Goal: Task Accomplishment & Management: Manage account settings

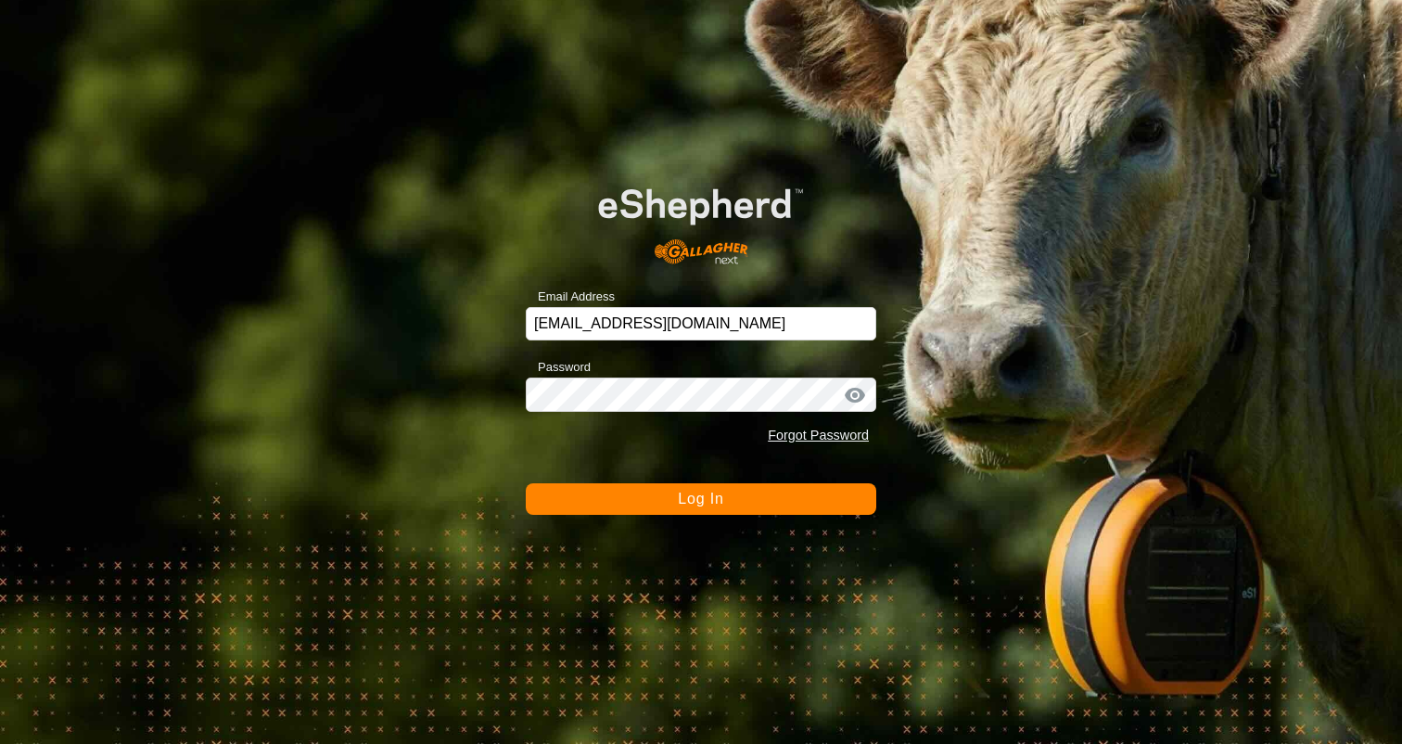
click at [771, 504] on button "Log In" at bounding box center [701, 499] width 351 height 32
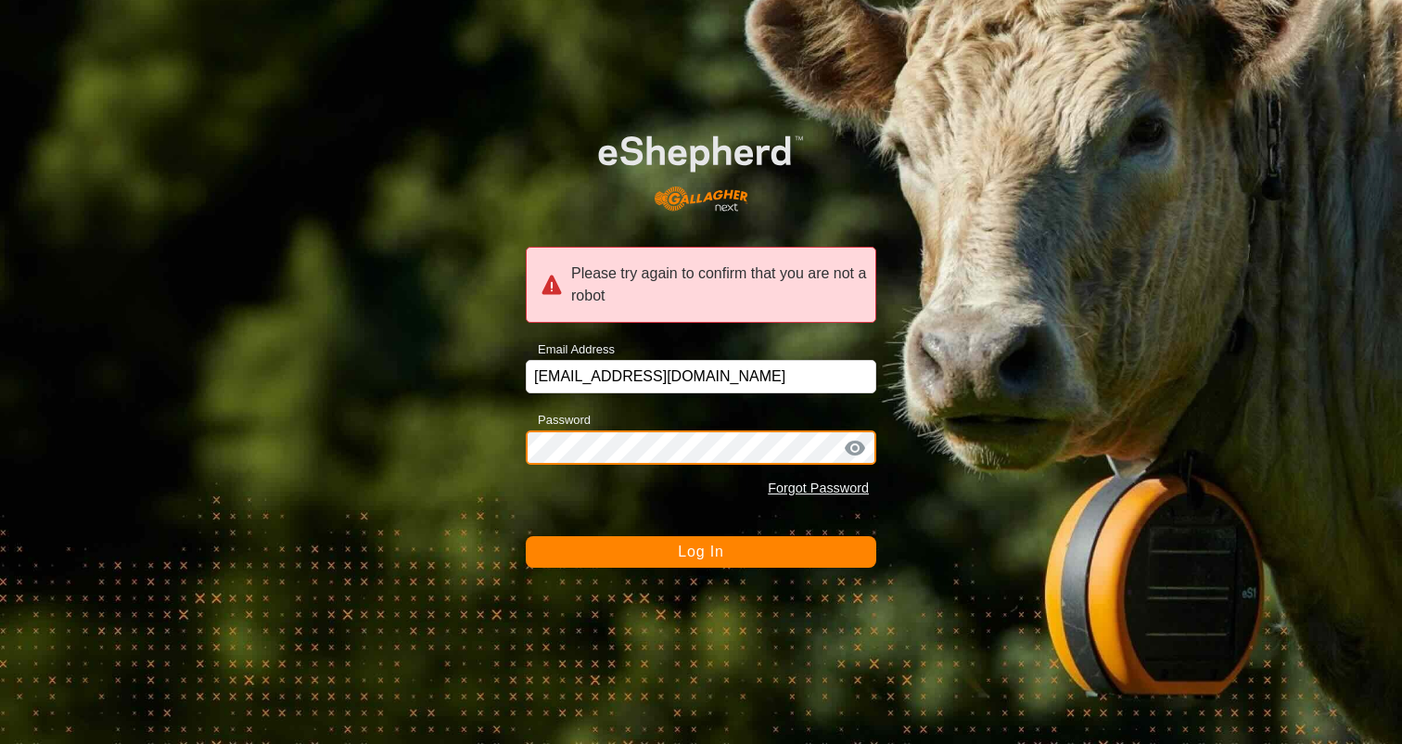
click at [484, 437] on div "Please try again to confirm that you are not a robot Email Address emmahill271@…" at bounding box center [701, 372] width 1402 height 744
click at [526, 536] on button "Log In" at bounding box center [701, 552] width 351 height 32
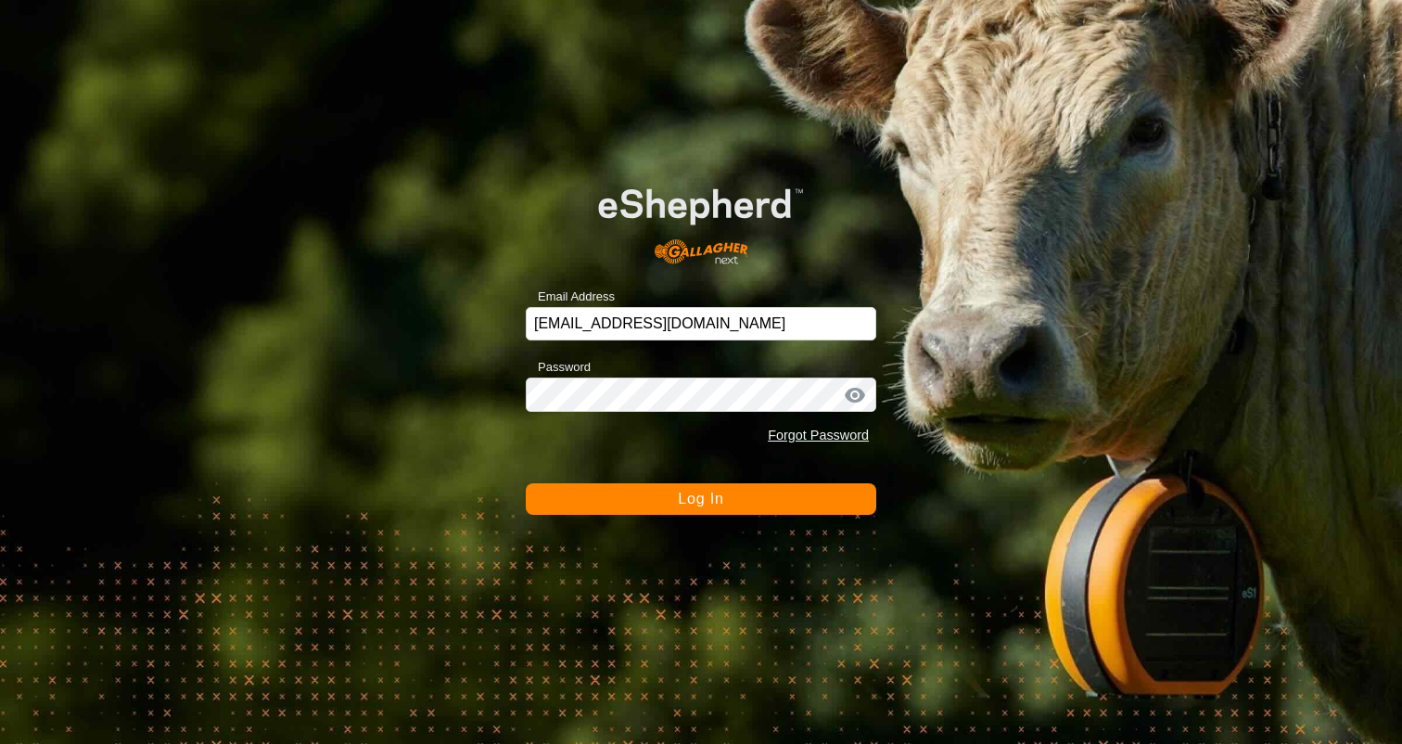
click at [605, 500] on button "Log In" at bounding box center [701, 499] width 351 height 32
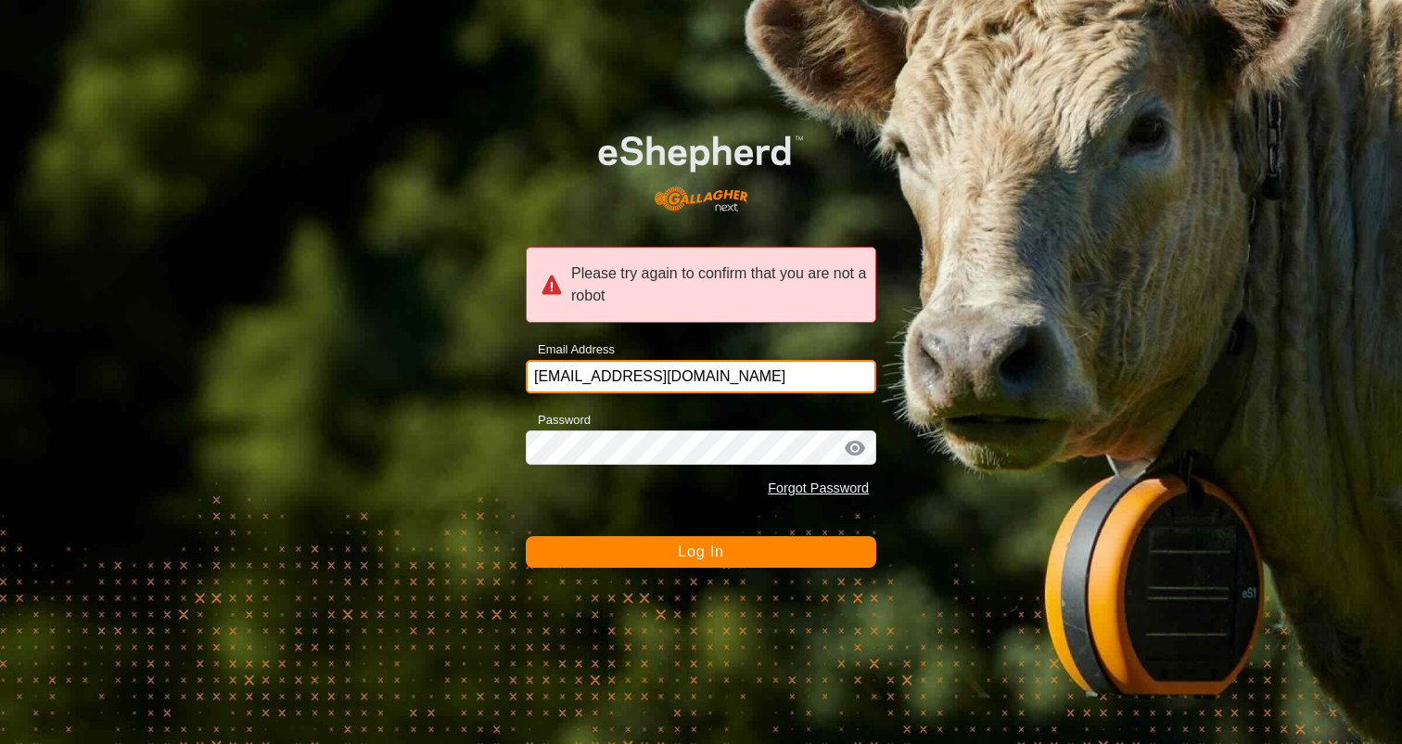
drag, startPoint x: 707, startPoint y: 375, endPoint x: 479, endPoint y: 375, distance: 227.2
click at [479, 375] on div "Please try again to confirm that you are not a robot Email Address emmahill271@…" at bounding box center [701, 372] width 1402 height 744
click at [526, 536] on button "Log In" at bounding box center [701, 552] width 351 height 32
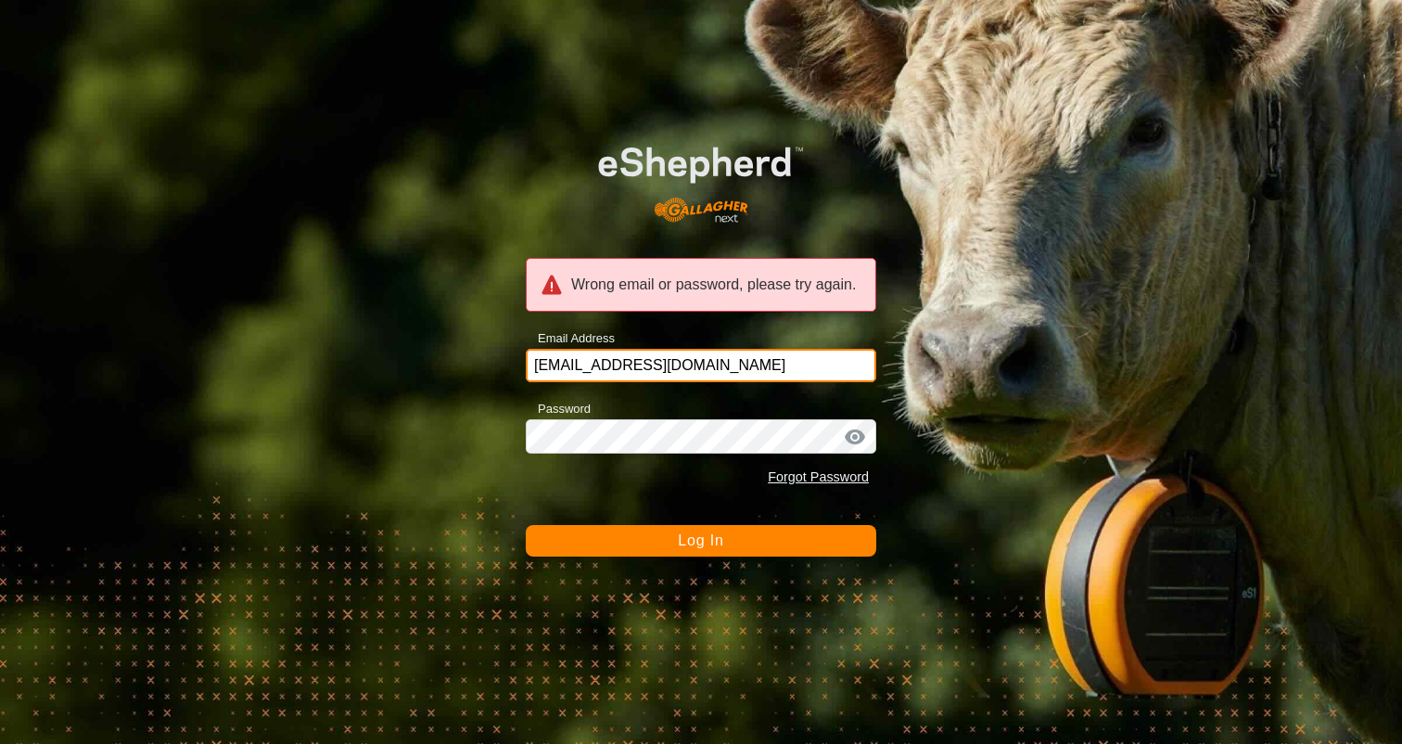
type input "emmahill271@gmail.com"
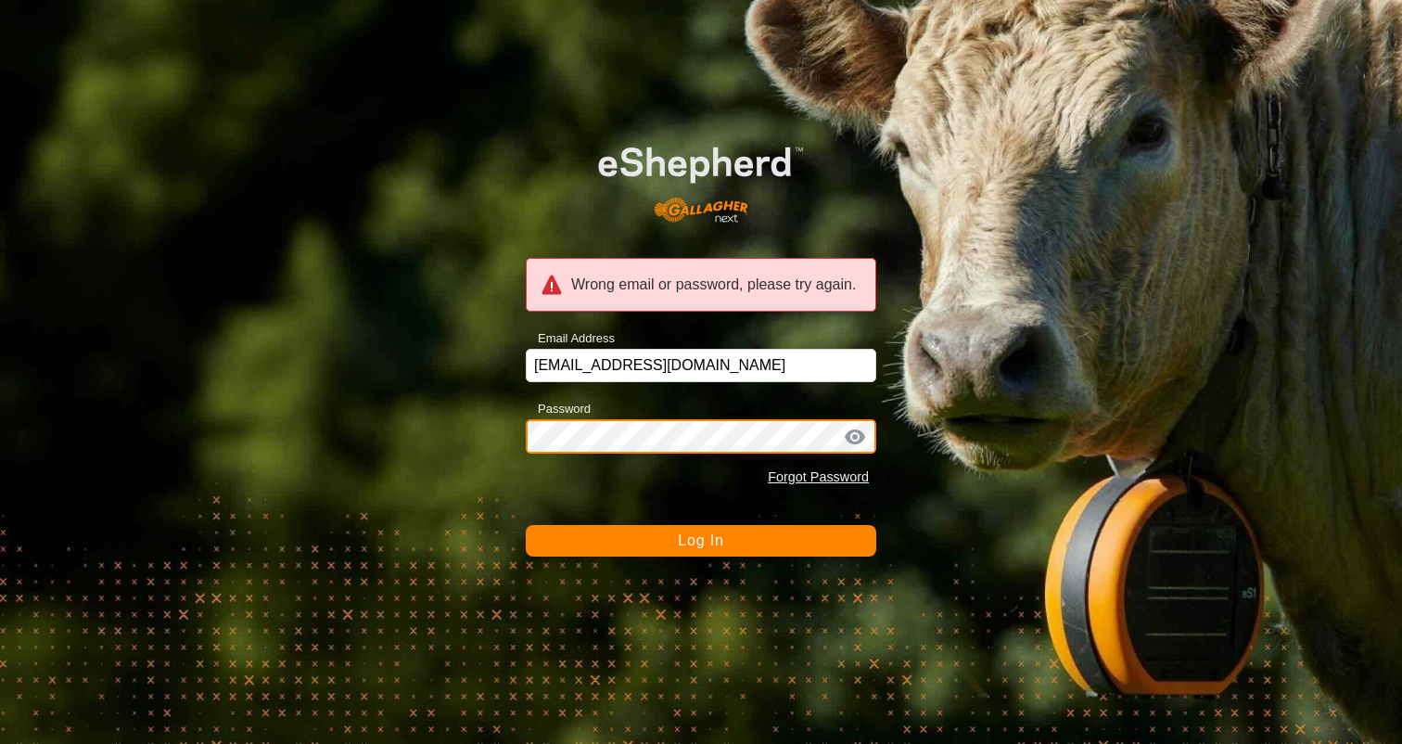
click at [526, 525] on button "Log In" at bounding box center [701, 541] width 351 height 32
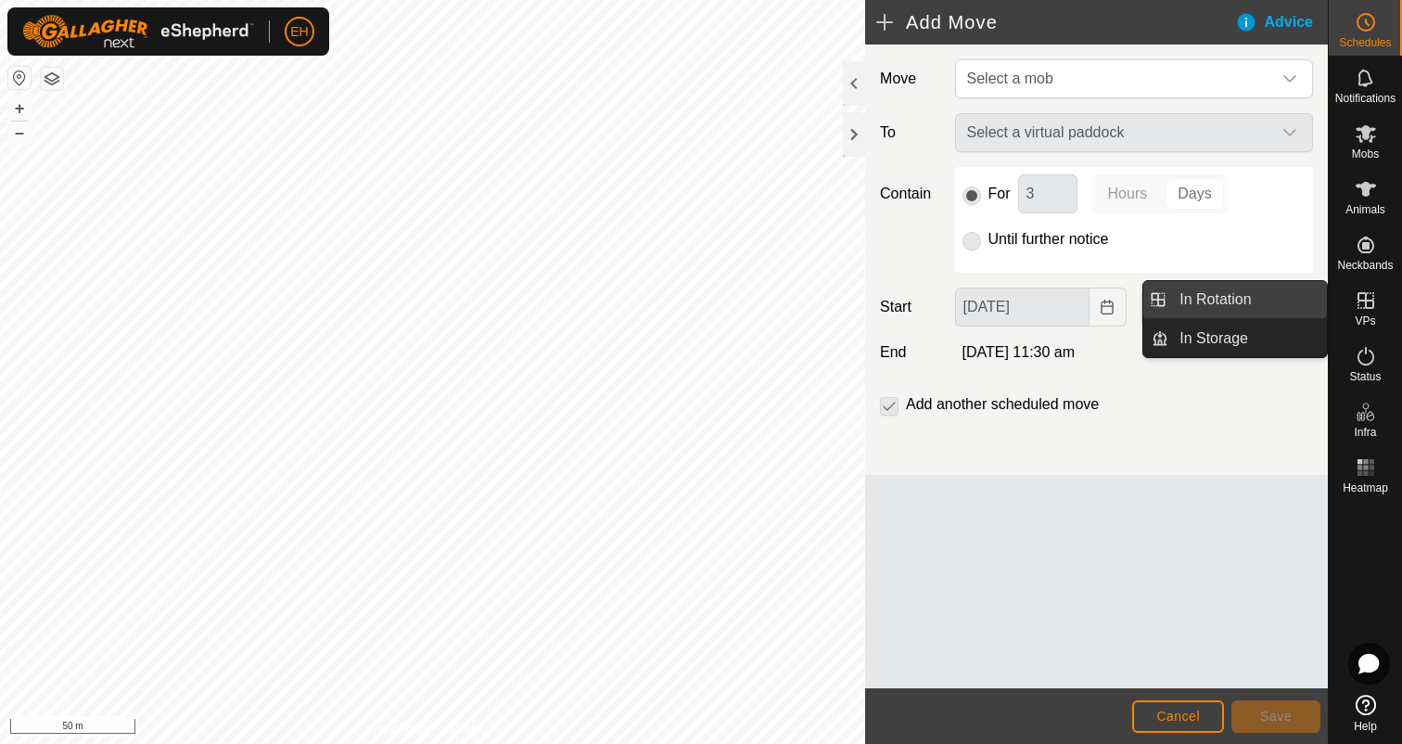
click at [1274, 310] on link "In Rotation" at bounding box center [1247, 299] width 159 height 37
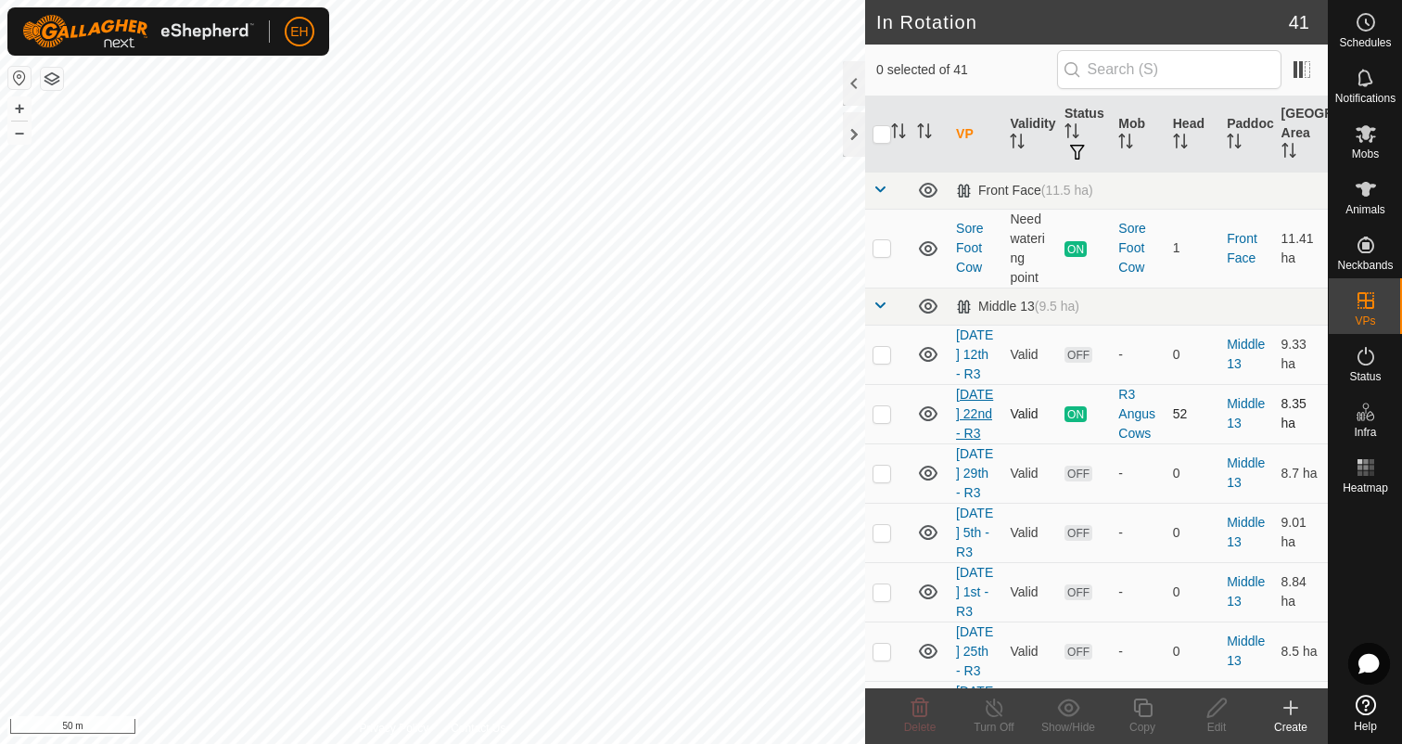
click at [961, 411] on link "[DATE] 22nd - R3" at bounding box center [974, 414] width 37 height 54
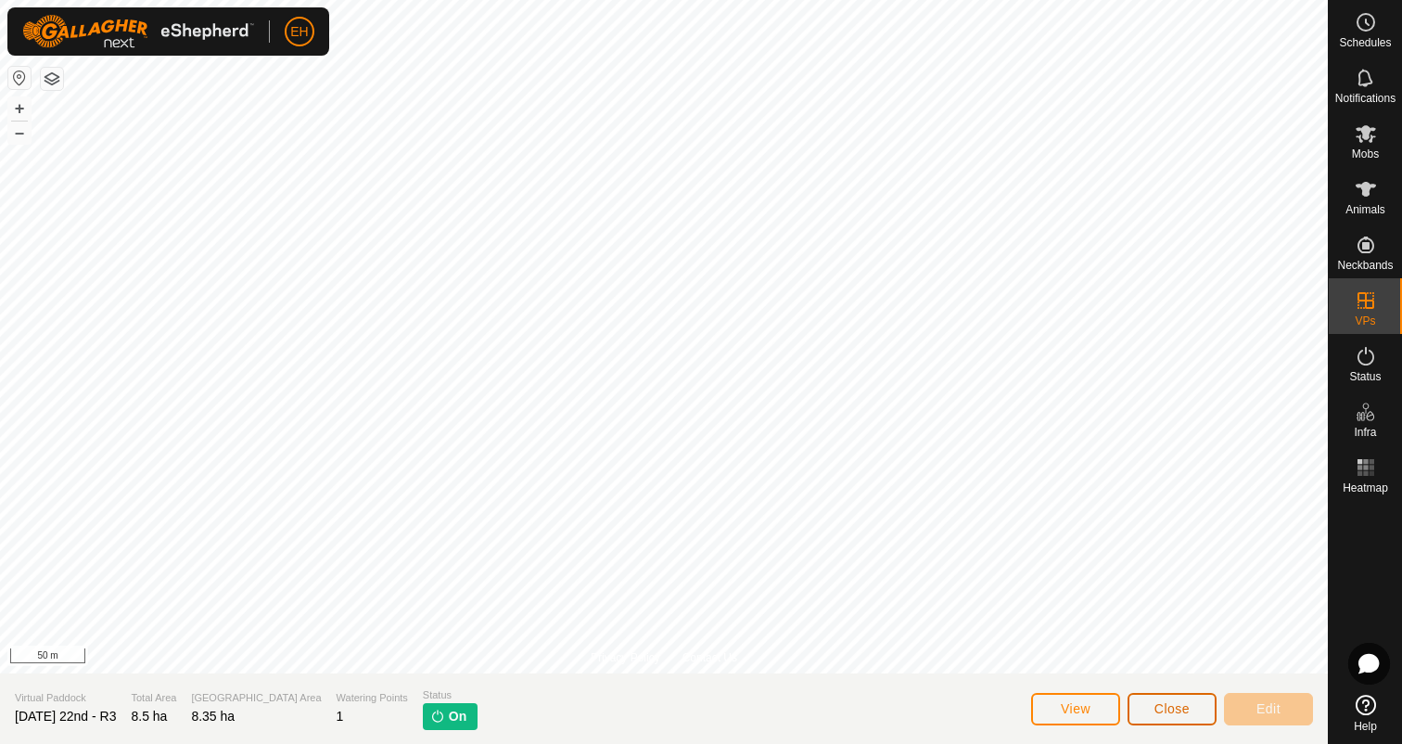
click at [1160, 700] on button "Close" at bounding box center [1172, 709] width 89 height 32
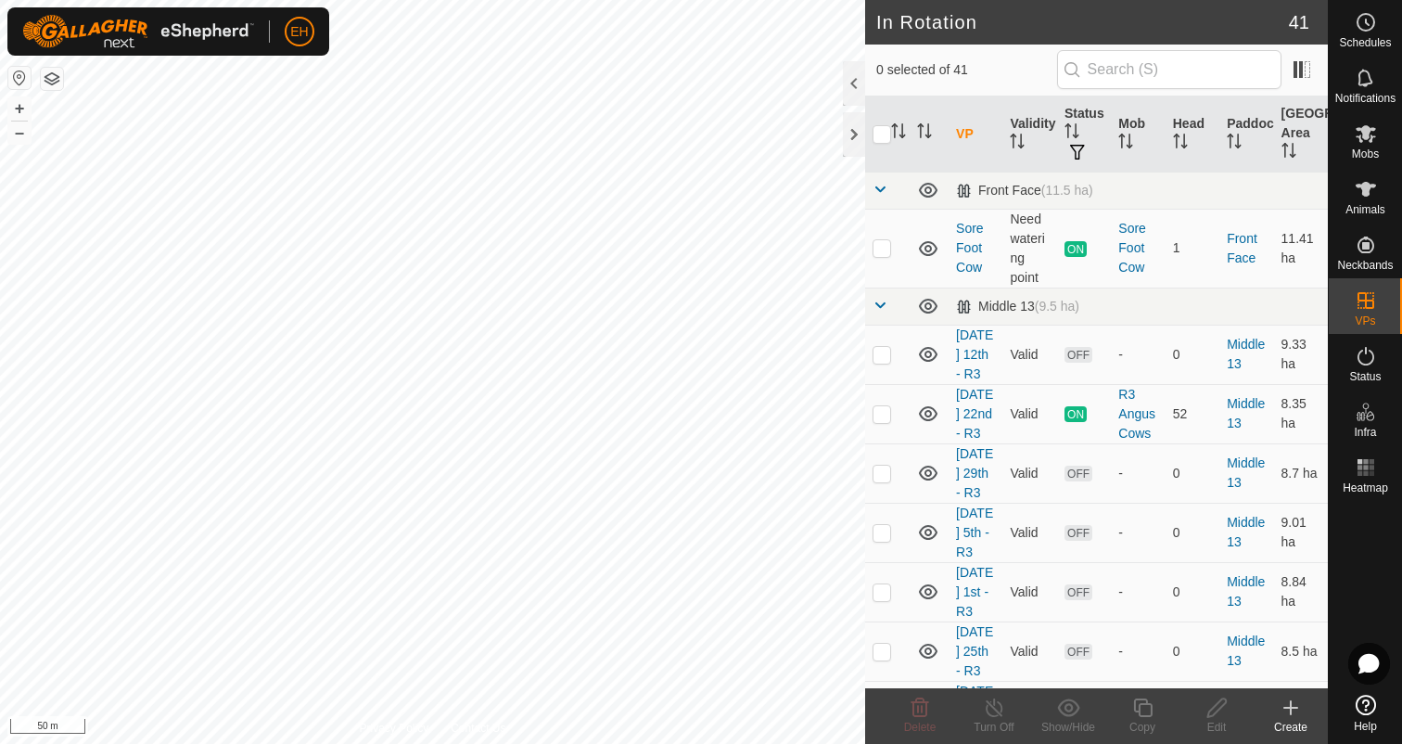
click at [1283, 708] on icon at bounding box center [1291, 707] width 22 height 22
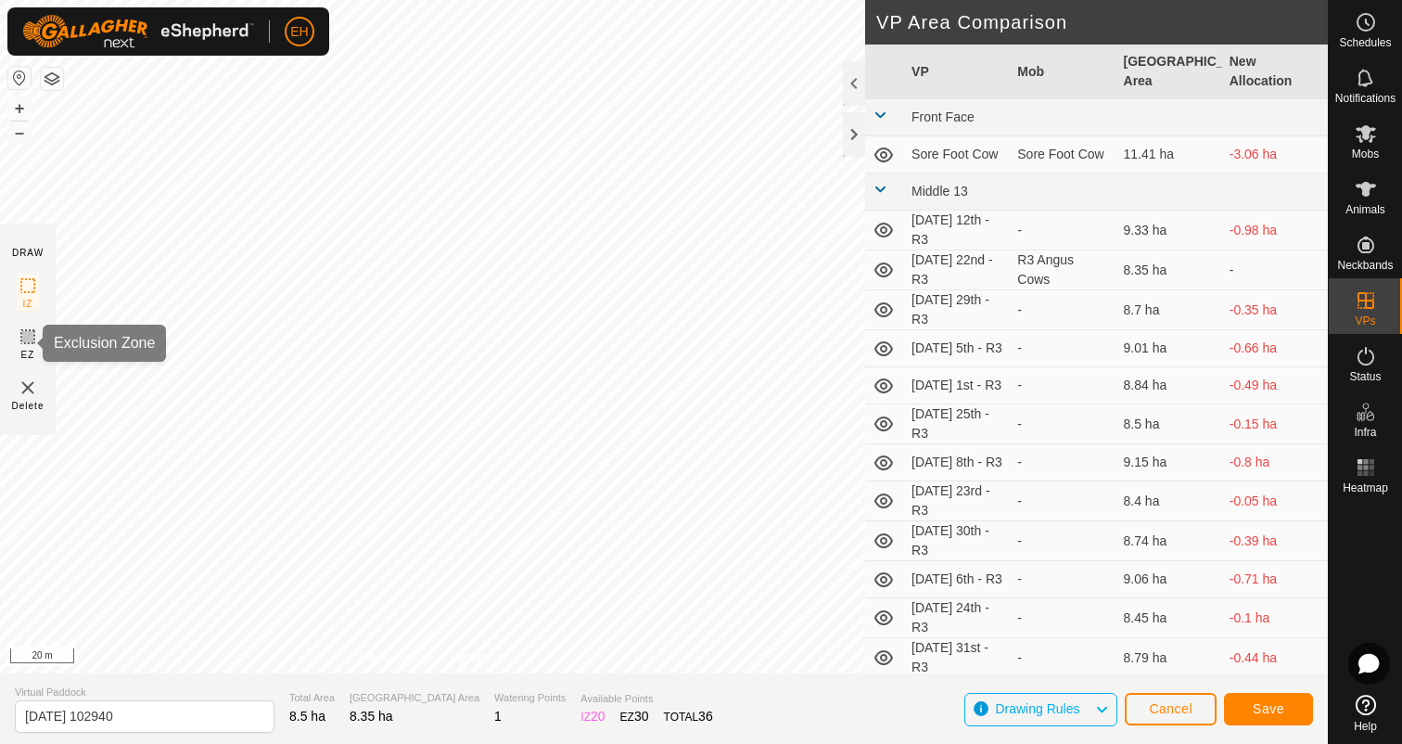
click at [32, 344] on rect at bounding box center [27, 336] width 15 height 15
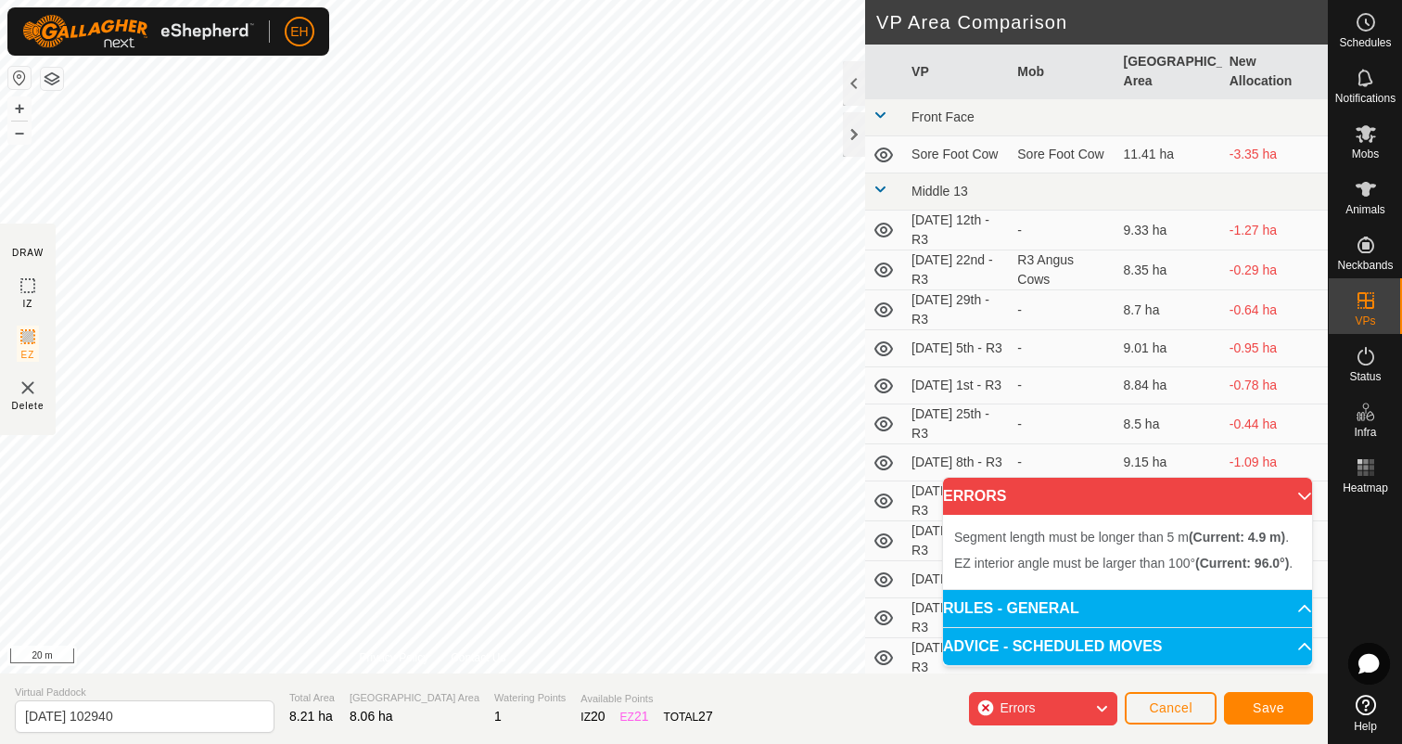
click at [416, 172] on div "Segment length must be longer than 5 m (Current: 4.9 m) . + – ⇧ i 20 m" at bounding box center [432, 336] width 865 height 673
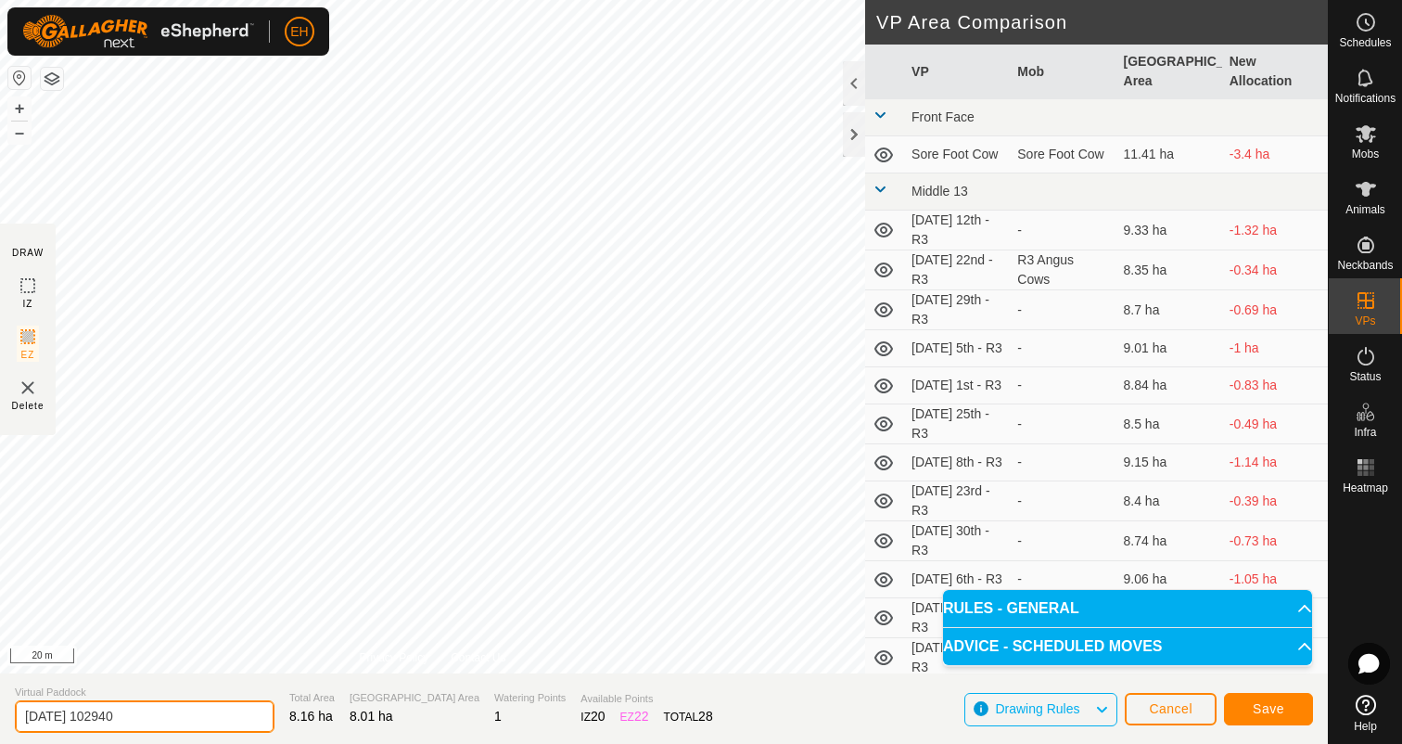
drag, startPoint x: 183, startPoint y: 726, endPoint x: 0, endPoint y: 721, distance: 182.8
click at [0, 721] on section "Virtual Paddock 2025-08-22 102940 Total Area 8.16 ha Grazing Area 8.01 ha Water…" at bounding box center [664, 708] width 1328 height 70
type input "[DATE] 22nd - R3 (with exclu.)"
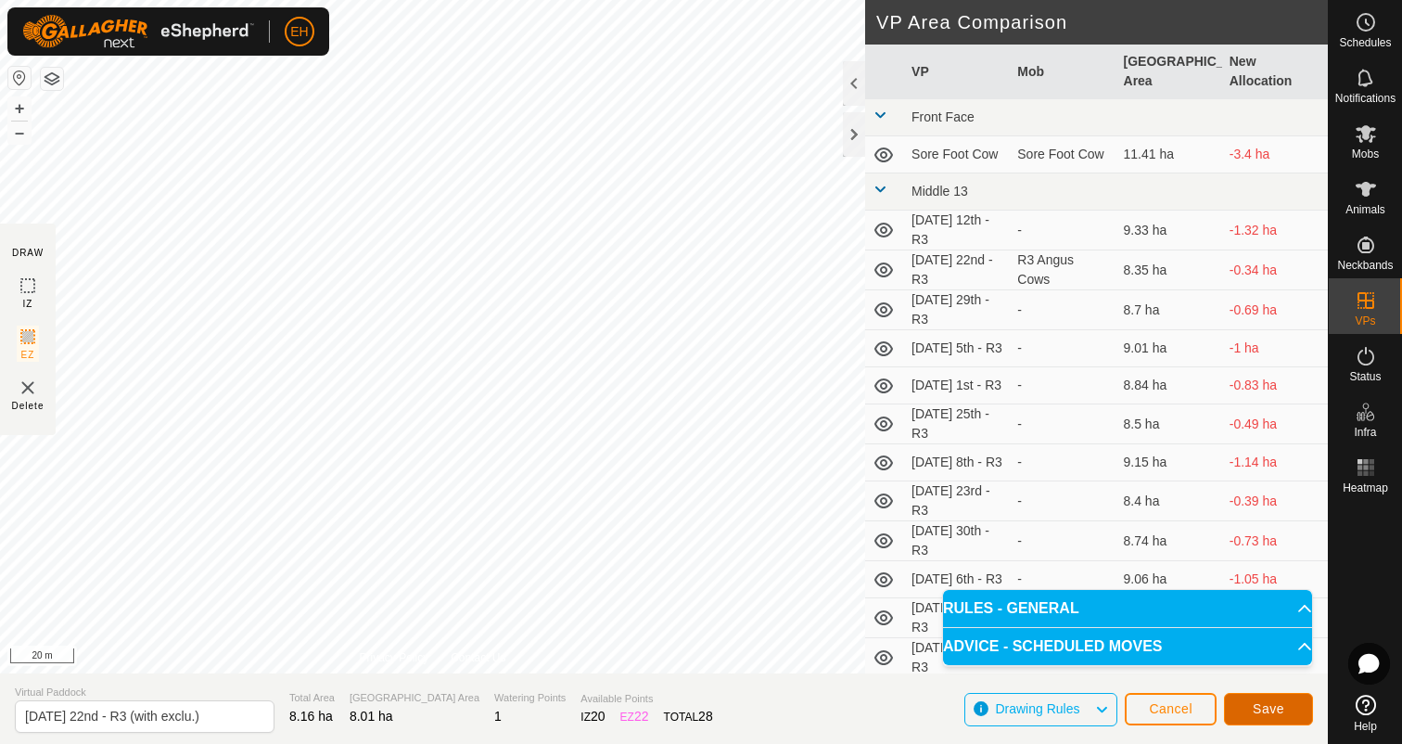
click at [1240, 704] on button "Save" at bounding box center [1268, 709] width 89 height 32
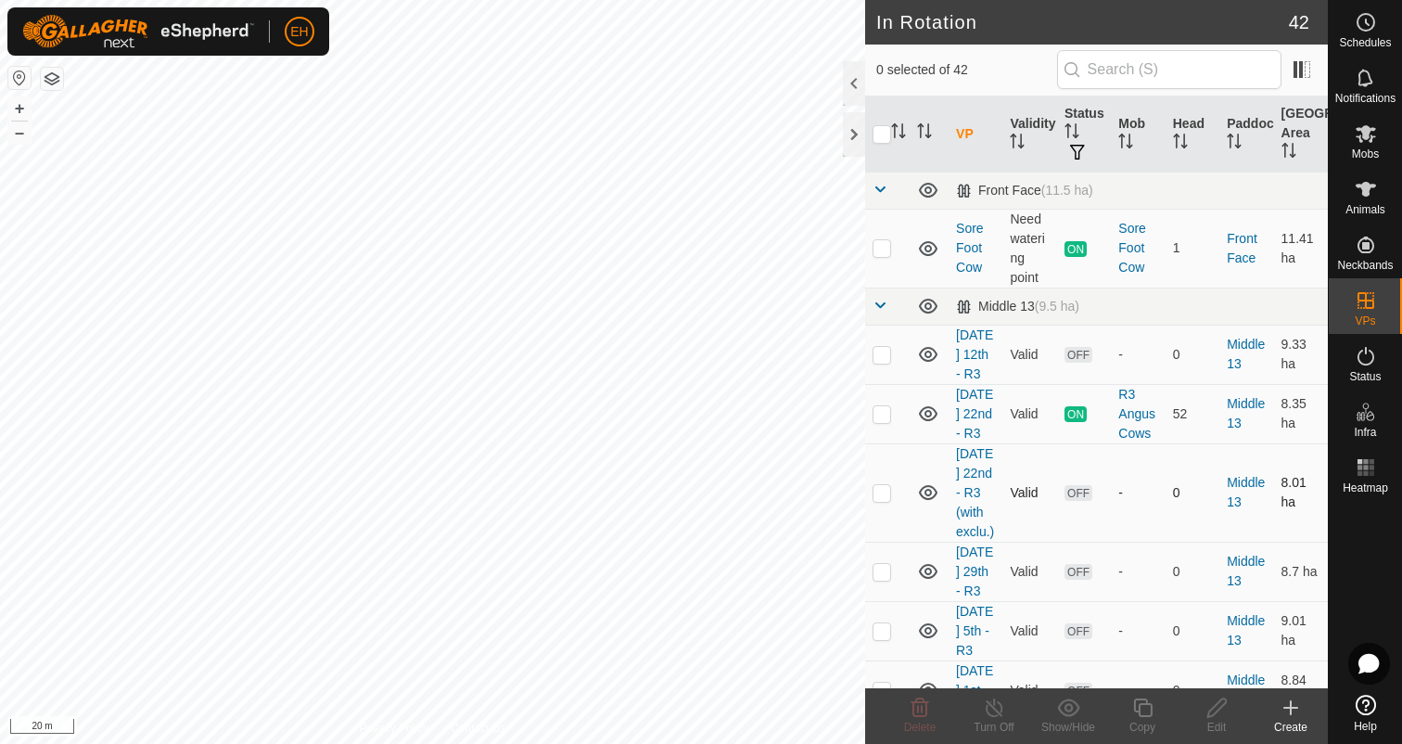
click at [866, 501] on td at bounding box center [887, 492] width 45 height 98
checkbox input "true"
click at [1291, 713] on icon at bounding box center [1291, 707] width 0 height 13
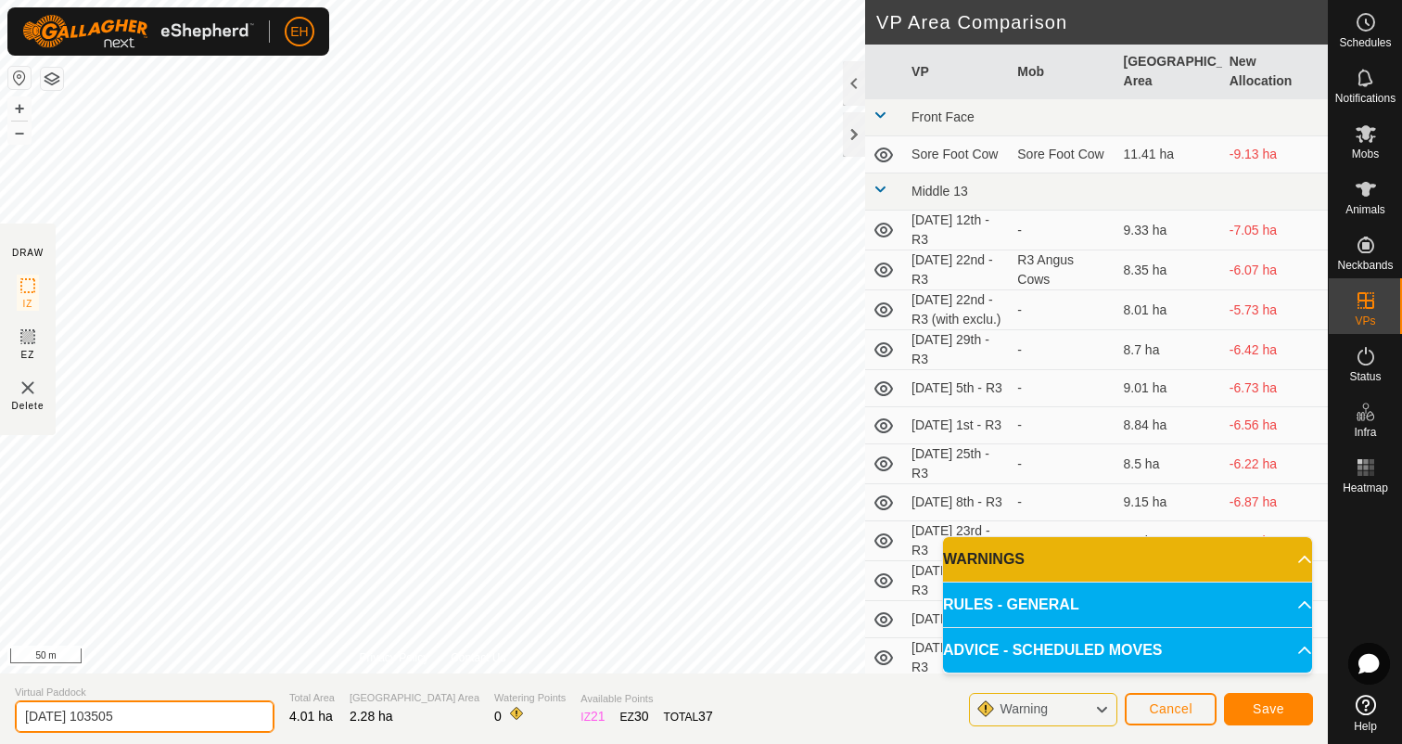
drag, startPoint x: 198, startPoint y: 712, endPoint x: 0, endPoint y: 716, distance: 197.6
click at [0, 716] on section "Virtual Paddock 2025-08-22 103505 Total Area 4.01 ha Grazing Area 2.28 ha Water…" at bounding box center [664, 708] width 1328 height 70
type input "[DATE] 22nd - Dry Cows 2.0"
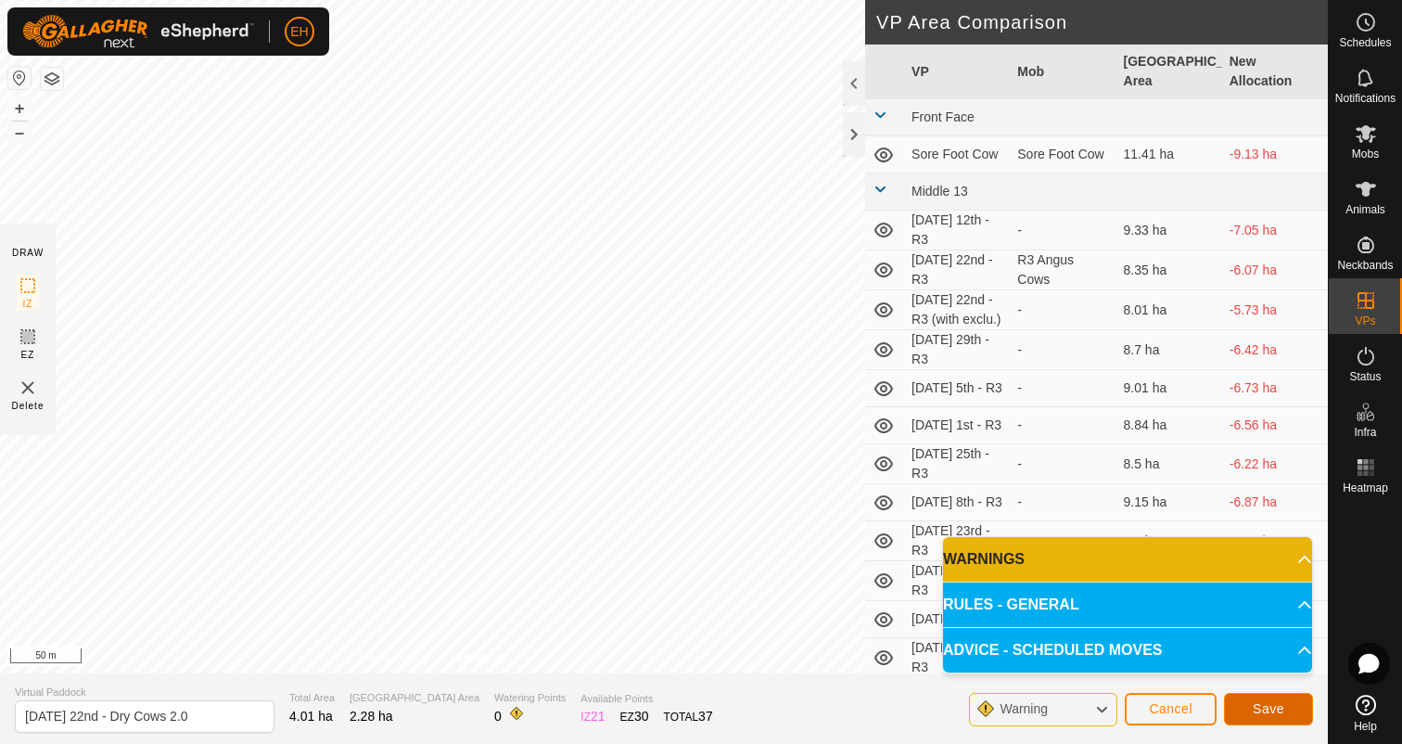
click at [1269, 713] on span "Save" at bounding box center [1269, 708] width 32 height 15
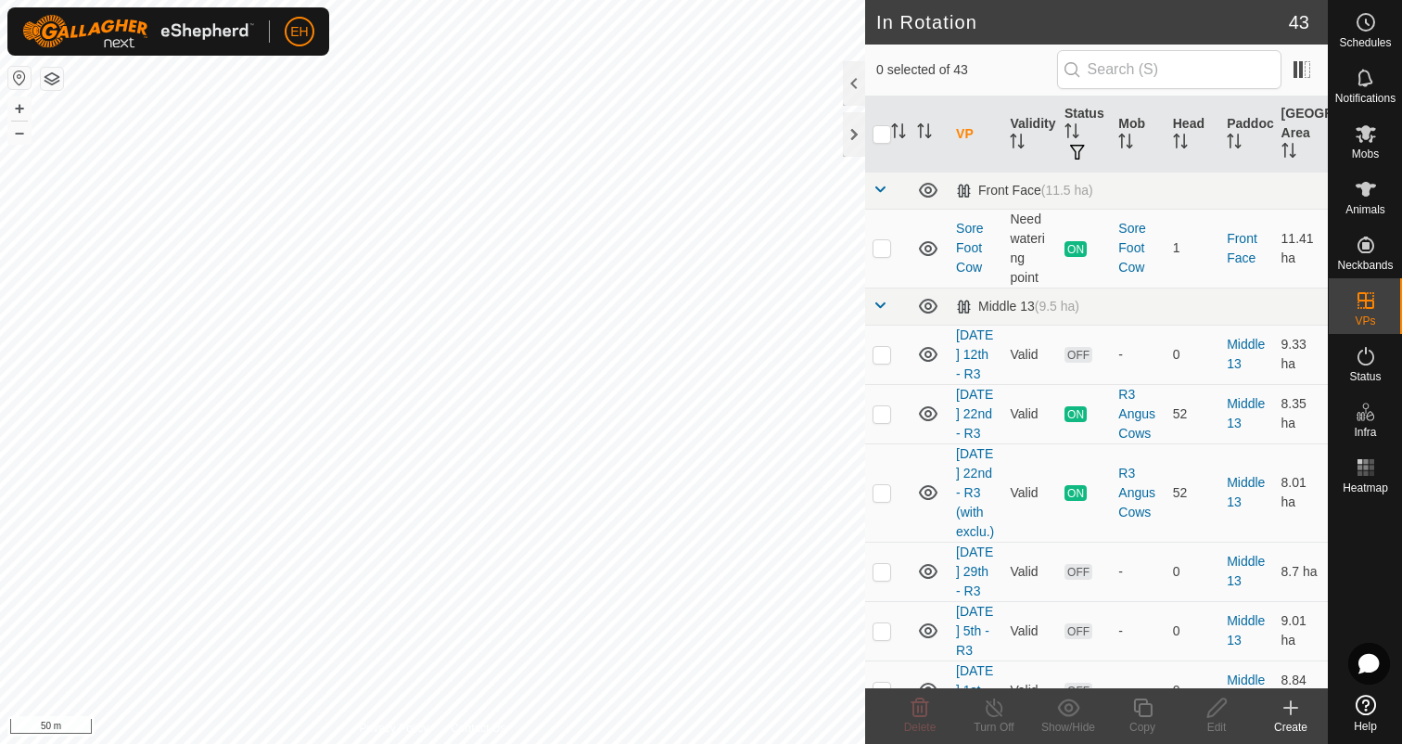
checkbox input "true"
checkbox input "false"
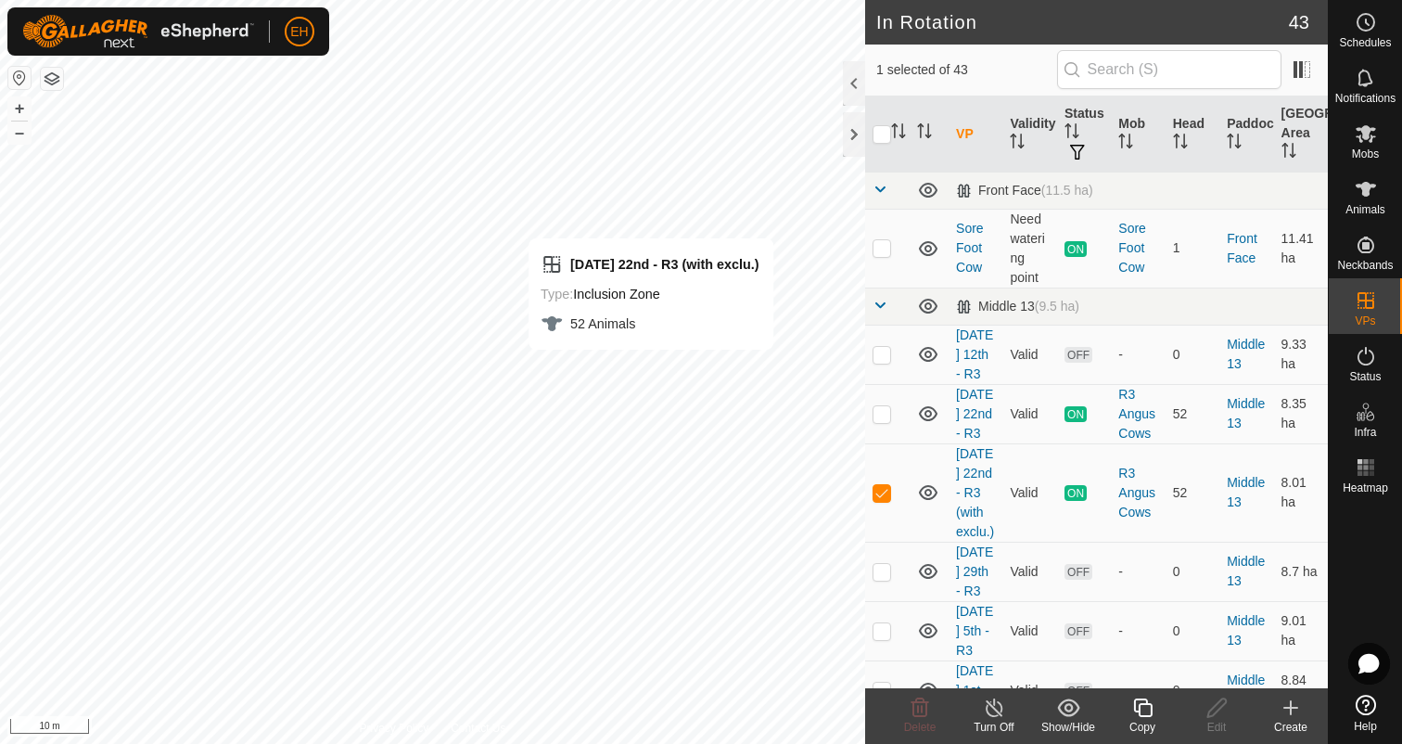
checkbox input "true"
checkbox input "false"
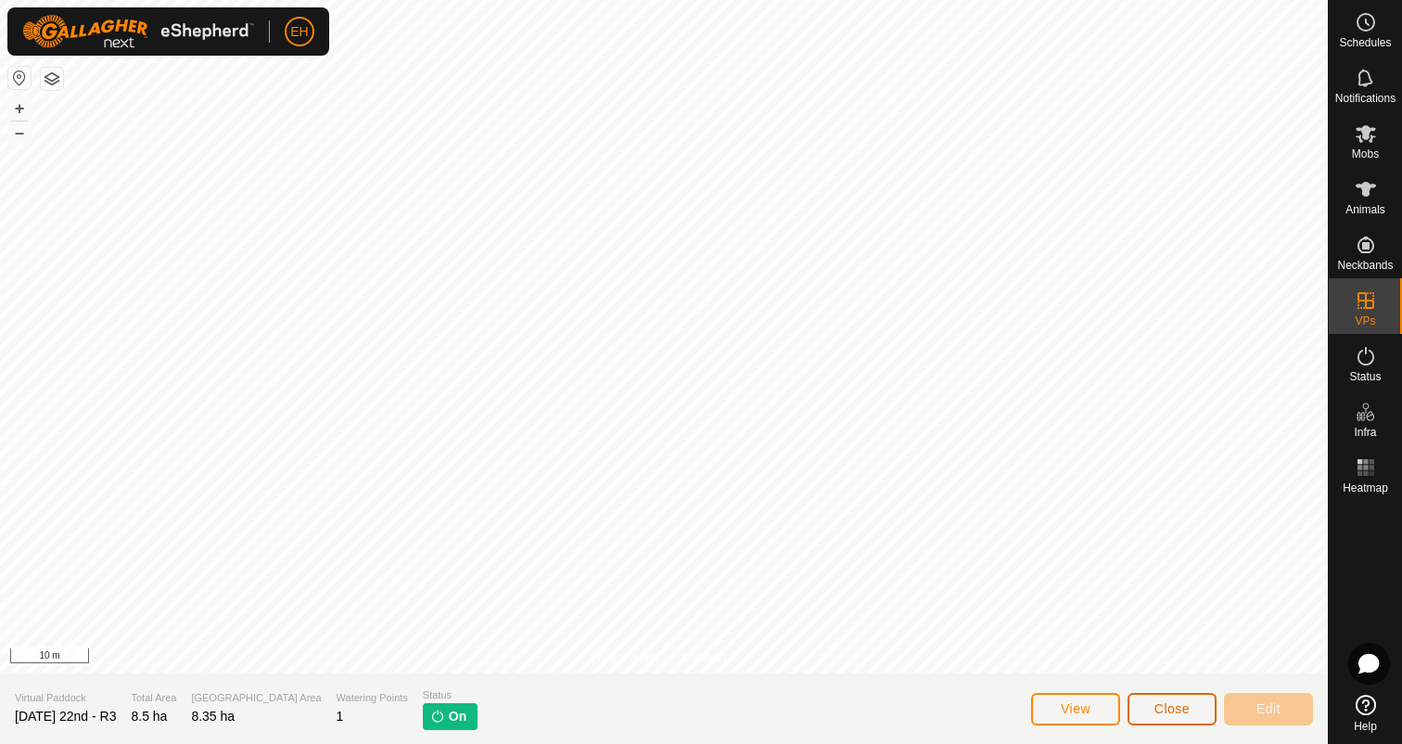
click at [1175, 714] on span "Close" at bounding box center [1171, 708] width 35 height 15
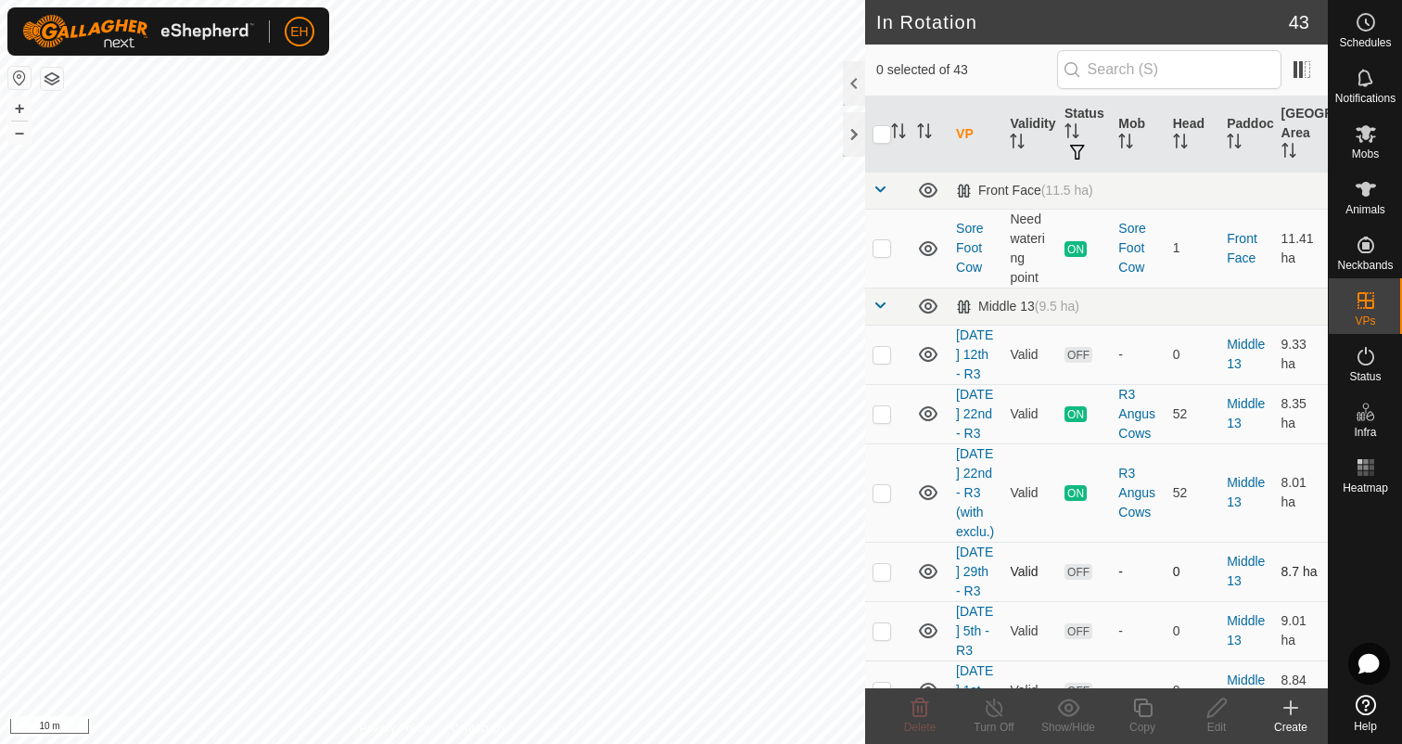
checkbox input "true"
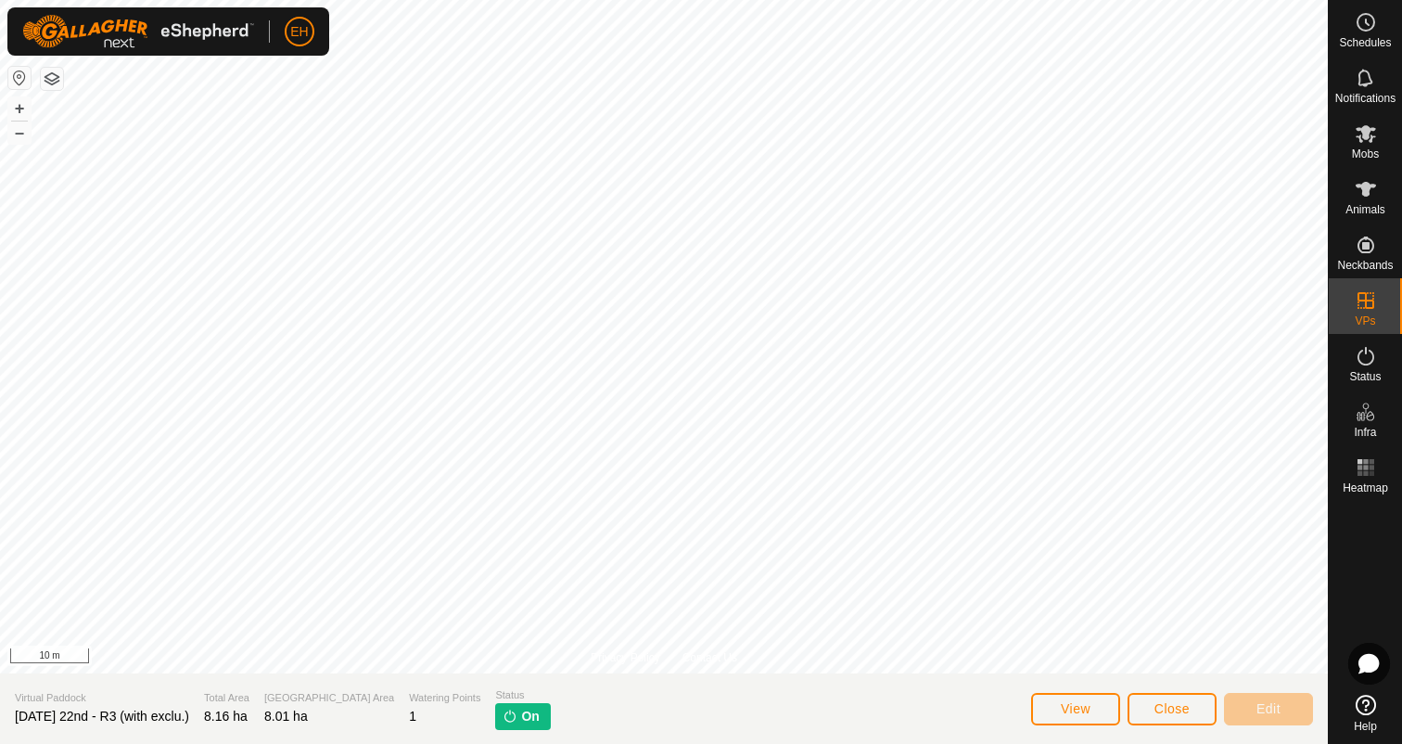
click at [1178, 732] on section "Virtual Paddock Friday 22nd - R3 (with exclu.) Total Area 8.16 ha Grazing Area …" at bounding box center [664, 708] width 1328 height 70
click at [1169, 710] on span "Close" at bounding box center [1171, 708] width 35 height 15
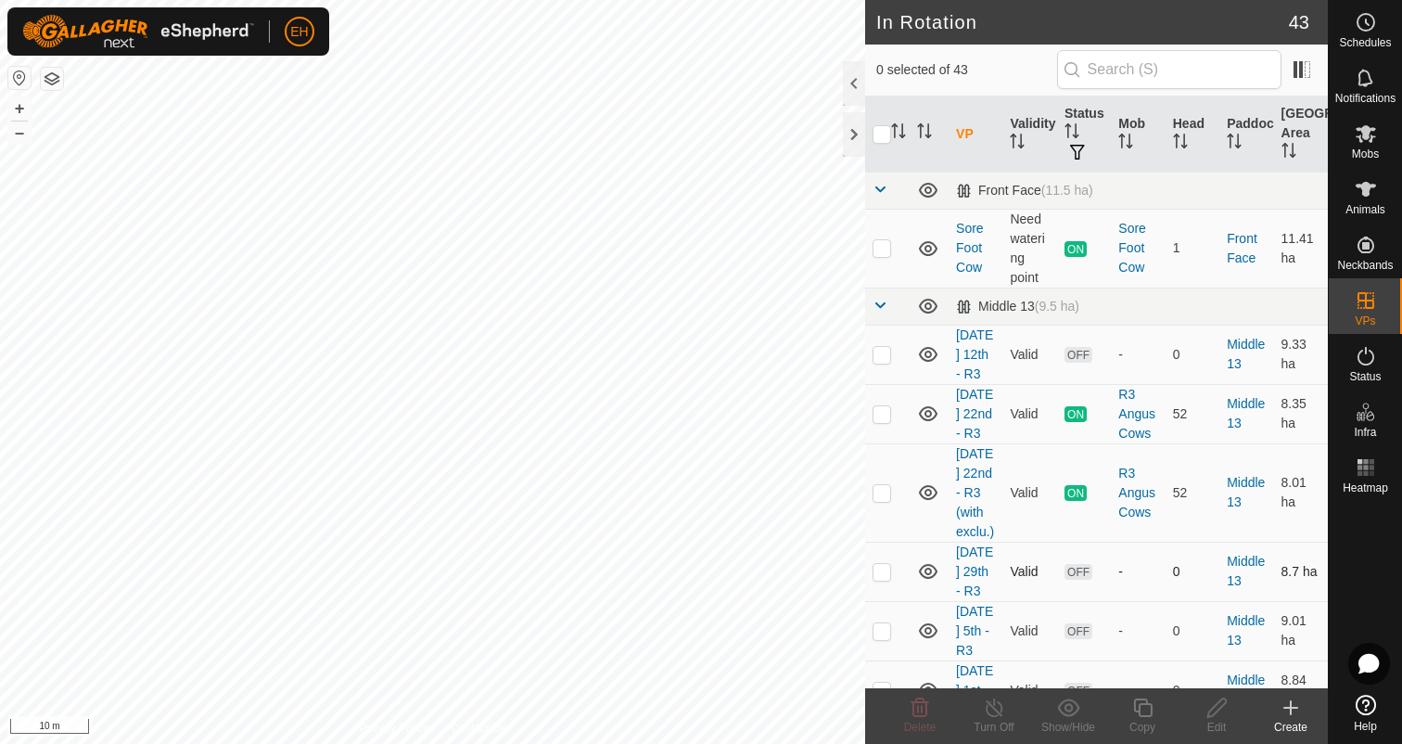
checkbox input "true"
checkbox input "false"
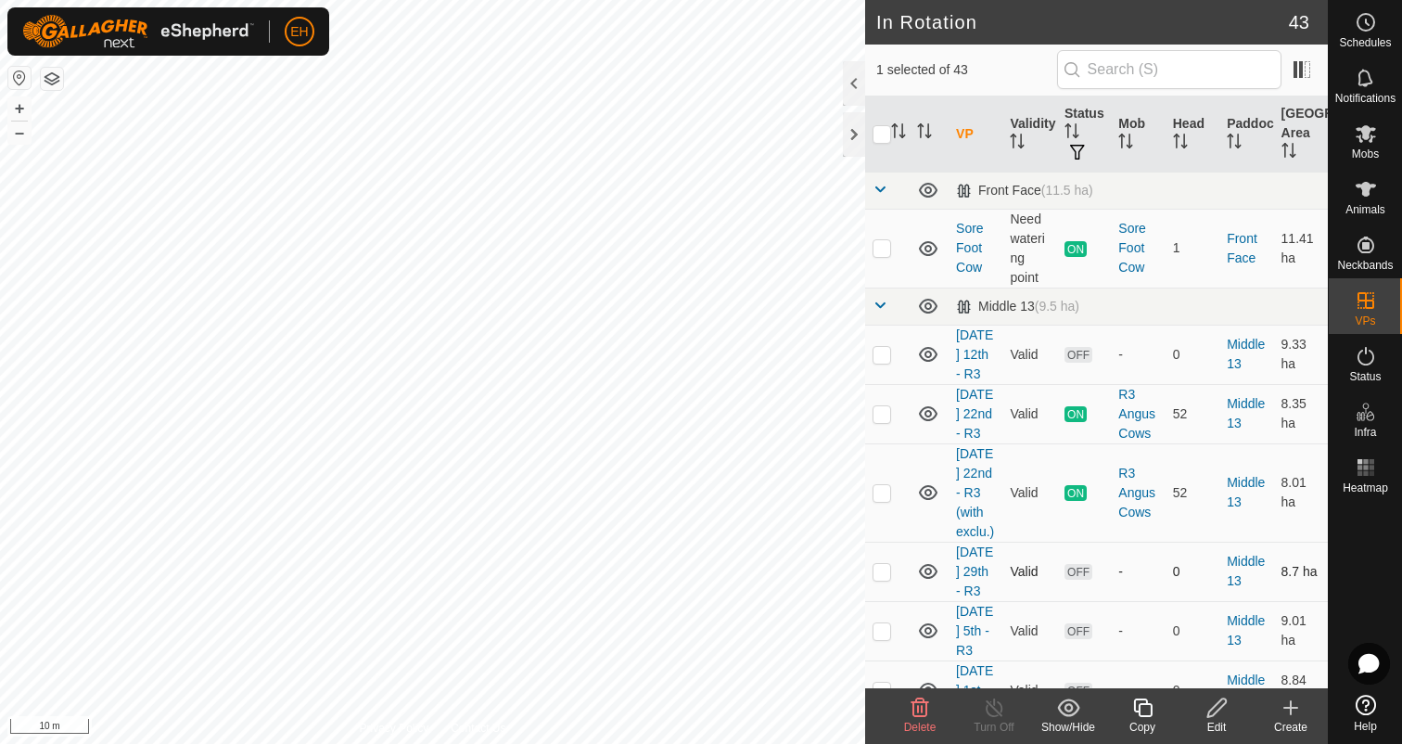
checkbox input "true"
checkbox input "false"
checkbox input "true"
checkbox input "false"
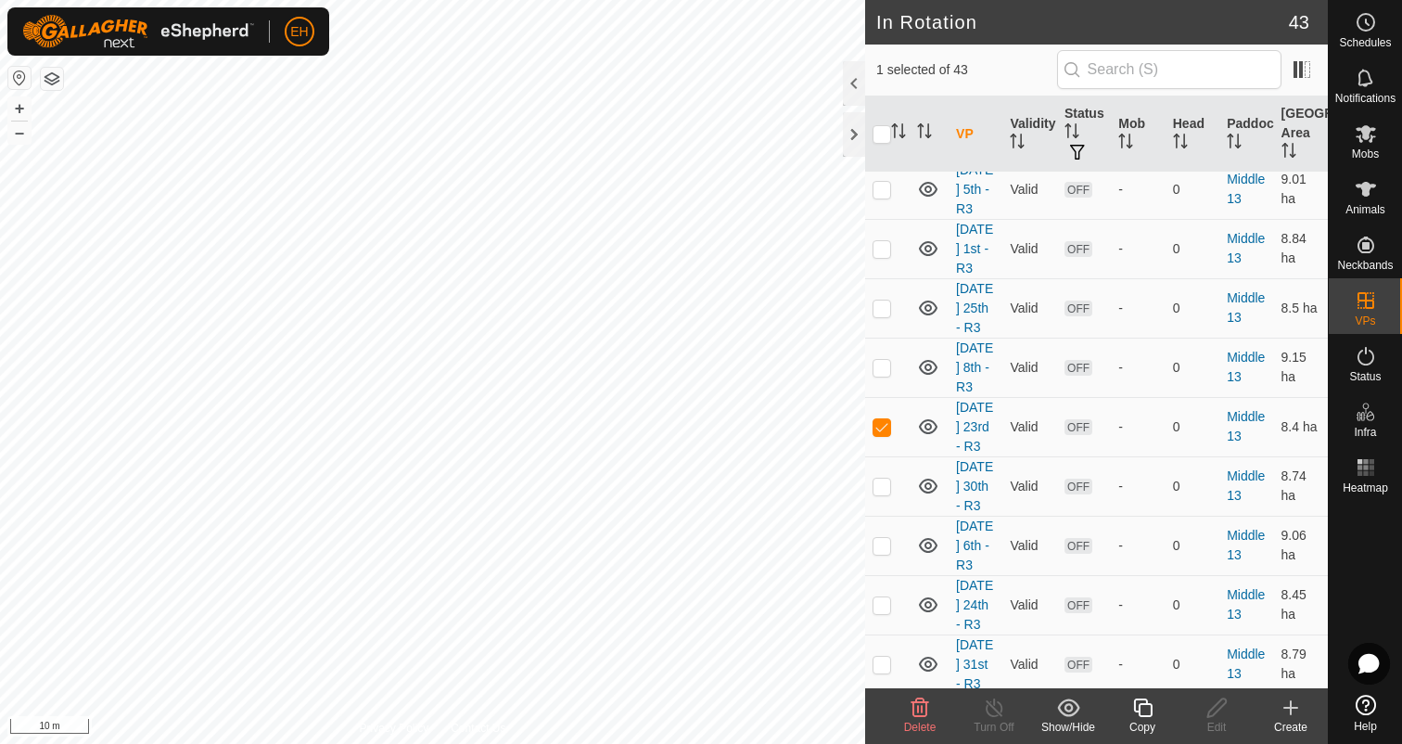
scroll to position [442, 0]
click at [884, 374] on p-checkbox at bounding box center [882, 366] width 19 height 15
checkbox input "false"
click at [883, 433] on p-checkbox at bounding box center [882, 425] width 19 height 15
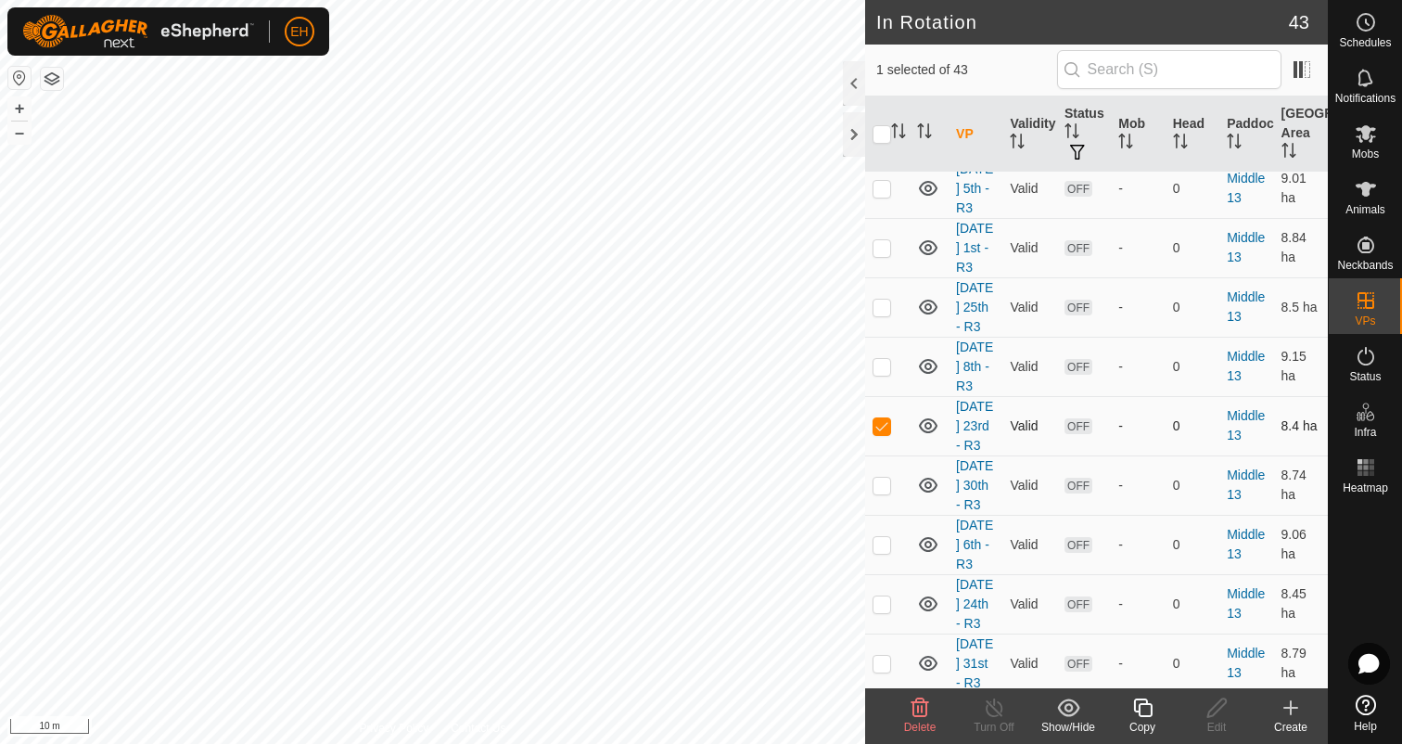
checkbox input "false"
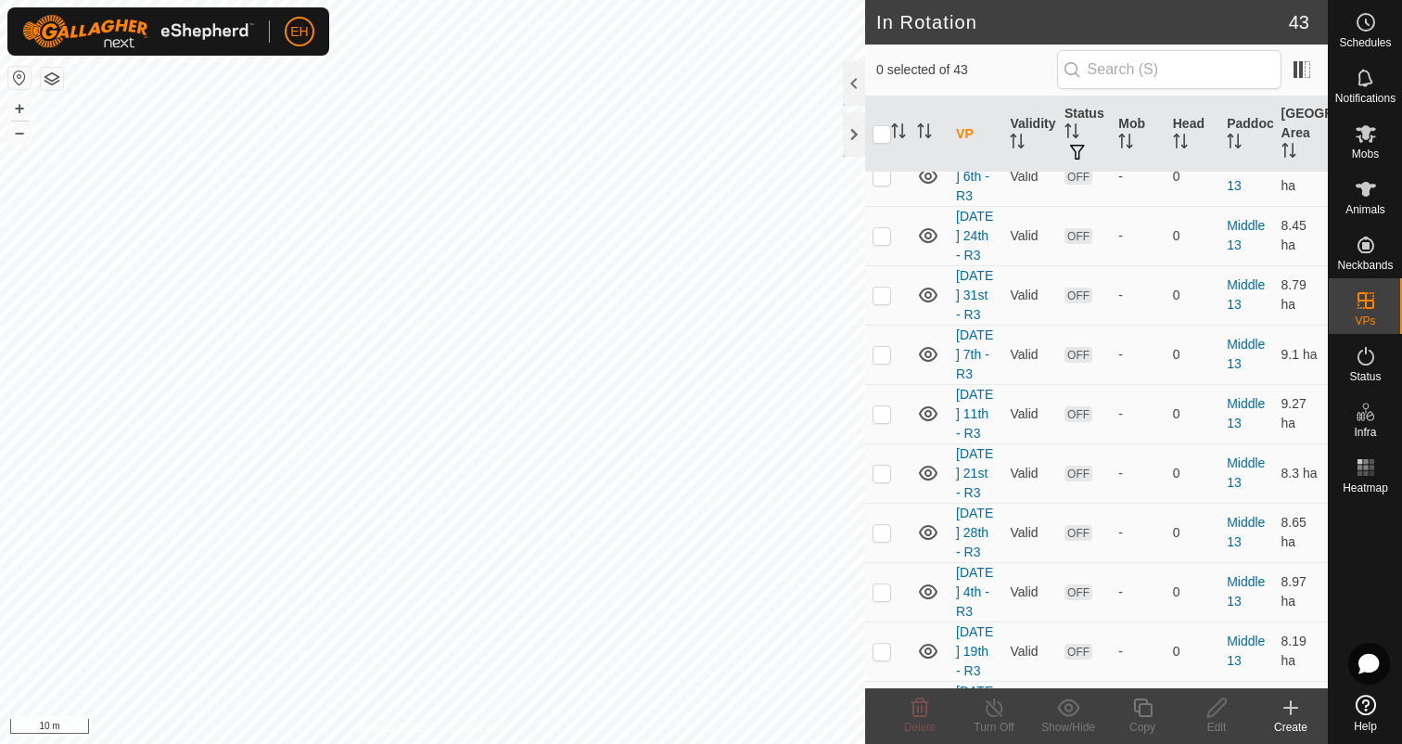
scroll to position [822, 0]
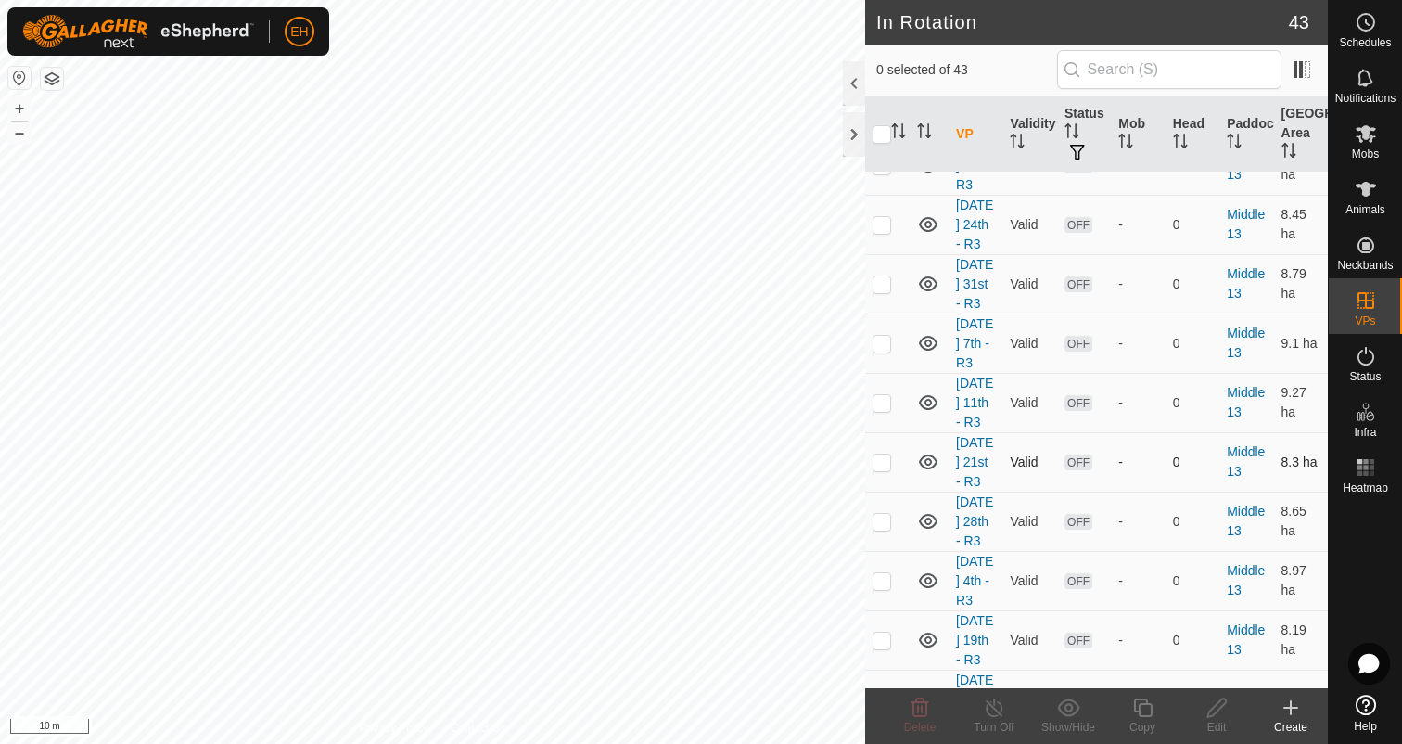
click at [879, 469] on p-checkbox at bounding box center [882, 461] width 19 height 15
checkbox input "true"
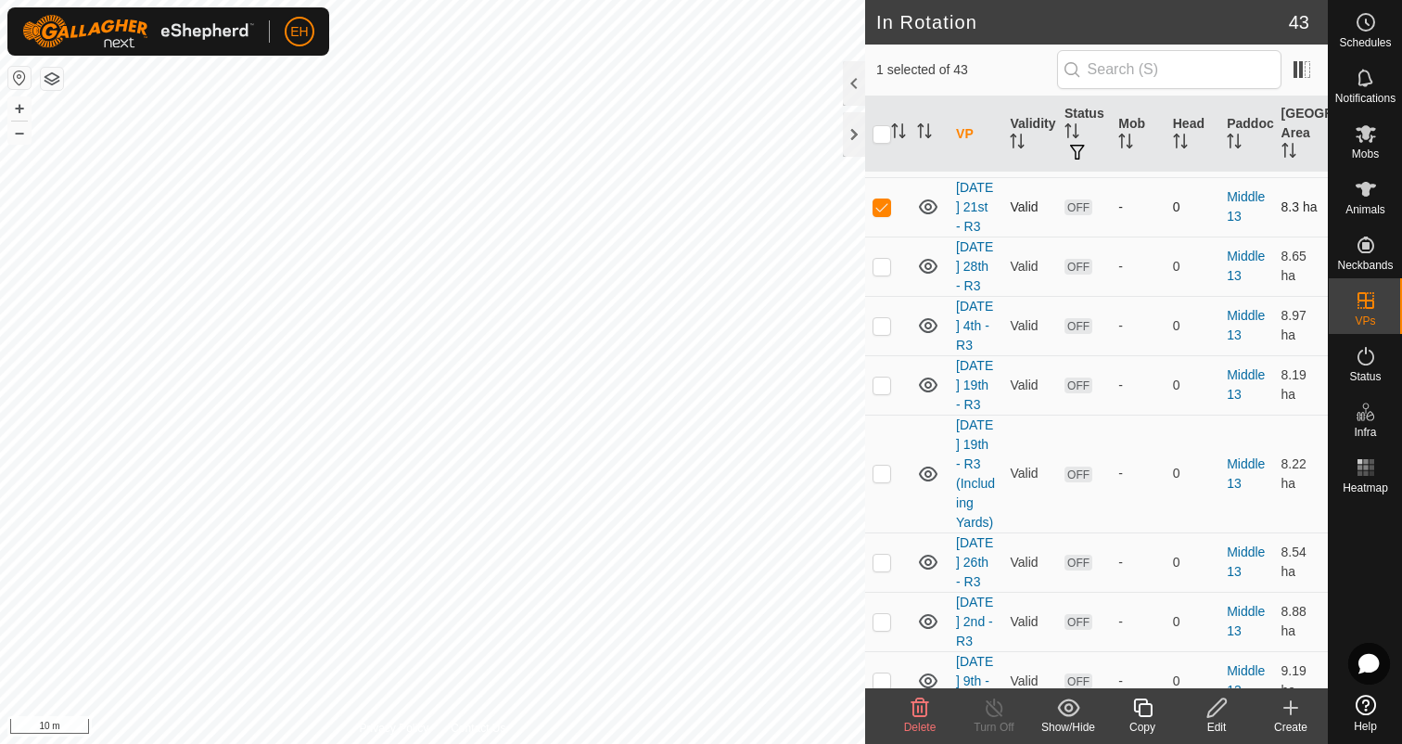
scroll to position [1091, 0]
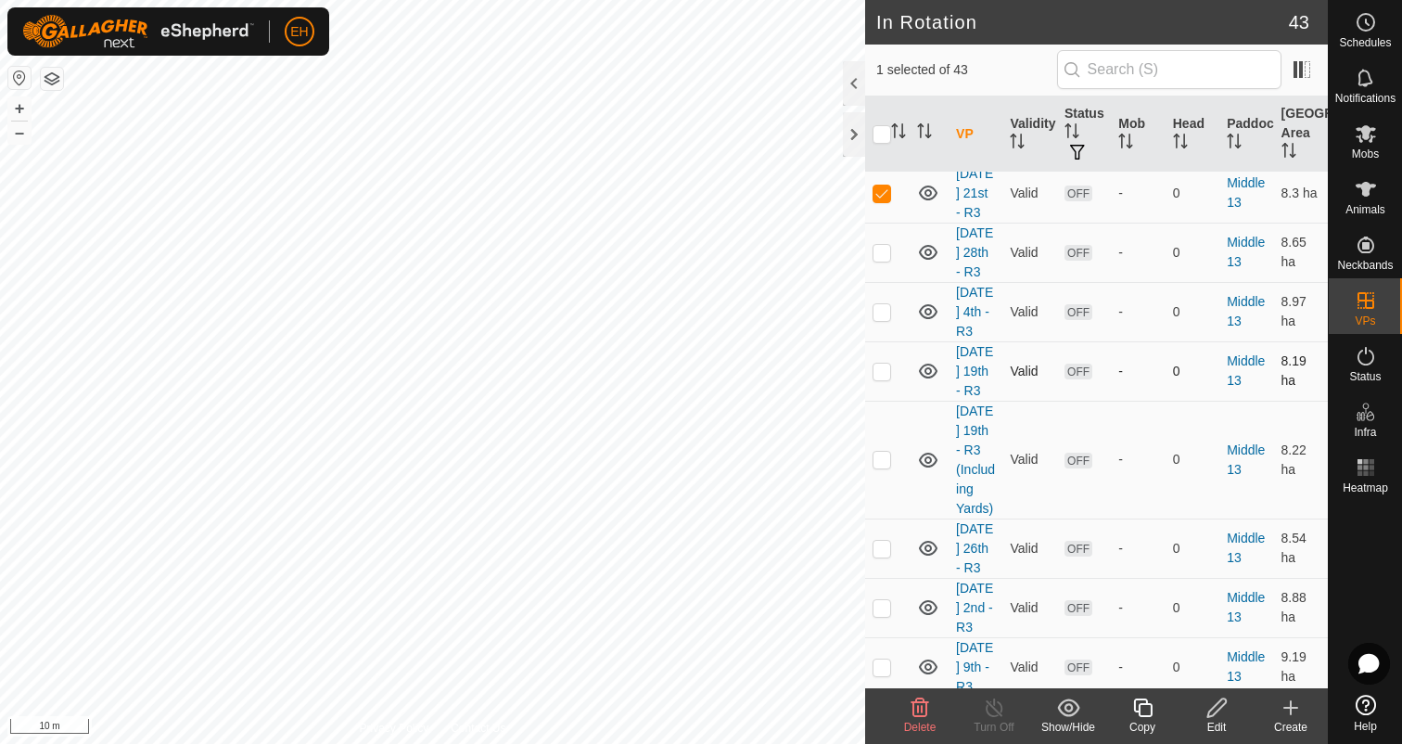
click at [879, 401] on td at bounding box center [887, 370] width 45 height 59
checkbox input "true"
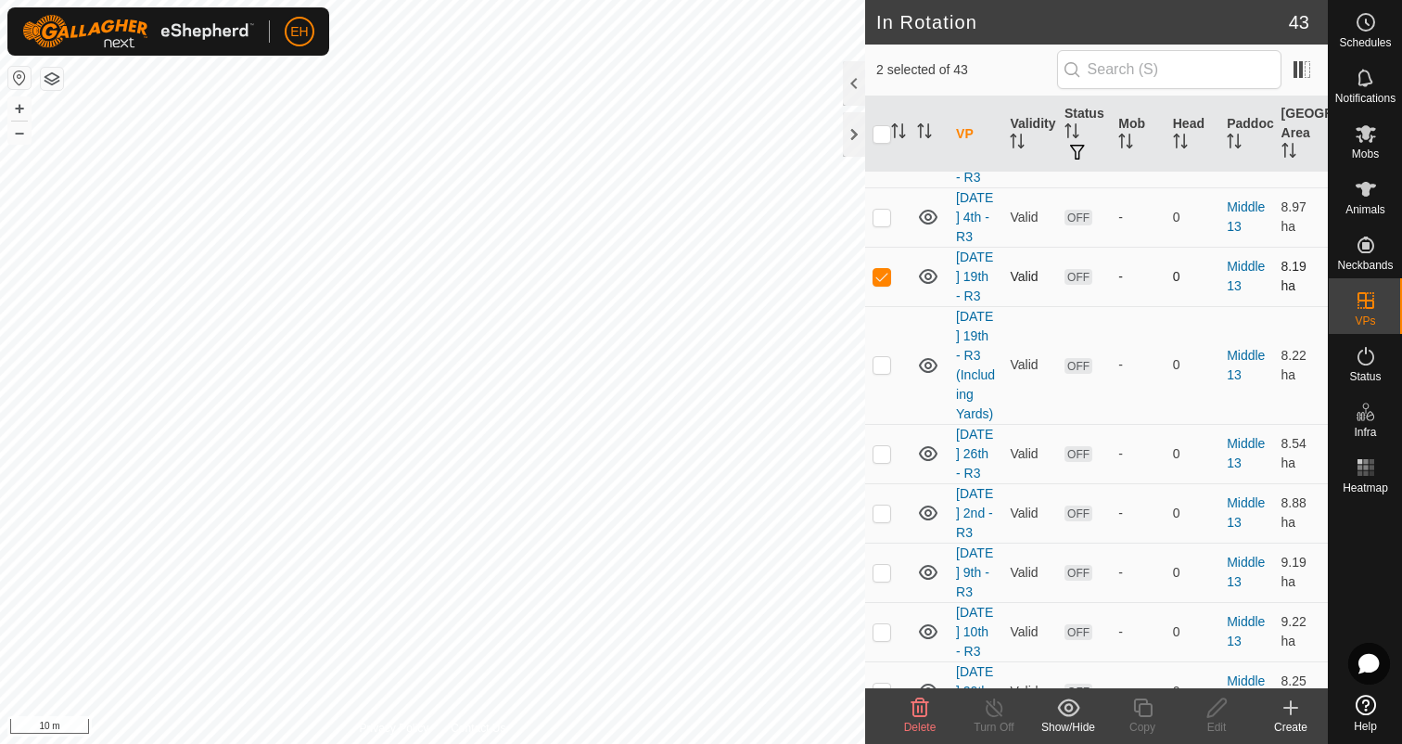
scroll to position [1192, 0]
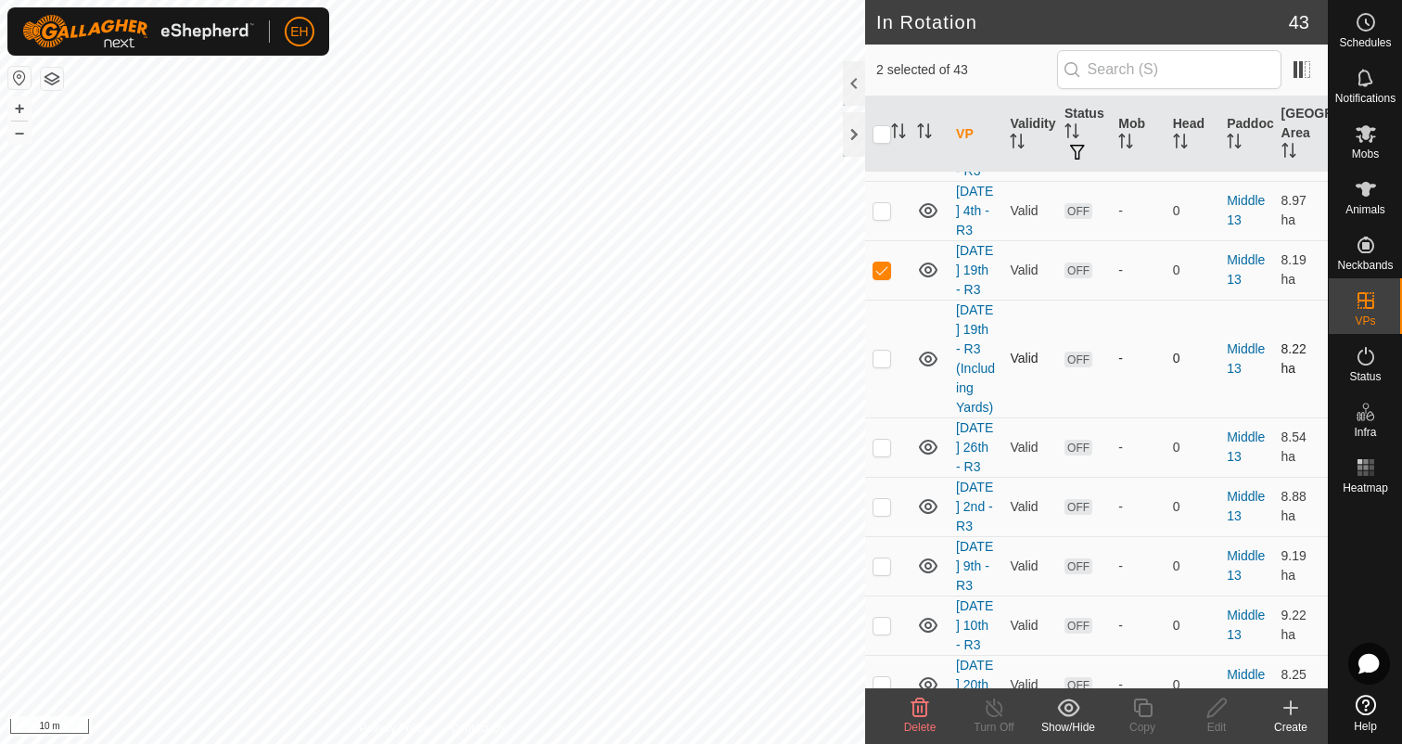
click at [880, 365] on p-checkbox at bounding box center [882, 358] width 19 height 15
checkbox input "true"
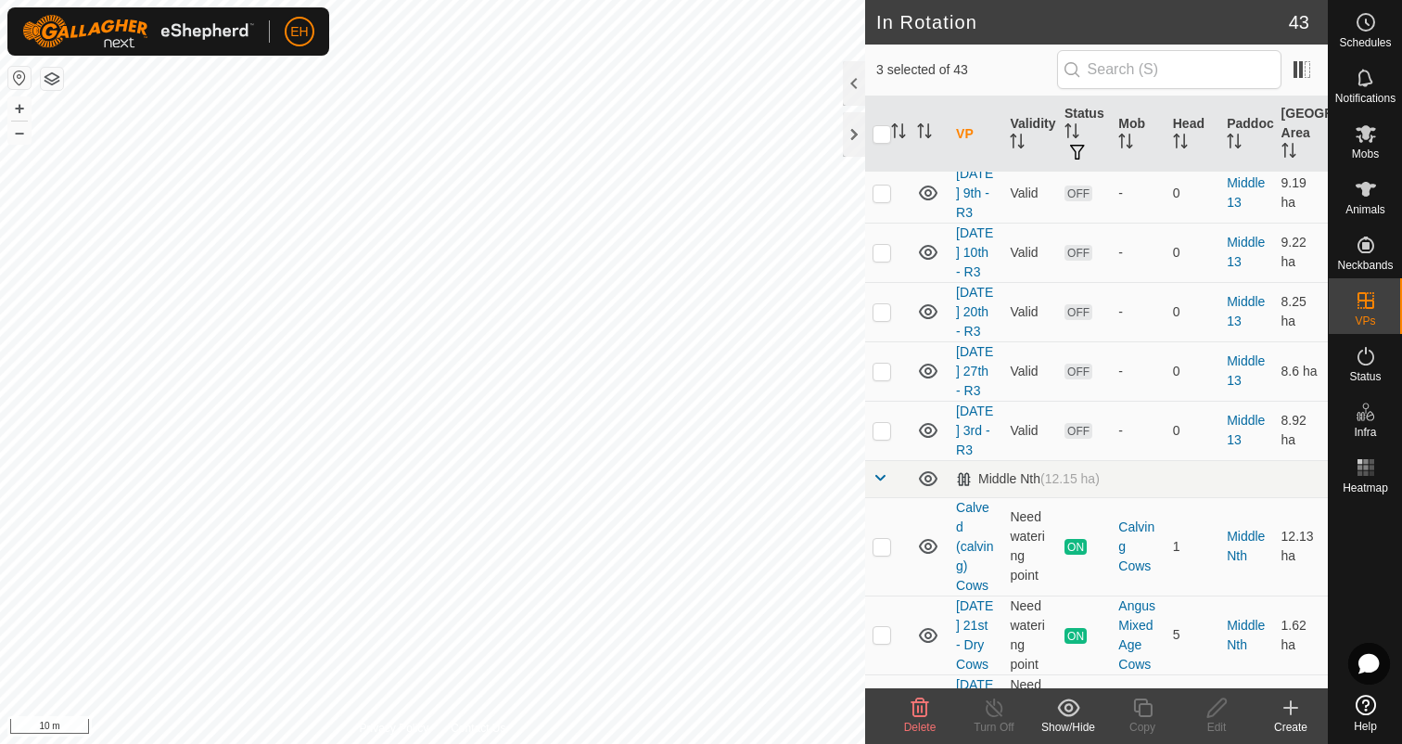
scroll to position [1584, 0]
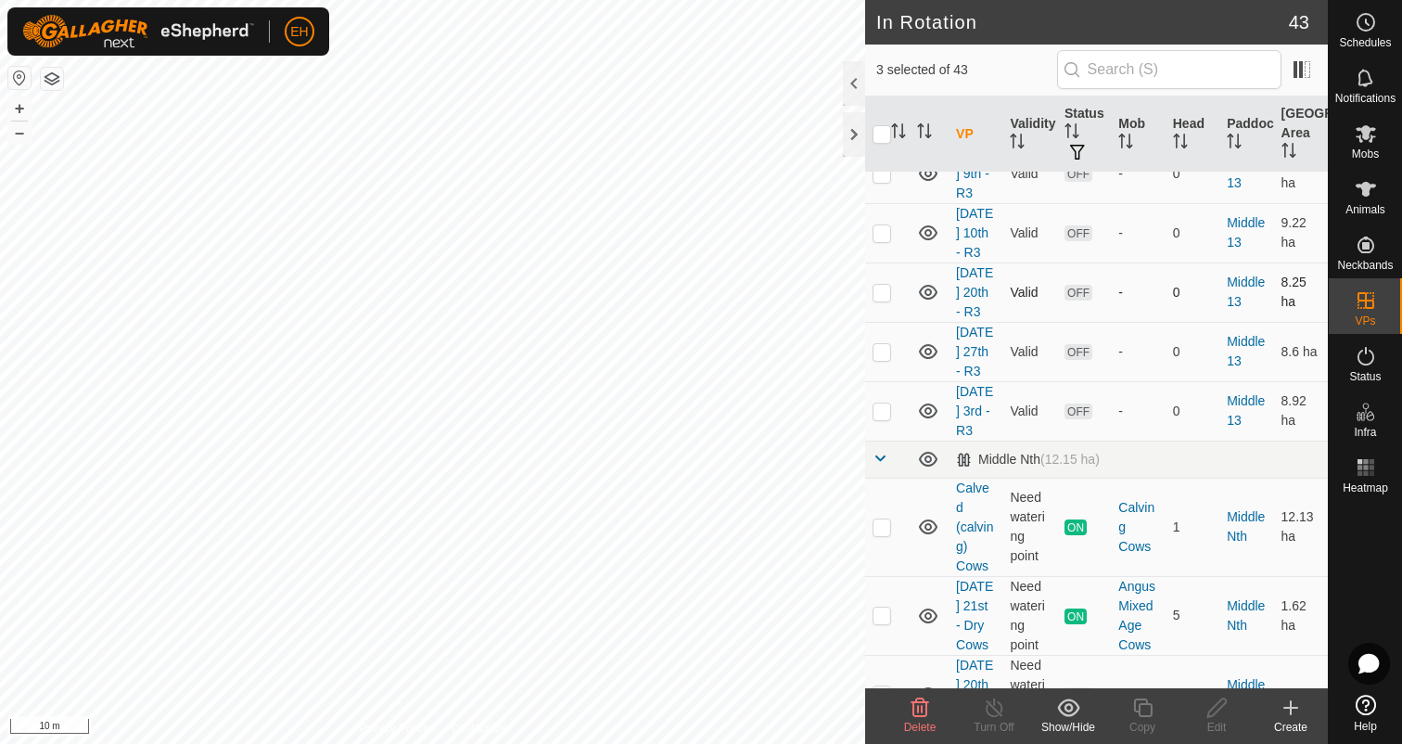
click at [883, 300] on p-checkbox at bounding box center [882, 292] width 19 height 15
checkbox input "true"
click at [919, 708] on icon at bounding box center [920, 707] width 22 height 22
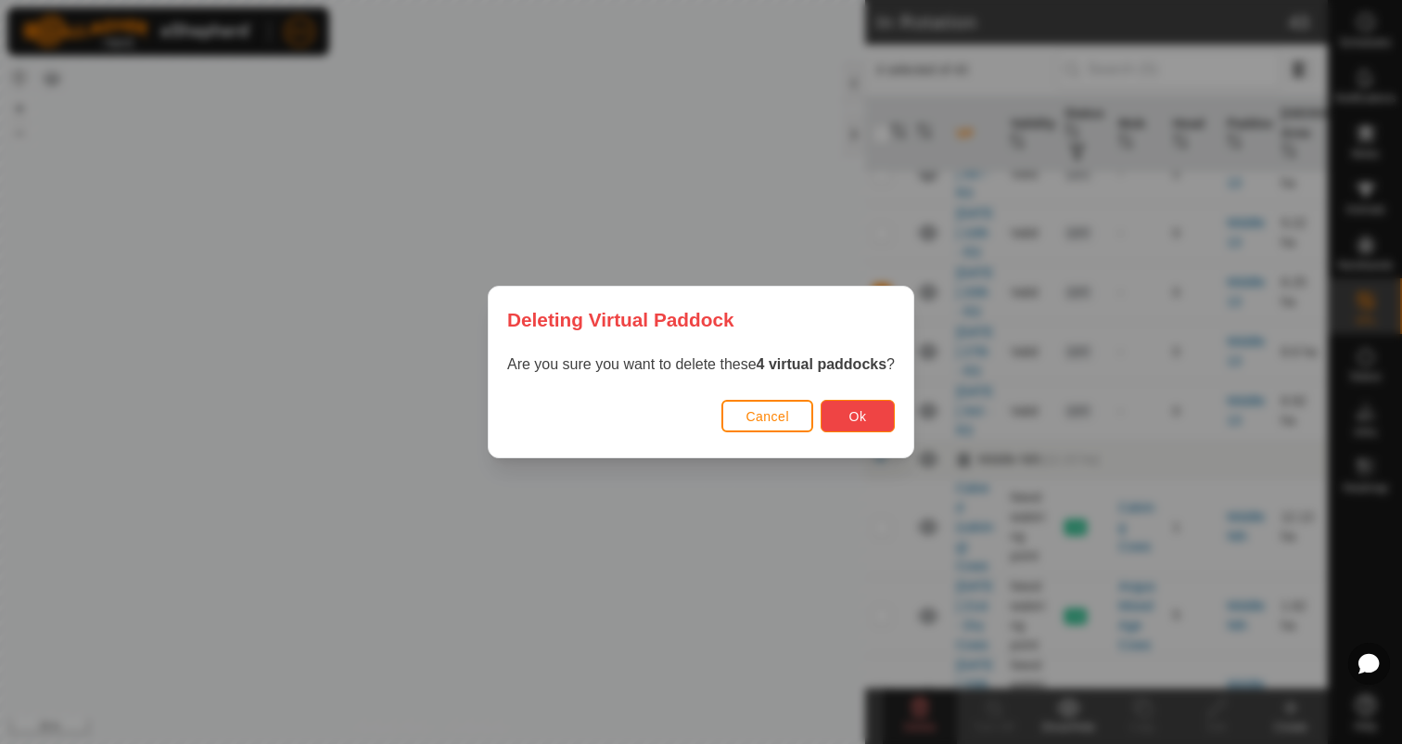
click at [875, 412] on button "Ok" at bounding box center [858, 416] width 74 height 32
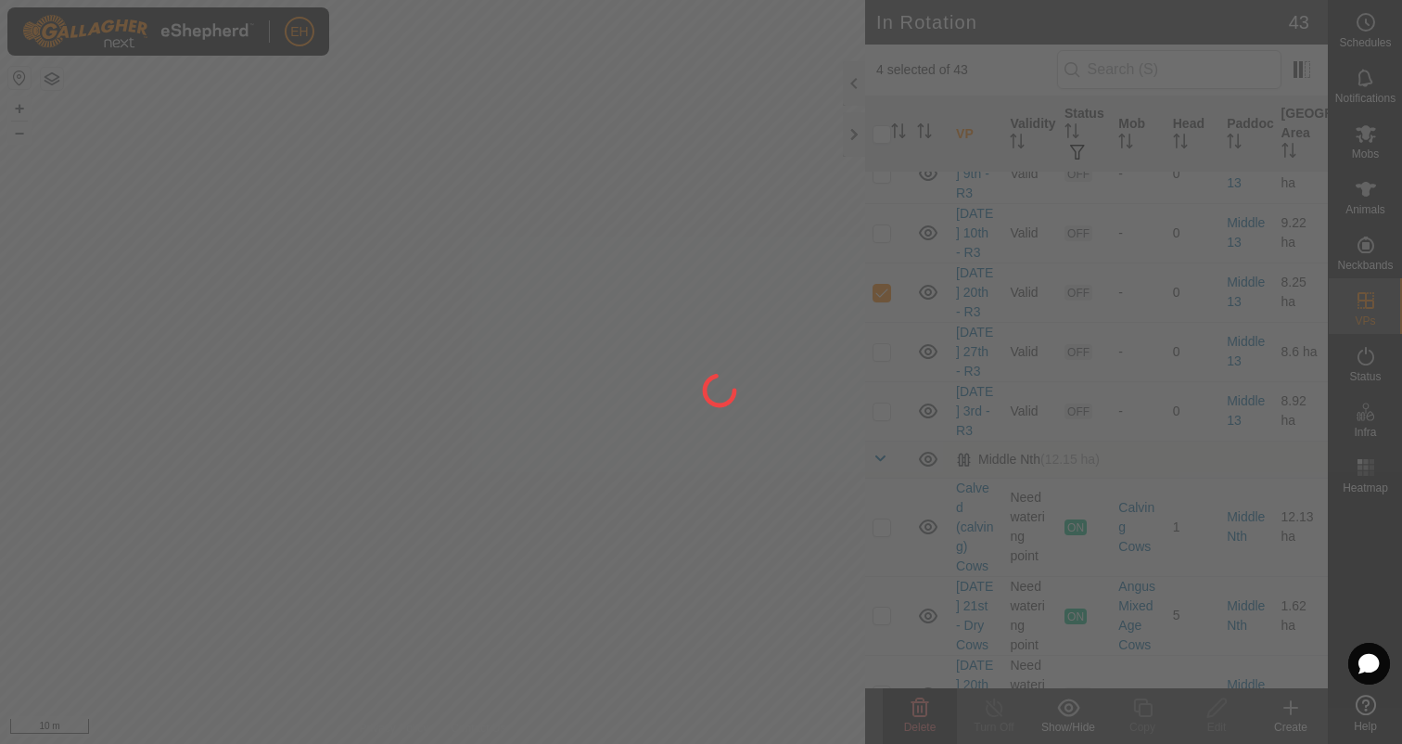
checkbox input "false"
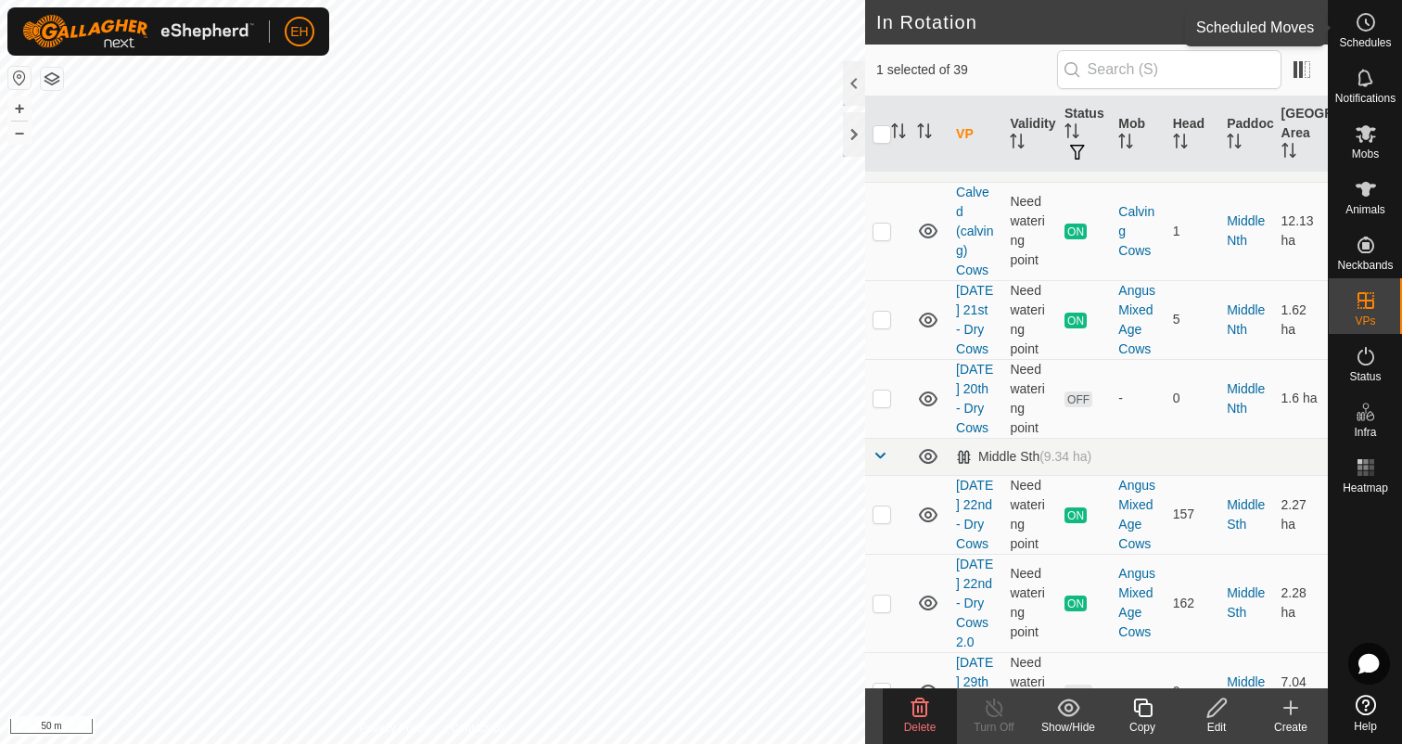
click at [1368, 37] on span "Schedules" at bounding box center [1365, 42] width 52 height 11
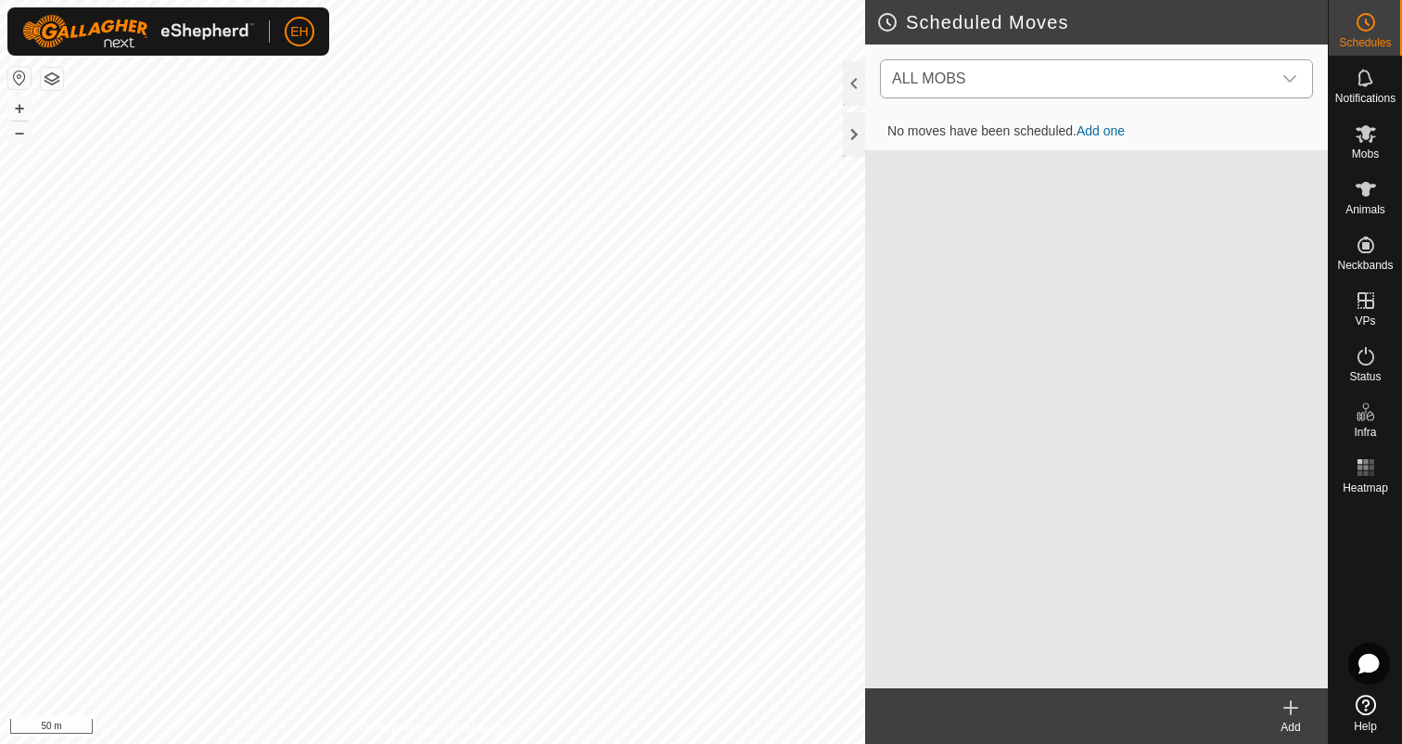
click at [1152, 87] on span "ALL MOBS" at bounding box center [1078, 78] width 387 height 37
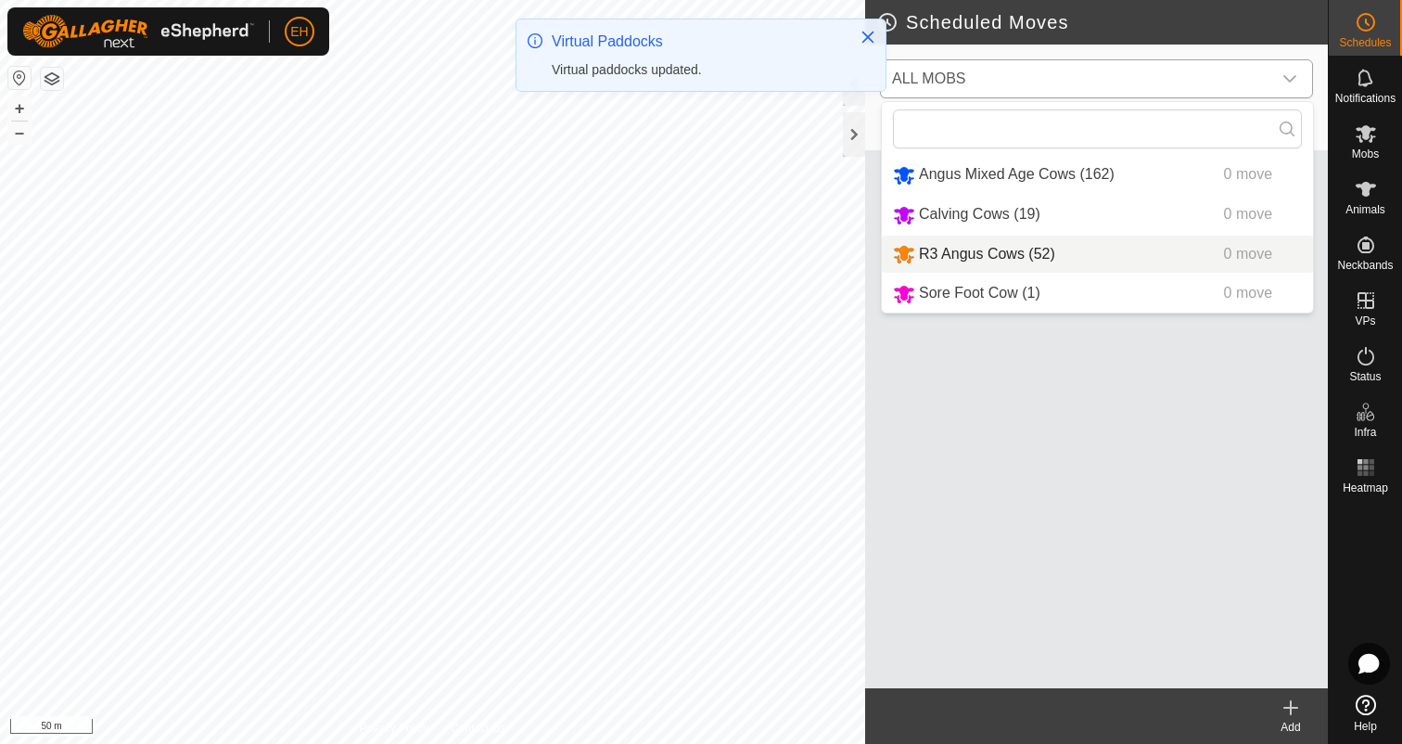
click at [1041, 253] on li "R3 Angus Cows (52) 0 move" at bounding box center [1097, 255] width 431 height 38
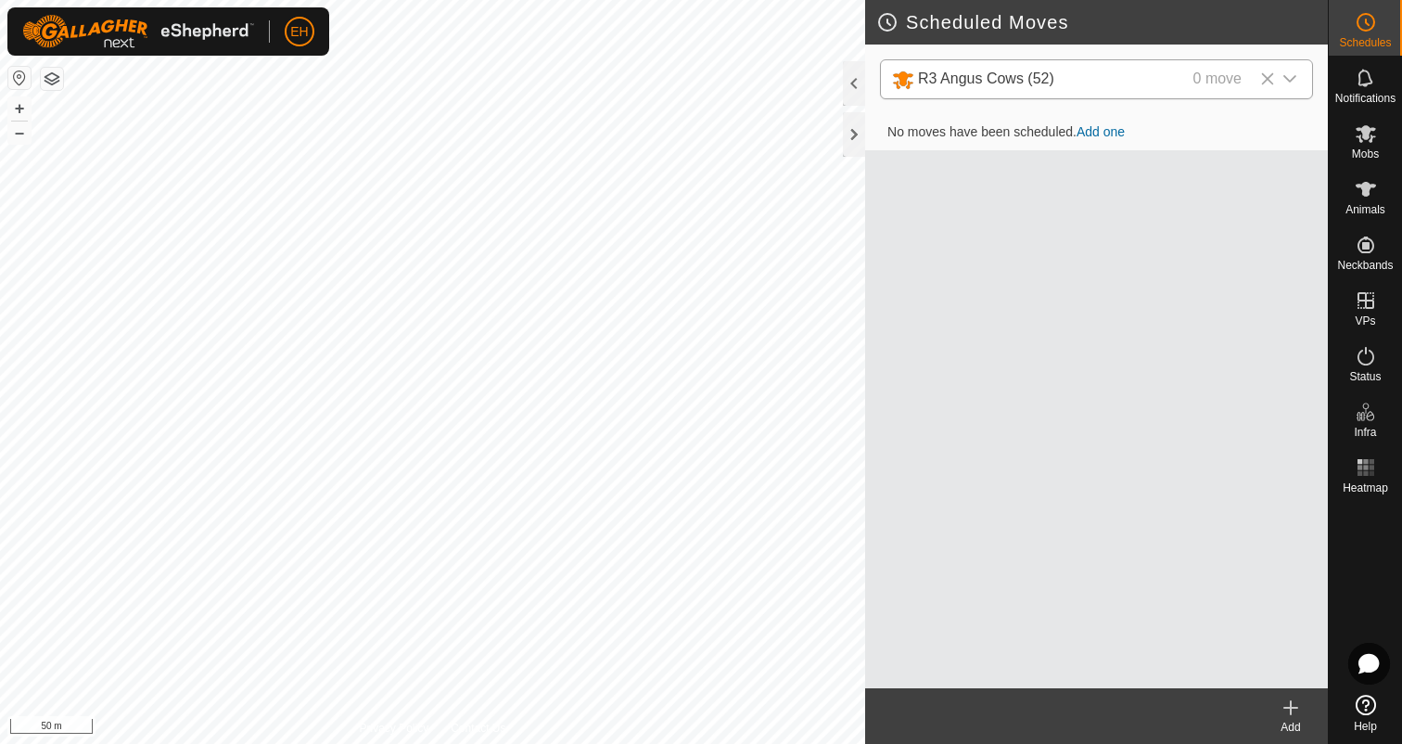
click at [1294, 708] on icon at bounding box center [1291, 707] width 22 height 22
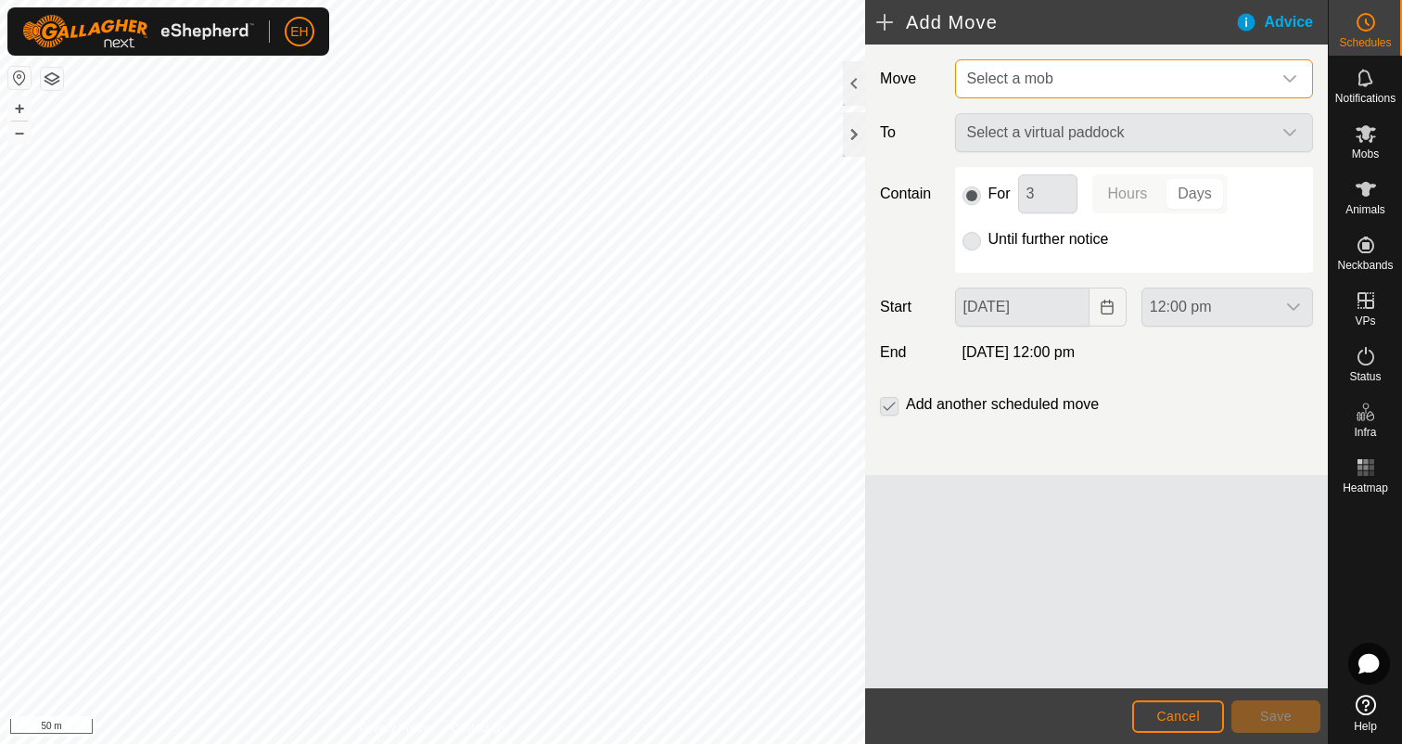
click at [1170, 77] on span "Select a mob" at bounding box center [1116, 78] width 312 height 37
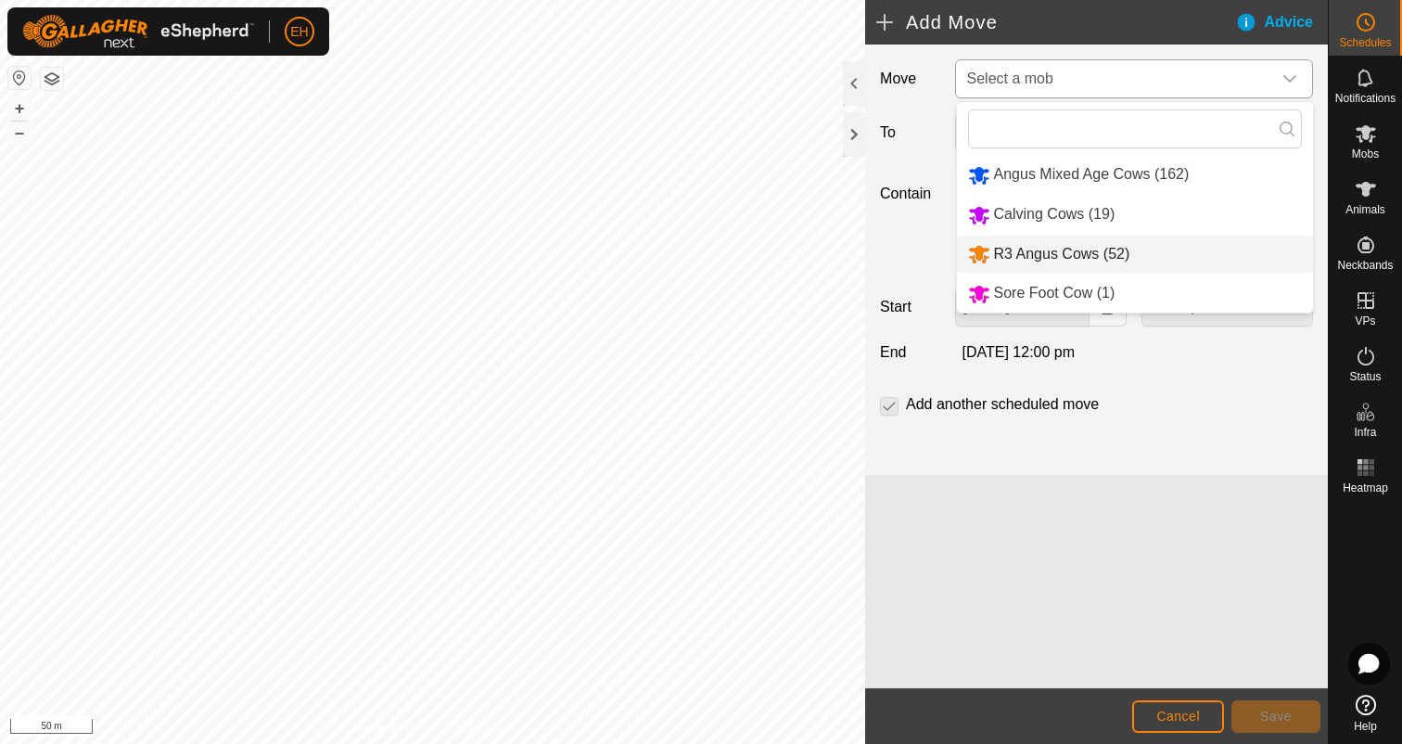
click at [1105, 249] on li "R3 Angus Cows (52)" at bounding box center [1135, 255] width 356 height 38
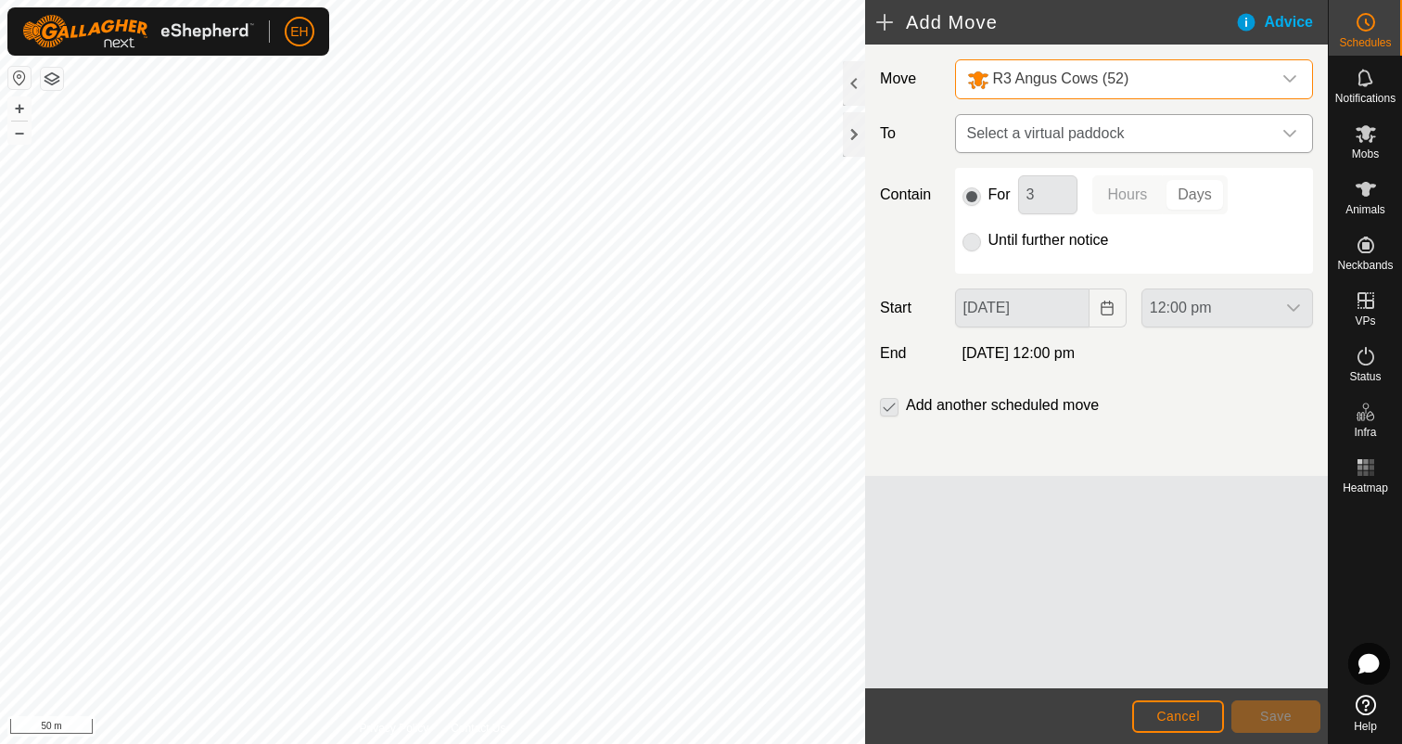
click at [1096, 130] on span "Select a virtual paddock" at bounding box center [1116, 133] width 312 height 37
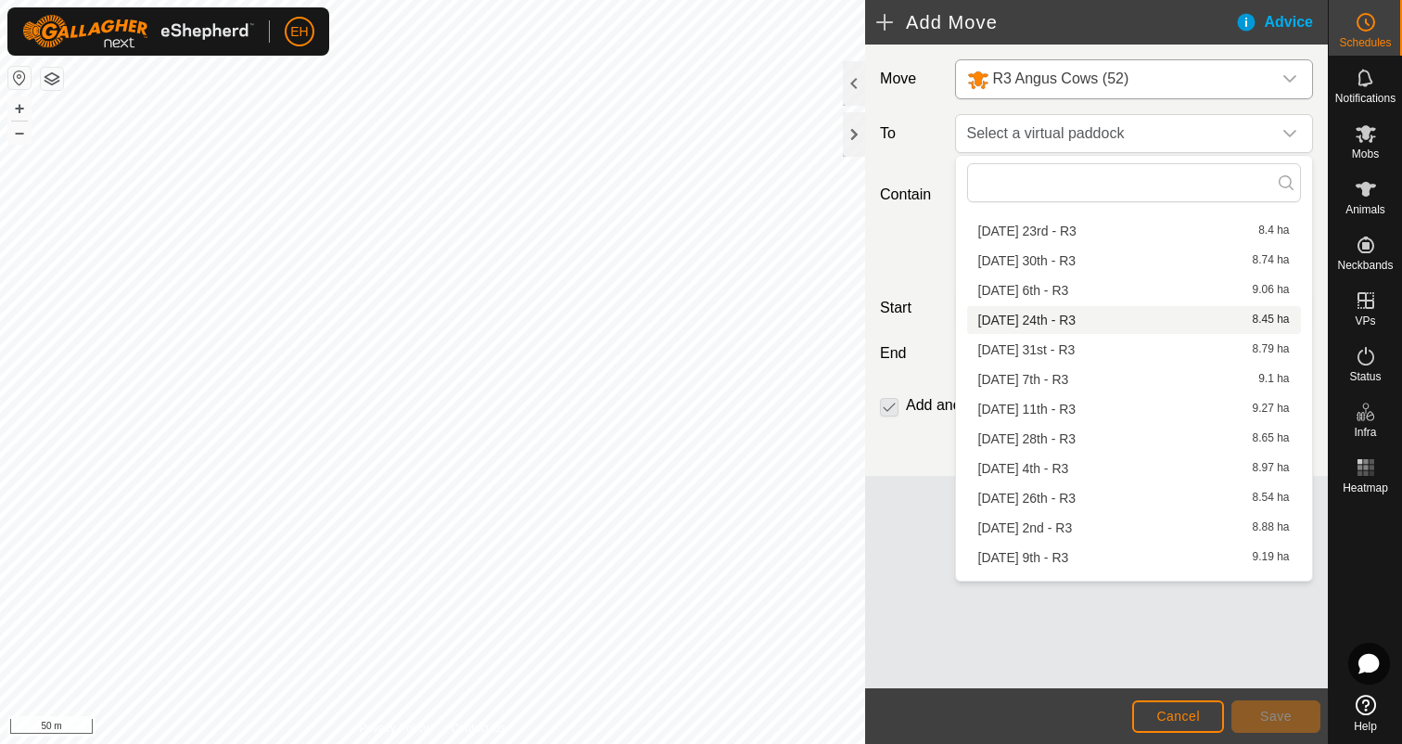
scroll to position [350, 0]
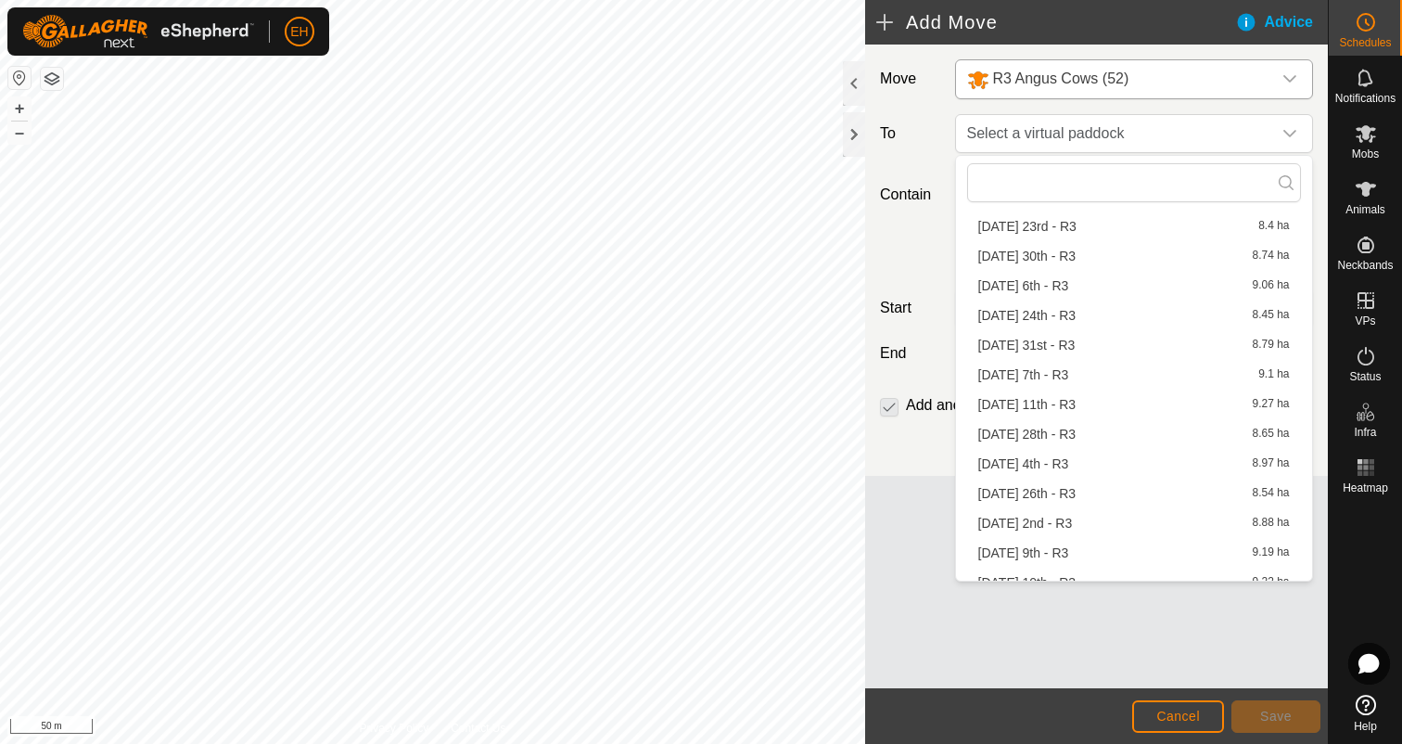
click at [1063, 223] on li "Saturday 23rd - R3 8.4 ha" at bounding box center [1134, 226] width 334 height 28
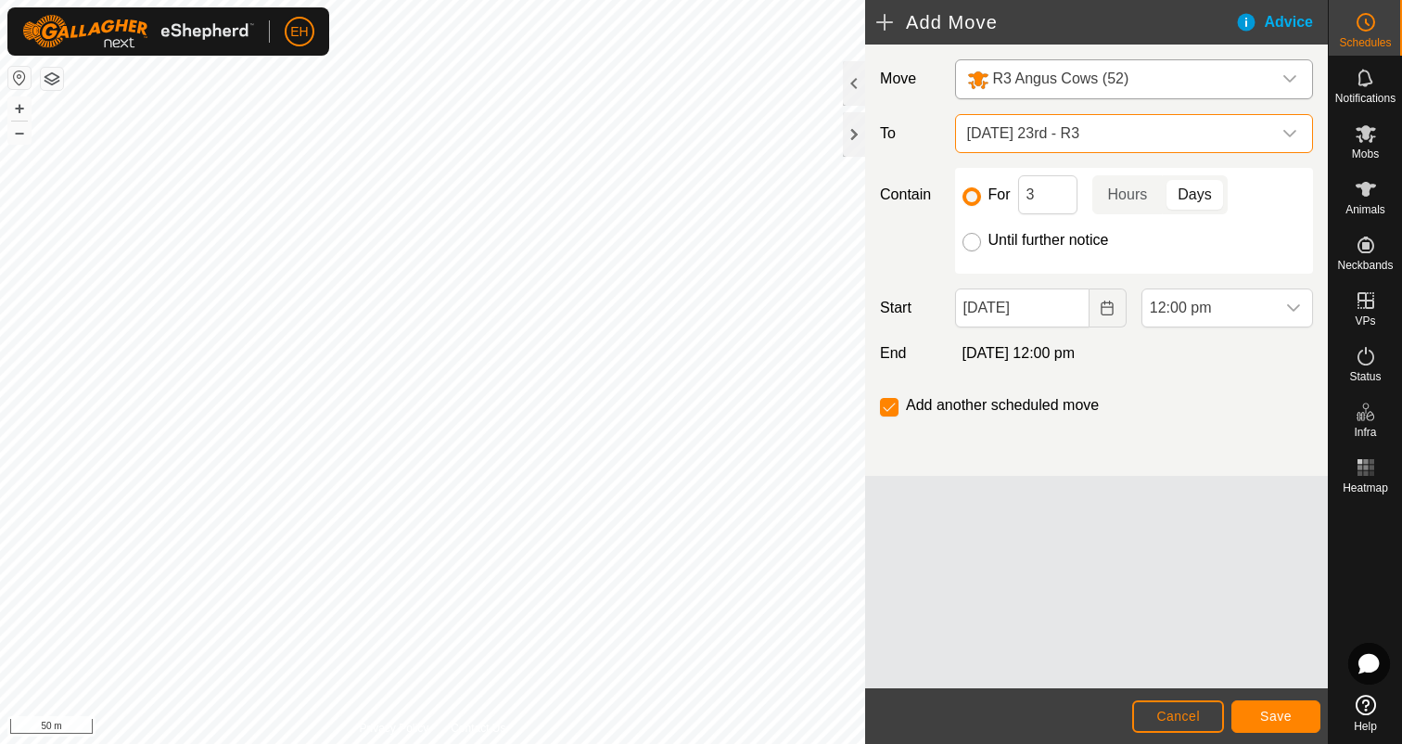
click at [971, 246] on input "Until further notice" at bounding box center [972, 242] width 19 height 19
radio input "true"
checkbox input "false"
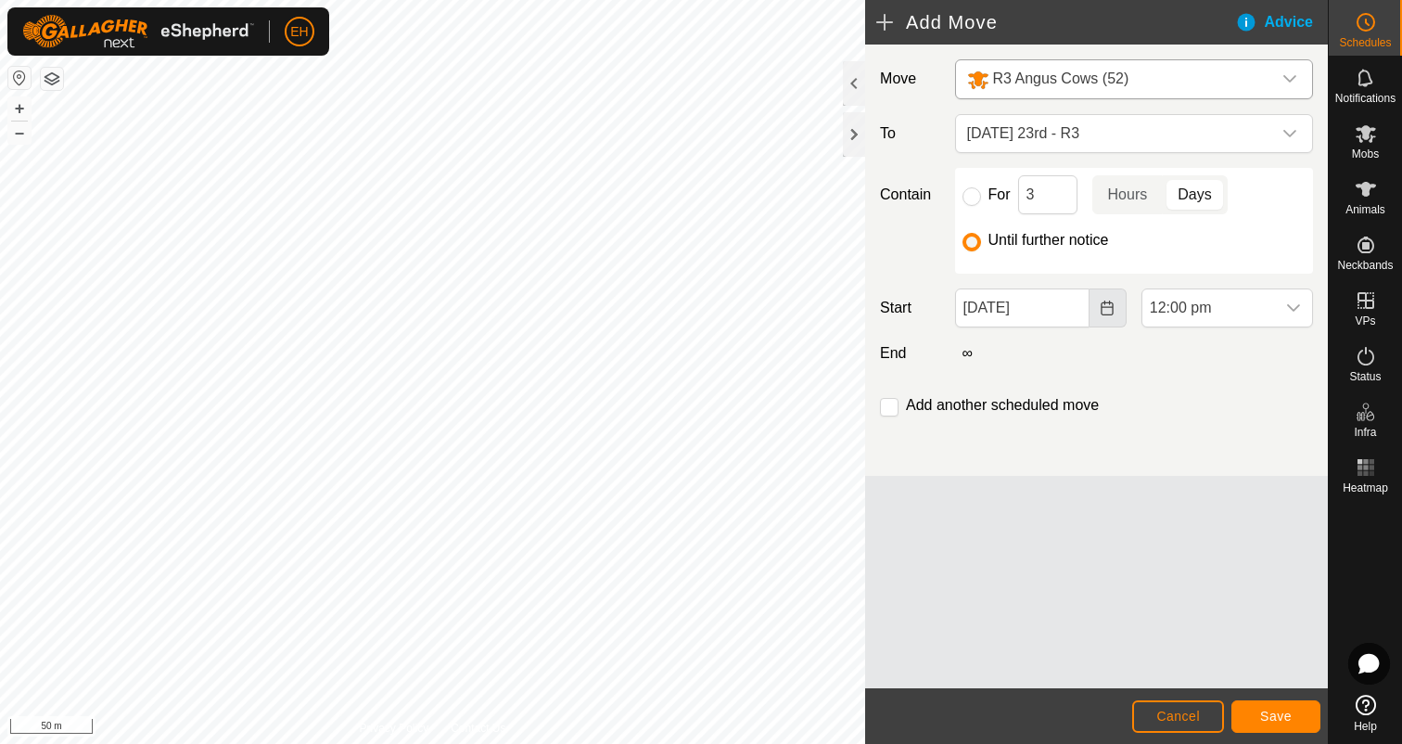
click at [1108, 315] on icon "Choose Date" at bounding box center [1108, 307] width 12 height 15
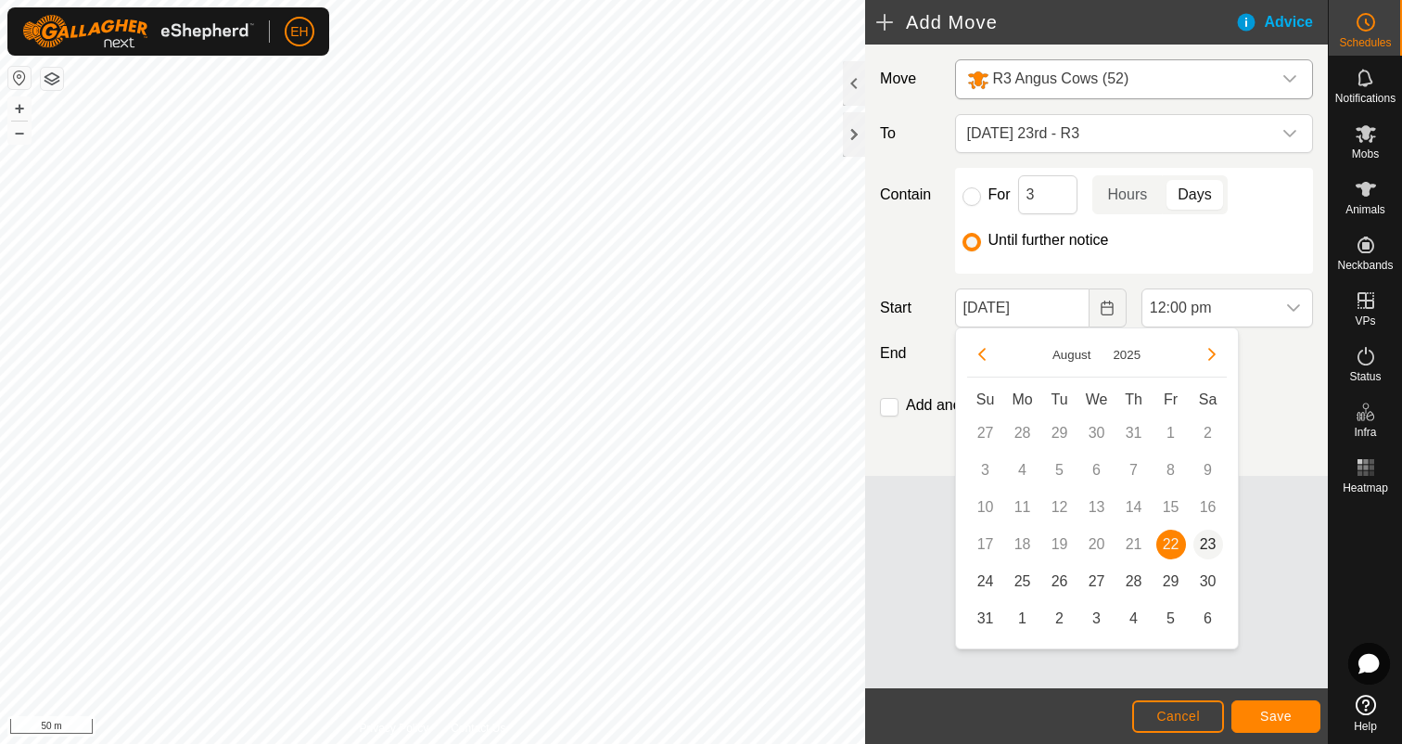
click at [1205, 548] on span "23" at bounding box center [1208, 544] width 30 height 30
type input "23 Aug, 2025"
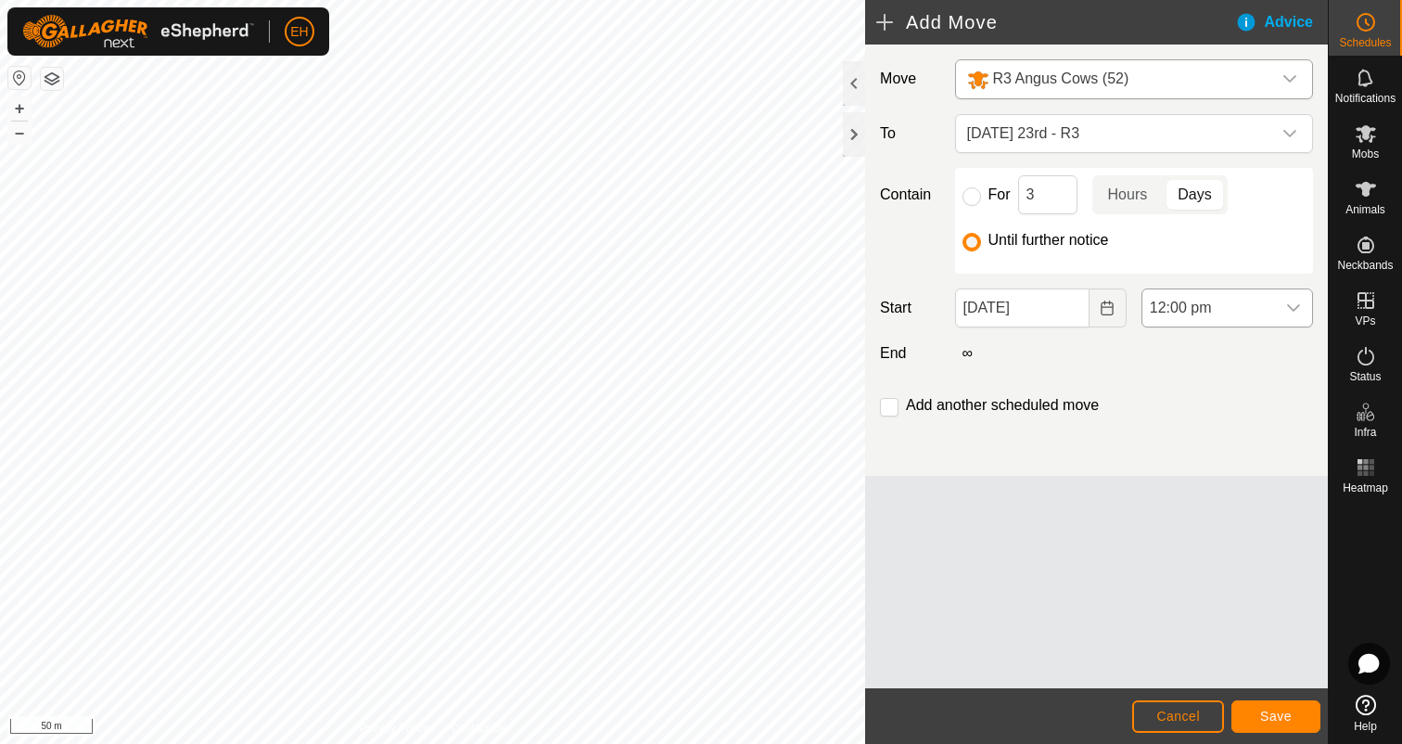
click at [1301, 318] on div "dropdown trigger" at bounding box center [1293, 307] width 37 height 37
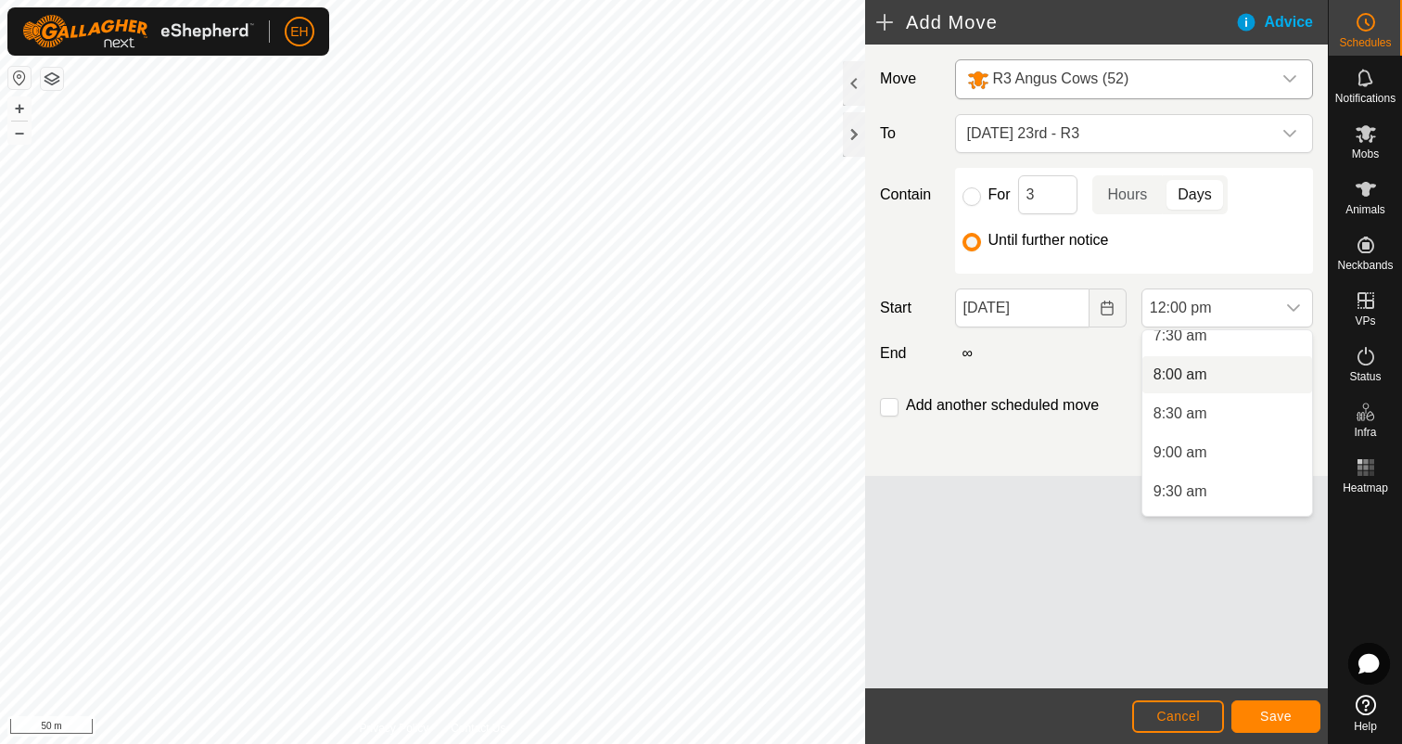
click at [1189, 365] on li "8:00 am" at bounding box center [1227, 374] width 170 height 37
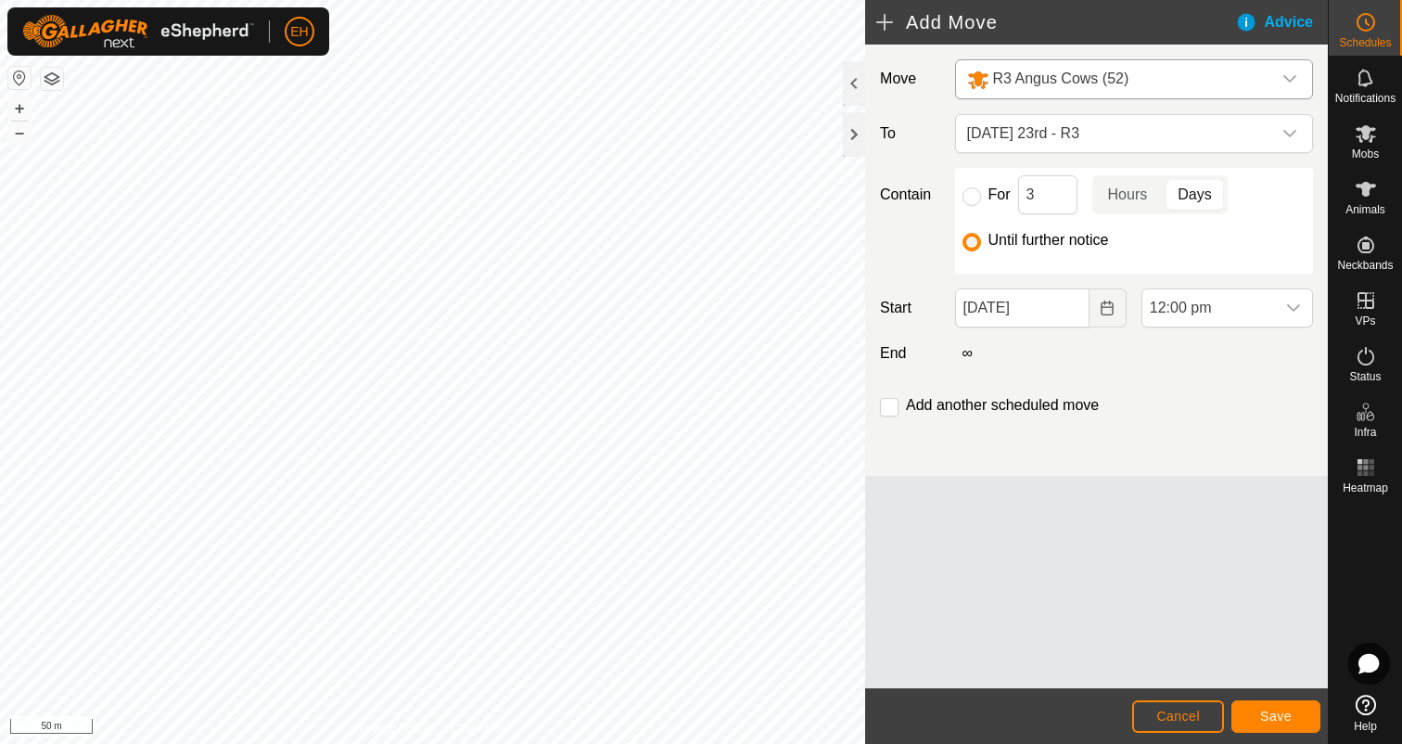
scroll to position [786, 0]
click at [889, 406] on input "checkbox" at bounding box center [889, 407] width 19 height 19
click at [1261, 714] on span "Save" at bounding box center [1276, 715] width 32 height 15
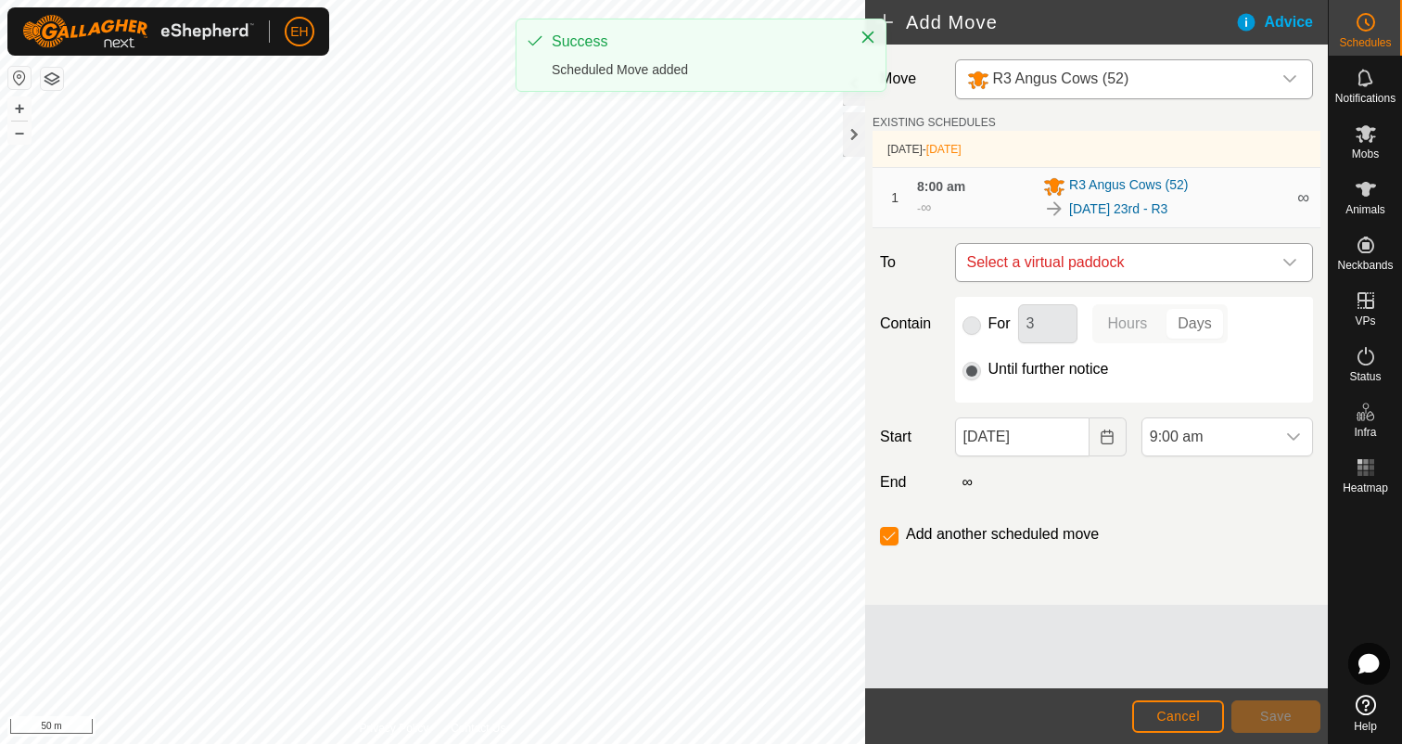
click at [1128, 267] on span "Select a virtual paddock" at bounding box center [1116, 262] width 312 height 37
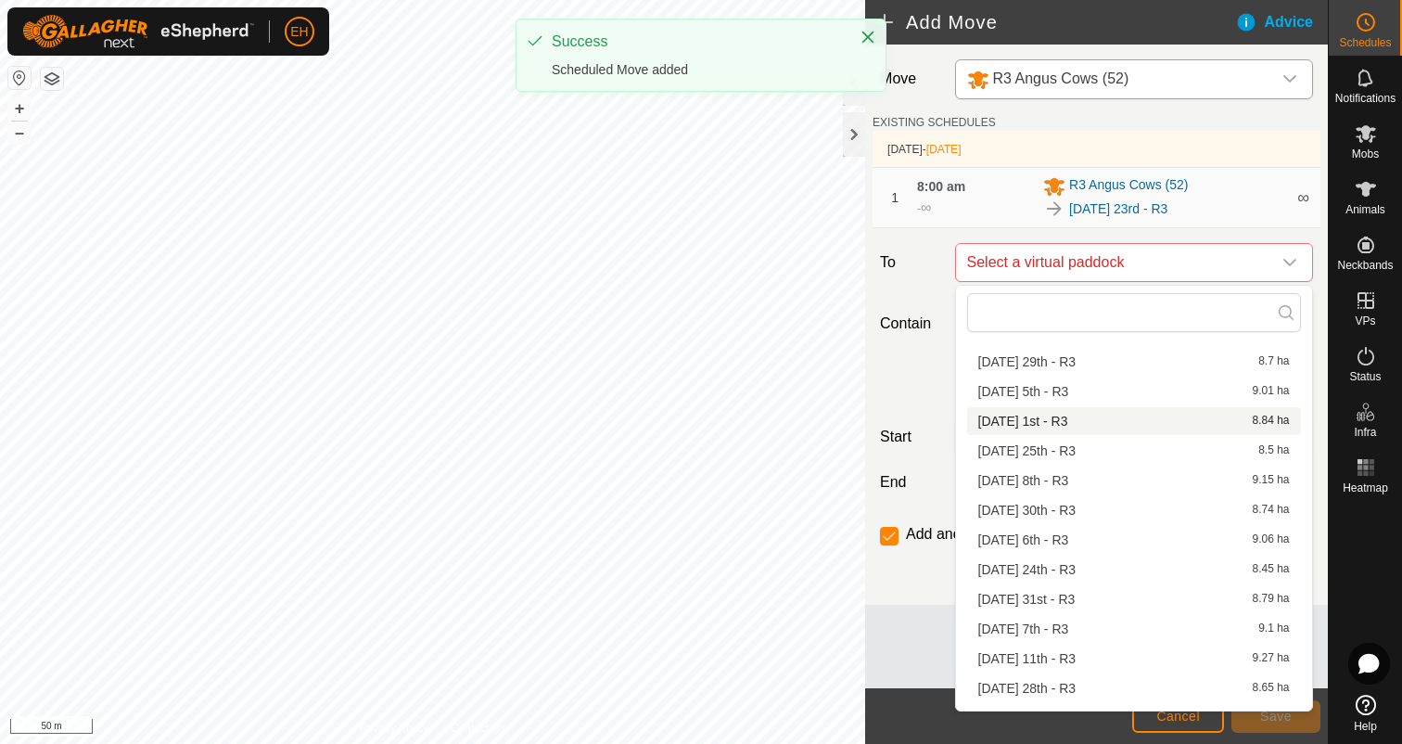
scroll to position [147, 0]
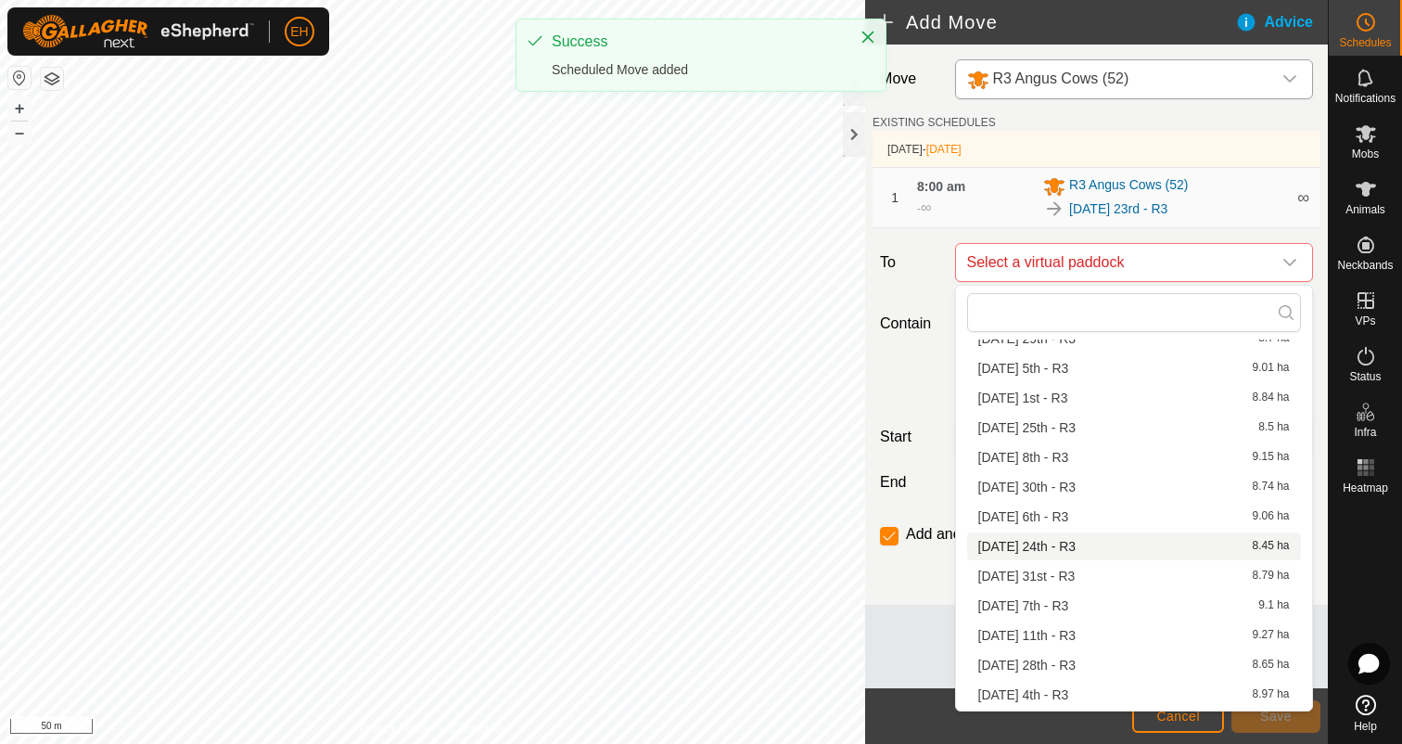
click at [1067, 550] on li "Sunday 24th - R3 8.45 ha" at bounding box center [1134, 546] width 334 height 28
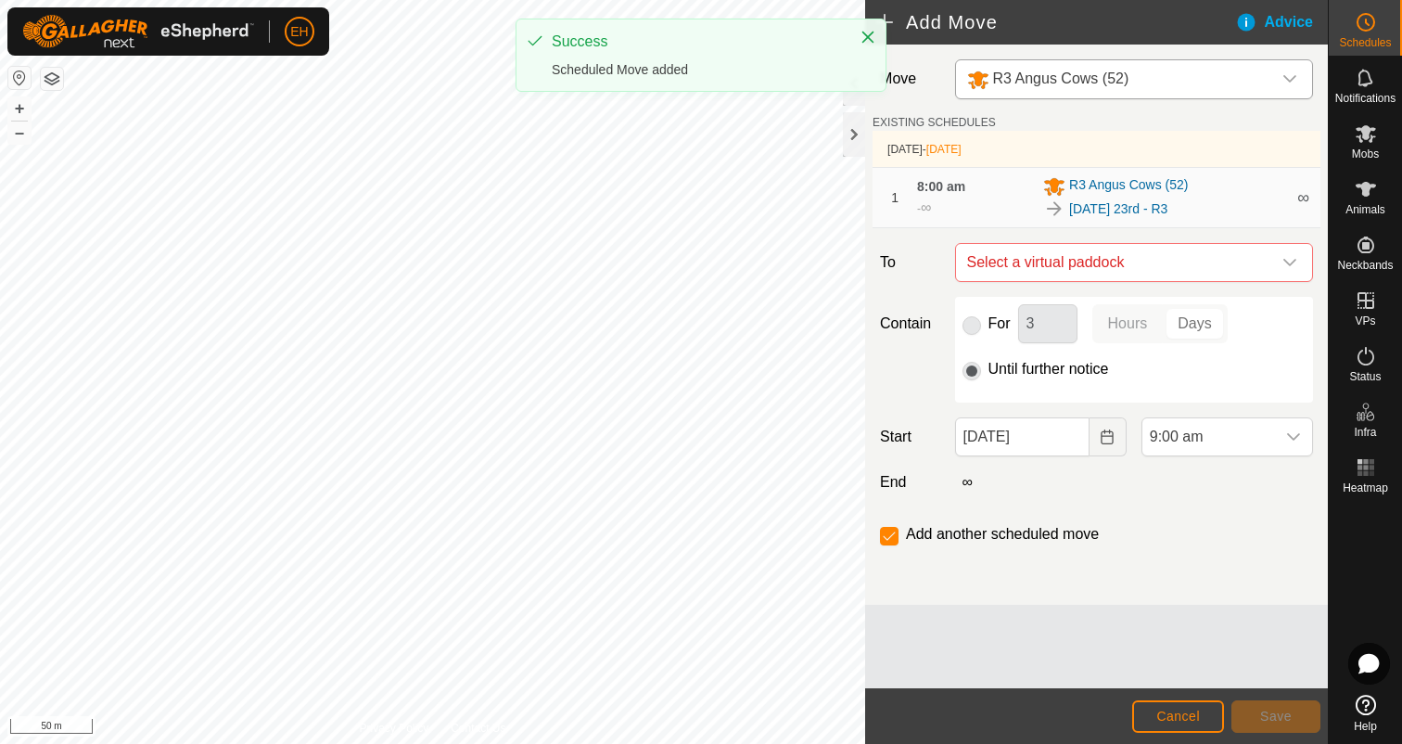
checkbox input "false"
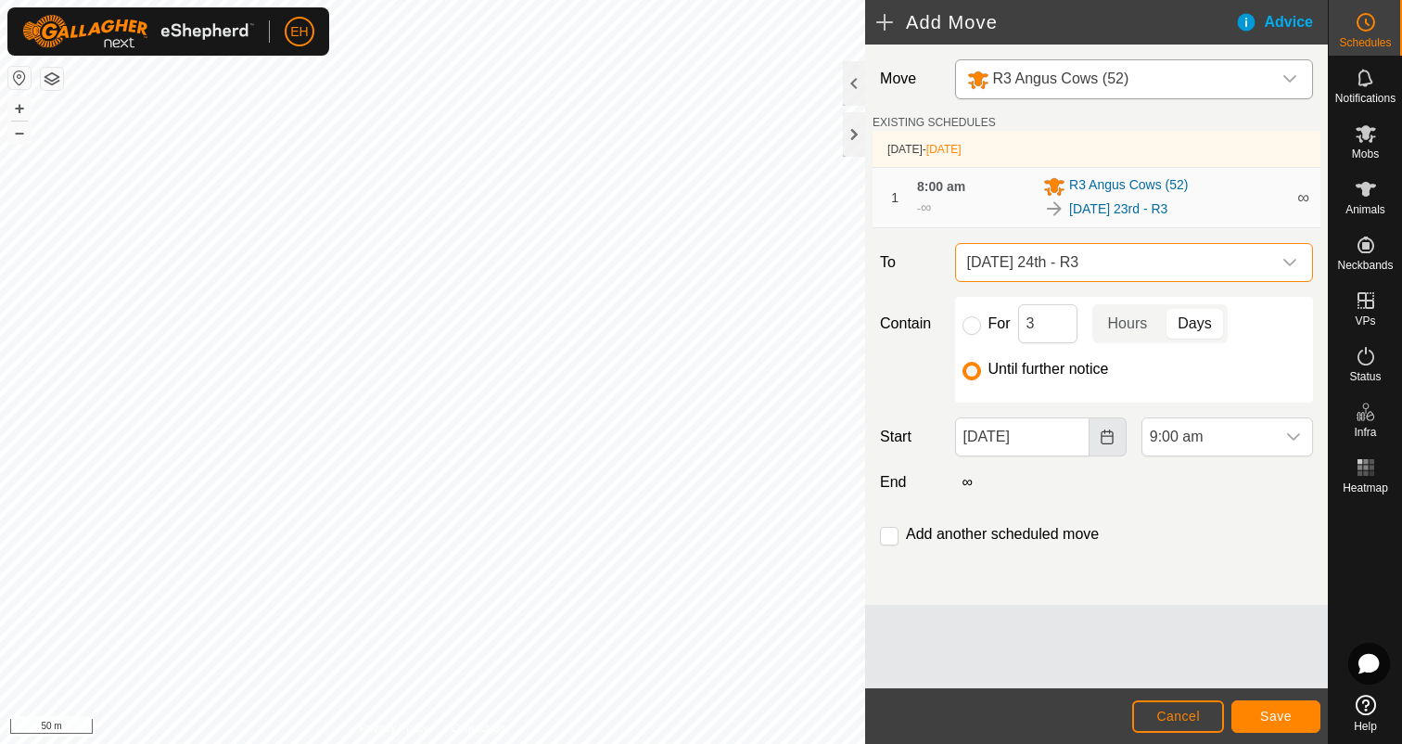
click at [1104, 449] on button "Choose Date" at bounding box center [1108, 436] width 37 height 39
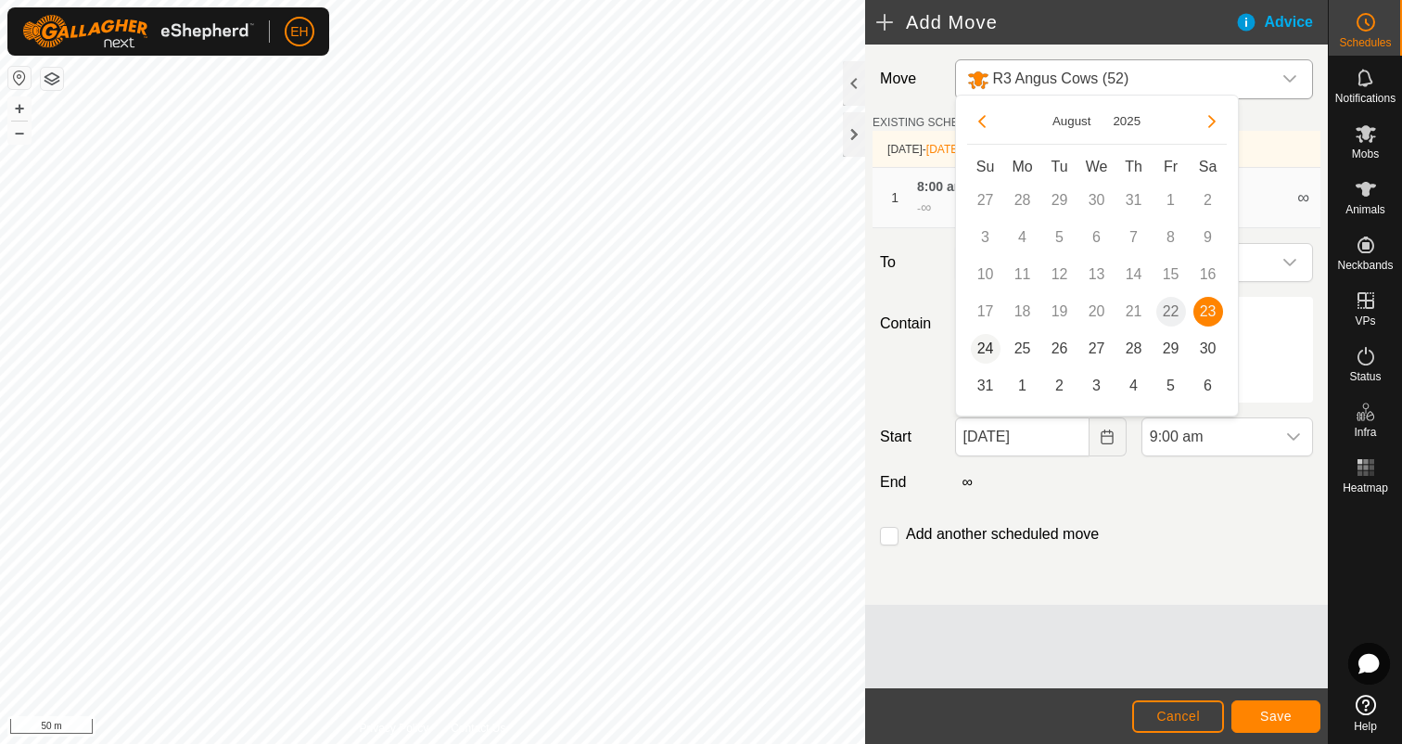
click at [977, 349] on span "24" at bounding box center [986, 349] width 30 height 30
type input "24 Aug, 2025"
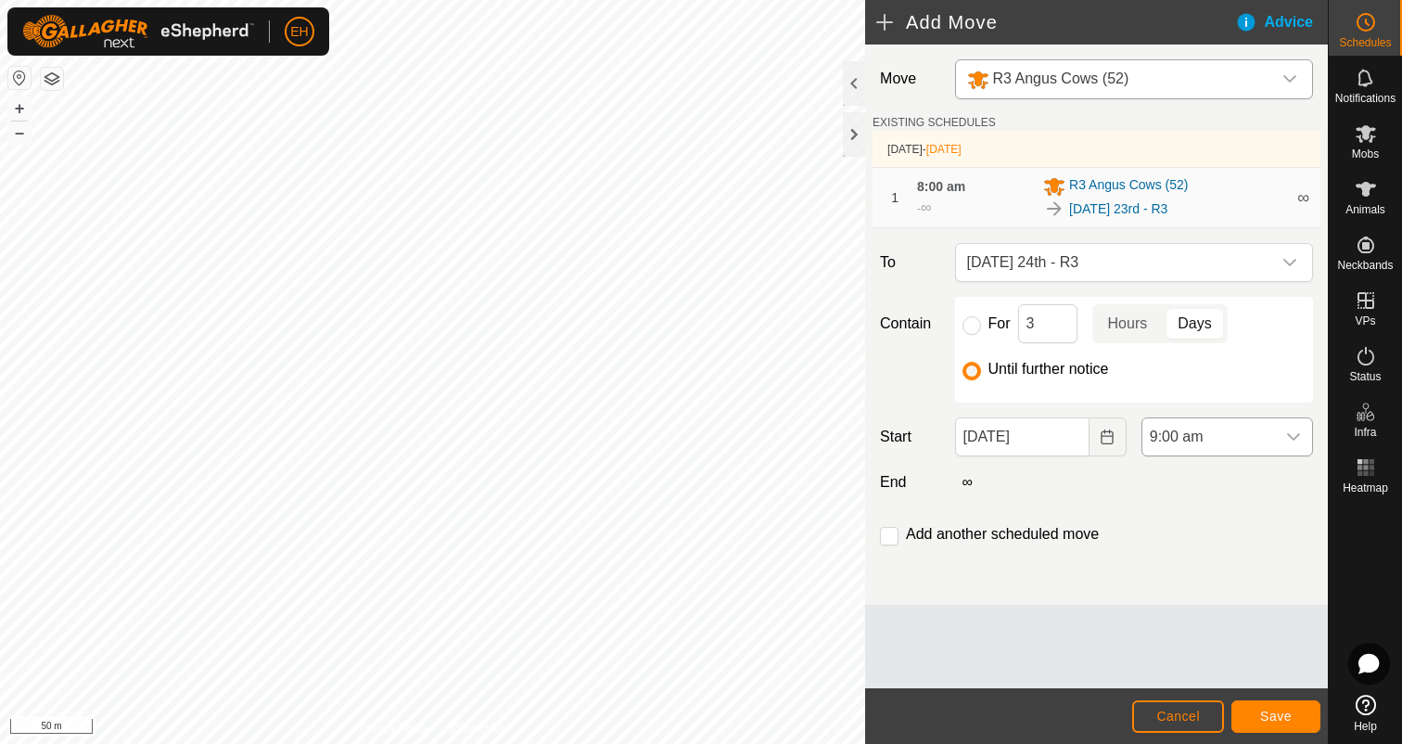
click at [1293, 440] on icon "dropdown trigger" at bounding box center [1293, 436] width 13 height 7
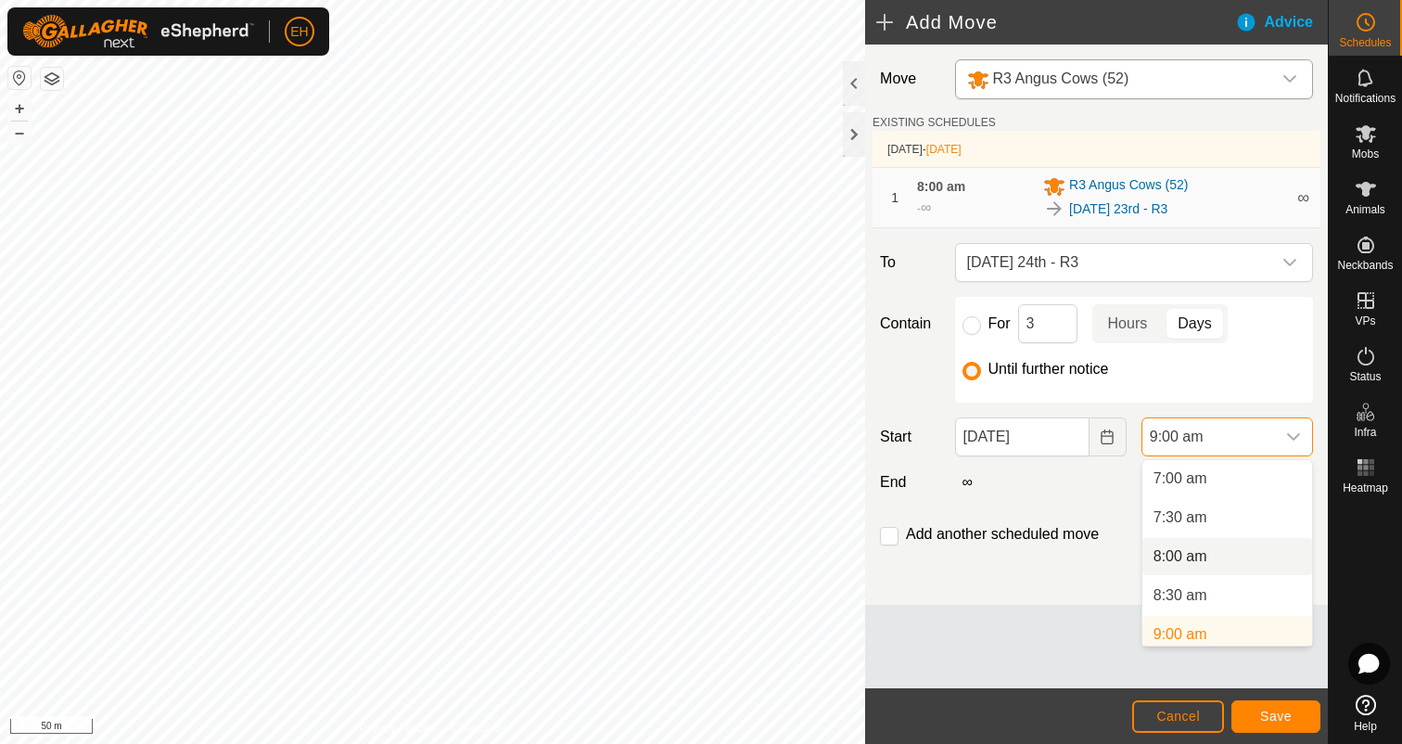
click at [1210, 555] on li "8:00 am" at bounding box center [1227, 556] width 170 height 37
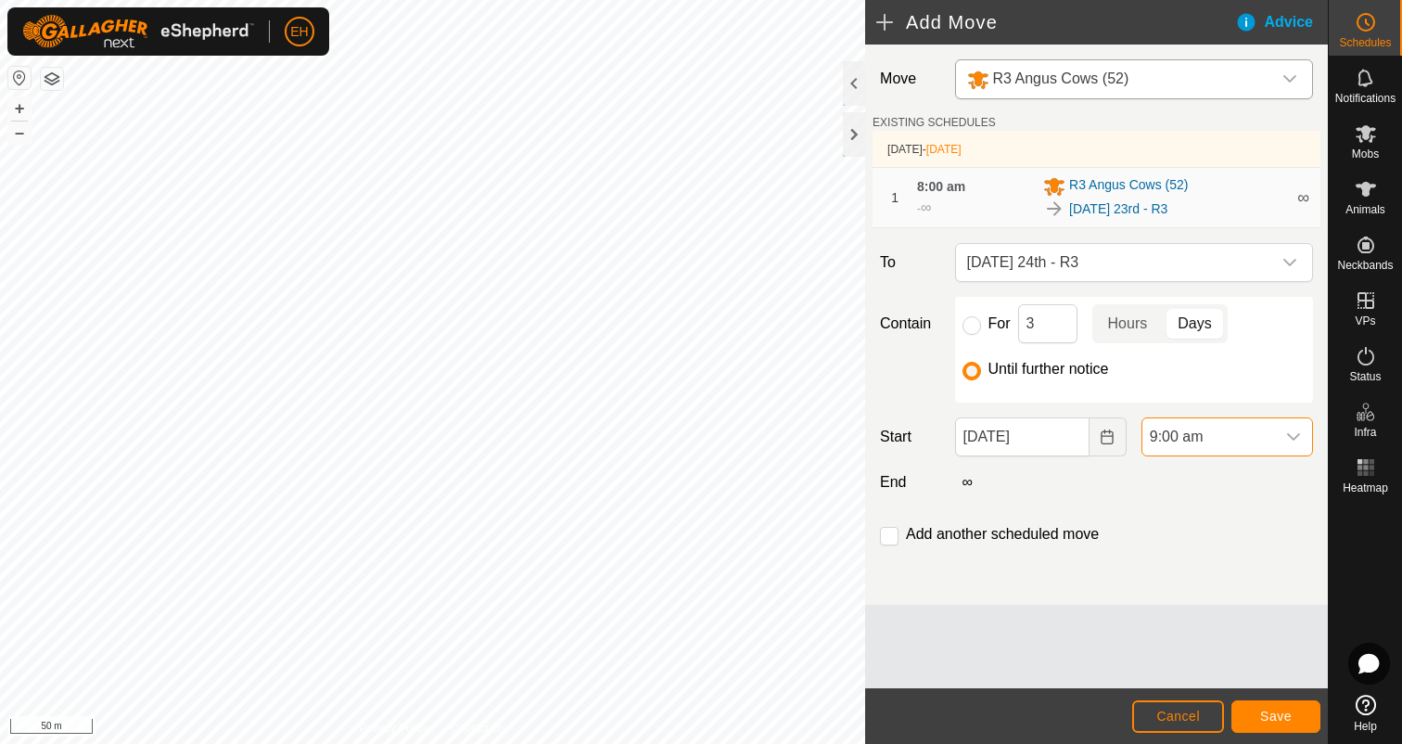
scroll to position [553, 0]
click at [891, 540] on input "checkbox" at bounding box center [889, 536] width 19 height 19
checkbox input "true"
click at [1278, 717] on span "Save" at bounding box center [1276, 715] width 32 height 15
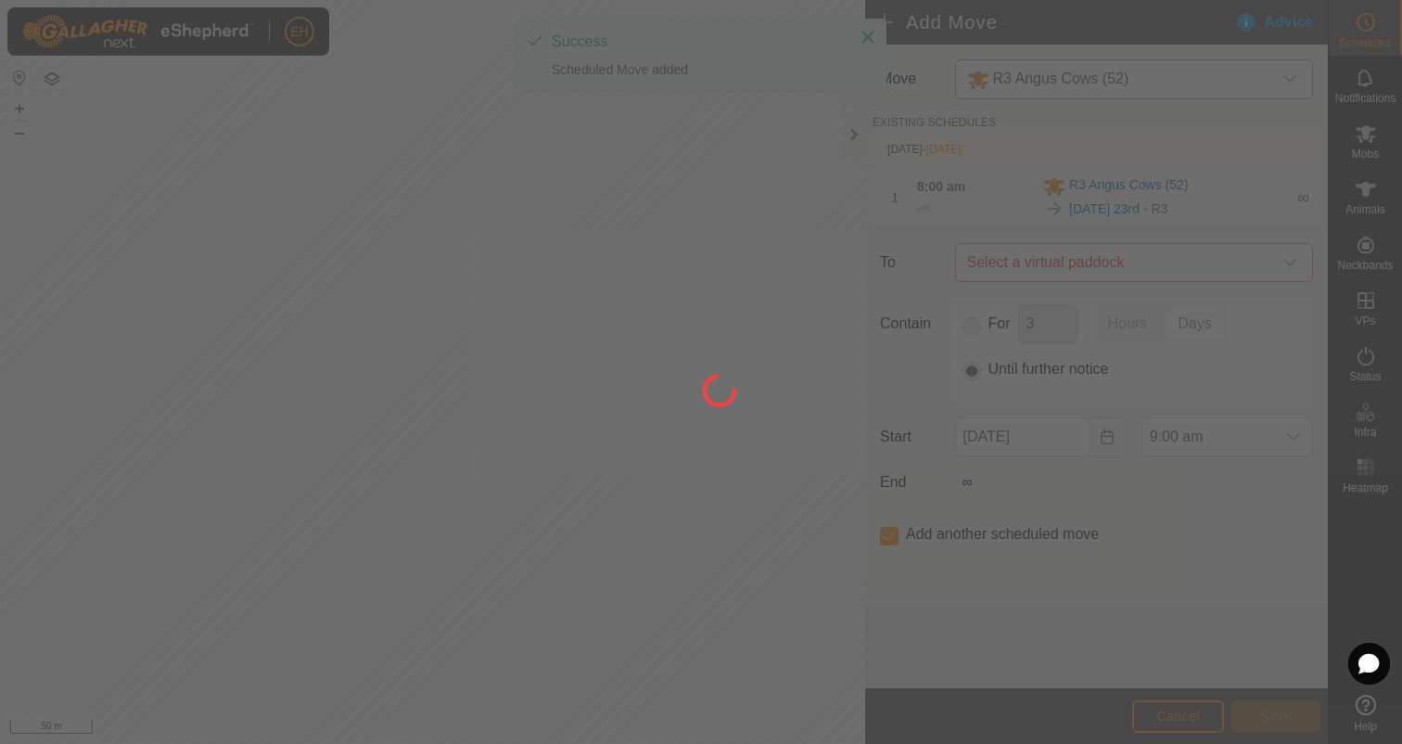
type input "24 Aug, 2025"
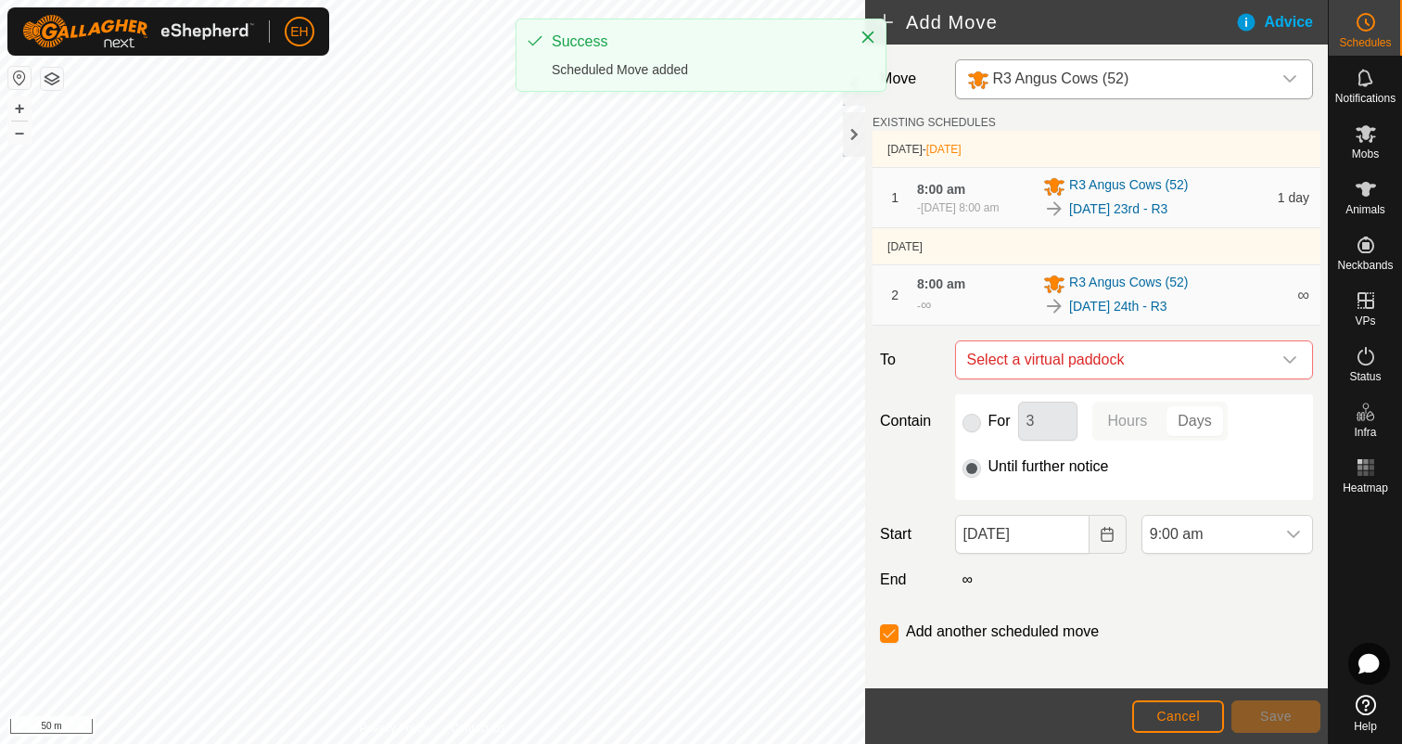
scroll to position [23, 0]
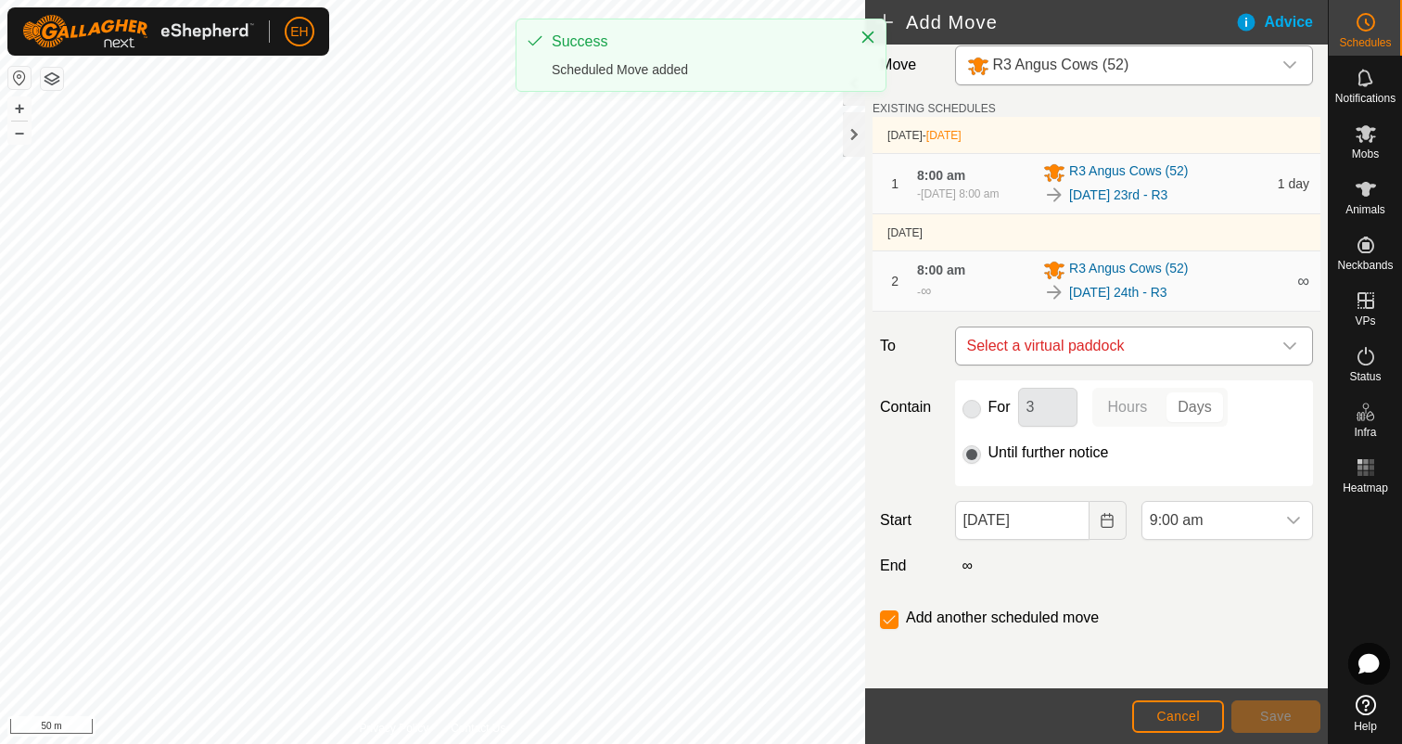
click at [1172, 338] on span "Select a virtual paddock" at bounding box center [1116, 345] width 312 height 37
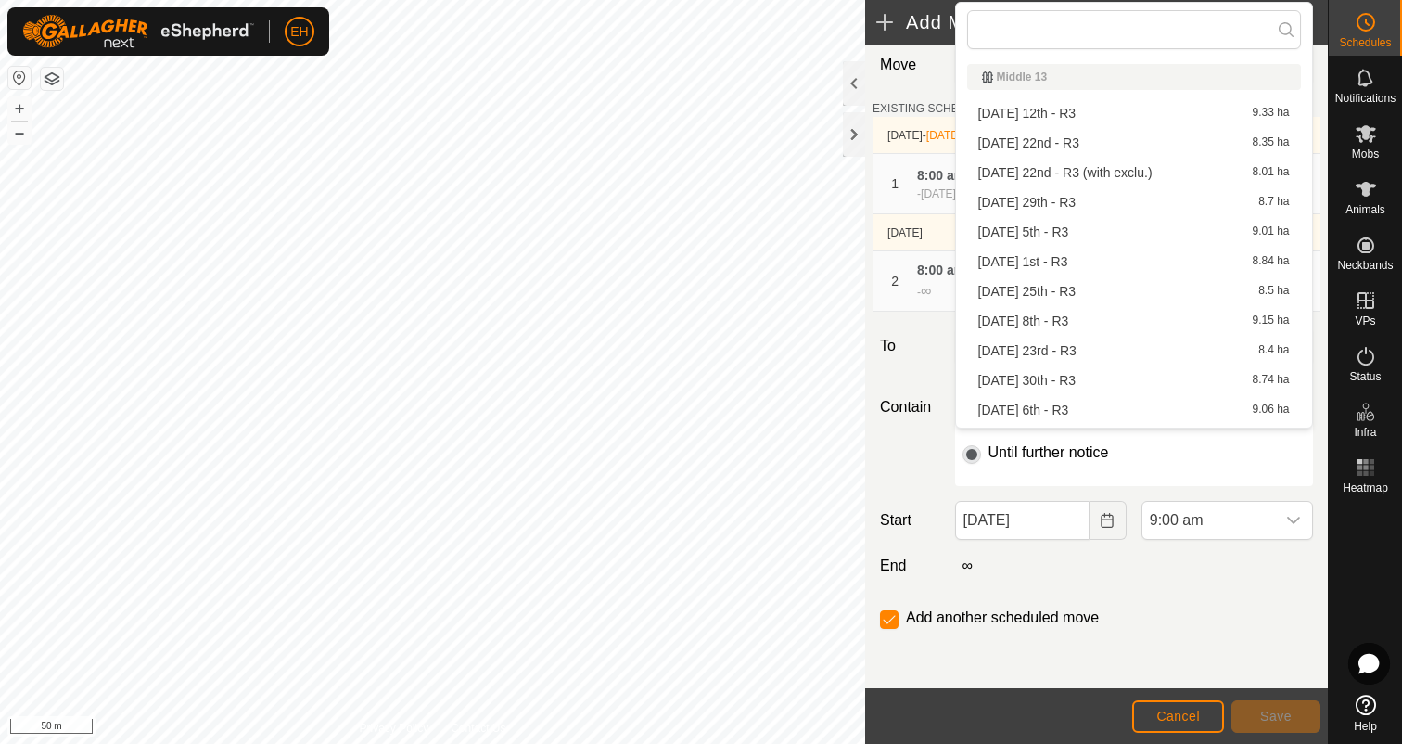
click at [1119, 284] on li "Monday 25th - R3 8.5 ha" at bounding box center [1134, 291] width 334 height 28
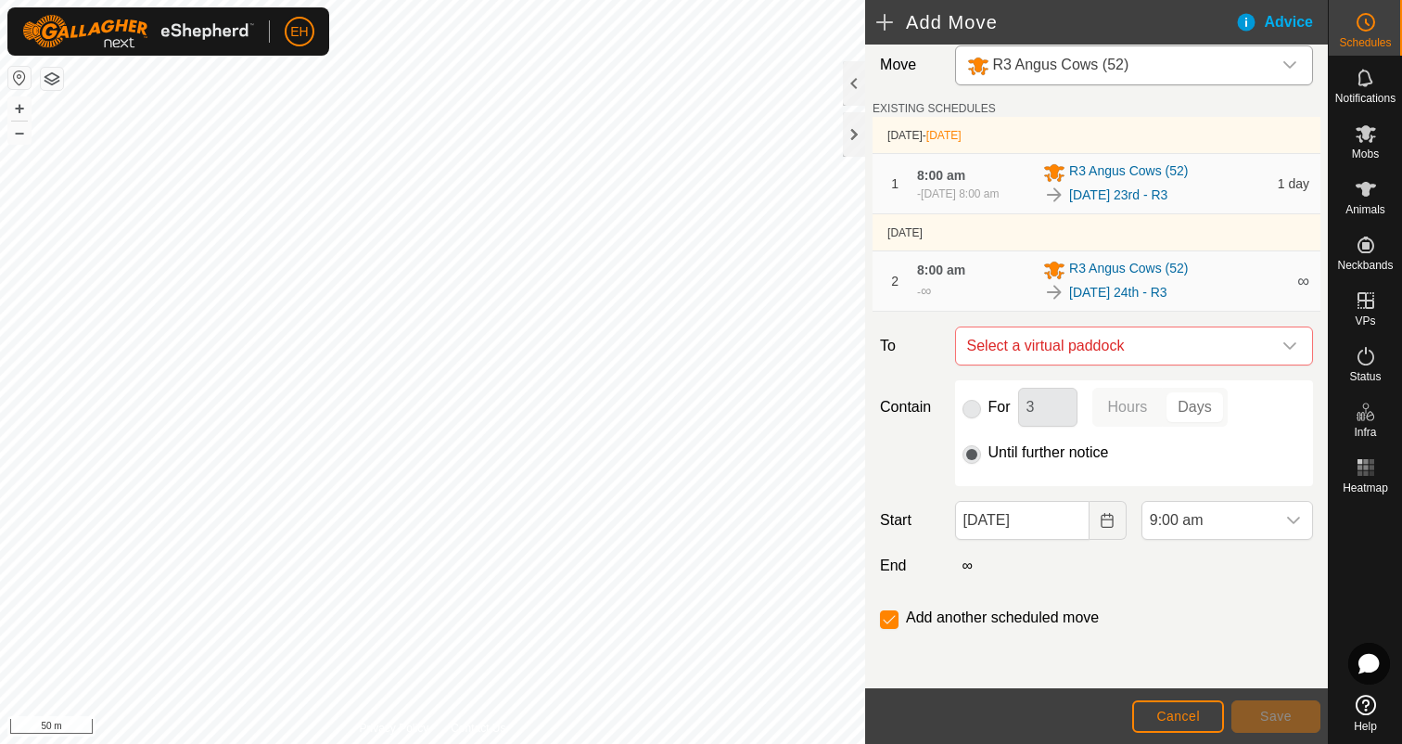
checkbox input "false"
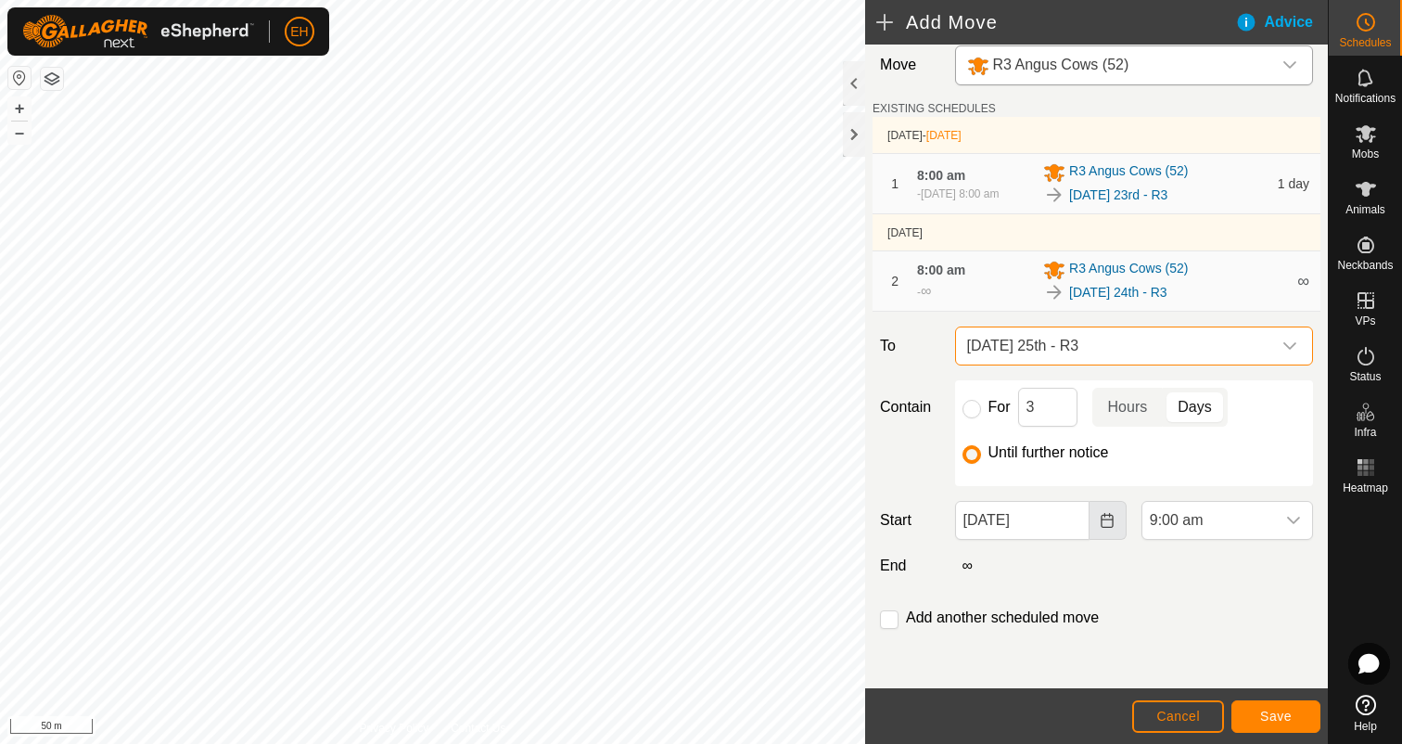
click at [1116, 525] on button "Choose Date" at bounding box center [1108, 520] width 37 height 39
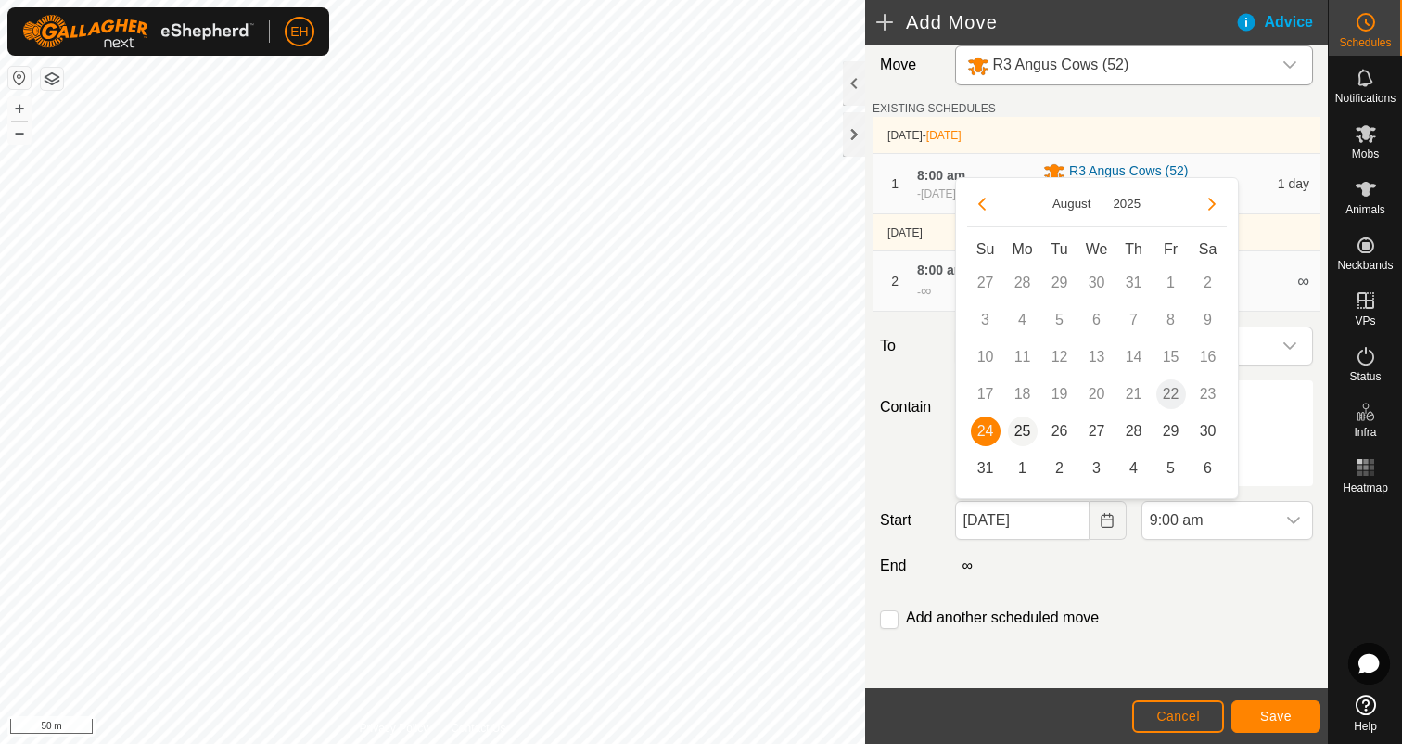
click at [1012, 427] on span "25" at bounding box center [1023, 431] width 30 height 30
type input "25 Aug, 2025"
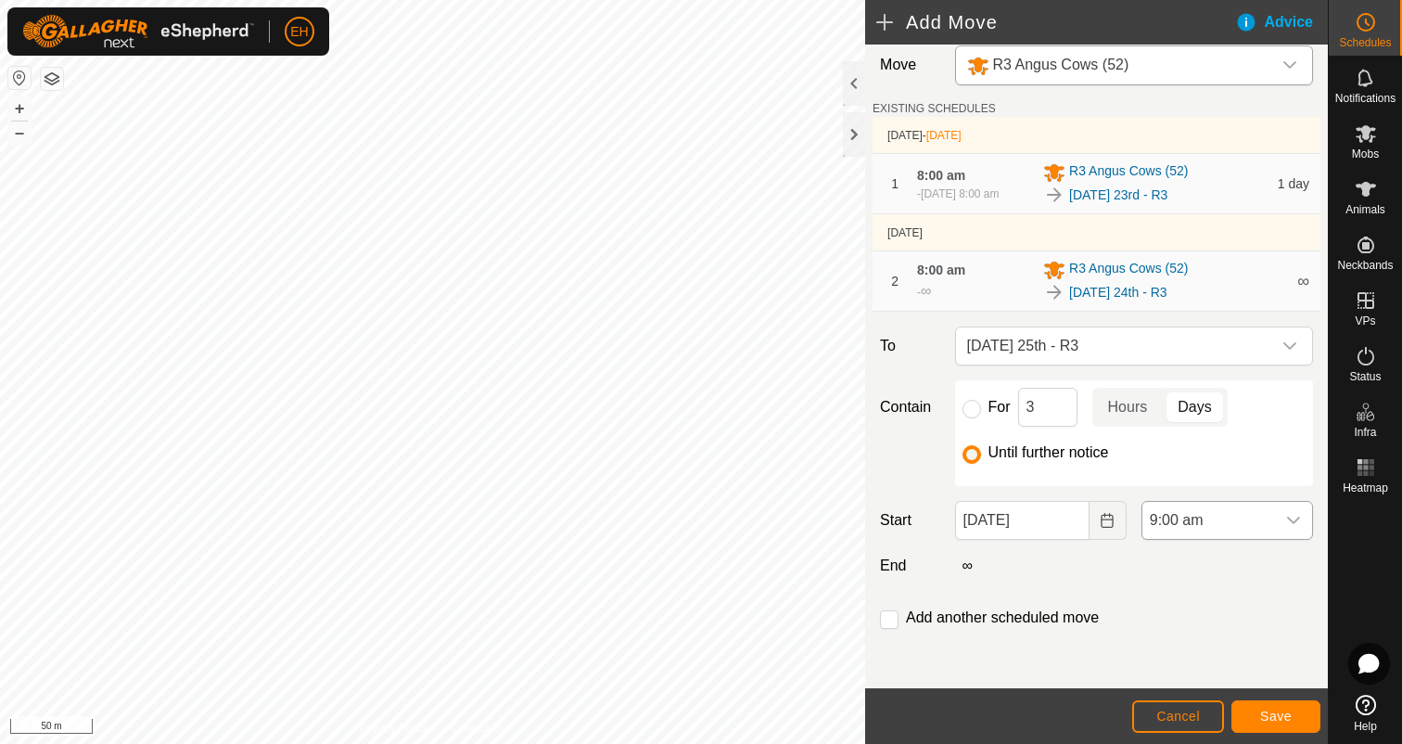
click at [1281, 520] on div "dropdown trigger" at bounding box center [1293, 520] width 37 height 37
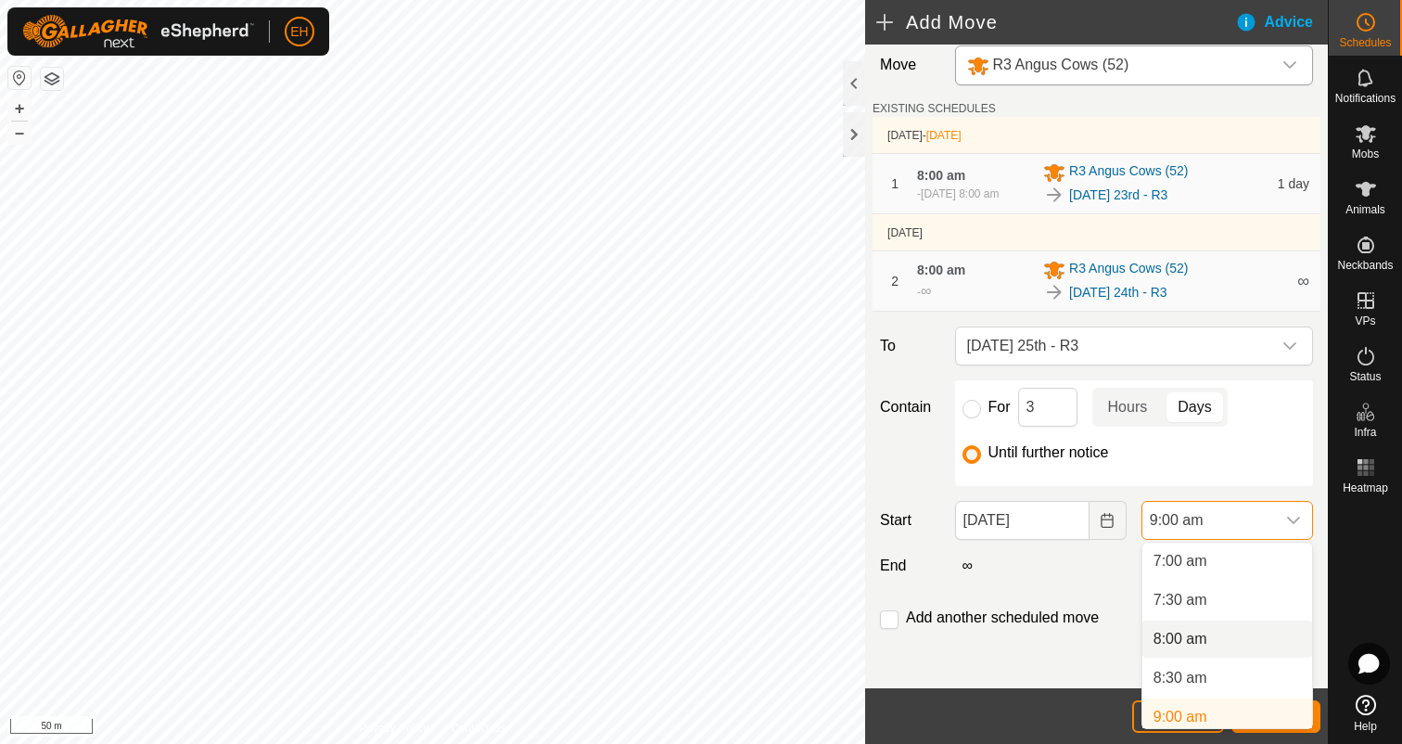
click at [1210, 637] on li "8:00 am" at bounding box center [1227, 638] width 170 height 37
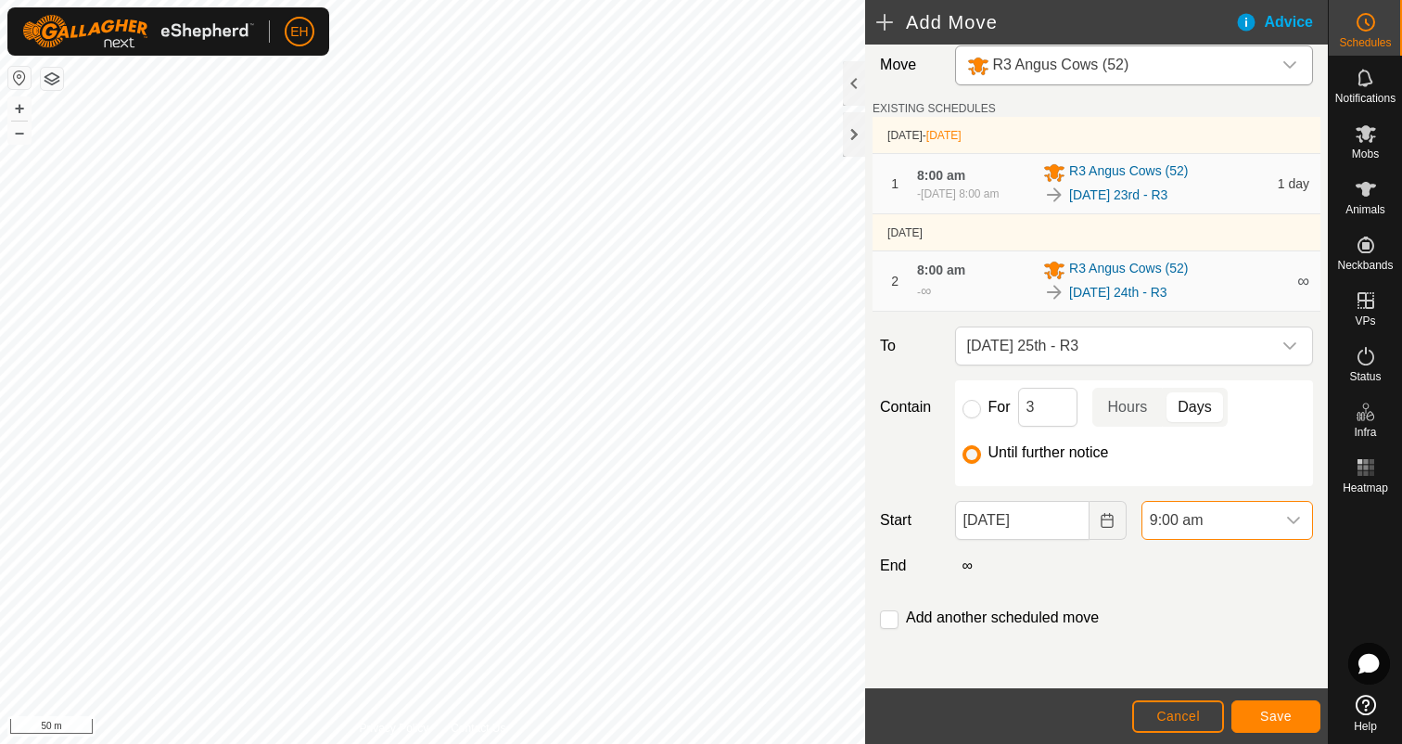
scroll to position [553, 0]
click at [887, 621] on input "checkbox" at bounding box center [889, 619] width 19 height 19
checkbox input "true"
click at [1280, 724] on button "Save" at bounding box center [1275, 716] width 89 height 32
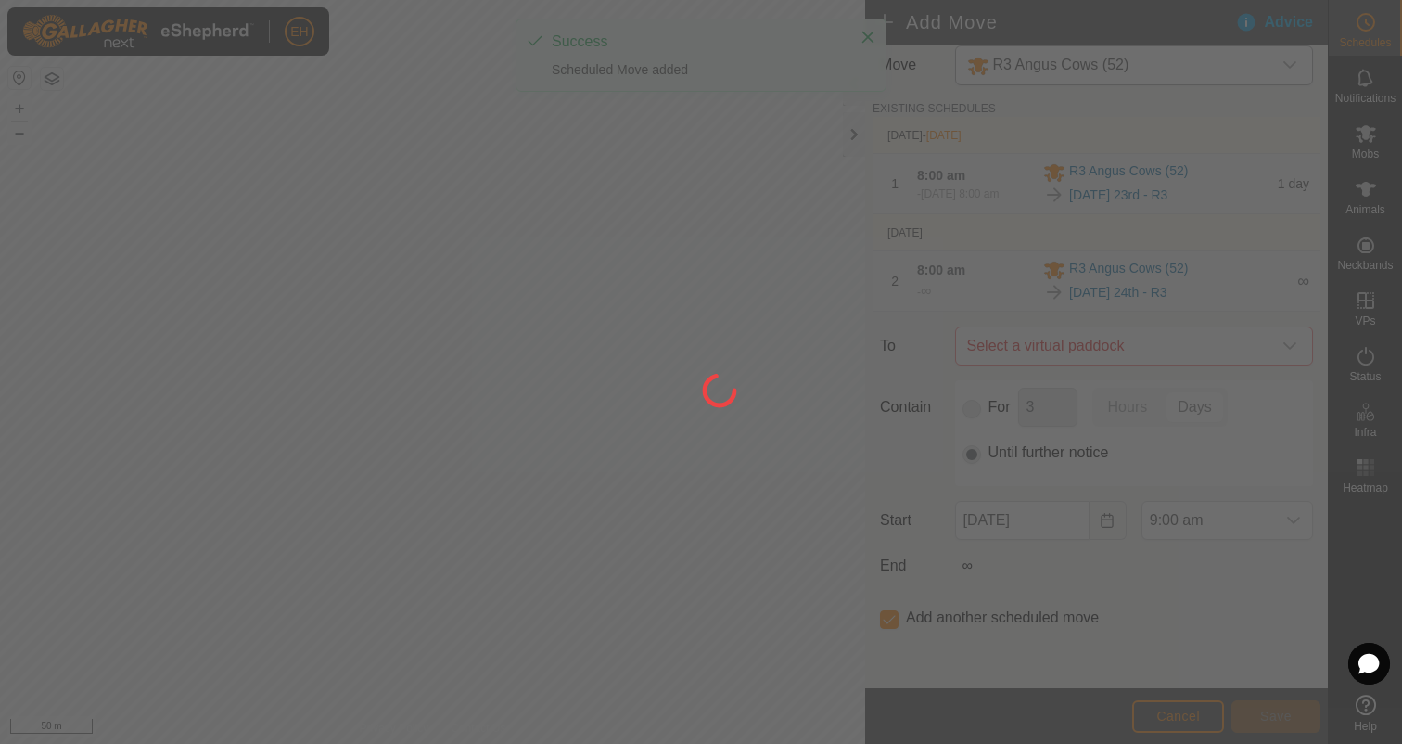
type input "25 Aug, 2025"
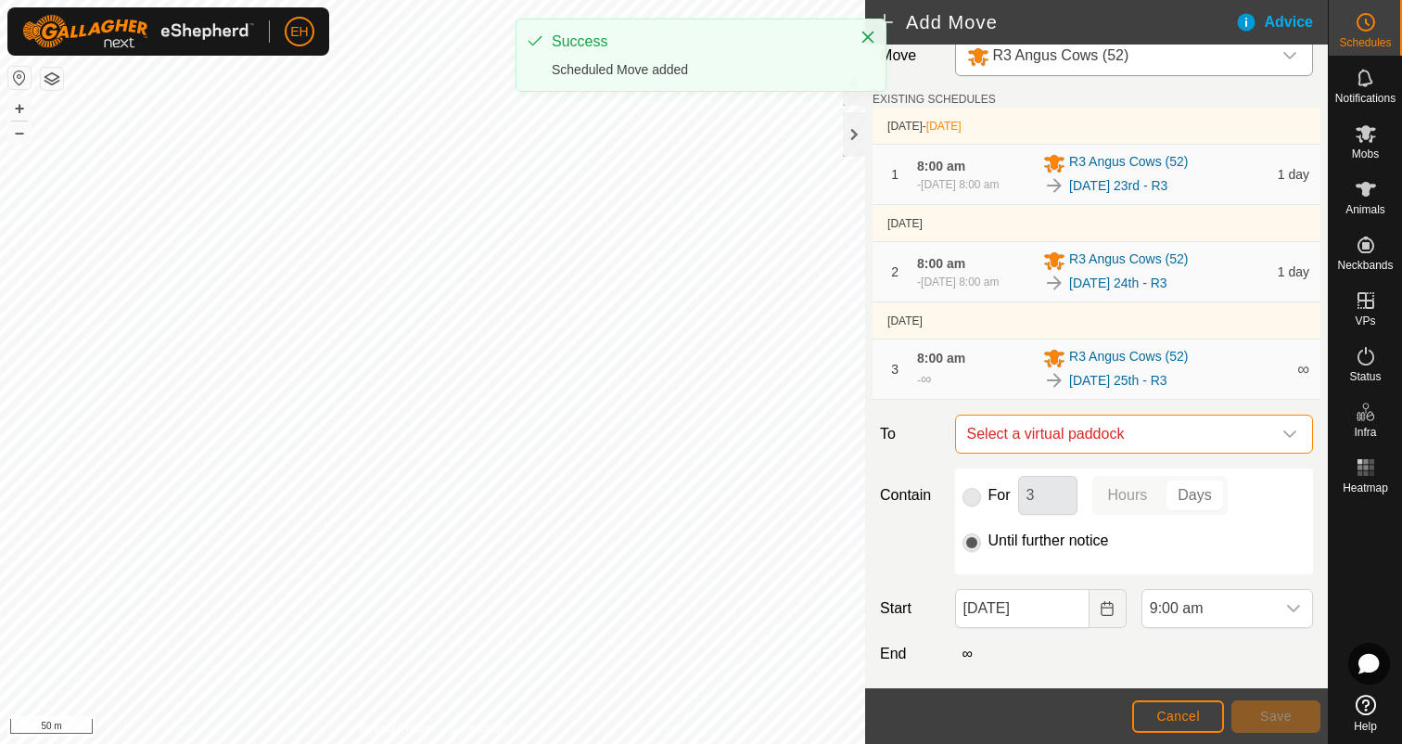
click at [1138, 453] on span "Select a virtual paddock" at bounding box center [1116, 433] width 312 height 37
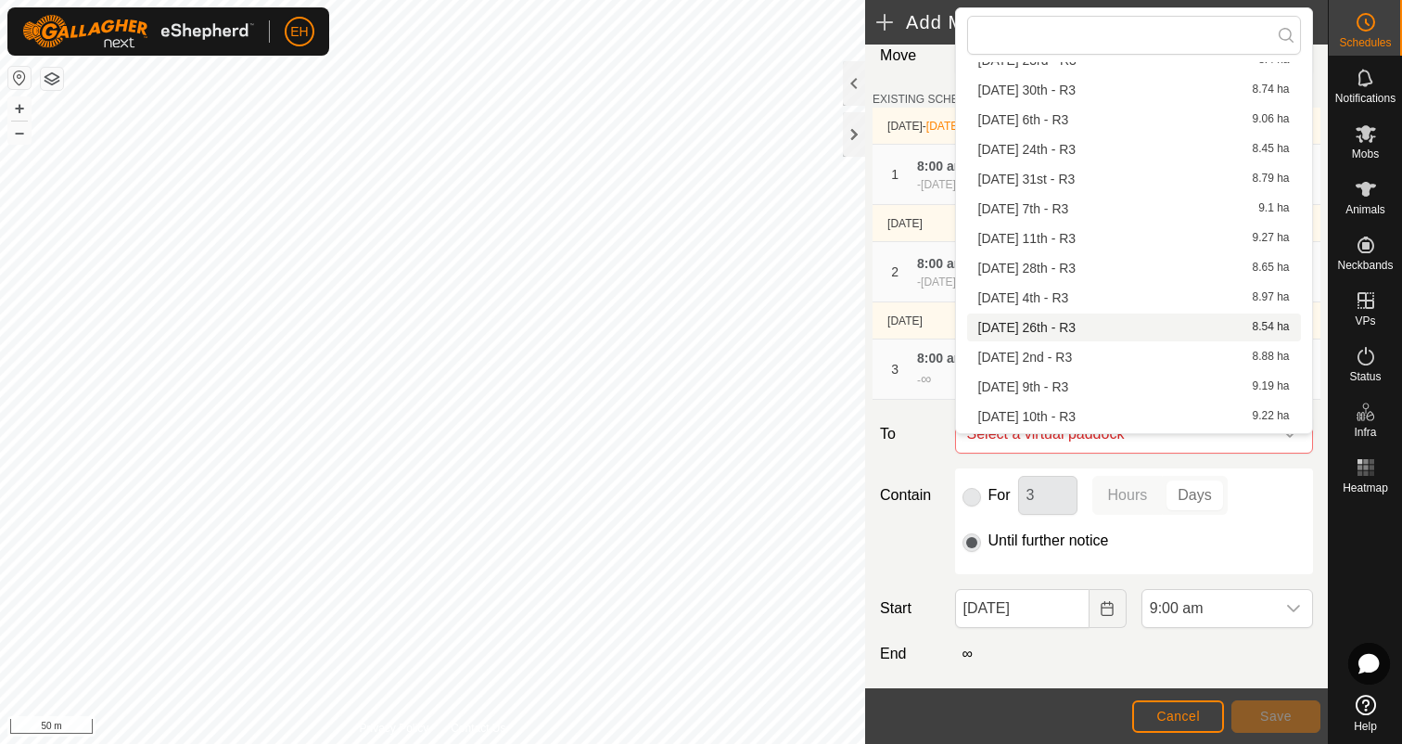
scroll to position [273, 0]
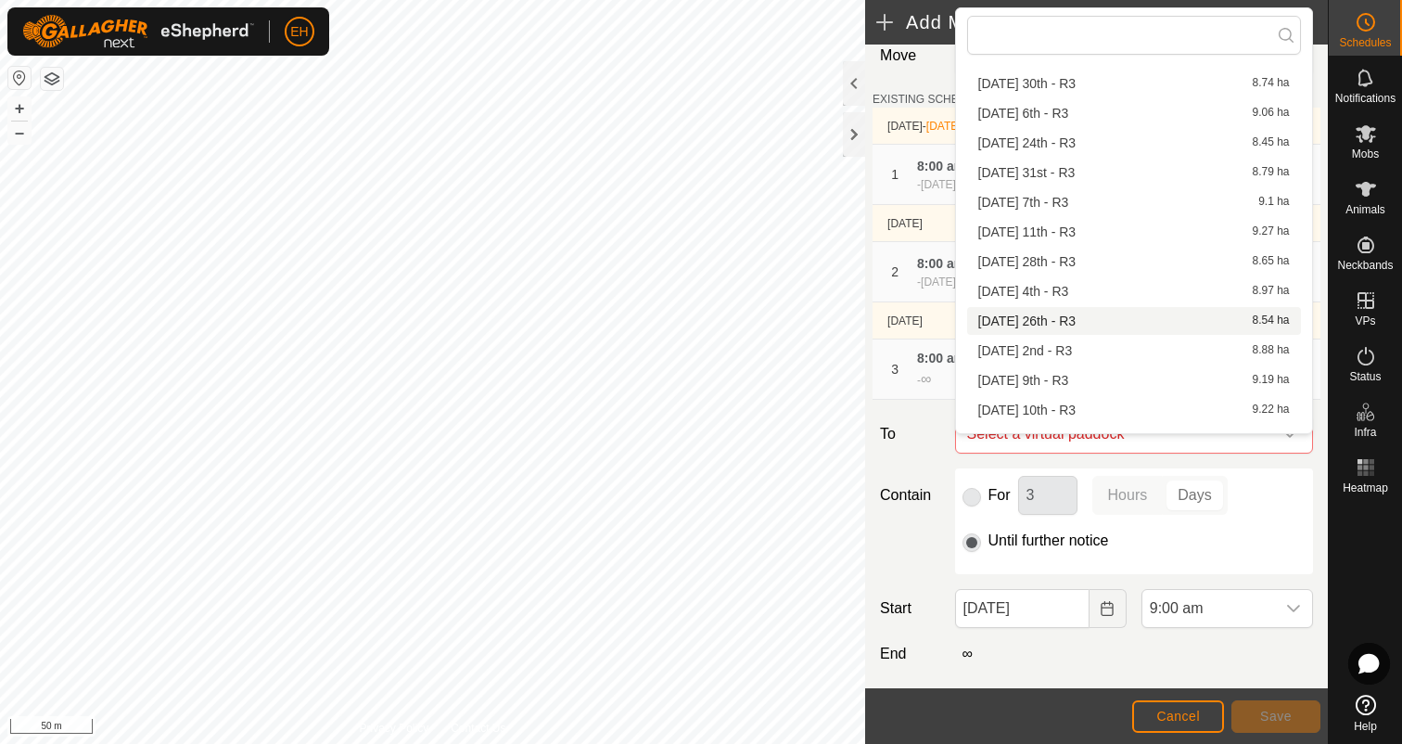
click at [1083, 324] on li "Tuesday 26th - R3 8.54 ha" at bounding box center [1134, 321] width 334 height 28
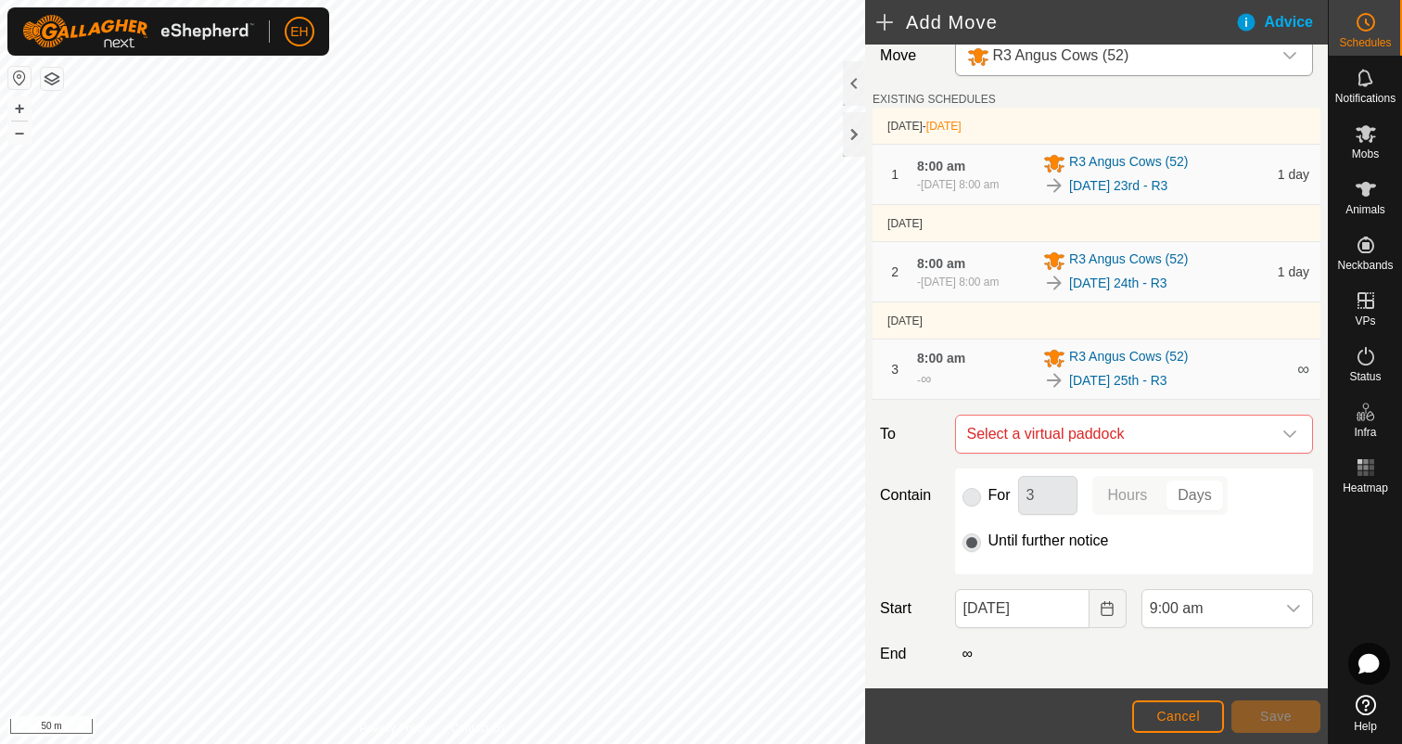
checkbox input "false"
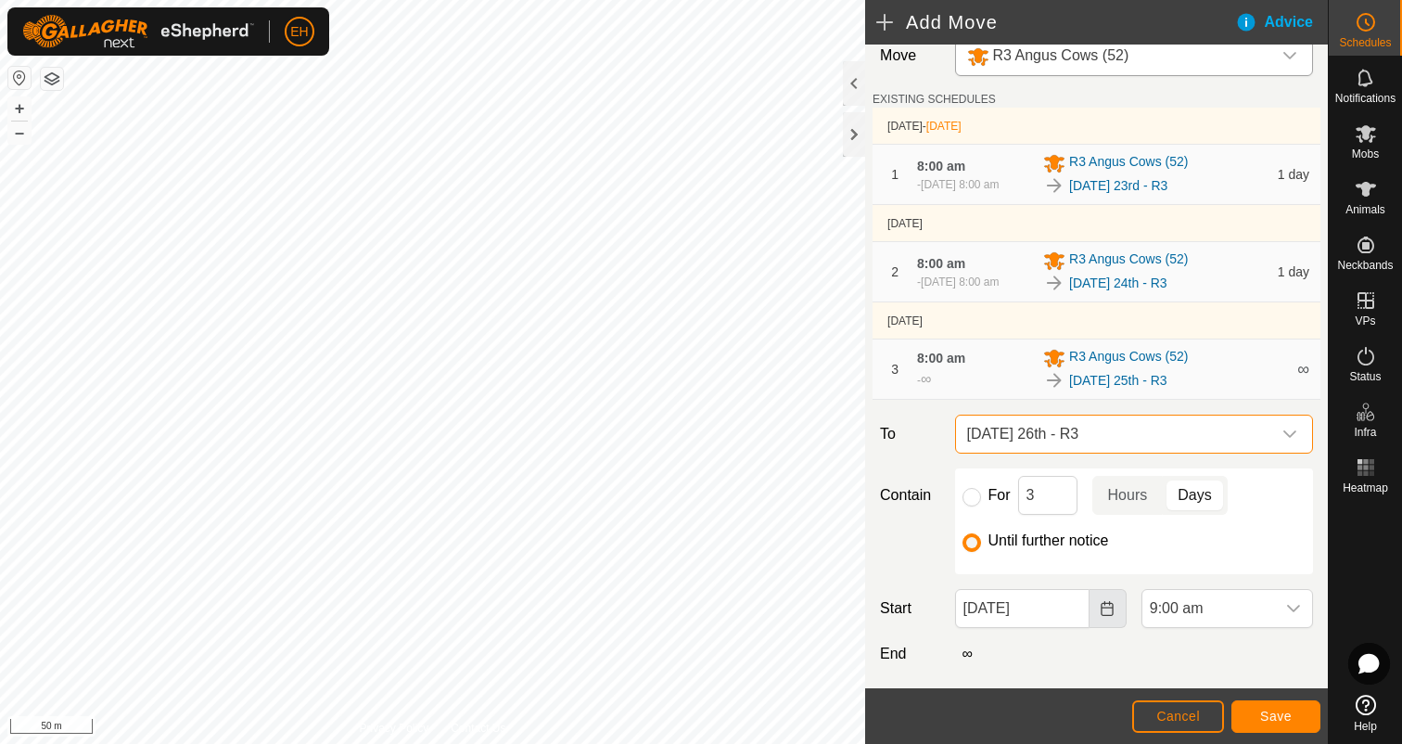
click at [1115, 616] on icon "Choose Date" at bounding box center [1107, 608] width 15 height 15
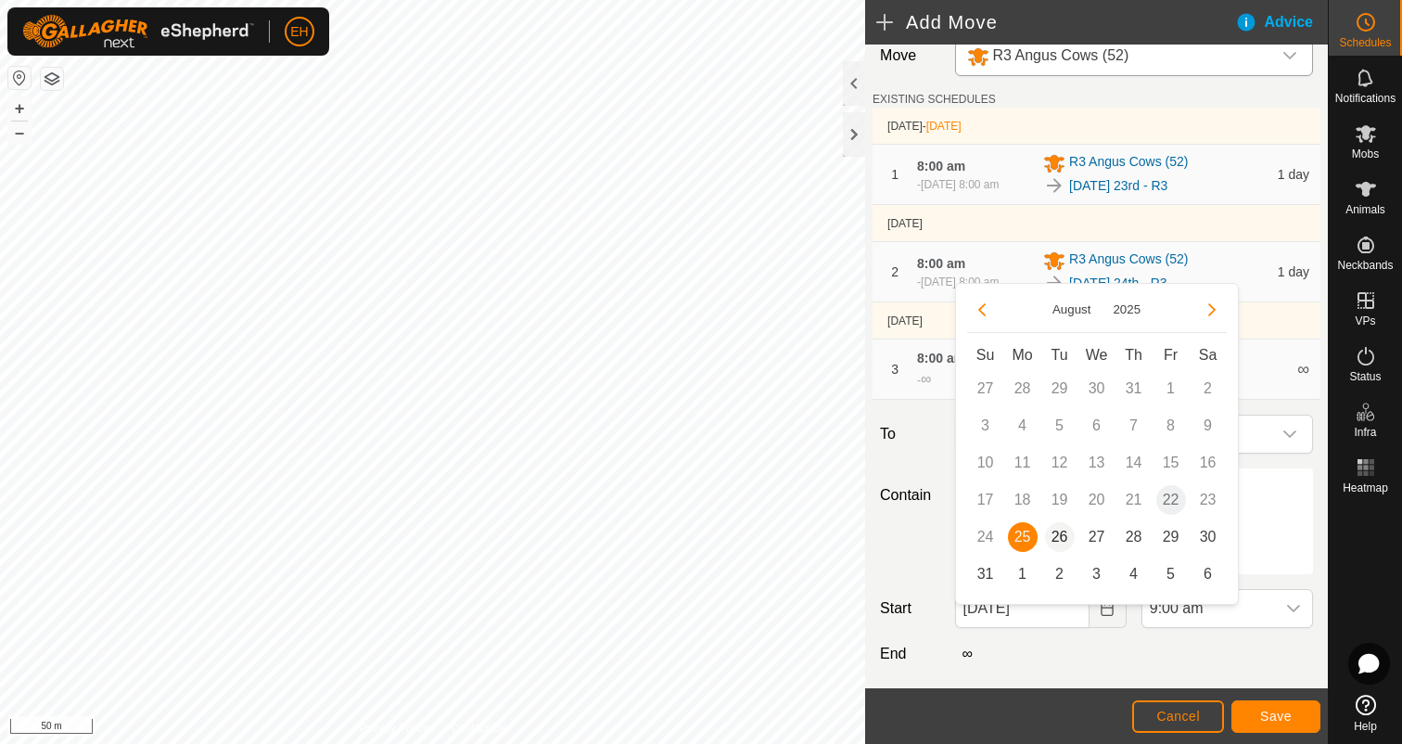
click at [1058, 536] on span "26" at bounding box center [1060, 537] width 30 height 30
type input "26 Aug, 2025"
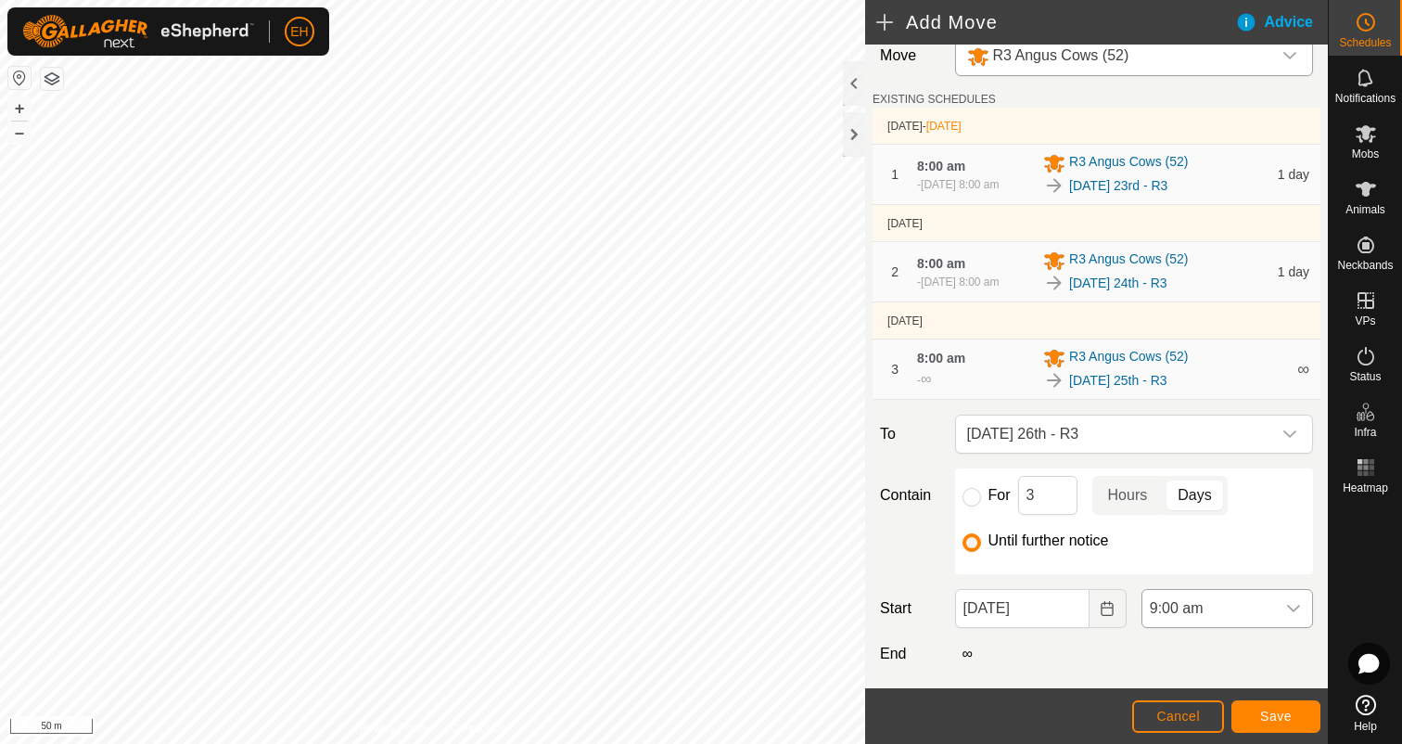
click at [1303, 618] on div "dropdown trigger" at bounding box center [1293, 608] width 37 height 37
click at [1211, 509] on li "8:00 am" at bounding box center [1227, 510] width 170 height 37
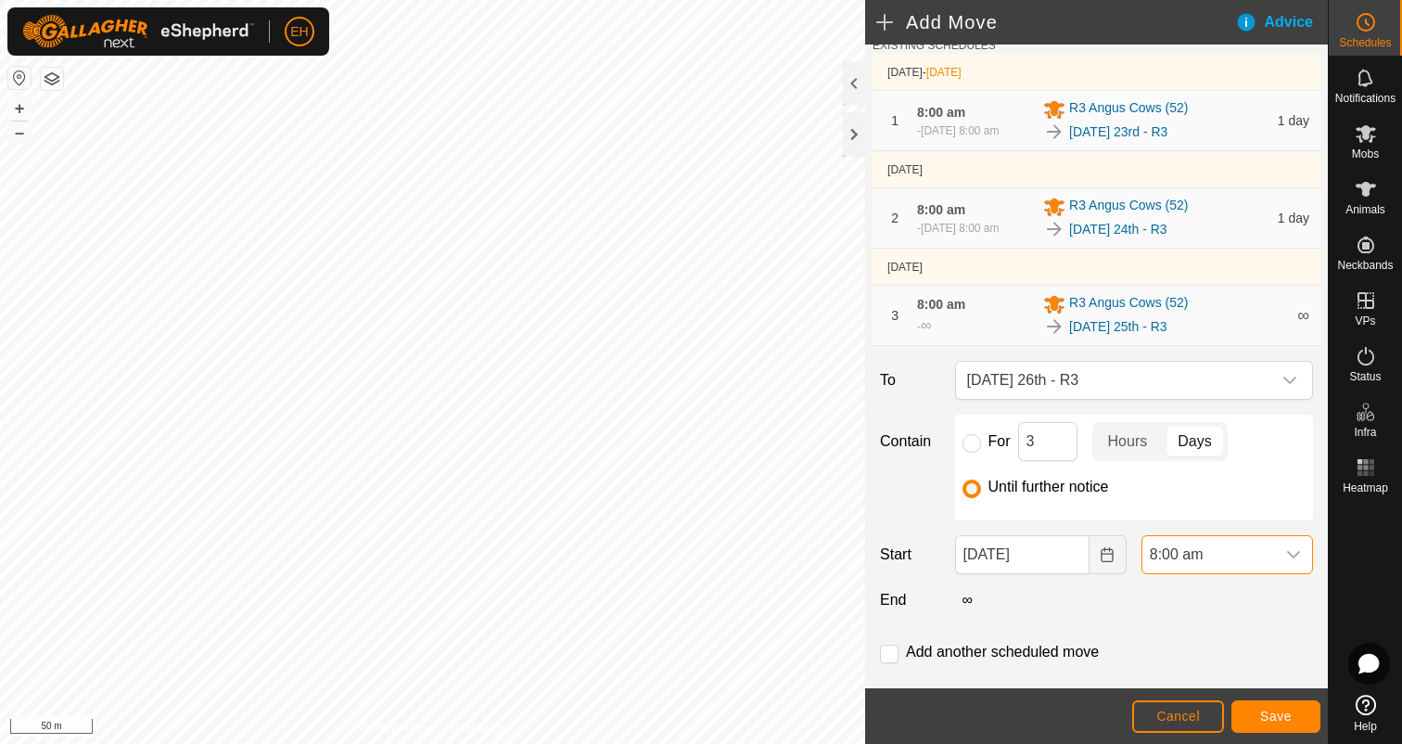
scroll to position [129, 0]
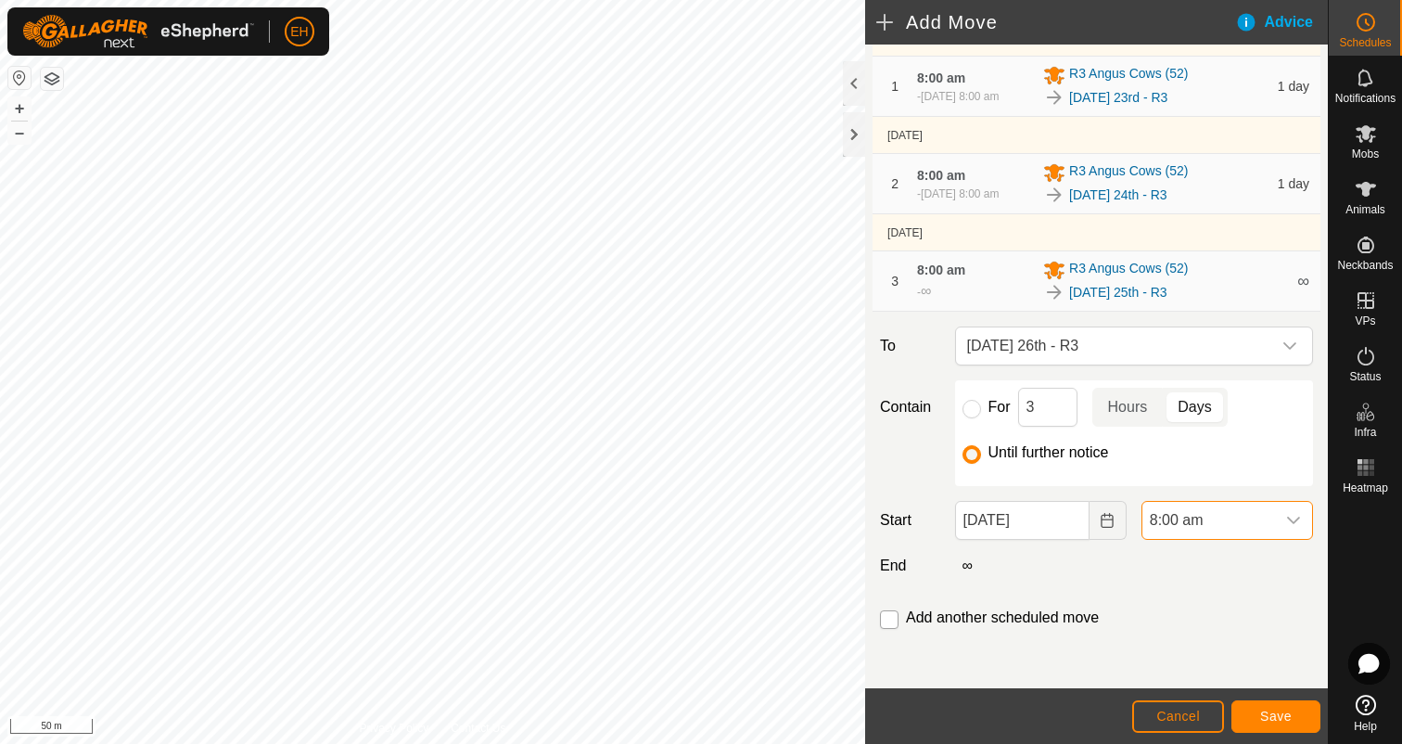
click at [895, 614] on input "checkbox" at bounding box center [889, 619] width 19 height 19
checkbox input "true"
click at [1291, 714] on span "Save" at bounding box center [1276, 715] width 32 height 15
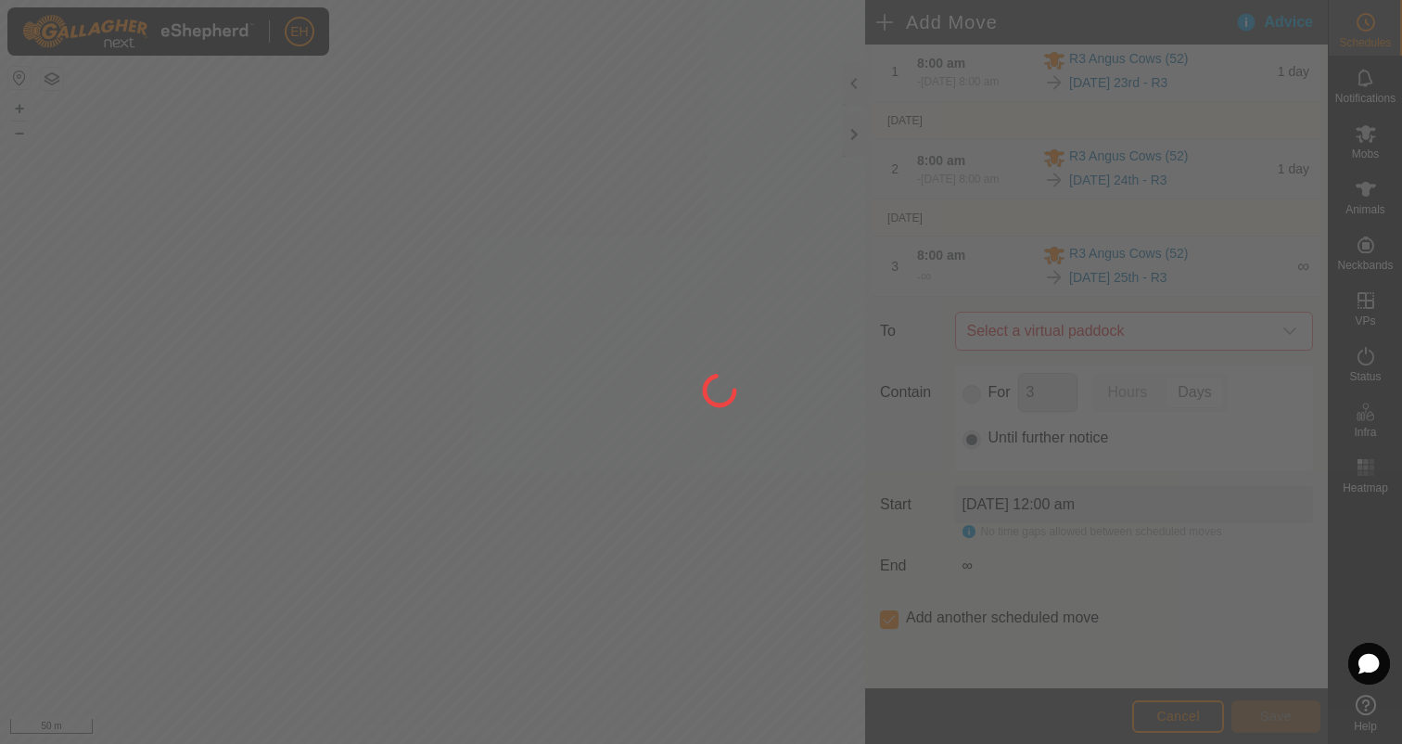
scroll to position [0, 0]
type input "26 Aug, 2025"
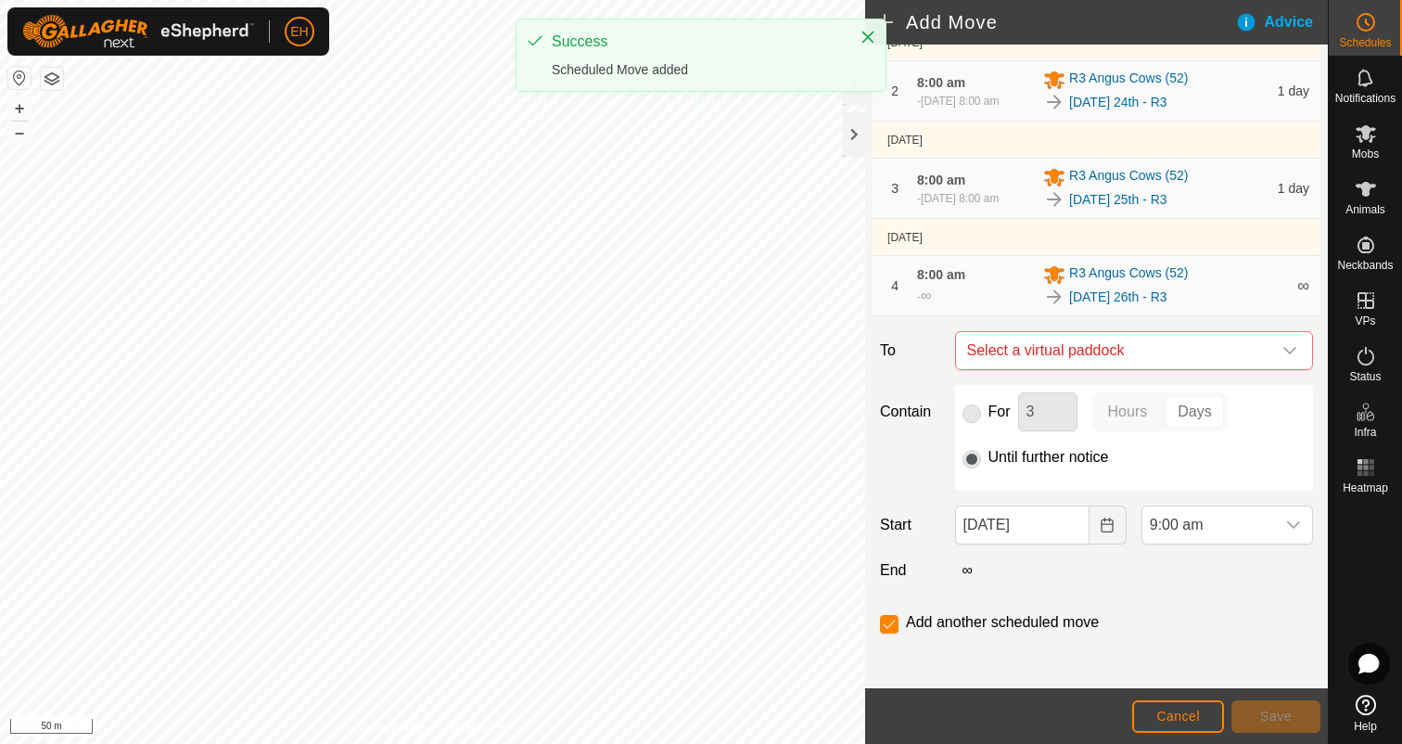
scroll to position [235, 0]
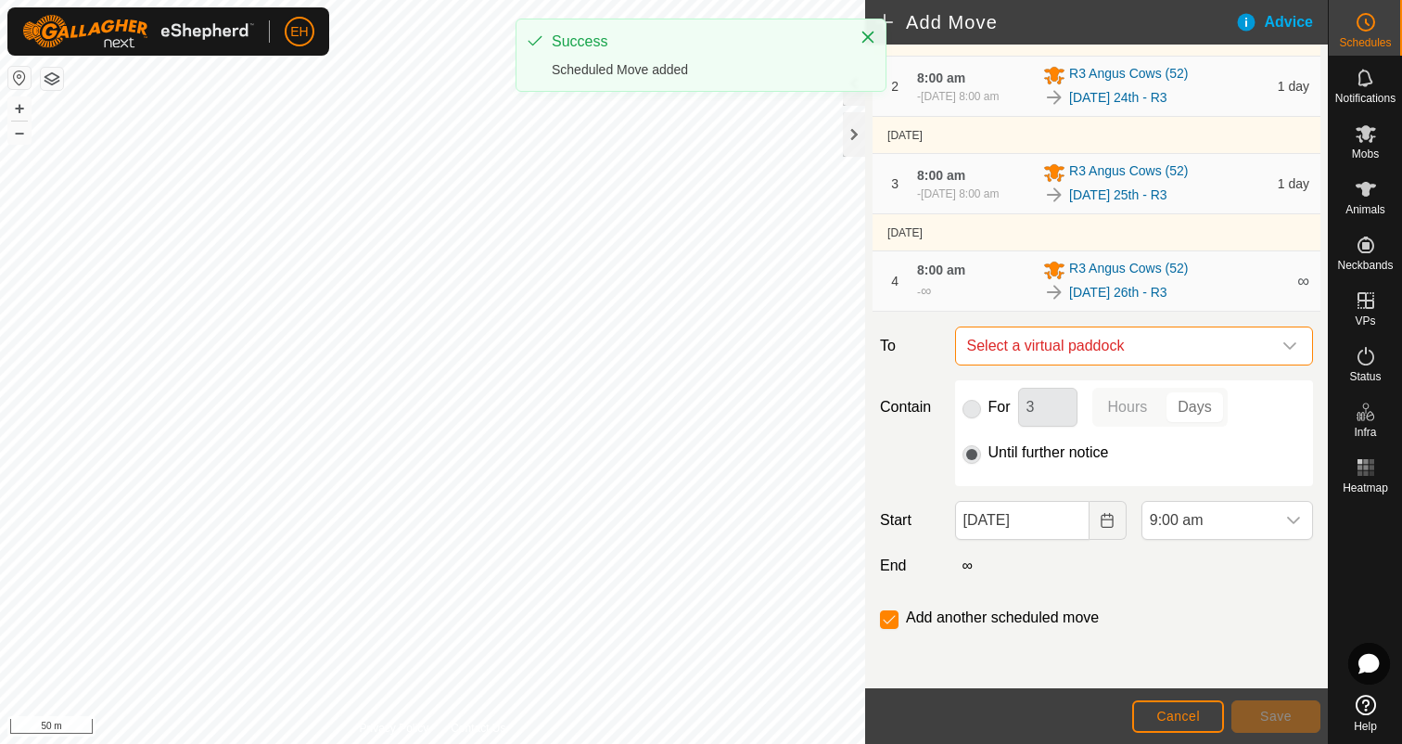
click at [1149, 335] on span "Select a virtual paddock" at bounding box center [1116, 345] width 312 height 37
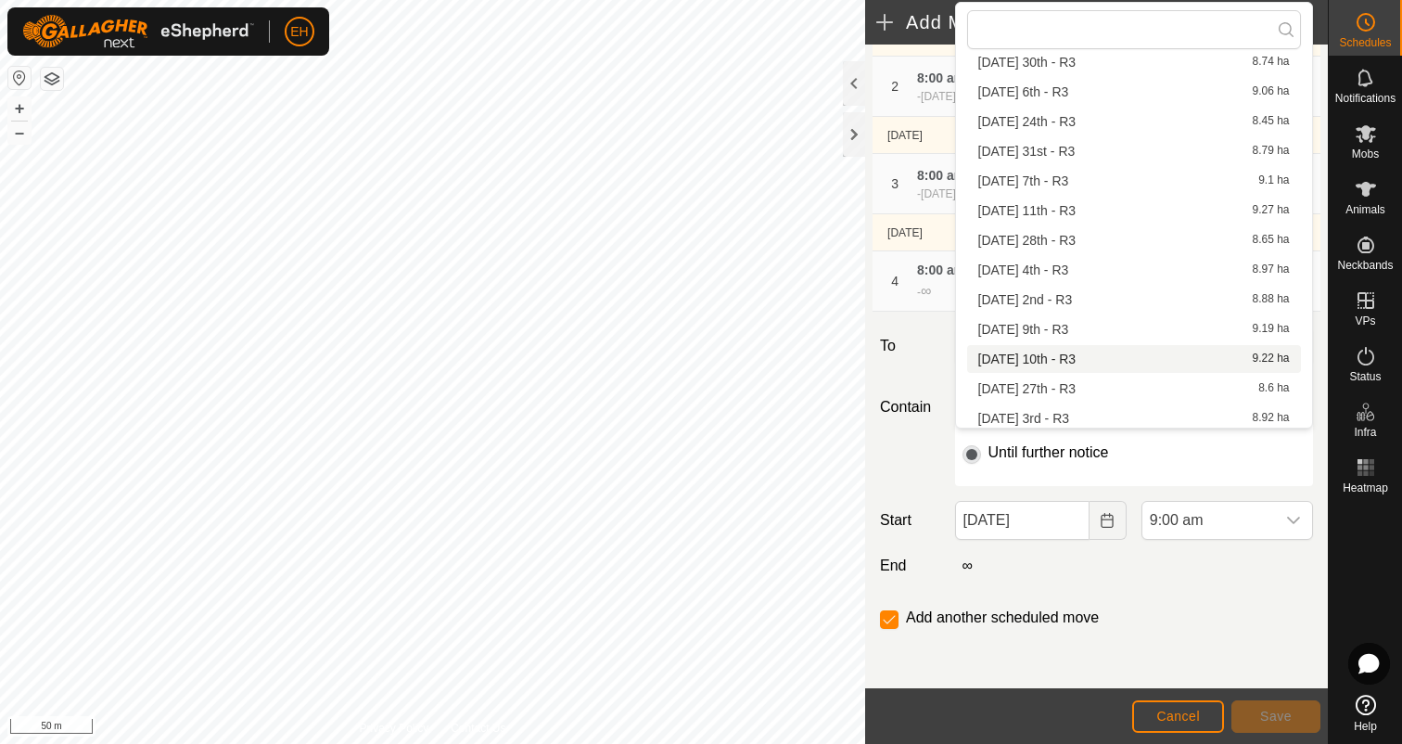
scroll to position [323, 0]
click at [1103, 385] on li "Wednesday 27th - R3 8.6 ha" at bounding box center [1134, 384] width 334 height 28
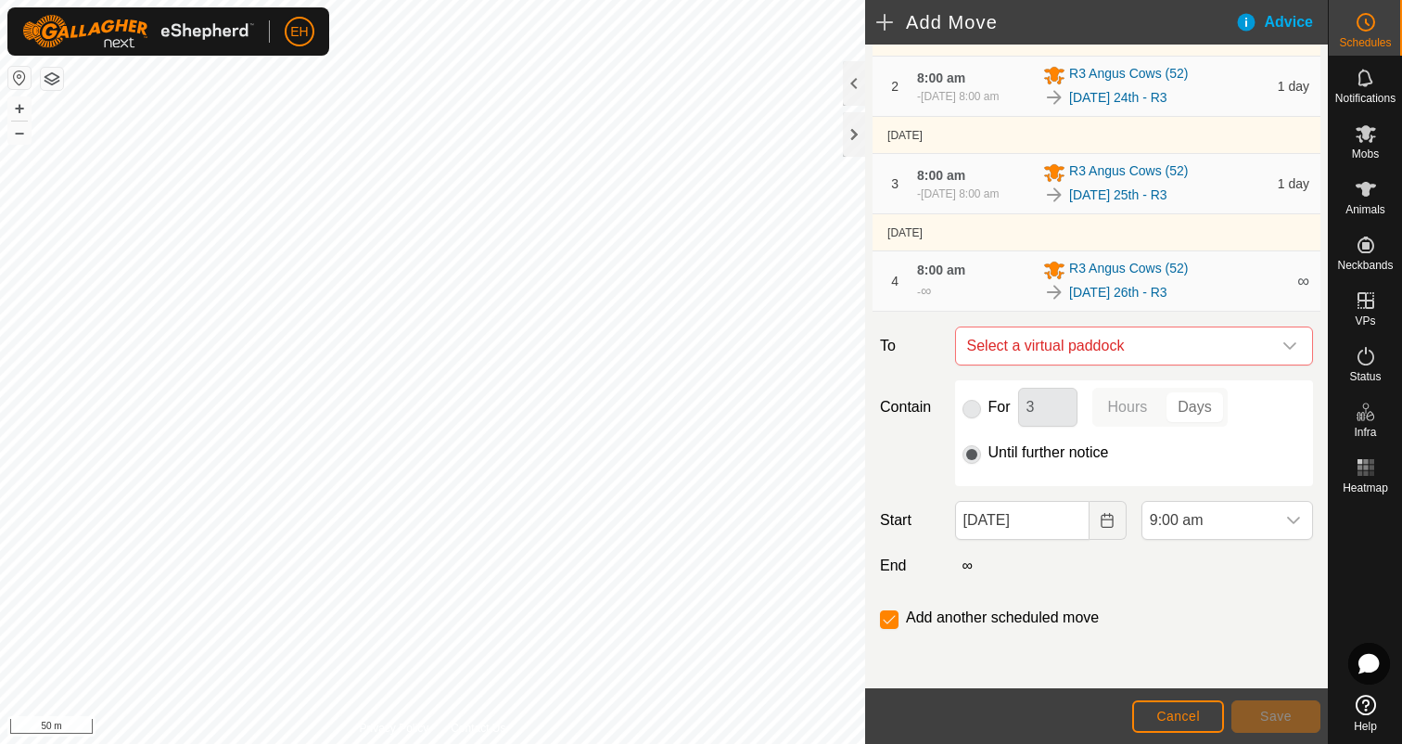
checkbox input "false"
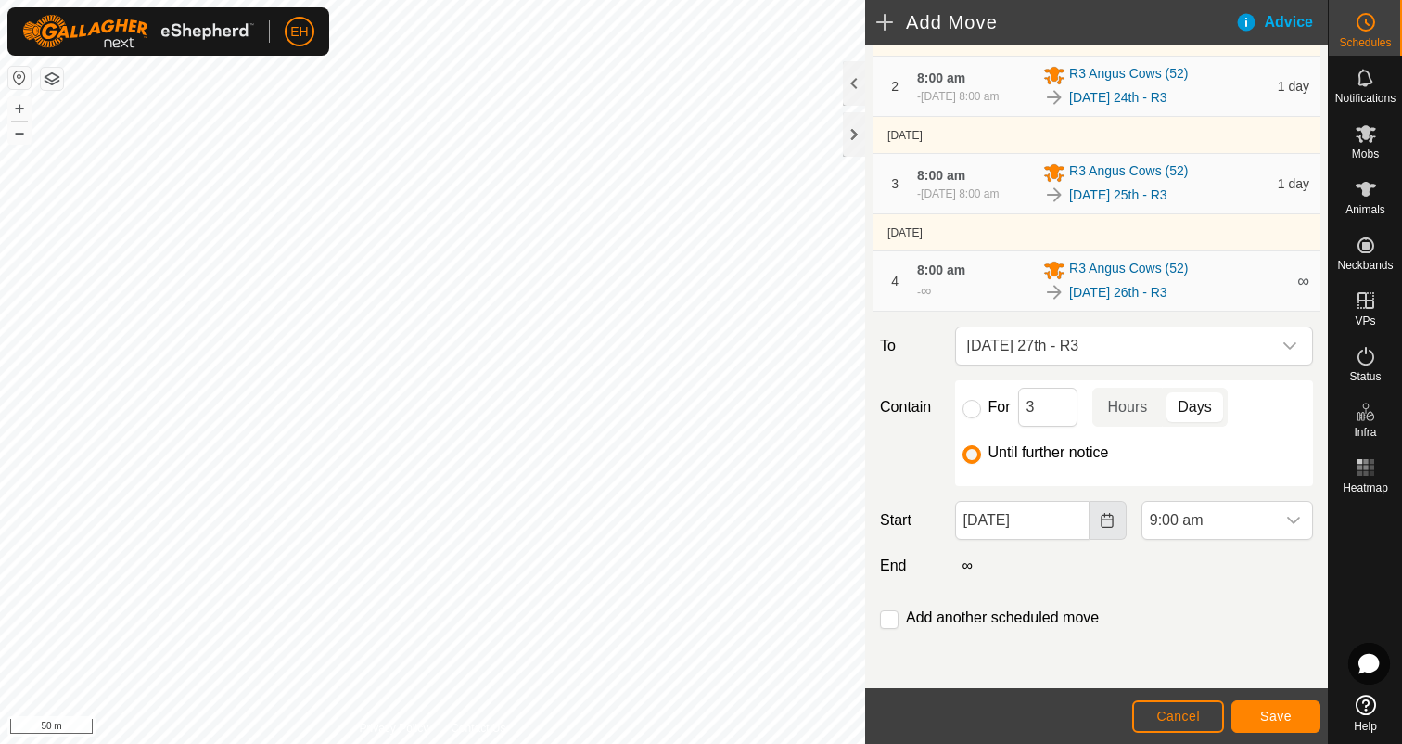
click at [1115, 525] on icon "Choose Date" at bounding box center [1107, 520] width 15 height 15
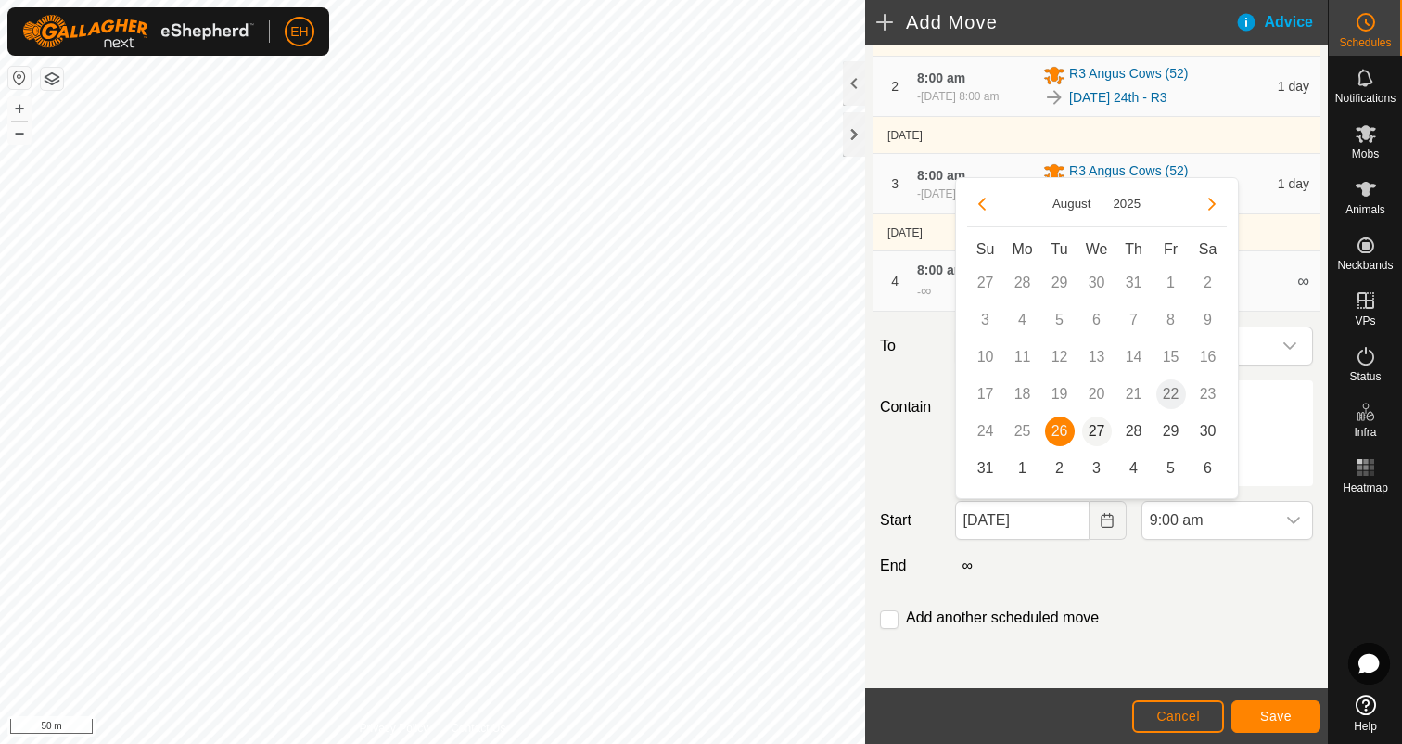
click at [1095, 440] on span "27" at bounding box center [1097, 431] width 30 height 30
type input "27 Aug, 2025"
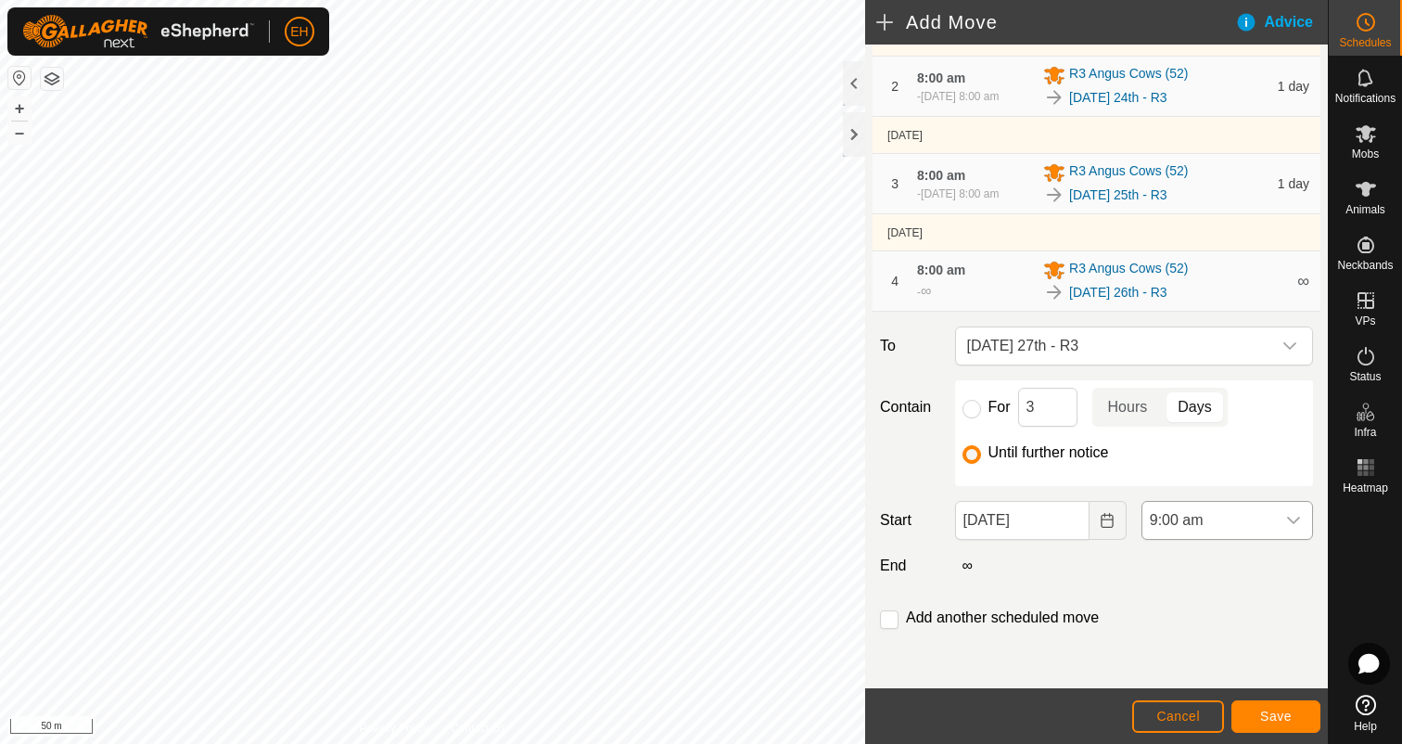
click at [1294, 529] on div "dropdown trigger" at bounding box center [1293, 520] width 37 height 37
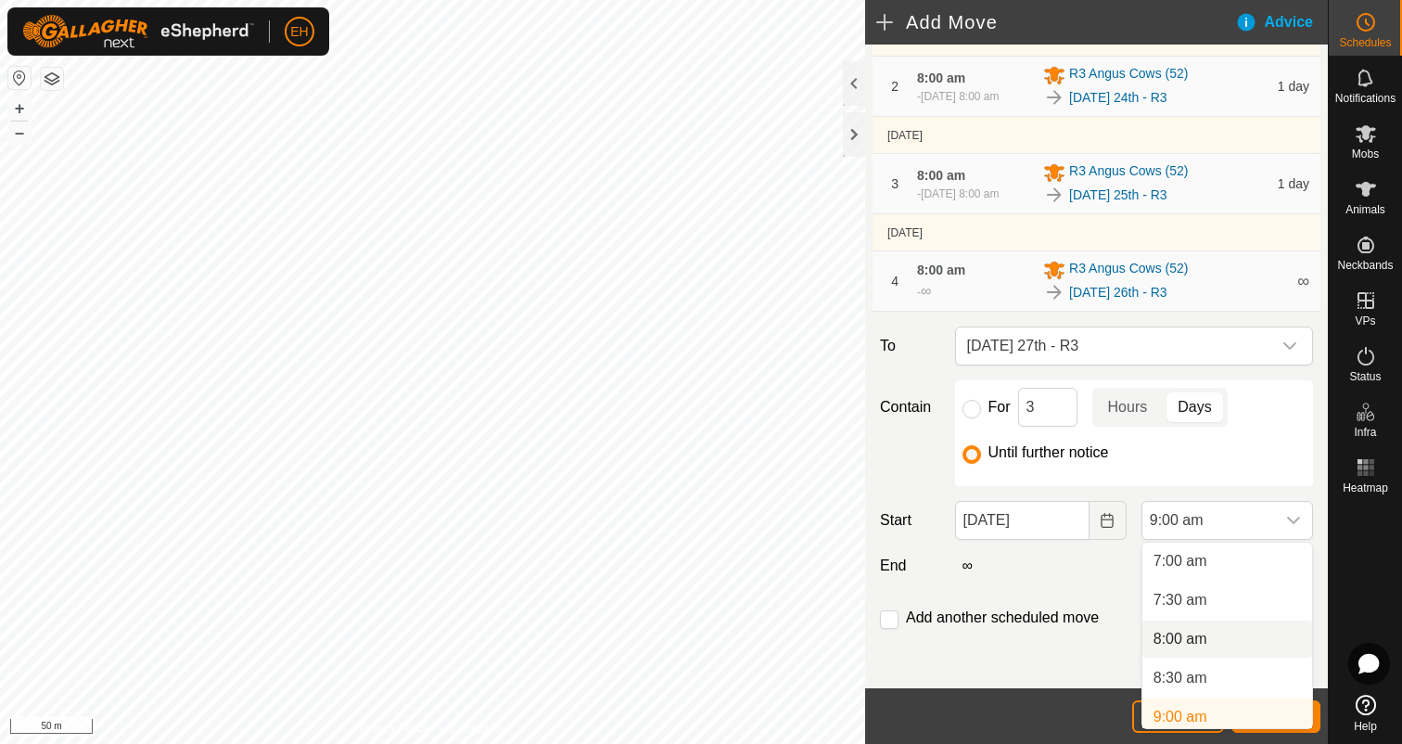
click at [1203, 641] on li "8:00 am" at bounding box center [1227, 638] width 170 height 37
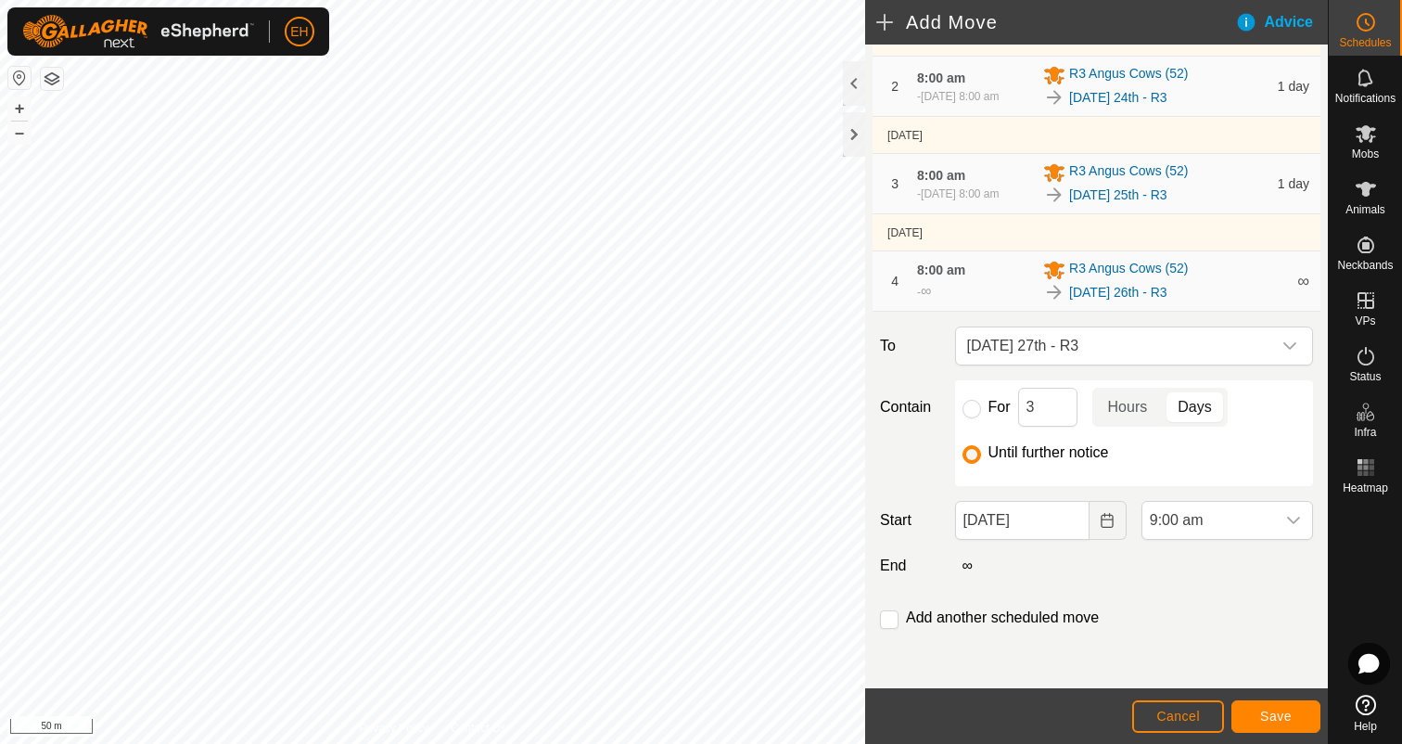
scroll to position [553, 0]
click at [887, 626] on input "checkbox" at bounding box center [889, 619] width 19 height 19
checkbox input "true"
click at [1269, 721] on span "Save" at bounding box center [1276, 715] width 32 height 15
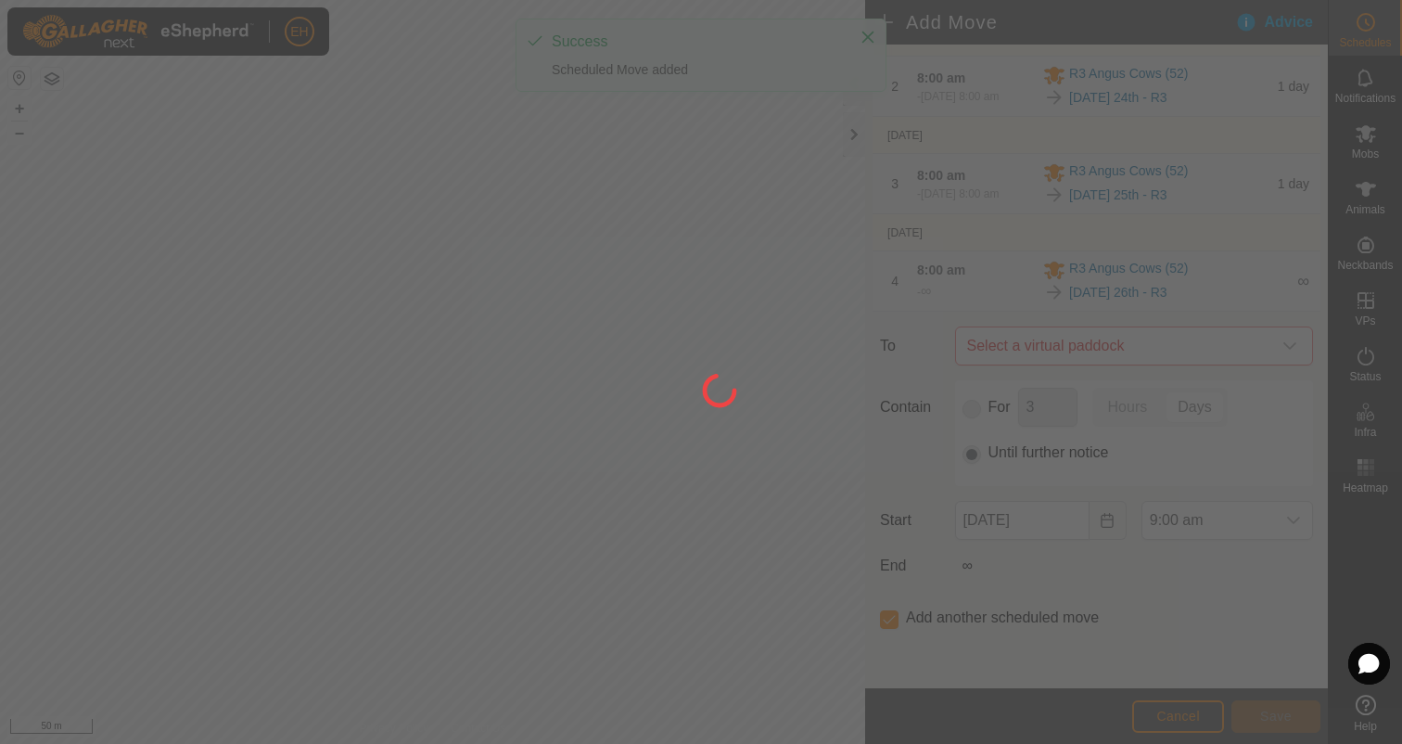
scroll to position [0, 0]
type input "27 Aug, 2025"
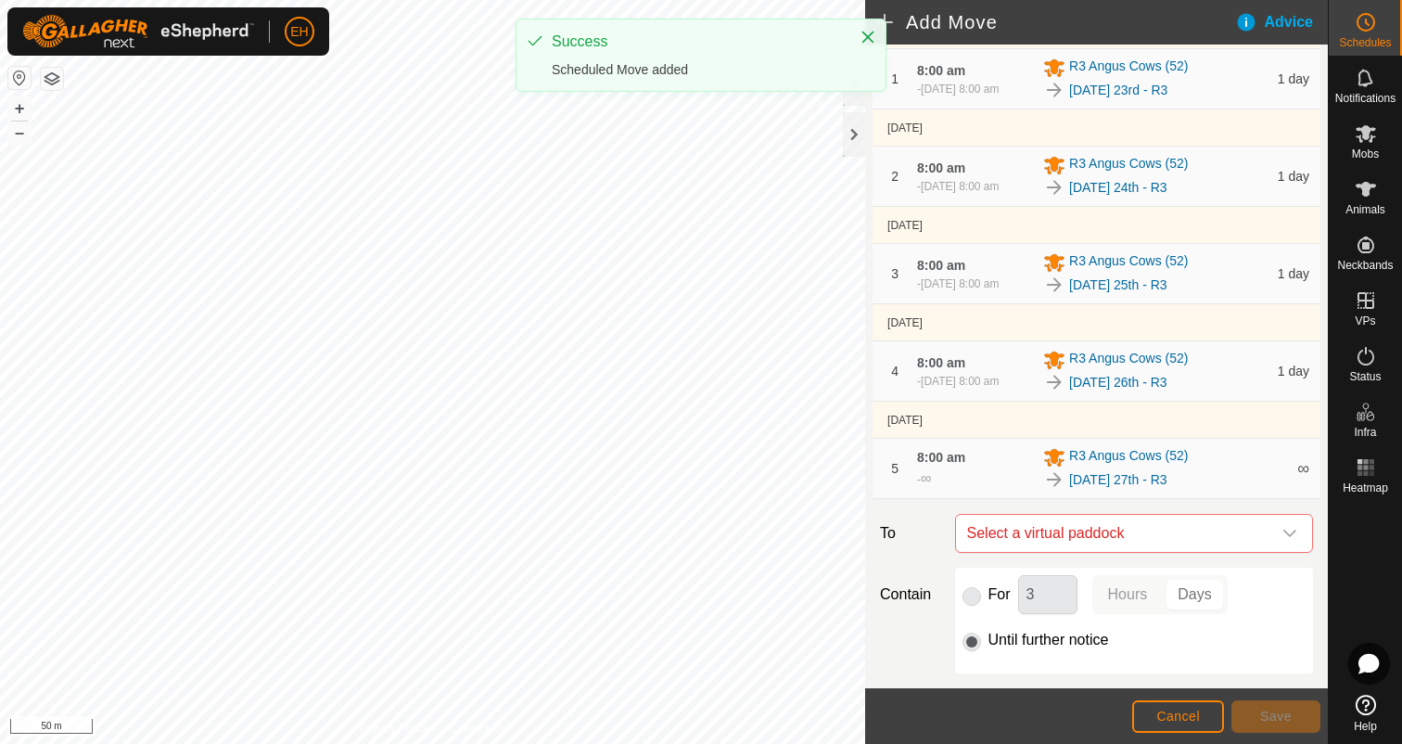
scroll to position [340, 0]
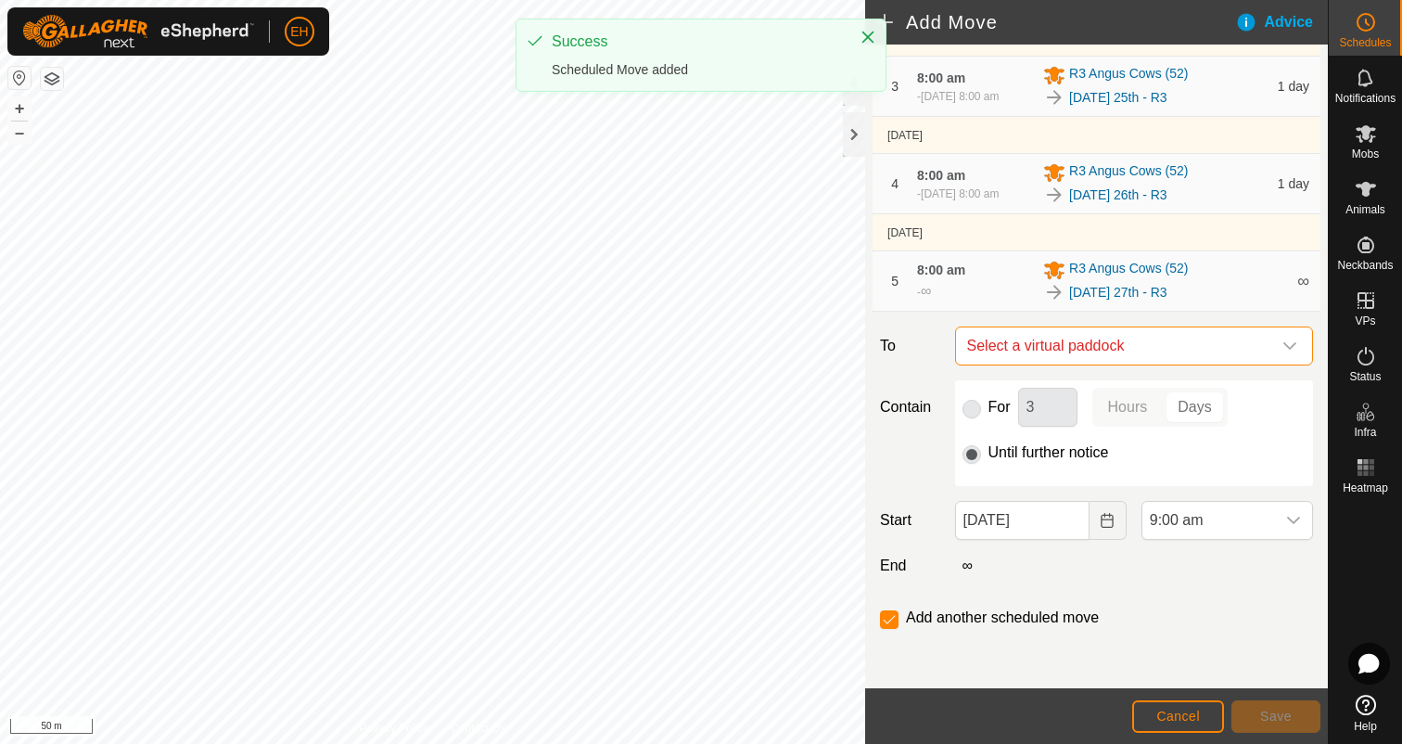
click at [1166, 351] on span "Select a virtual paddock" at bounding box center [1116, 345] width 312 height 37
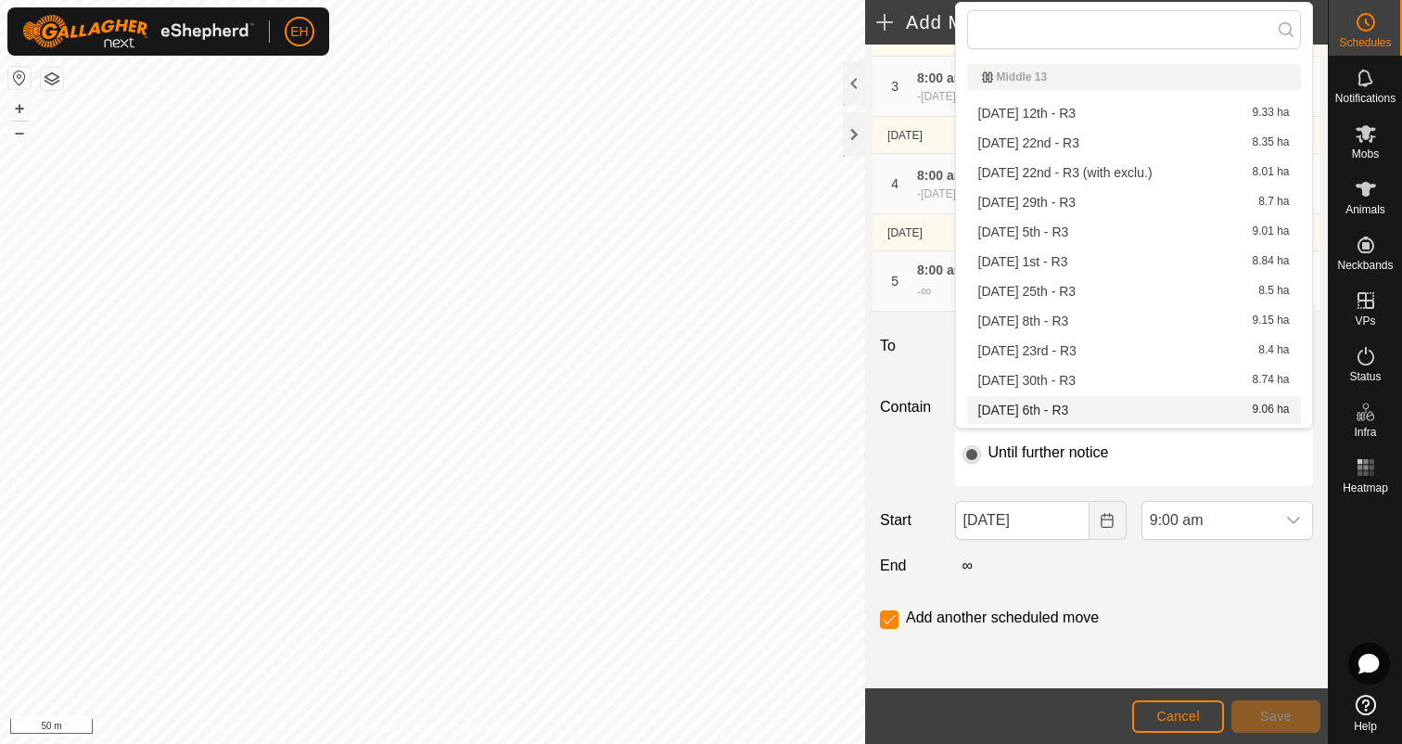
click at [940, 469] on div "Contain For 3 Hours Days Until further notice" at bounding box center [1097, 433] width 448 height 106
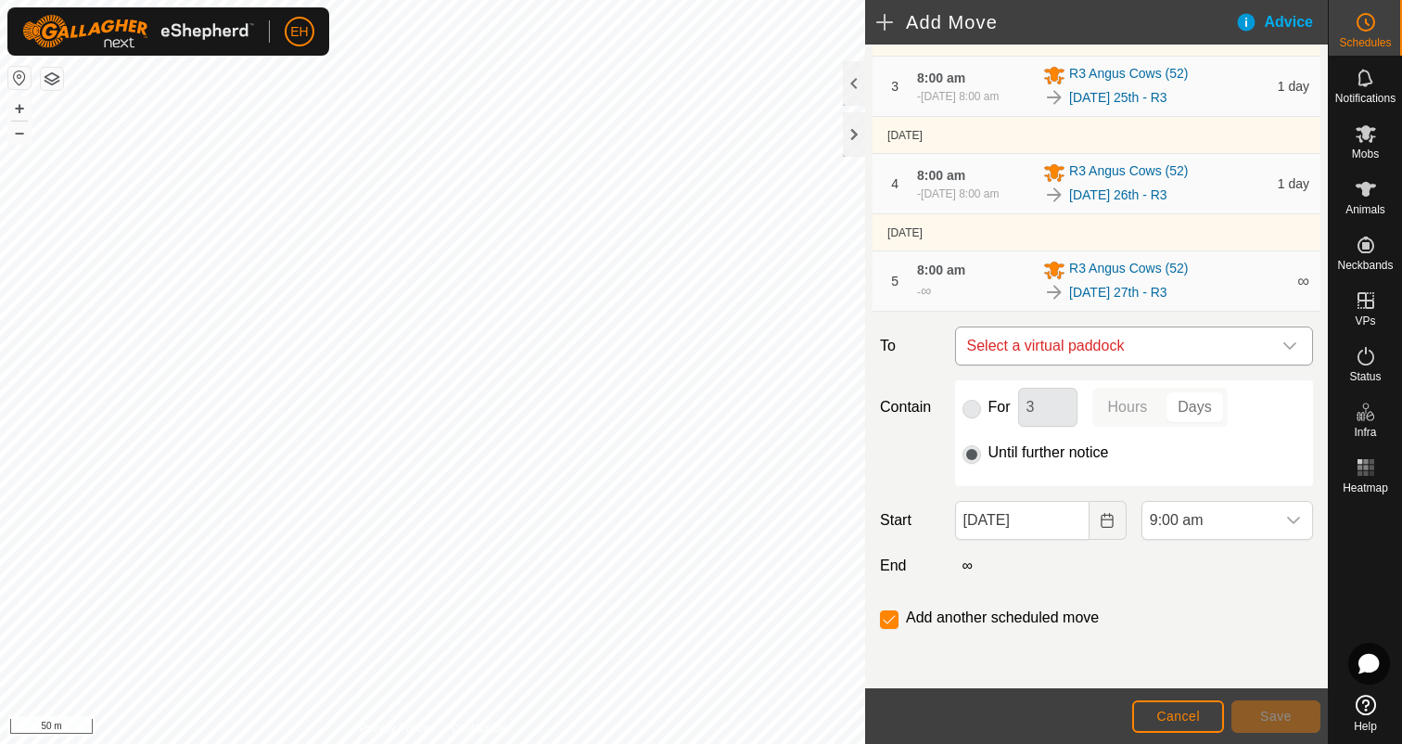
click at [1163, 353] on span "Select a virtual paddock" at bounding box center [1116, 345] width 312 height 37
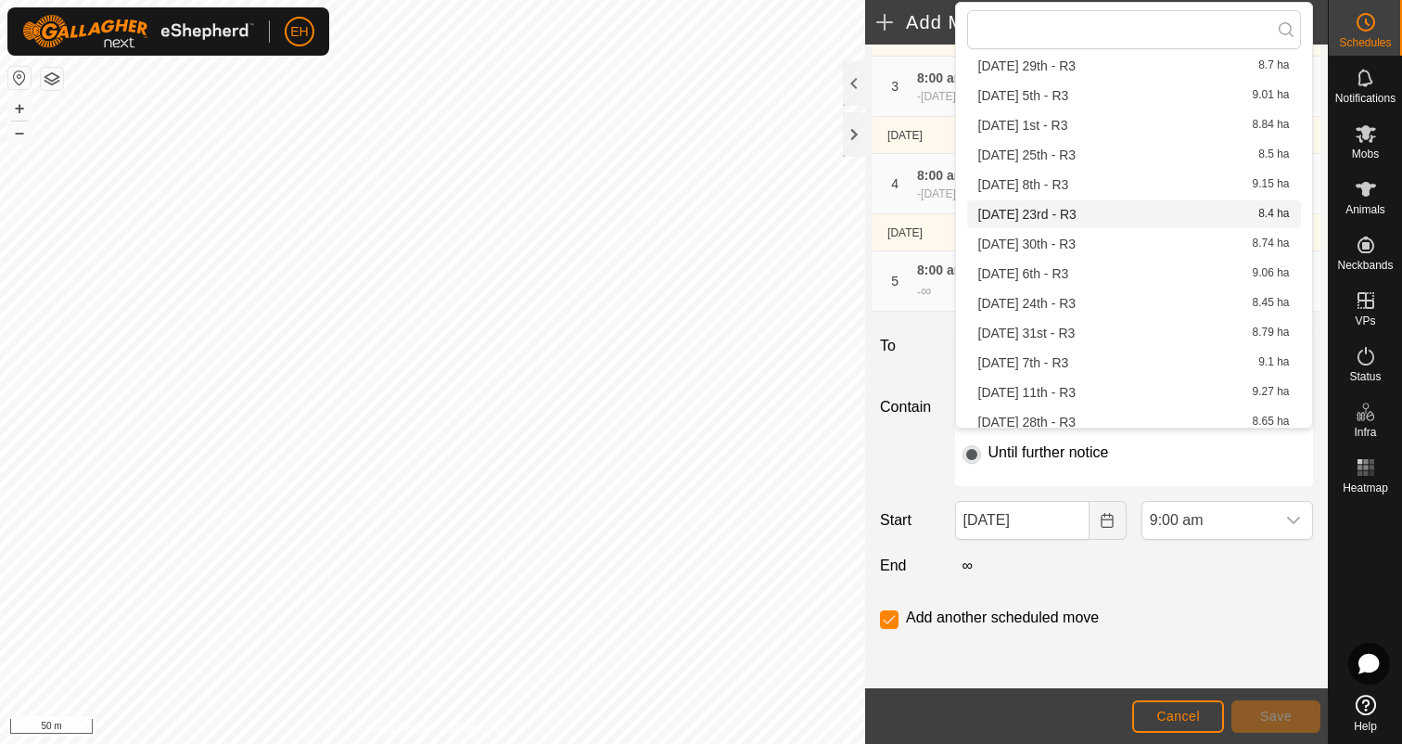
scroll to position [323, 0]
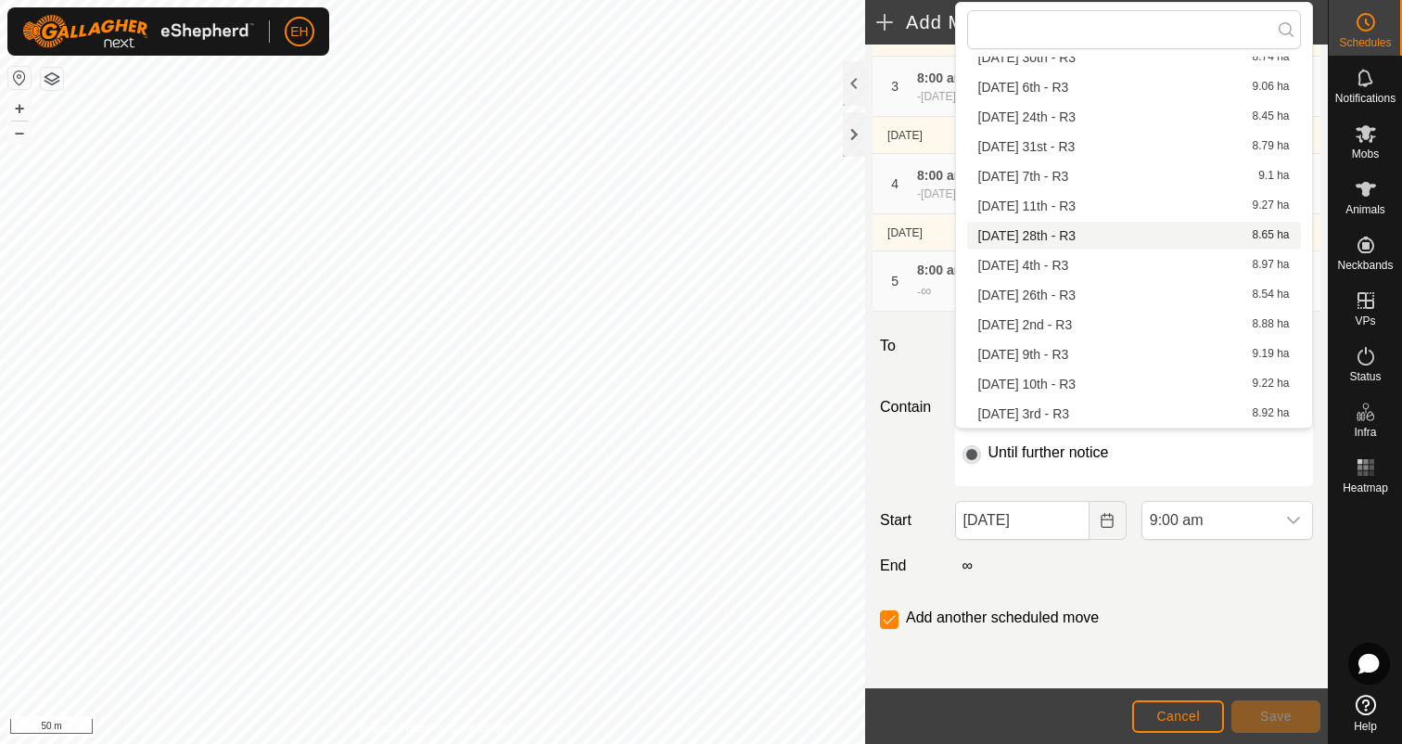
click at [1118, 242] on li "Thursday 28th - R3 8.65 ha" at bounding box center [1134, 236] width 334 height 28
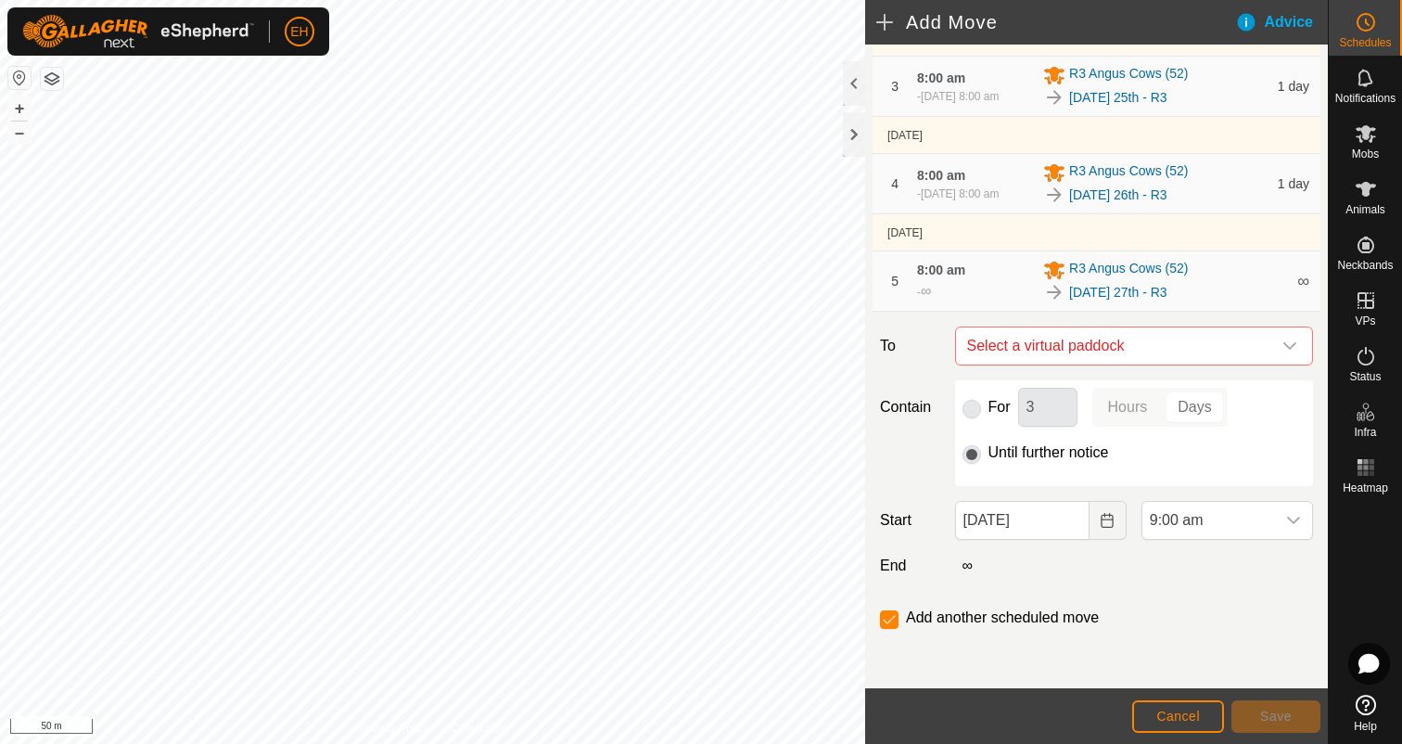
checkbox input "false"
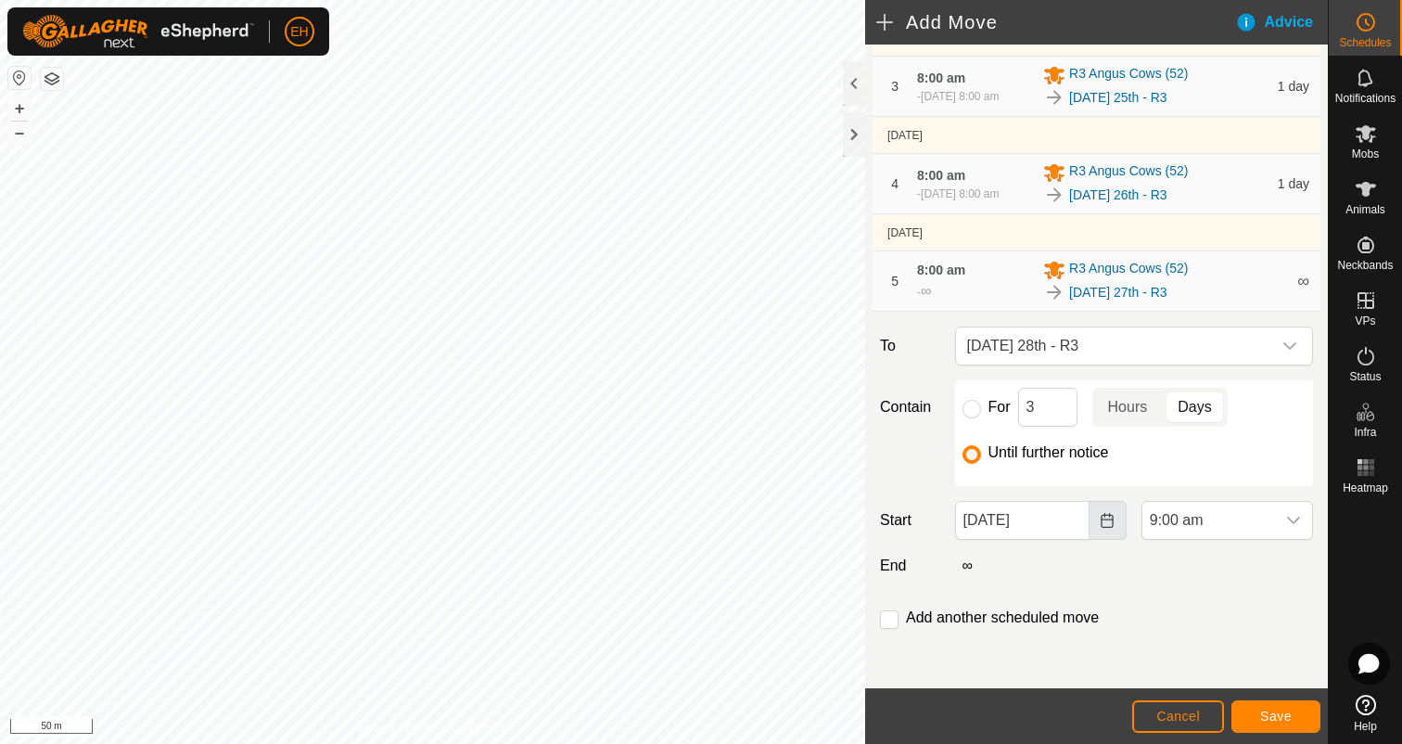
click at [1121, 533] on button "Choose Date" at bounding box center [1108, 520] width 37 height 39
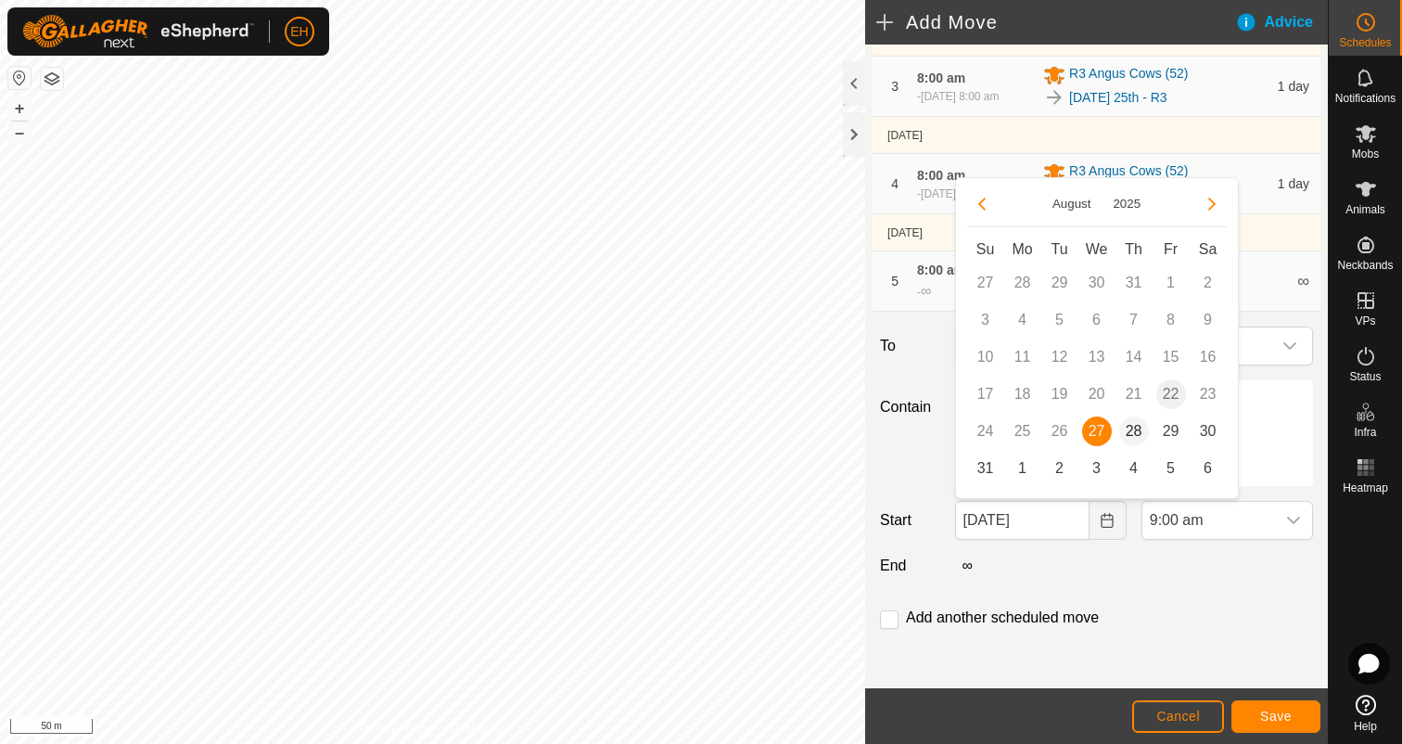
click at [1130, 436] on span "28" at bounding box center [1134, 431] width 30 height 30
type input "28 Aug, 2025"
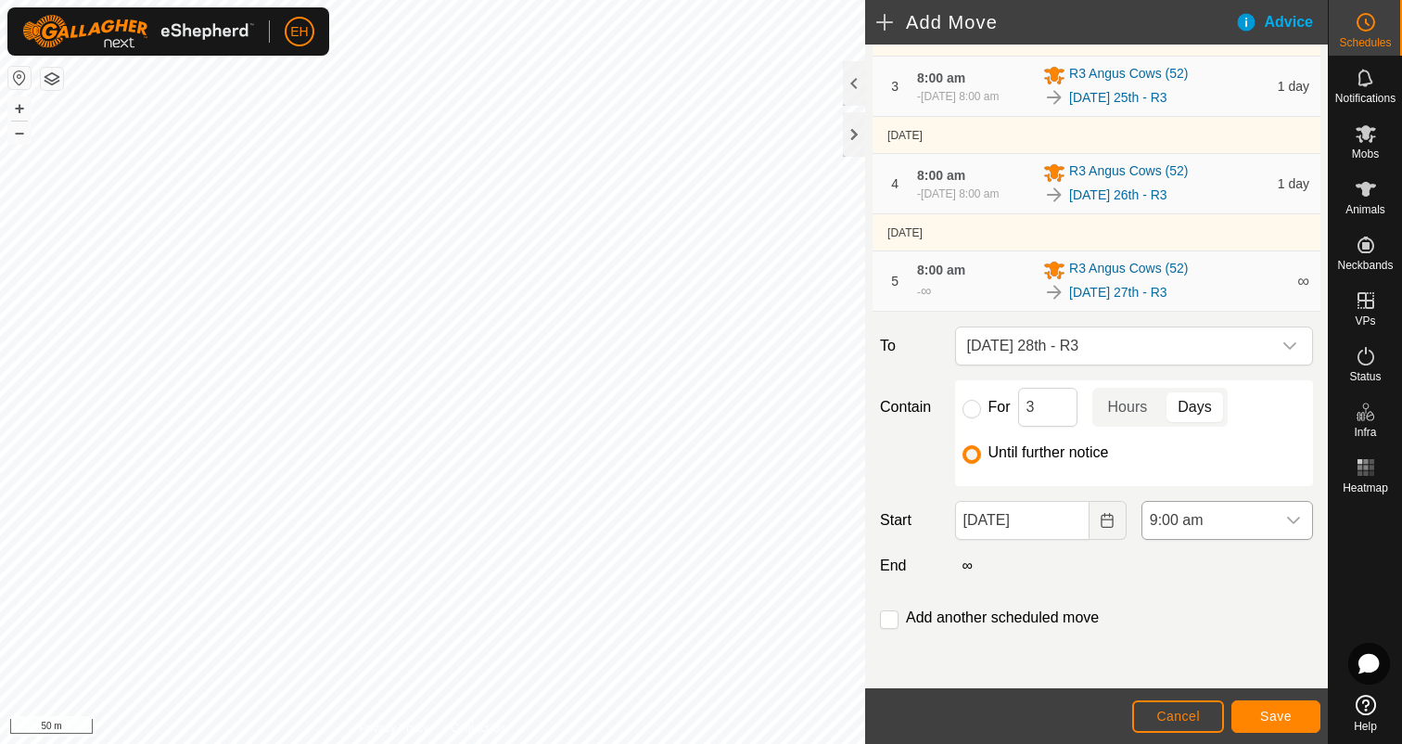
click at [1294, 517] on icon "dropdown trigger" at bounding box center [1293, 520] width 15 height 15
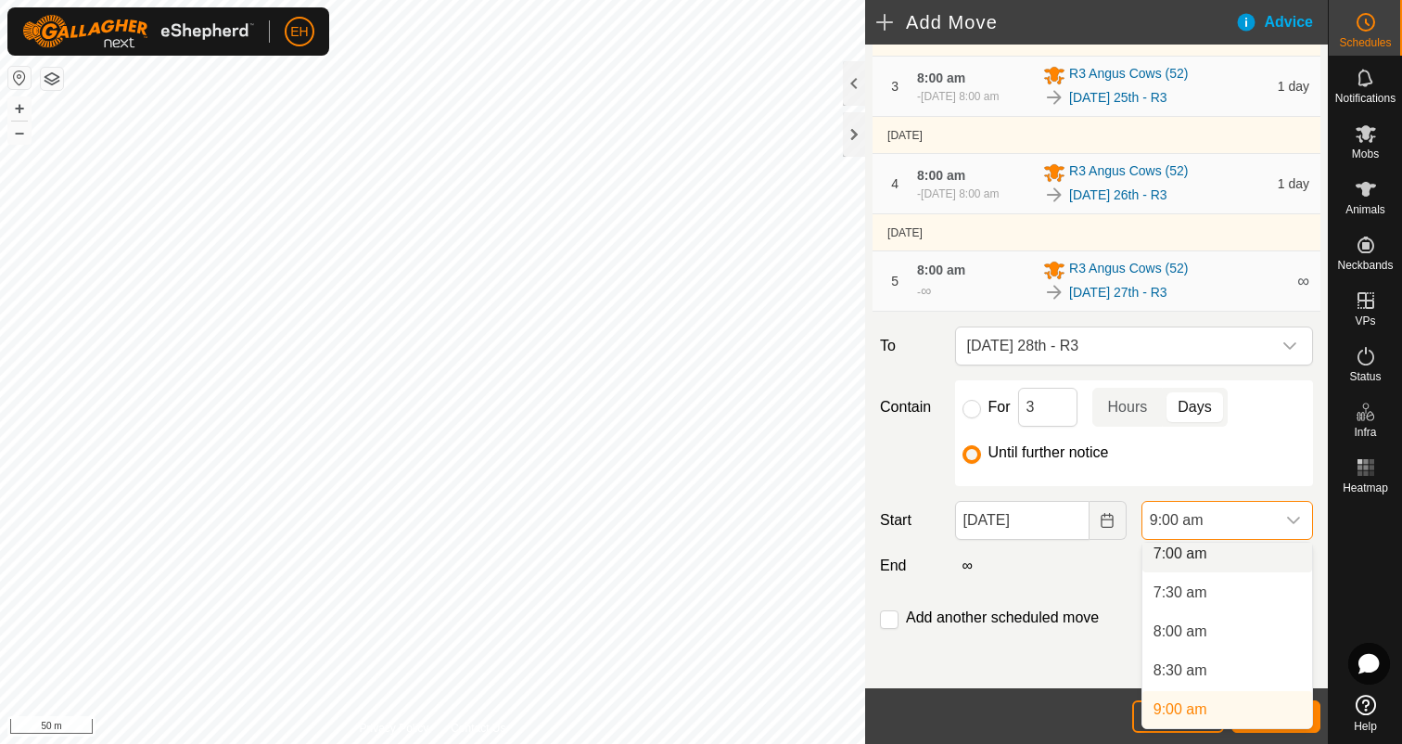
scroll to position [545, 0]
click at [1205, 630] on li "8:00 am" at bounding box center [1227, 638] width 170 height 37
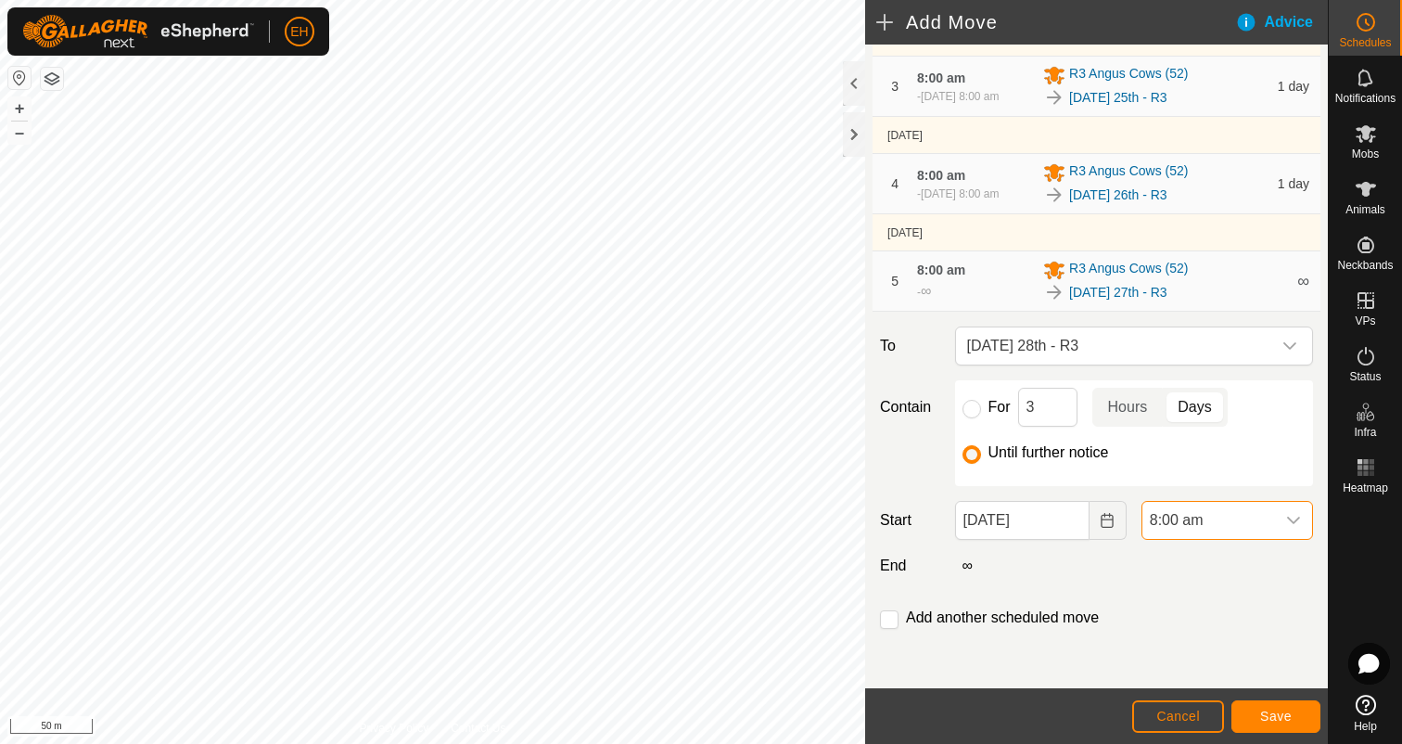
scroll to position [553, 0]
click at [887, 622] on input "checkbox" at bounding box center [889, 619] width 19 height 19
checkbox input "true"
click at [1255, 722] on button "Save" at bounding box center [1275, 716] width 89 height 32
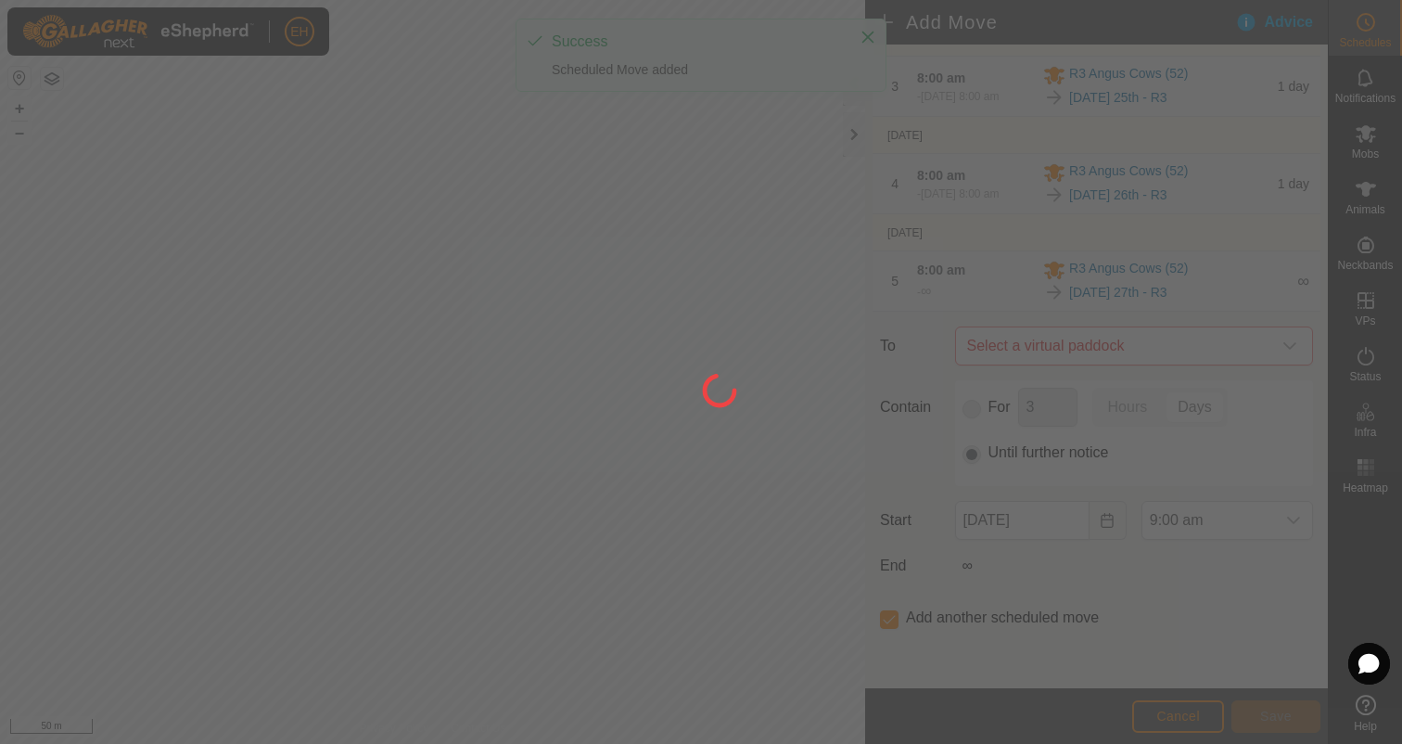
scroll to position [0, 0]
type input "28 Aug, 2025"
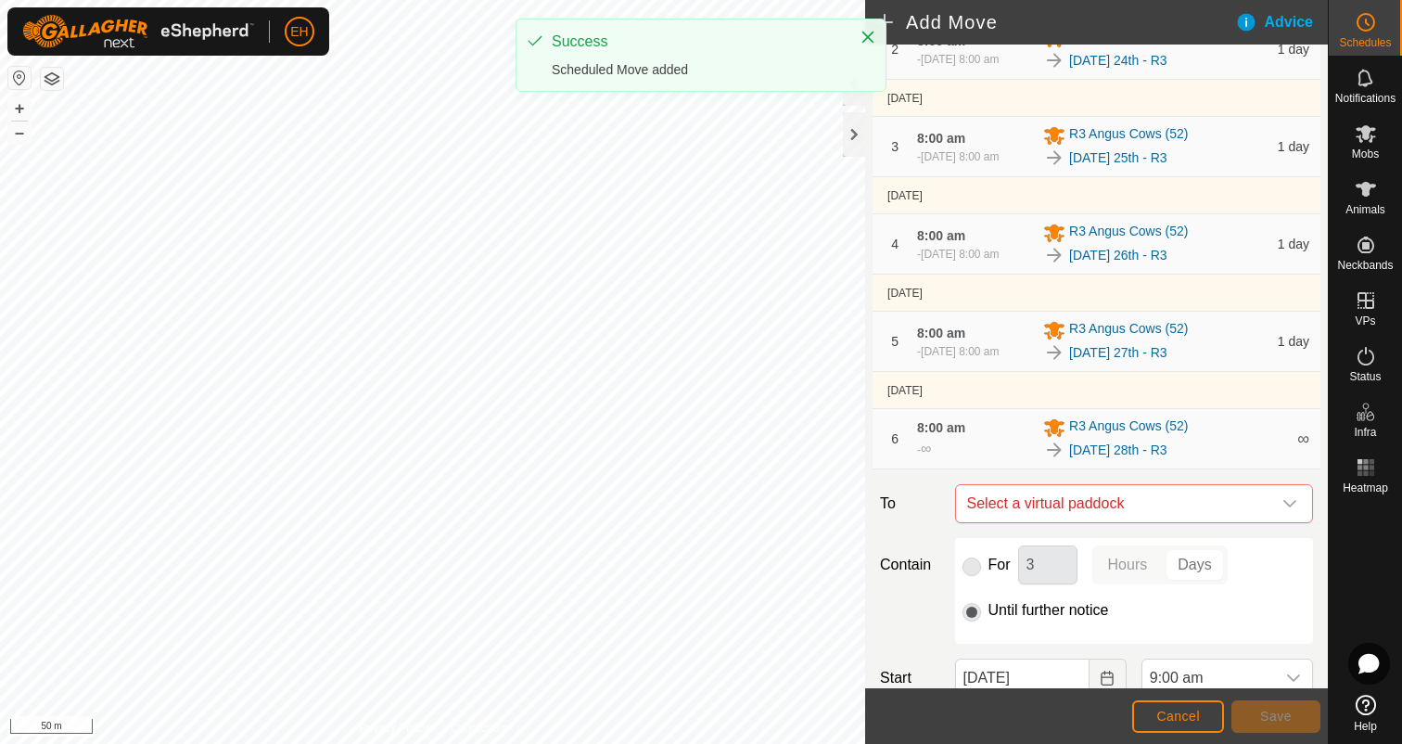
scroll to position [446, 0]
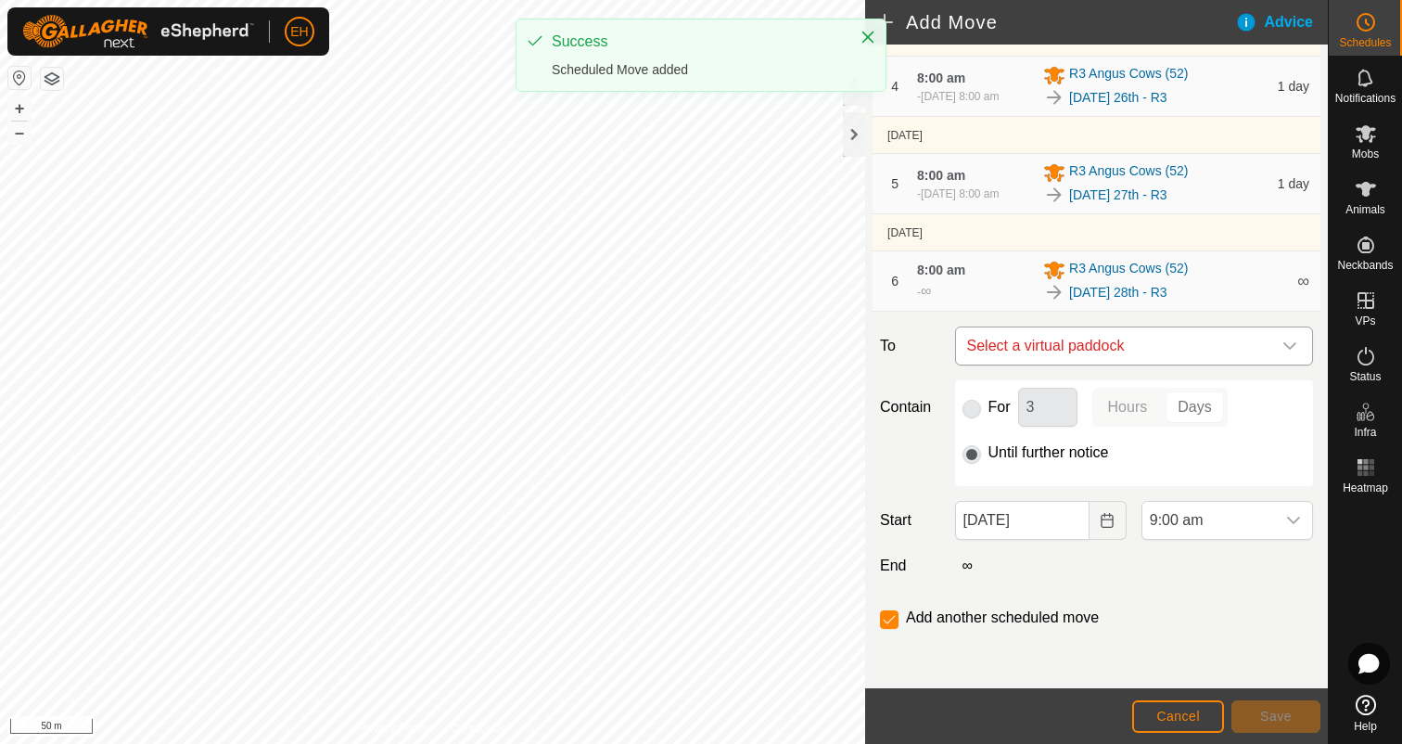
click at [1154, 353] on span "Select a virtual paddock" at bounding box center [1116, 345] width 312 height 37
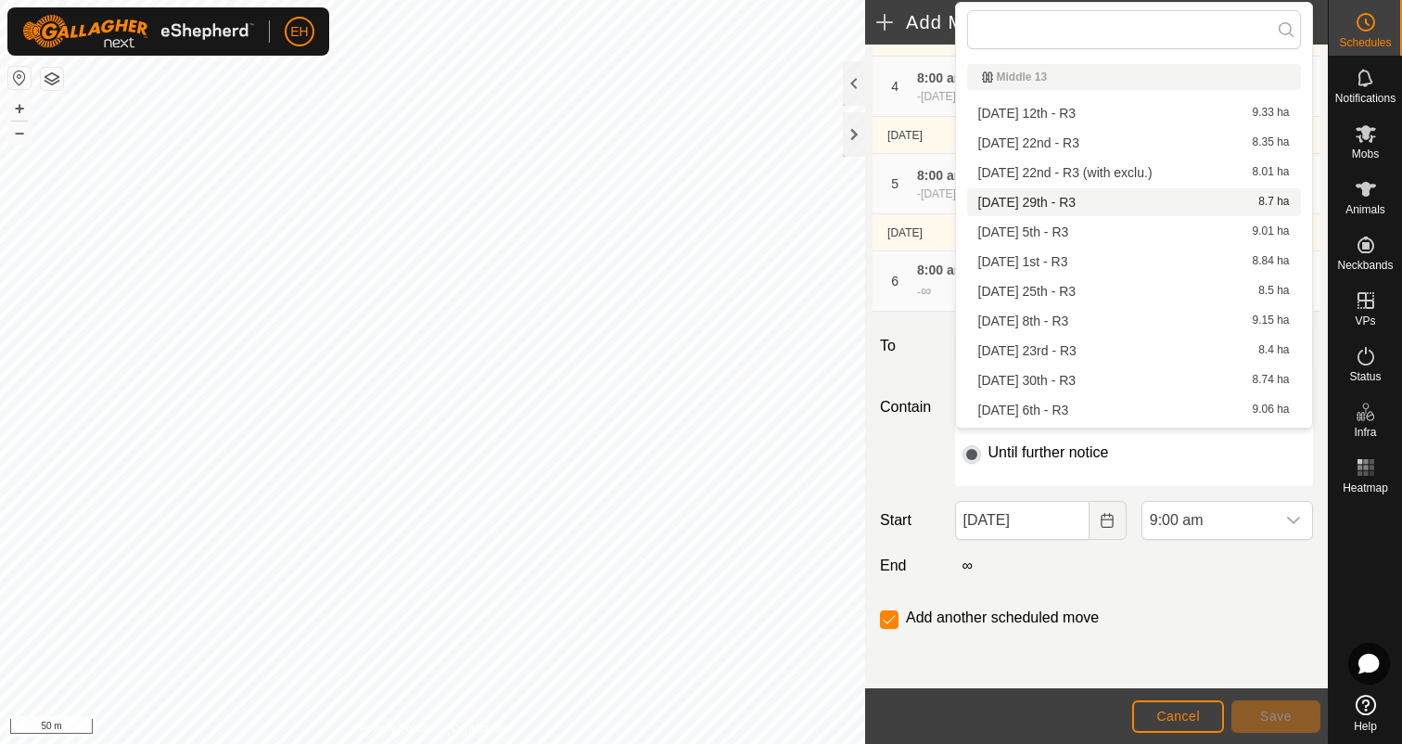
click at [1126, 200] on li "Friday 29th - R3 8.7 ha" at bounding box center [1134, 202] width 334 height 28
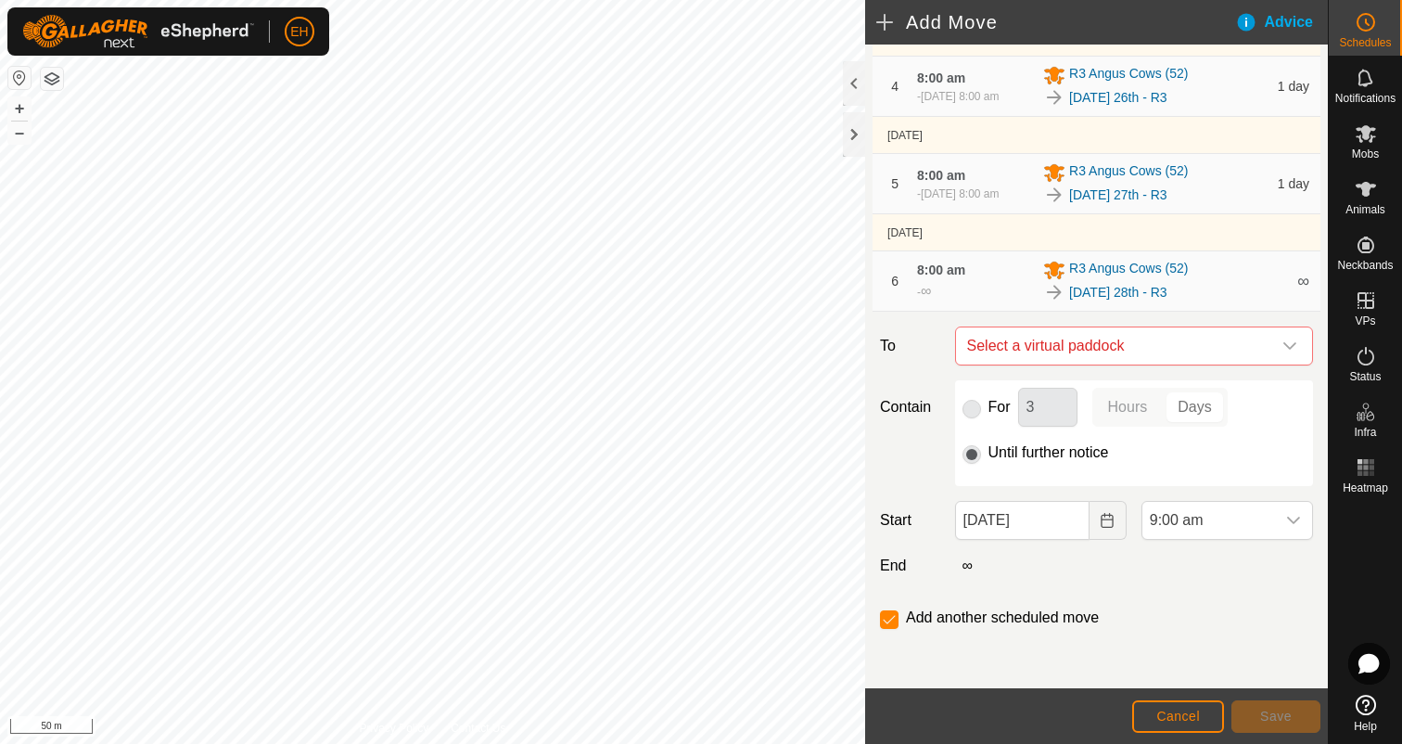
checkbox input "false"
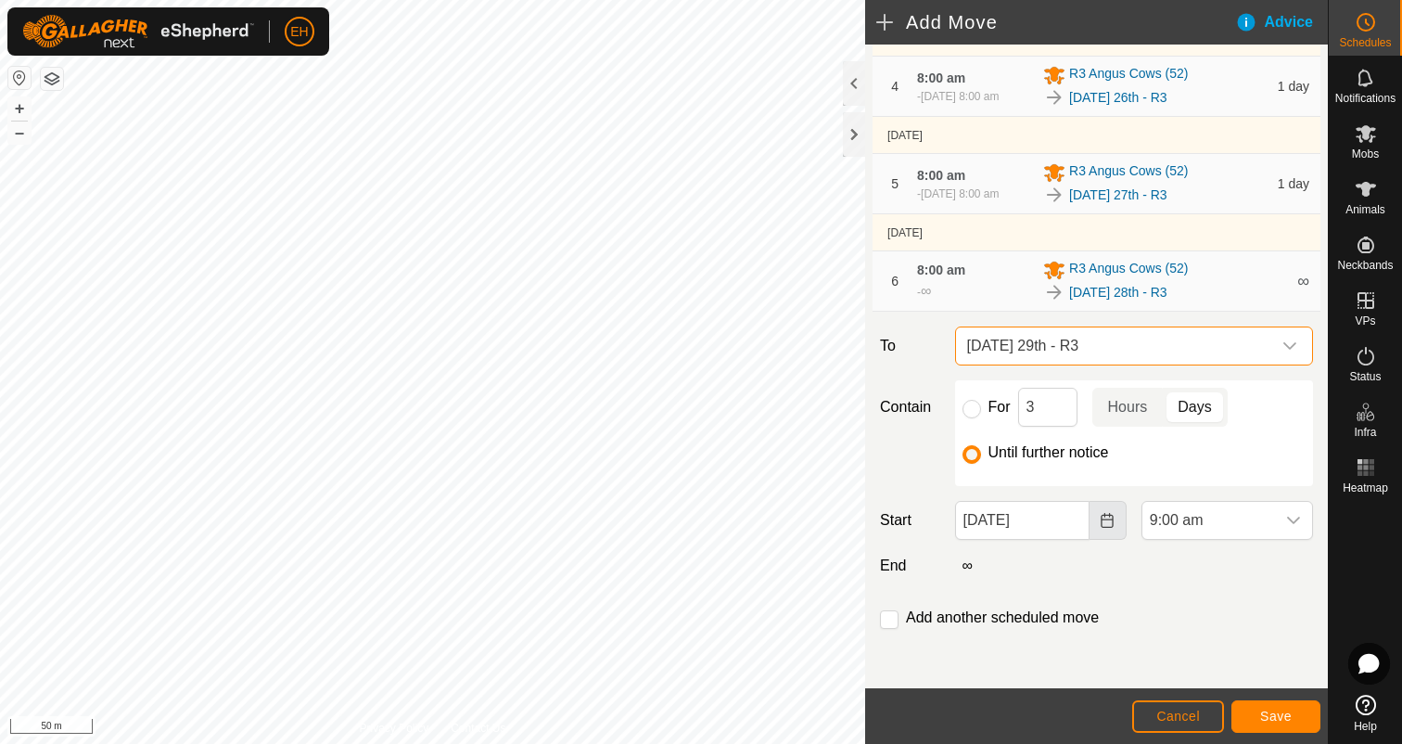
click at [1112, 529] on button "Choose Date" at bounding box center [1108, 520] width 37 height 39
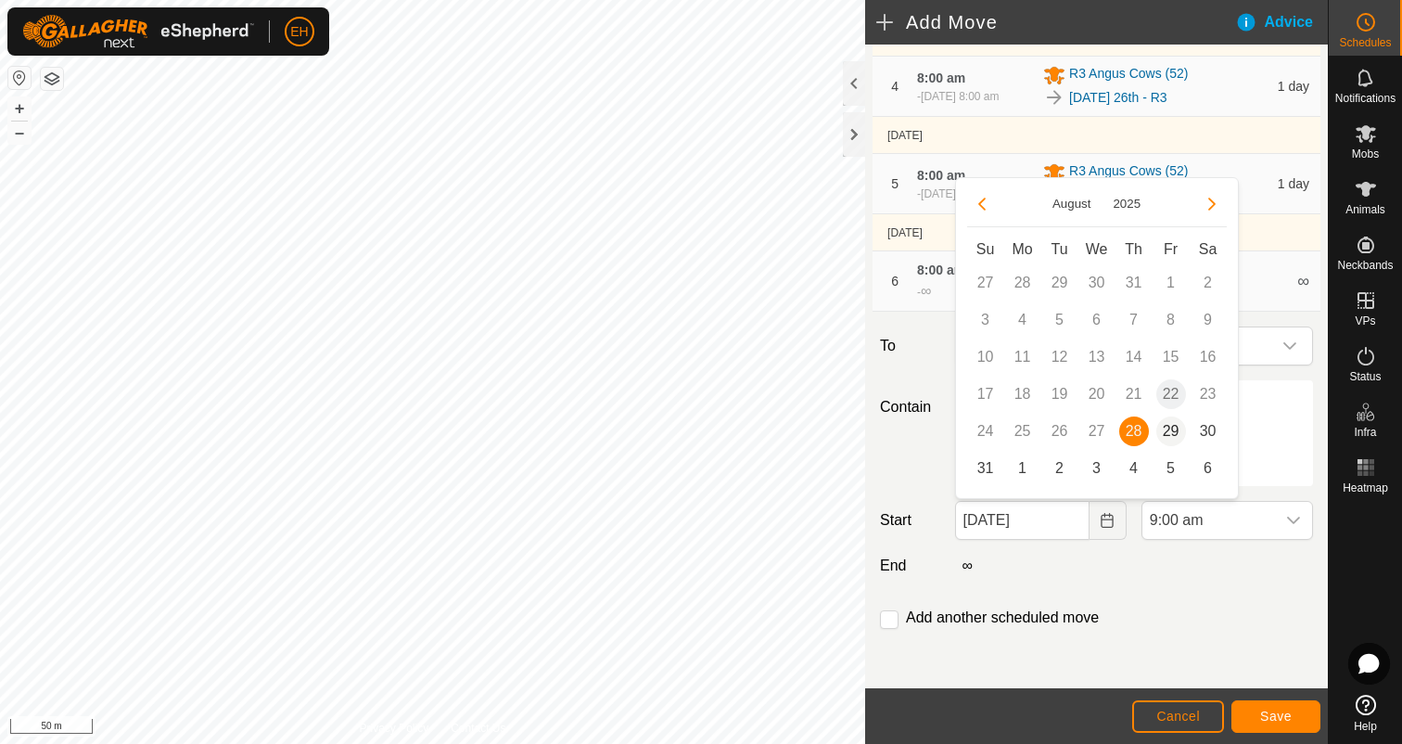
click at [1166, 436] on span "29" at bounding box center [1171, 431] width 30 height 30
type input "29 Aug, 2025"
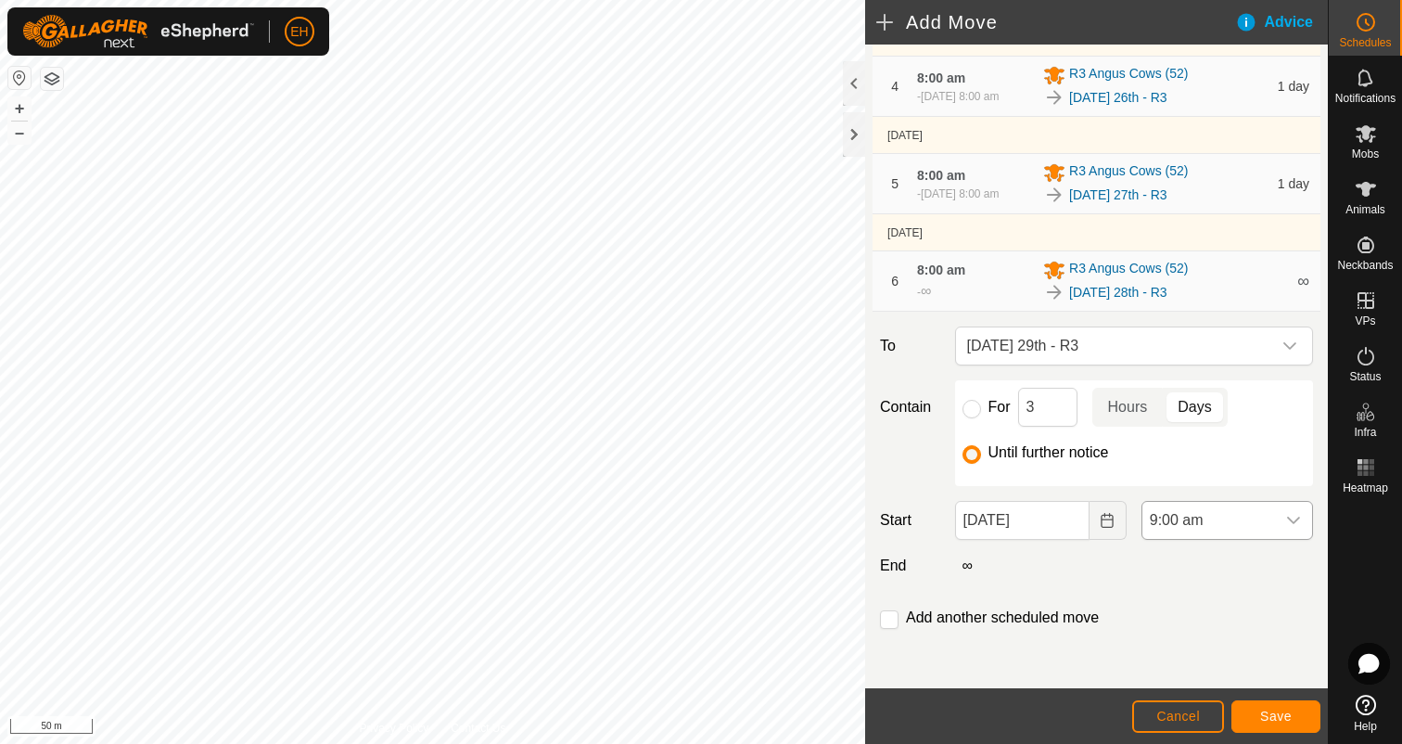
click at [1299, 517] on icon "dropdown trigger" at bounding box center [1293, 520] width 15 height 15
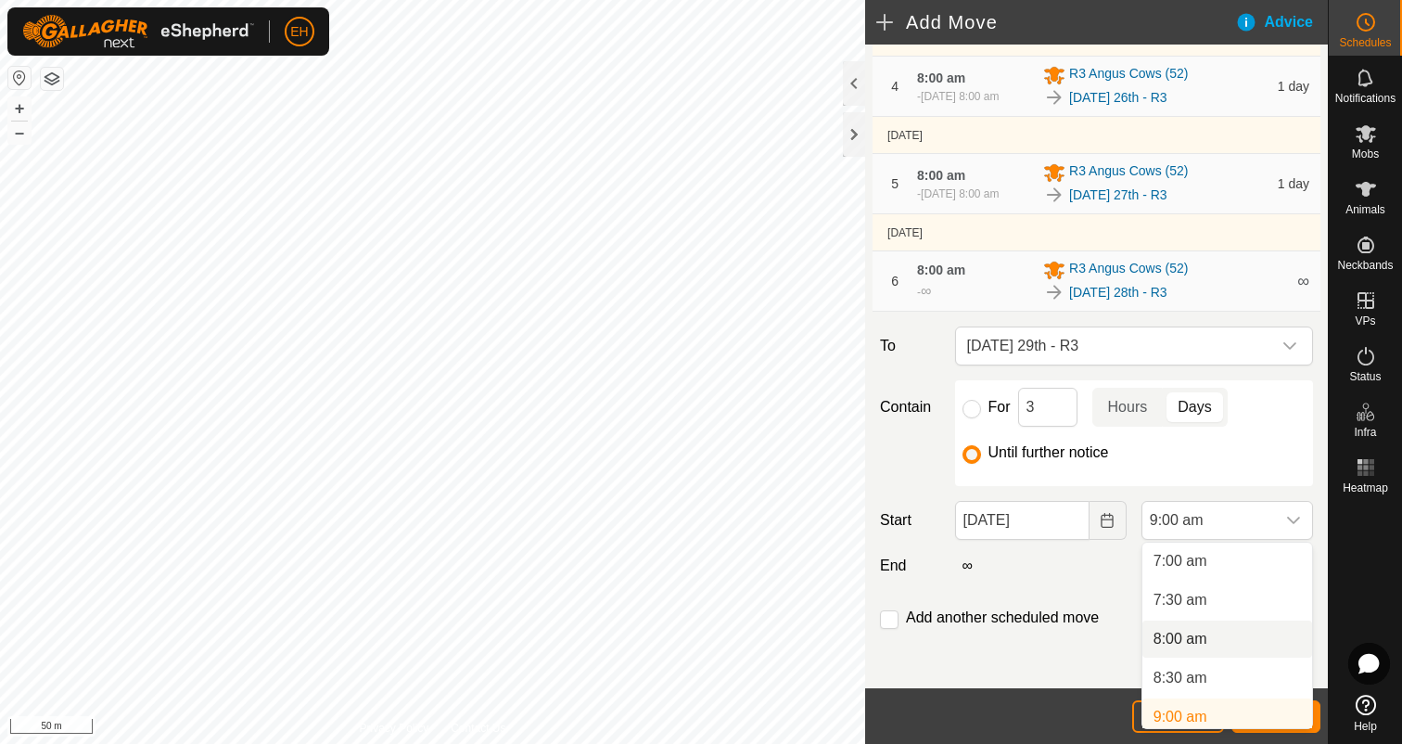
click at [1218, 627] on li "8:00 am" at bounding box center [1227, 638] width 170 height 37
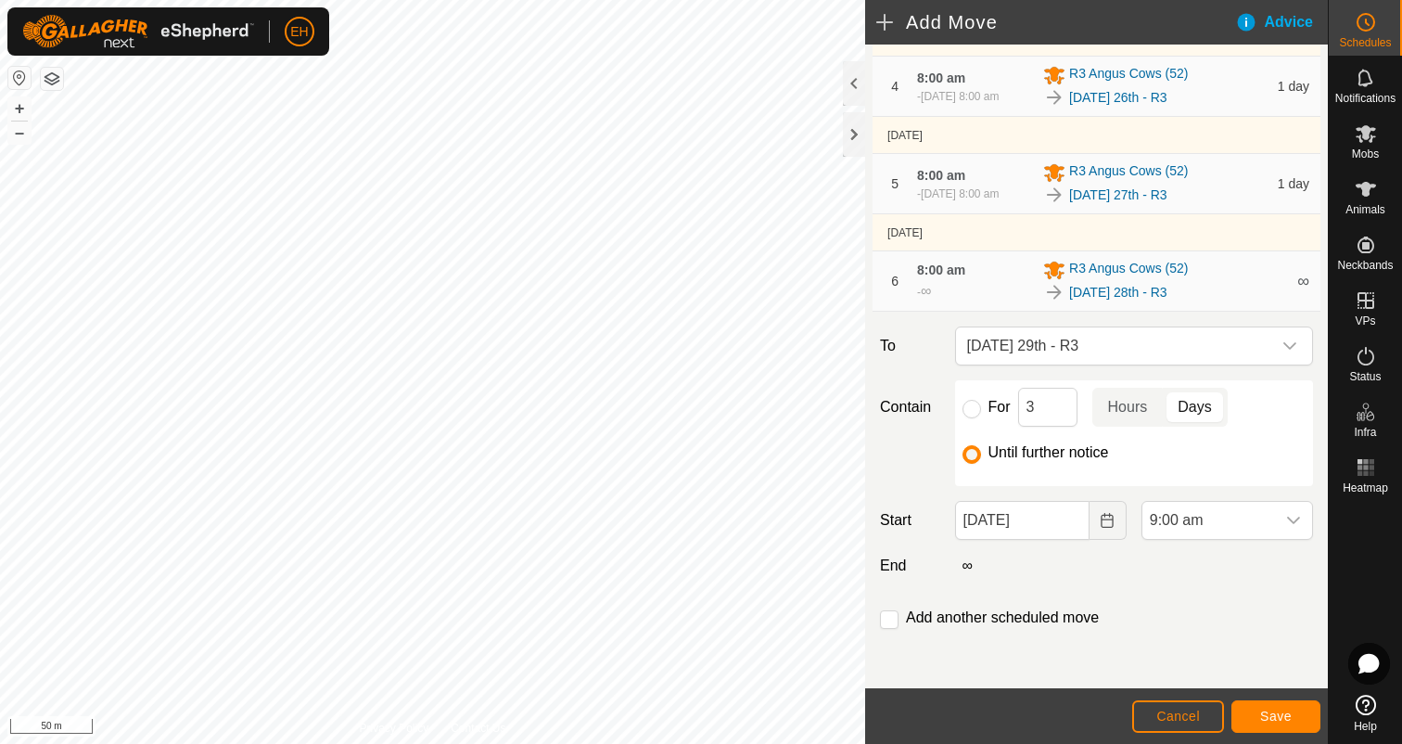
scroll to position [553, 0]
click at [891, 619] on input "checkbox" at bounding box center [889, 619] width 19 height 19
checkbox input "true"
click at [1275, 723] on button "Save" at bounding box center [1275, 716] width 89 height 32
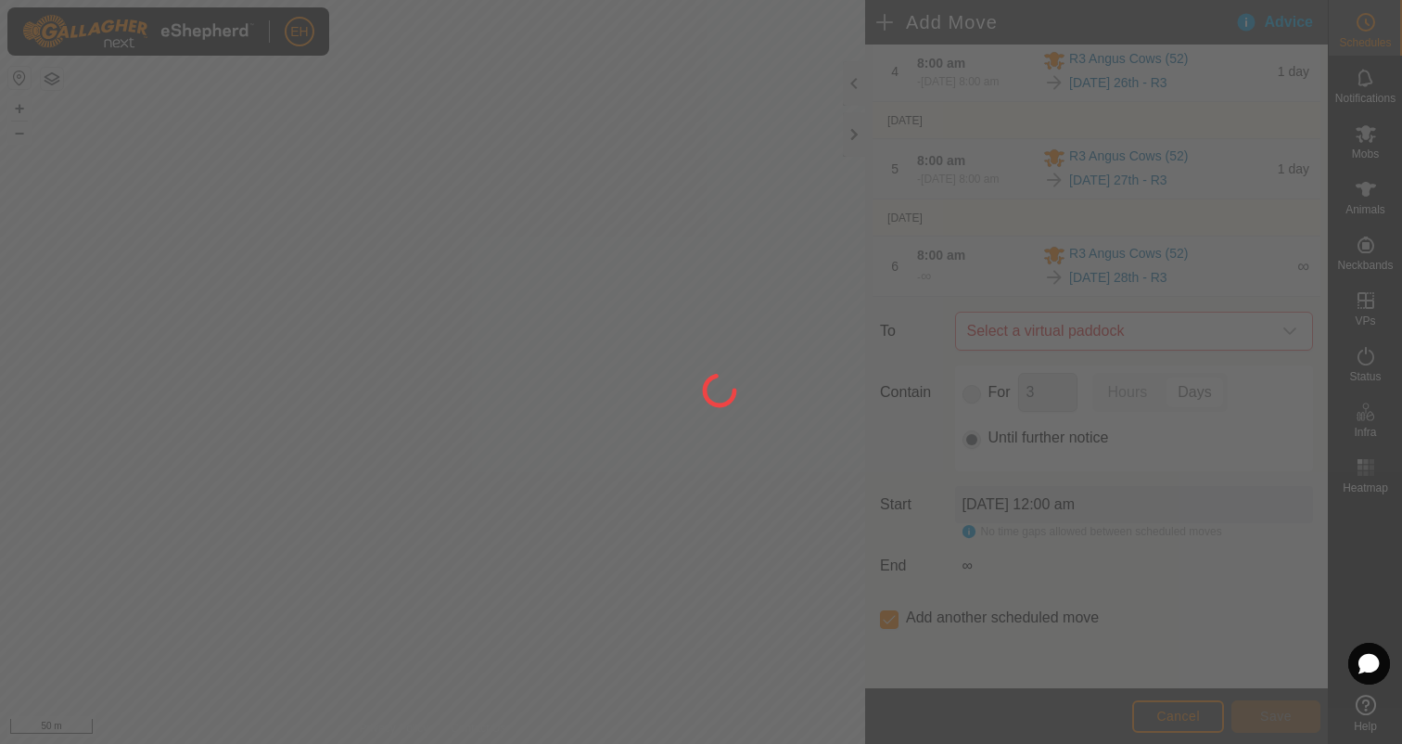
scroll to position [0, 0]
type input "29 Aug, 2025"
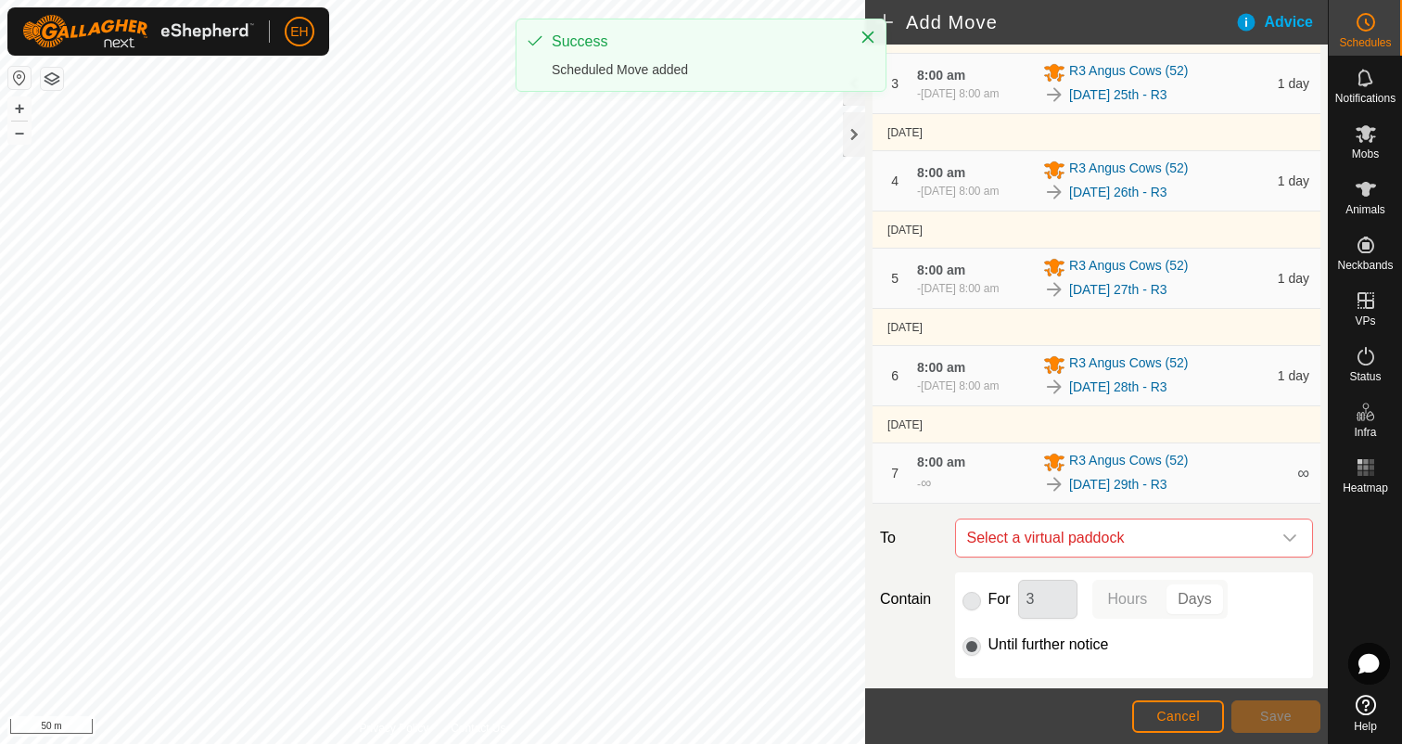
scroll to position [552, 0]
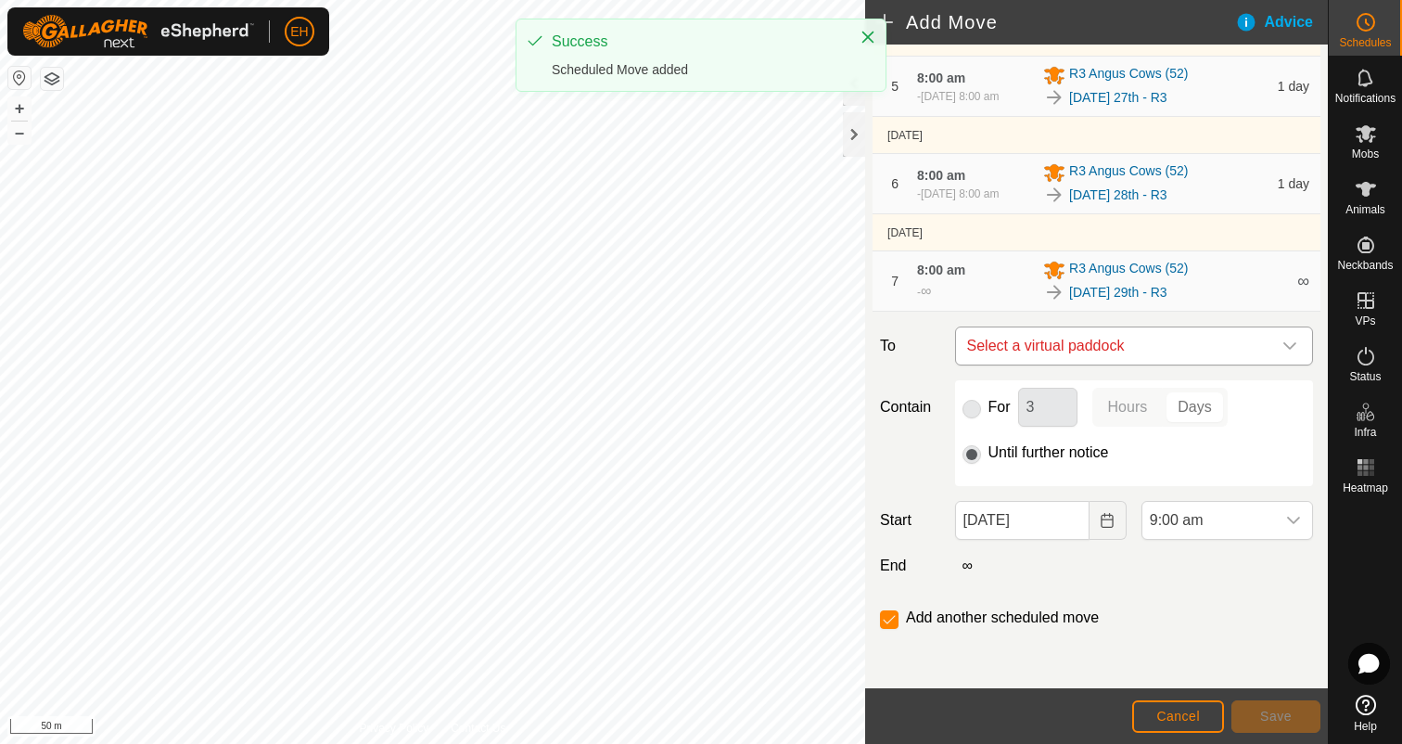
click at [1149, 351] on span "Select a virtual paddock" at bounding box center [1116, 345] width 312 height 37
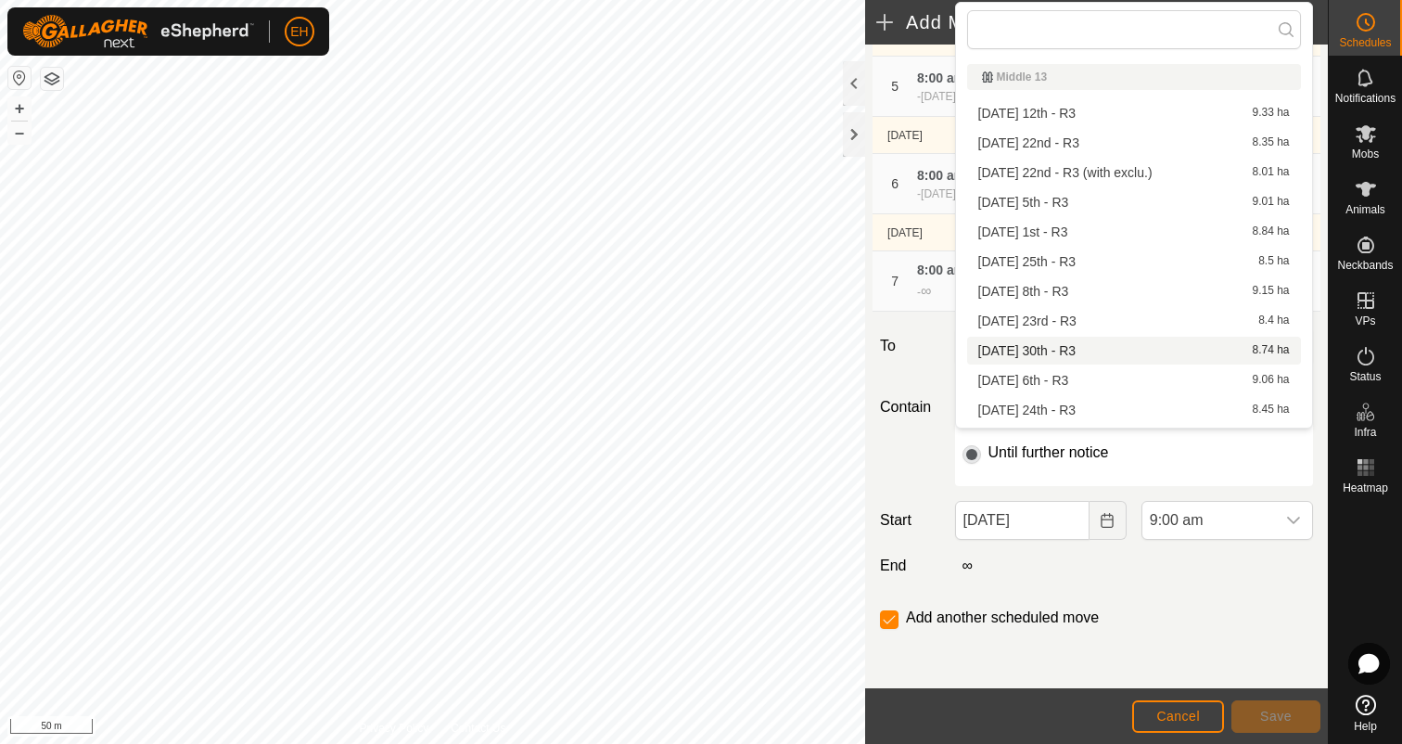
click at [1149, 352] on li "Saturday 30th - R3 8.74 ha" at bounding box center [1134, 351] width 334 height 28
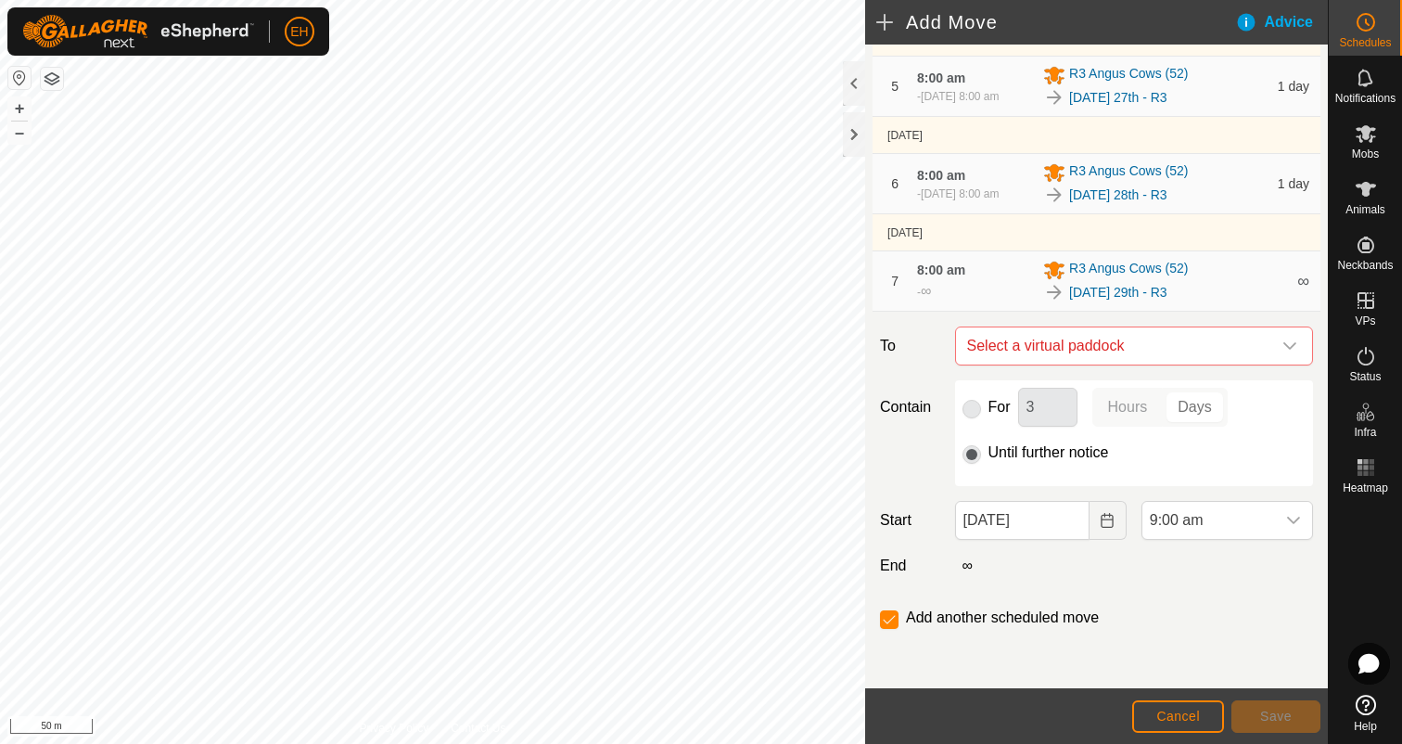
checkbox input "false"
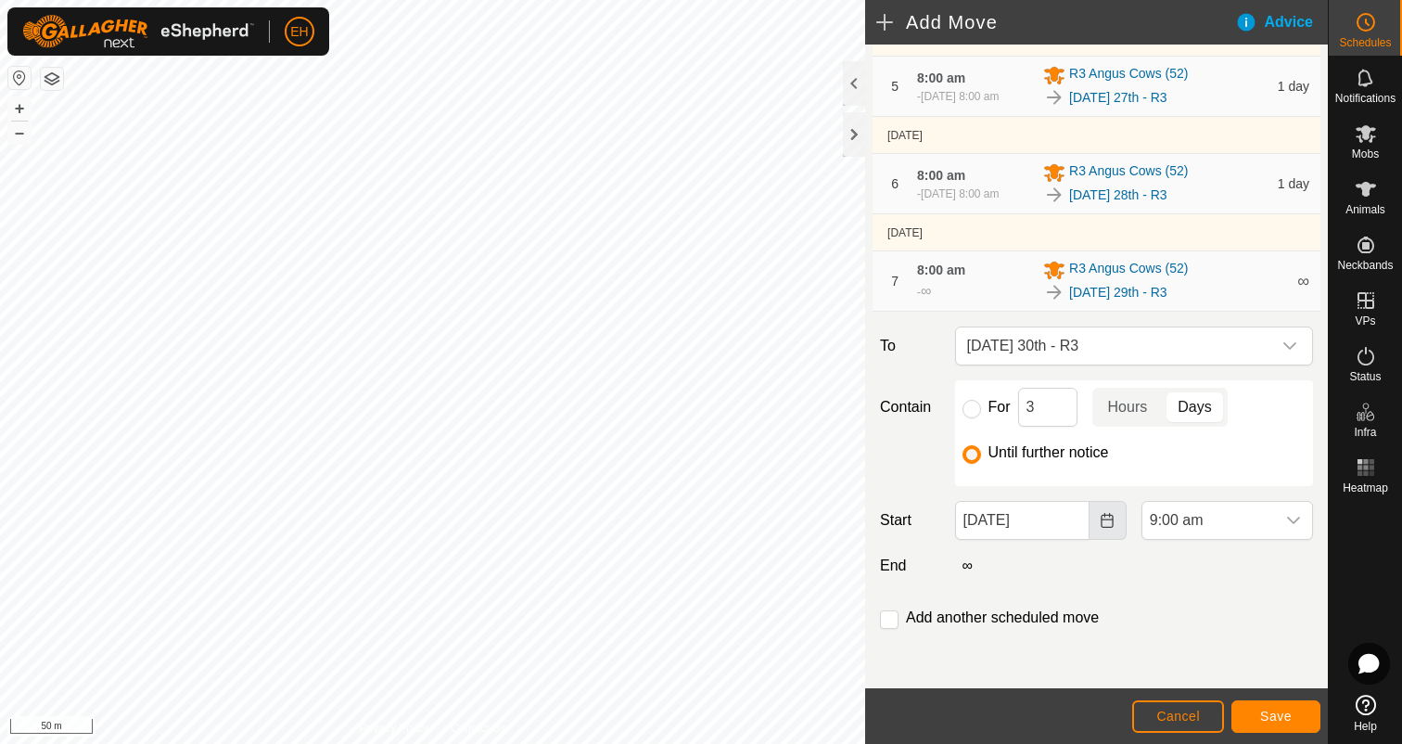
click at [1118, 519] on button "Choose Date" at bounding box center [1108, 520] width 37 height 39
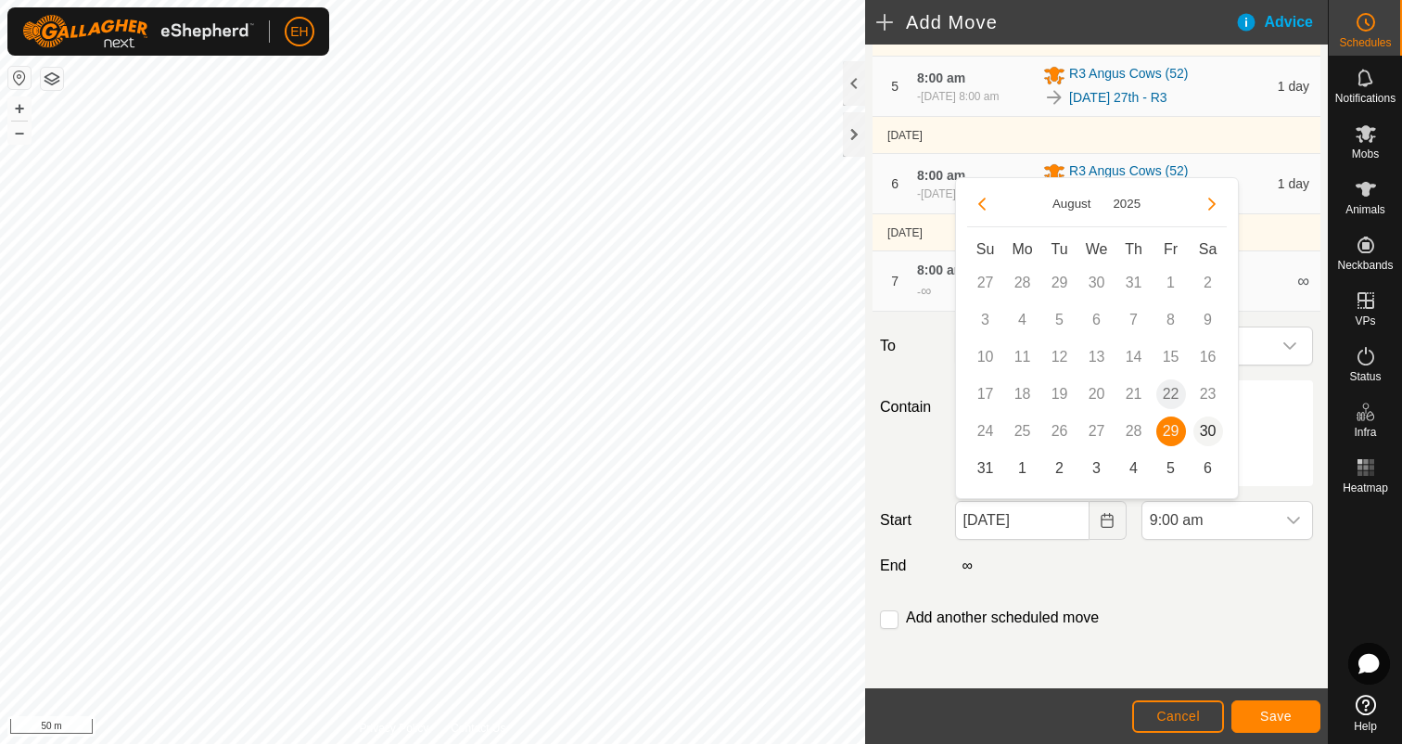
click at [1205, 431] on span "30" at bounding box center [1208, 431] width 30 height 30
type input "30 Aug, 2025"
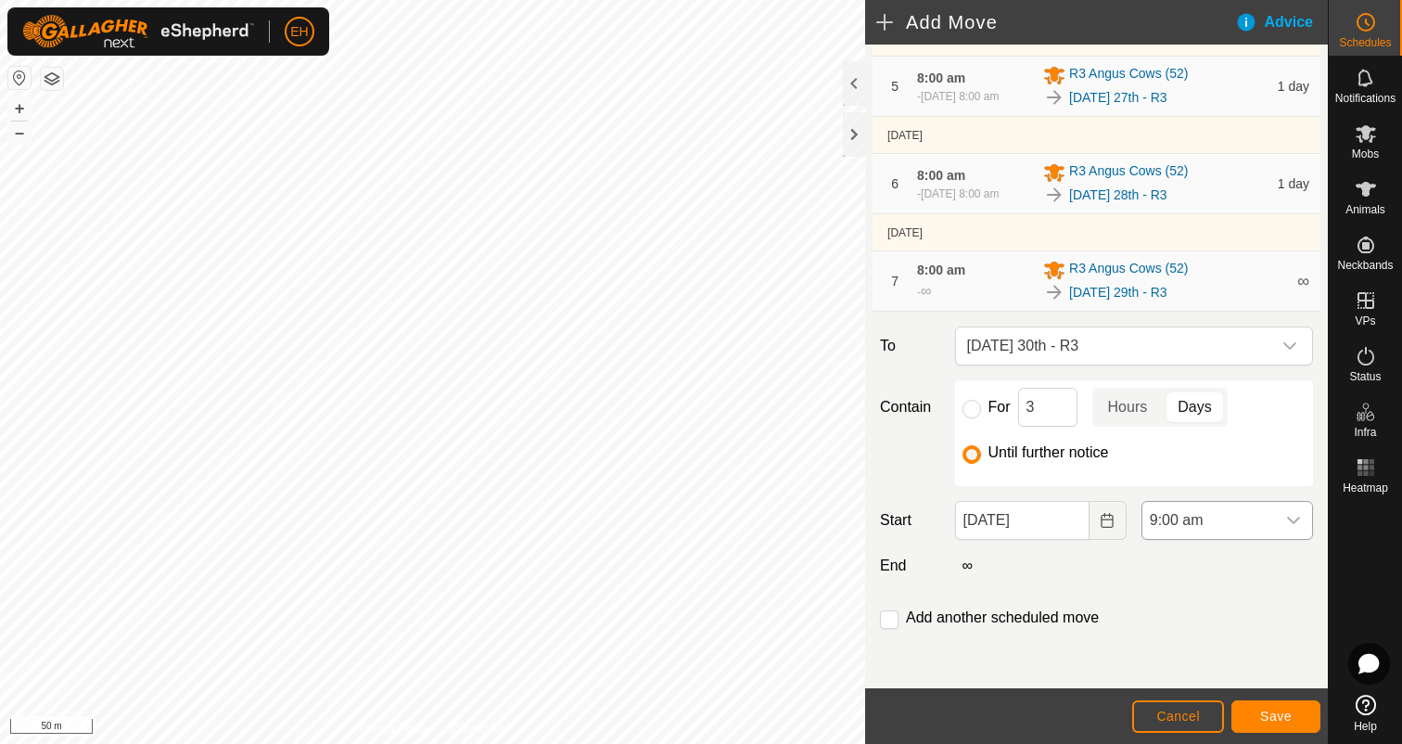
click at [1297, 512] on div "dropdown trigger" at bounding box center [1293, 520] width 37 height 37
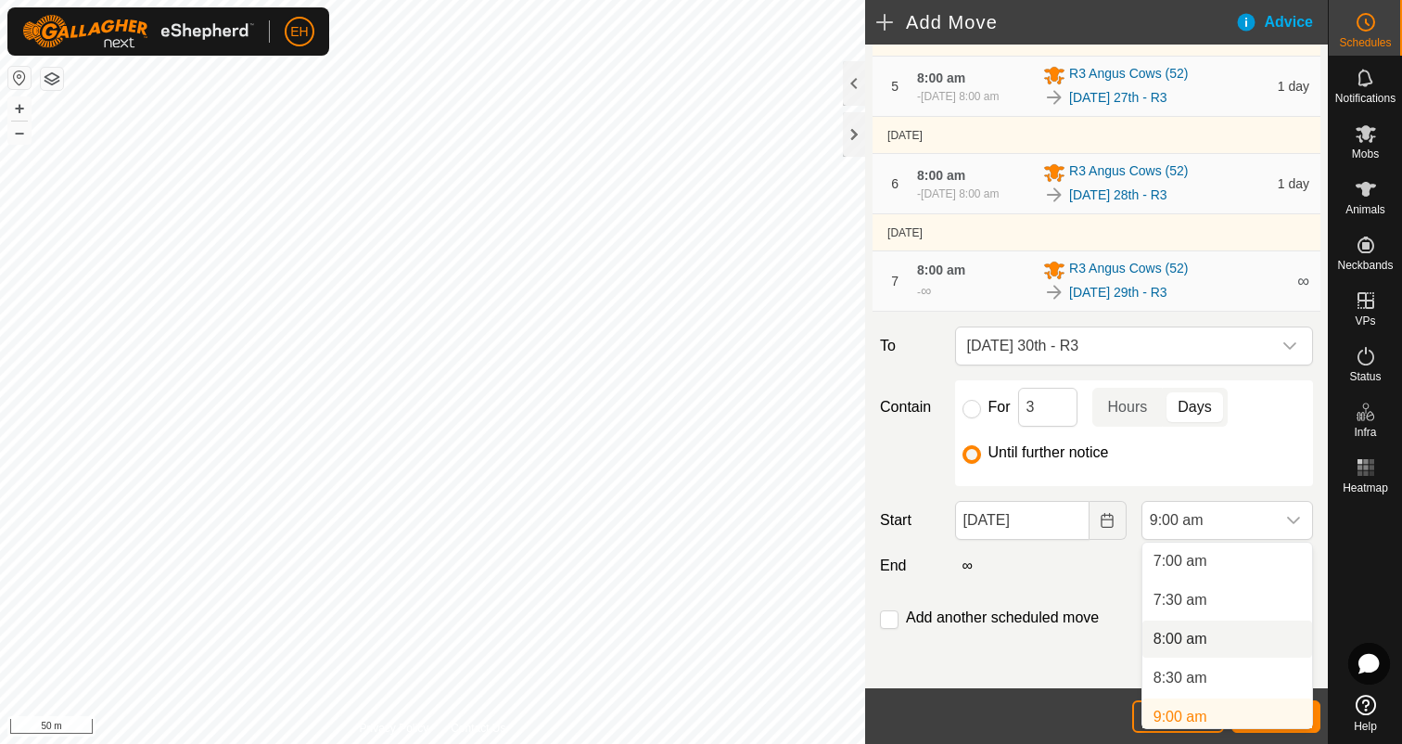
click at [1217, 640] on li "8:00 am" at bounding box center [1227, 638] width 170 height 37
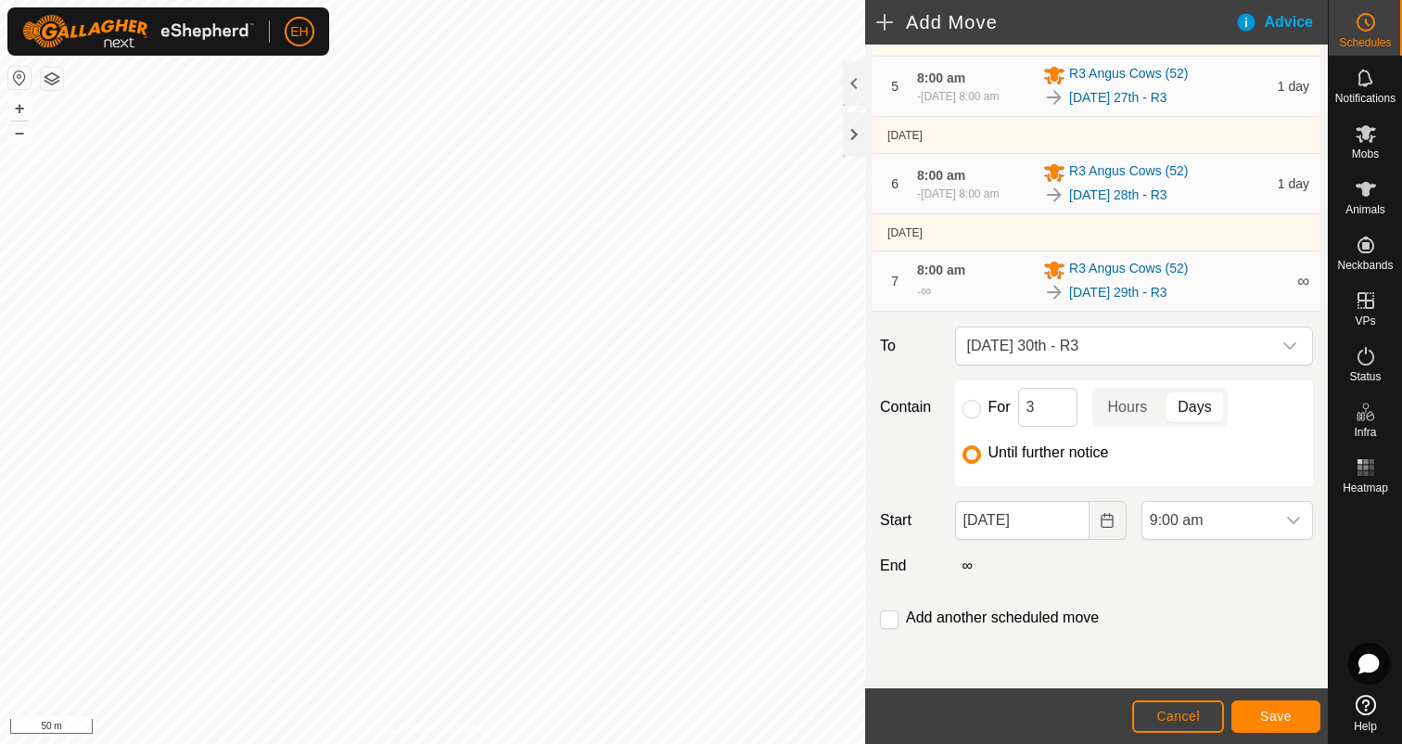
scroll to position [553, 0]
click at [882, 619] on input "checkbox" at bounding box center [889, 619] width 19 height 19
checkbox input "true"
click at [1286, 717] on span "Save" at bounding box center [1276, 715] width 32 height 15
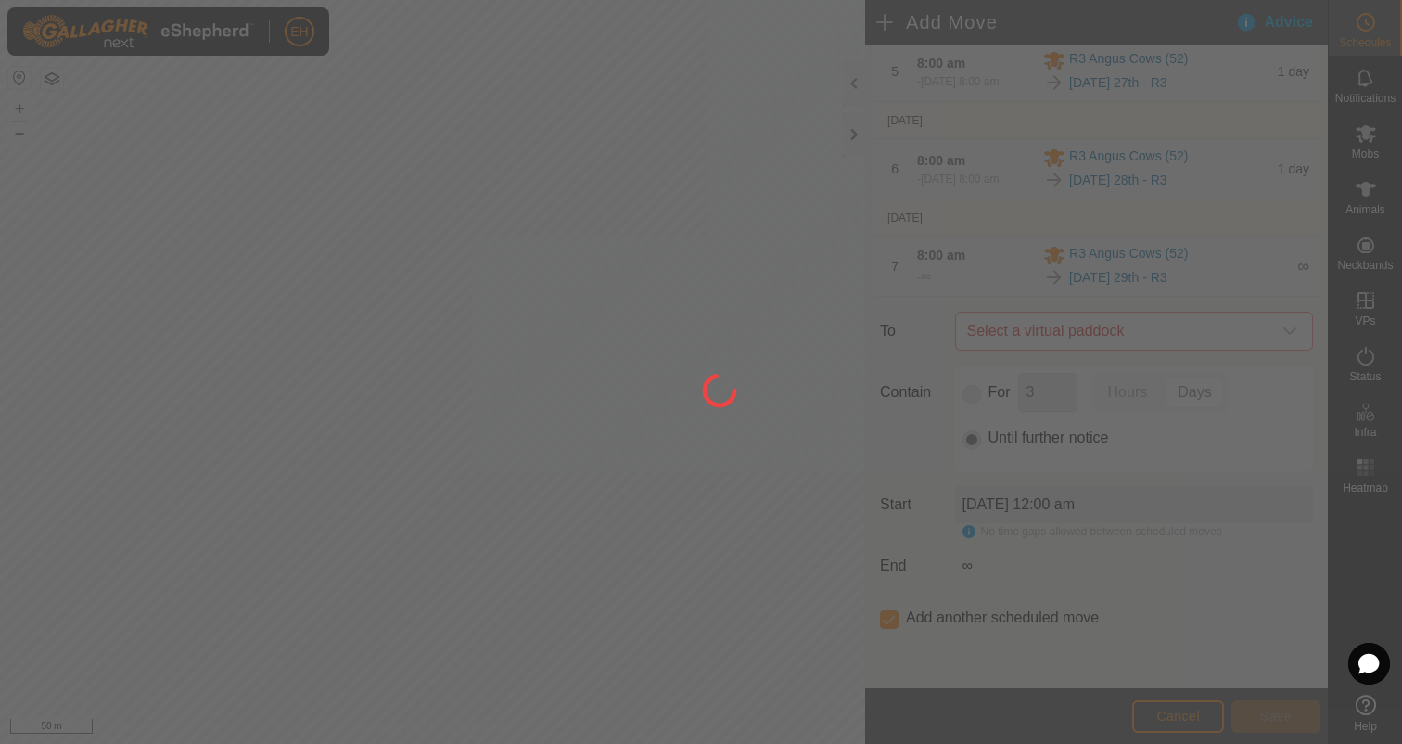
scroll to position [0, 0]
type input "30 Aug, 2025"
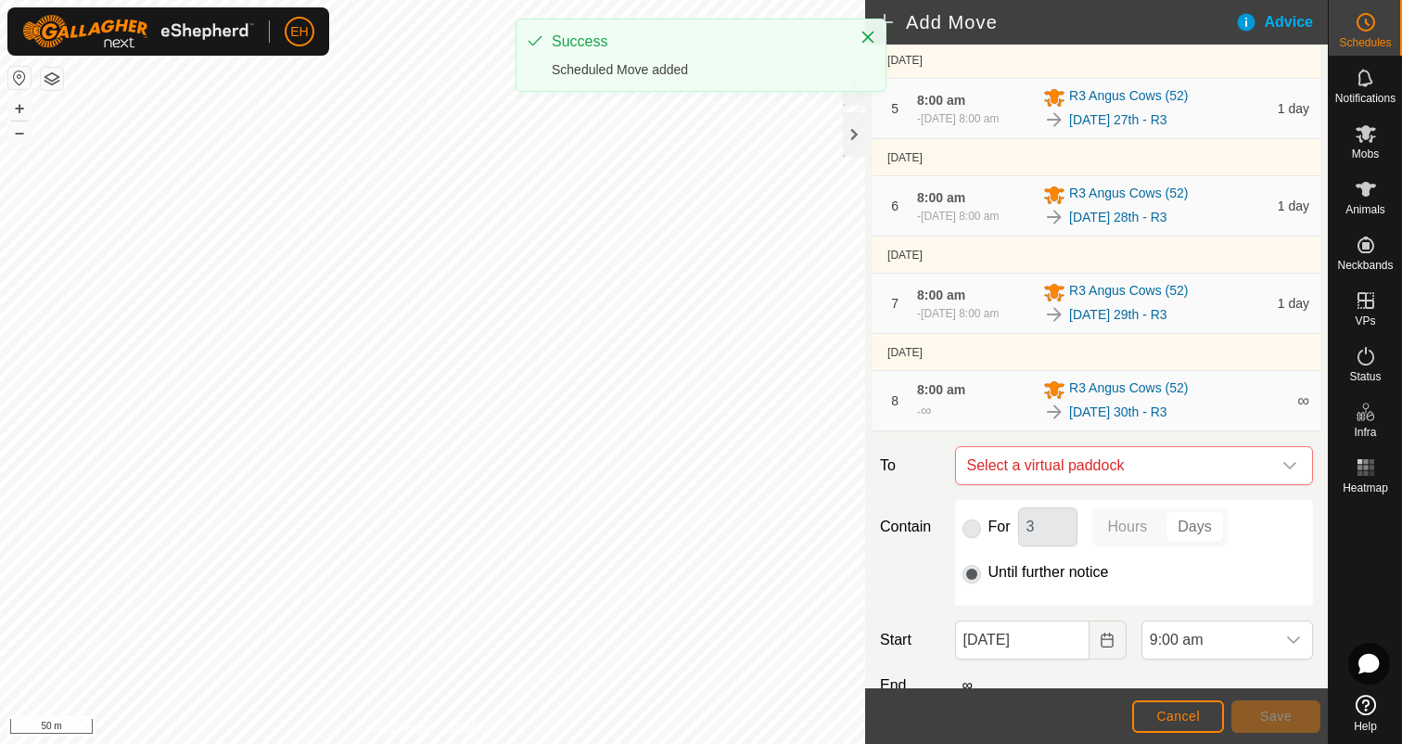
scroll to position [657, 0]
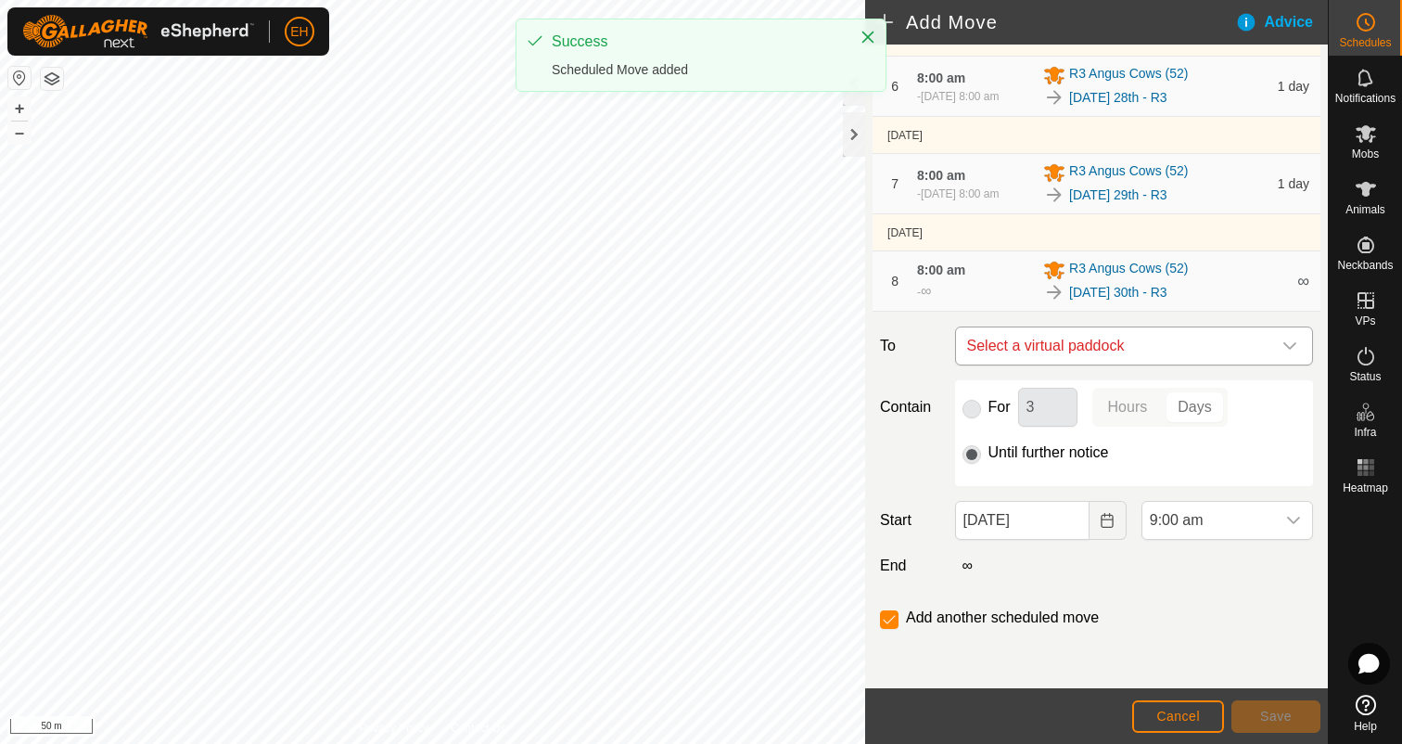
click at [1214, 353] on span "Select a virtual paddock" at bounding box center [1116, 345] width 312 height 37
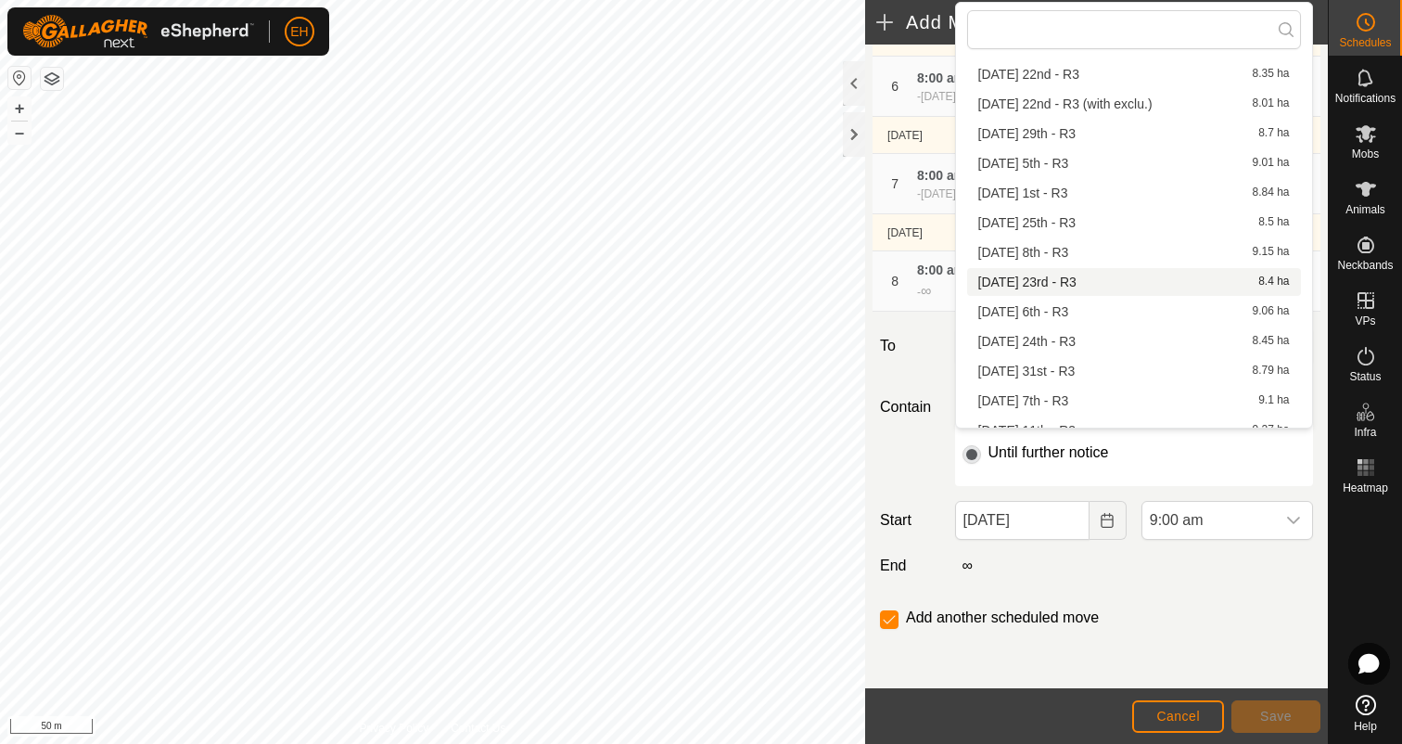
scroll to position [70, 0]
click at [1152, 374] on li "Sunday 31st - R3 8.79 ha" at bounding box center [1134, 370] width 334 height 28
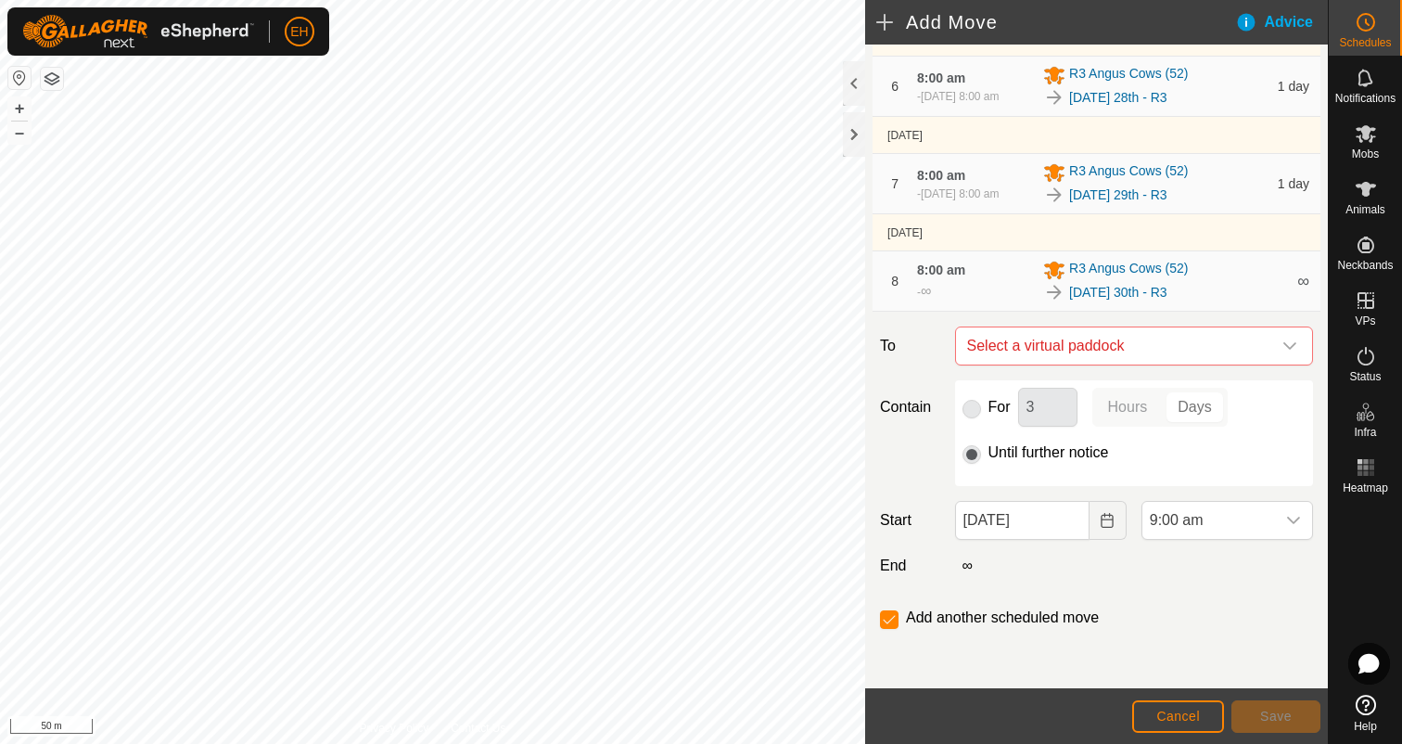
checkbox input "false"
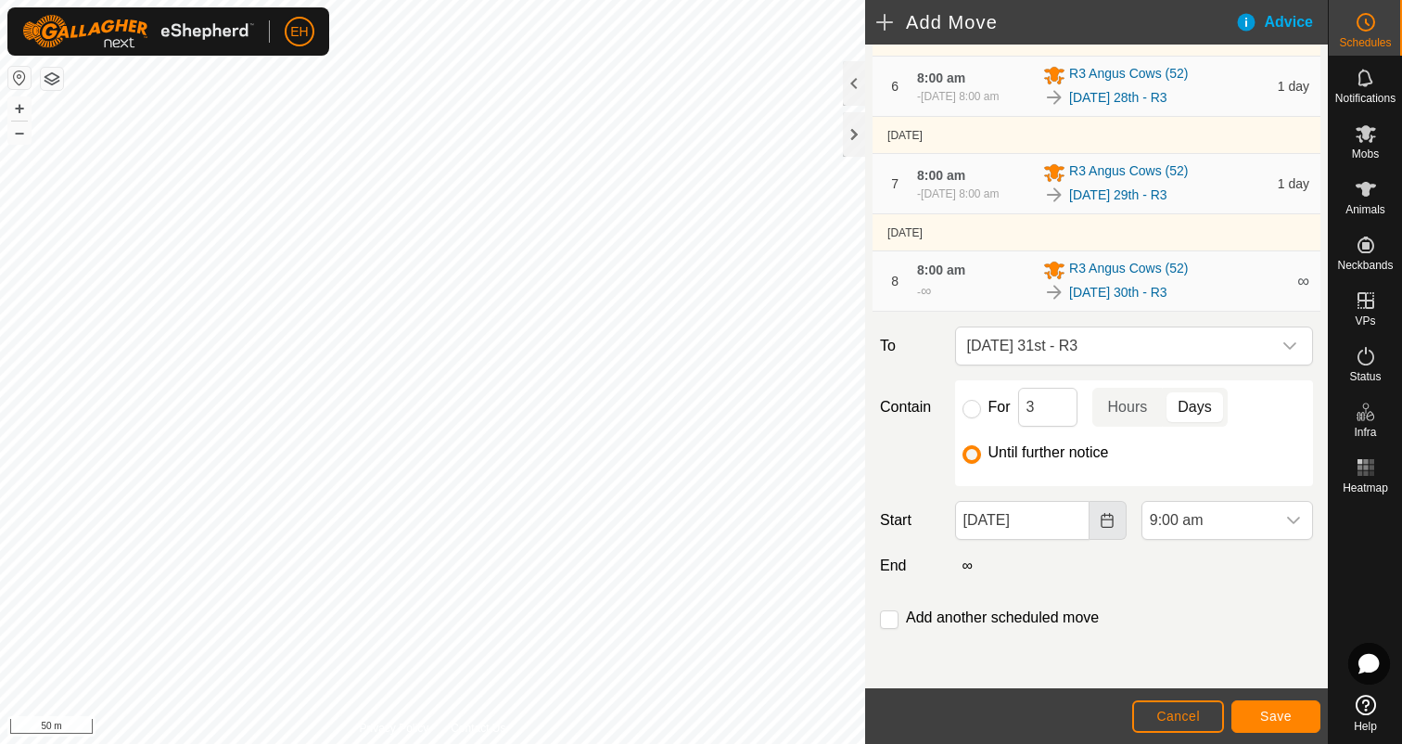
click at [1116, 516] on button "Choose Date" at bounding box center [1108, 520] width 37 height 39
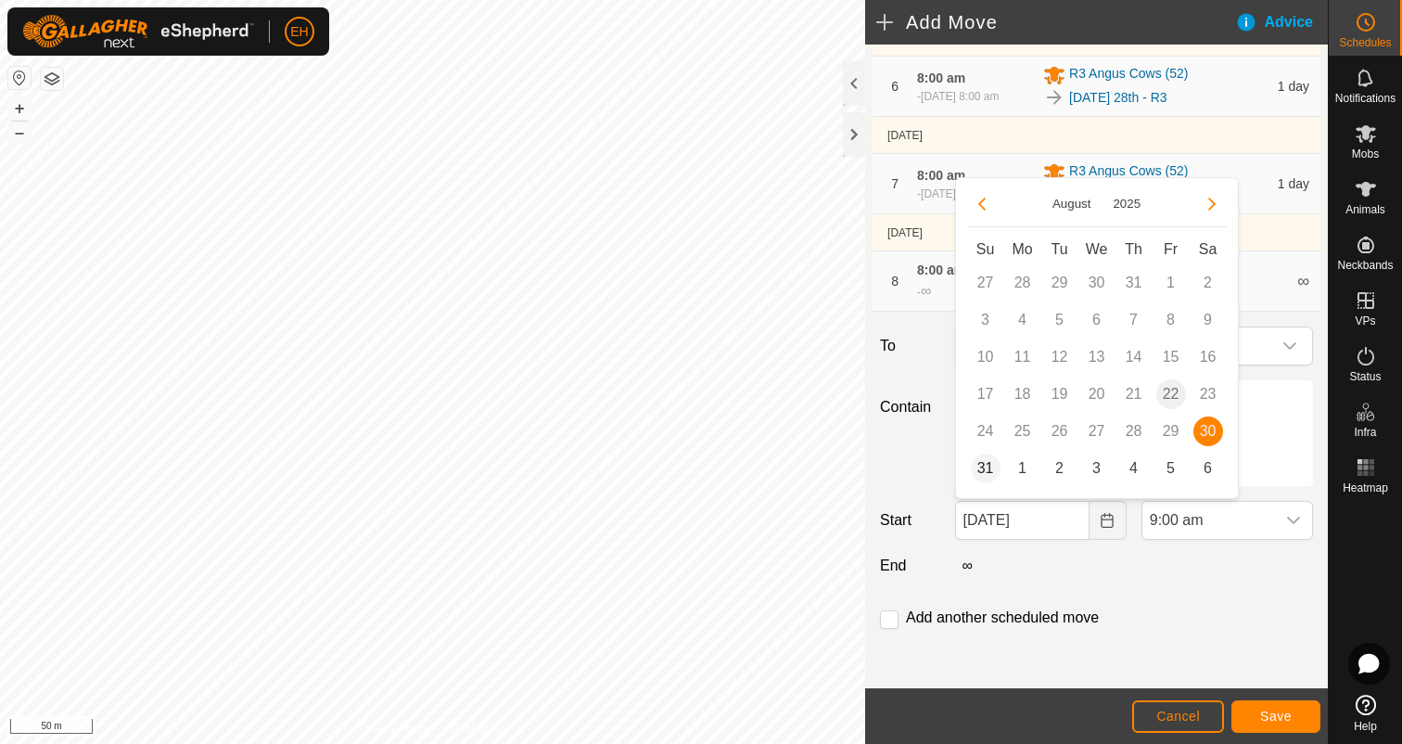
click at [985, 469] on span "31" at bounding box center [986, 468] width 30 height 30
type input "31 Aug, 2025"
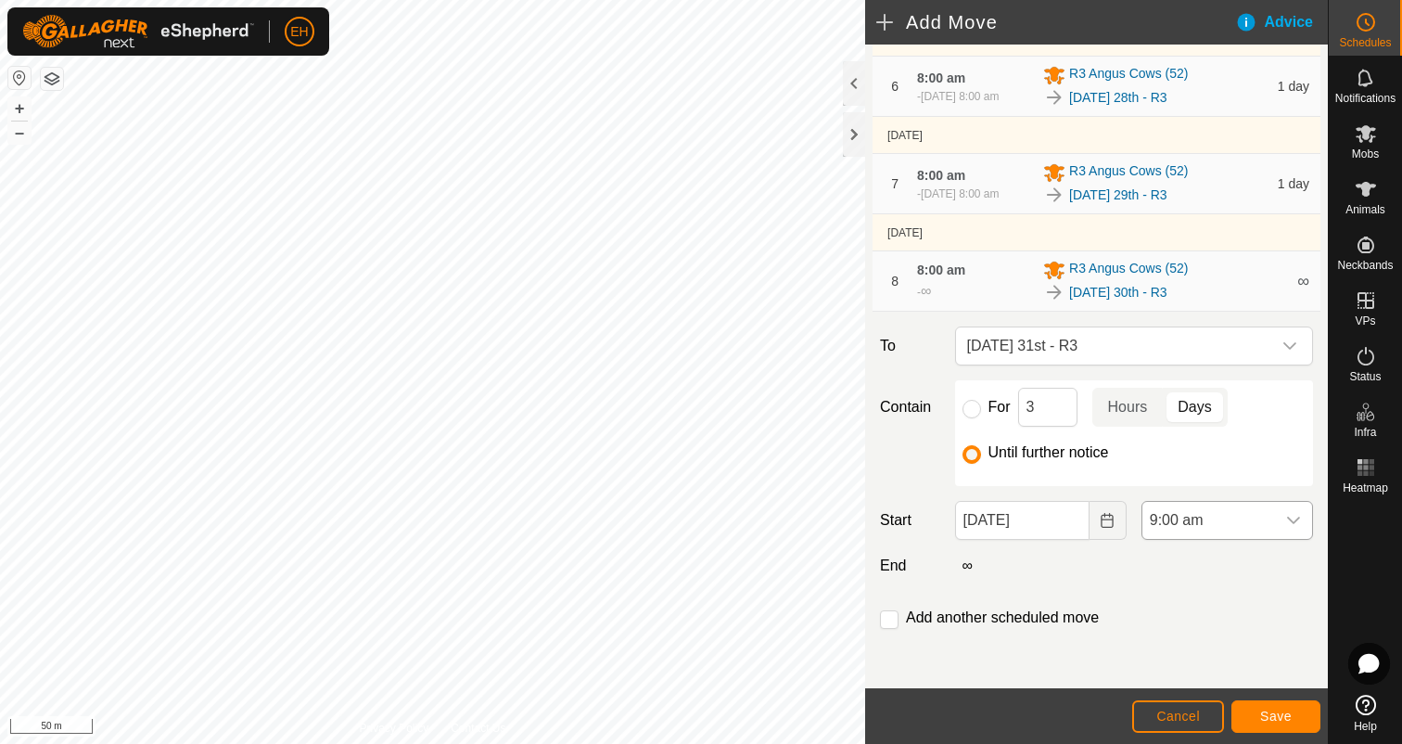
click at [1304, 526] on div "dropdown trigger" at bounding box center [1293, 520] width 37 height 37
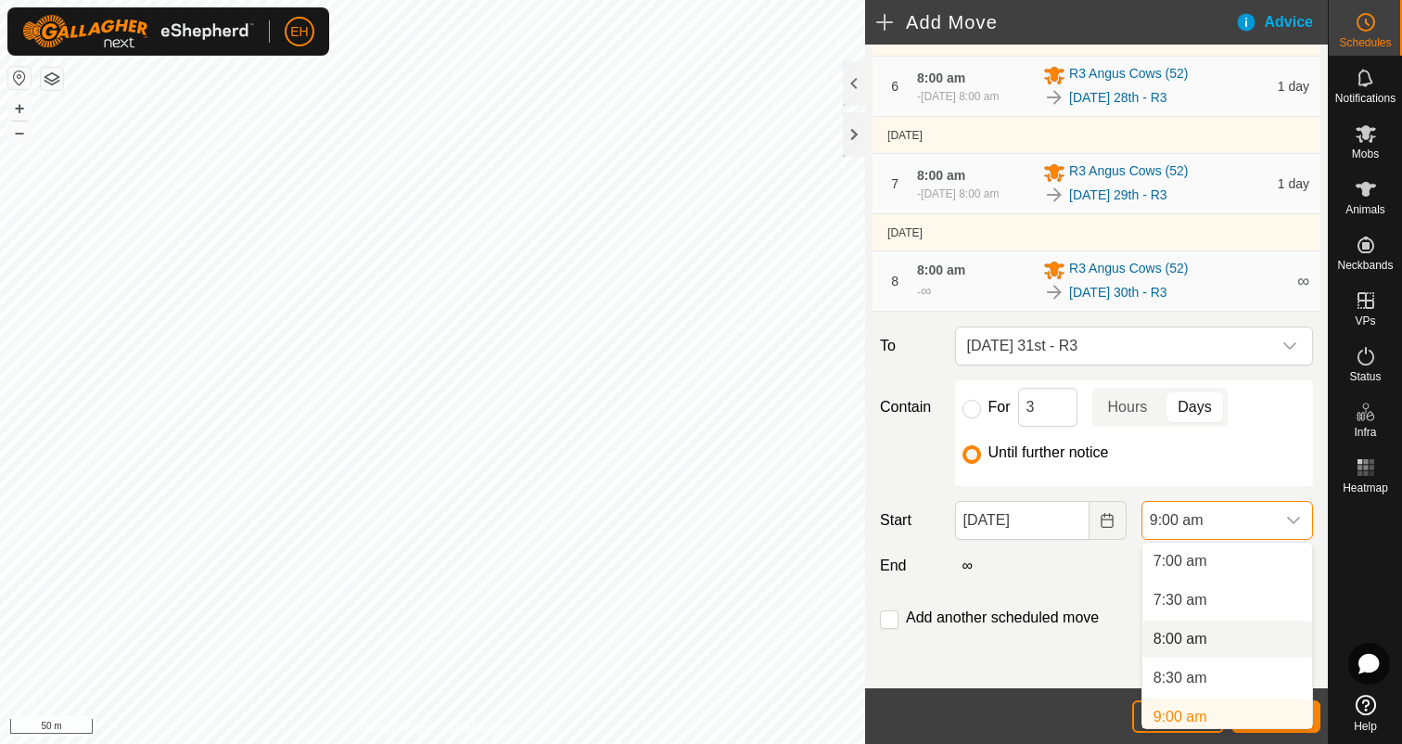
click at [1224, 634] on li "8:00 am" at bounding box center [1227, 638] width 170 height 37
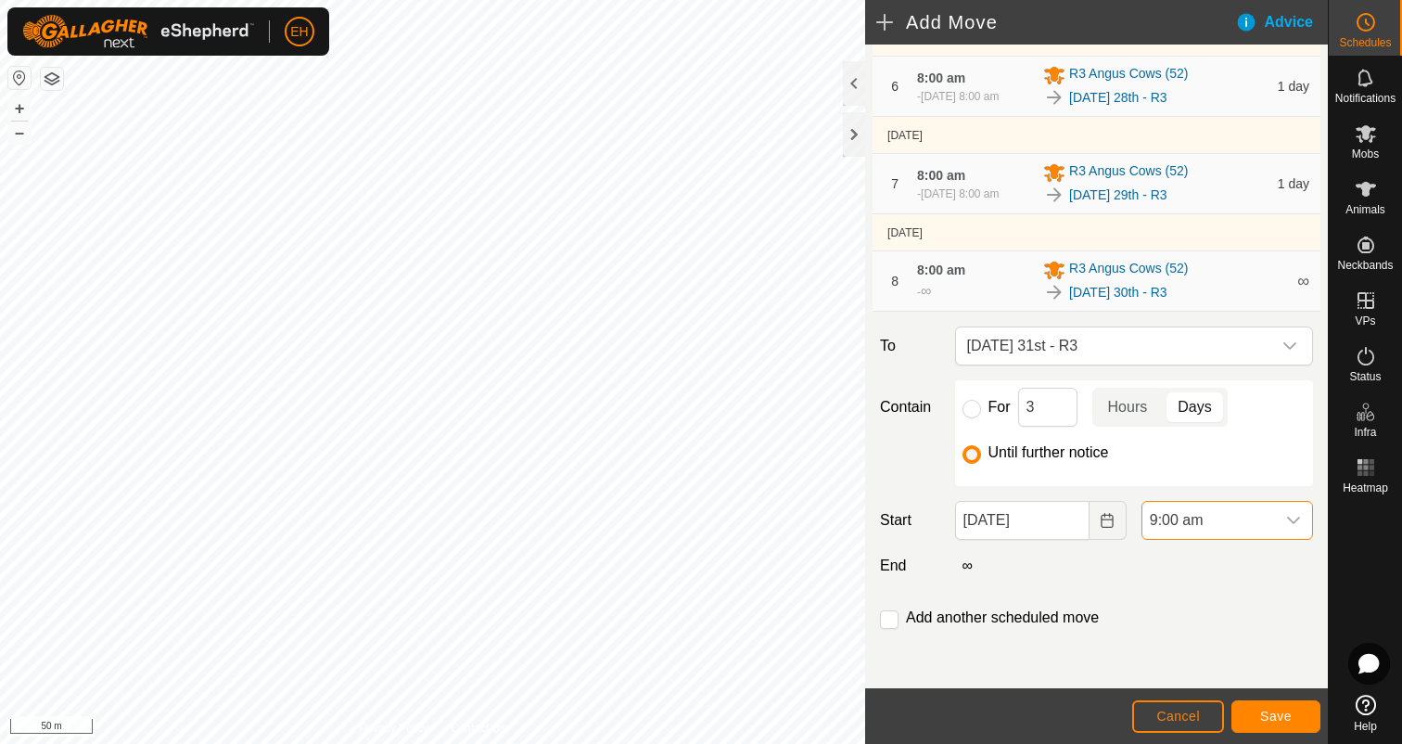
scroll to position [553, 0]
click at [897, 617] on input "checkbox" at bounding box center [889, 619] width 19 height 19
checkbox input "true"
click at [1263, 721] on span "Save" at bounding box center [1276, 715] width 32 height 15
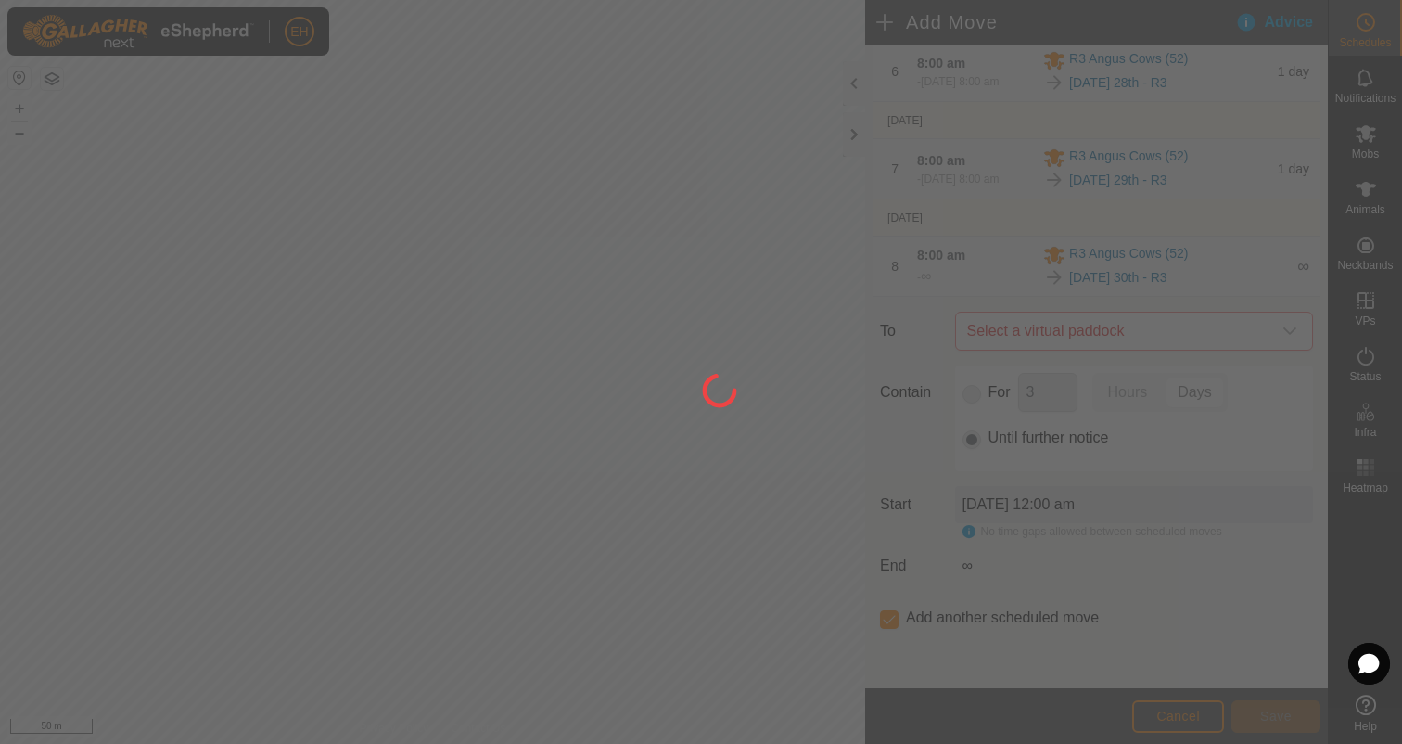
scroll to position [0, 0]
type input "31 Aug, 2025"
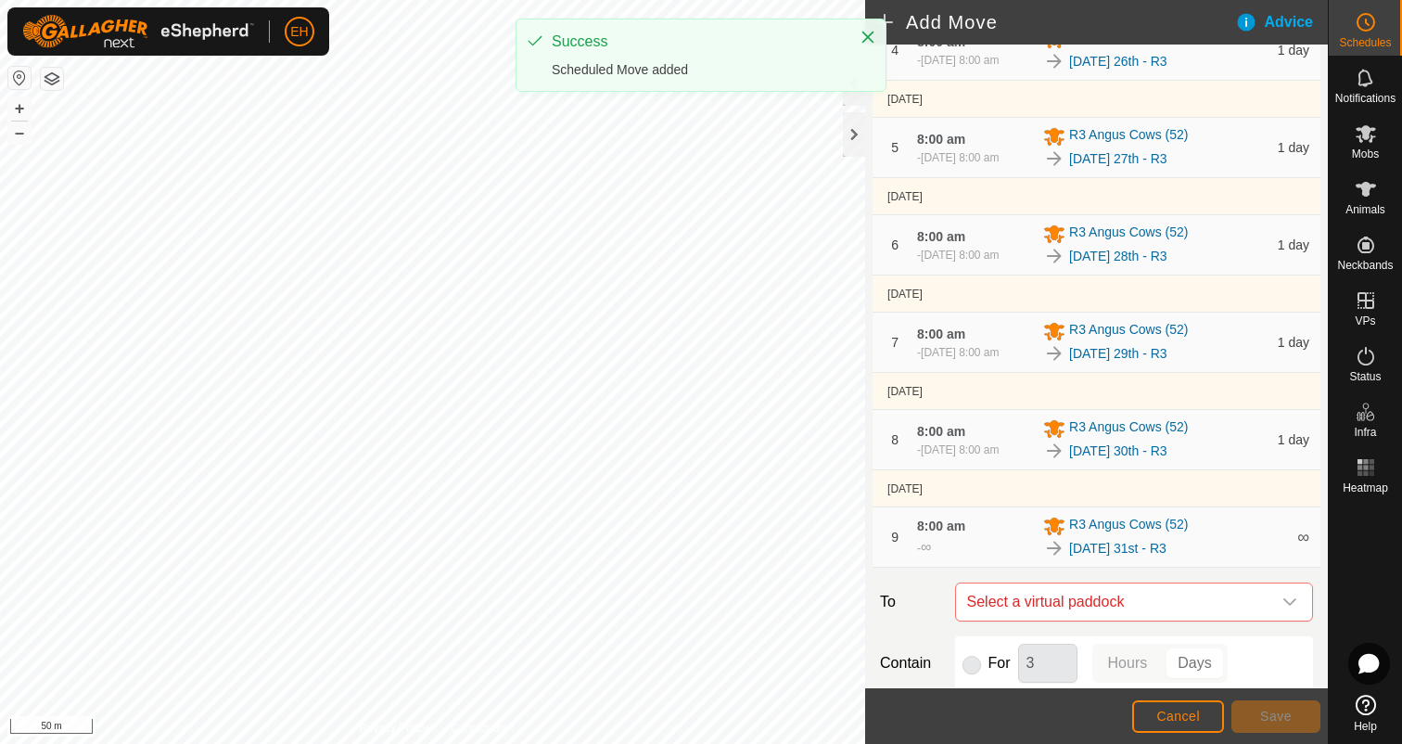
scroll to position [763, 0]
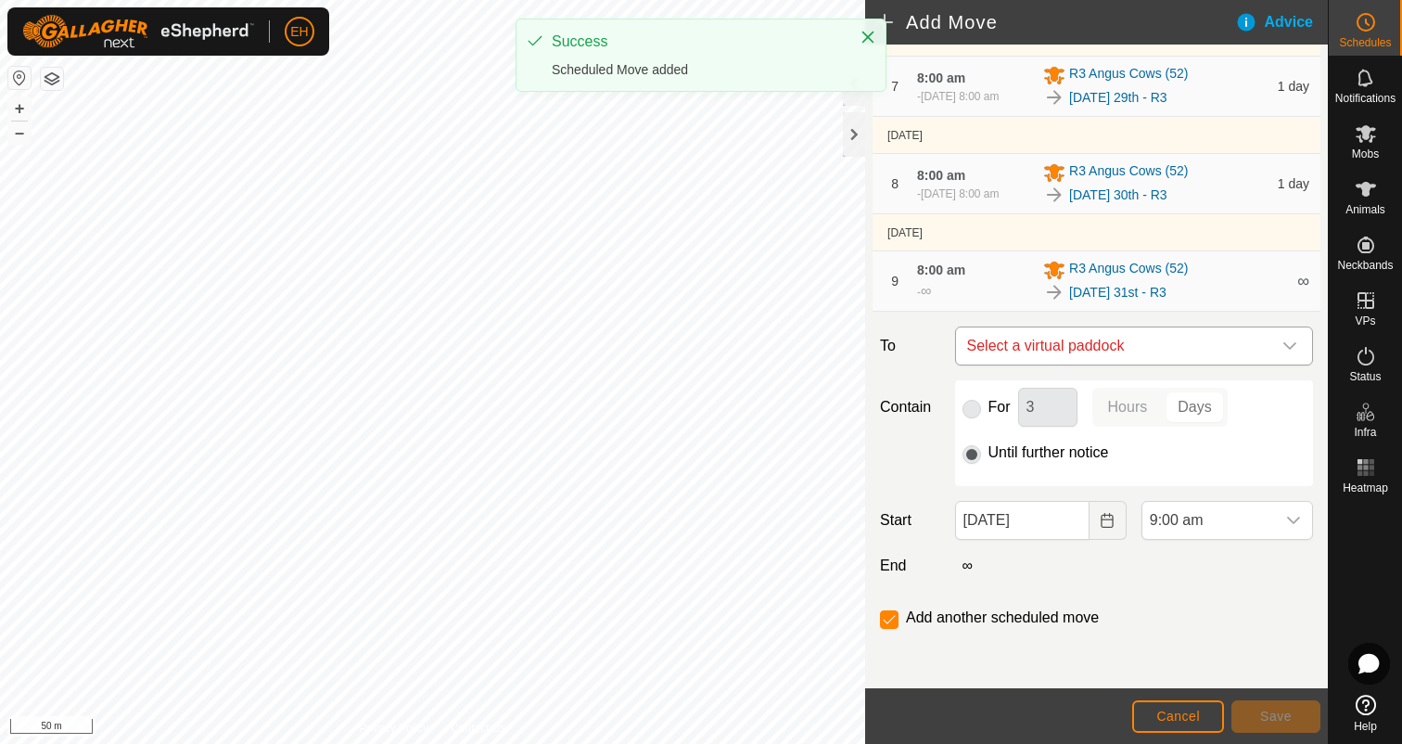
click at [1195, 350] on span "Select a virtual paddock" at bounding box center [1116, 345] width 312 height 37
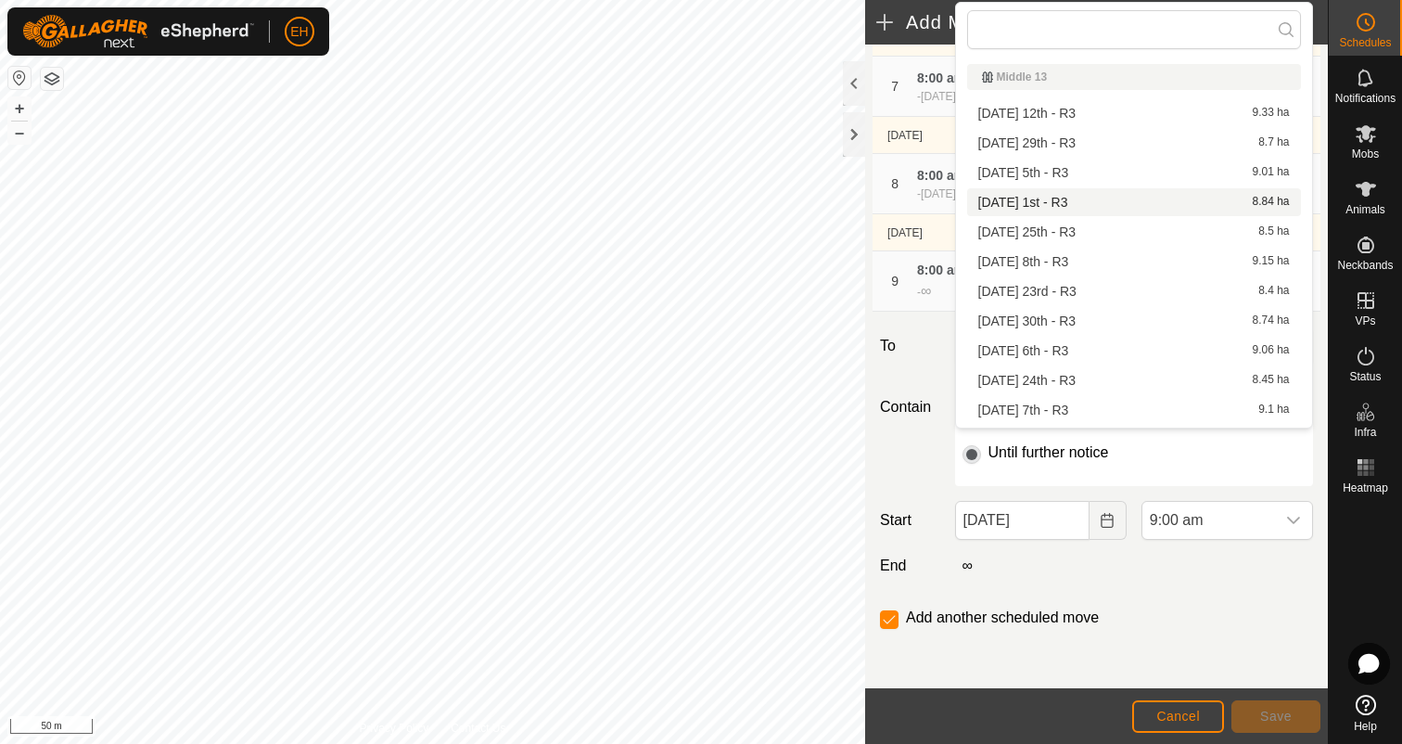
click at [1158, 199] on li "Monday 1st - R3 8.84 ha" at bounding box center [1134, 202] width 334 height 28
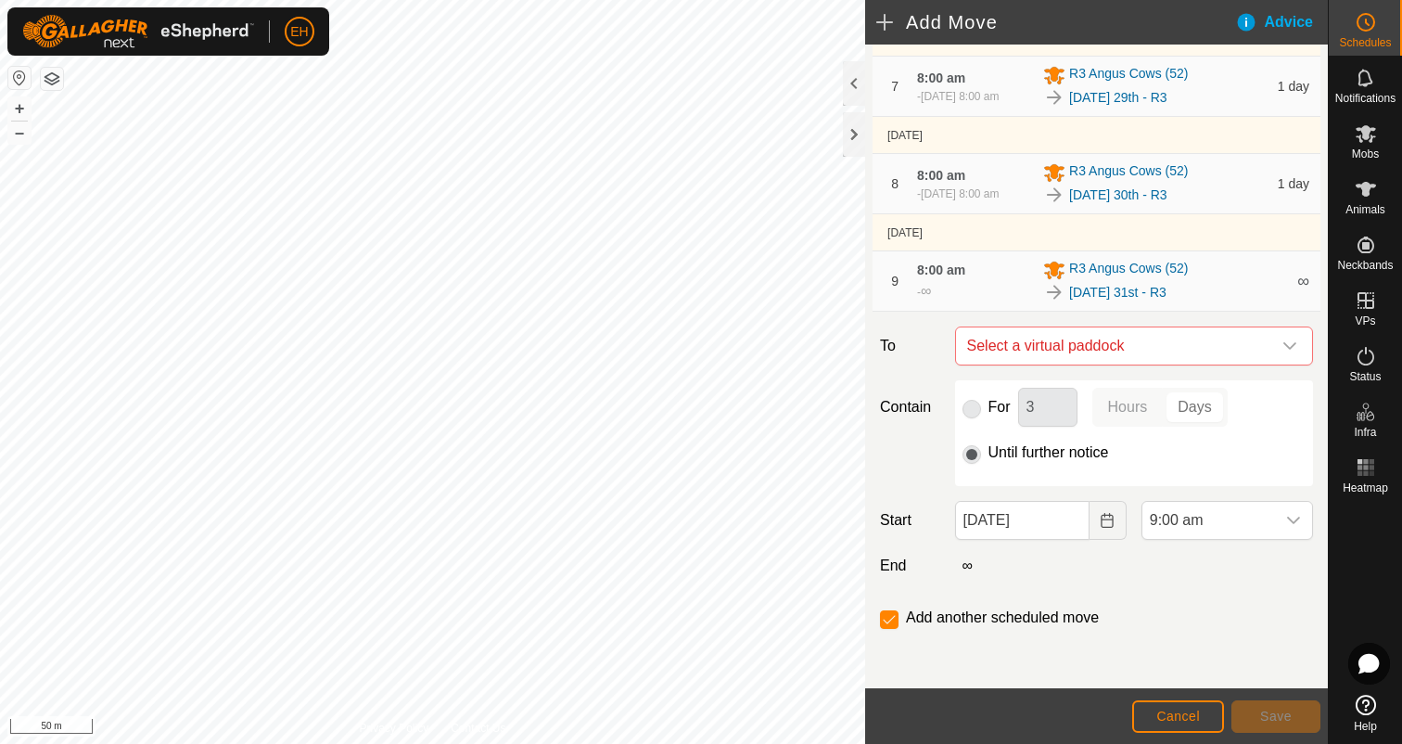
checkbox input "false"
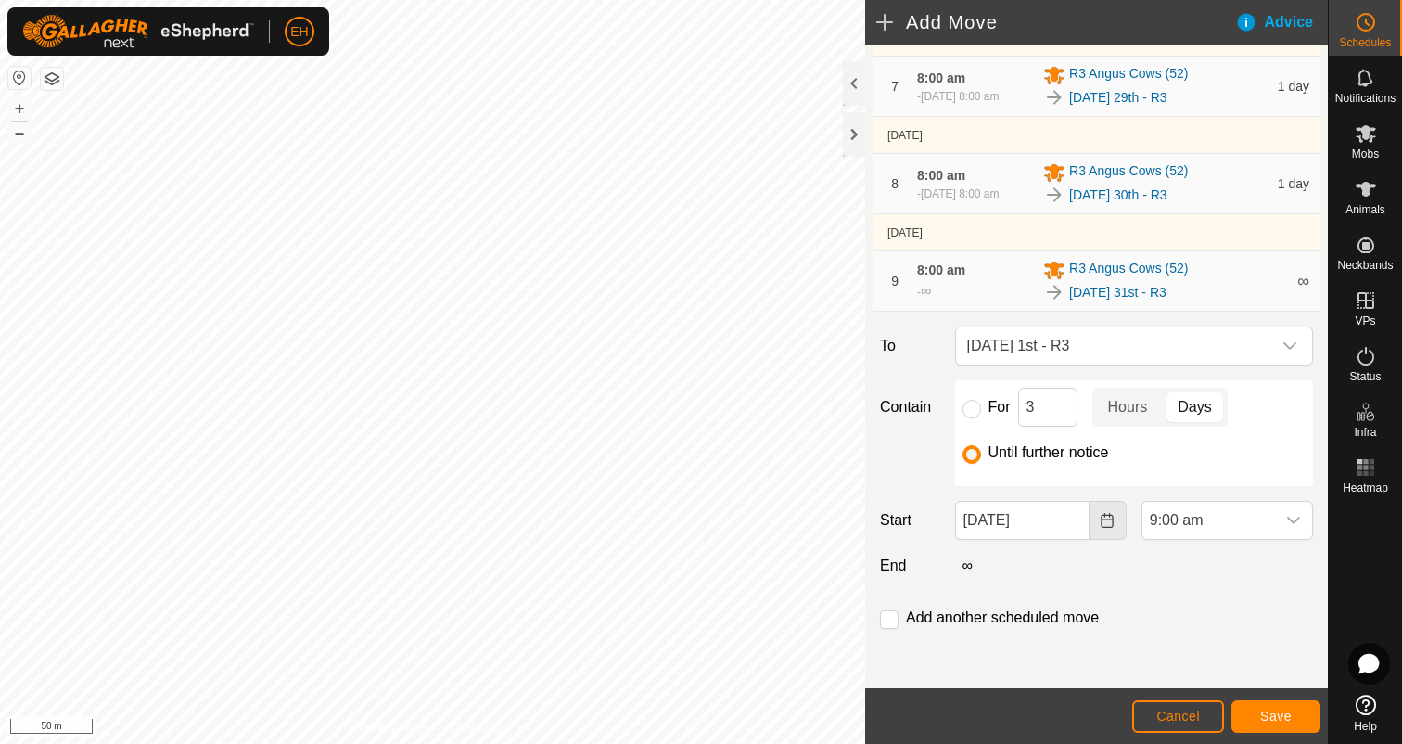
click at [1115, 515] on button "Choose Date" at bounding box center [1108, 520] width 37 height 39
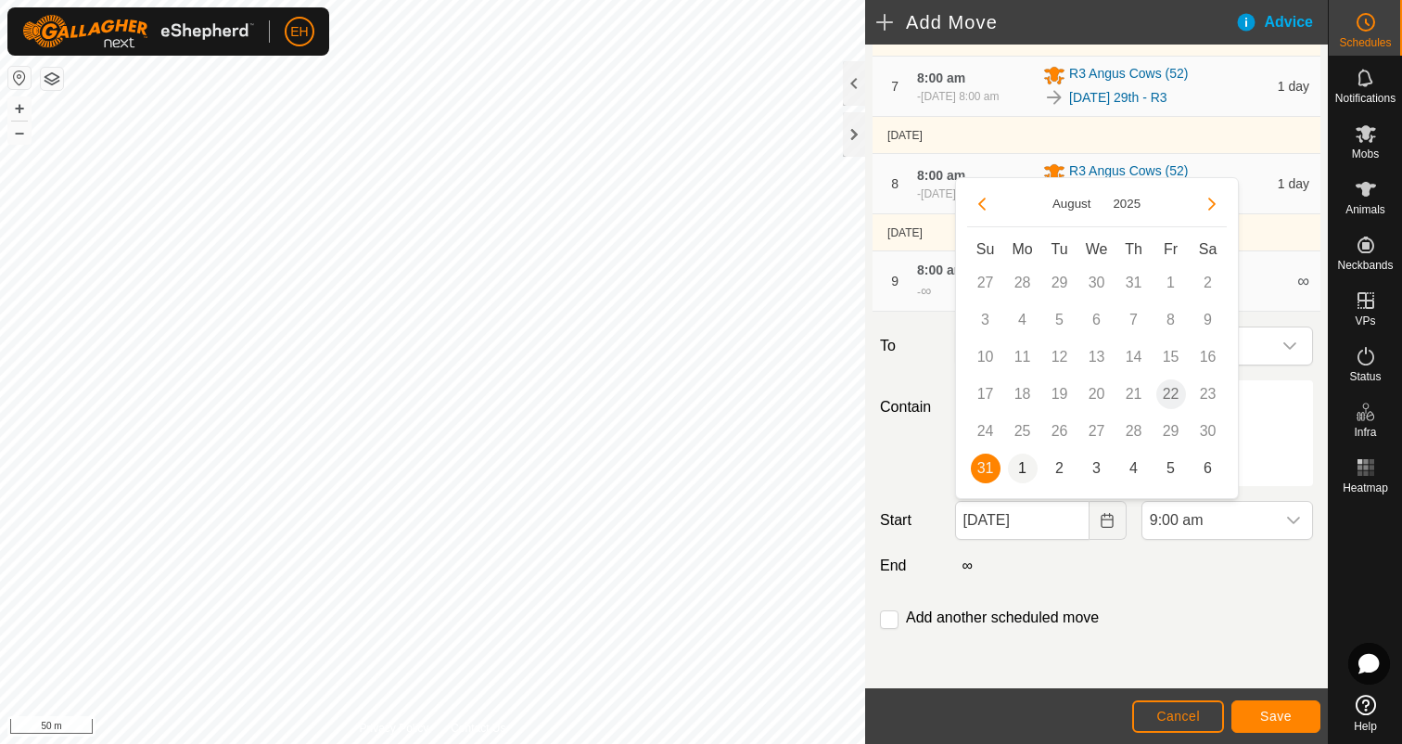
click at [1019, 466] on span "1" at bounding box center [1023, 468] width 30 height 30
type input "01 Sep, 2025"
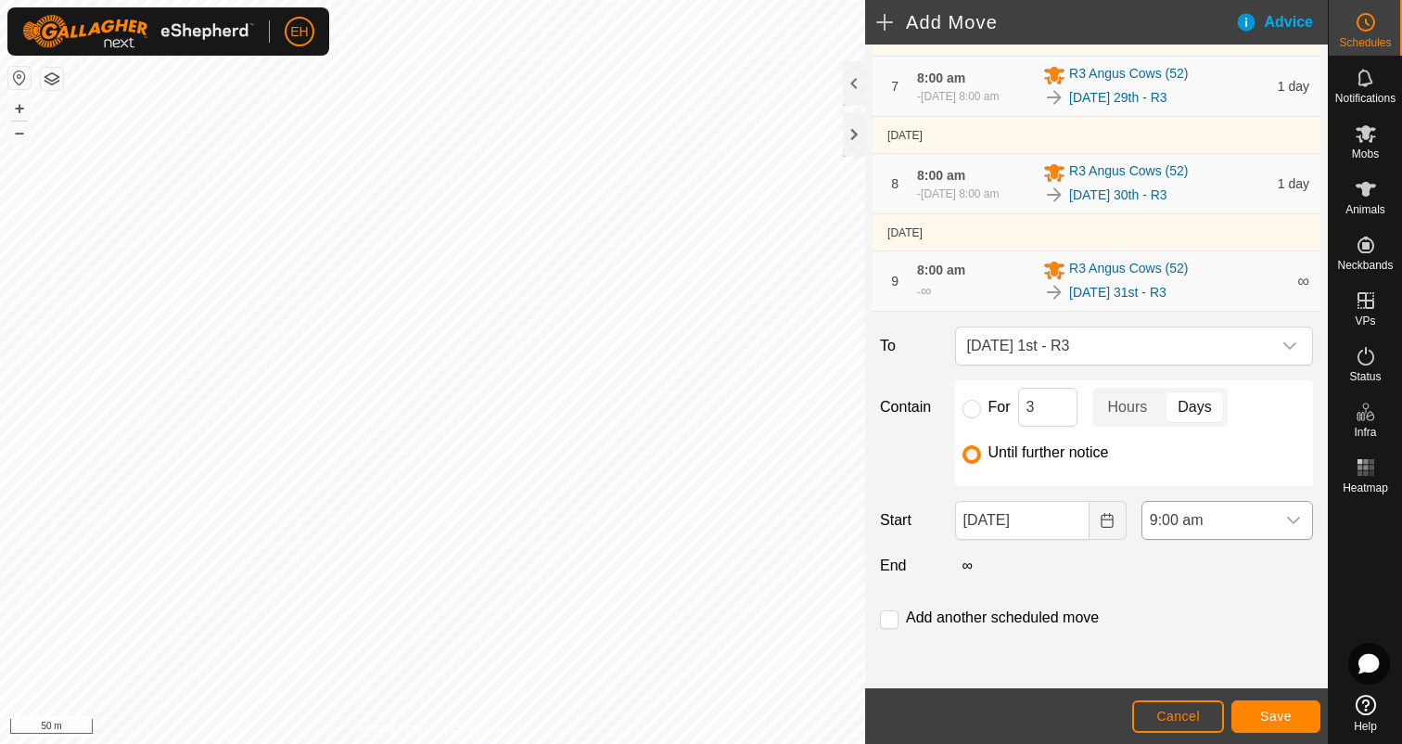
click at [1296, 527] on icon "dropdown trigger" at bounding box center [1293, 520] width 15 height 15
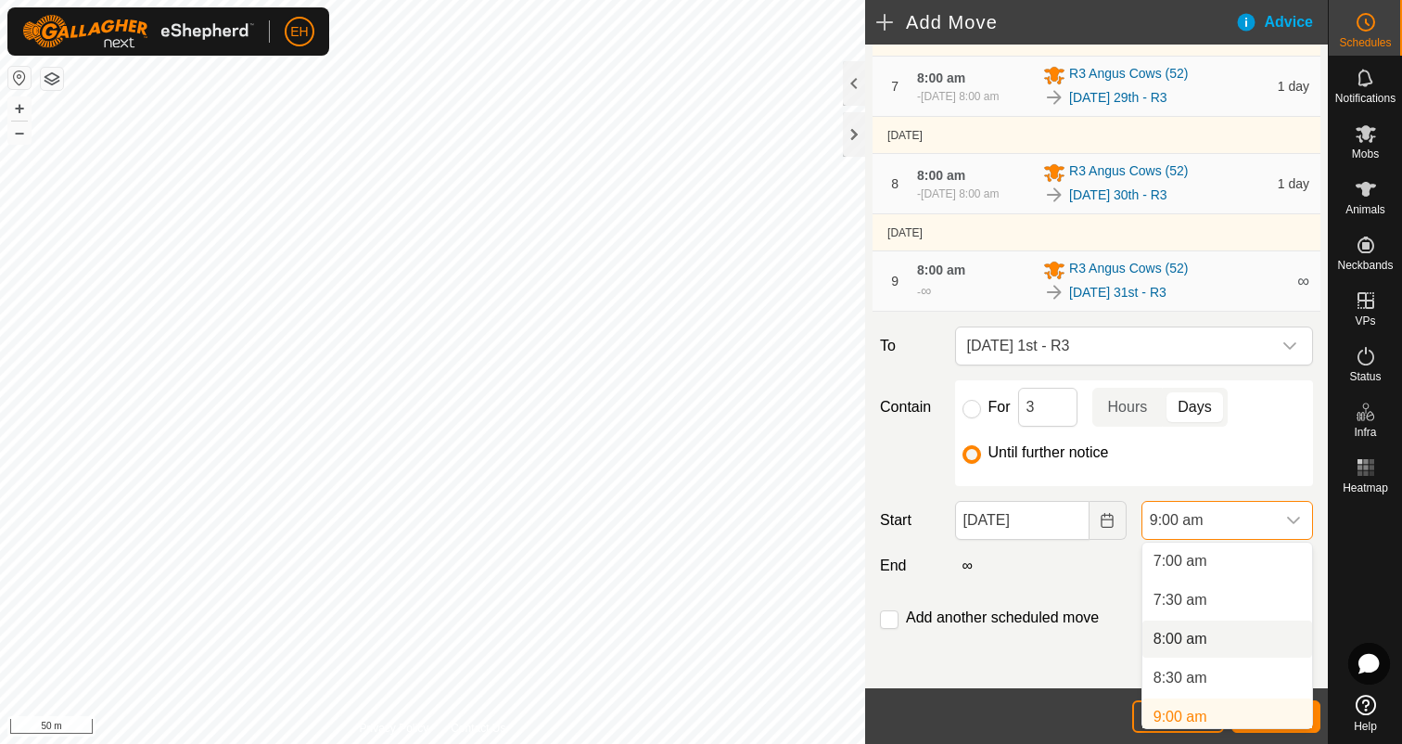
click at [1200, 636] on li "8:00 am" at bounding box center [1227, 638] width 170 height 37
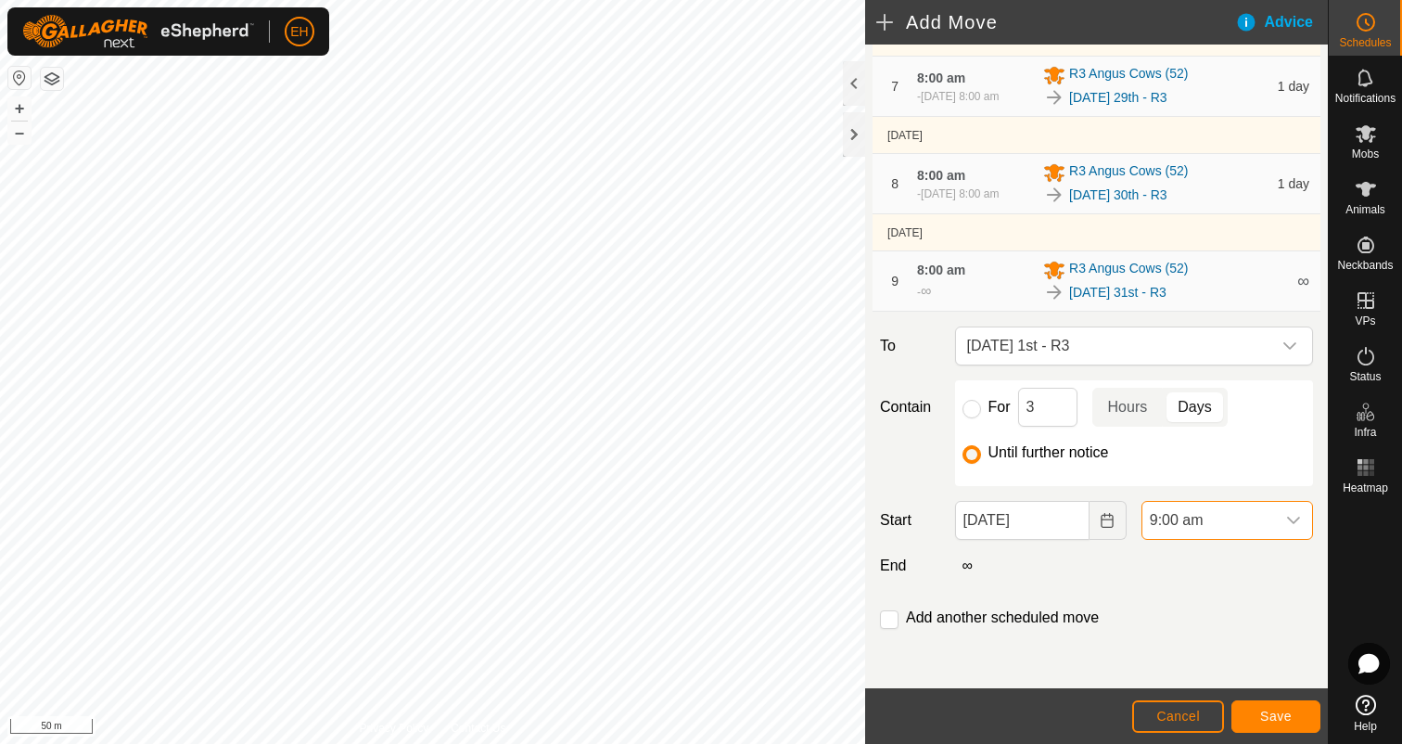
scroll to position [553, 0]
click at [890, 625] on input "checkbox" at bounding box center [889, 619] width 19 height 19
checkbox input "true"
click at [1271, 719] on span "Save" at bounding box center [1276, 715] width 32 height 15
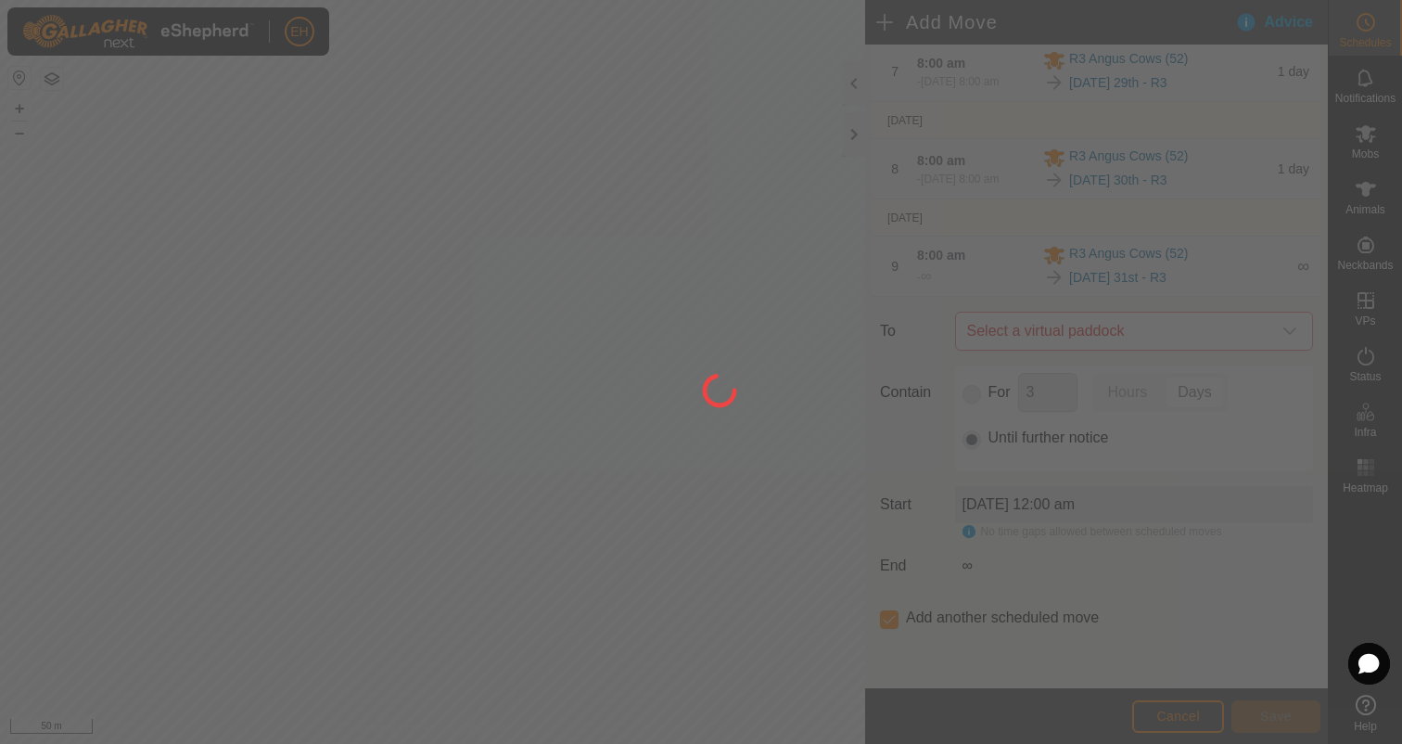
scroll to position [0, 0]
type input "01 Sep, 2025"
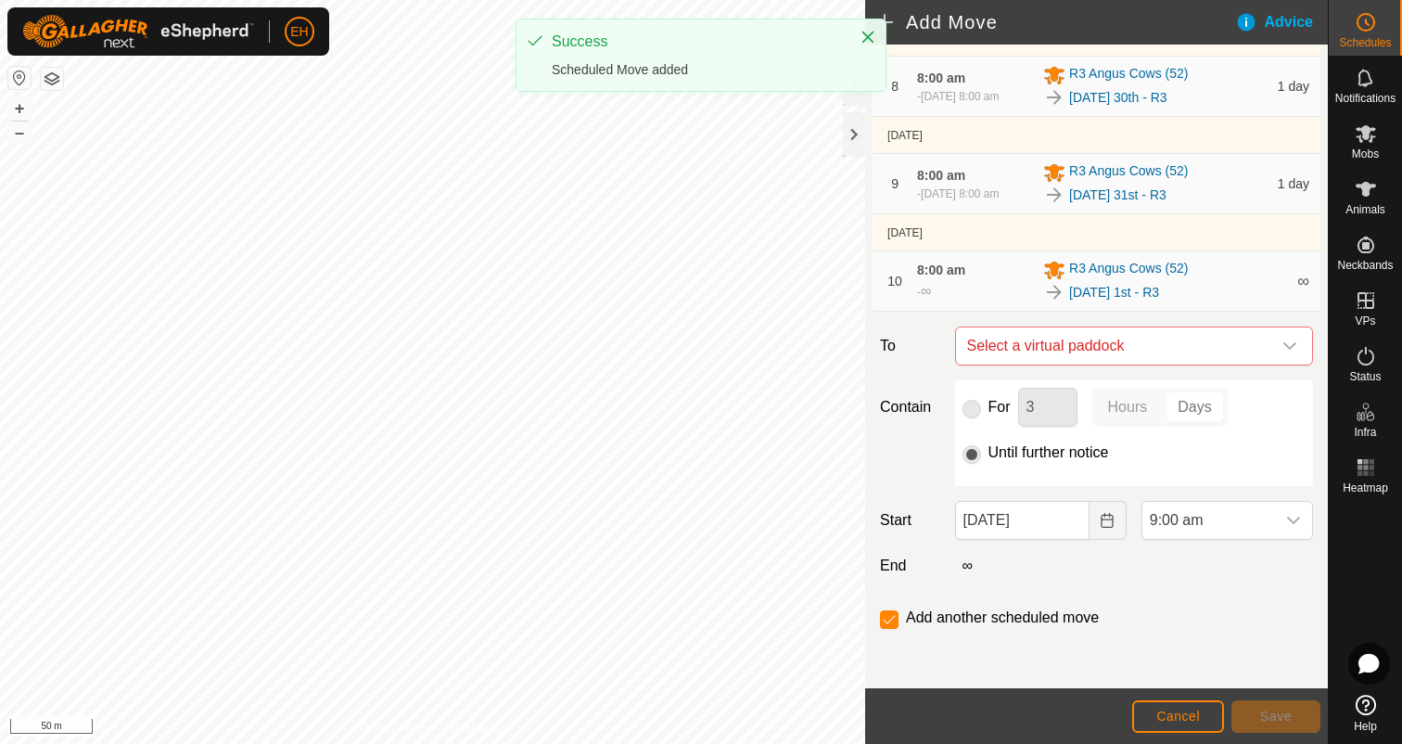
scroll to position [861, 0]
click at [1107, 355] on span "Select a virtual paddock" at bounding box center [1116, 345] width 312 height 37
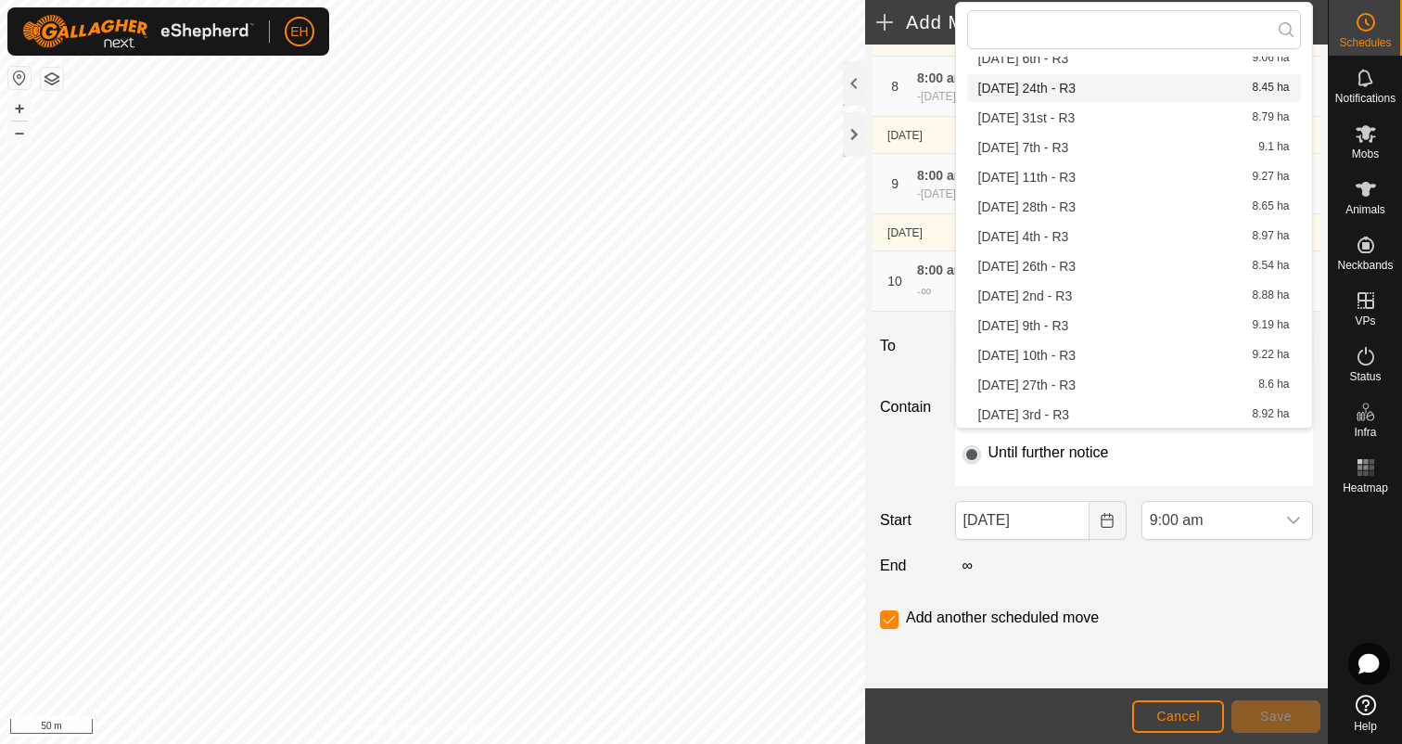
scroll to position [263, 0]
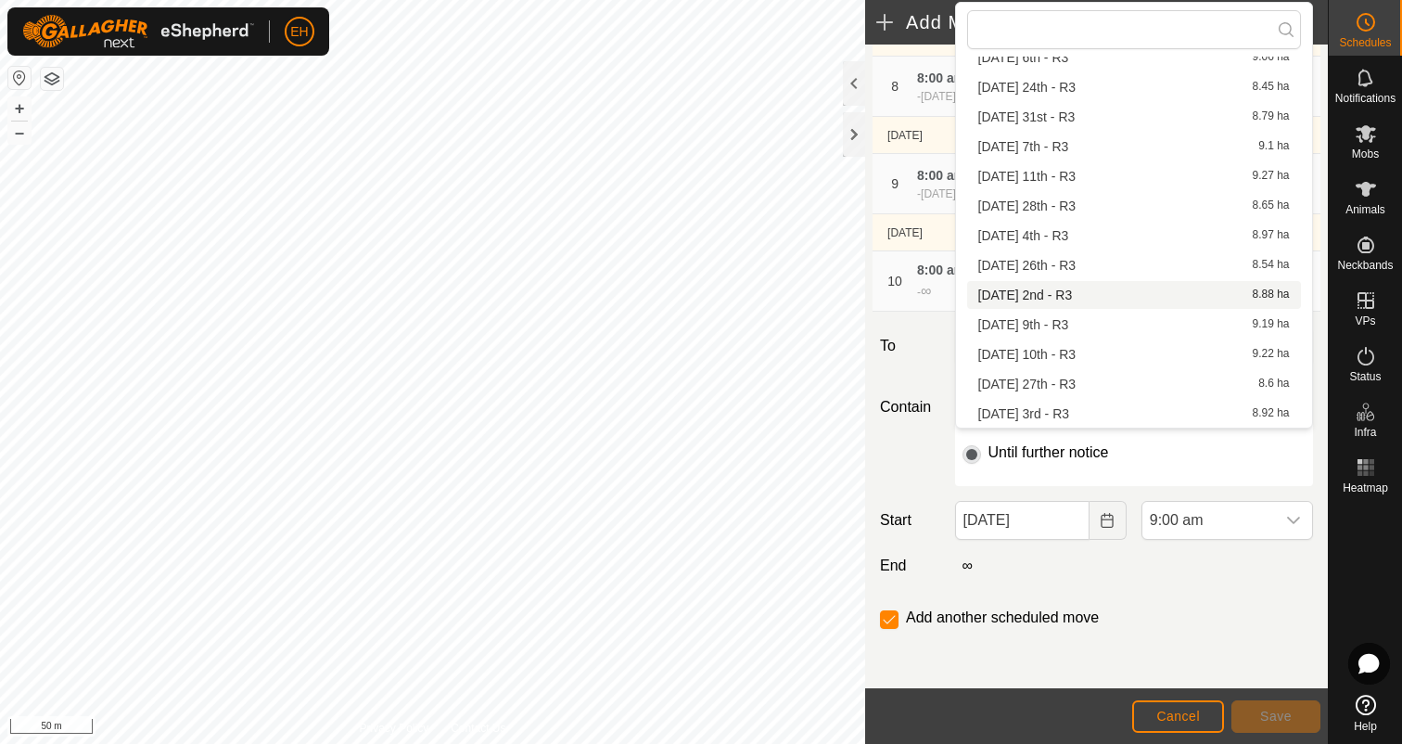
click at [1093, 290] on li "Tuesday 2nd - R3 8.88 ha" at bounding box center [1134, 295] width 334 height 28
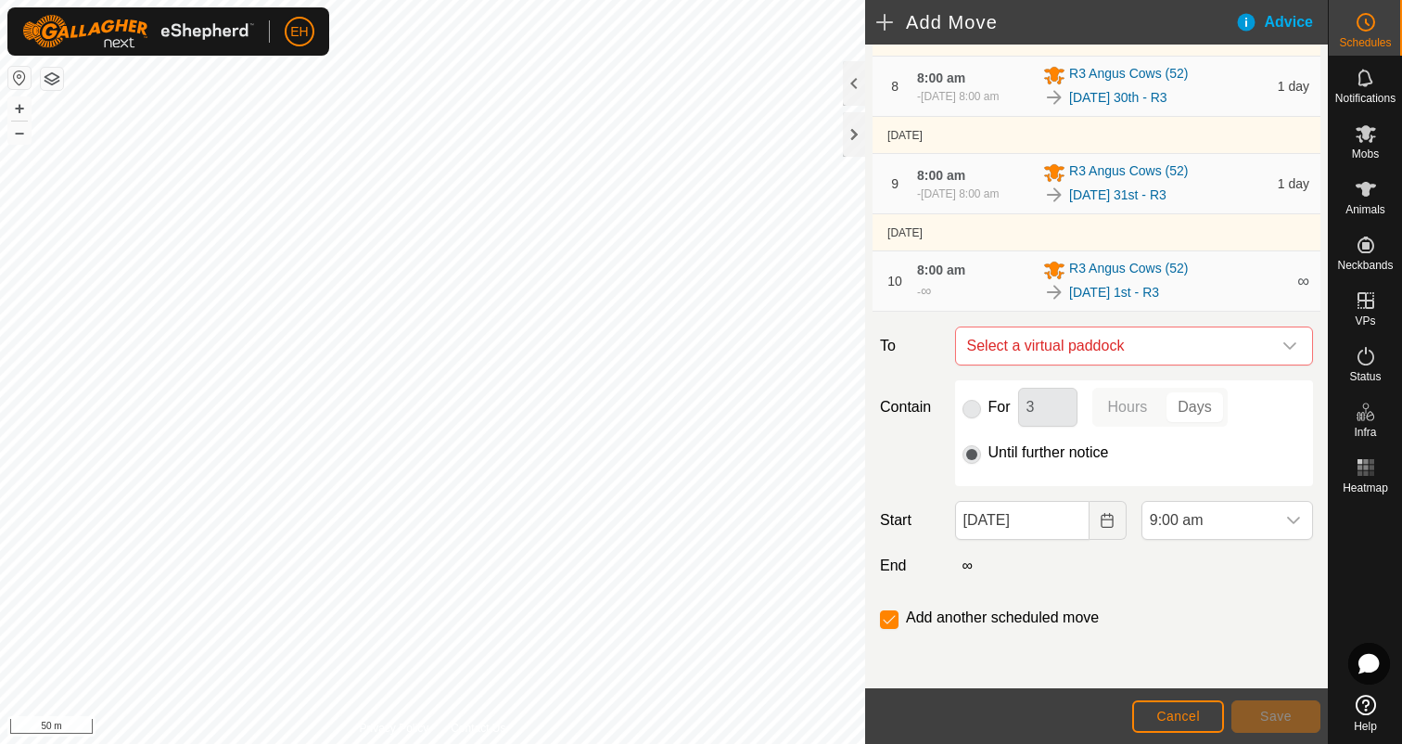
checkbox input "false"
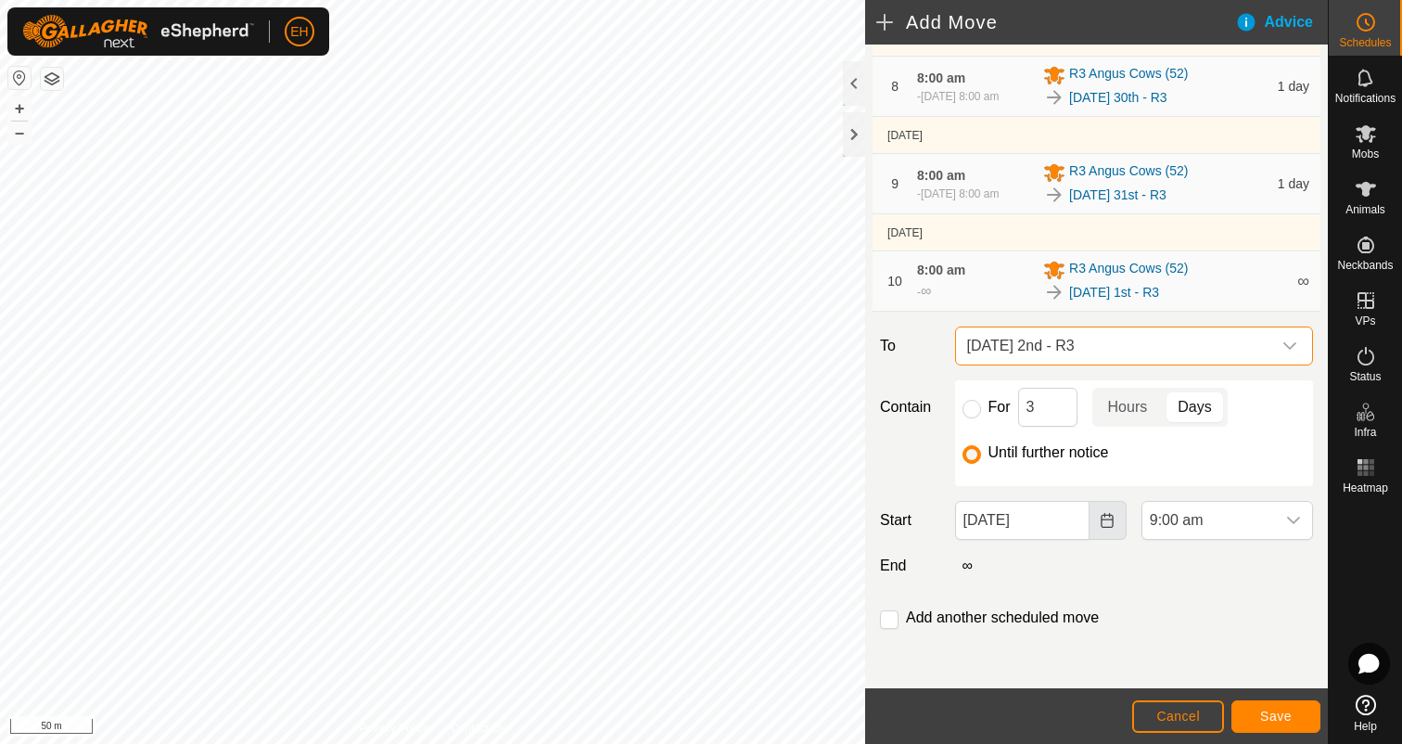
click at [1112, 528] on button "Choose Date" at bounding box center [1108, 520] width 37 height 39
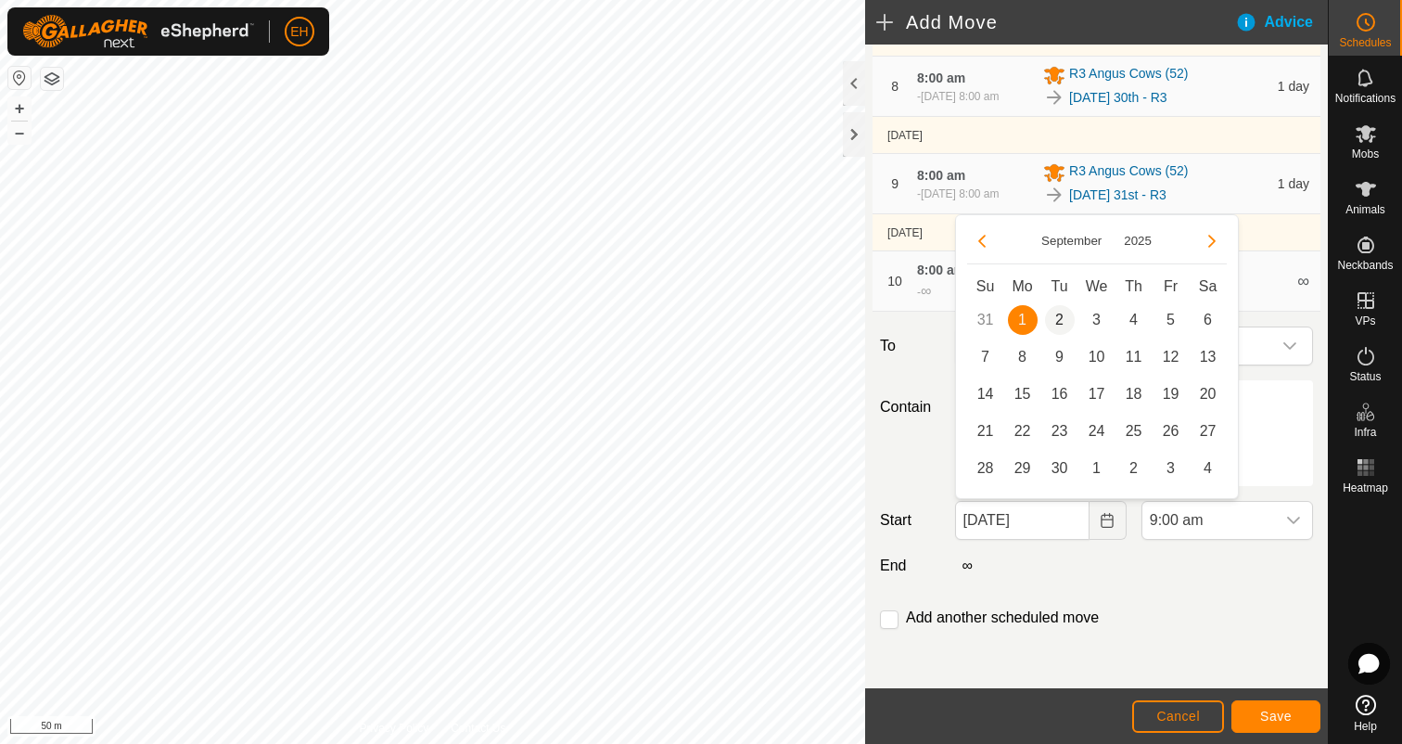
click at [1059, 325] on span "2" at bounding box center [1060, 320] width 30 height 30
type input "02 Sep, 2025"
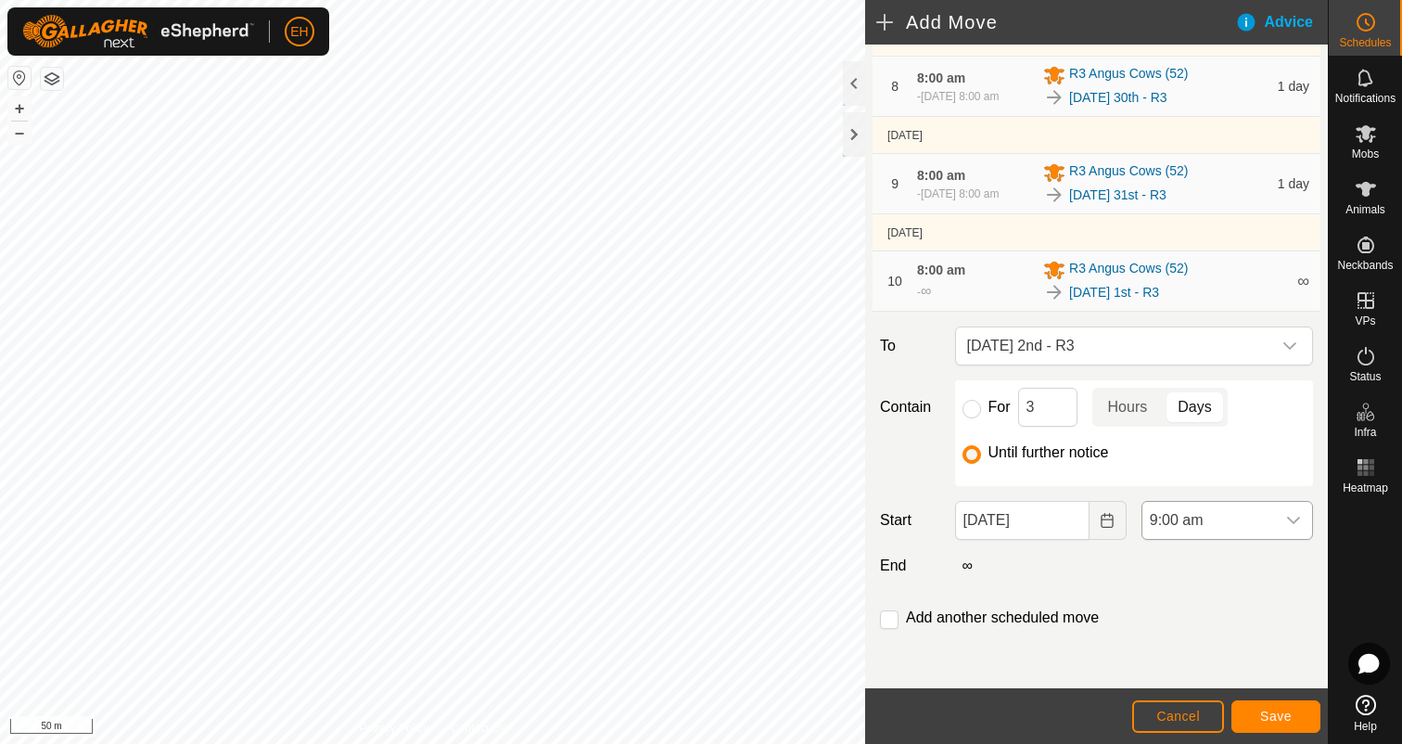
click at [1301, 527] on div "dropdown trigger" at bounding box center [1293, 520] width 37 height 37
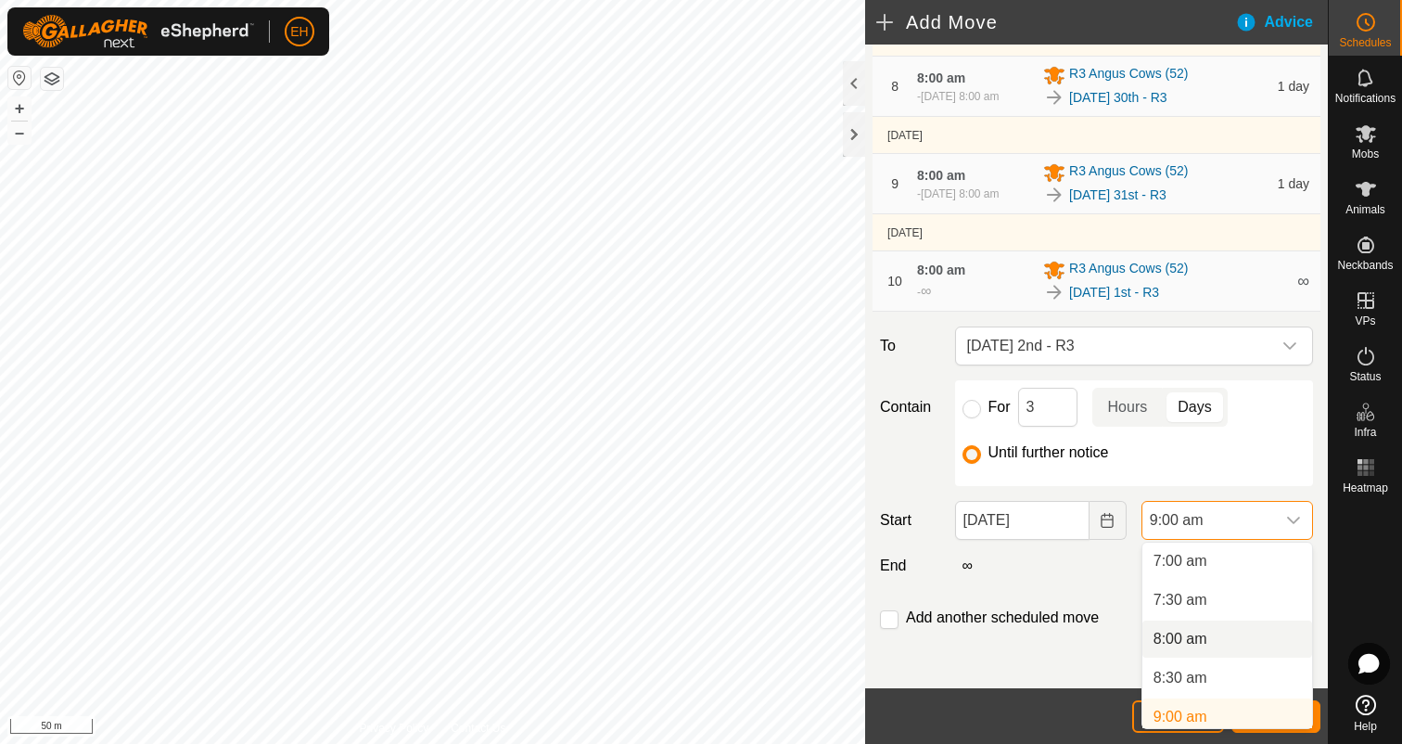
click at [1198, 638] on li "8:00 am" at bounding box center [1227, 638] width 170 height 37
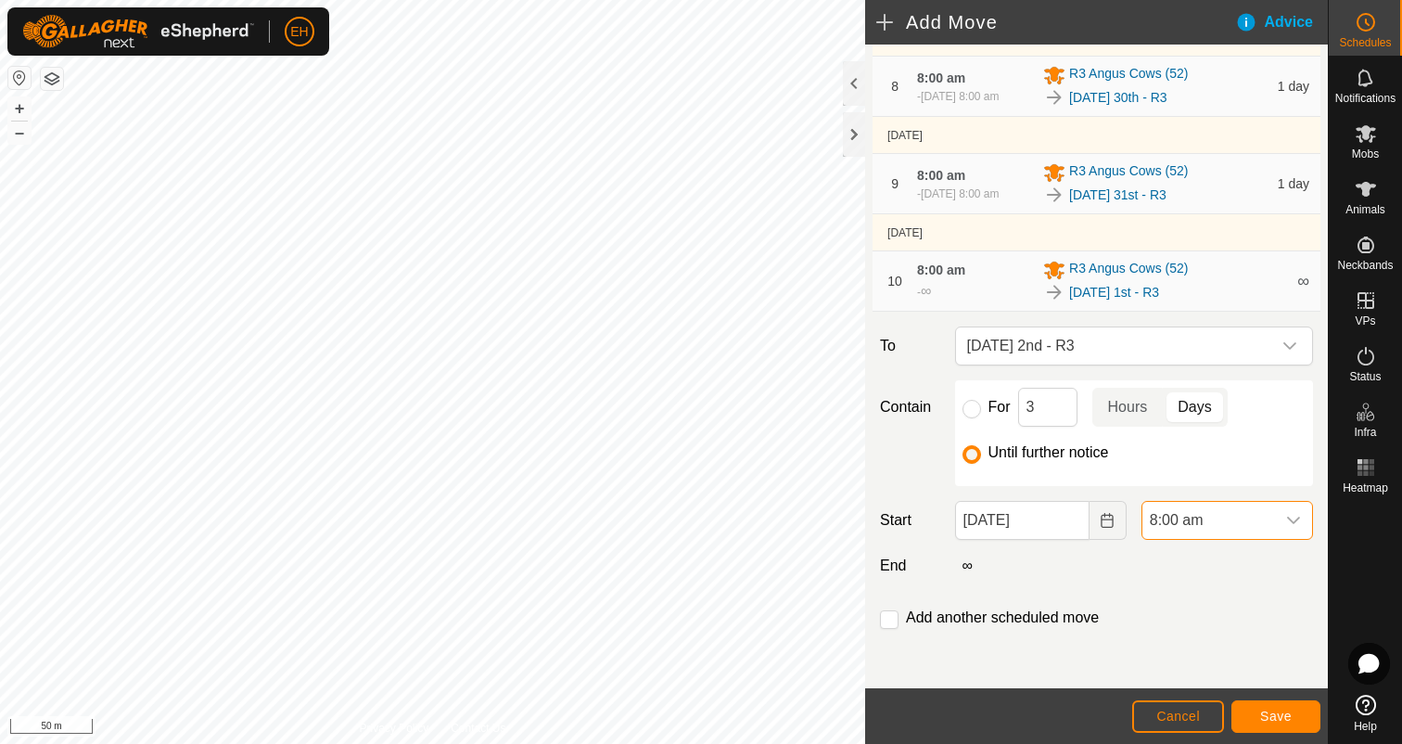
scroll to position [553, 0]
click at [884, 619] on input "checkbox" at bounding box center [889, 619] width 19 height 19
checkbox input "true"
click at [1266, 721] on span "Save" at bounding box center [1276, 715] width 32 height 15
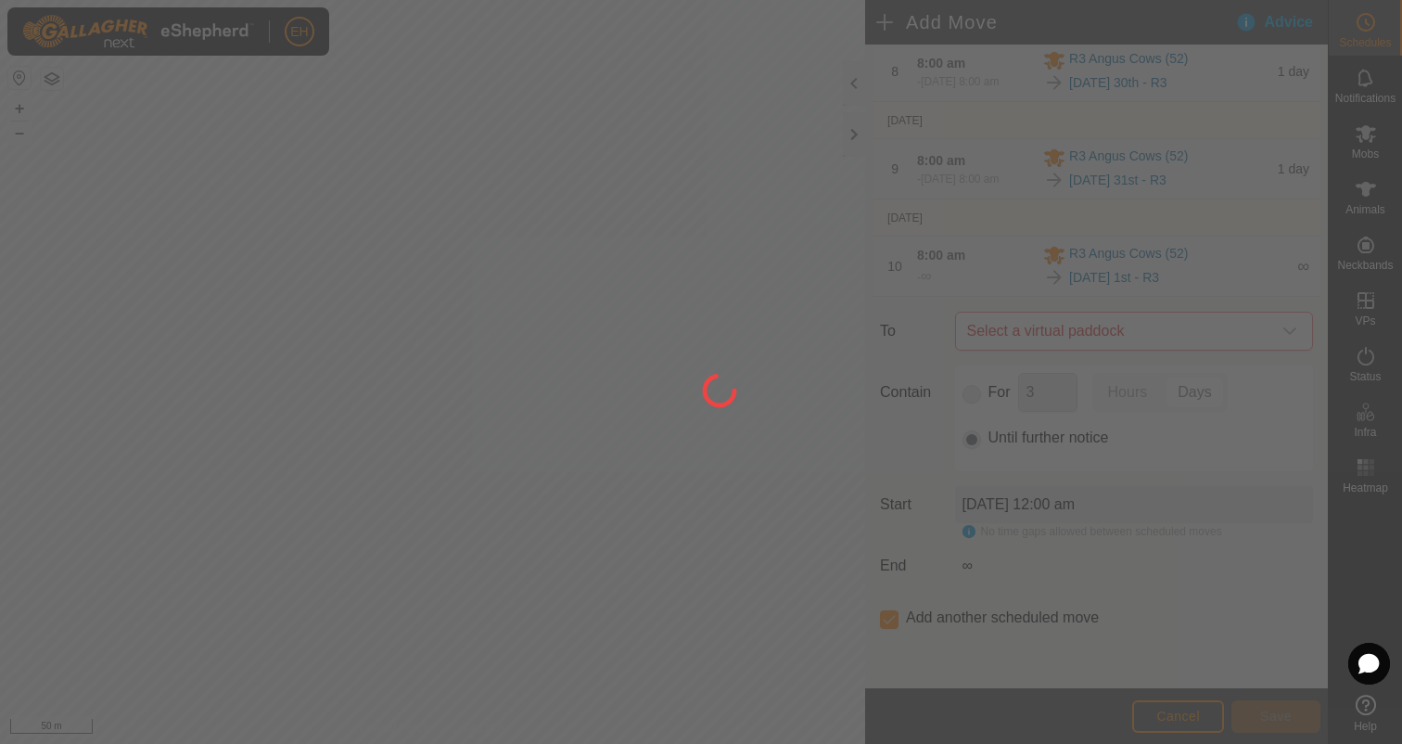
scroll to position [0, 0]
type input "02 Sep, 2025"
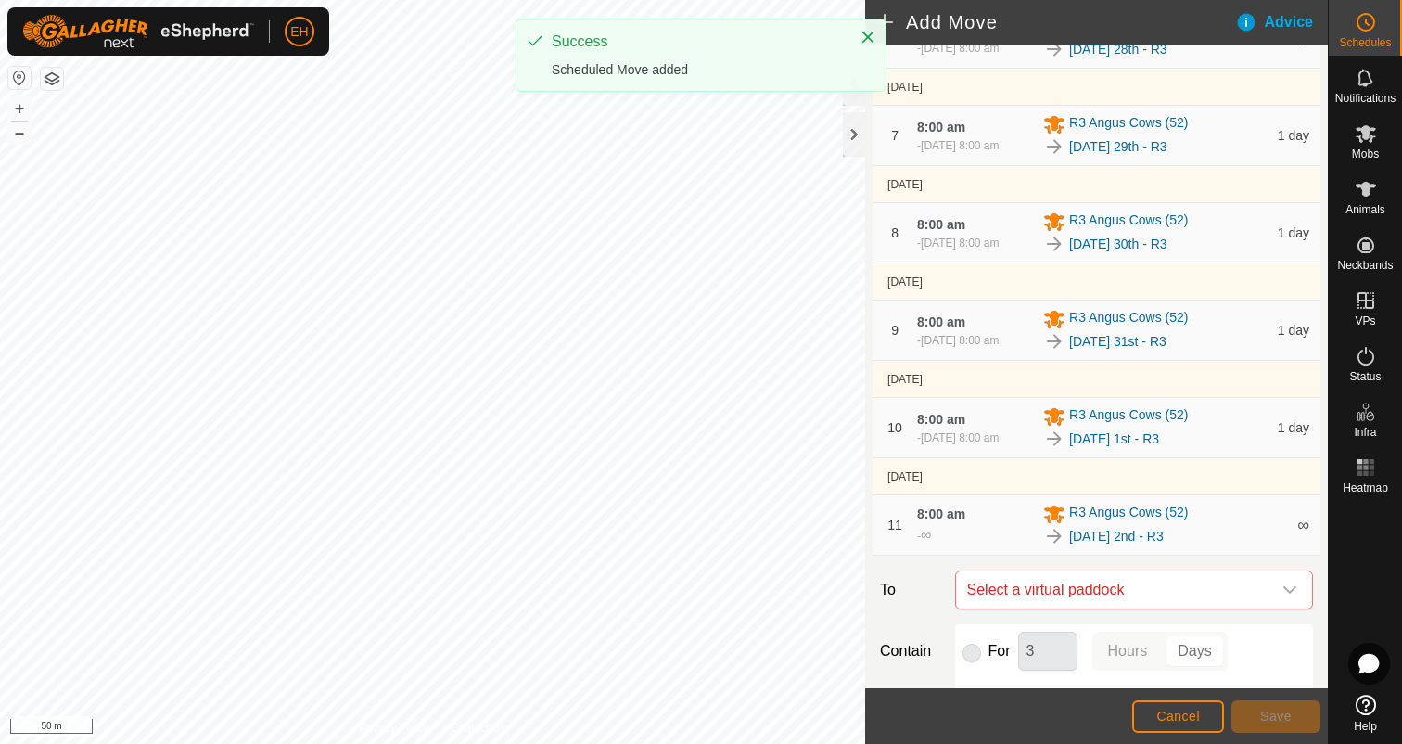
scroll to position [958, 0]
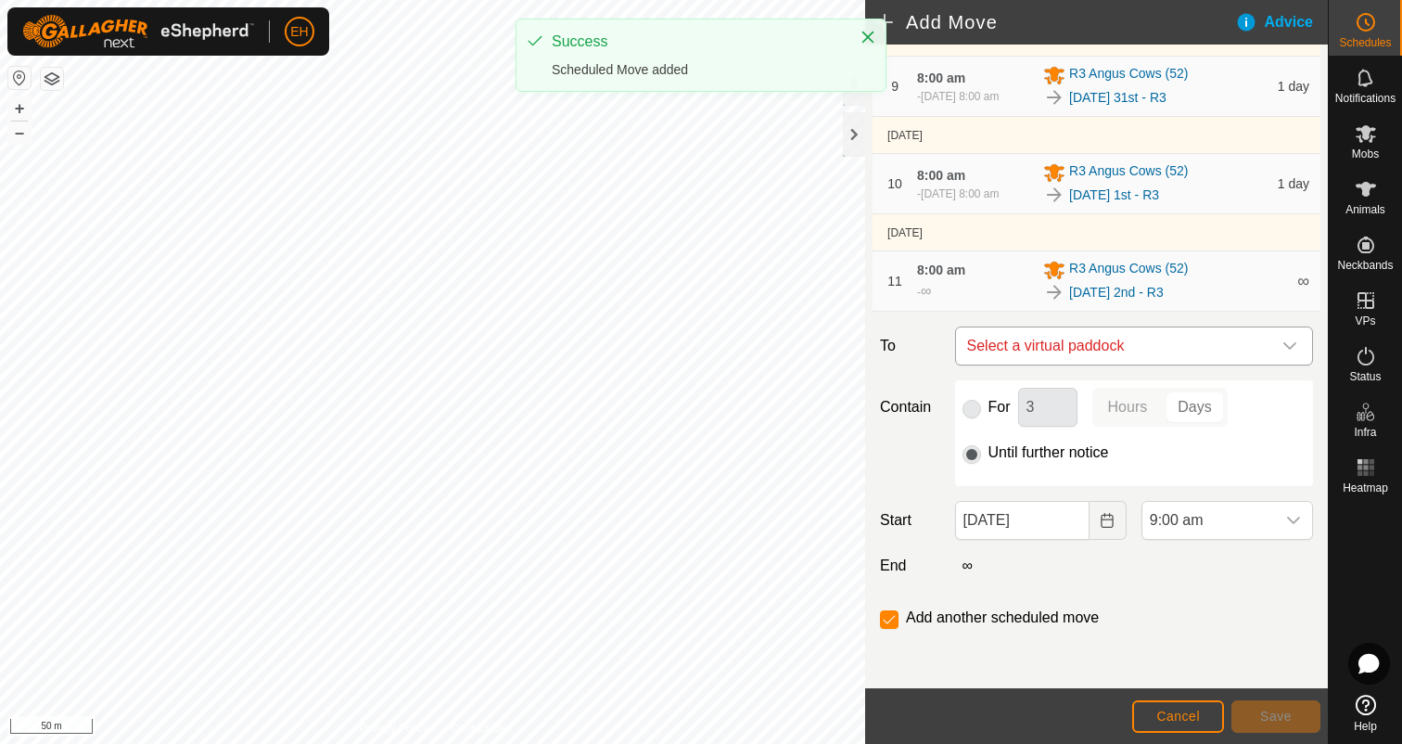
click at [1156, 342] on span "Select a virtual paddock" at bounding box center [1116, 345] width 312 height 37
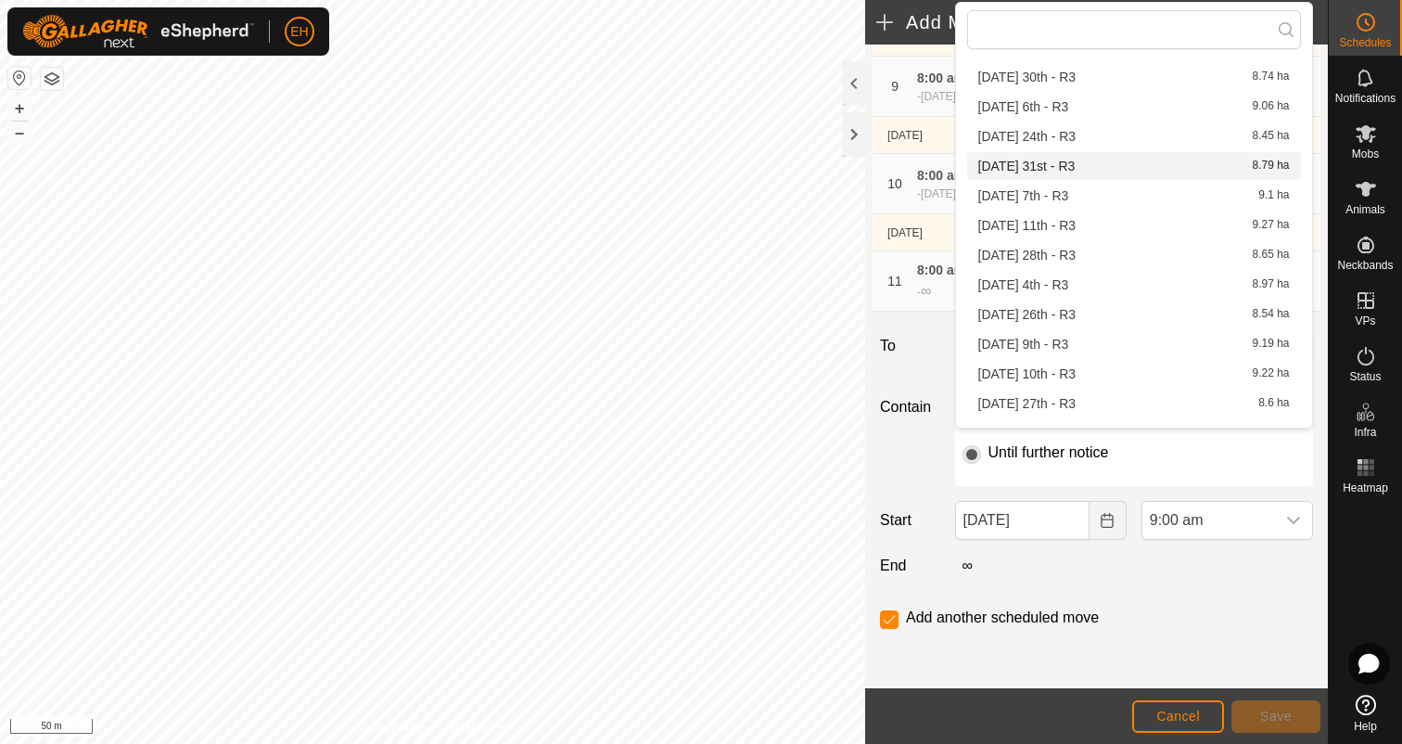
scroll to position [234, 0]
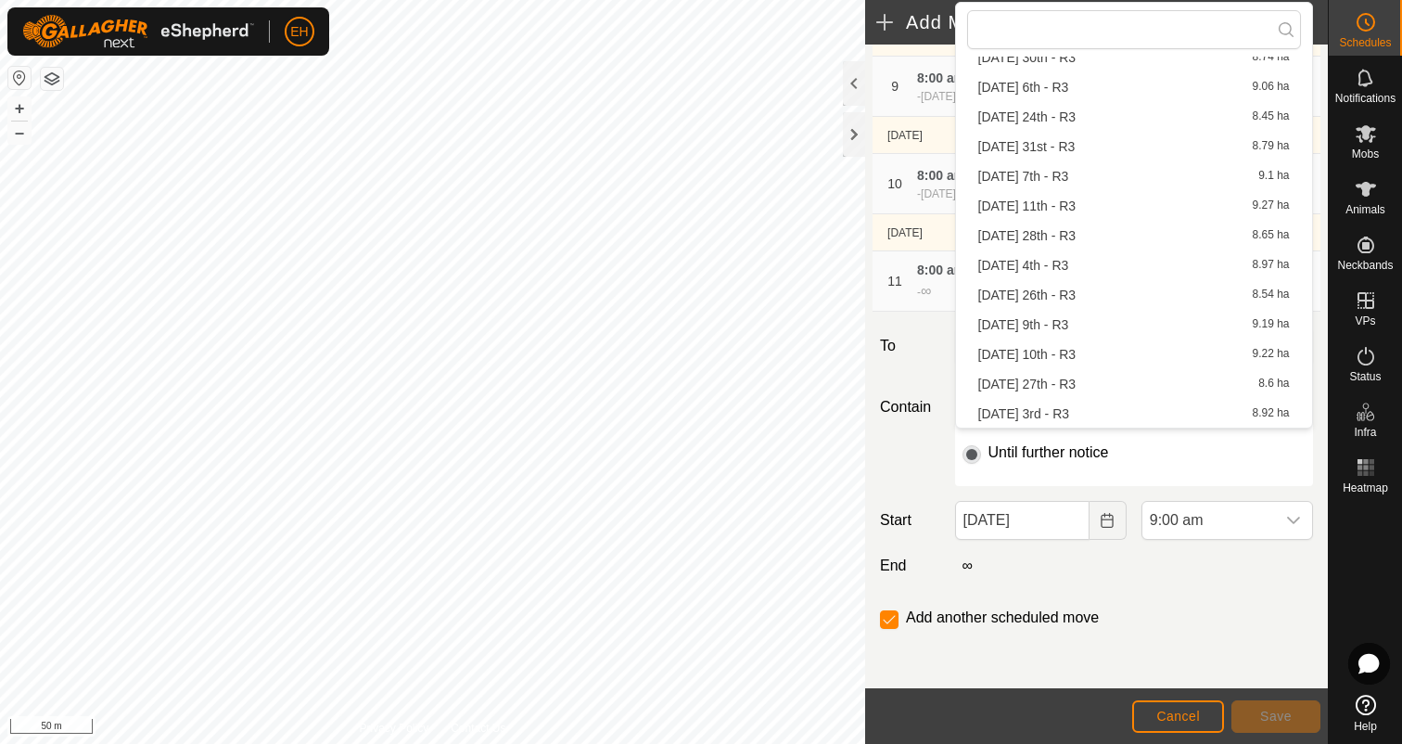
click at [1097, 412] on li "Wednesday 3rd - R3 8.92 ha" at bounding box center [1134, 414] width 334 height 28
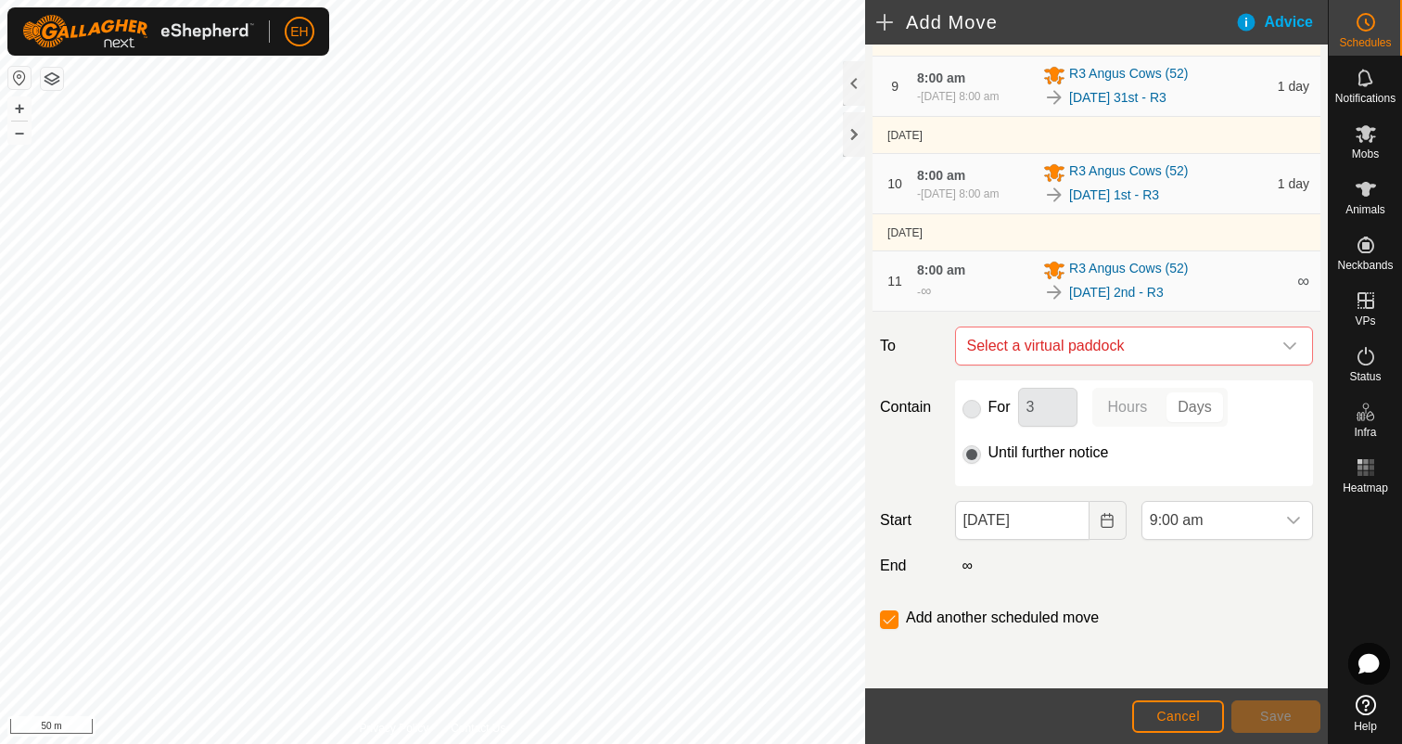
checkbox input "false"
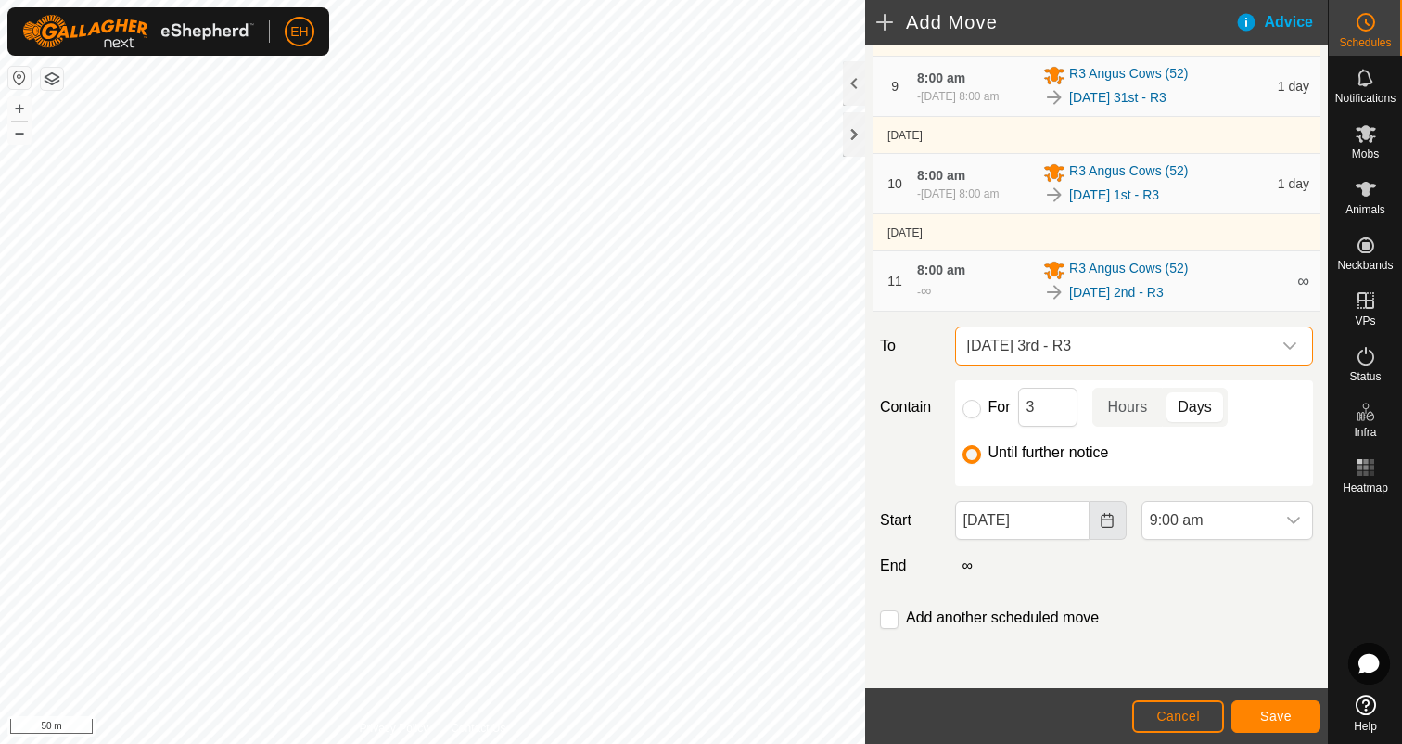
click at [1111, 522] on icon "Choose Date" at bounding box center [1107, 520] width 15 height 15
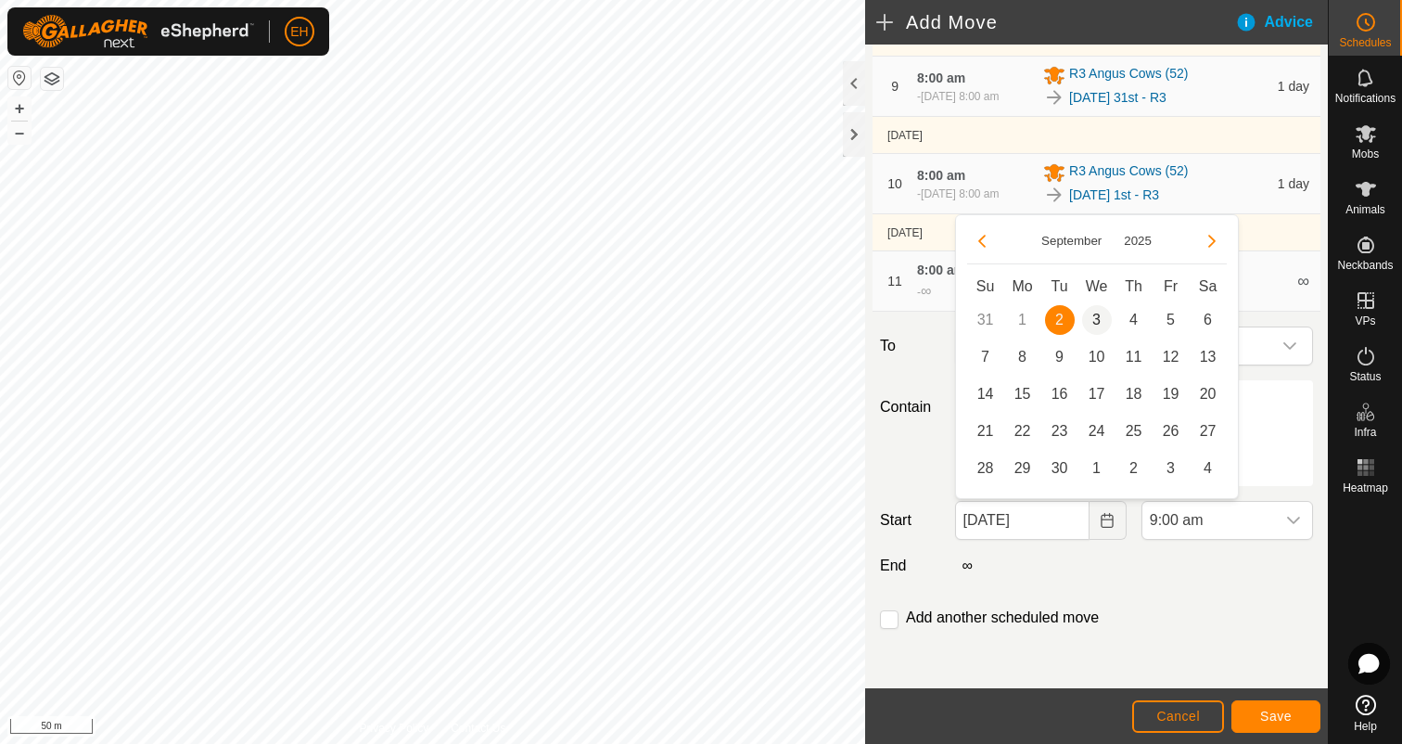
click at [1096, 322] on span "3" at bounding box center [1097, 320] width 30 height 30
type input "03 Sep, 2025"
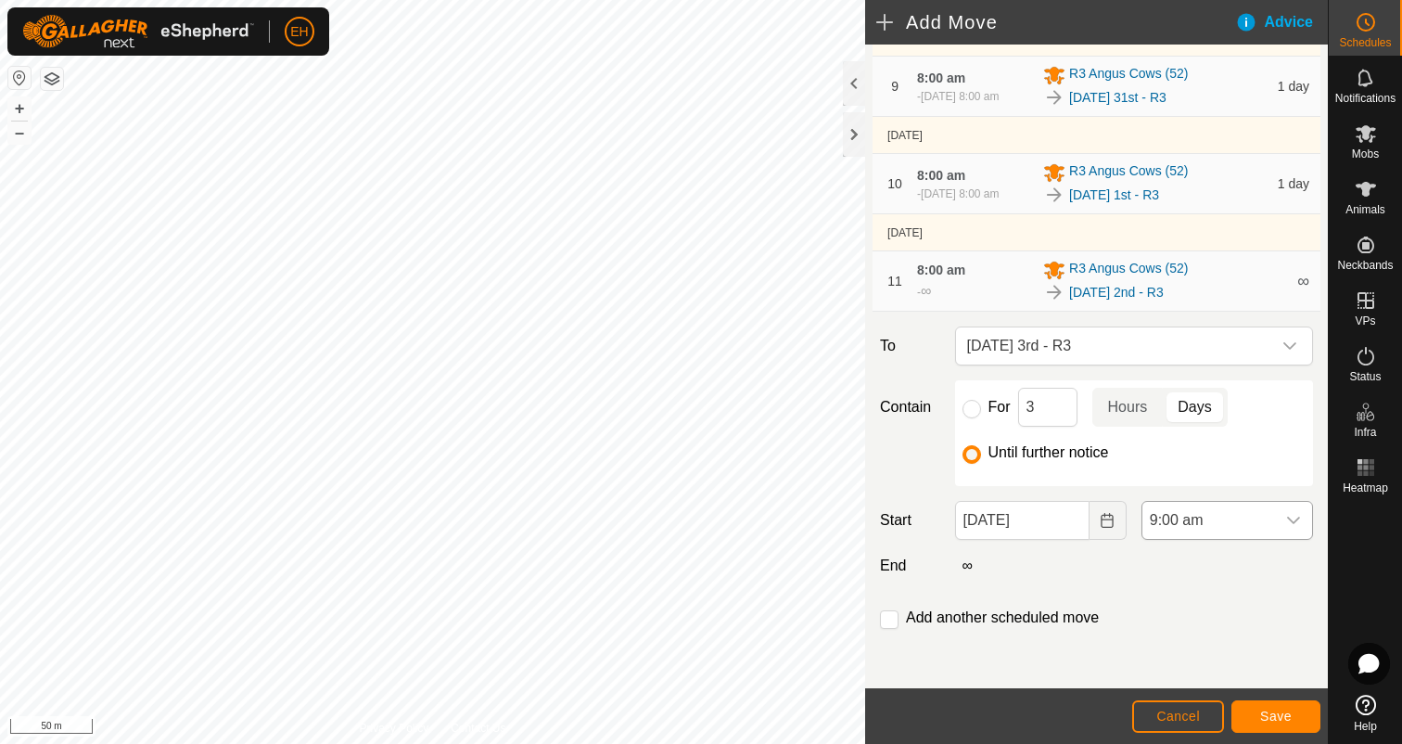
click at [1298, 513] on icon "dropdown trigger" at bounding box center [1293, 520] width 15 height 15
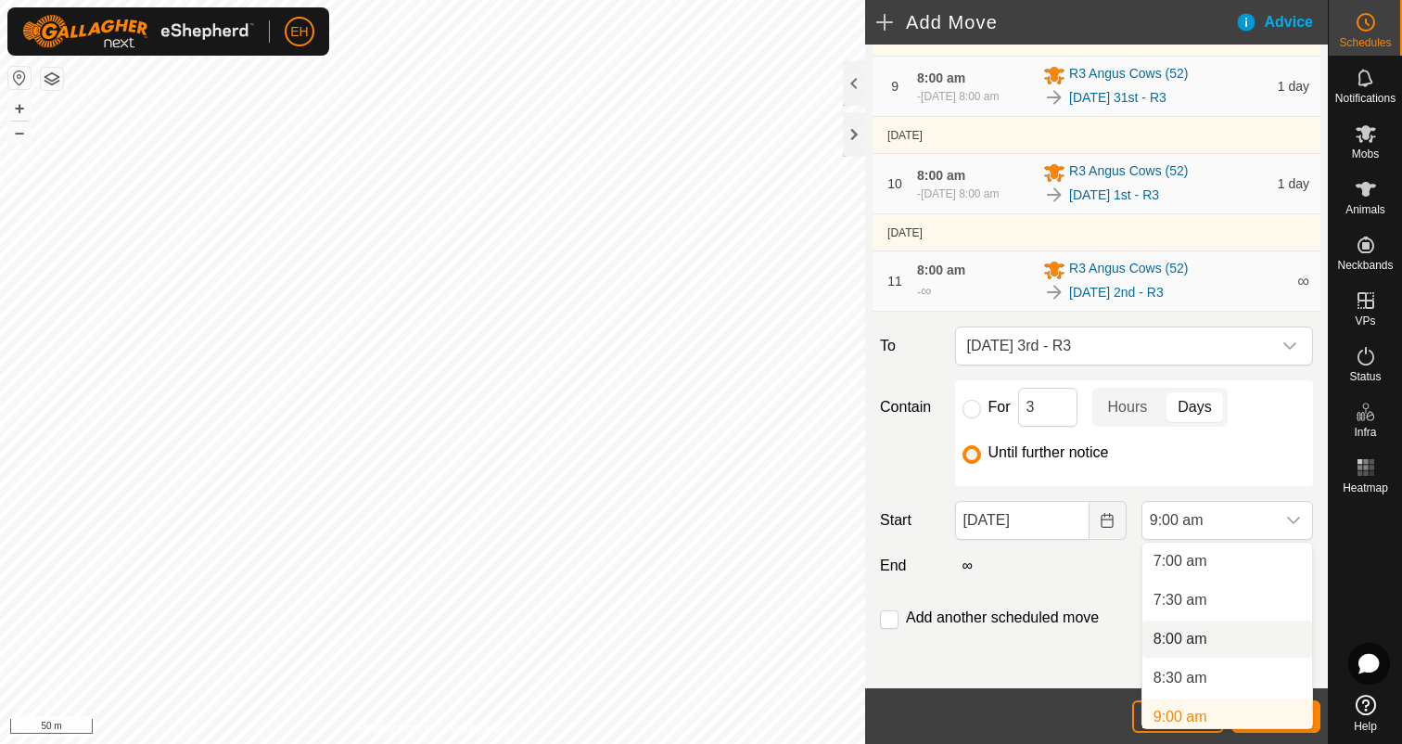
click at [1225, 630] on li "8:00 am" at bounding box center [1227, 638] width 170 height 37
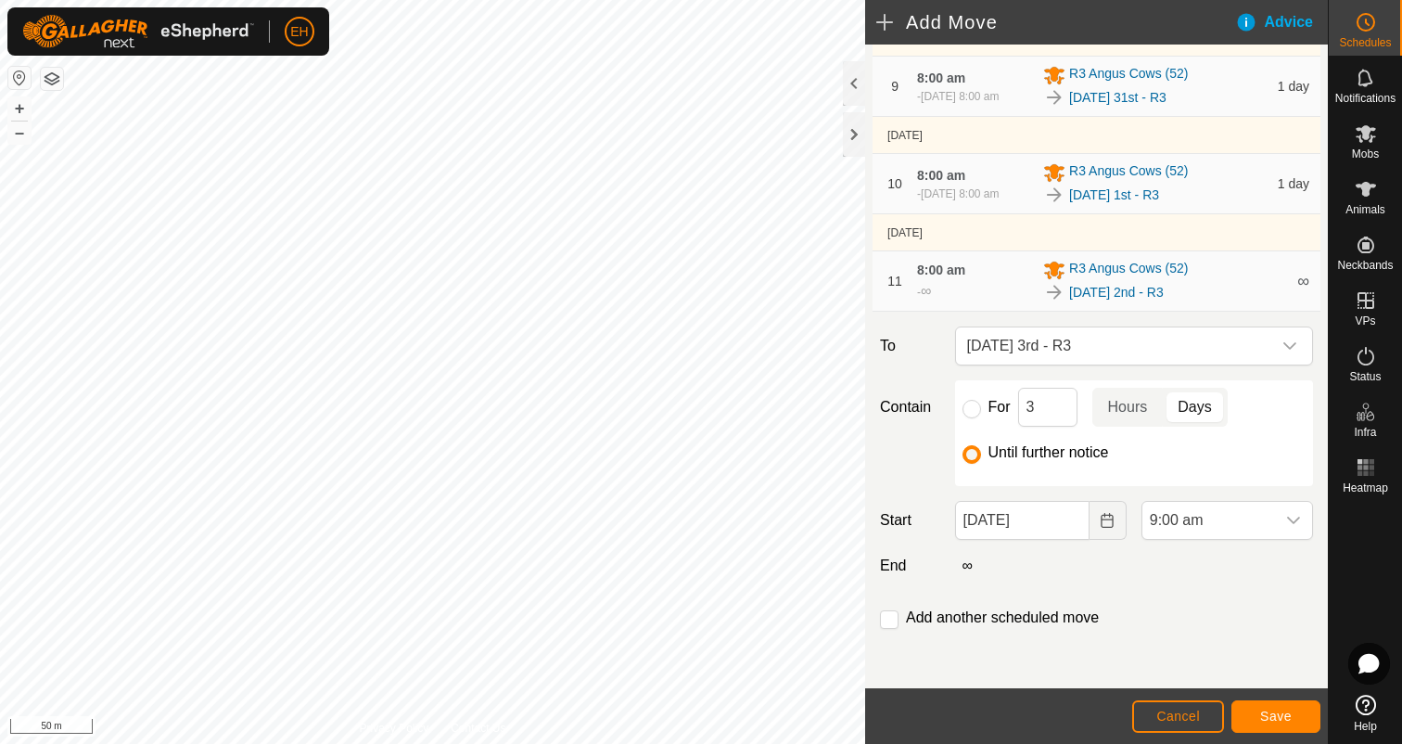
scroll to position [553, 0]
click at [888, 619] on input "checkbox" at bounding box center [889, 619] width 19 height 19
checkbox input "true"
click at [1282, 716] on span "Save" at bounding box center [1276, 715] width 32 height 15
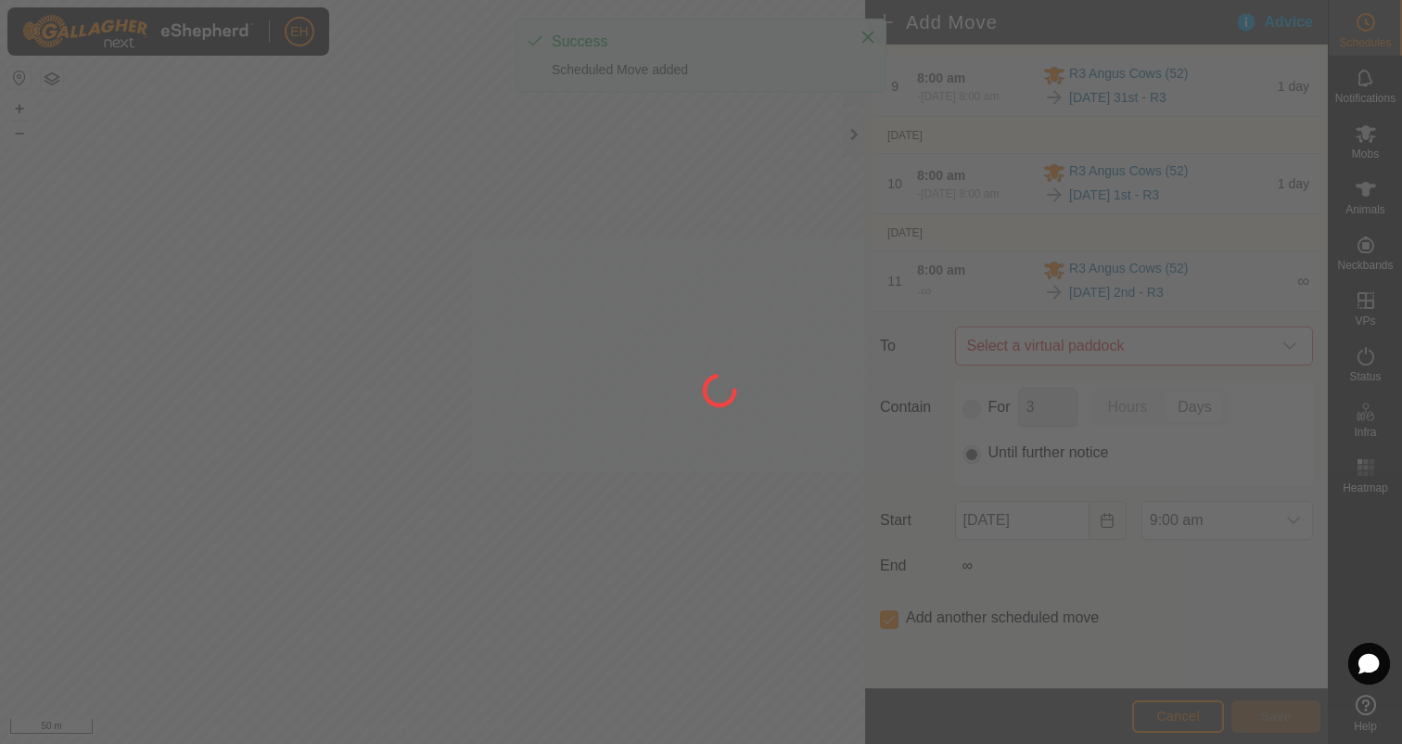
scroll to position [0, 0]
type input "03 Sep, 2025"
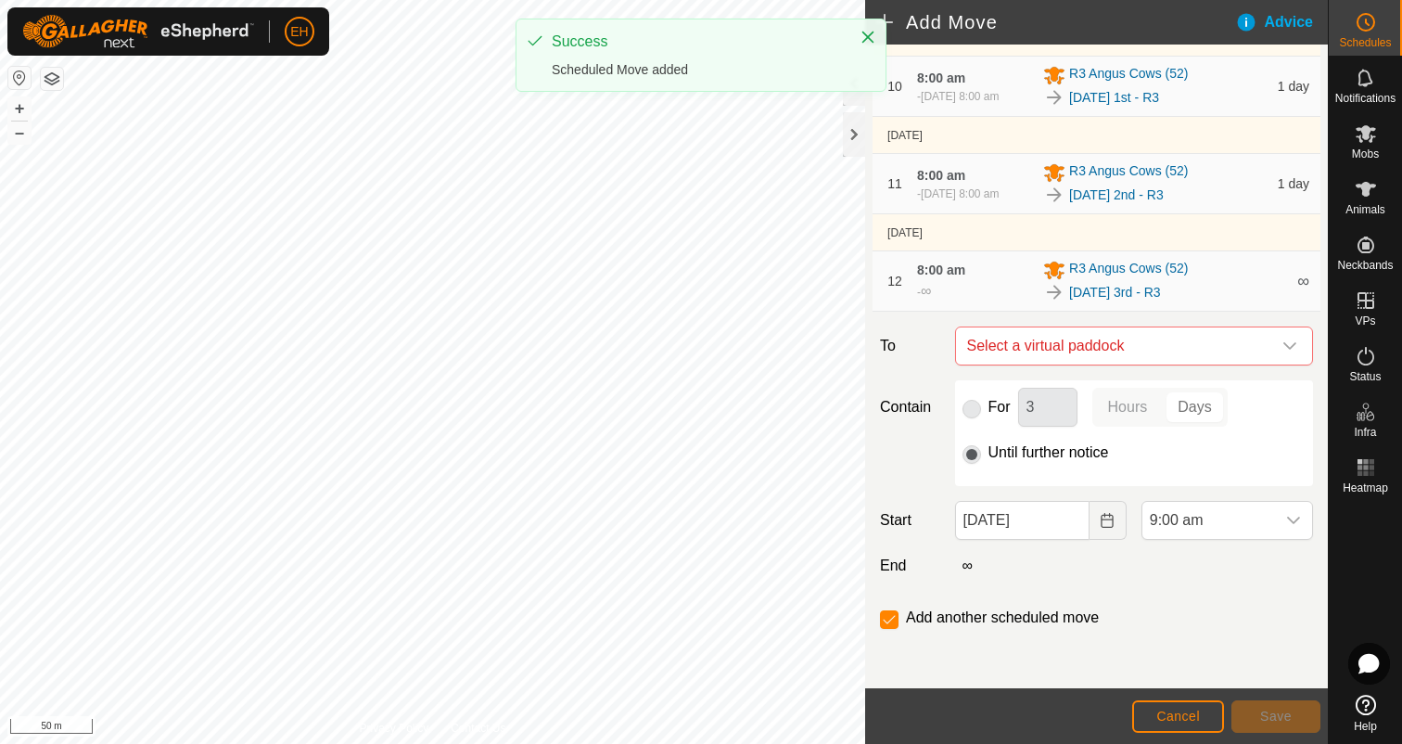
scroll to position [1055, 0]
click at [1091, 351] on span "Select a virtual paddock" at bounding box center [1116, 345] width 312 height 37
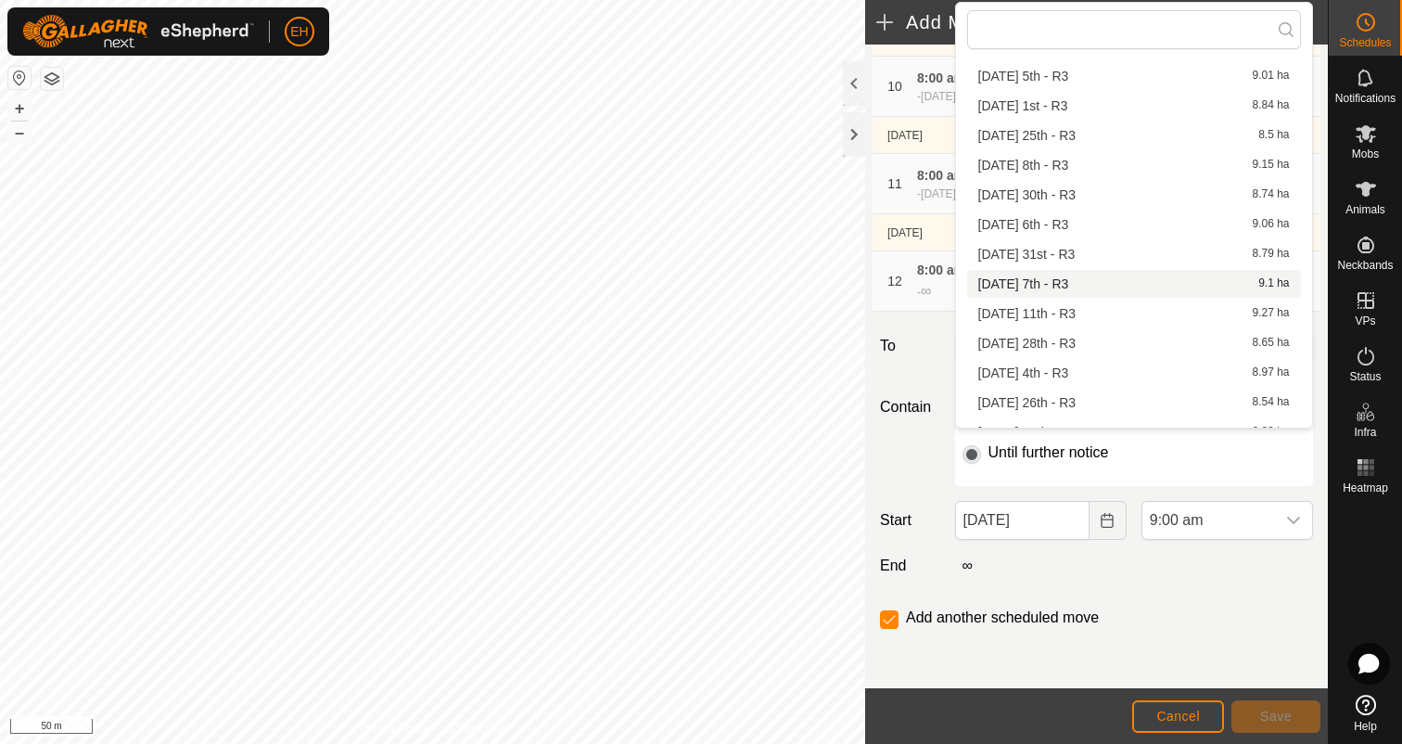
scroll to position [113, 0]
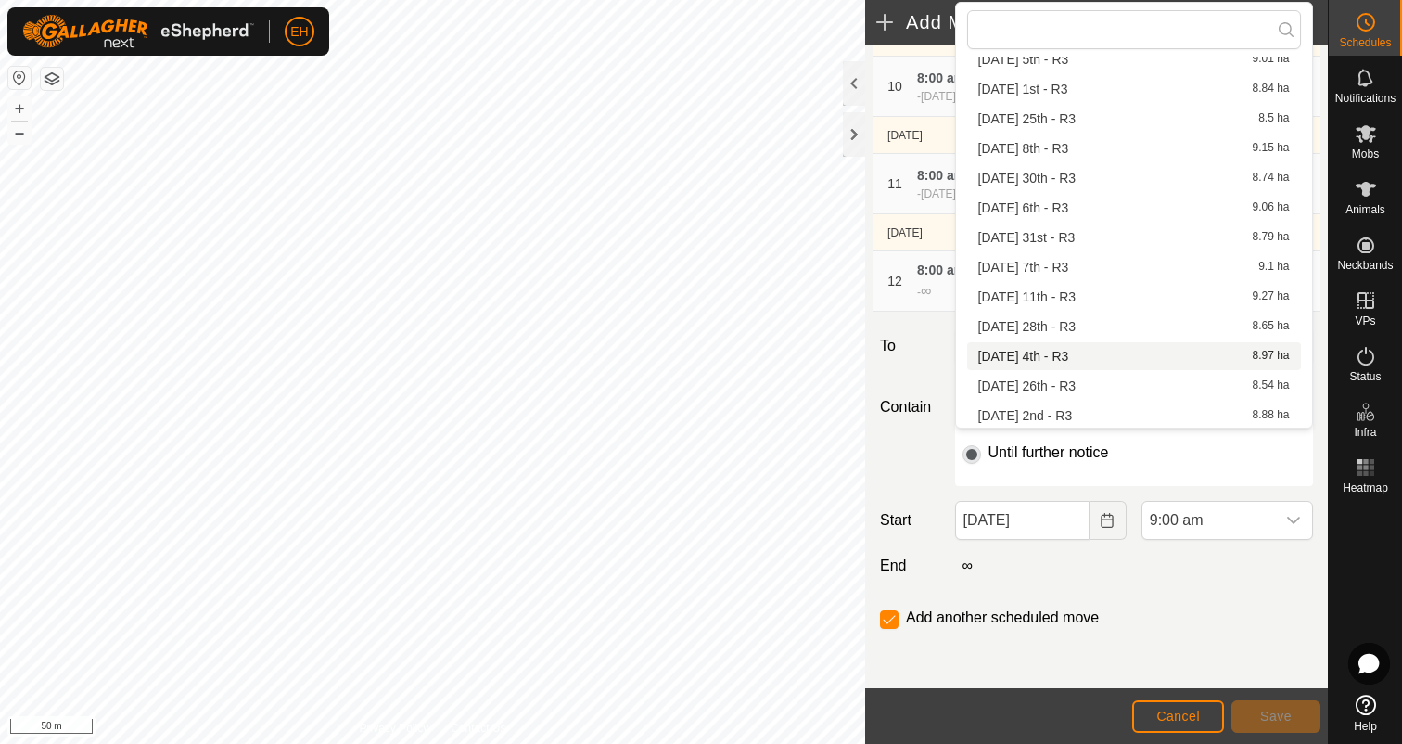
click at [1081, 346] on li "Thursday 4th - R3 8.97 ha" at bounding box center [1134, 356] width 334 height 28
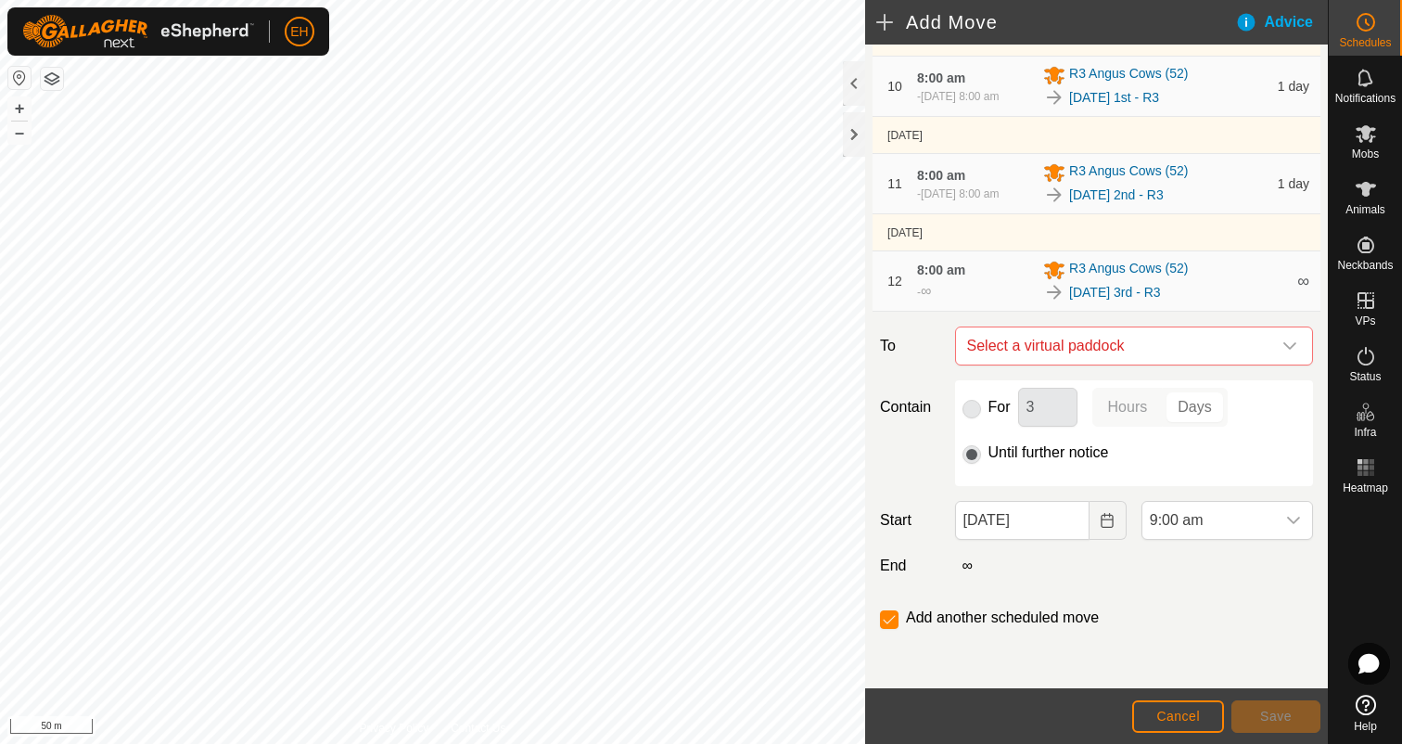
checkbox input "false"
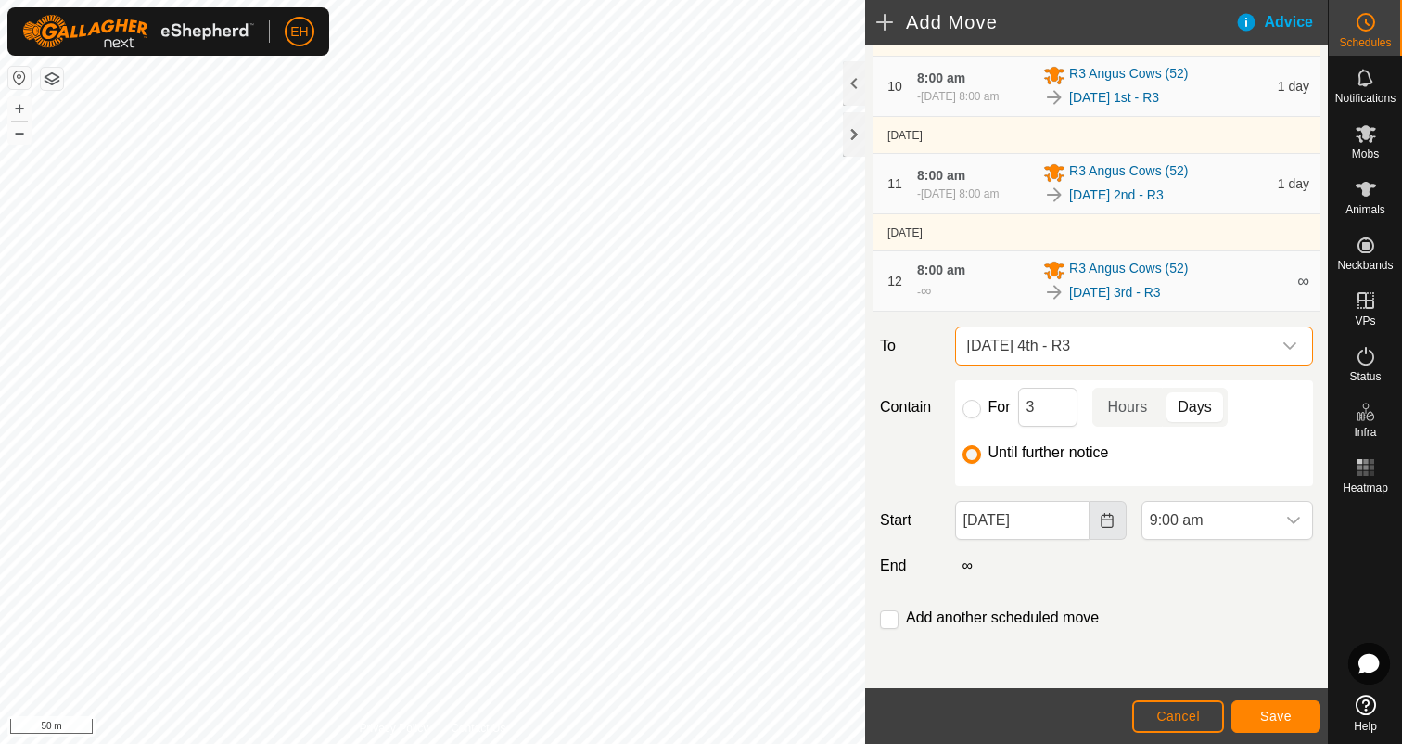
click at [1101, 530] on button "Choose Date" at bounding box center [1108, 520] width 37 height 39
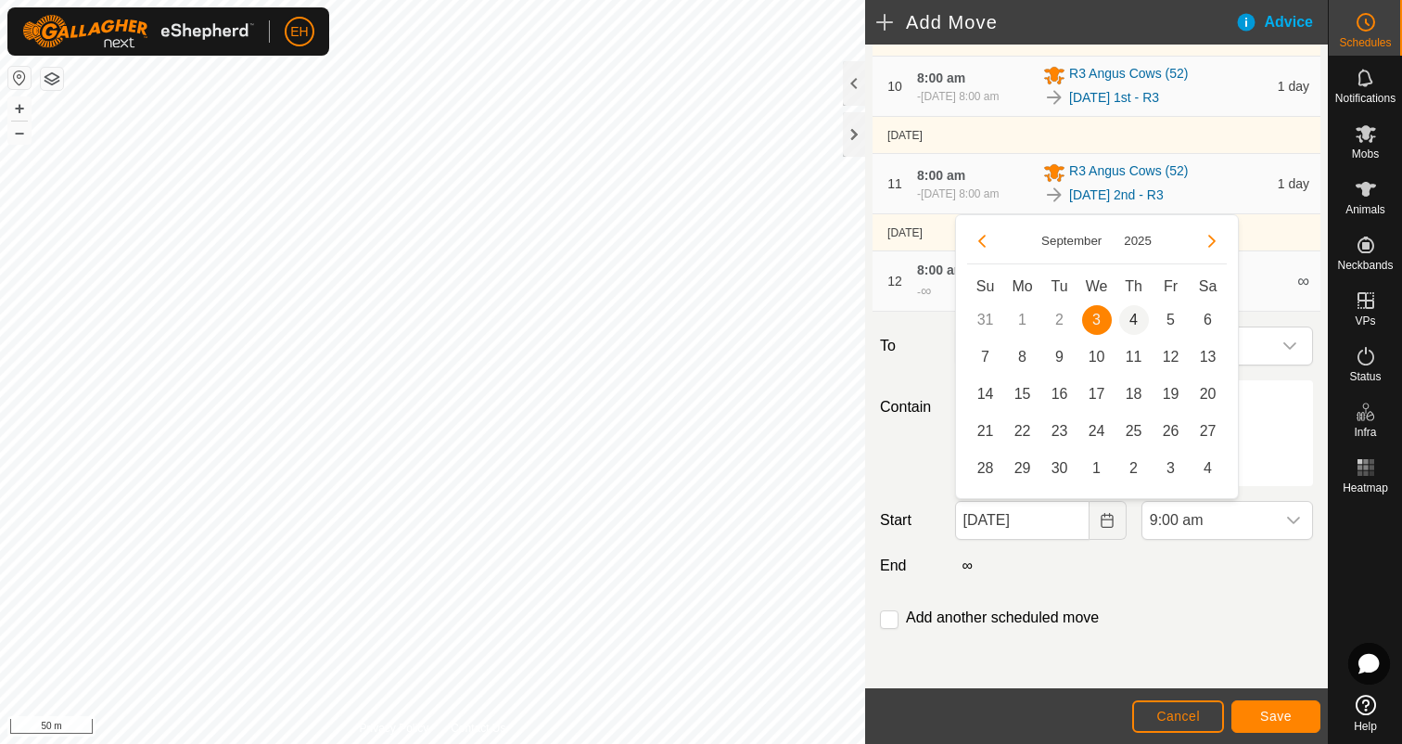
click at [1131, 323] on span "4" at bounding box center [1134, 320] width 30 height 30
type input "04 Sep, 2025"
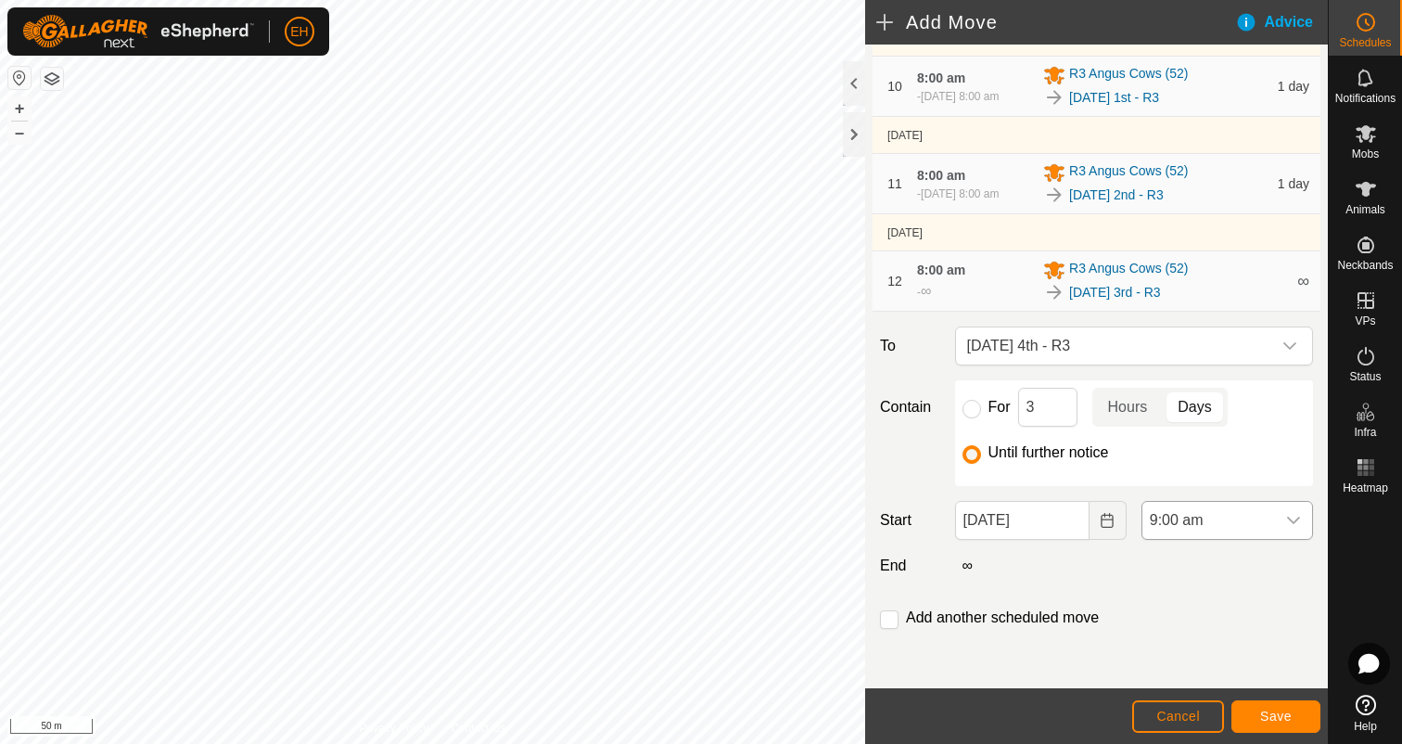
click at [1295, 516] on icon "dropdown trigger" at bounding box center [1293, 520] width 15 height 15
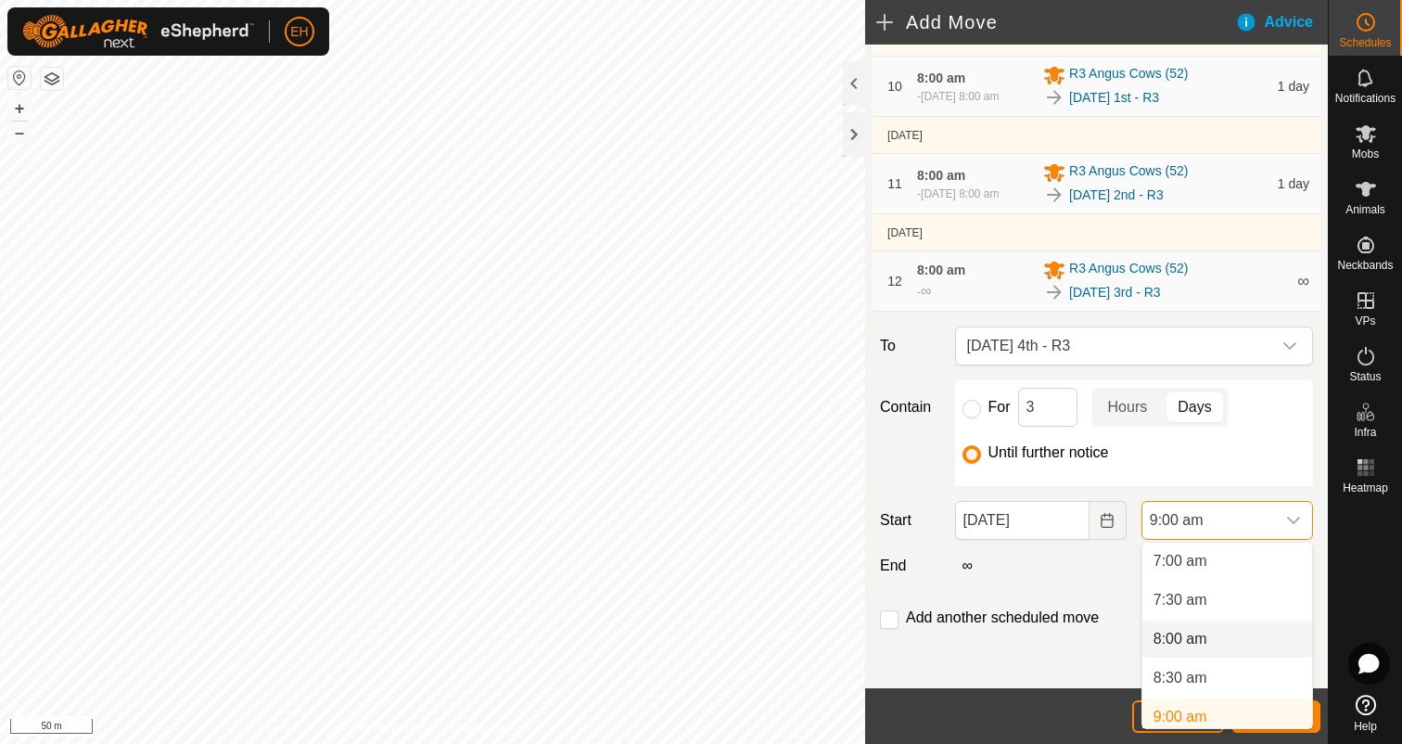
click at [1209, 635] on li "8:00 am" at bounding box center [1227, 638] width 170 height 37
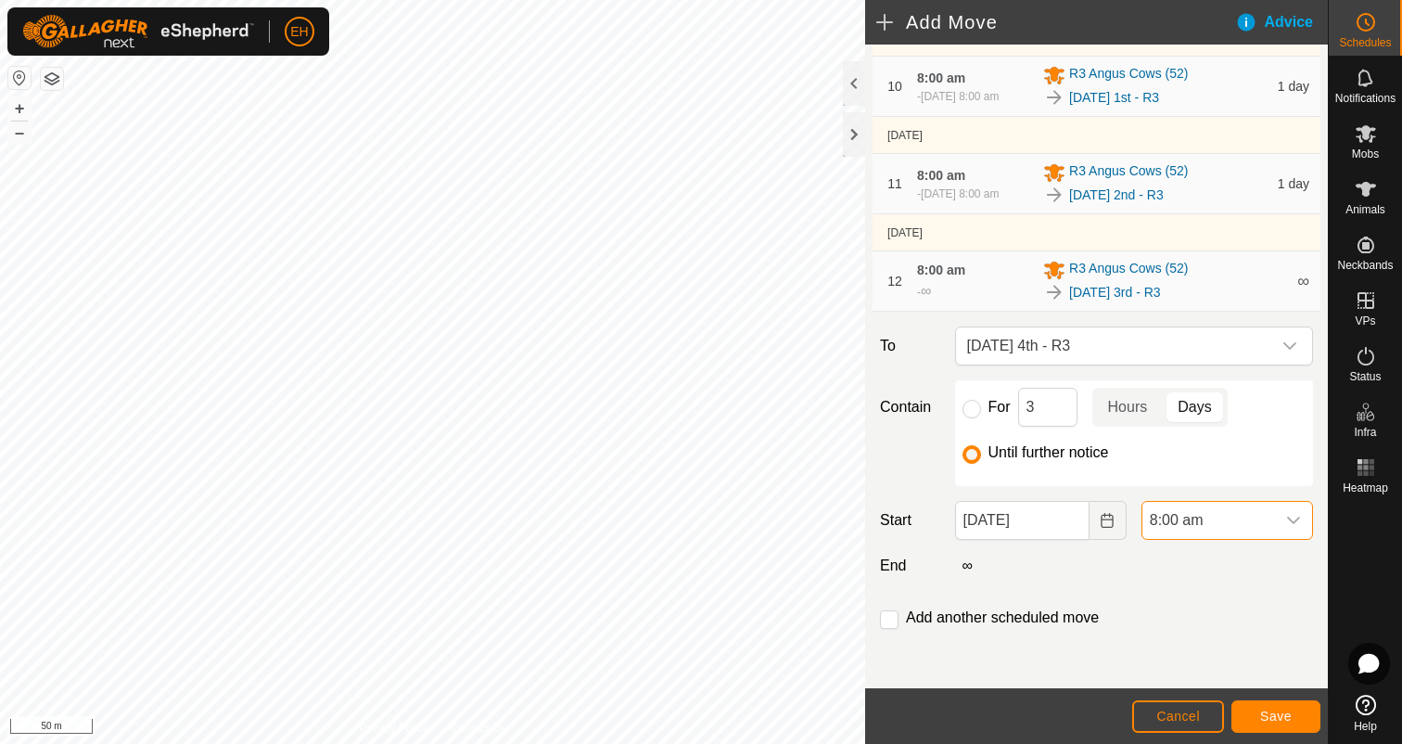
scroll to position [553, 0]
click at [996, 613] on label "Add another scheduled move" at bounding box center [1002, 617] width 193 height 15
click at [881, 618] on input "checkbox" at bounding box center [889, 619] width 19 height 19
checkbox input "true"
click at [1281, 717] on span "Save" at bounding box center [1276, 715] width 32 height 15
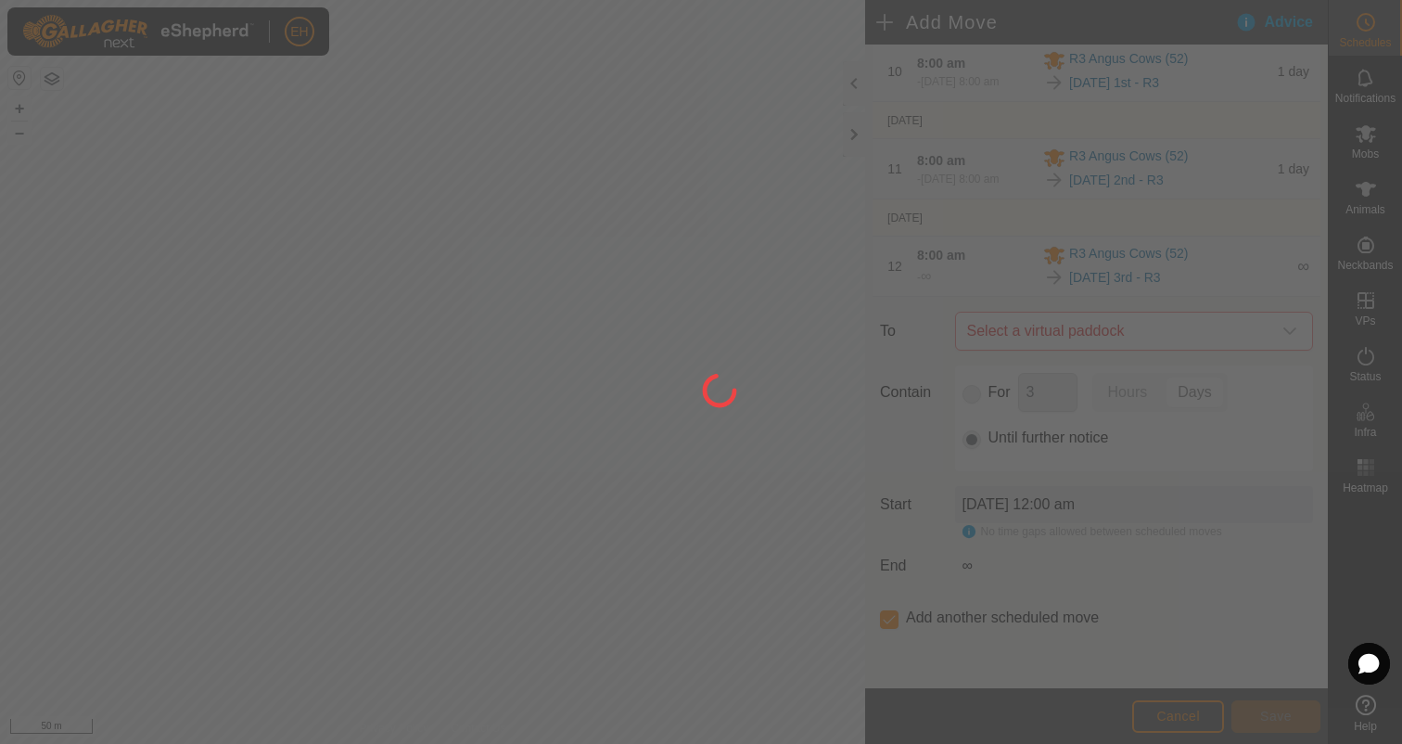
scroll to position [0, 0]
type input "04 Sep, 2025"
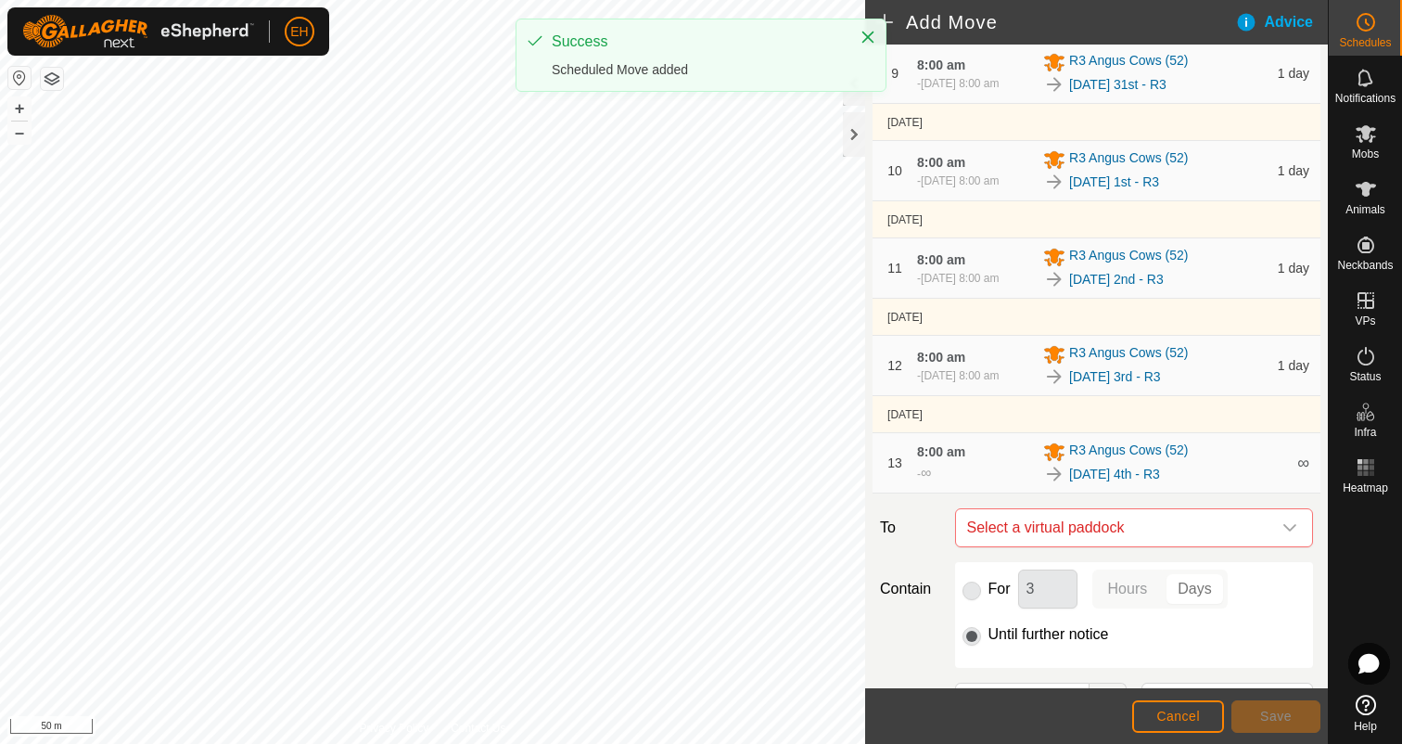
scroll to position [1153, 0]
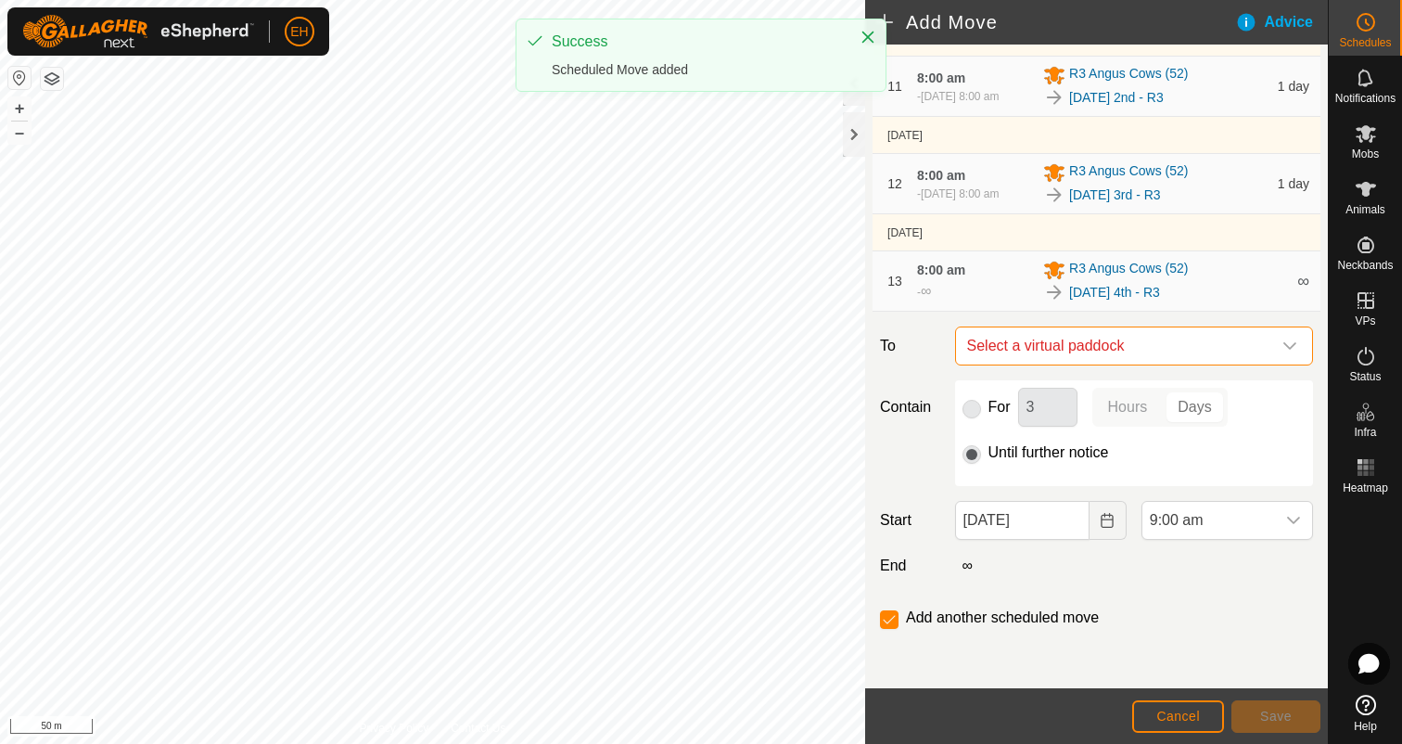
click at [1199, 350] on span "Select a virtual paddock" at bounding box center [1116, 345] width 312 height 37
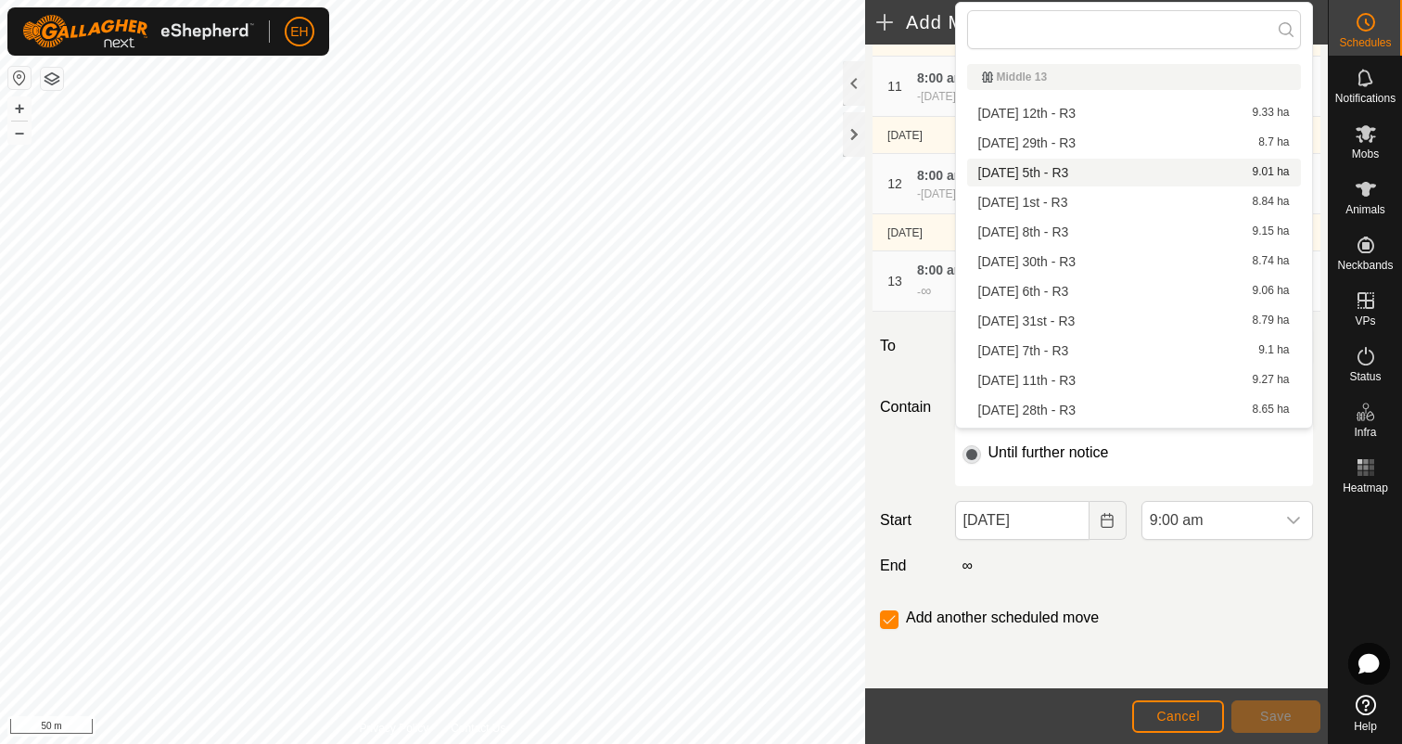
click at [1163, 178] on li "Friday 5th - R3 9.01 ha" at bounding box center [1134, 173] width 334 height 28
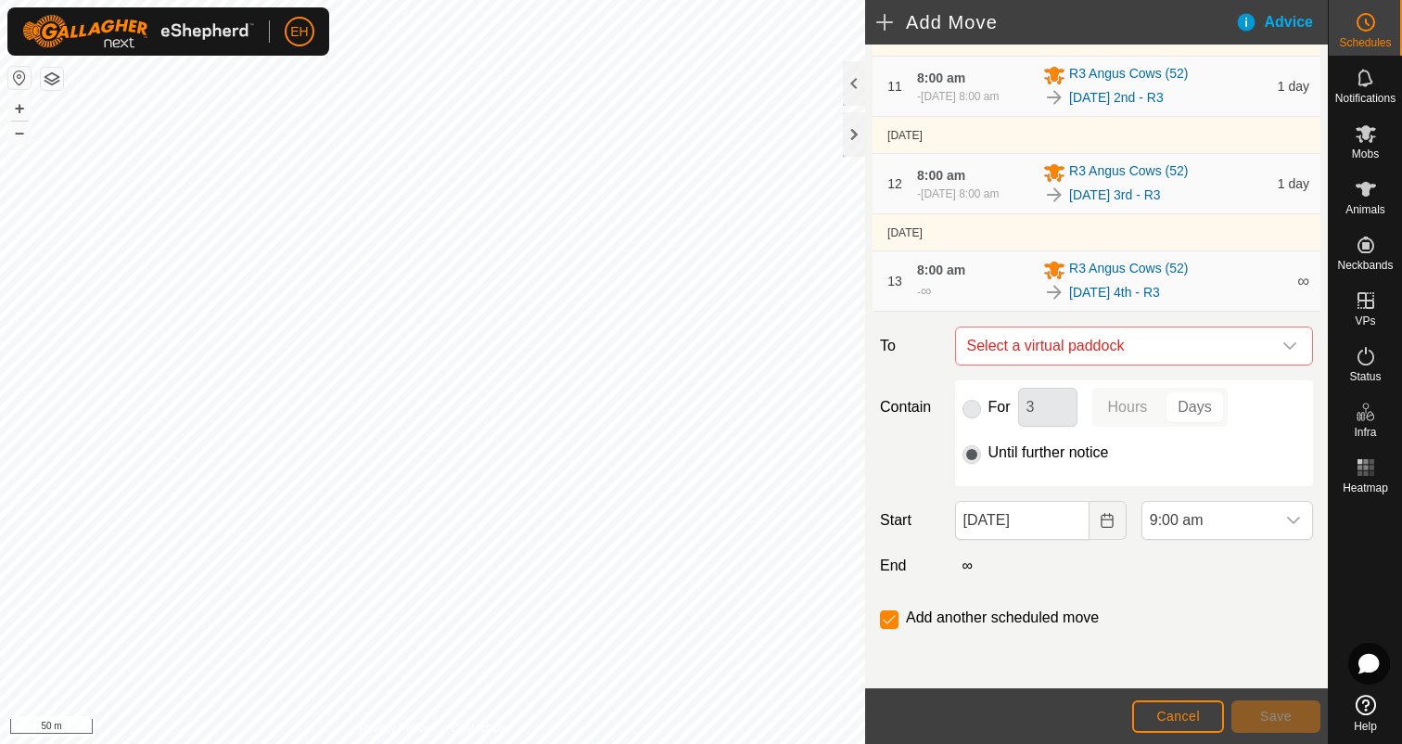
checkbox input "false"
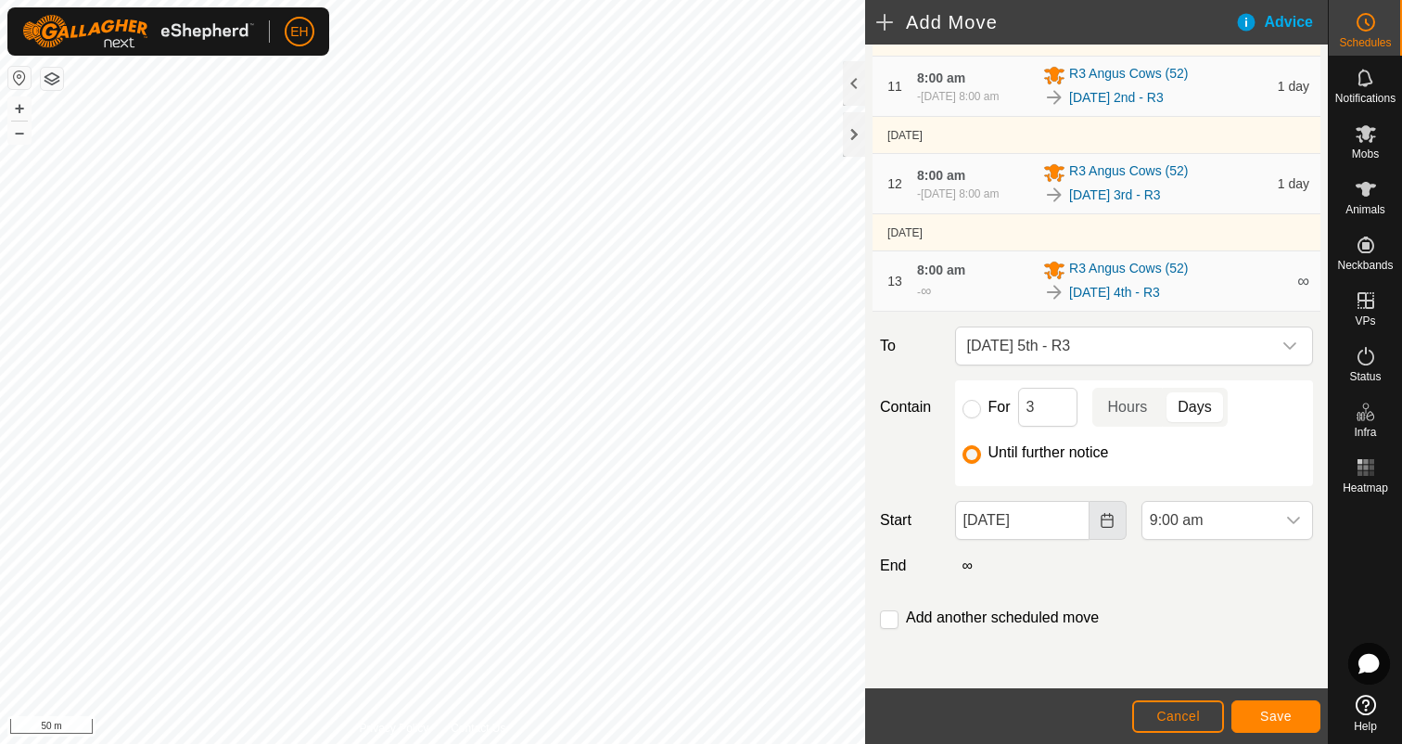
click at [1113, 524] on icon "Choose Date" at bounding box center [1108, 520] width 12 height 15
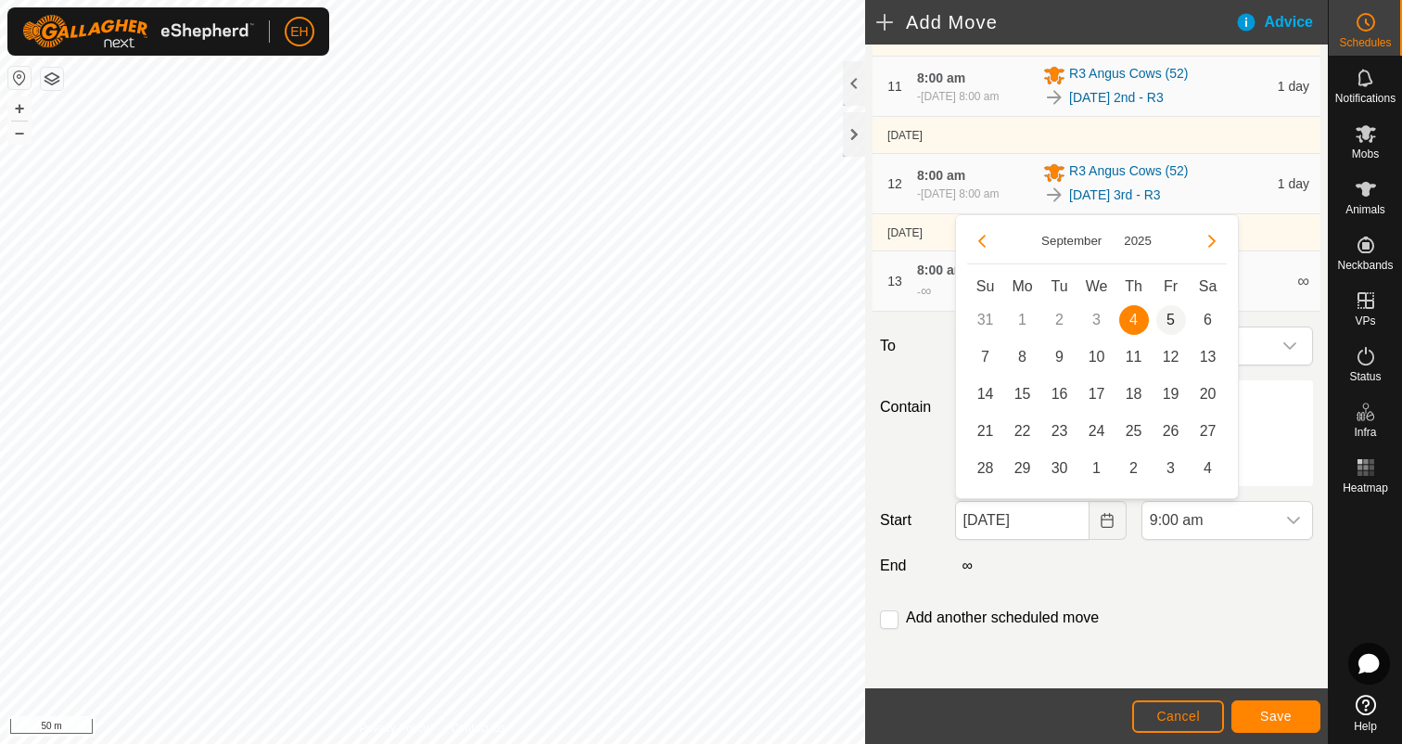
click at [1171, 331] on span "5" at bounding box center [1171, 320] width 30 height 30
type input "05 Sep, 2025"
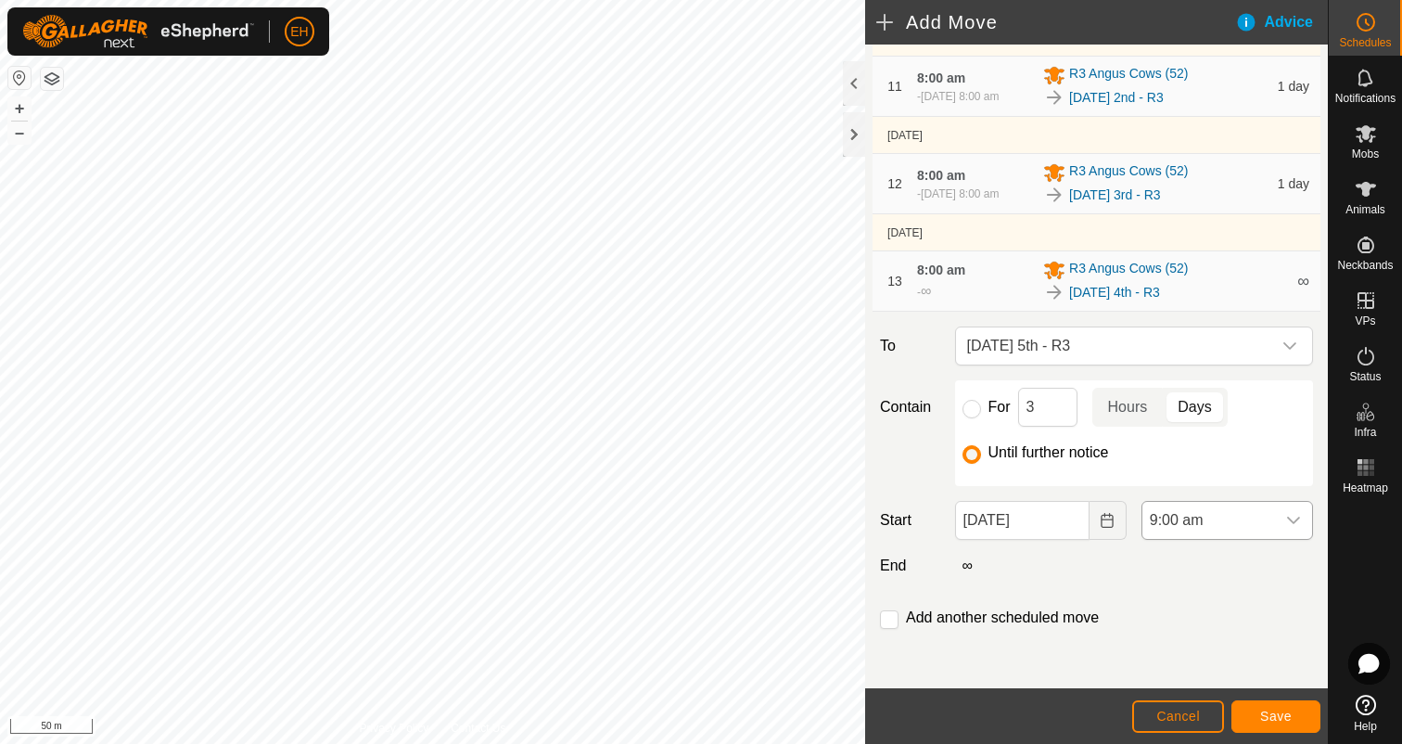
click at [1294, 516] on icon "dropdown trigger" at bounding box center [1293, 520] width 15 height 15
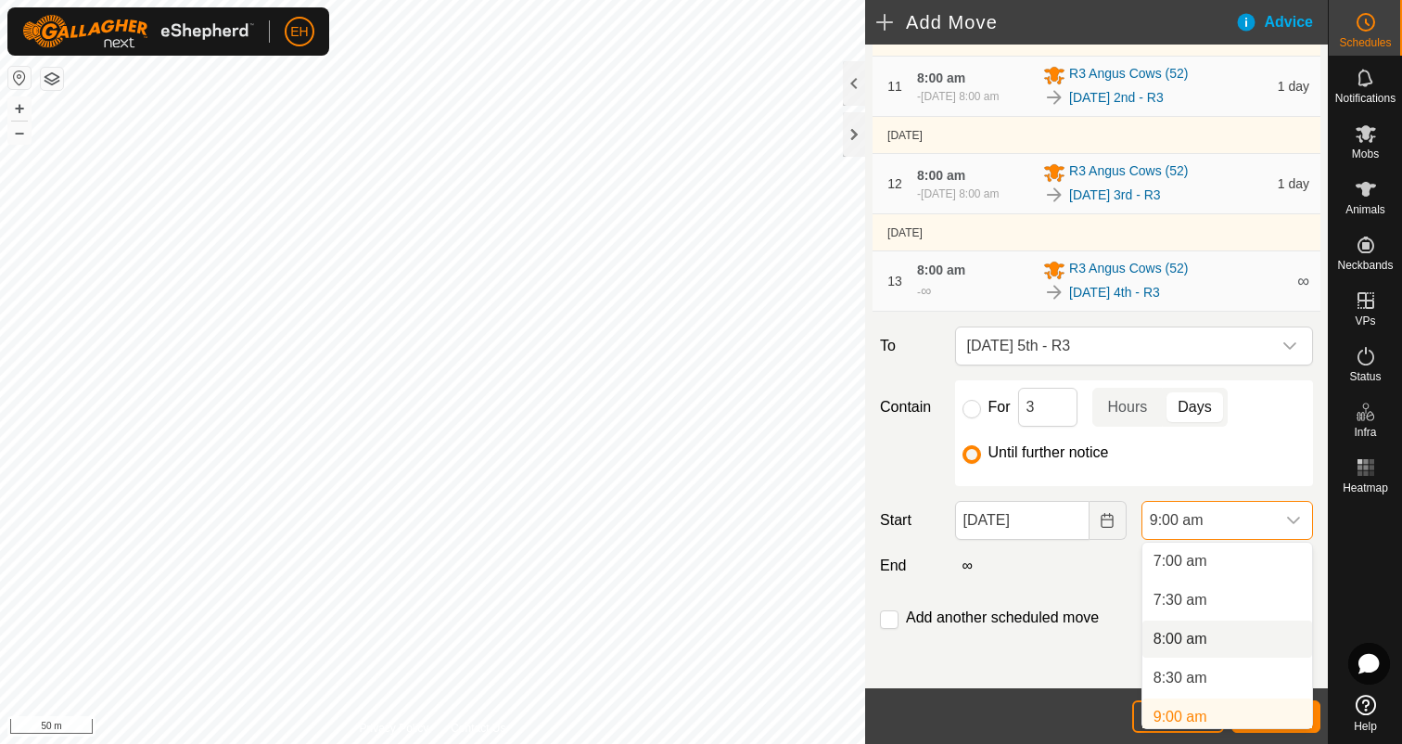
click at [1200, 637] on li "8:00 am" at bounding box center [1227, 638] width 170 height 37
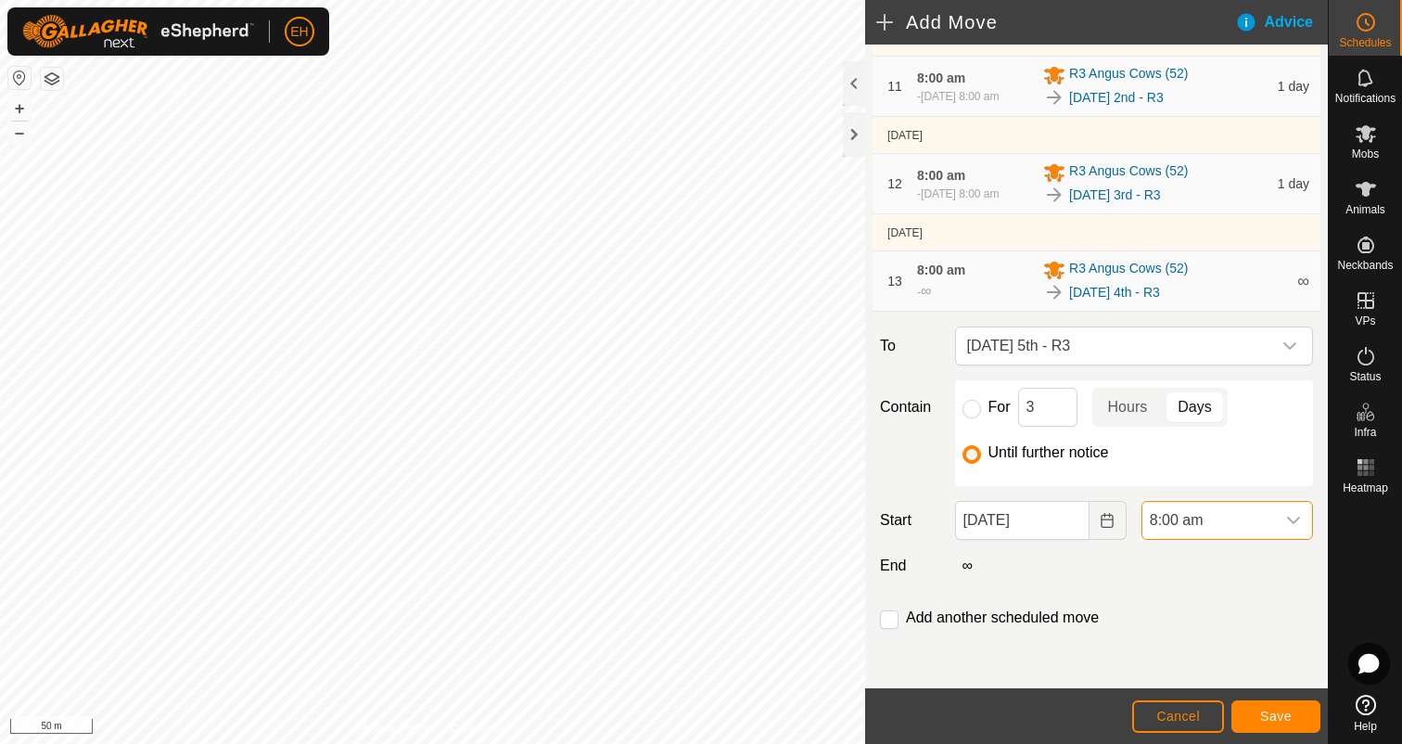
scroll to position [553, 0]
click at [895, 619] on input "checkbox" at bounding box center [889, 619] width 19 height 19
checkbox input "true"
click at [1276, 719] on span "Save" at bounding box center [1276, 715] width 32 height 15
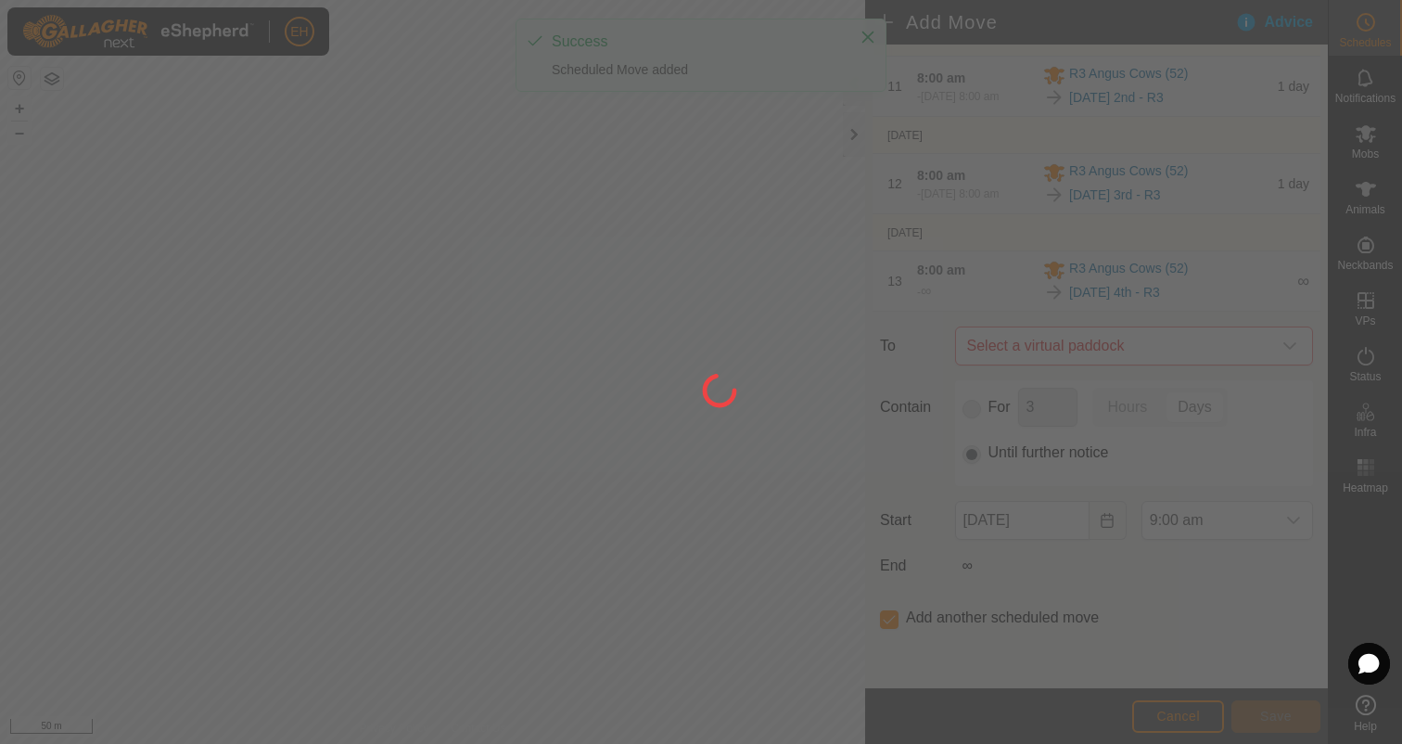
scroll to position [0, 0]
type input "05 Sep, 2025"
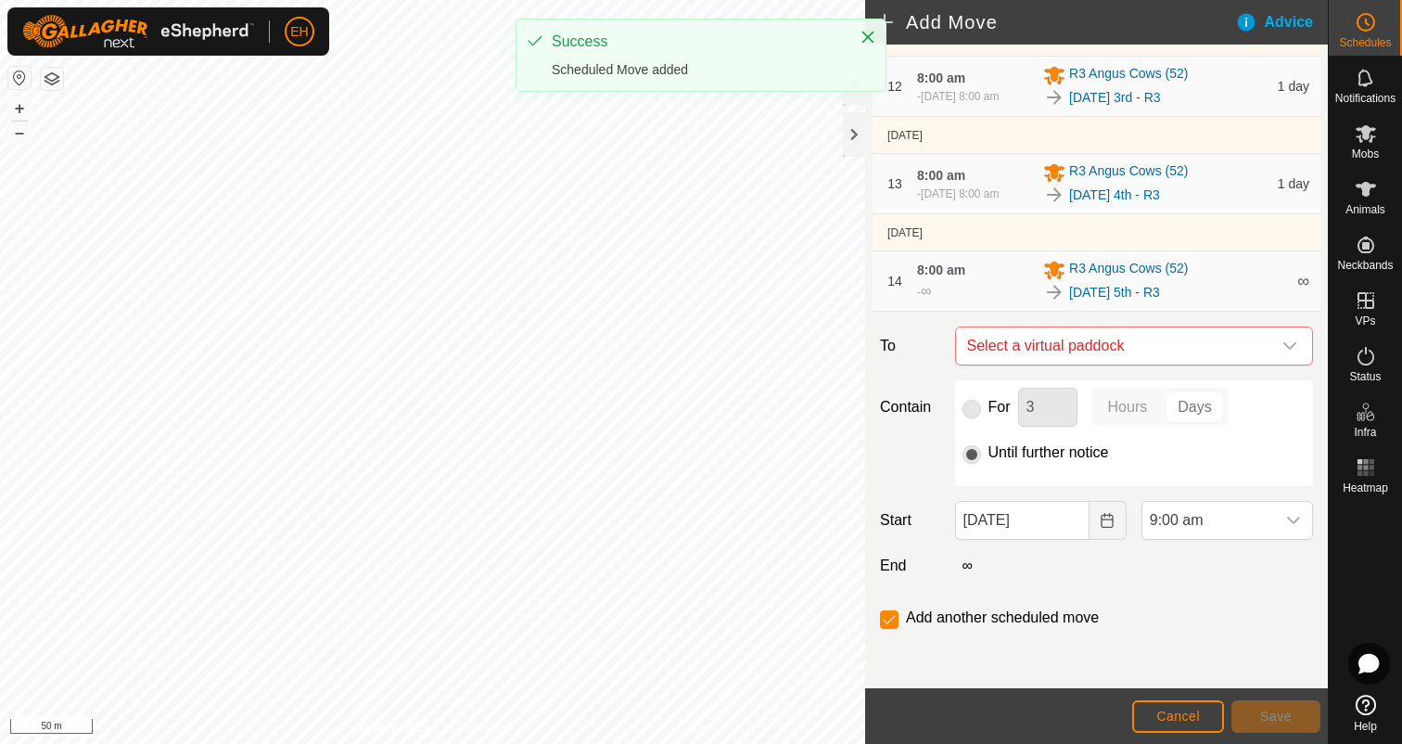
scroll to position [1250, 0]
click at [1126, 351] on span "Select a virtual paddock" at bounding box center [1116, 345] width 312 height 37
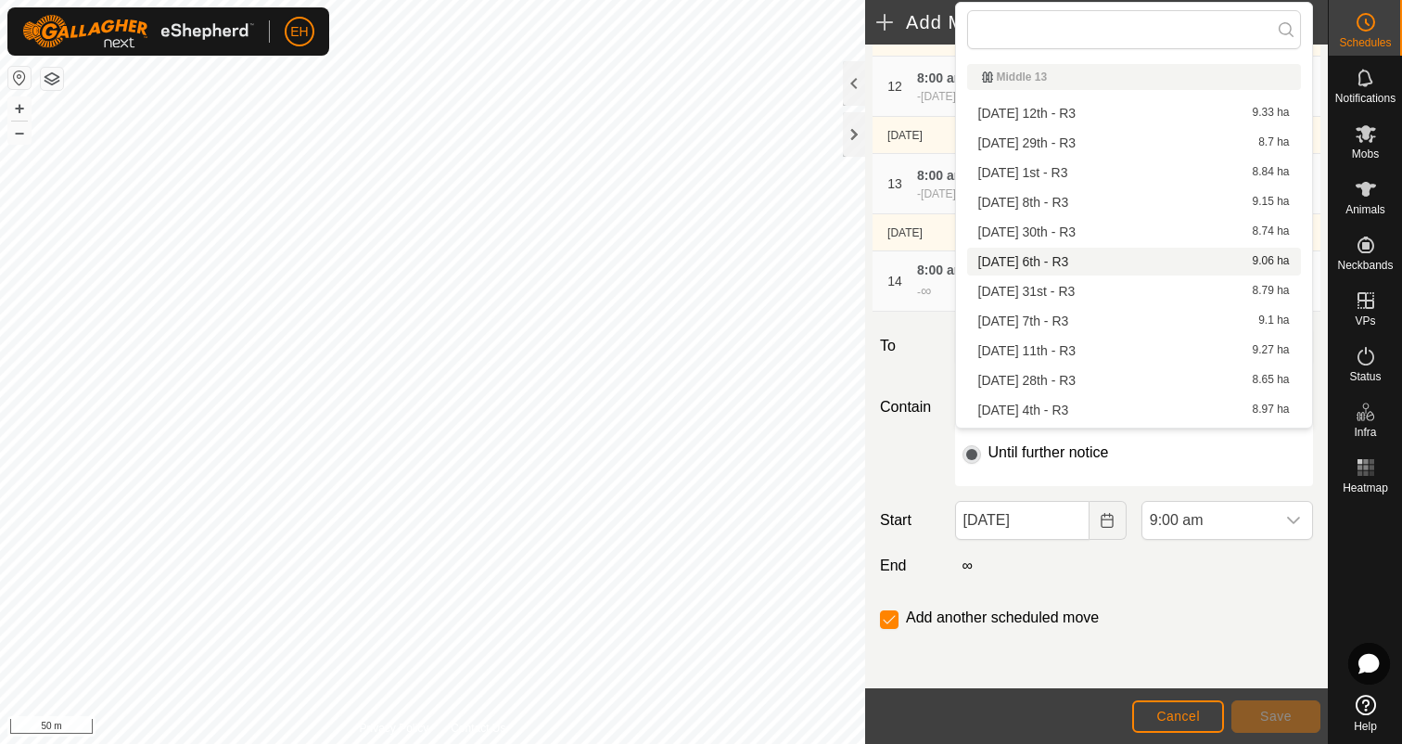
click at [1098, 257] on li "Saturday 6th - R3 9.06 ha" at bounding box center [1134, 262] width 334 height 28
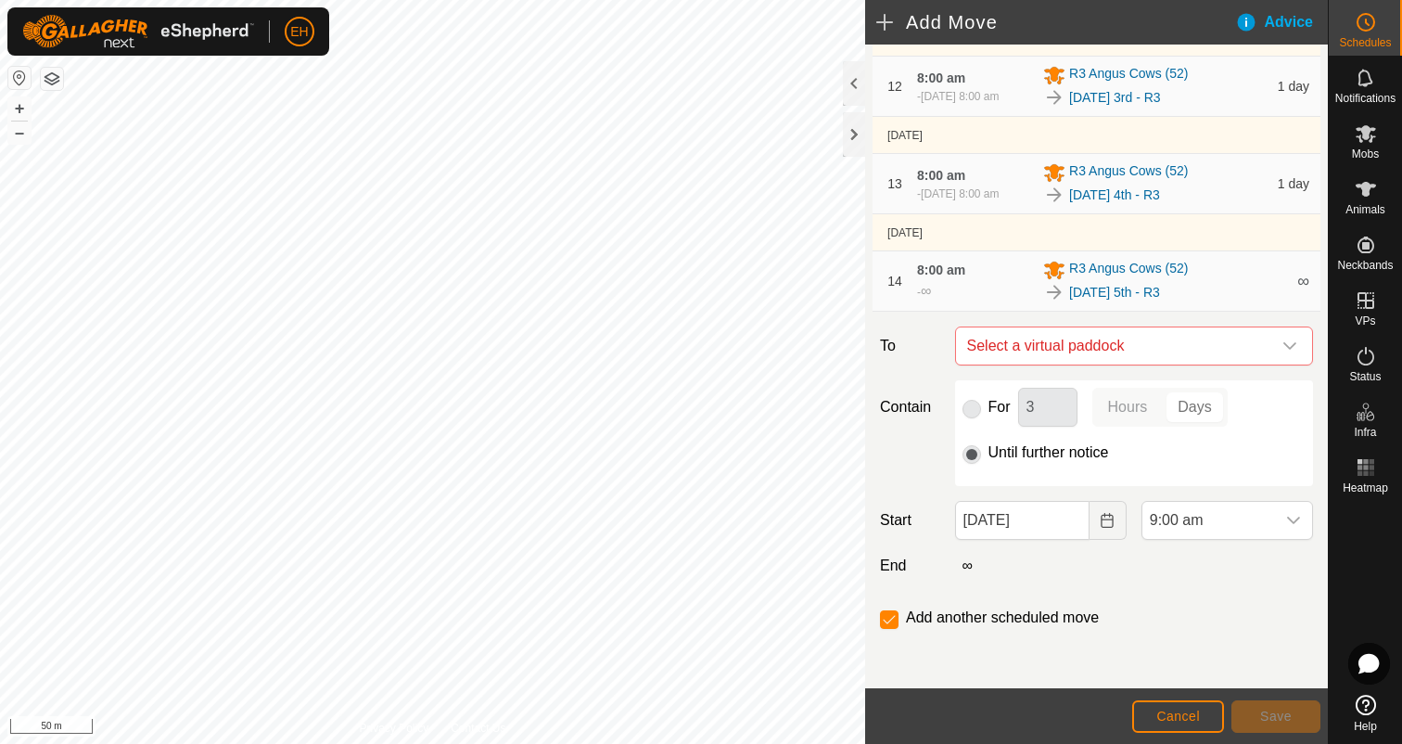
checkbox input "false"
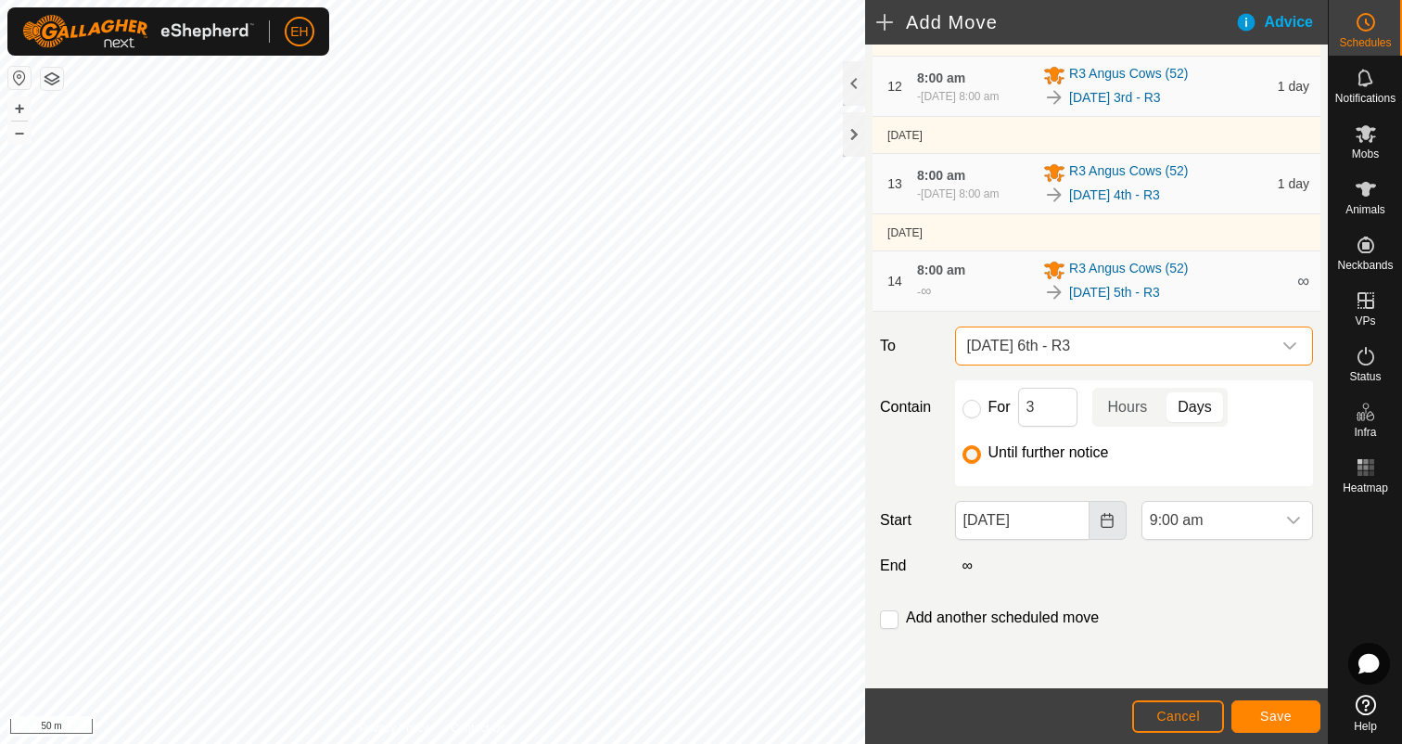
click at [1114, 521] on icon "Choose Date" at bounding box center [1107, 520] width 15 height 15
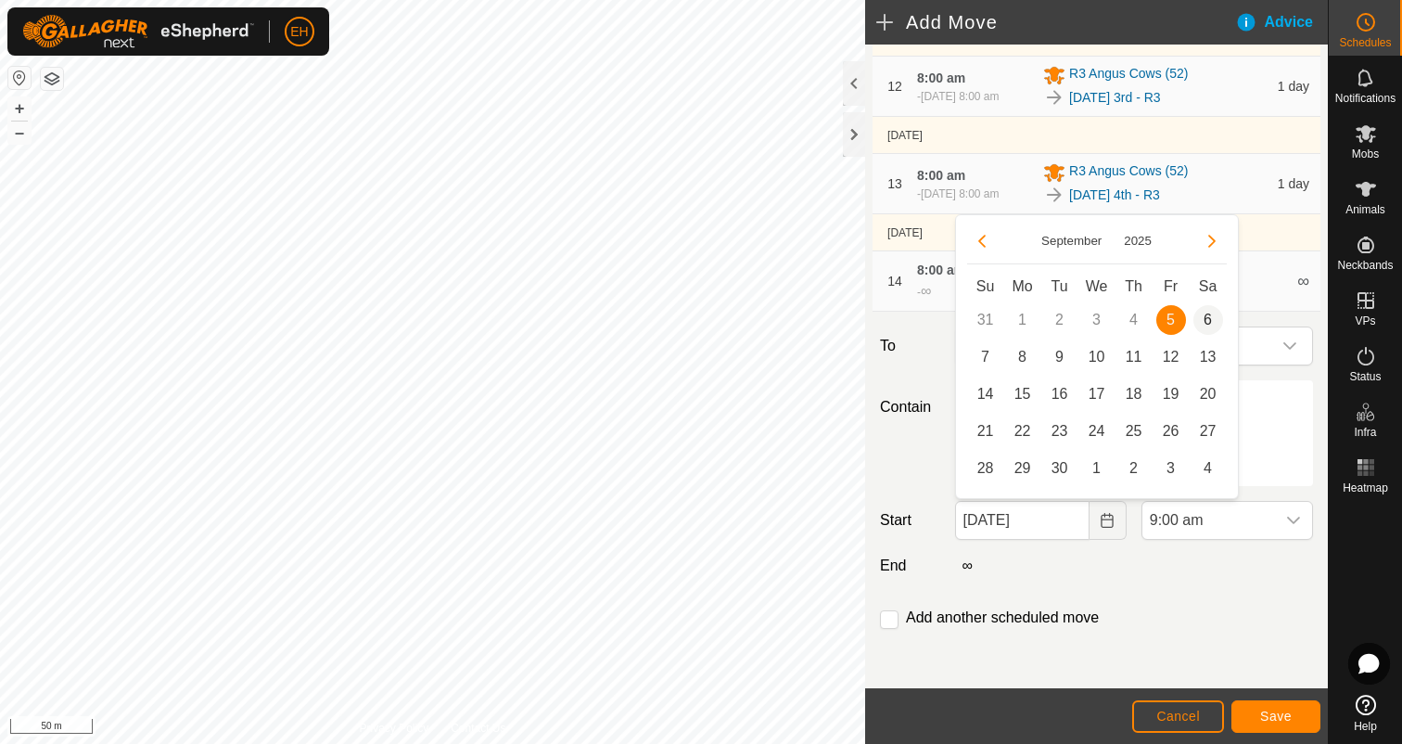
click at [1210, 322] on span "6" at bounding box center [1208, 320] width 30 height 30
type input "06 Sep, 2025"
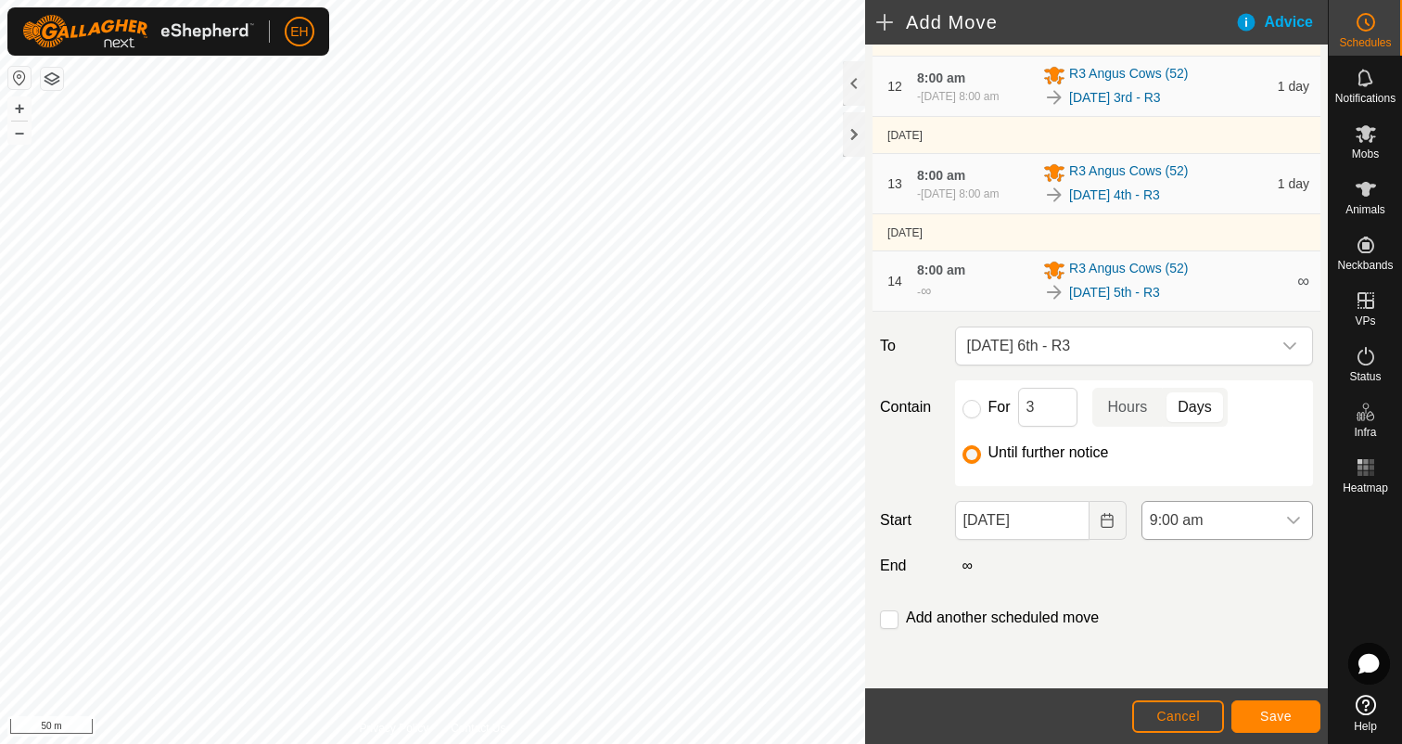
click at [1303, 514] on div "dropdown trigger" at bounding box center [1293, 520] width 37 height 37
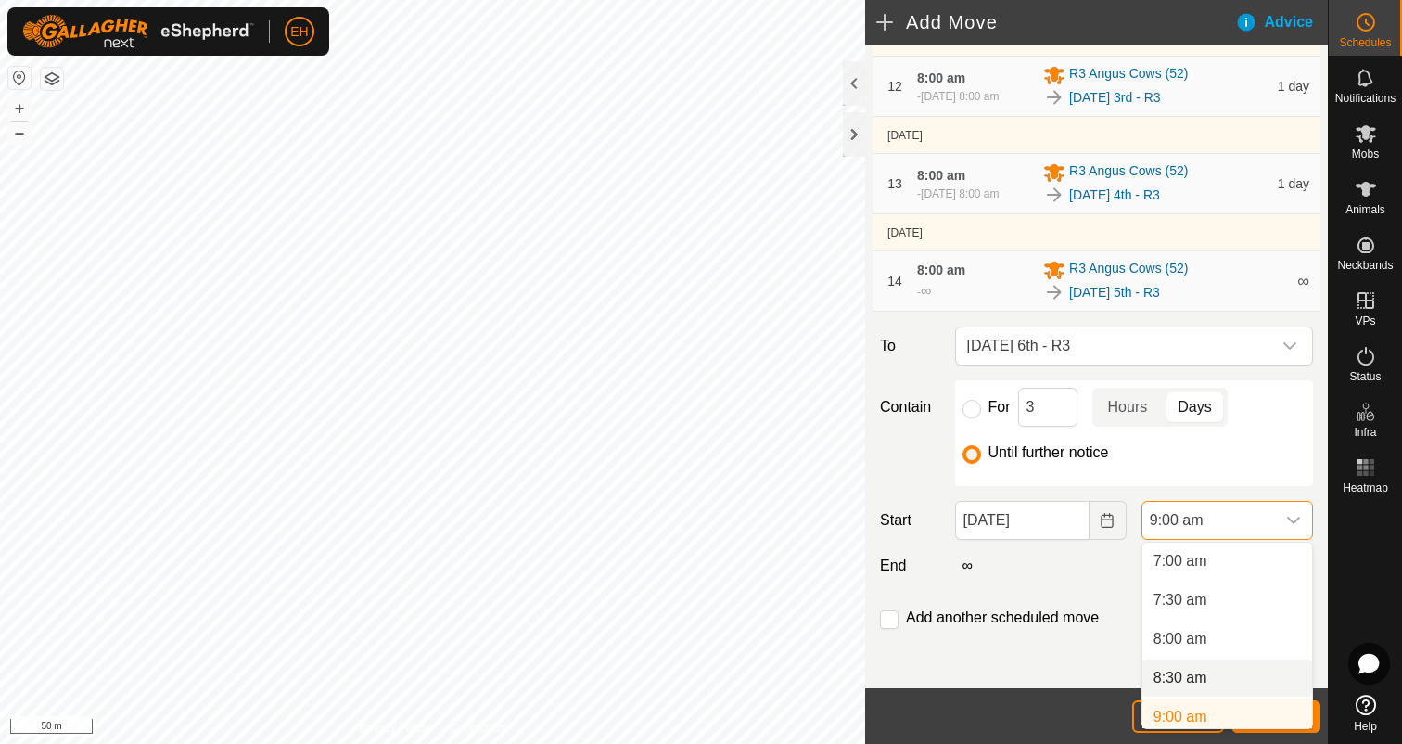
scroll to position [593, 0]
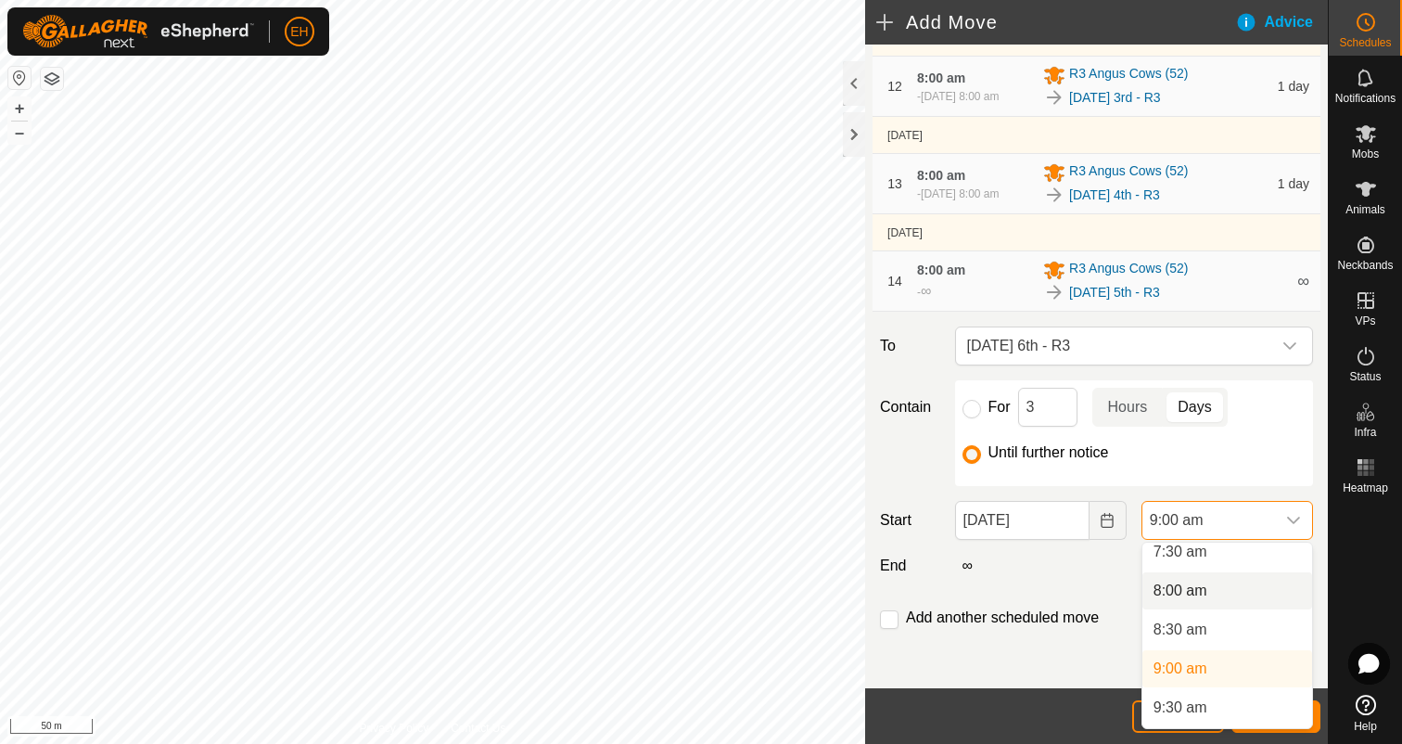
click at [1200, 595] on li "8:00 am" at bounding box center [1227, 590] width 170 height 37
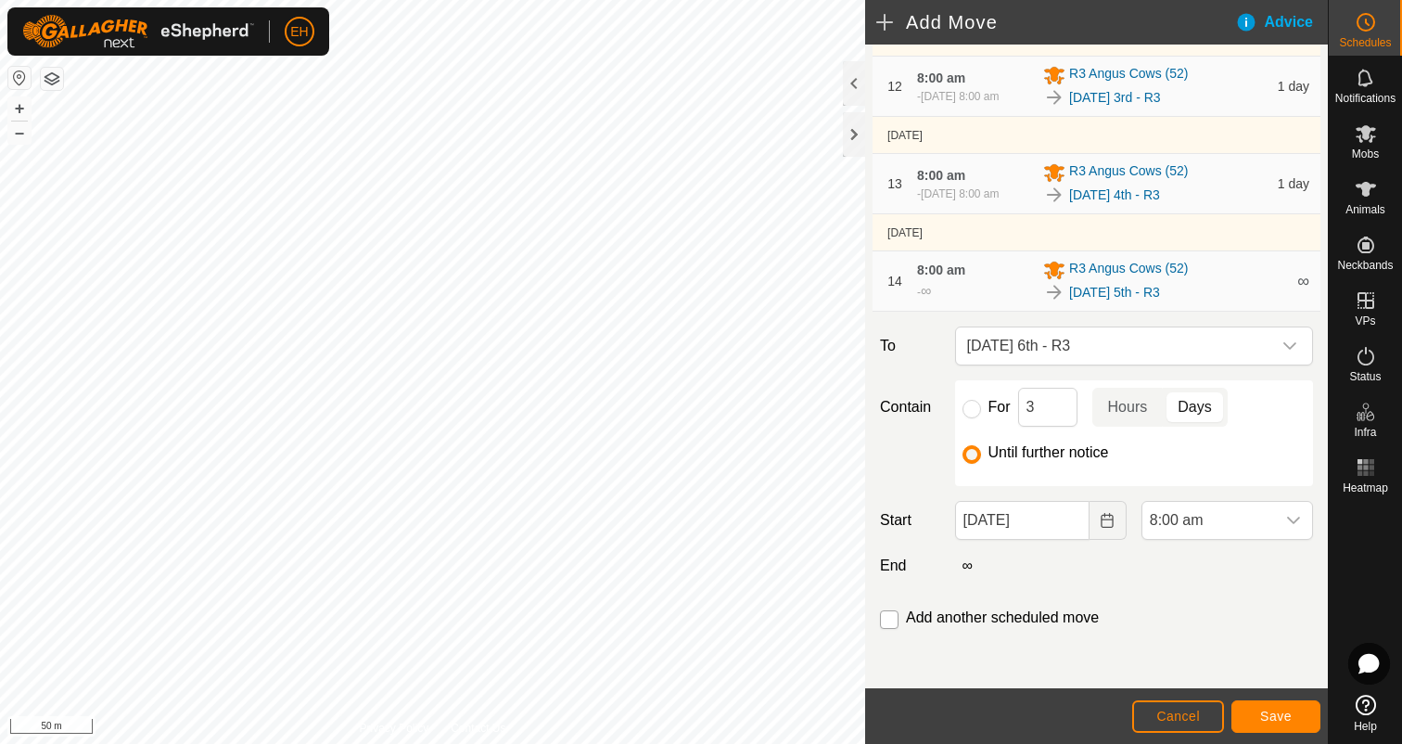
click at [890, 618] on input "checkbox" at bounding box center [889, 619] width 19 height 19
checkbox input "true"
click at [1248, 707] on button "Save" at bounding box center [1275, 716] width 89 height 32
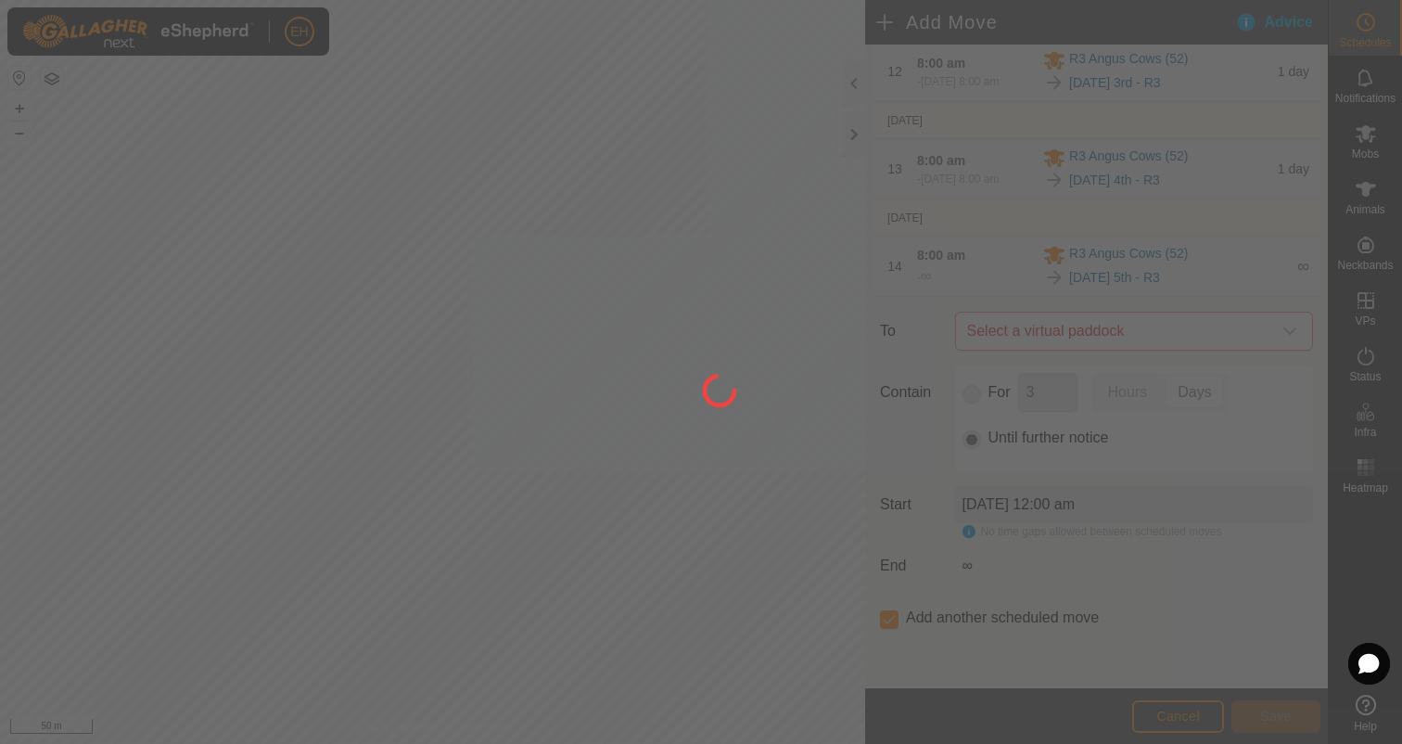
scroll to position [0, 0]
type input "06 Sep, 2025"
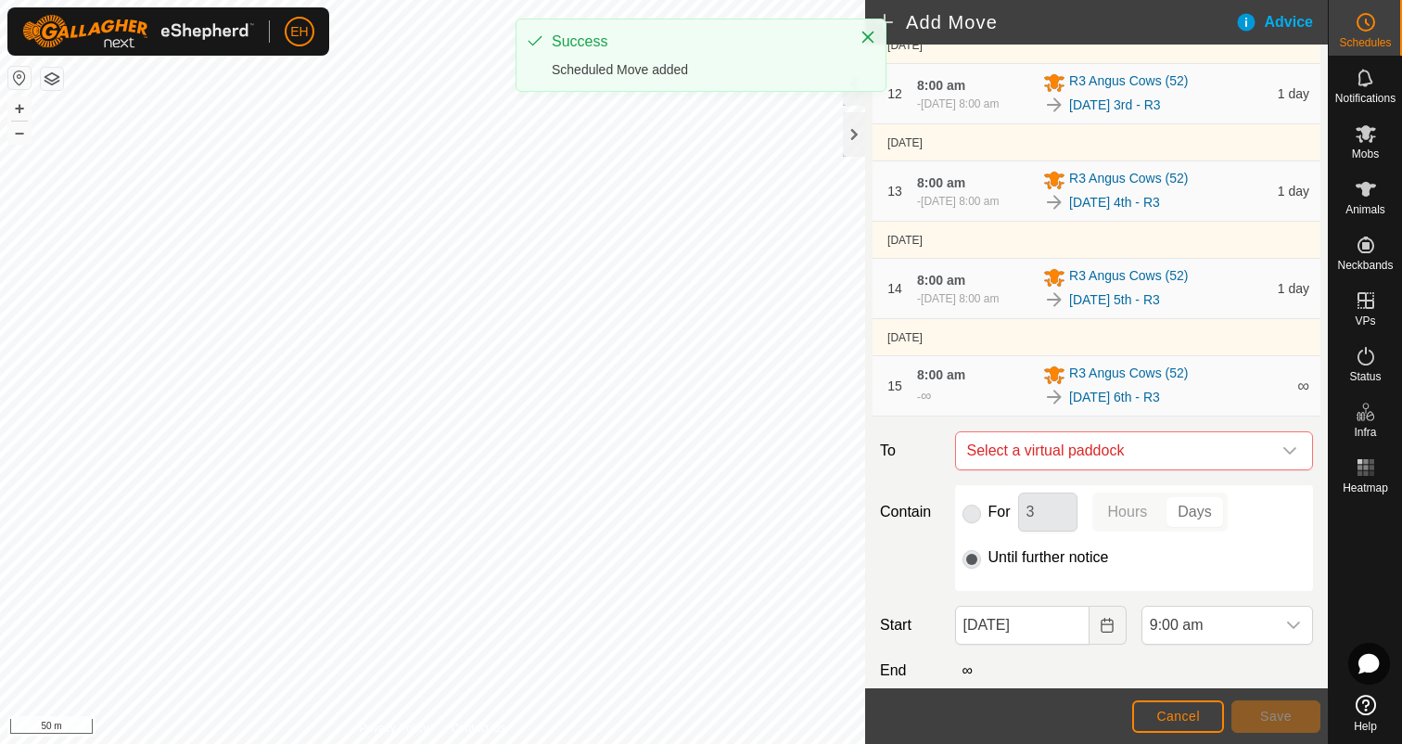
scroll to position [1347, 0]
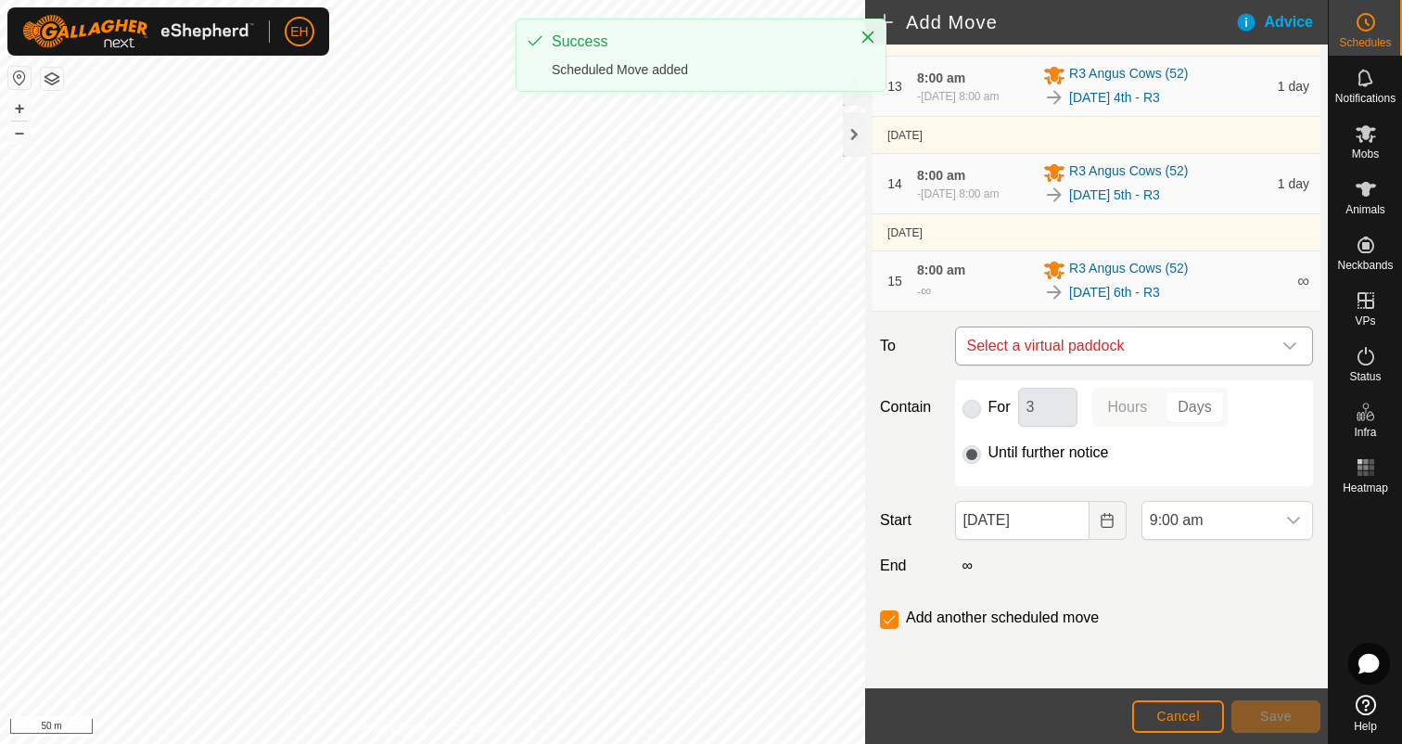
click at [1089, 348] on span "Select a virtual paddock" at bounding box center [1116, 345] width 312 height 37
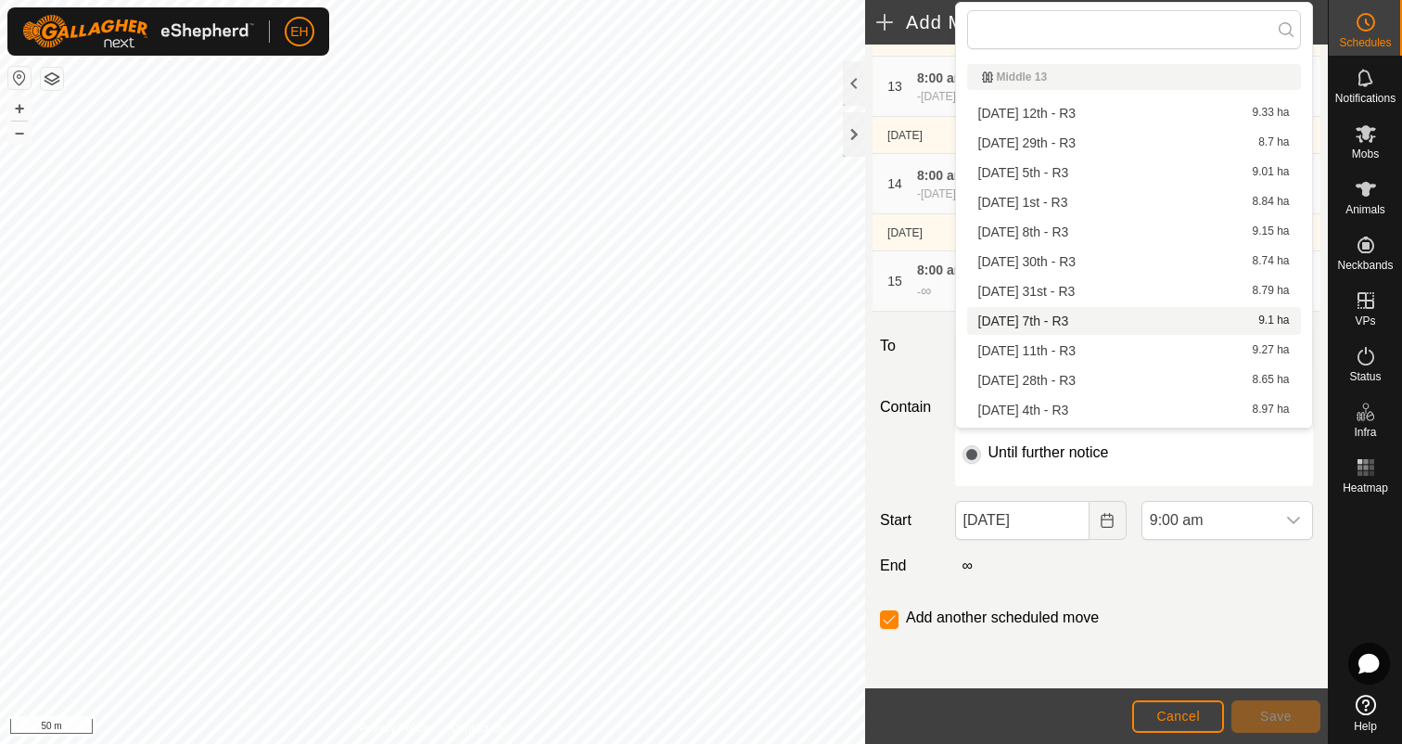
click at [1087, 325] on li "Sunday 7th - R3 9.1 ha" at bounding box center [1134, 321] width 334 height 28
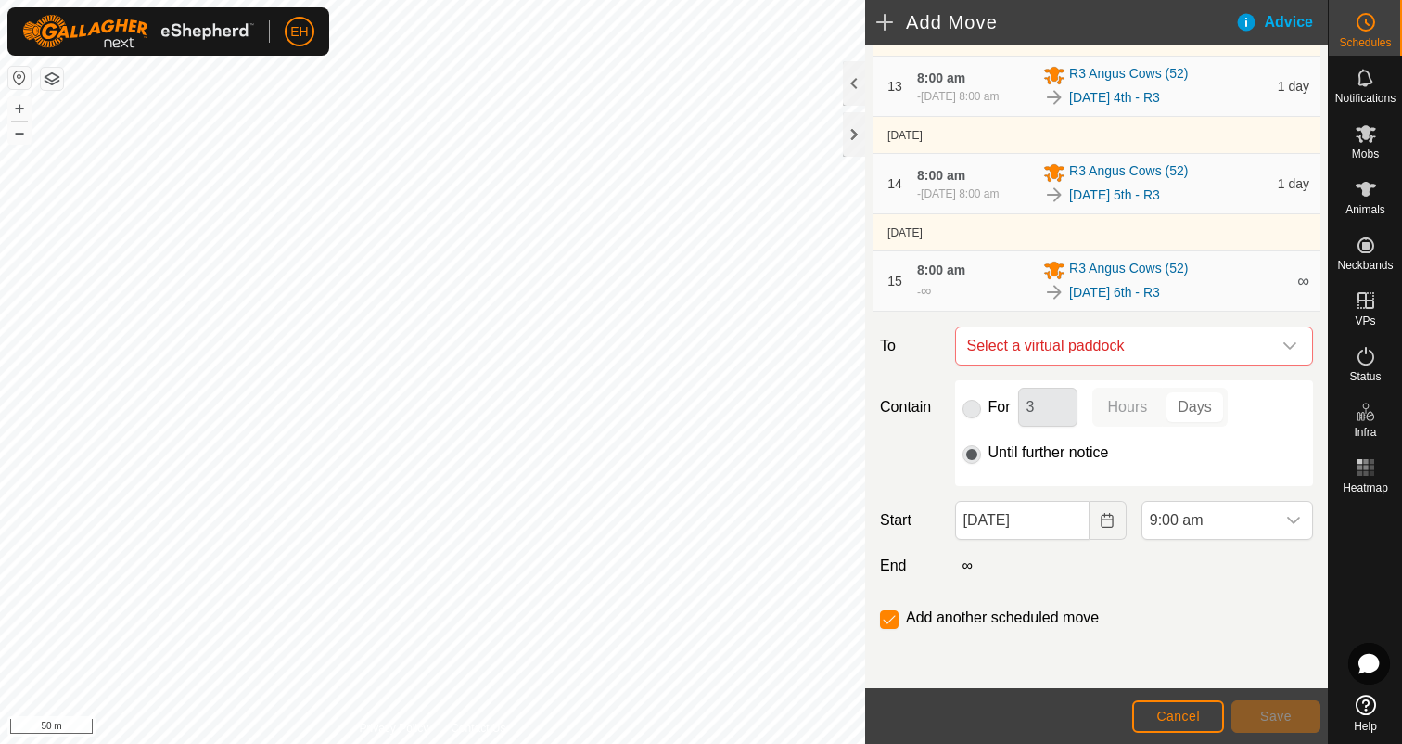
checkbox input "false"
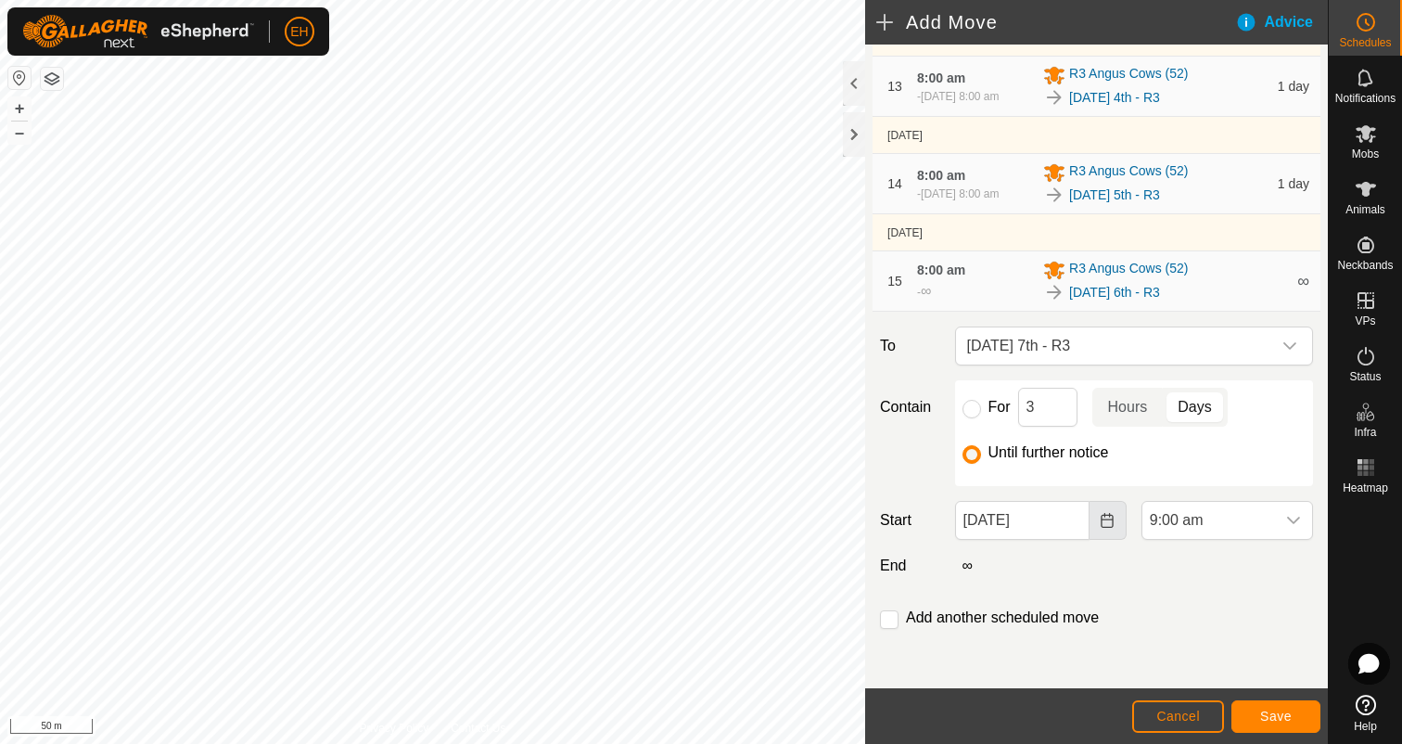
click at [1111, 527] on icon "Choose Date" at bounding box center [1108, 520] width 12 height 15
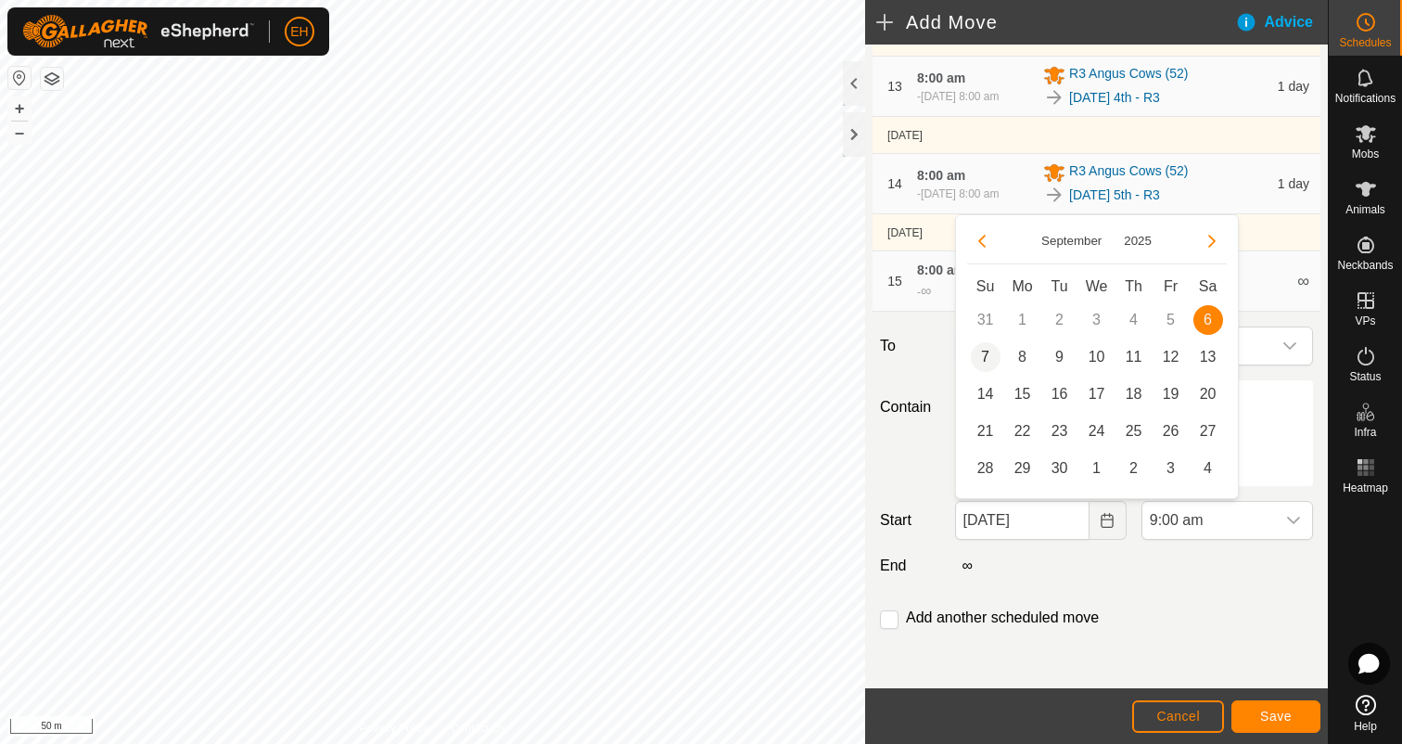
click at [976, 363] on span "7" at bounding box center [986, 357] width 30 height 30
type input "07 Sep, 2025"
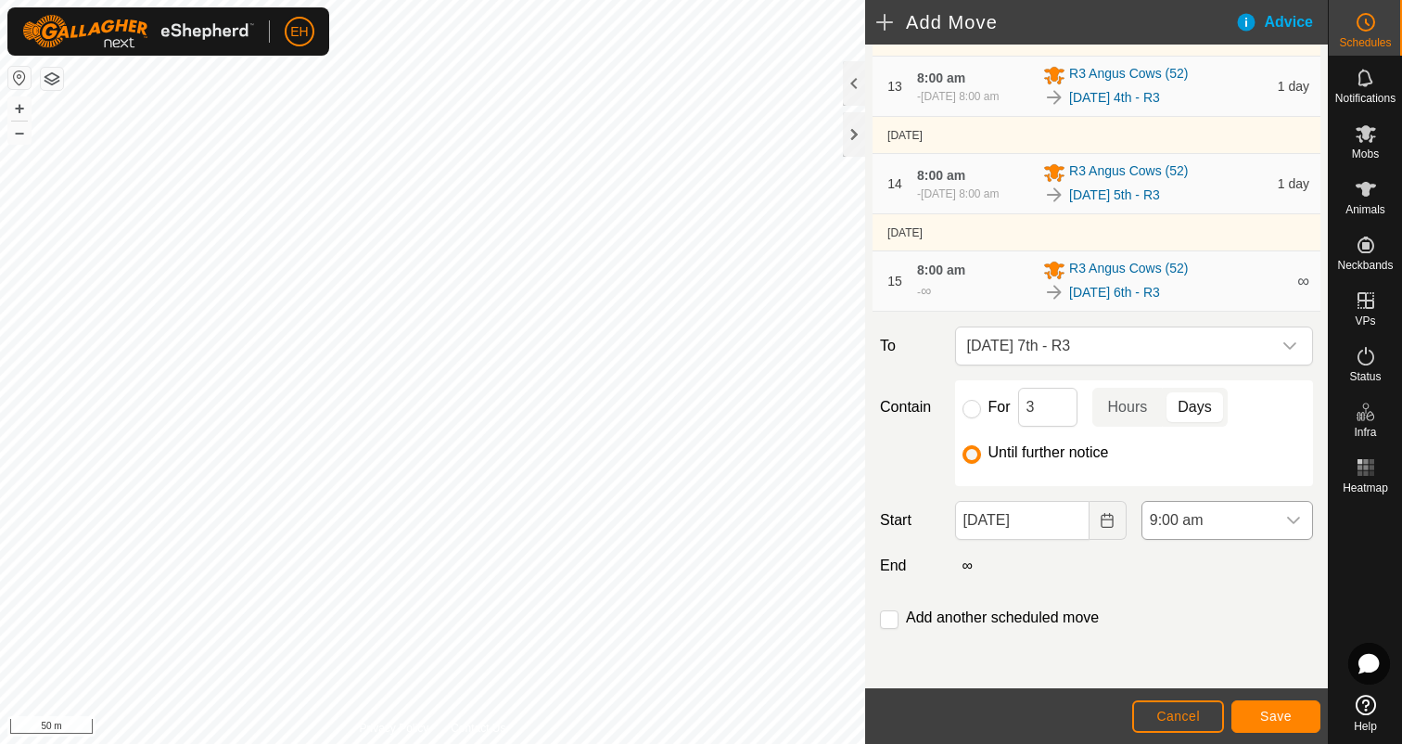
click at [1302, 519] on div "dropdown trigger" at bounding box center [1293, 520] width 37 height 37
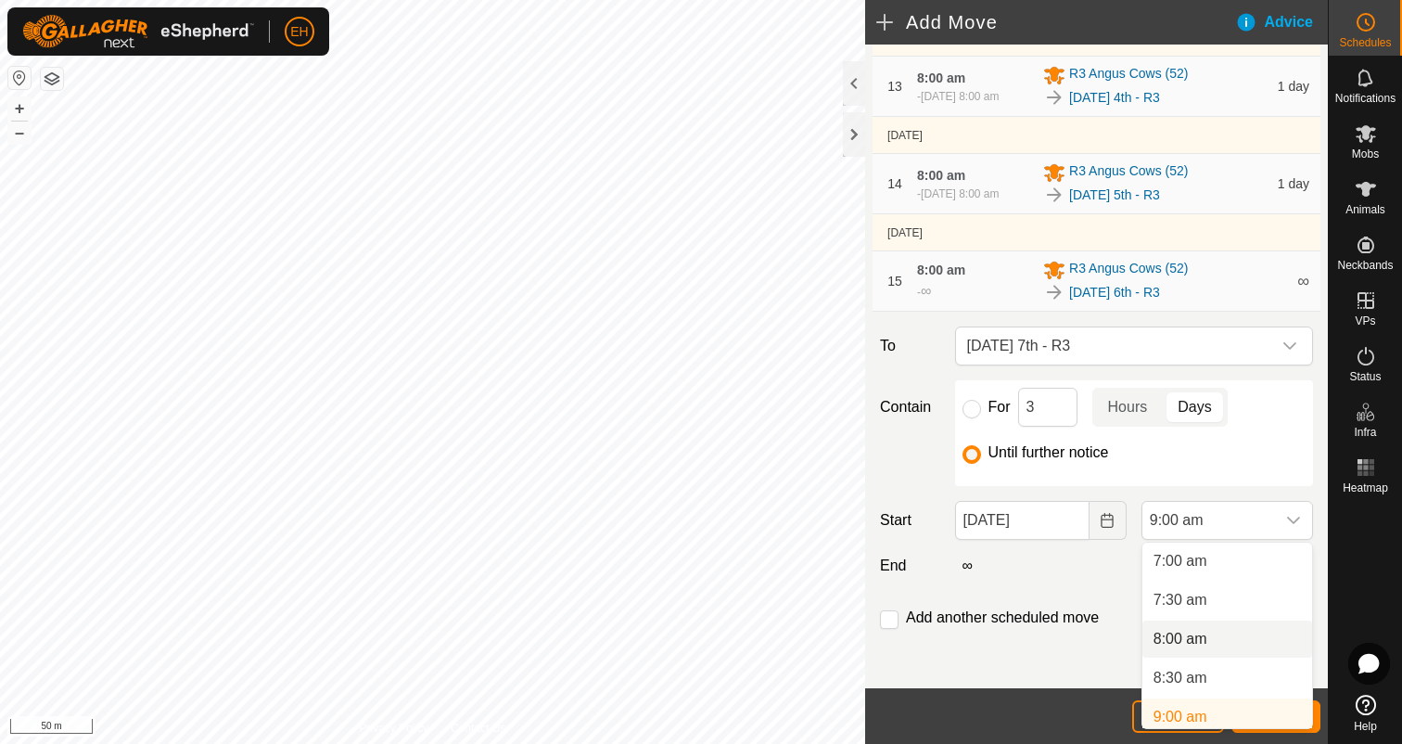
click at [1227, 630] on li "8:00 am" at bounding box center [1227, 638] width 170 height 37
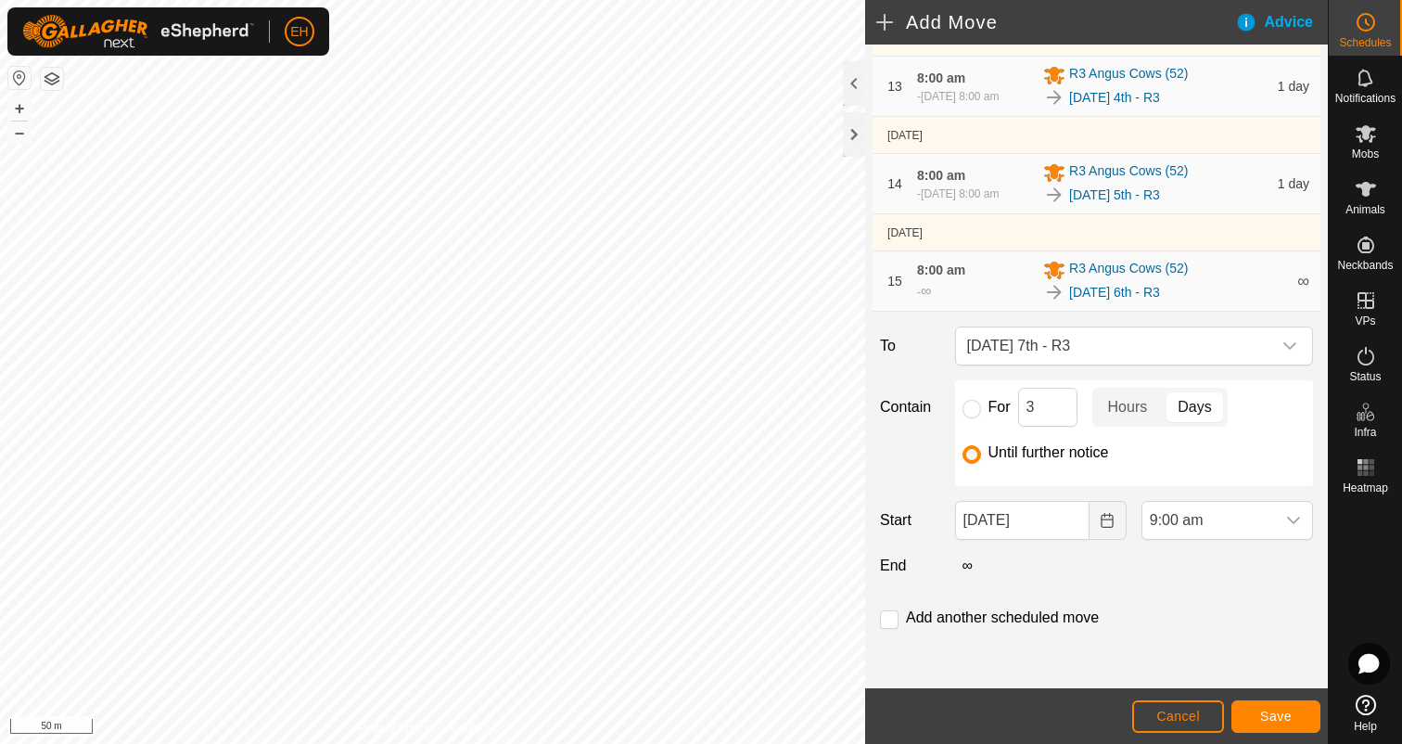
scroll to position [553, 0]
click at [896, 618] on input "checkbox" at bounding box center [889, 619] width 19 height 19
checkbox input "true"
click at [1300, 714] on button "Save" at bounding box center [1275, 716] width 89 height 32
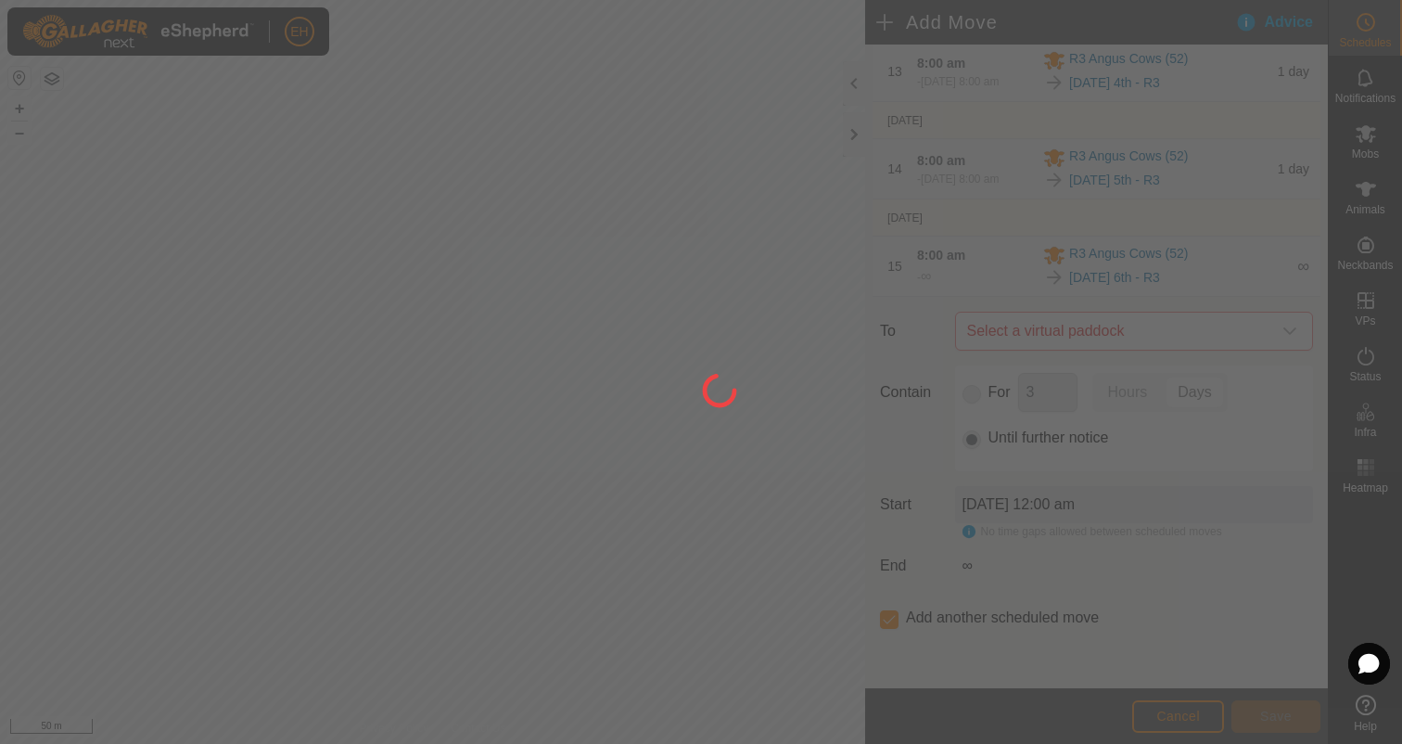
scroll to position [0, 0]
type input "07 Sep, 2025"
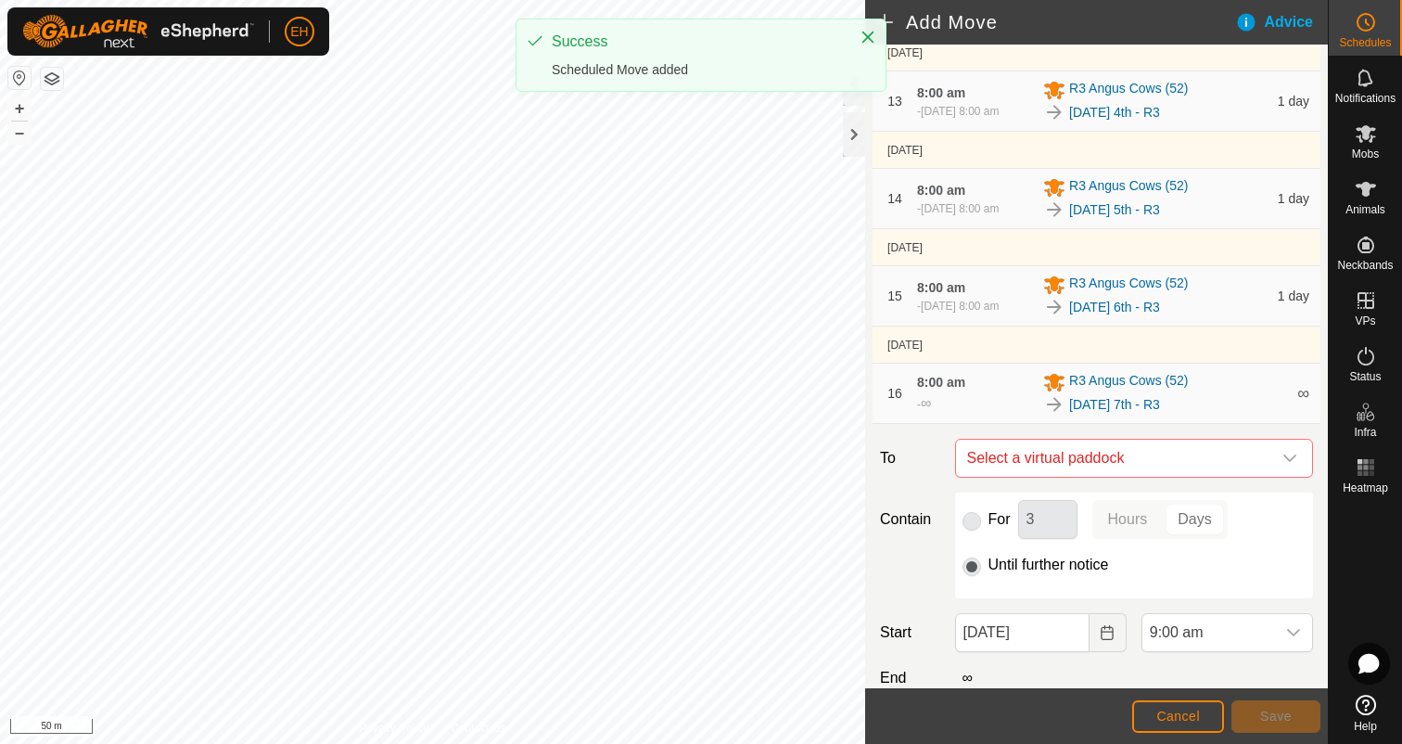
scroll to position [1445, 0]
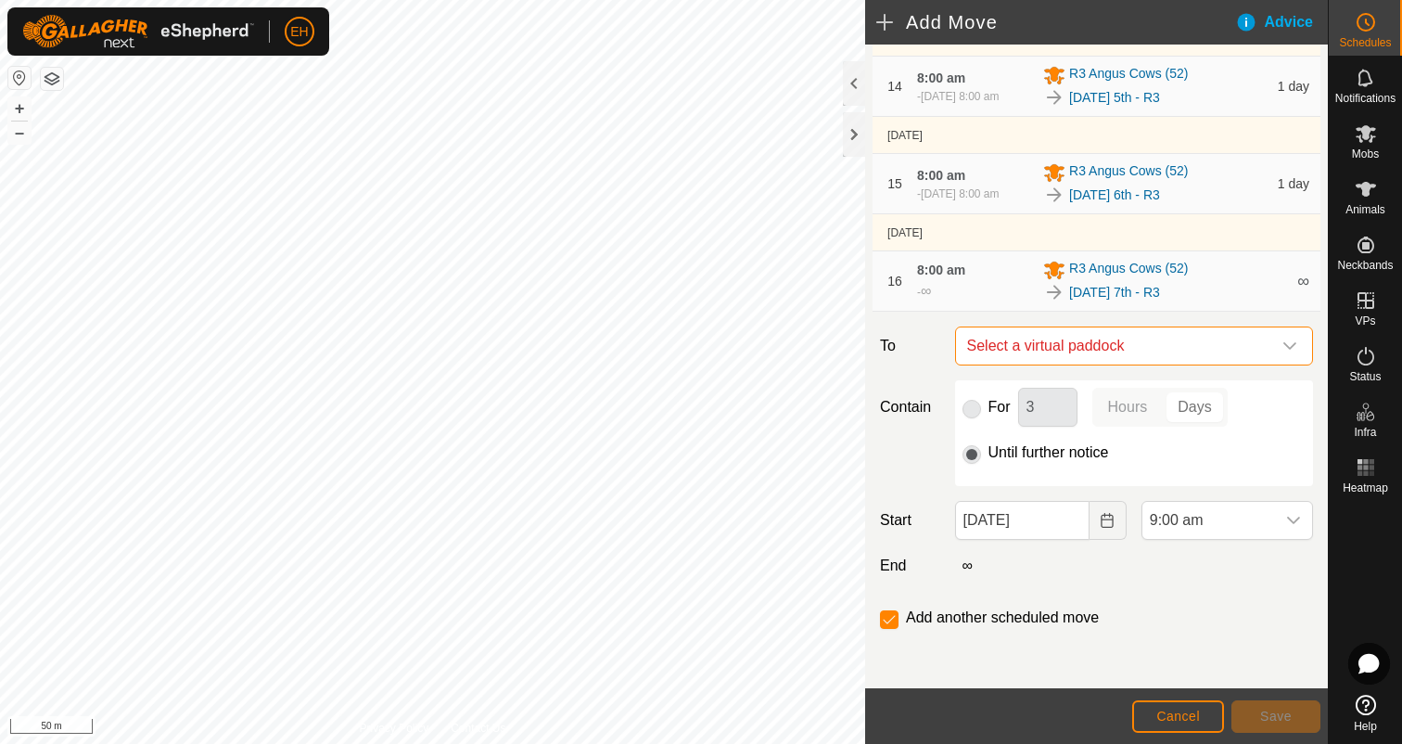
click at [1124, 354] on span "Select a virtual paddock" at bounding box center [1116, 345] width 312 height 37
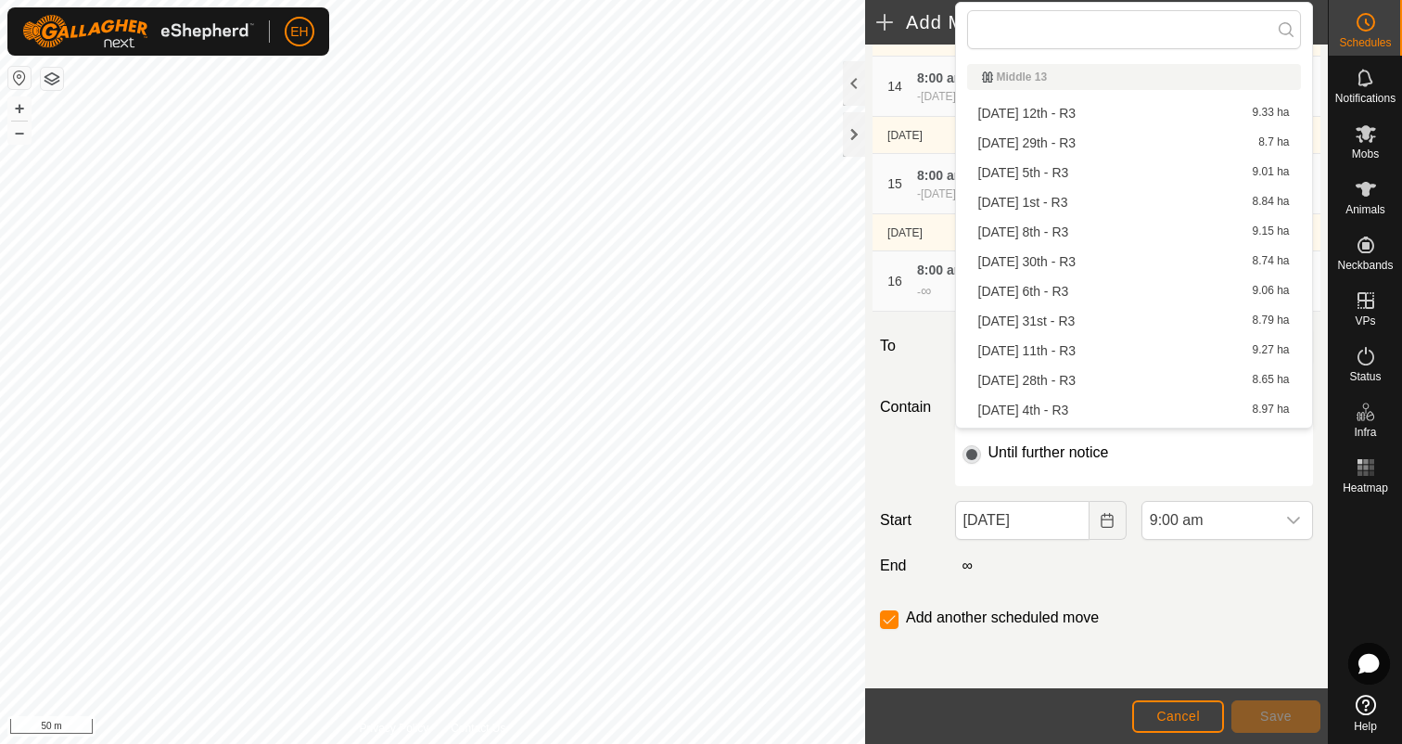
click at [1091, 230] on li "Monday 8th - R3 9.15 ha" at bounding box center [1134, 232] width 334 height 28
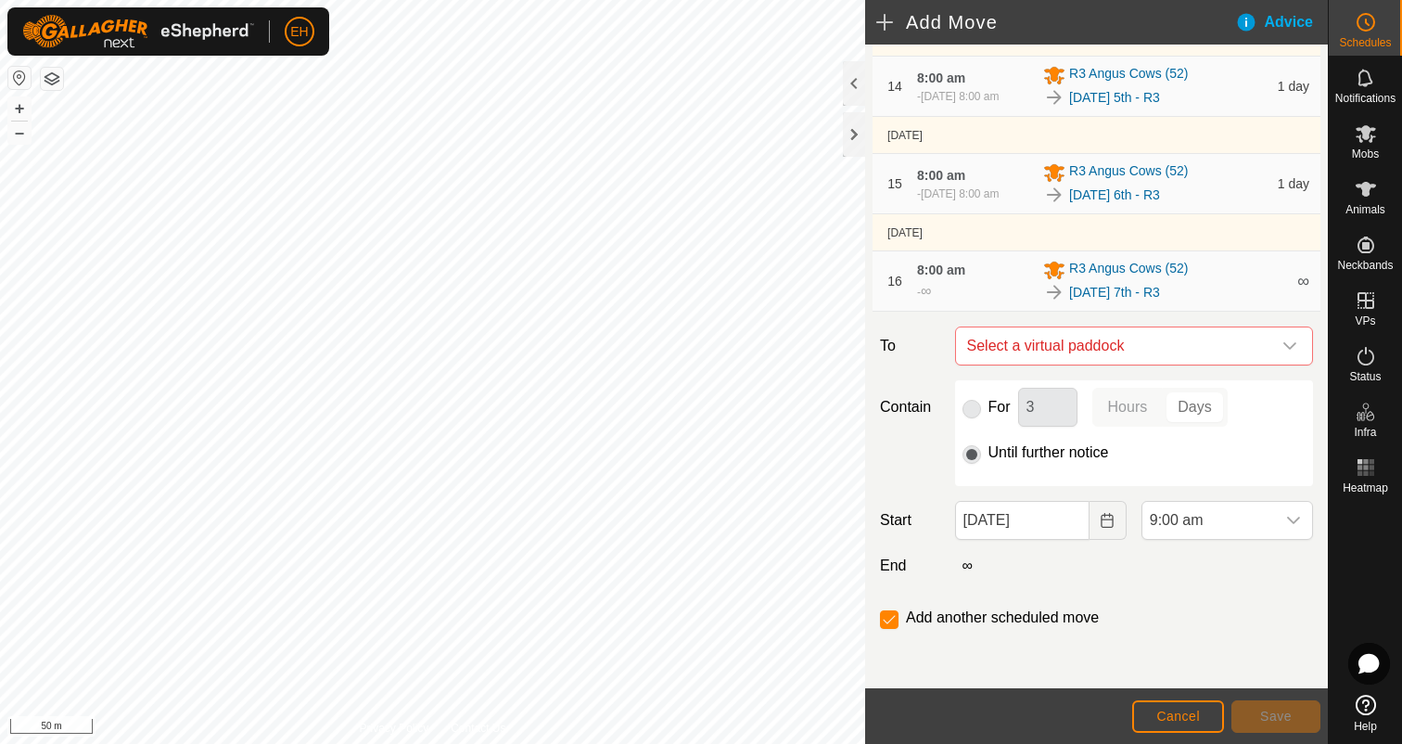
checkbox input "false"
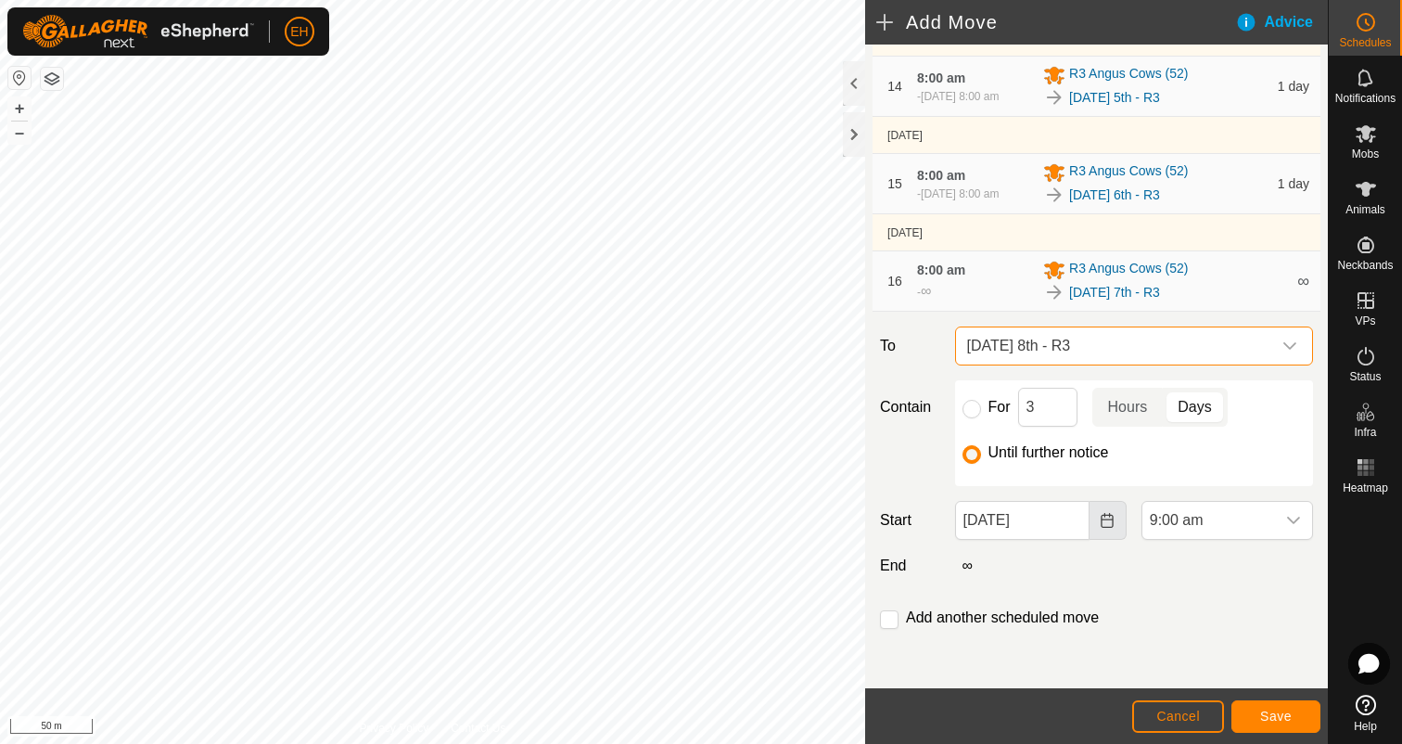
click at [1114, 521] on icon "Choose Date" at bounding box center [1107, 520] width 15 height 15
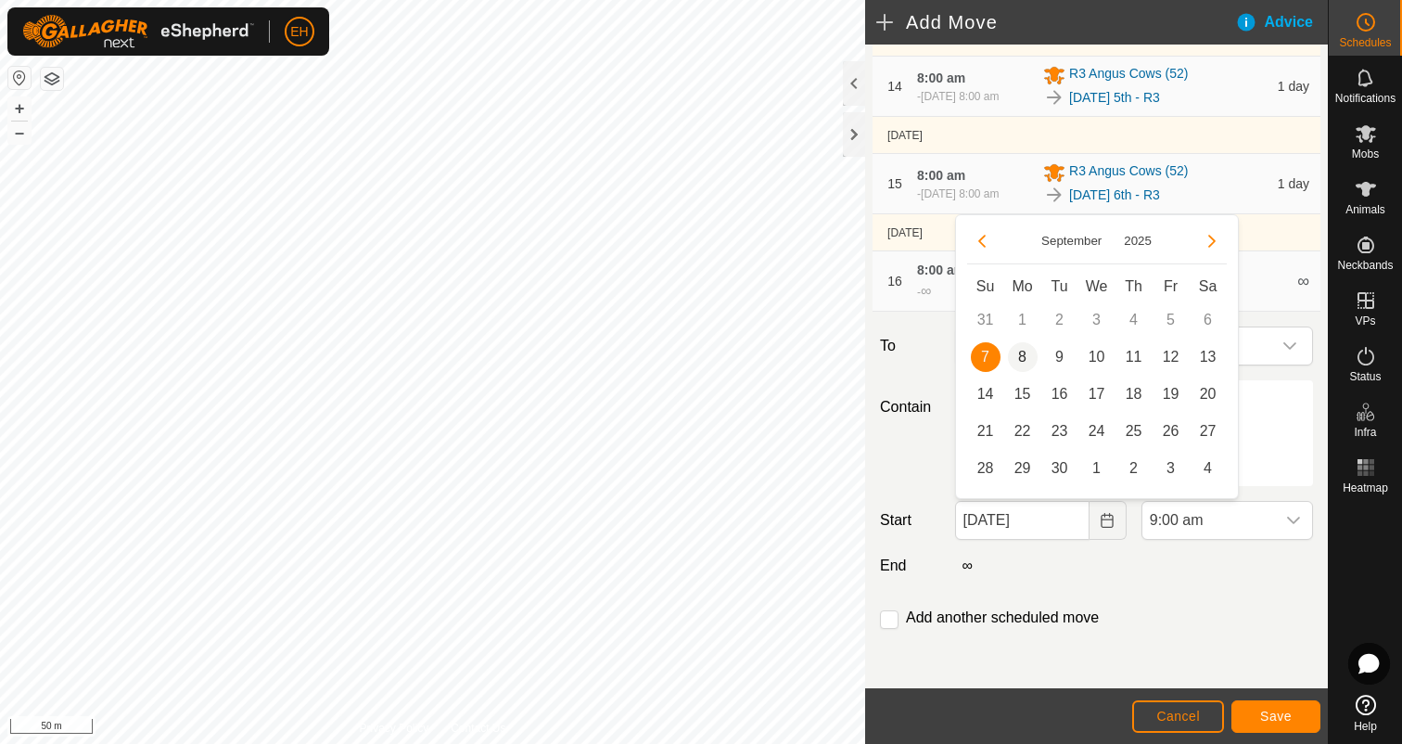
click at [1023, 356] on span "8" at bounding box center [1023, 357] width 30 height 30
type input "08 Sep, 2025"
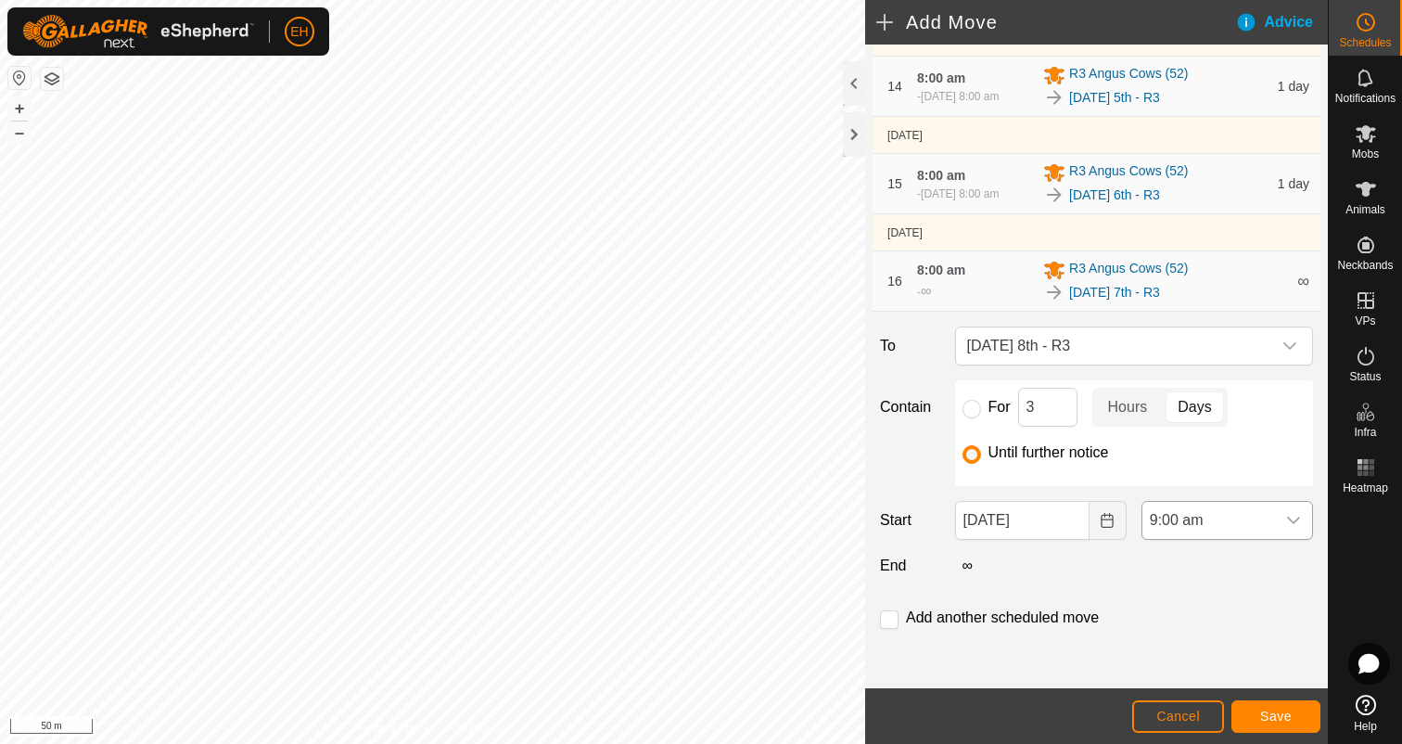
click at [1294, 529] on div "dropdown trigger" at bounding box center [1293, 520] width 37 height 37
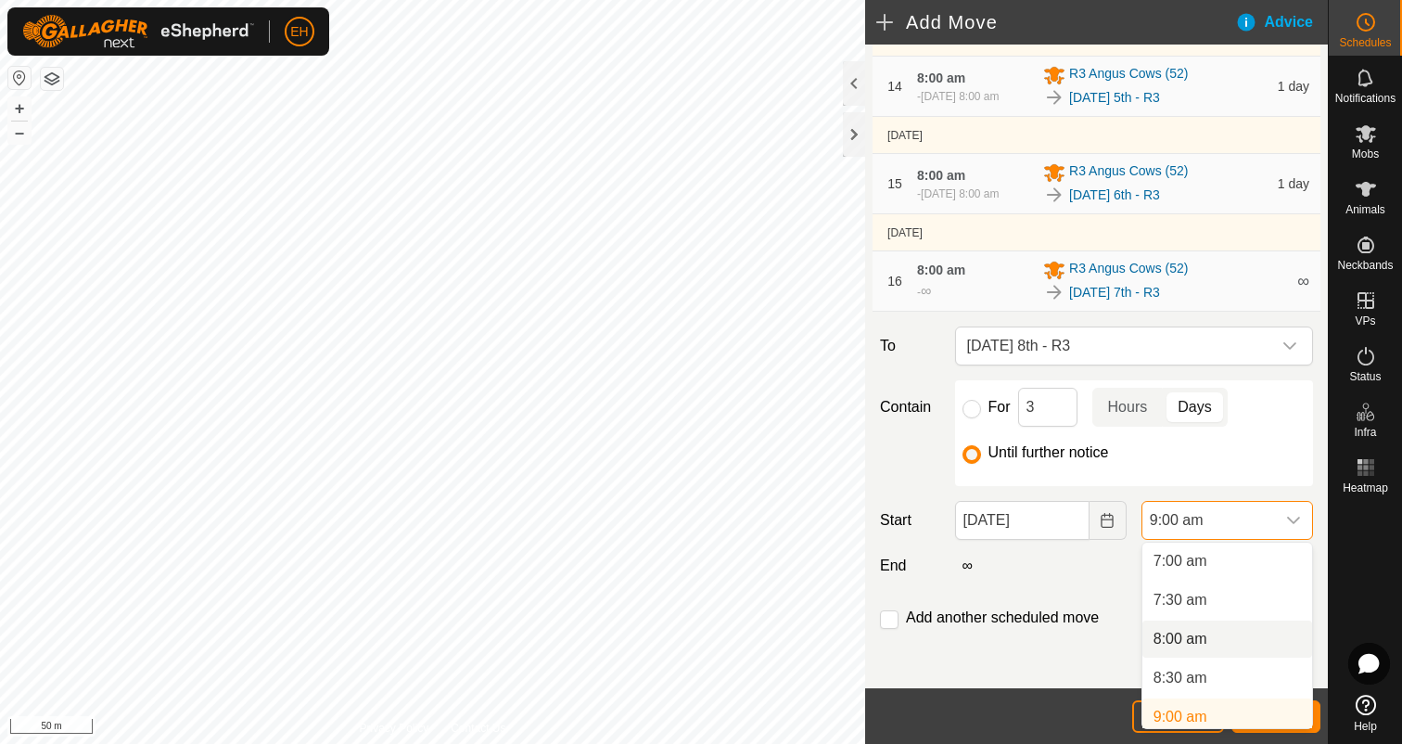
click at [1199, 629] on li "8:00 am" at bounding box center [1227, 638] width 170 height 37
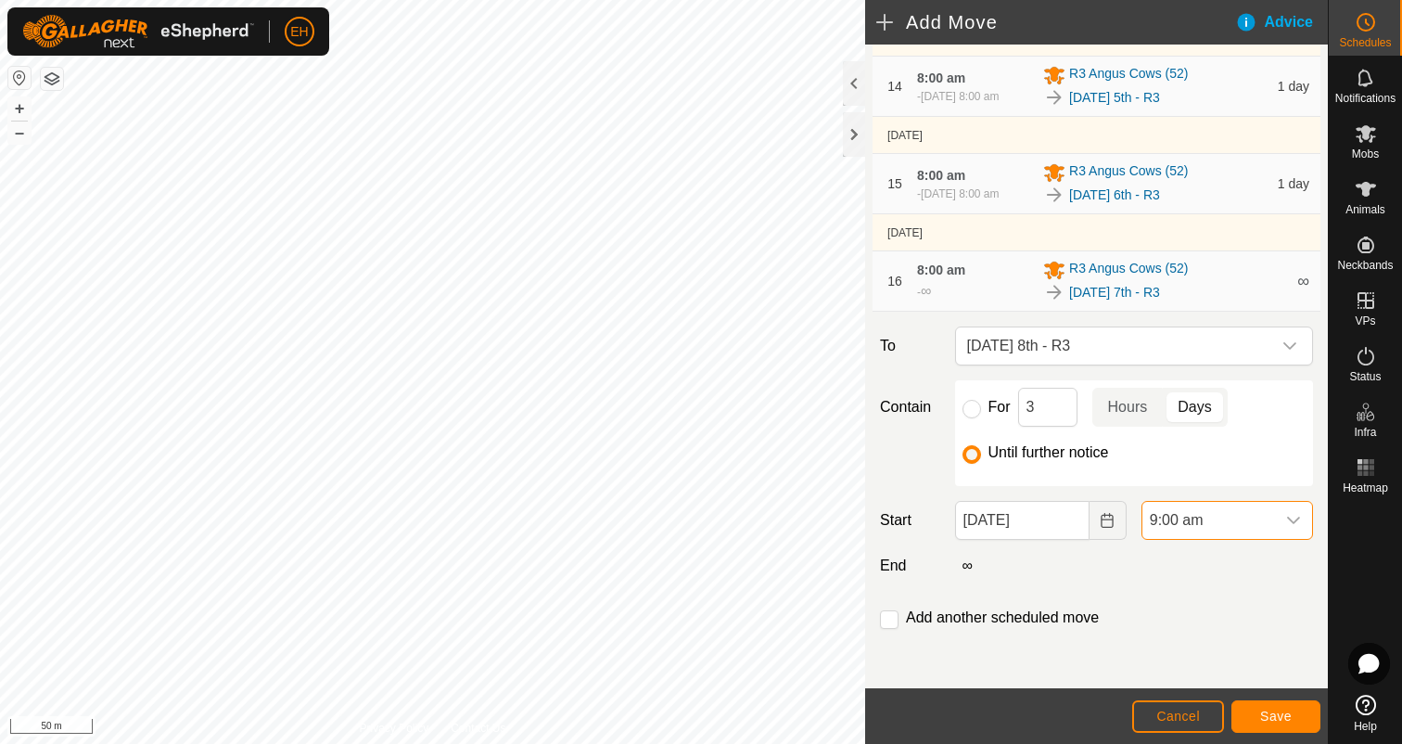
scroll to position [553, 0]
click at [887, 622] on input "checkbox" at bounding box center [889, 619] width 19 height 19
checkbox input "true"
click at [1272, 714] on span "Save" at bounding box center [1276, 715] width 32 height 15
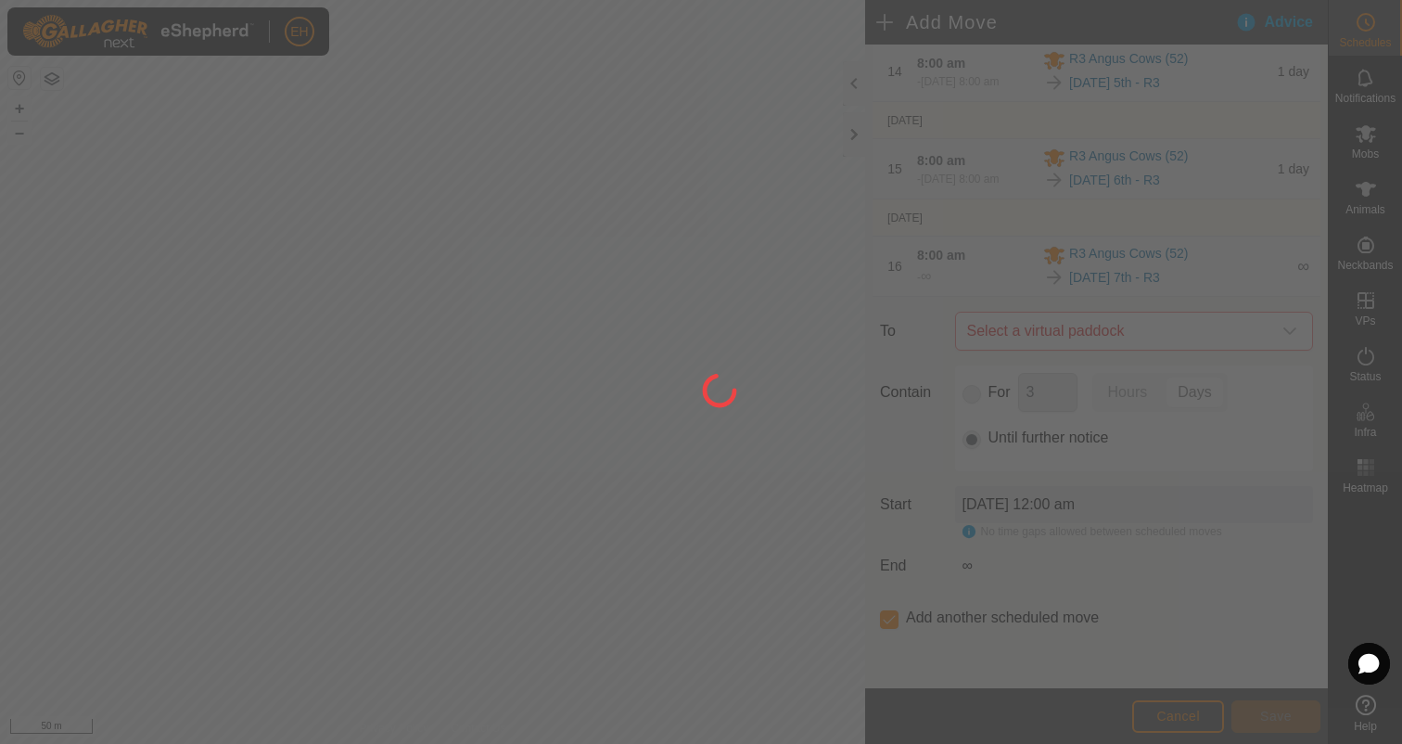
scroll to position [0, 0]
type input "08 Sep, 2025"
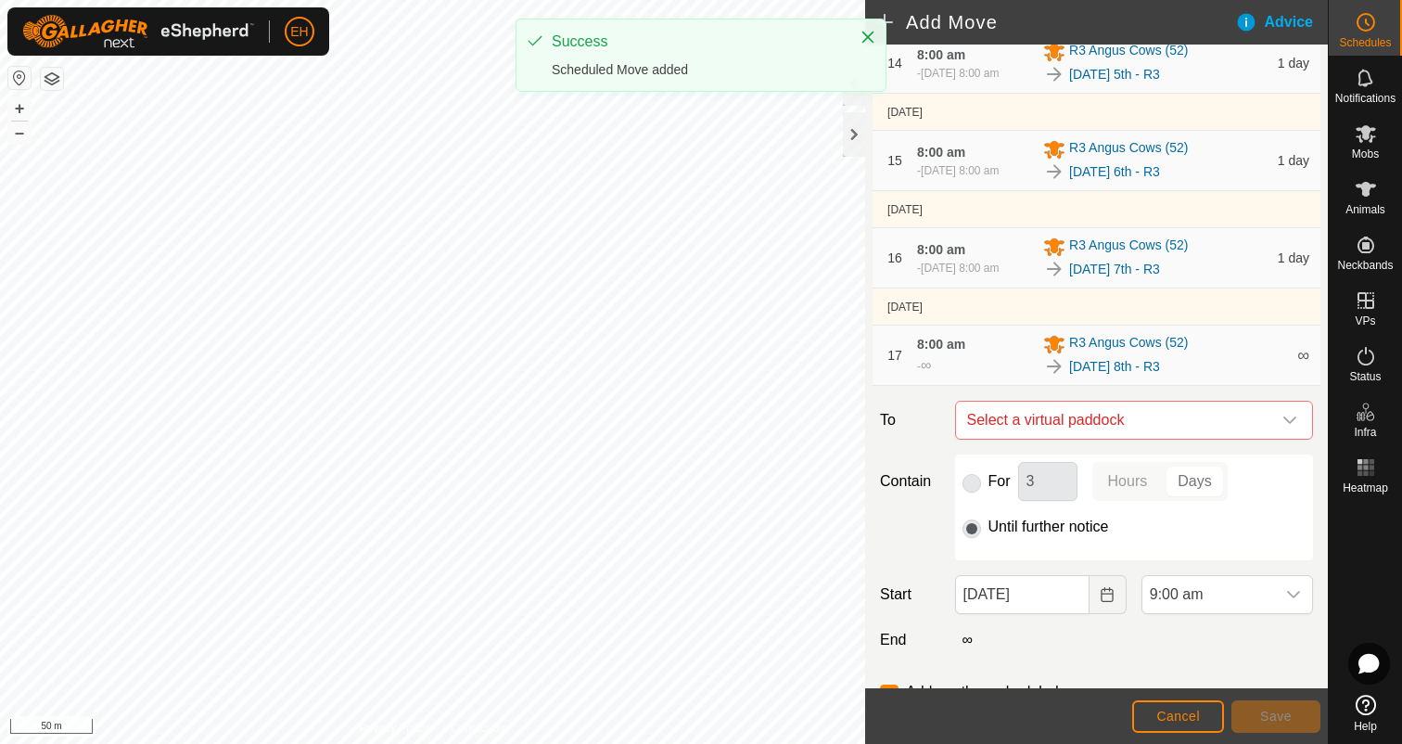
scroll to position [1542, 0]
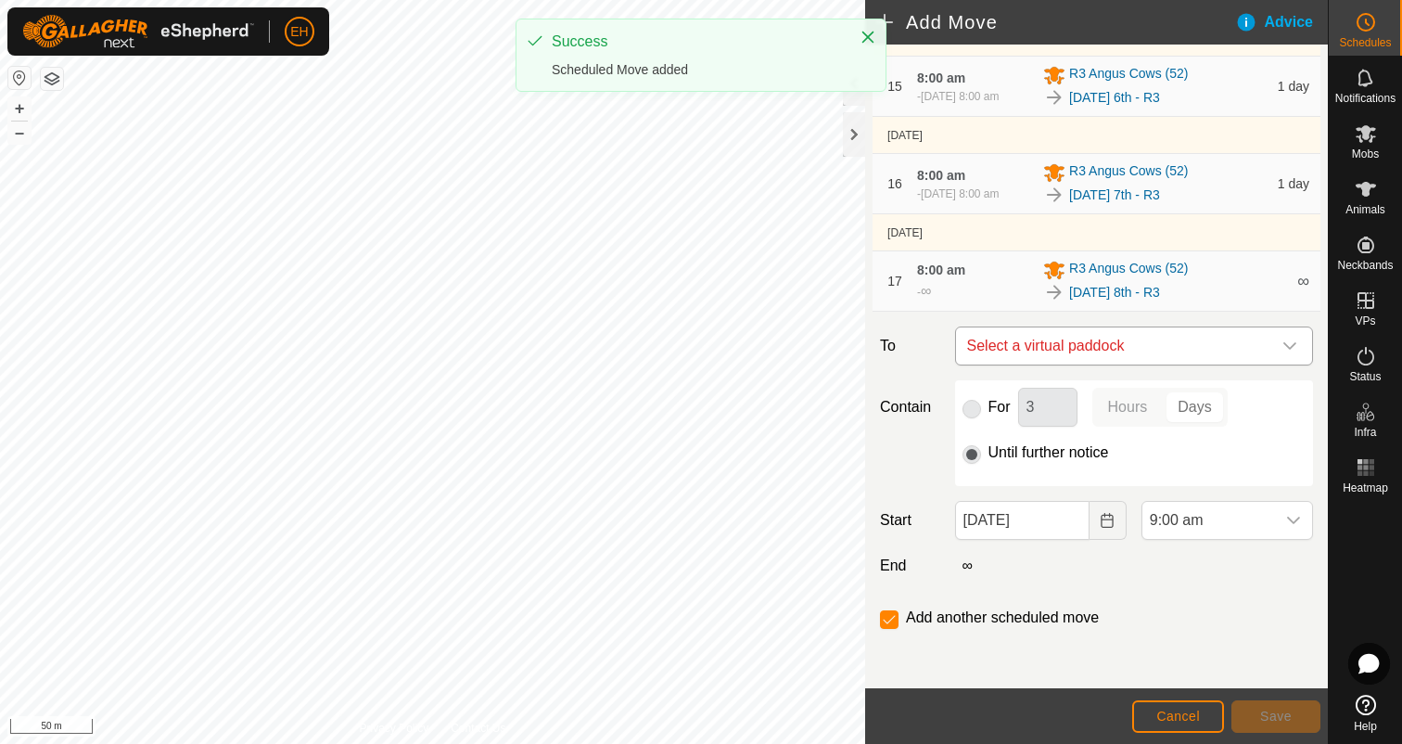
click at [1080, 346] on span "Select a virtual paddock" at bounding box center [1116, 345] width 312 height 37
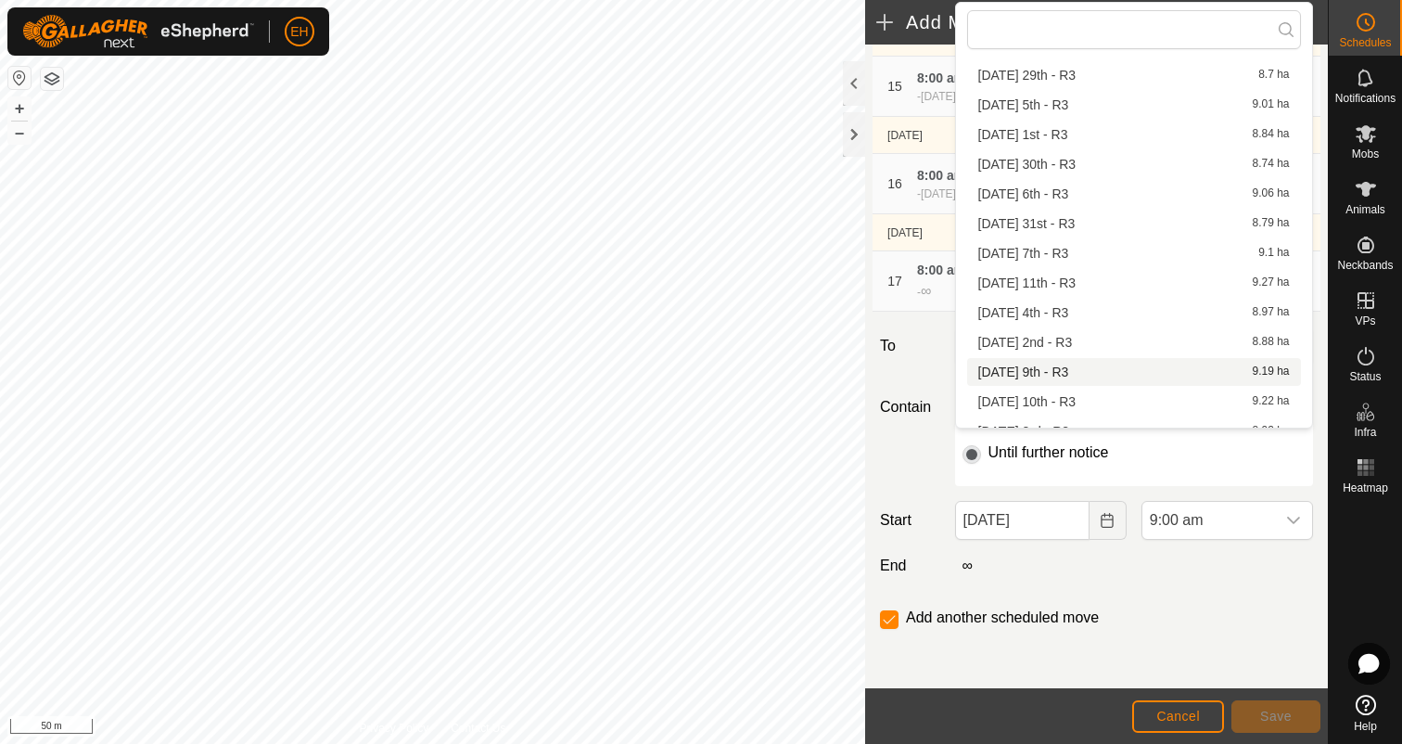
scroll to position [69, 0]
click at [1074, 372] on li "Tuesday 9th - R3 9.19 ha" at bounding box center [1134, 371] width 334 height 28
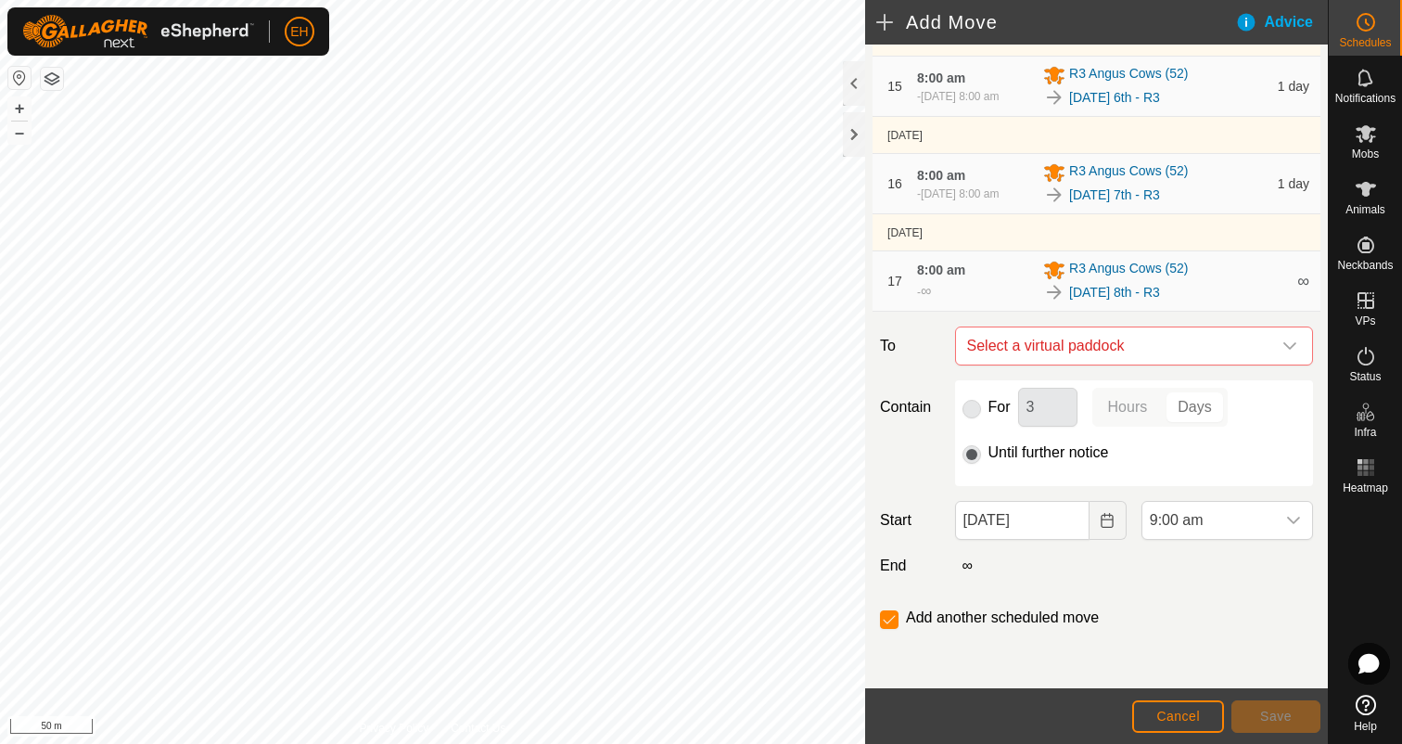
checkbox input "false"
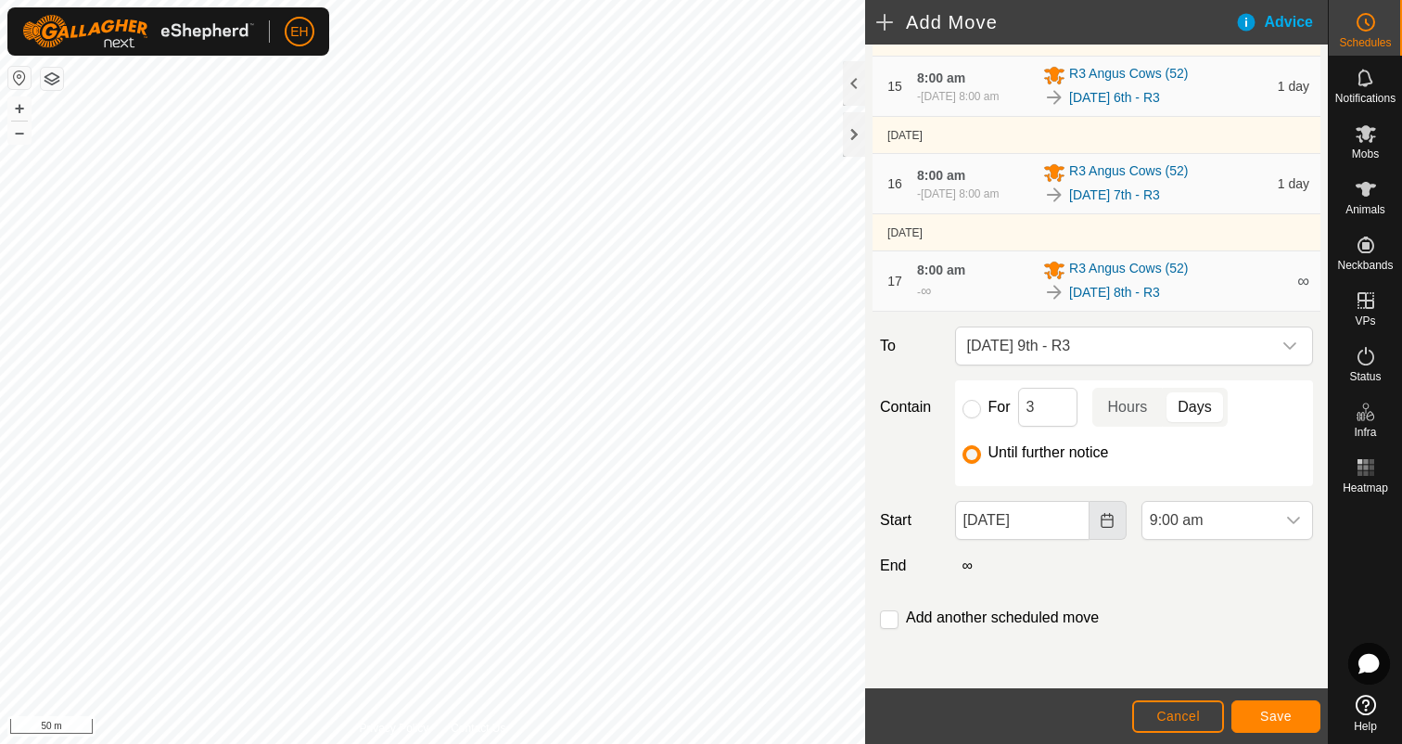
click at [1103, 525] on icon "Choose Date" at bounding box center [1107, 520] width 15 height 15
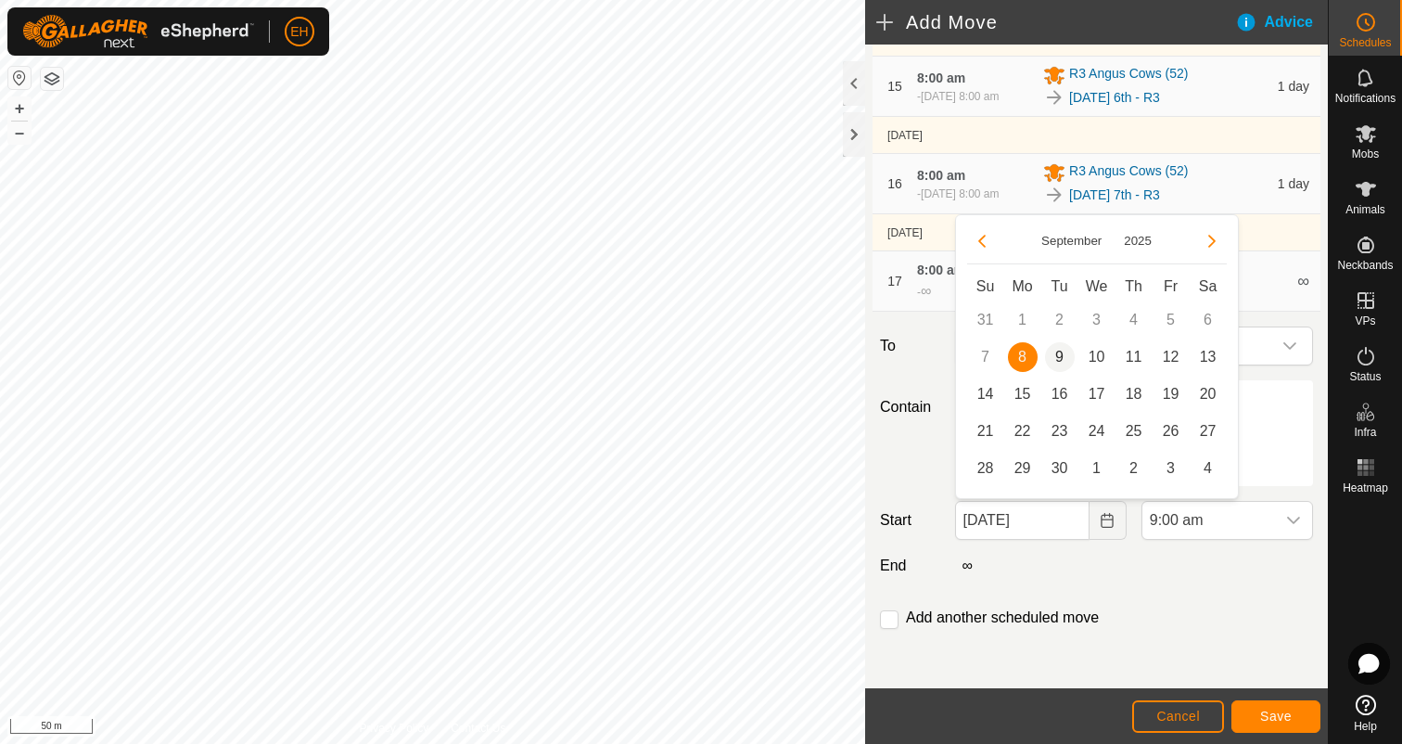
click at [1063, 357] on span "9" at bounding box center [1060, 357] width 30 height 30
type input "09 Sep, 2025"
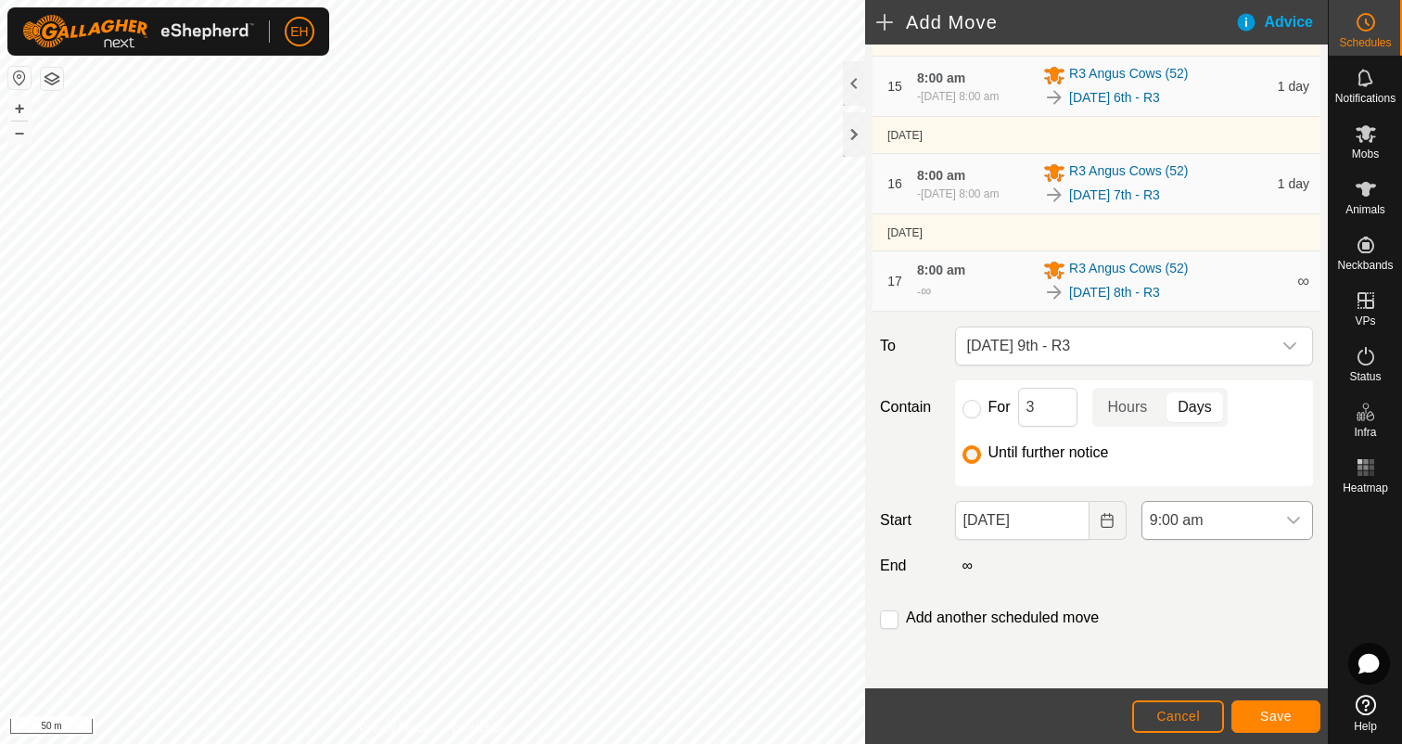
click at [1286, 519] on icon "dropdown trigger" at bounding box center [1293, 520] width 15 height 15
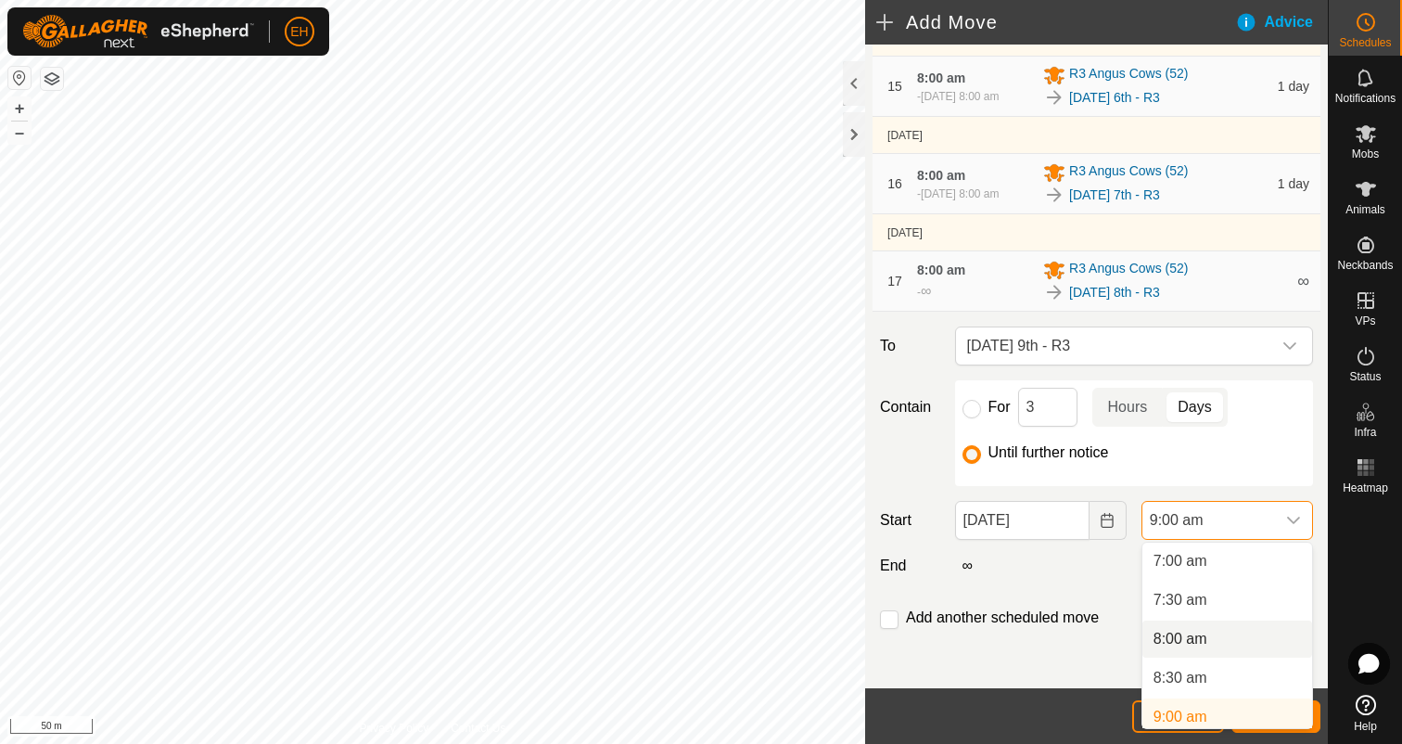
click at [1211, 640] on li "8:00 am" at bounding box center [1227, 638] width 170 height 37
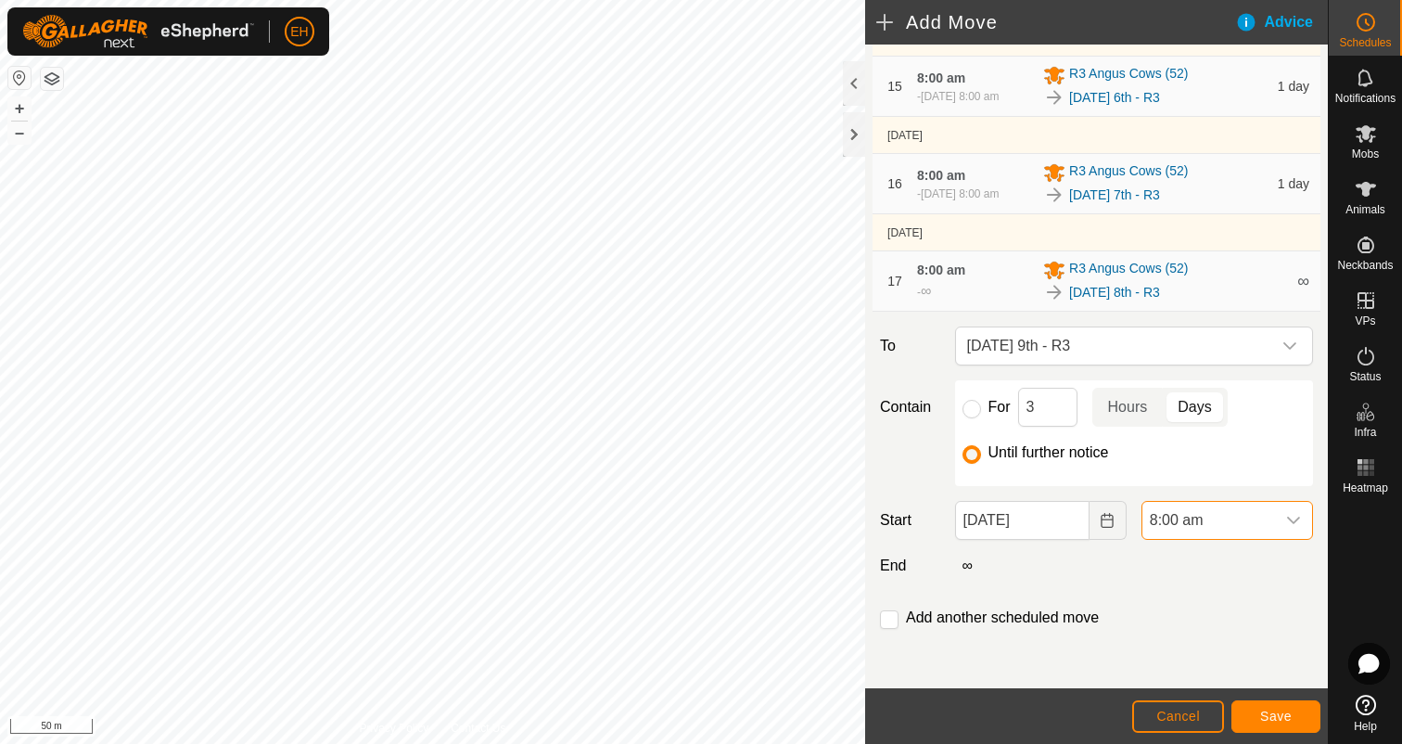
scroll to position [553, 0]
click at [895, 627] on input "checkbox" at bounding box center [889, 619] width 19 height 19
checkbox input "true"
click at [1284, 714] on span "Save" at bounding box center [1276, 715] width 32 height 15
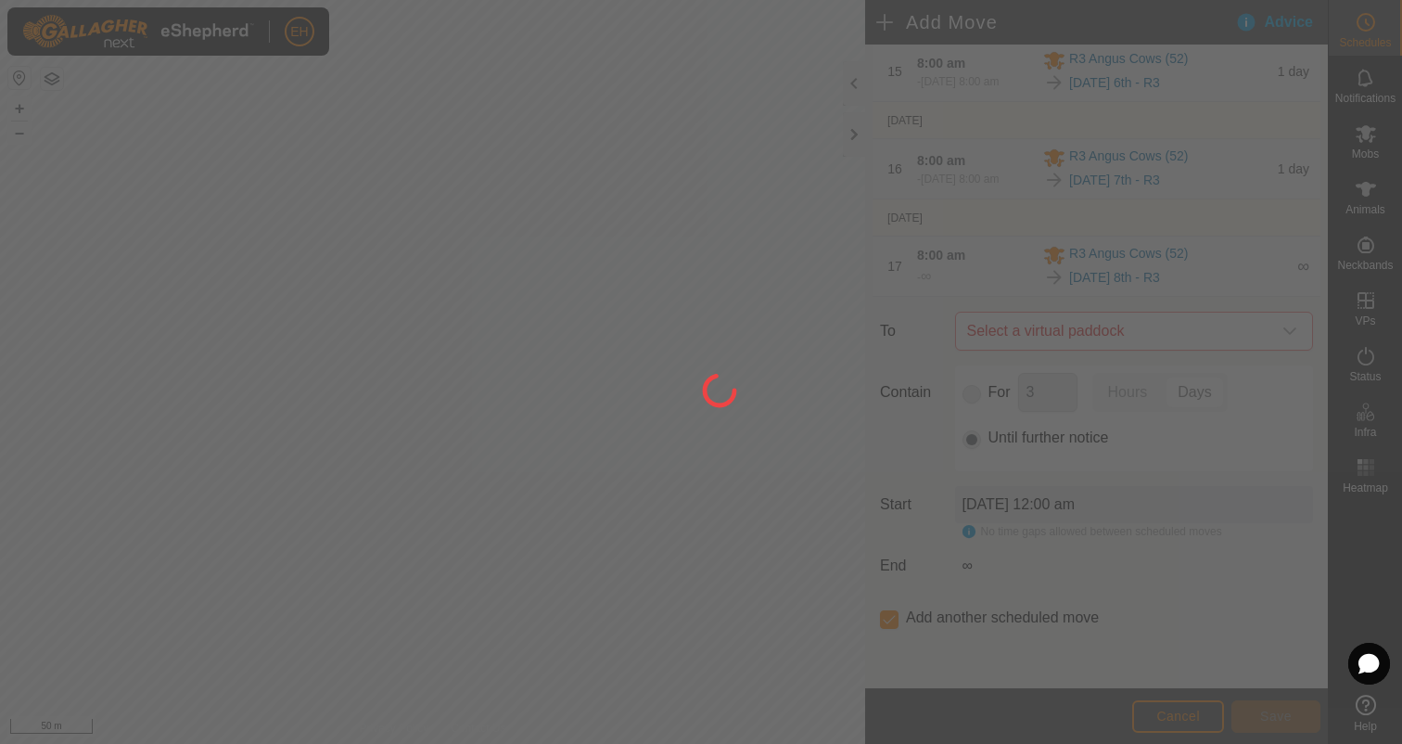
scroll to position [0, 0]
type input "09 Sep, 2025"
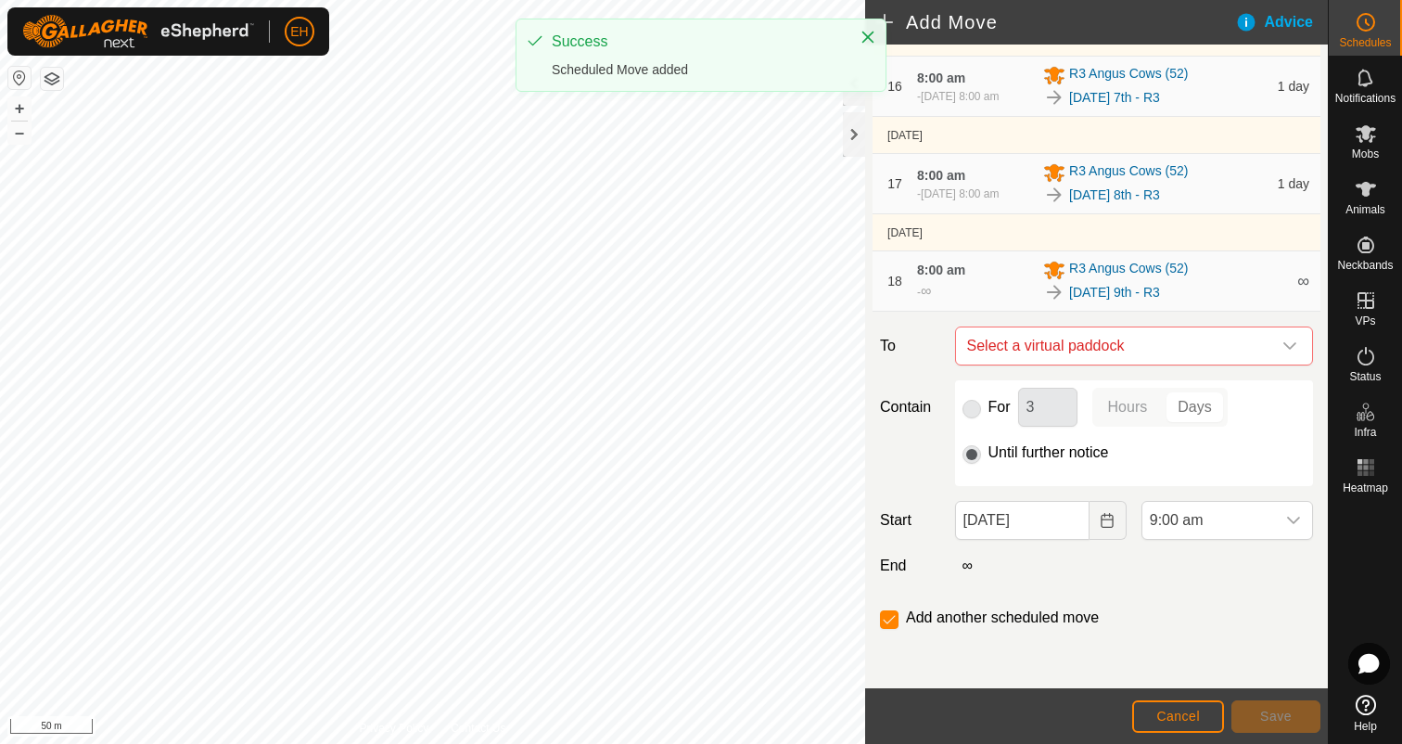
scroll to position [1639, 0]
click at [1116, 351] on span "Select a virtual paddock" at bounding box center [1116, 345] width 312 height 37
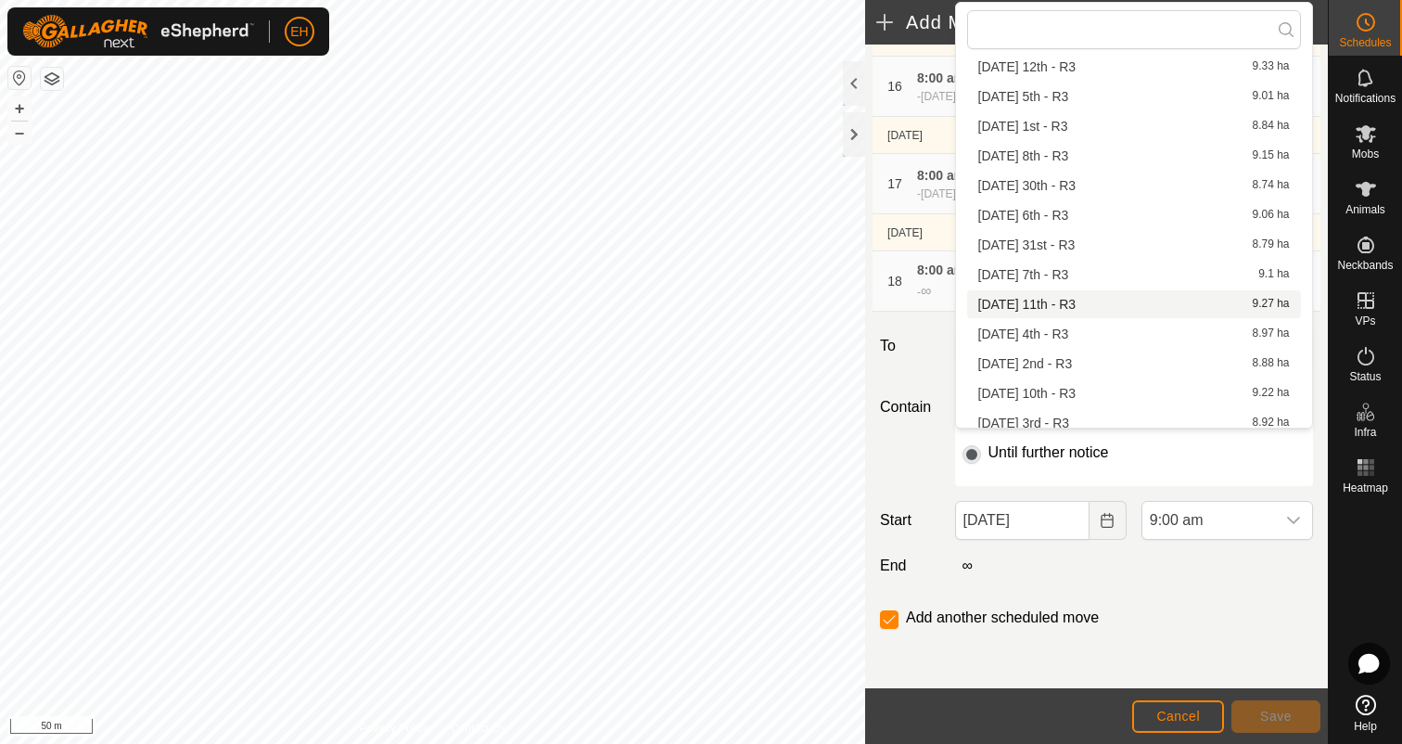
scroll to position [56, 0]
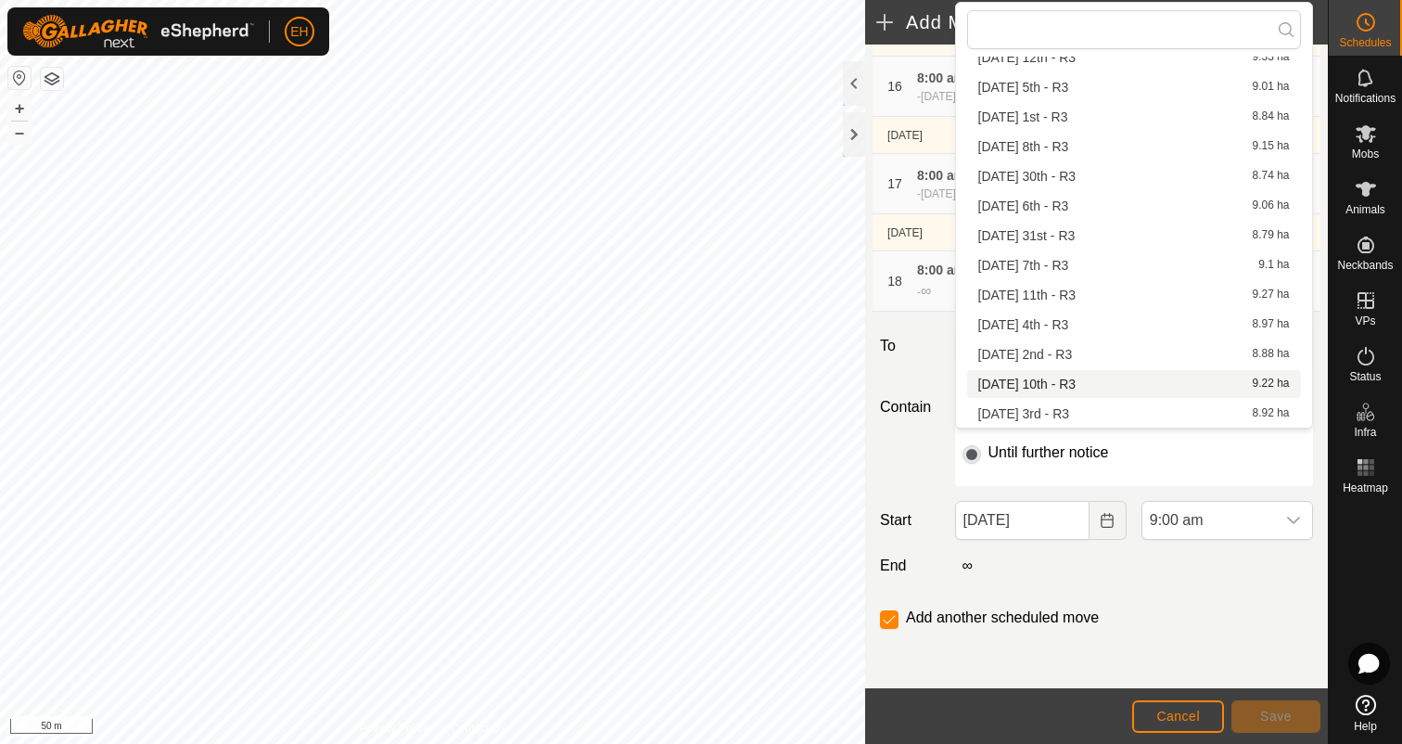
click at [1106, 381] on li "Wednesday 10th - R3 9.22 ha" at bounding box center [1134, 384] width 334 height 28
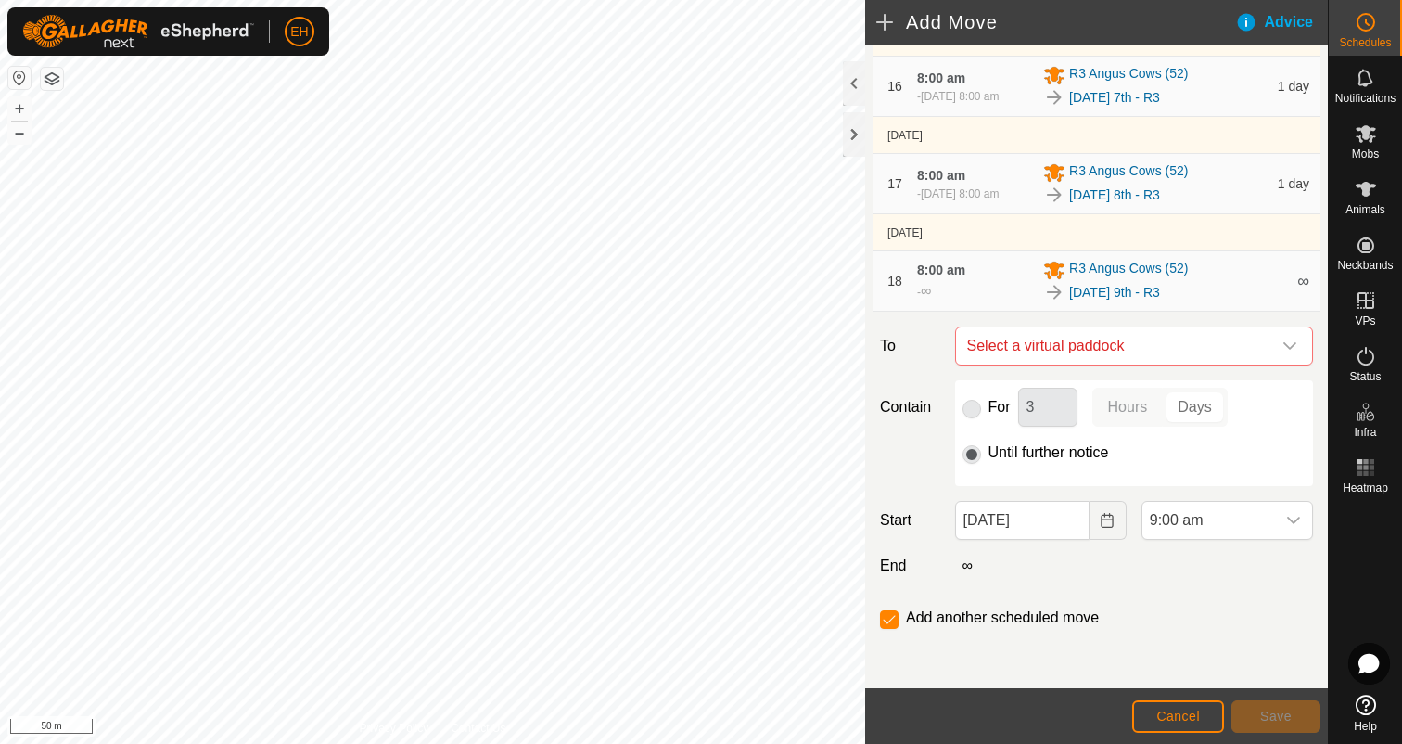
checkbox input "false"
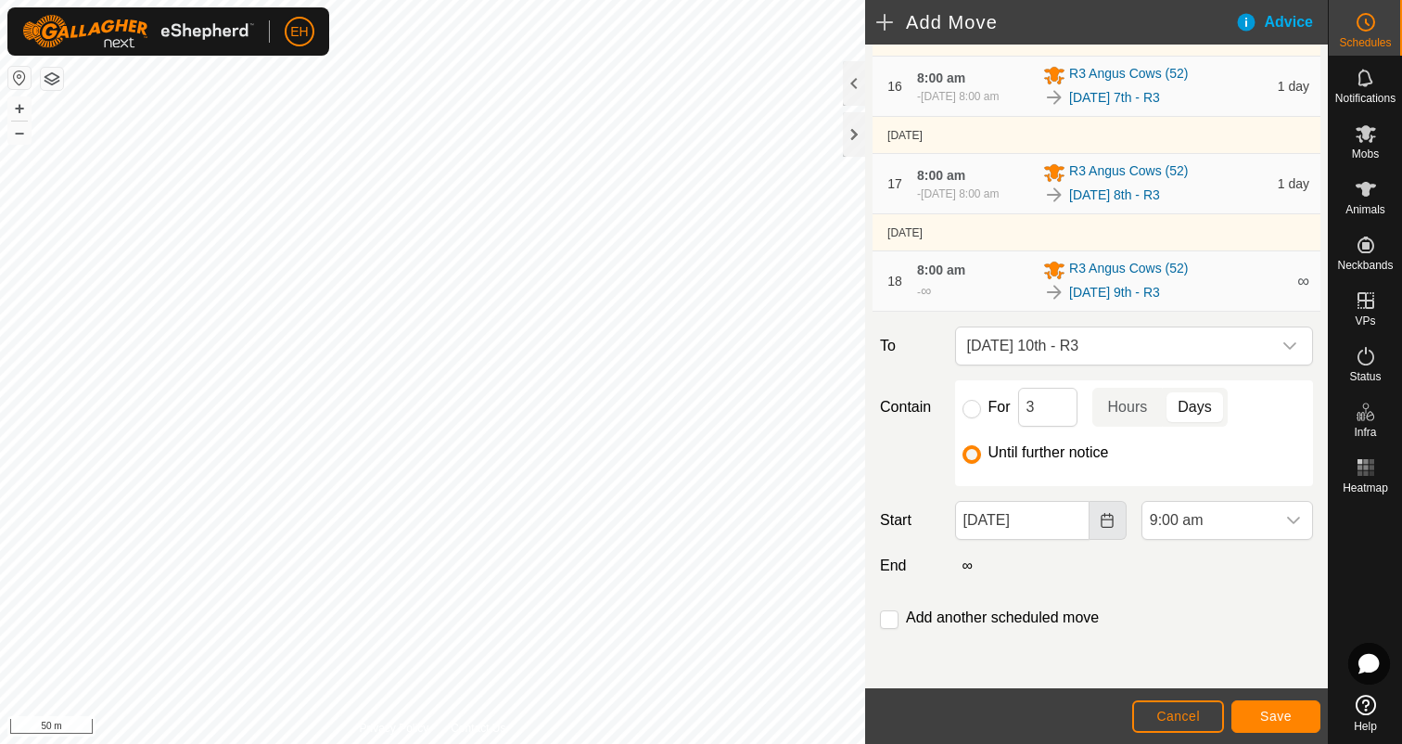
click at [1110, 525] on icon "Choose Date" at bounding box center [1107, 520] width 15 height 15
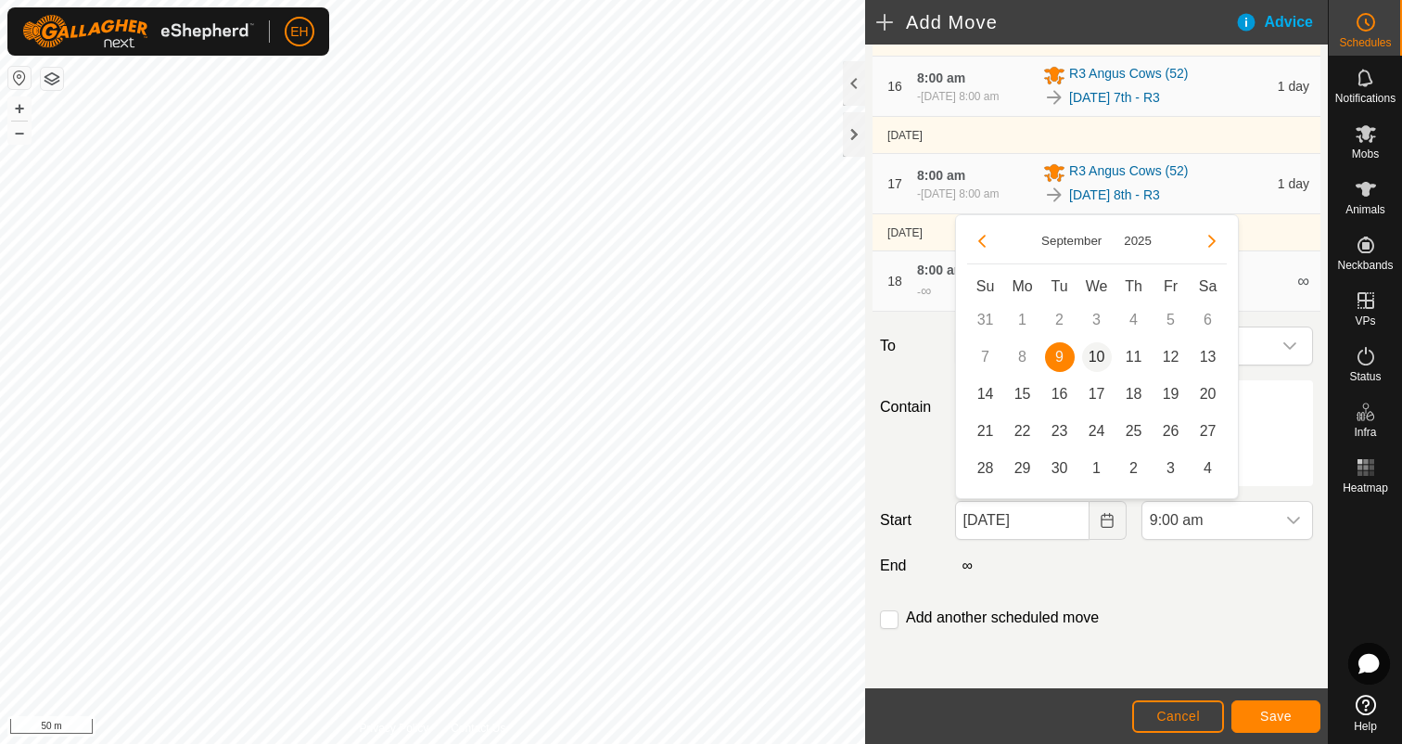
click at [1099, 353] on span "10" at bounding box center [1097, 357] width 30 height 30
type input "10 Sep, 2025"
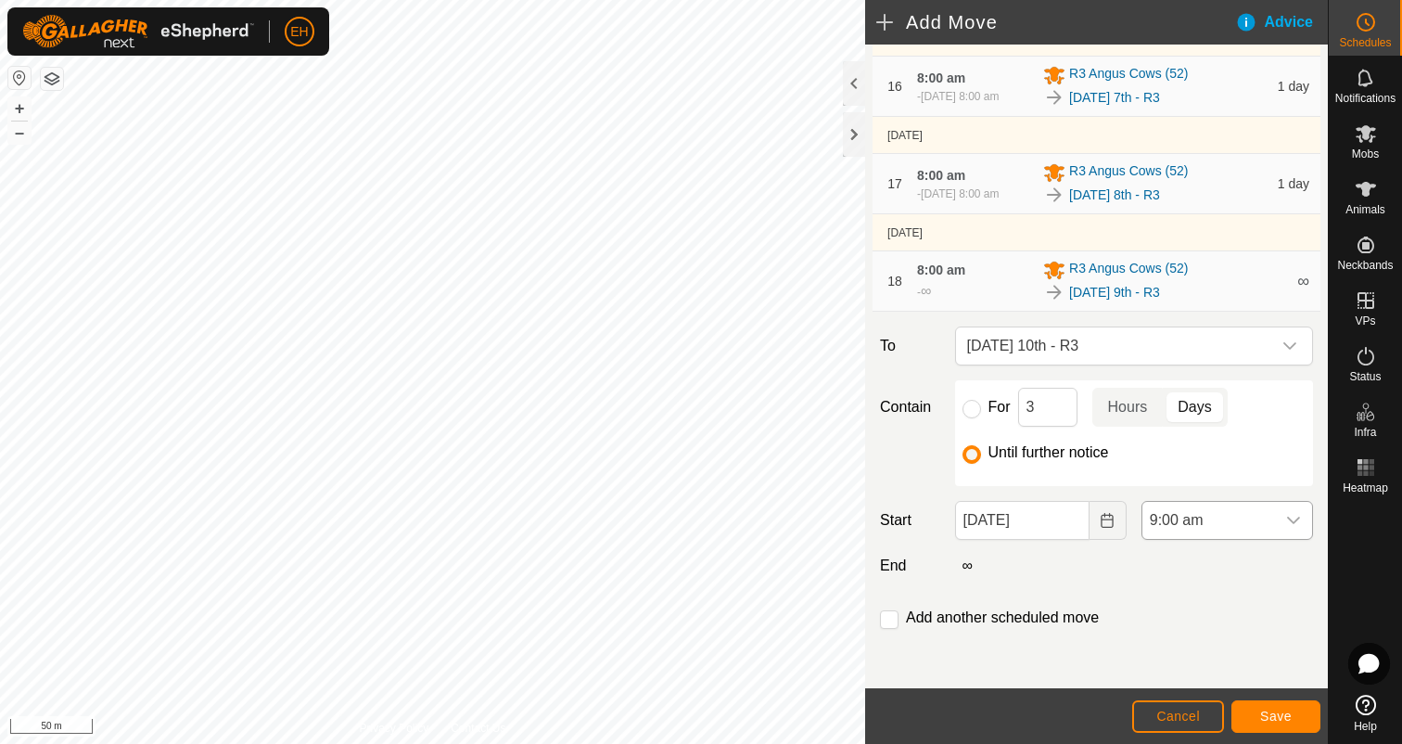
click at [1296, 514] on icon "dropdown trigger" at bounding box center [1293, 520] width 15 height 15
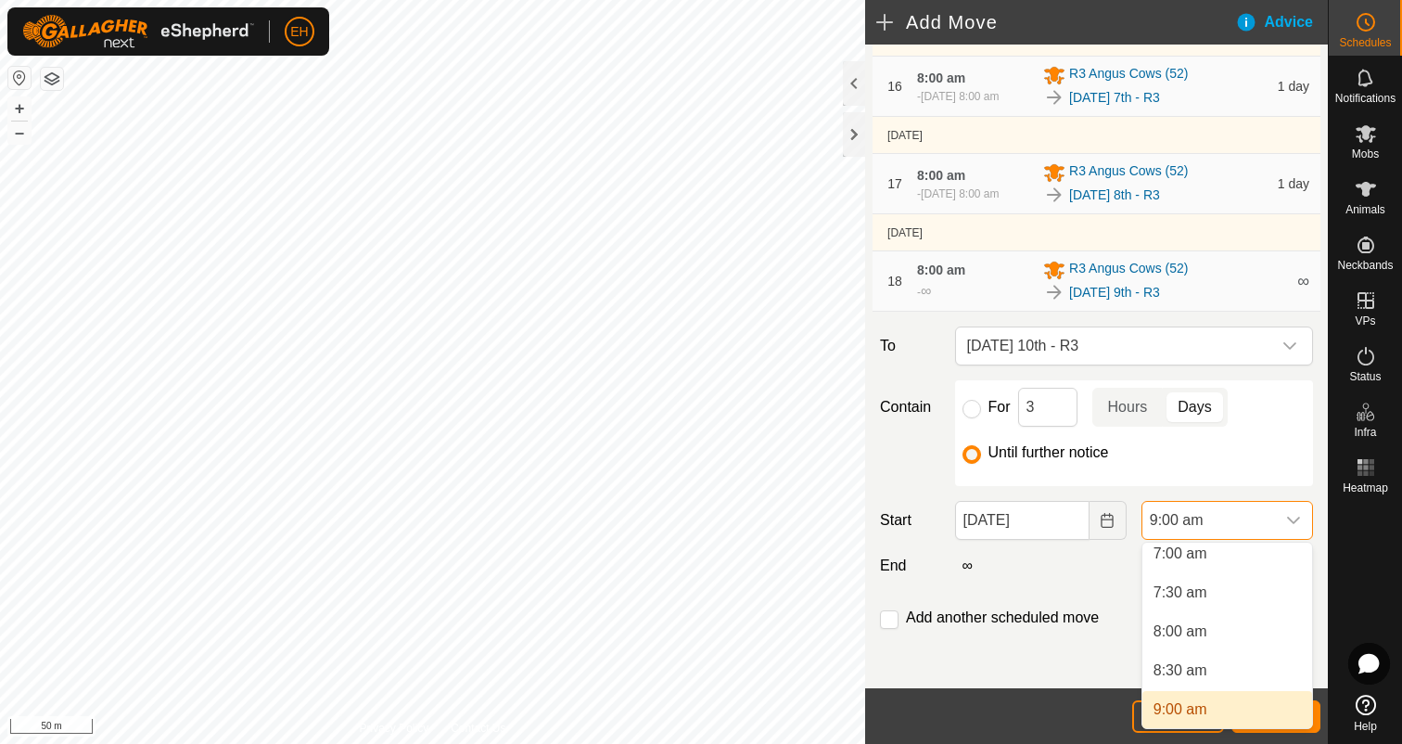
scroll to position [545, 0]
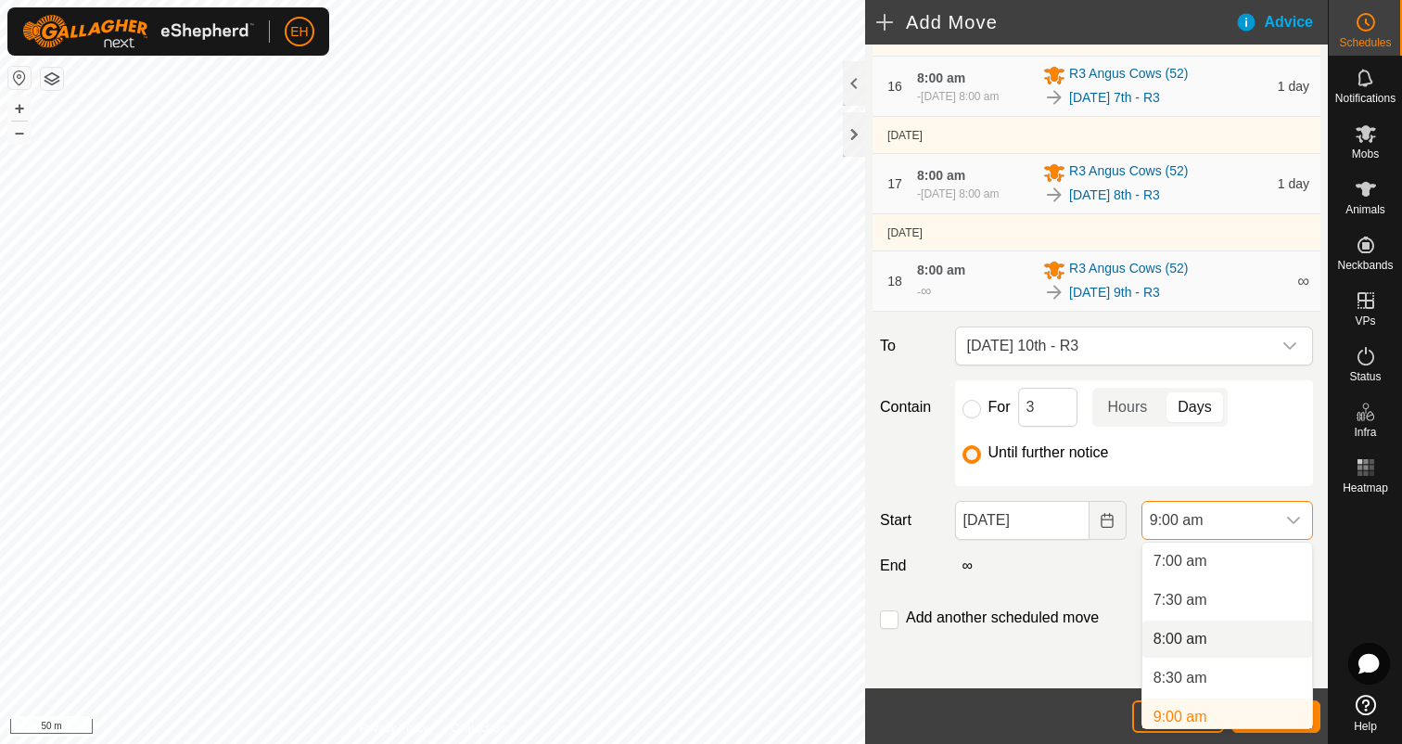
click at [1205, 631] on li "8:00 am" at bounding box center [1227, 638] width 170 height 37
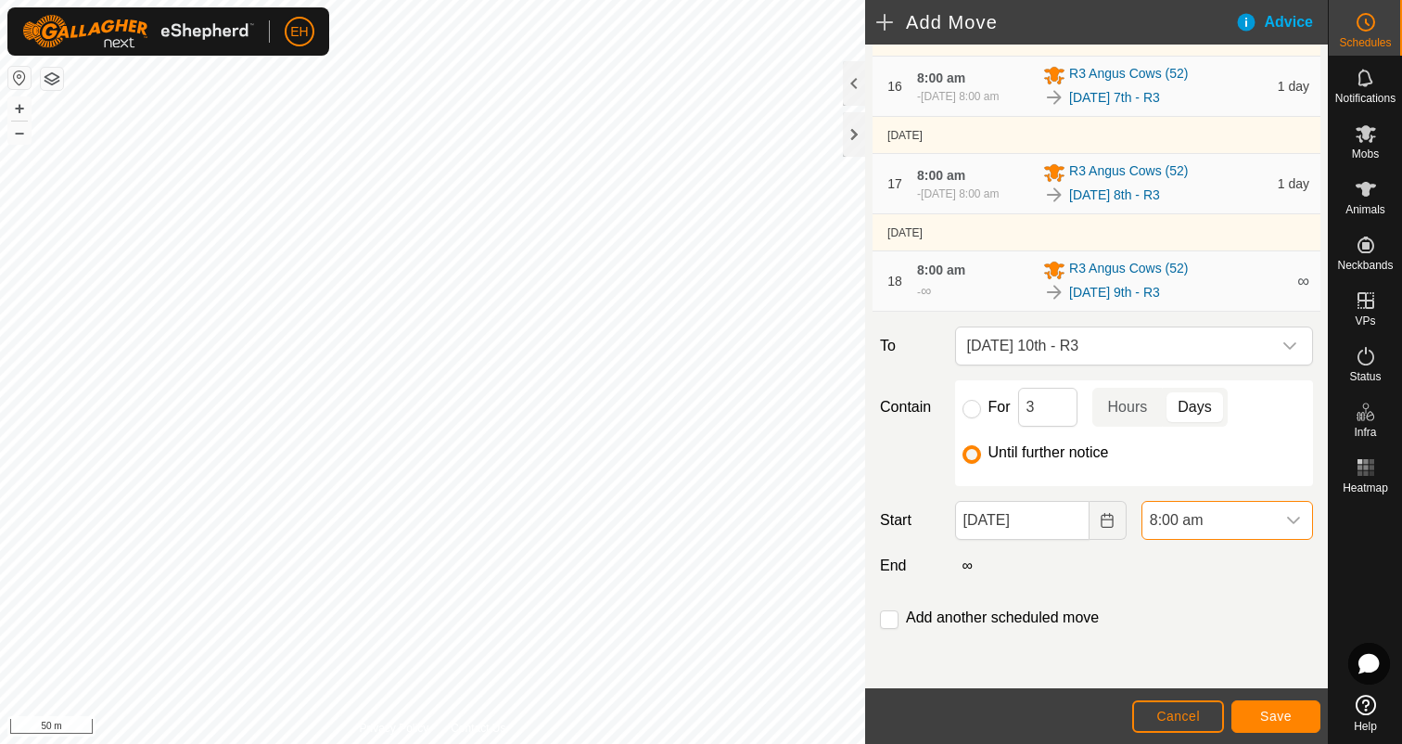
scroll to position [553, 0]
click at [887, 619] on input "checkbox" at bounding box center [889, 619] width 19 height 19
checkbox input "true"
click at [1270, 711] on span "Save" at bounding box center [1276, 715] width 32 height 15
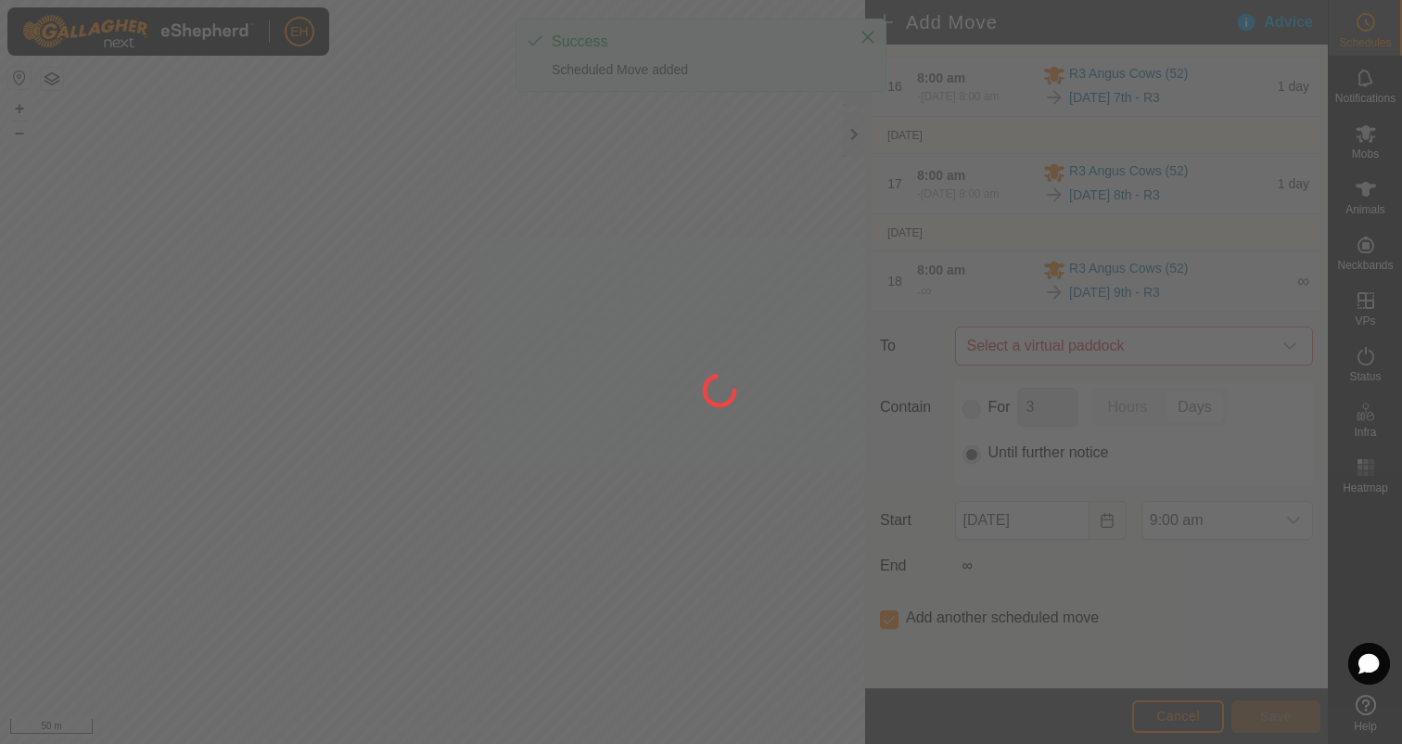
scroll to position [0, 0]
type input "10 Sep, 2025"
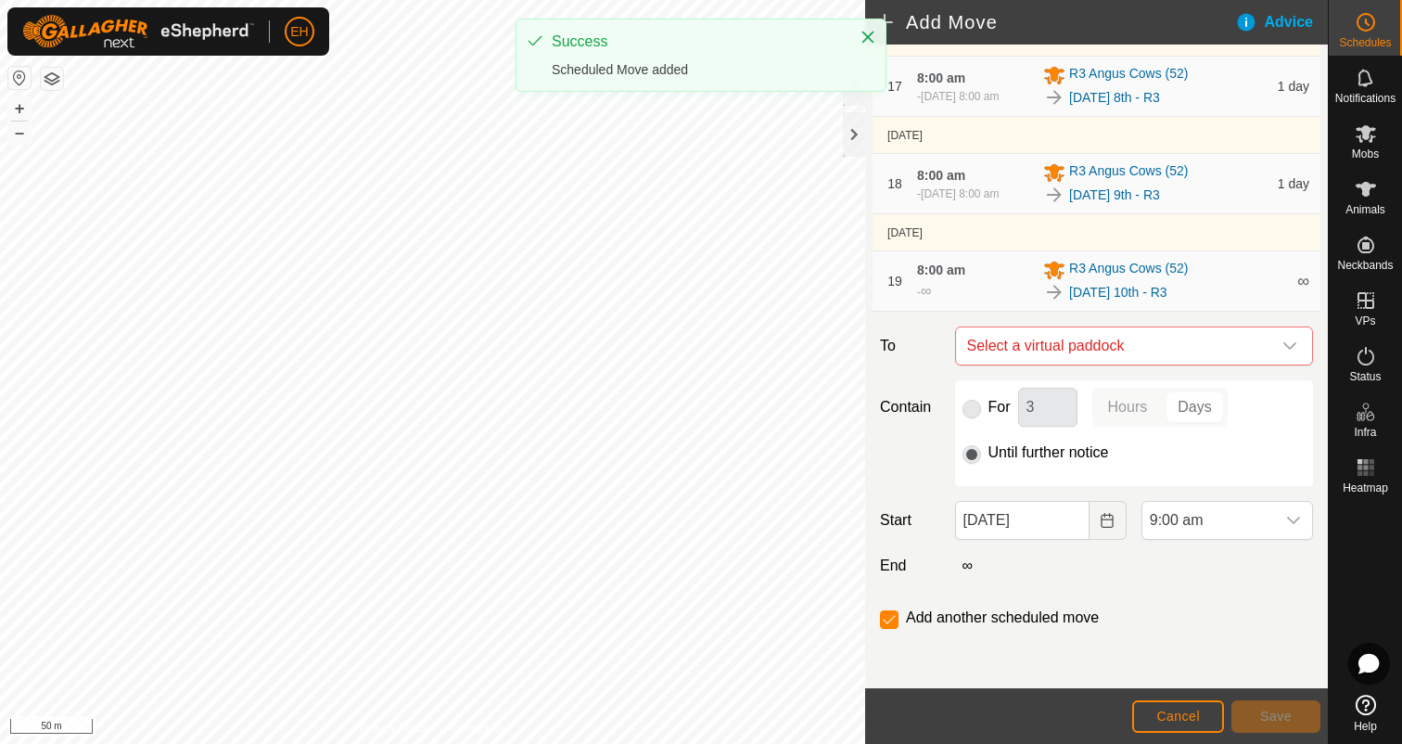
scroll to position [1745, 0]
click at [1106, 345] on span "Select a virtual paddock" at bounding box center [1116, 345] width 312 height 37
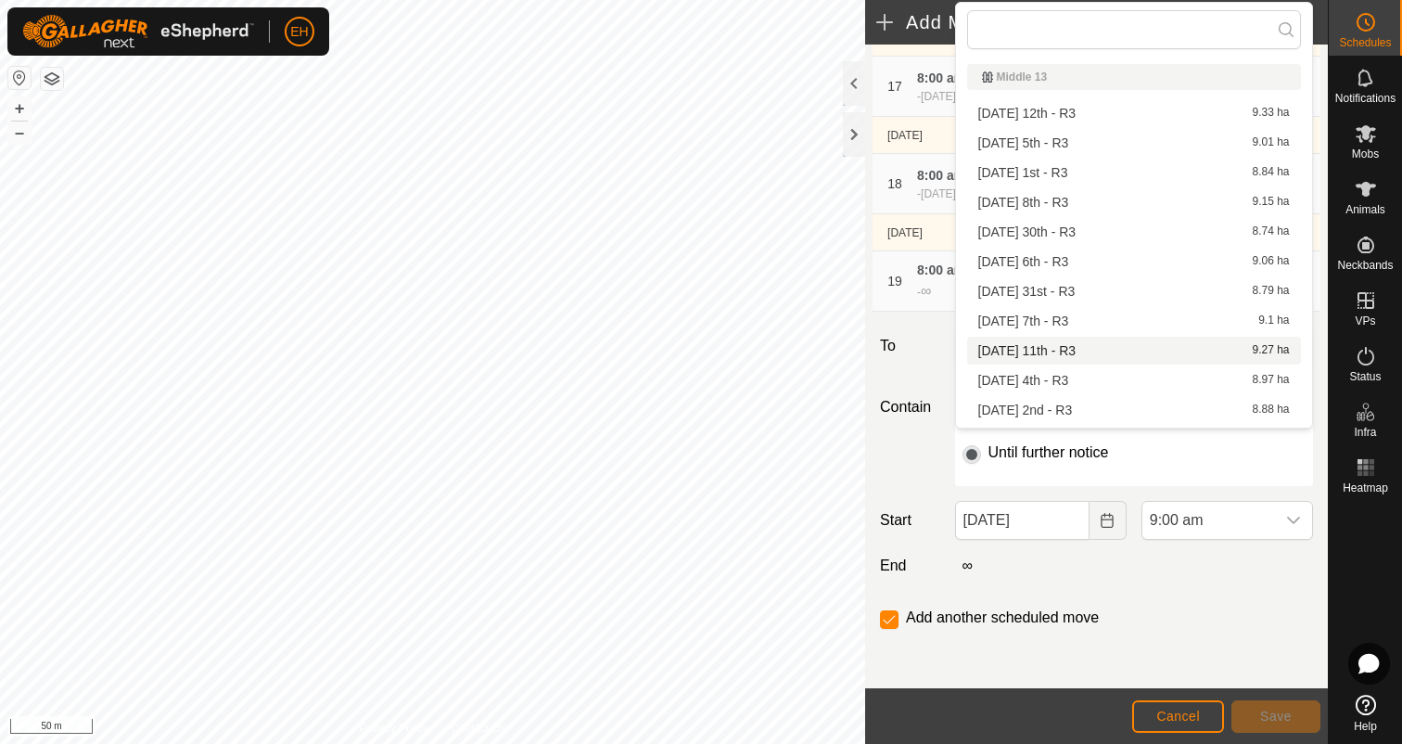
click at [1103, 353] on li "Thursday 11th - R3 9.27 ha" at bounding box center [1134, 351] width 334 height 28
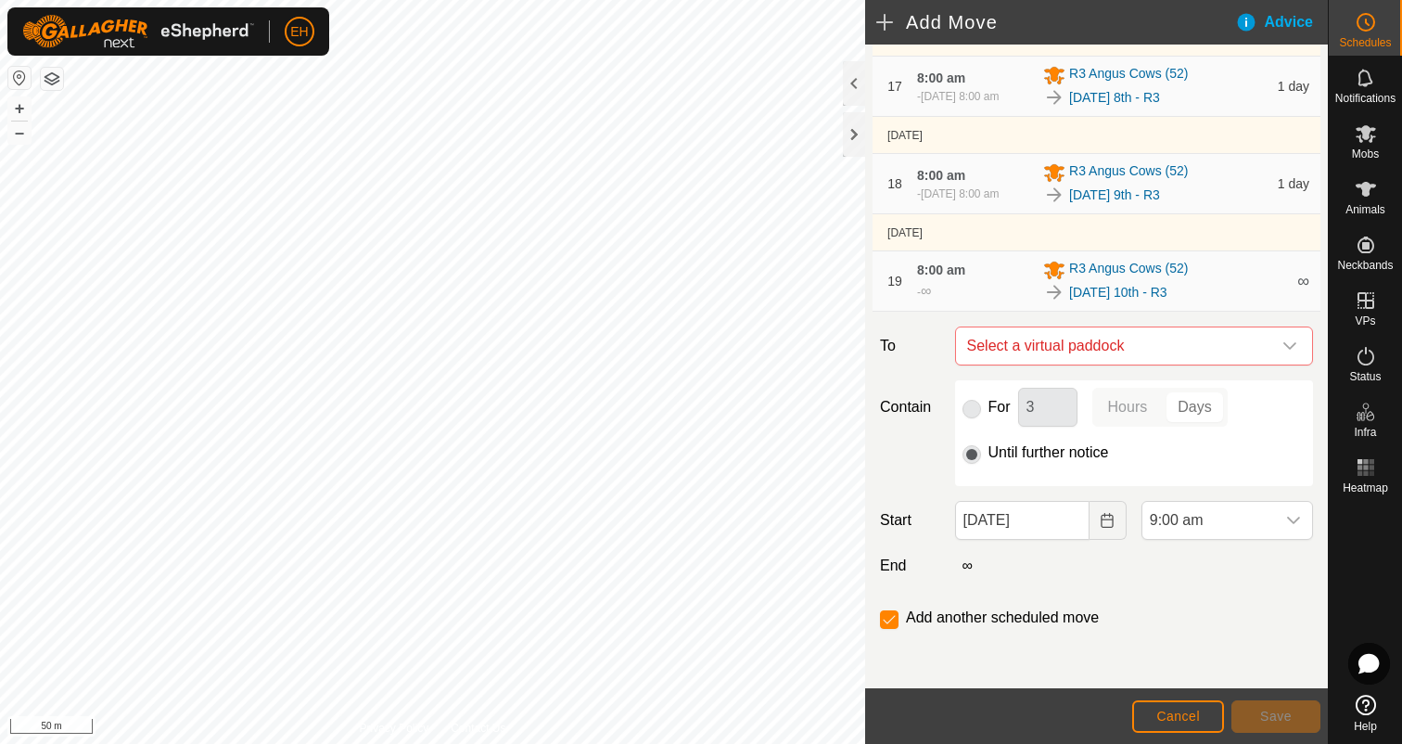
checkbox input "false"
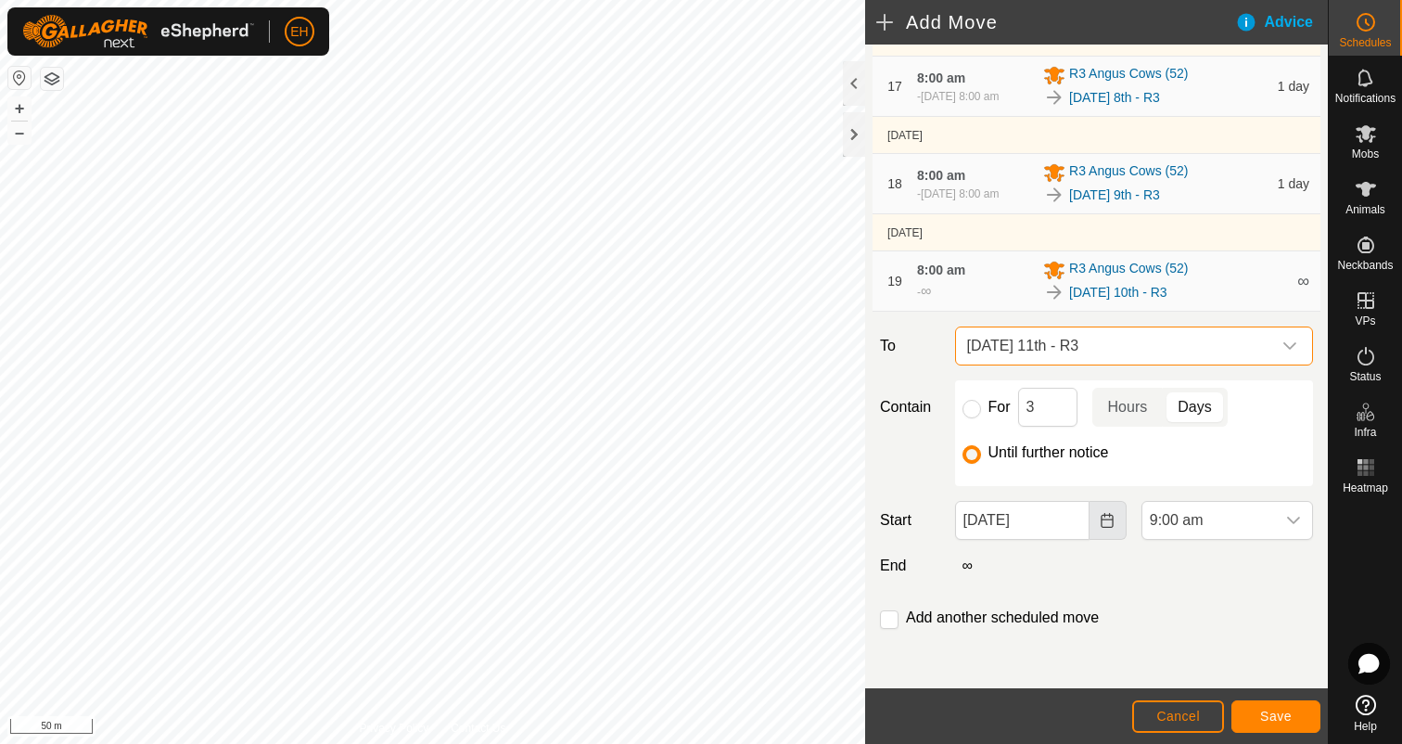
click at [1122, 522] on button "Choose Date" at bounding box center [1108, 520] width 37 height 39
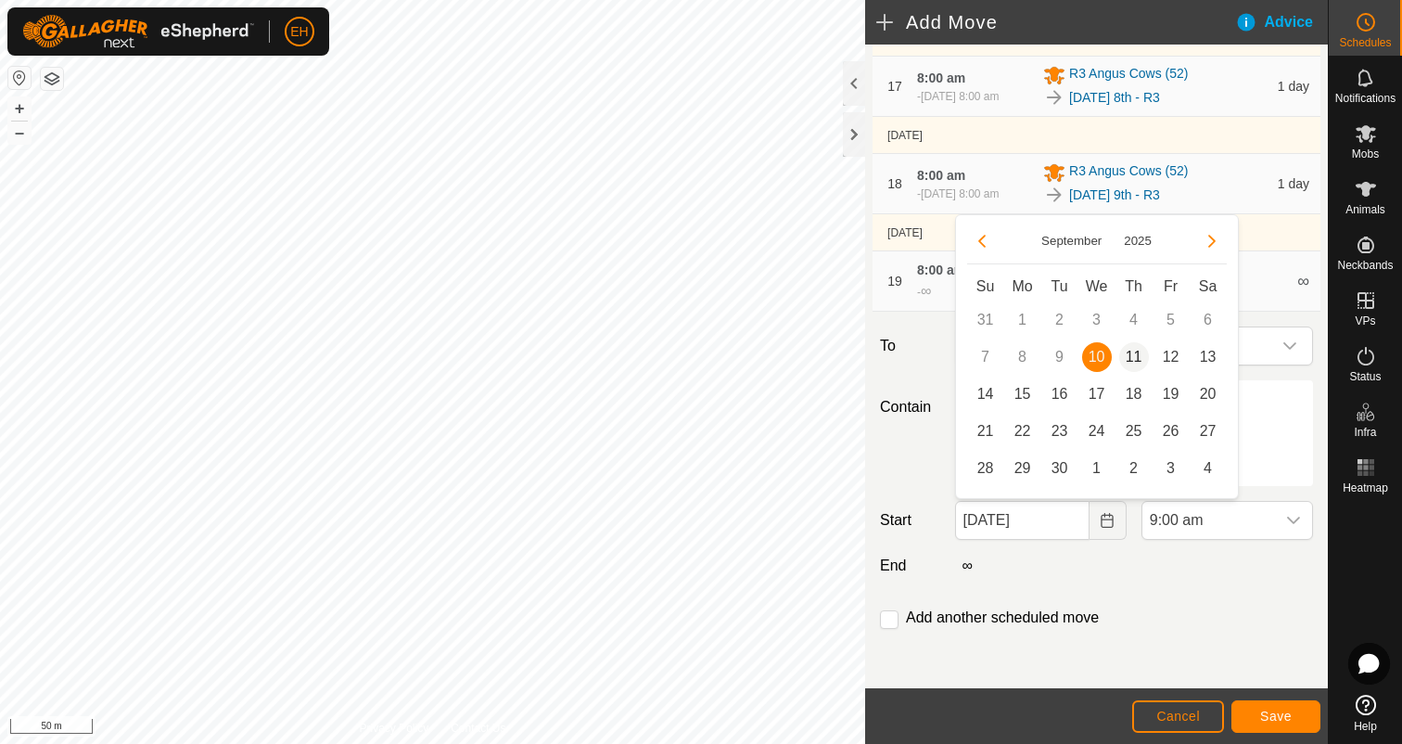
click at [1133, 360] on span "11" at bounding box center [1134, 357] width 30 height 30
type input "11 Sep, 2025"
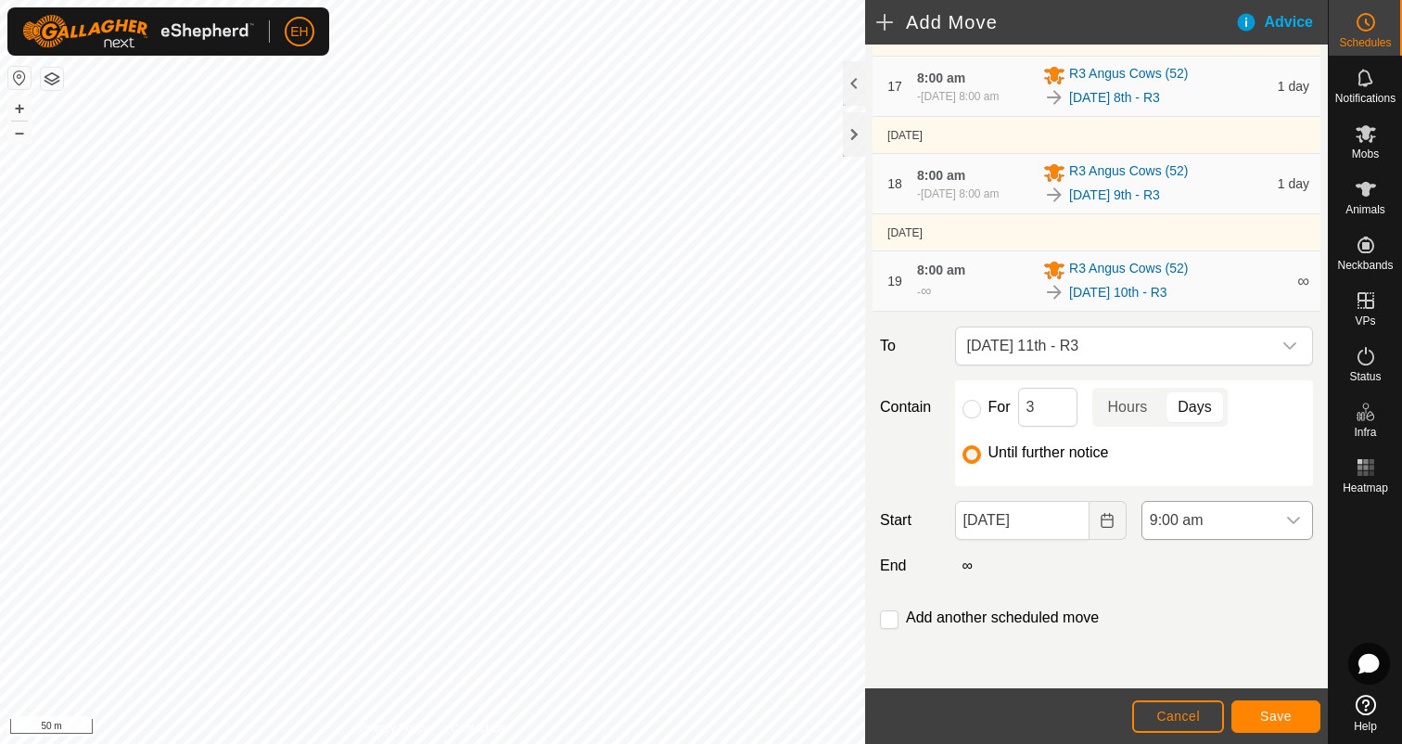
click at [1294, 517] on icon "dropdown trigger" at bounding box center [1293, 520] width 15 height 15
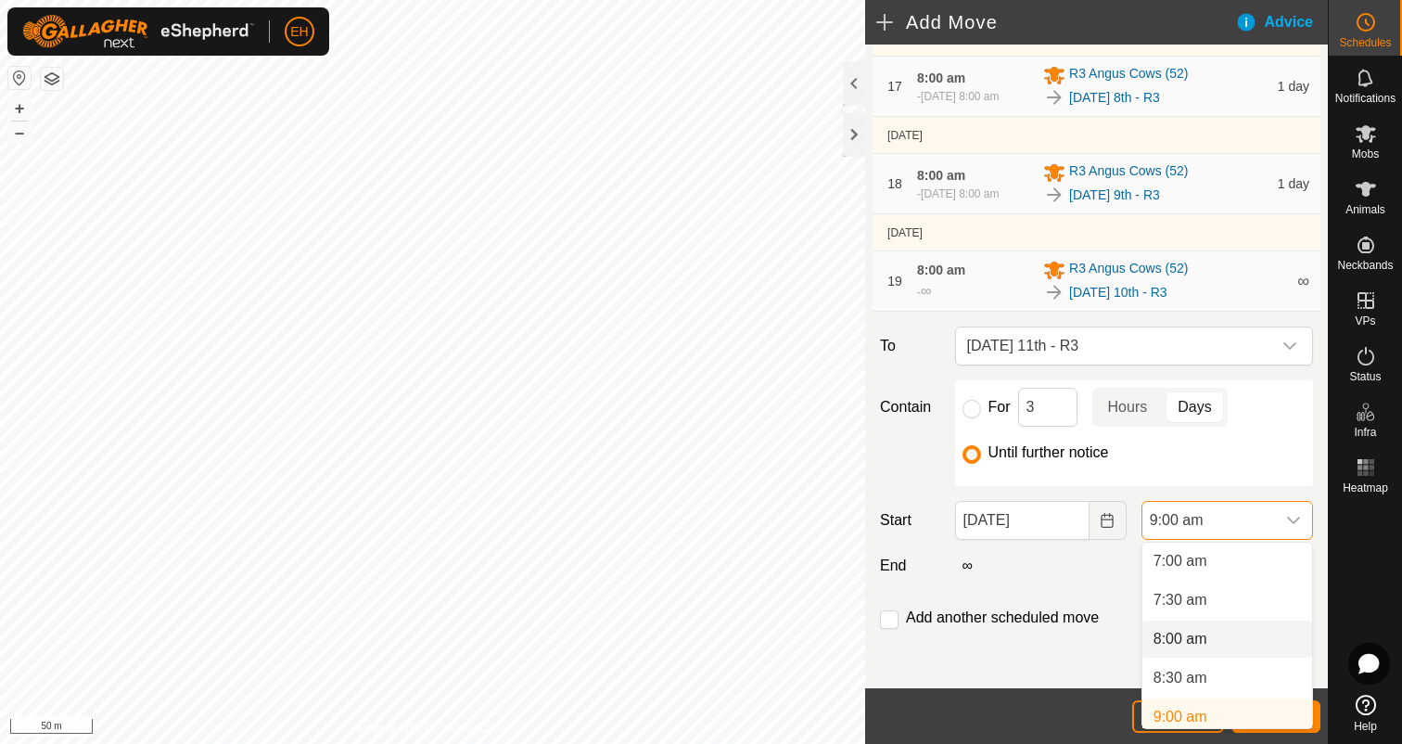
click at [1213, 646] on li "8:00 am" at bounding box center [1227, 638] width 170 height 37
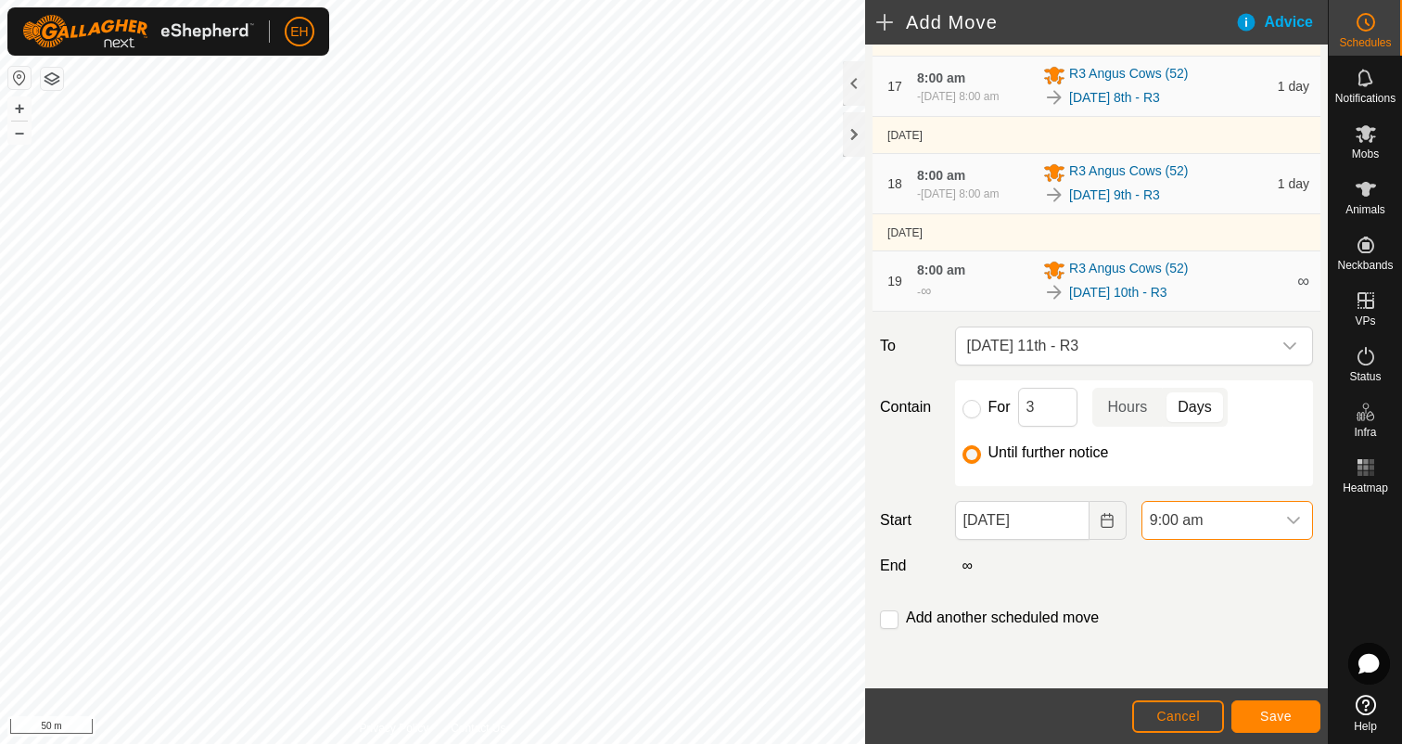
scroll to position [553, 0]
click at [891, 610] on input "checkbox" at bounding box center [889, 619] width 19 height 19
checkbox input "true"
click at [1294, 711] on button "Save" at bounding box center [1275, 716] width 89 height 32
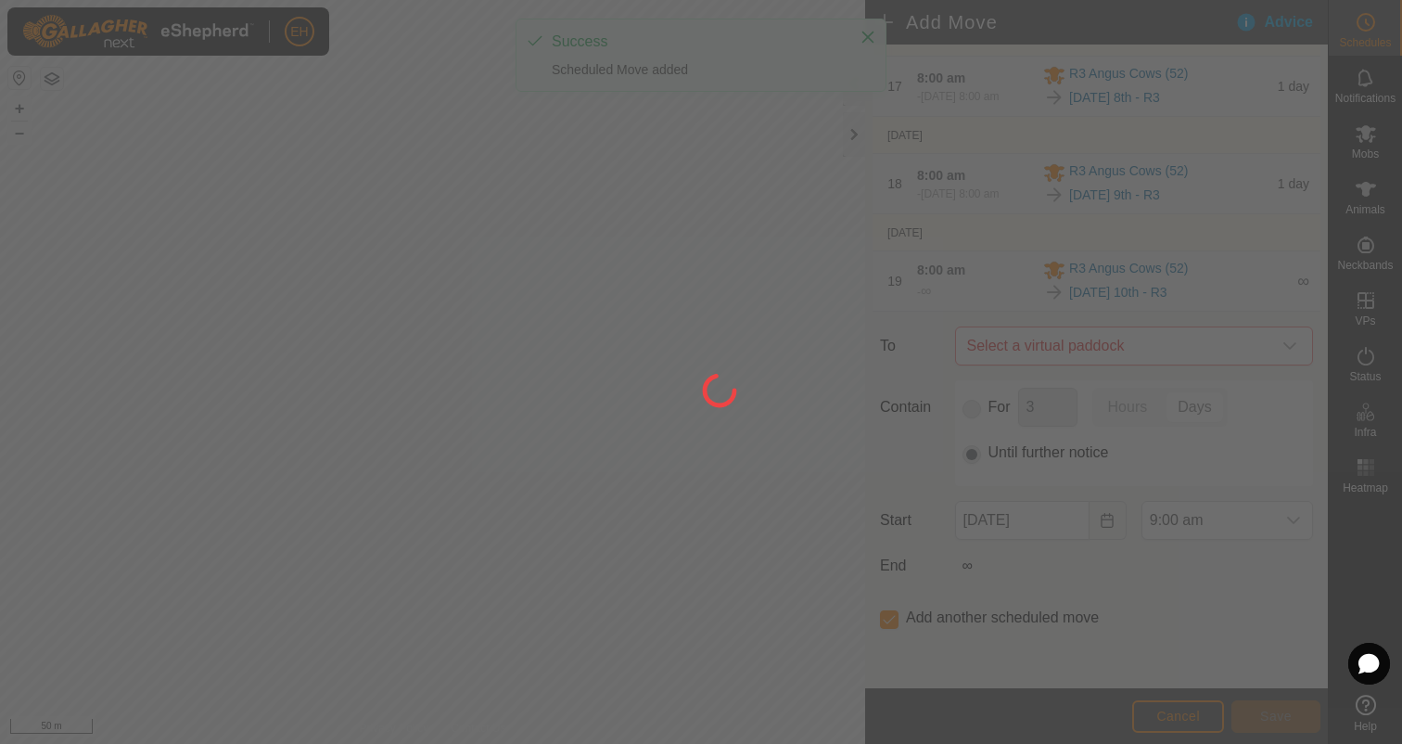
scroll to position [0, 0]
type input "11 Sep, 2025"
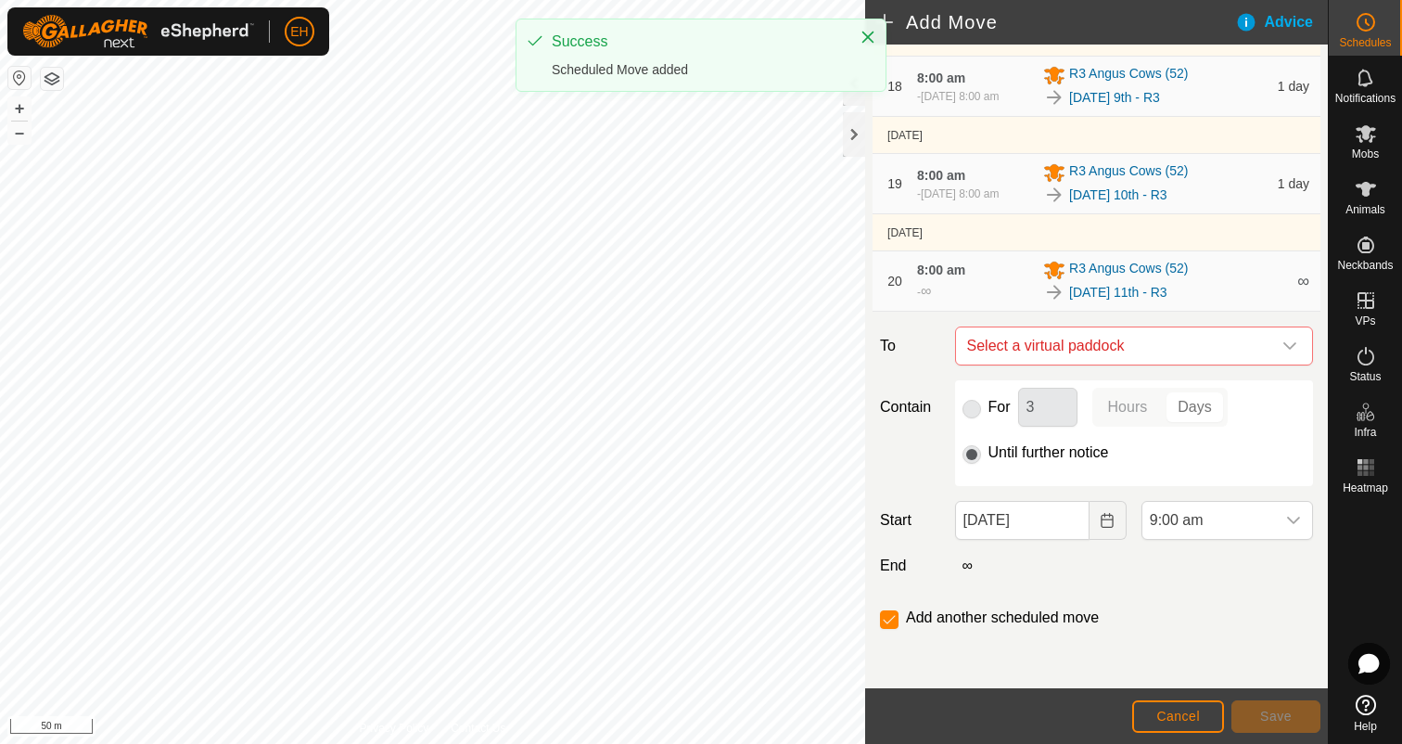
scroll to position [1851, 0]
click at [1145, 336] on span "Select a virtual paddock" at bounding box center [1116, 345] width 312 height 37
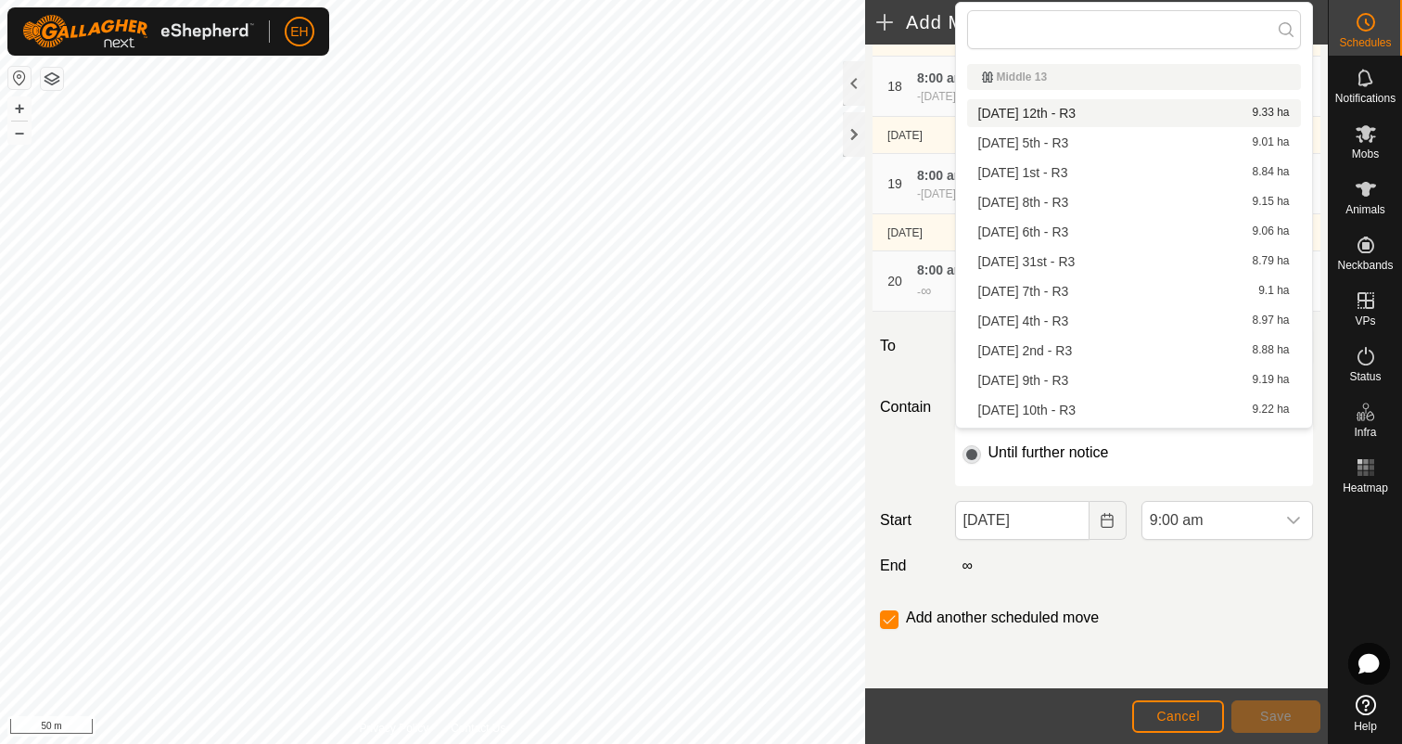
click at [1070, 108] on li "Friday 12th - R3 9.33 ha" at bounding box center [1134, 113] width 334 height 28
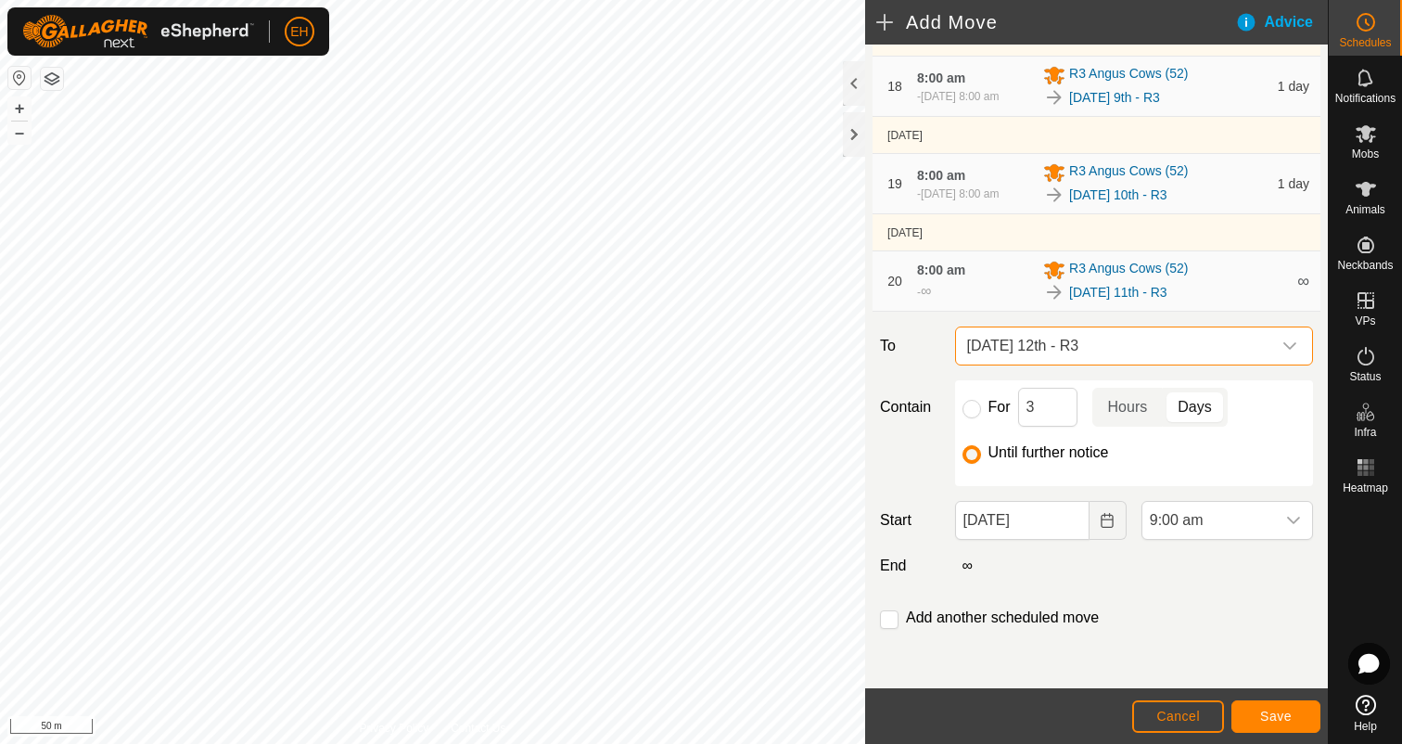
checkbox input "false"
click at [1116, 519] on button "Choose Date" at bounding box center [1108, 520] width 37 height 39
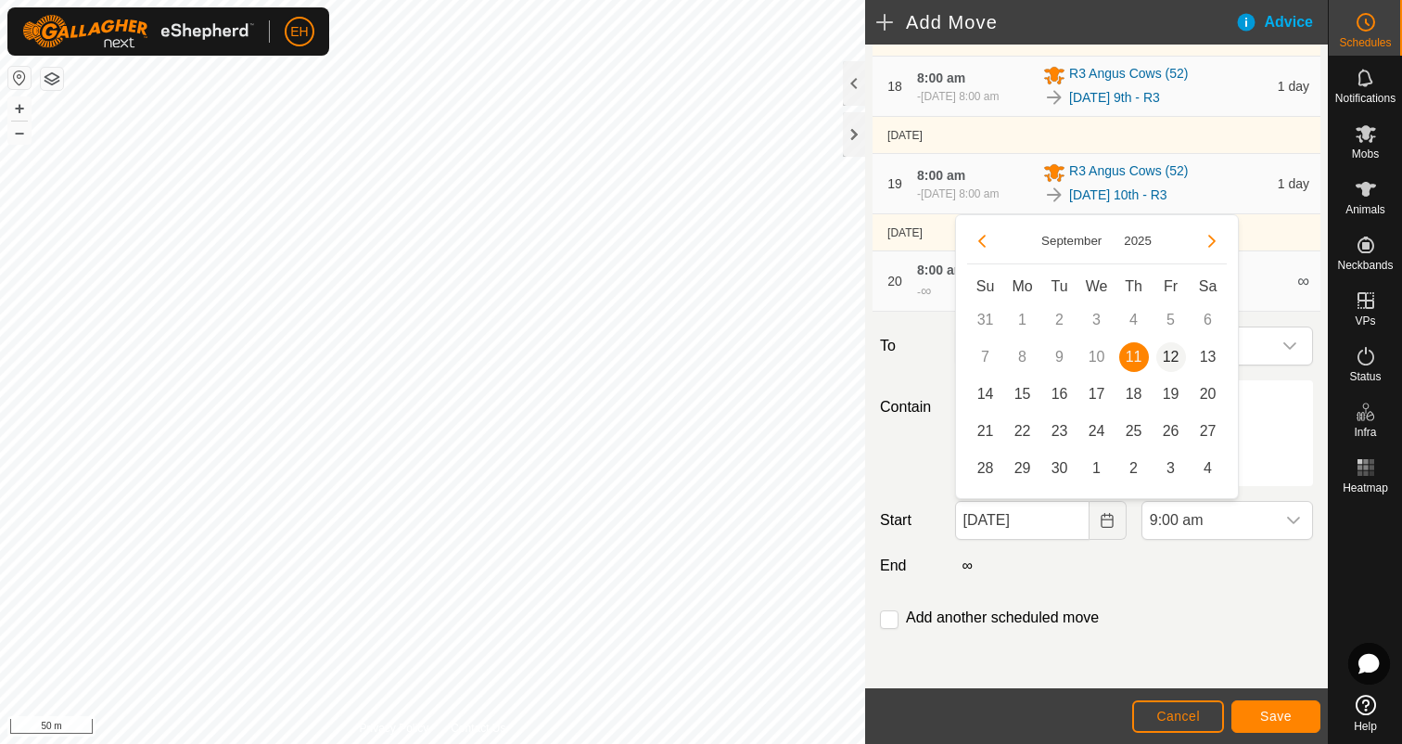
click at [1169, 369] on span "12" at bounding box center [1171, 357] width 30 height 30
type input "12 Sep, 2025"
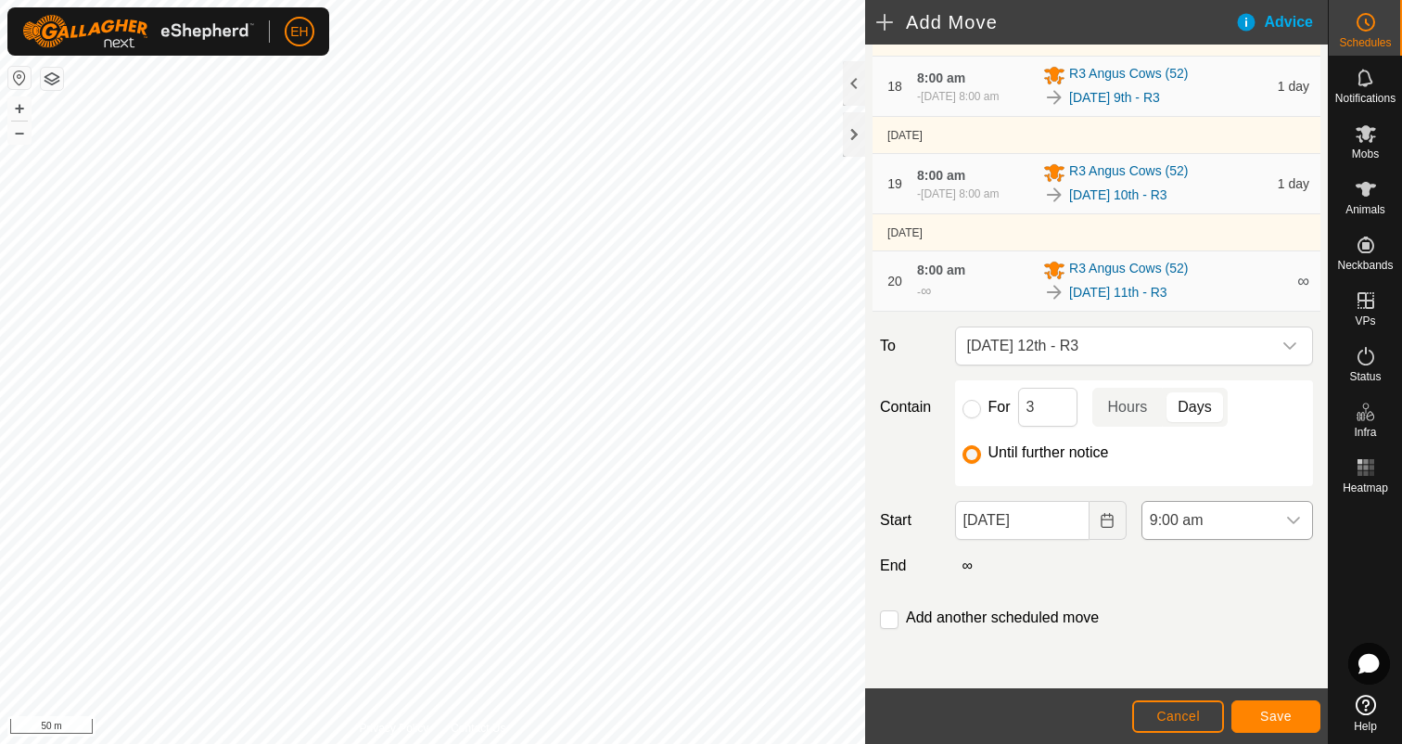
click at [1305, 518] on div "dropdown trigger" at bounding box center [1293, 520] width 37 height 37
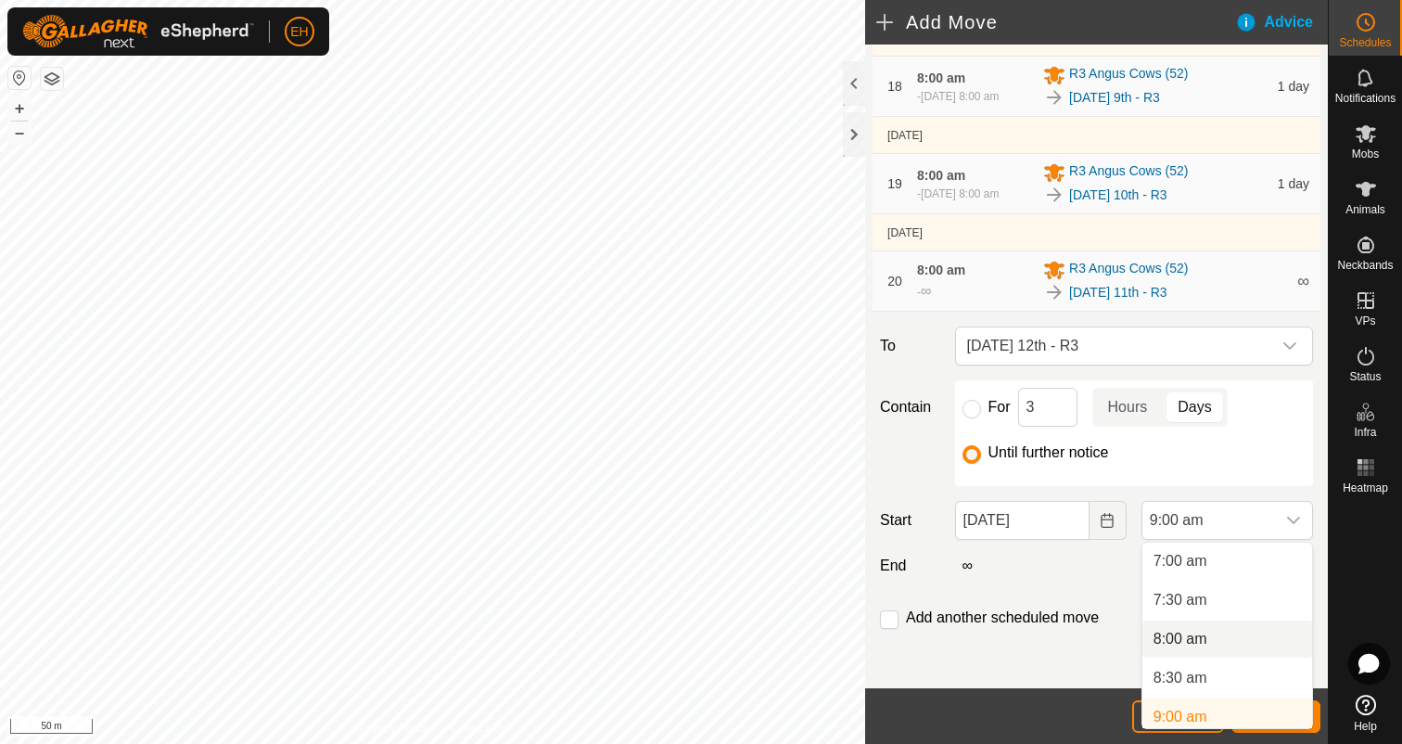
click at [1227, 641] on li "8:00 am" at bounding box center [1227, 638] width 170 height 37
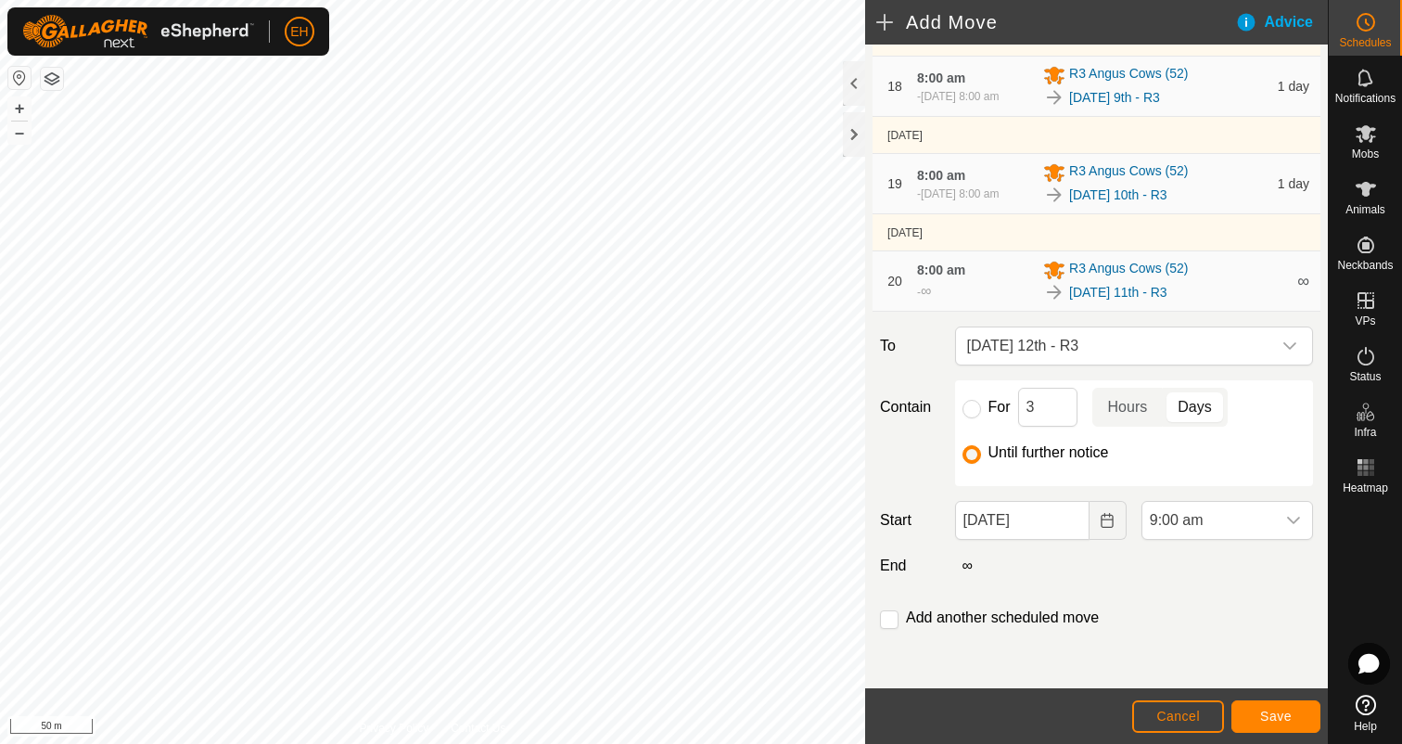
scroll to position [553, 0]
click at [896, 621] on input "checkbox" at bounding box center [889, 619] width 19 height 19
checkbox input "true"
click at [1252, 707] on button "Save" at bounding box center [1275, 716] width 89 height 32
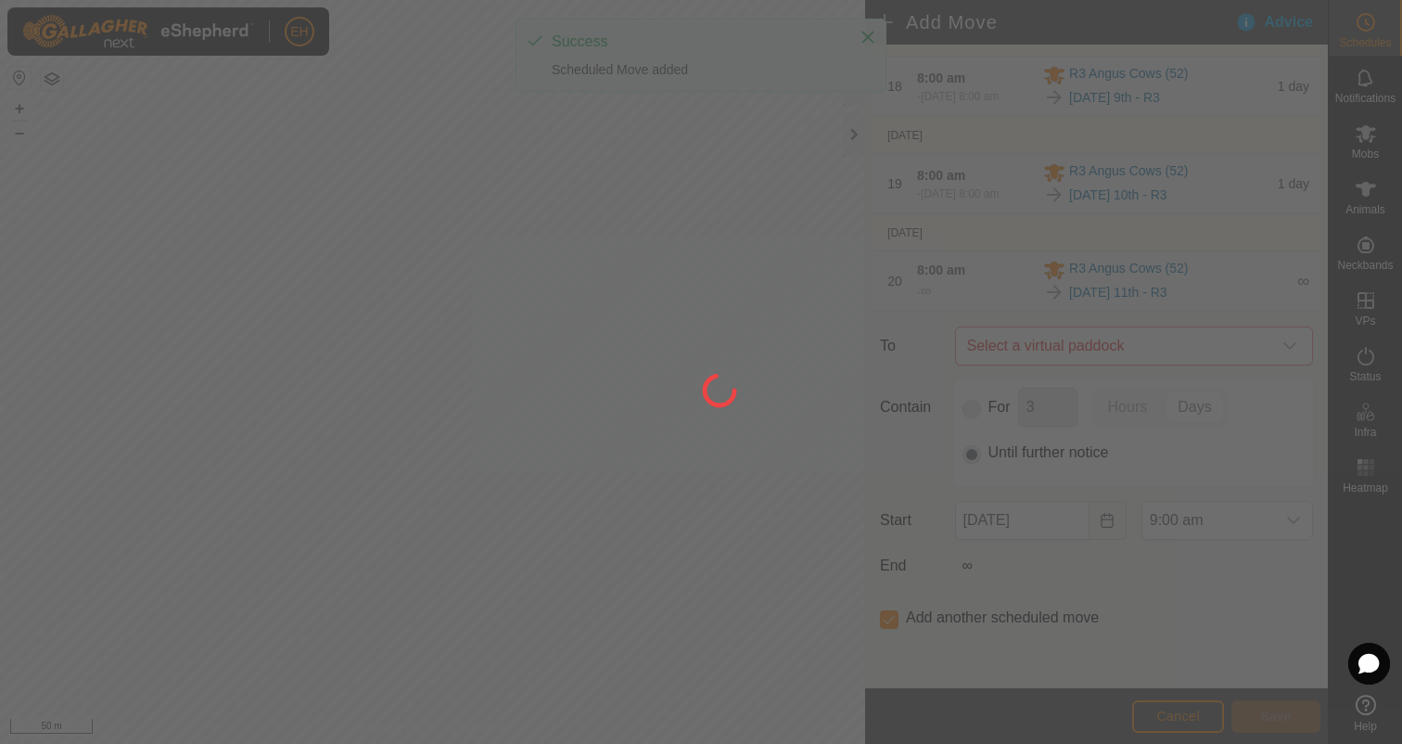
scroll to position [0, 0]
type input "12 Sep, 2025"
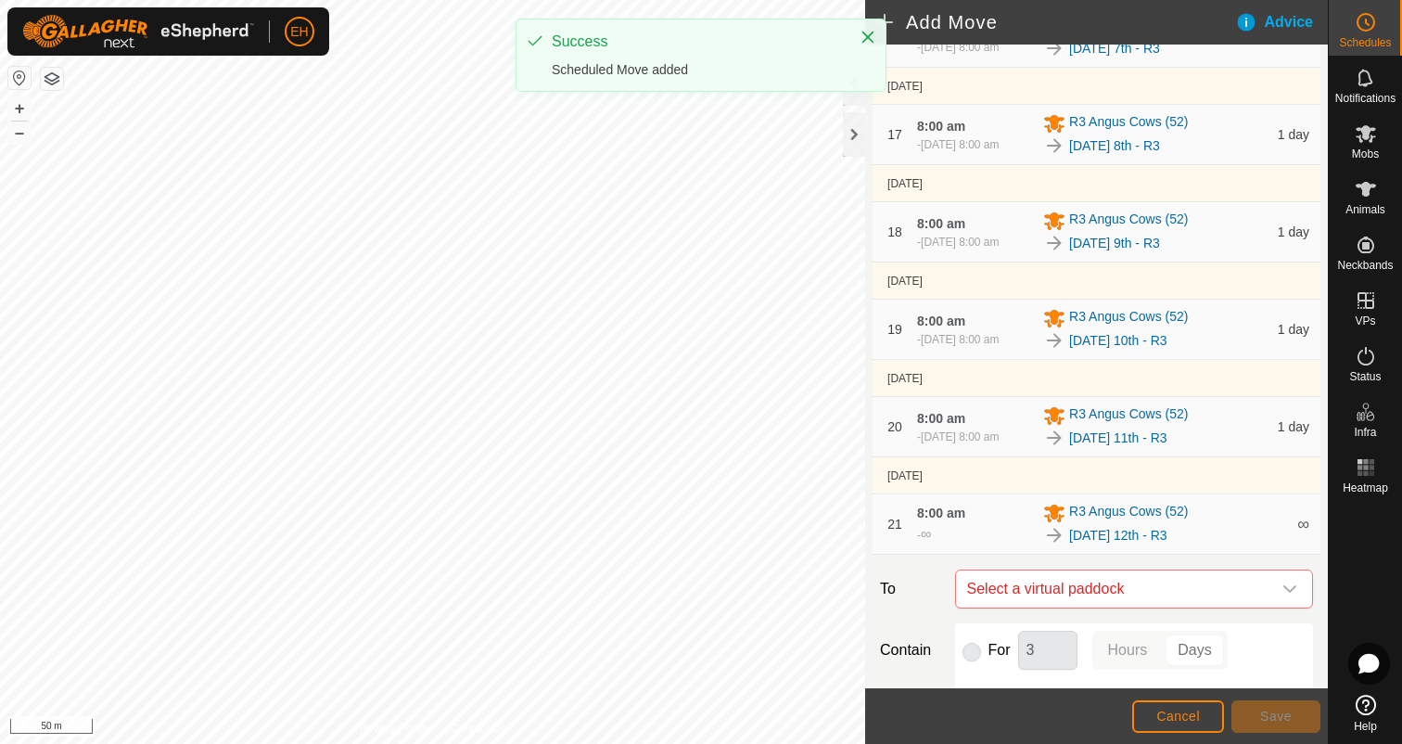
scroll to position [1957, 0]
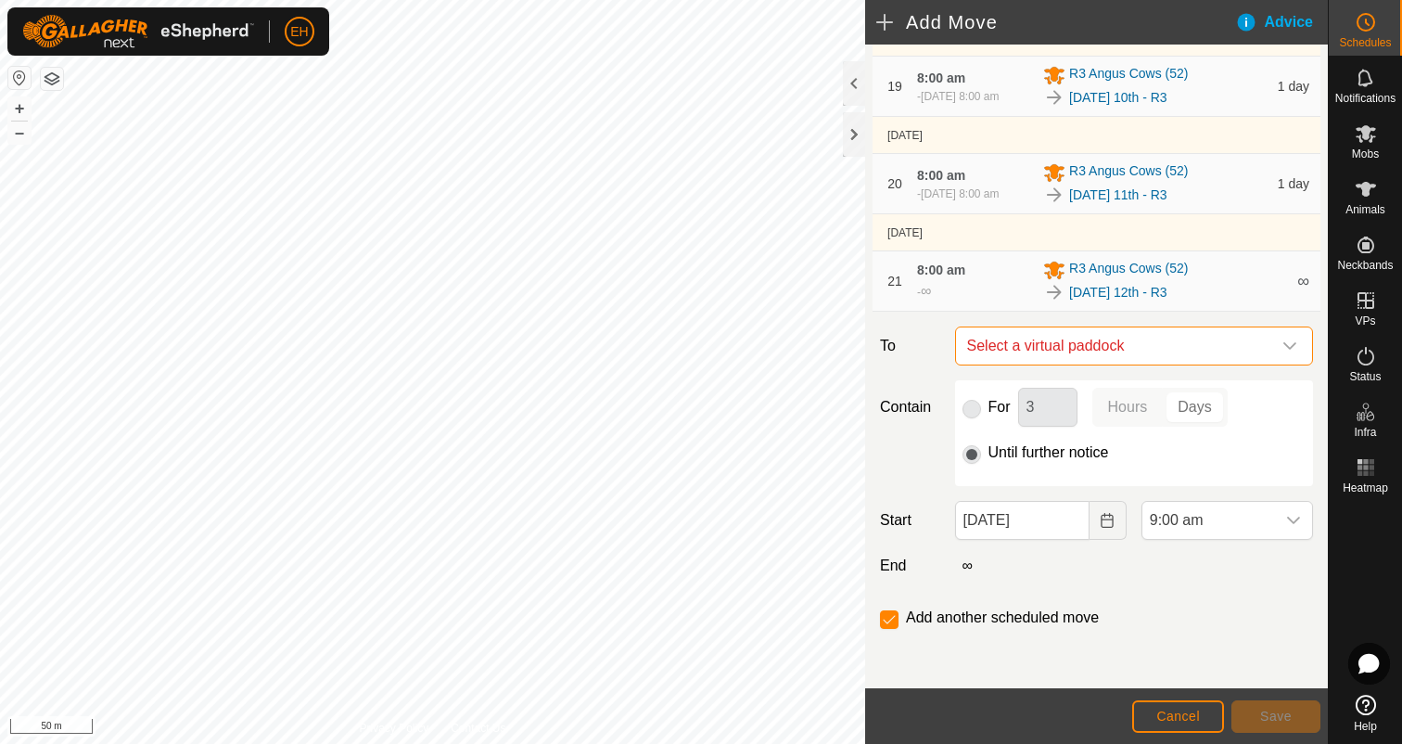
click at [1112, 356] on span "Select a virtual paddock" at bounding box center [1116, 345] width 312 height 37
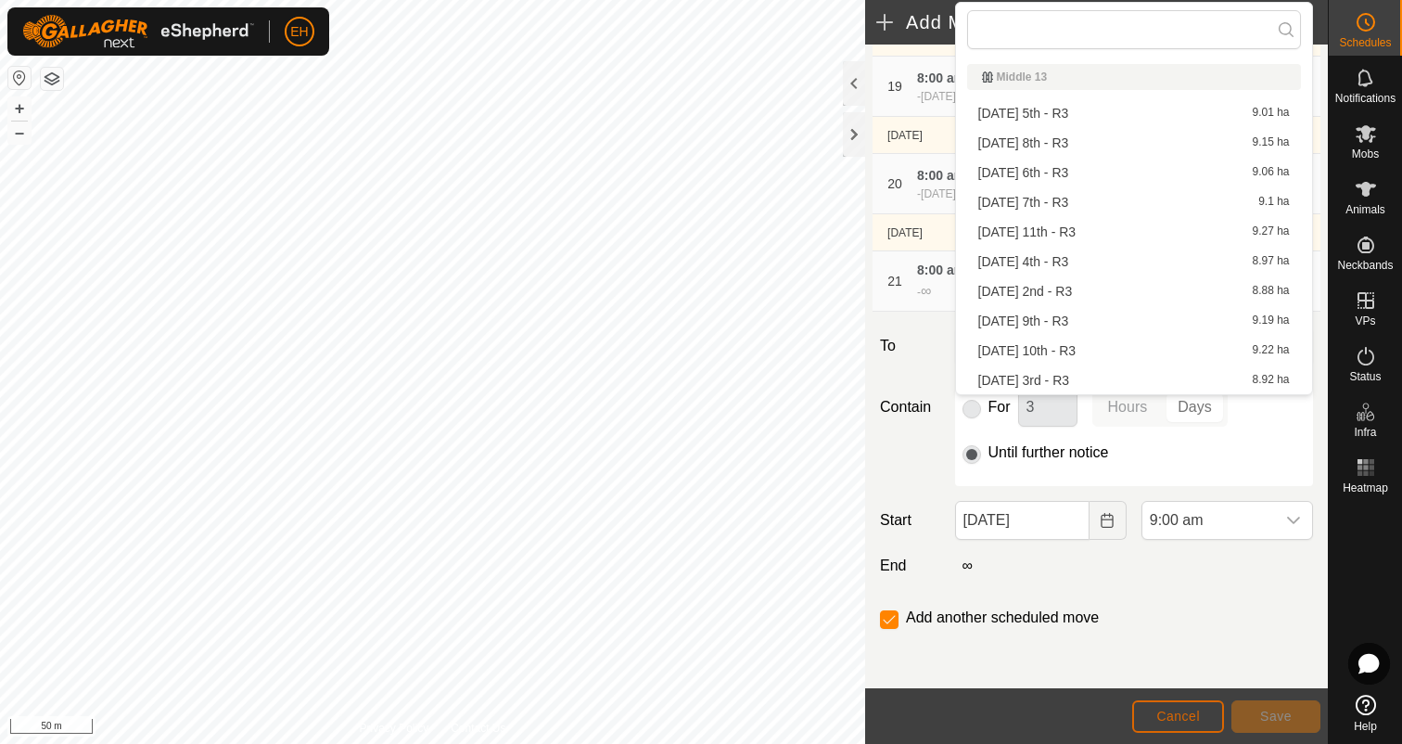
click at [1167, 713] on span "Cancel" at bounding box center [1178, 715] width 44 height 15
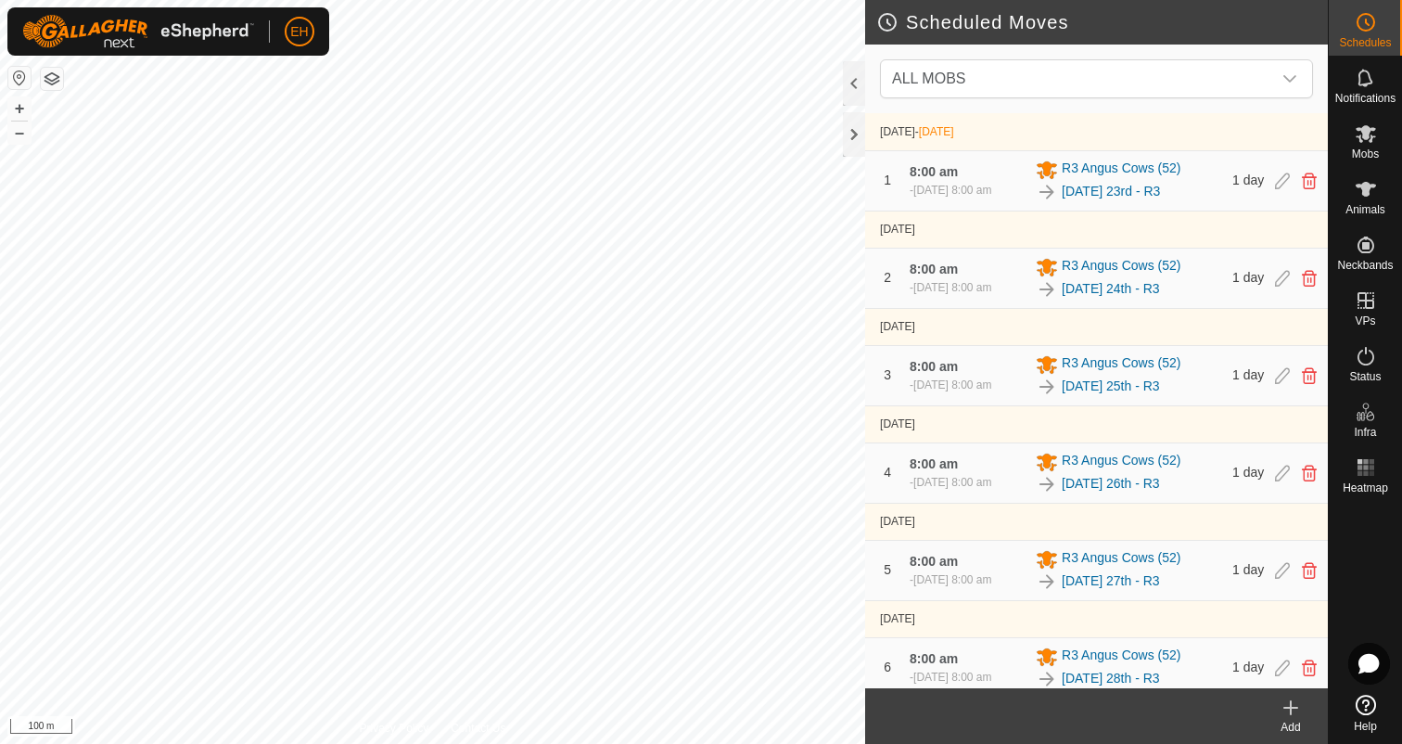
click at [1292, 705] on icon at bounding box center [1291, 707] width 22 height 22
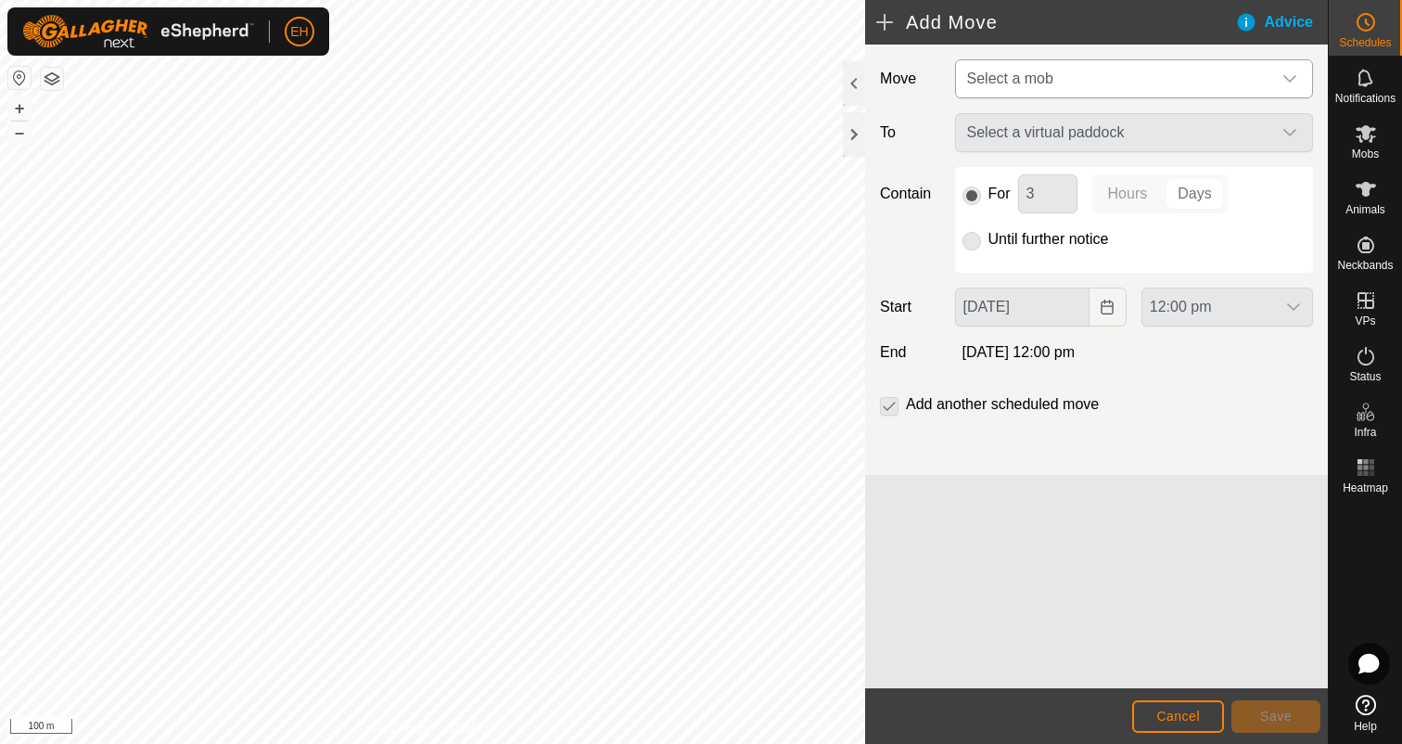
click at [1130, 84] on span "Select a mob" at bounding box center [1116, 78] width 312 height 37
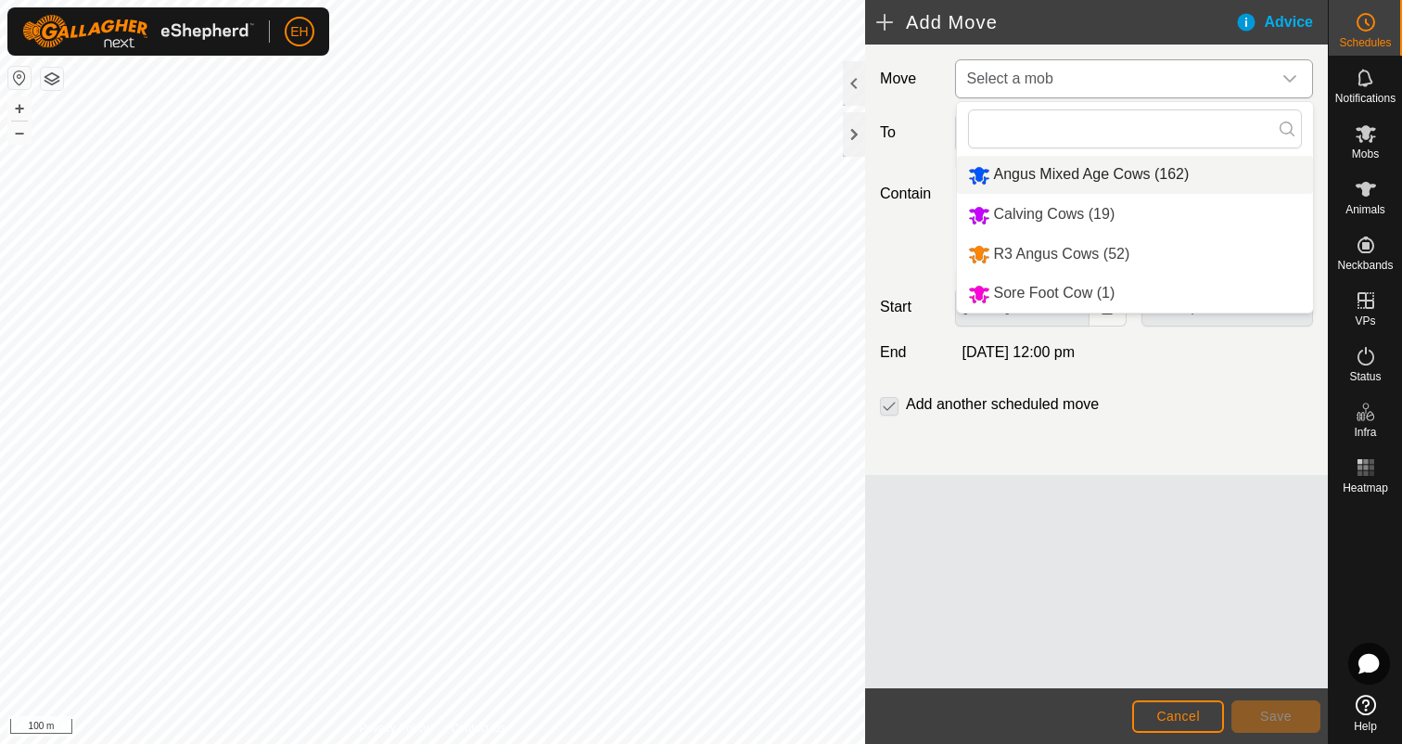
click at [1132, 174] on li "Angus Mixed Age Cows (162)" at bounding box center [1135, 175] width 356 height 38
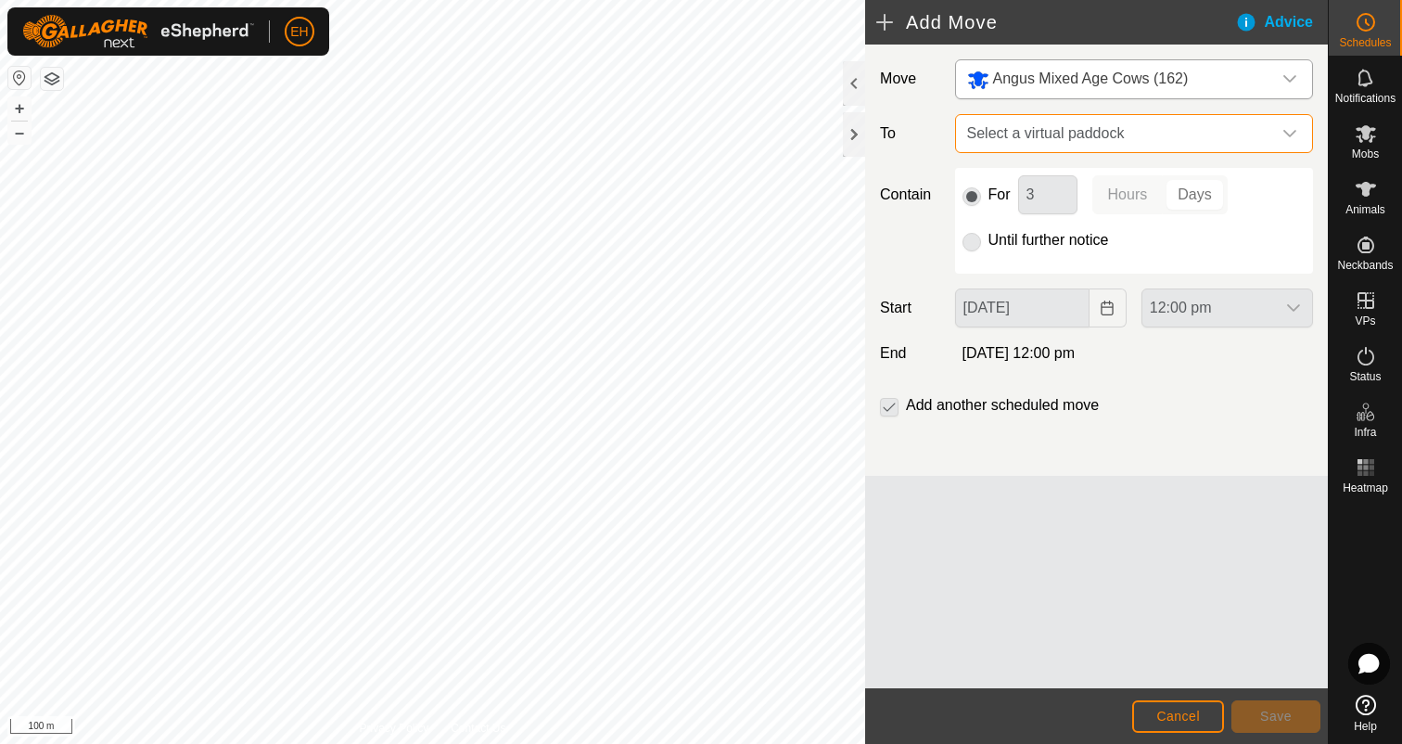
click at [1129, 140] on span "Select a virtual paddock" at bounding box center [1116, 133] width 312 height 37
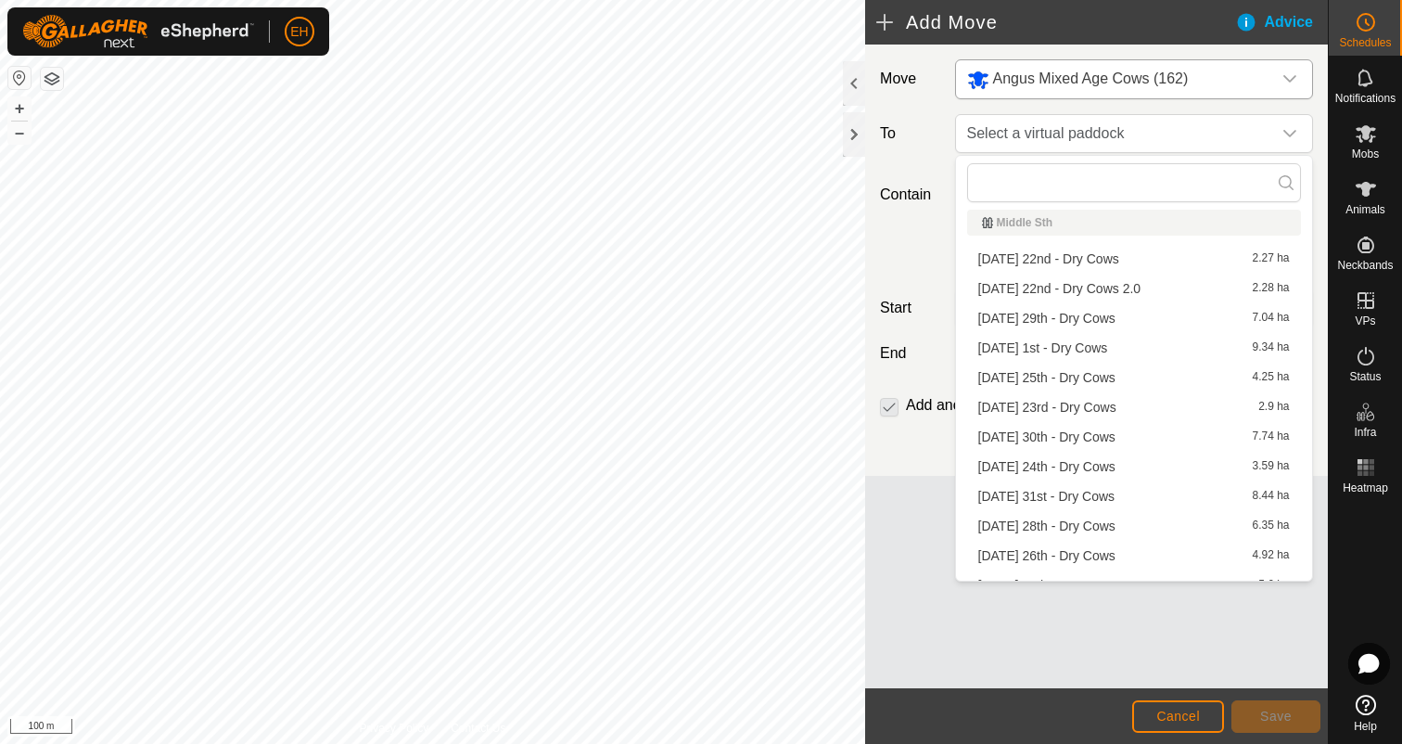
scroll to position [955, 0]
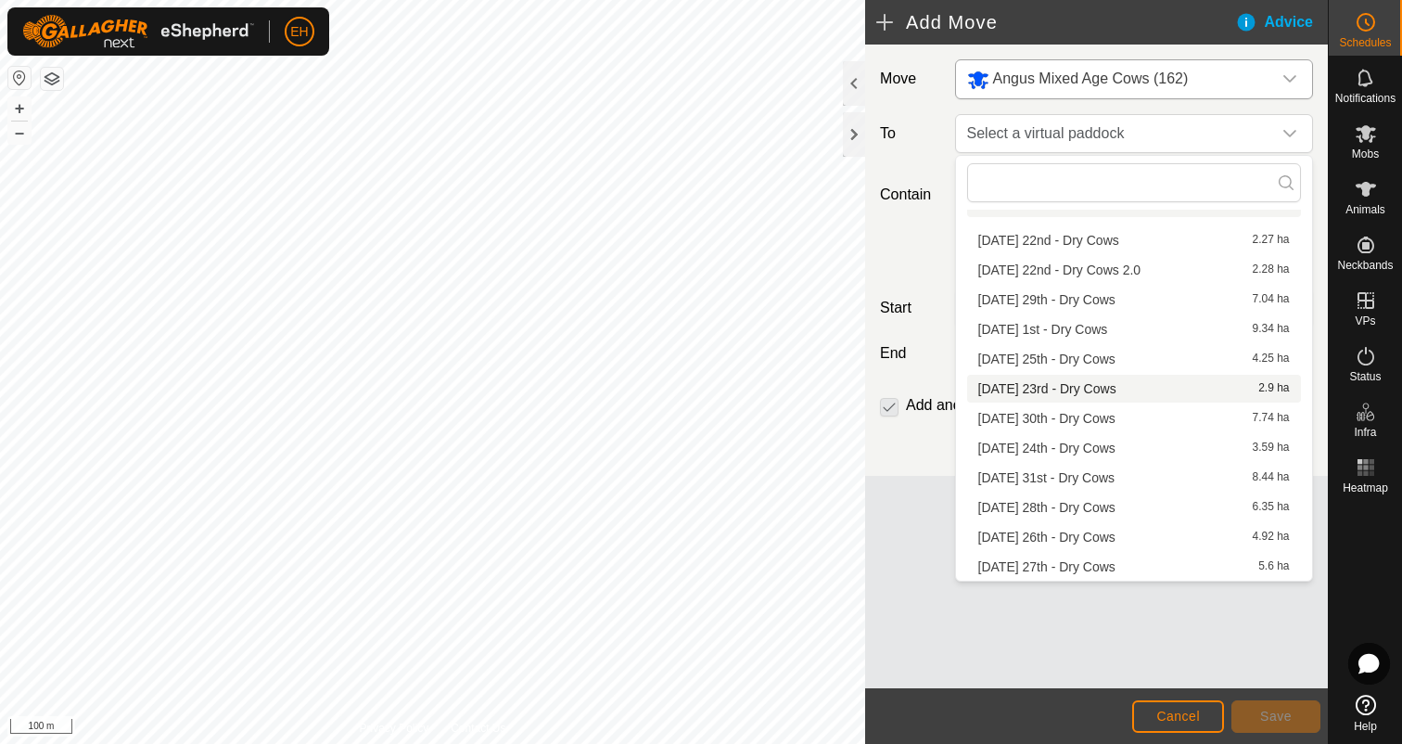
click at [1108, 384] on li "Saturday 23rd - Dry Cows 2.9 ha" at bounding box center [1134, 389] width 334 height 28
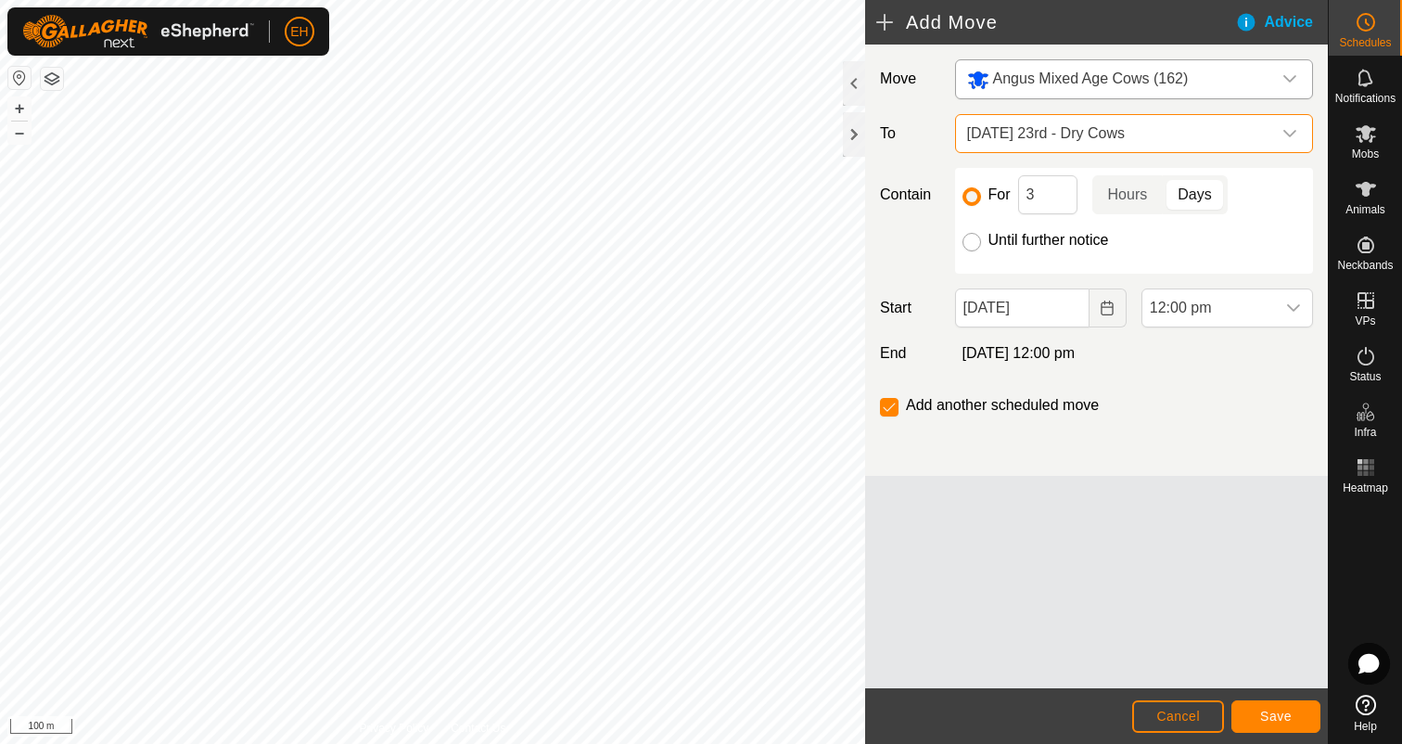
click at [974, 244] on input "Until further notice" at bounding box center [972, 242] width 19 height 19
radio input "true"
checkbox input "false"
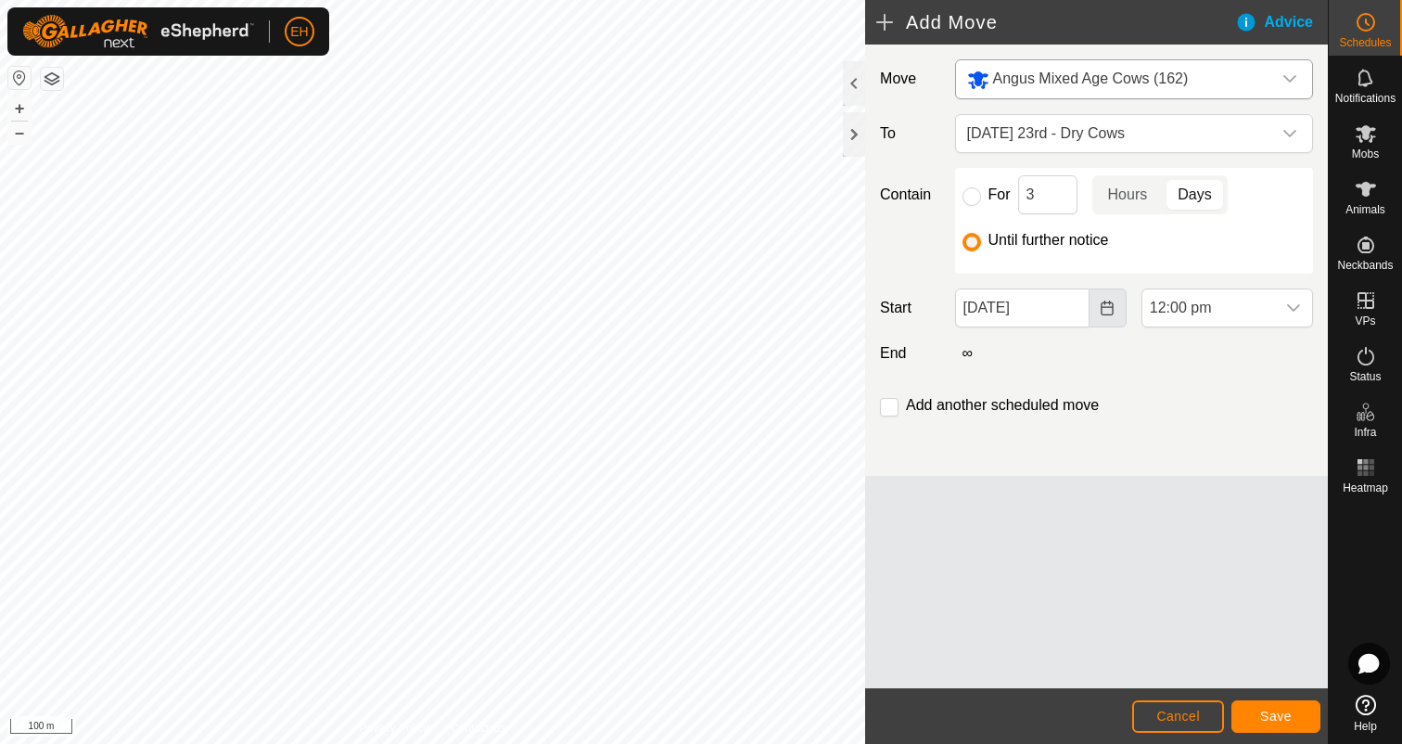
click at [1109, 314] on icon "Choose Date" at bounding box center [1108, 307] width 12 height 15
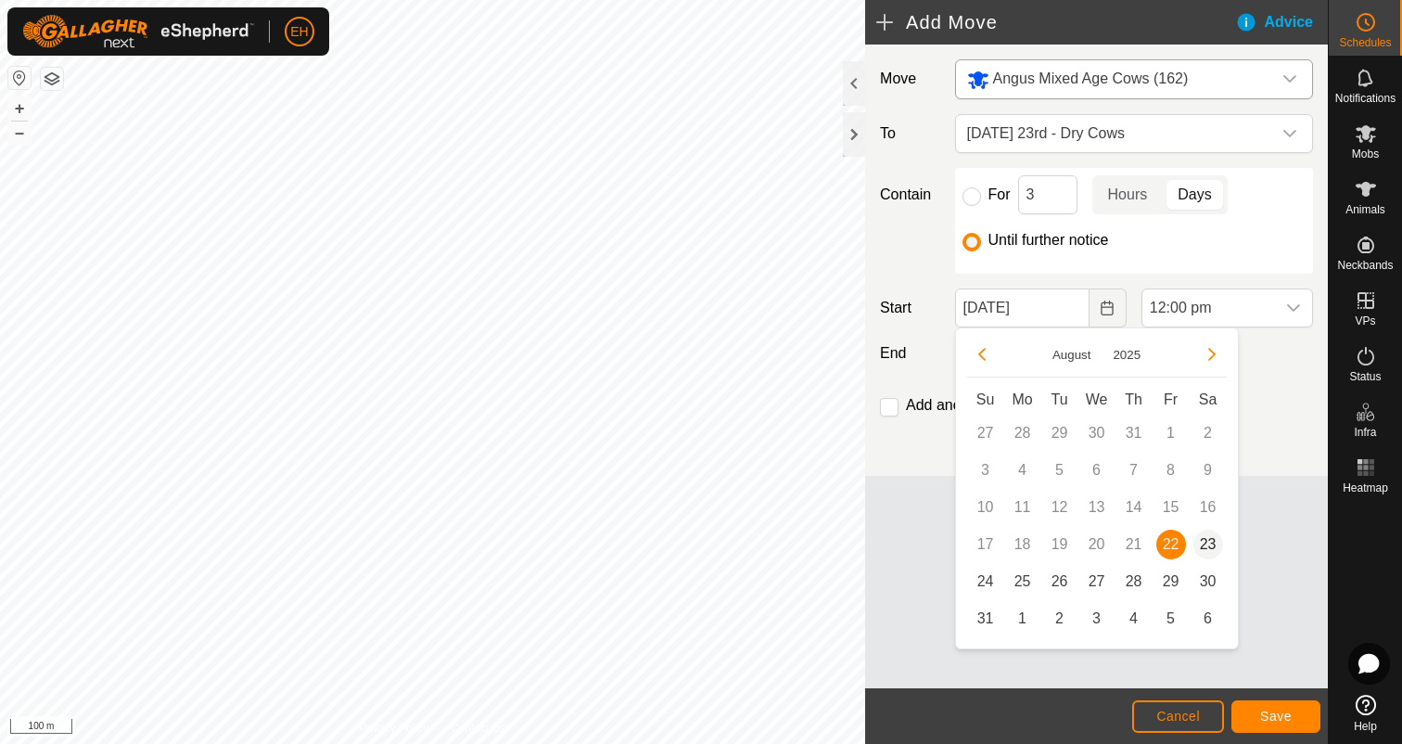
click at [1212, 547] on span "23" at bounding box center [1208, 544] width 30 height 30
type input "23 Aug, 2025"
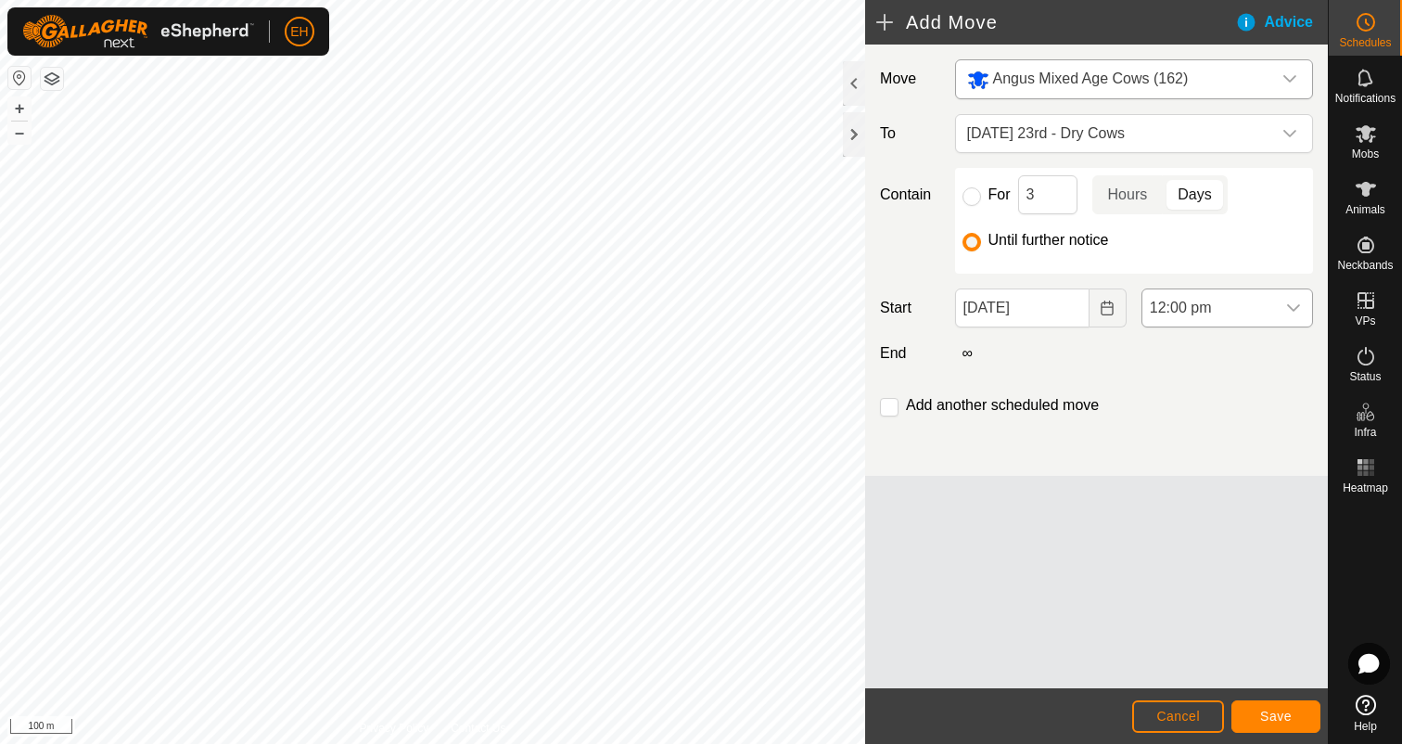
click at [1300, 307] on icon "dropdown trigger" at bounding box center [1293, 307] width 15 height 15
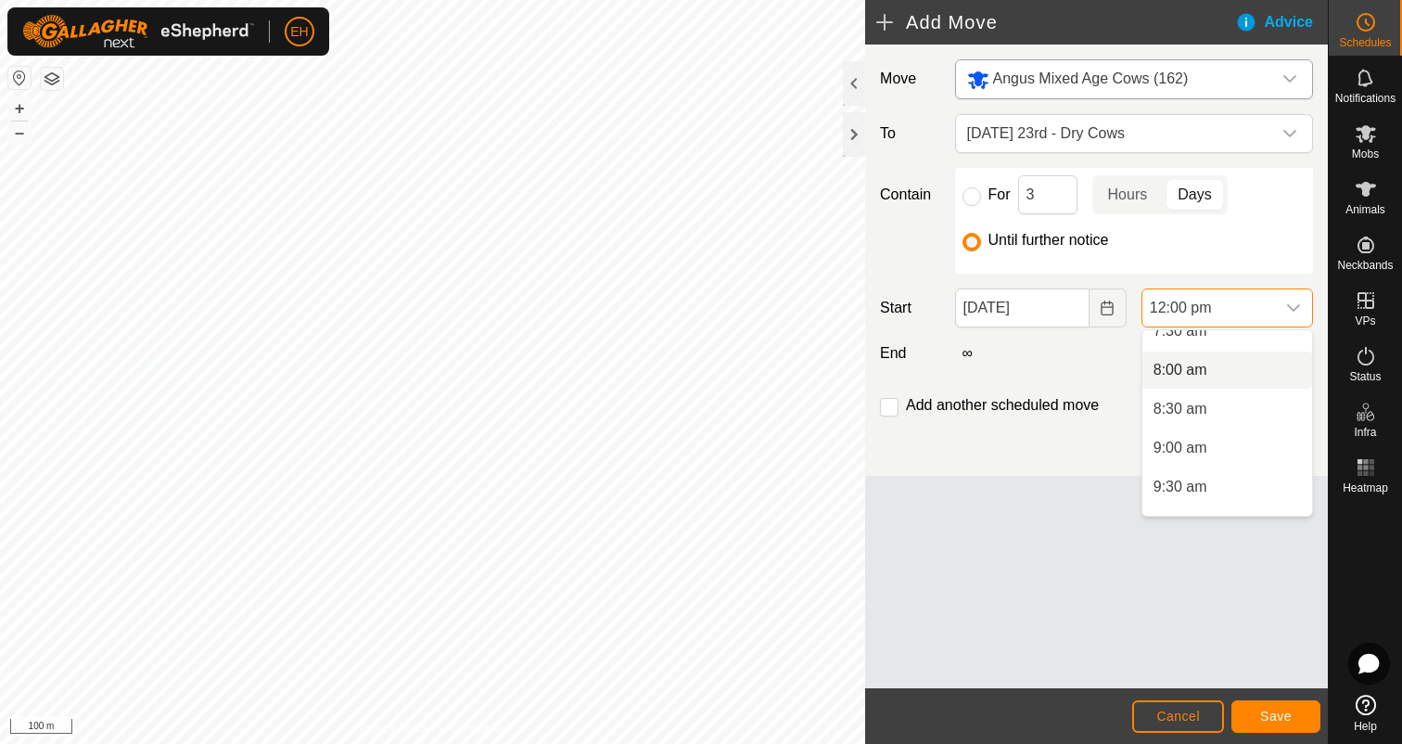
click at [1193, 376] on li "8:00 am" at bounding box center [1227, 369] width 170 height 37
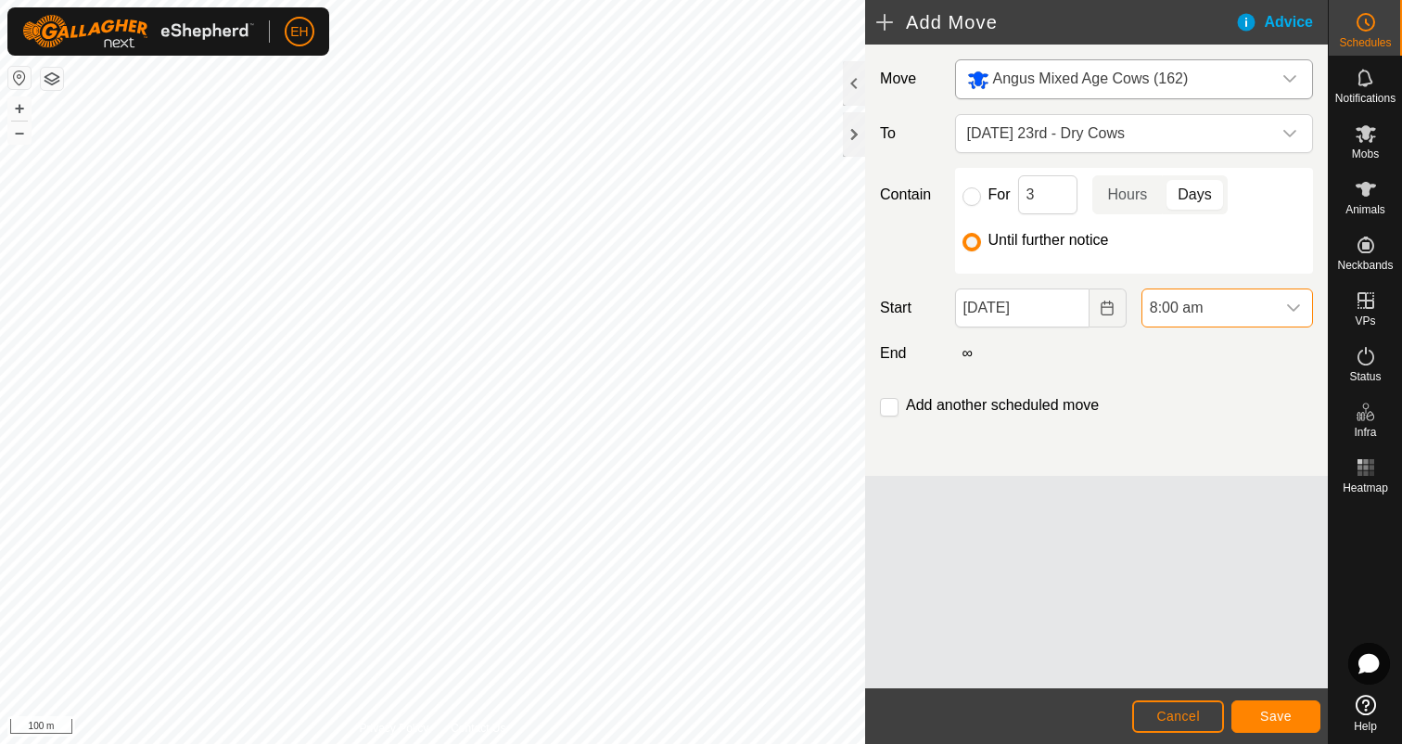
scroll to position [786, 0]
click at [893, 407] on input "checkbox" at bounding box center [889, 407] width 19 height 19
click at [1293, 715] on button "Save" at bounding box center [1275, 716] width 89 height 32
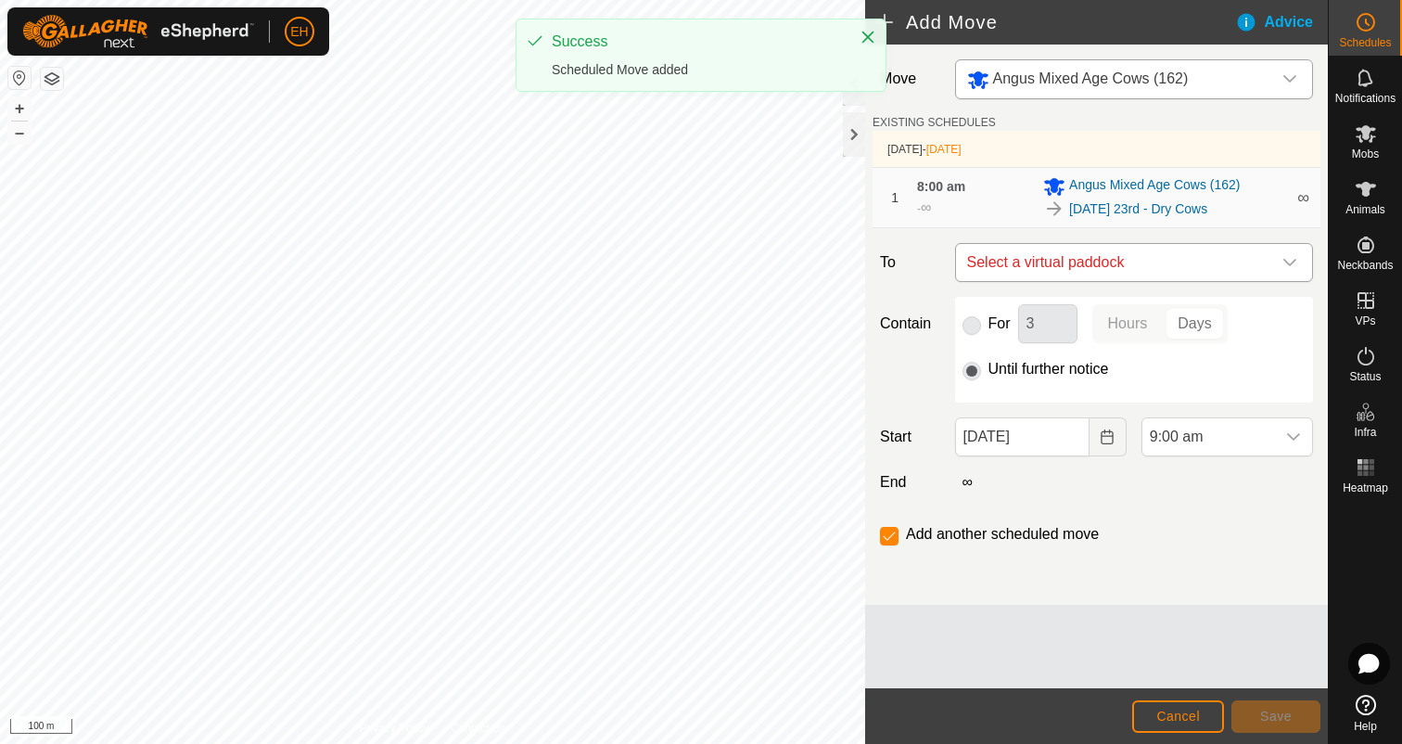
click at [1093, 253] on span "Select a virtual paddock" at bounding box center [1116, 262] width 312 height 37
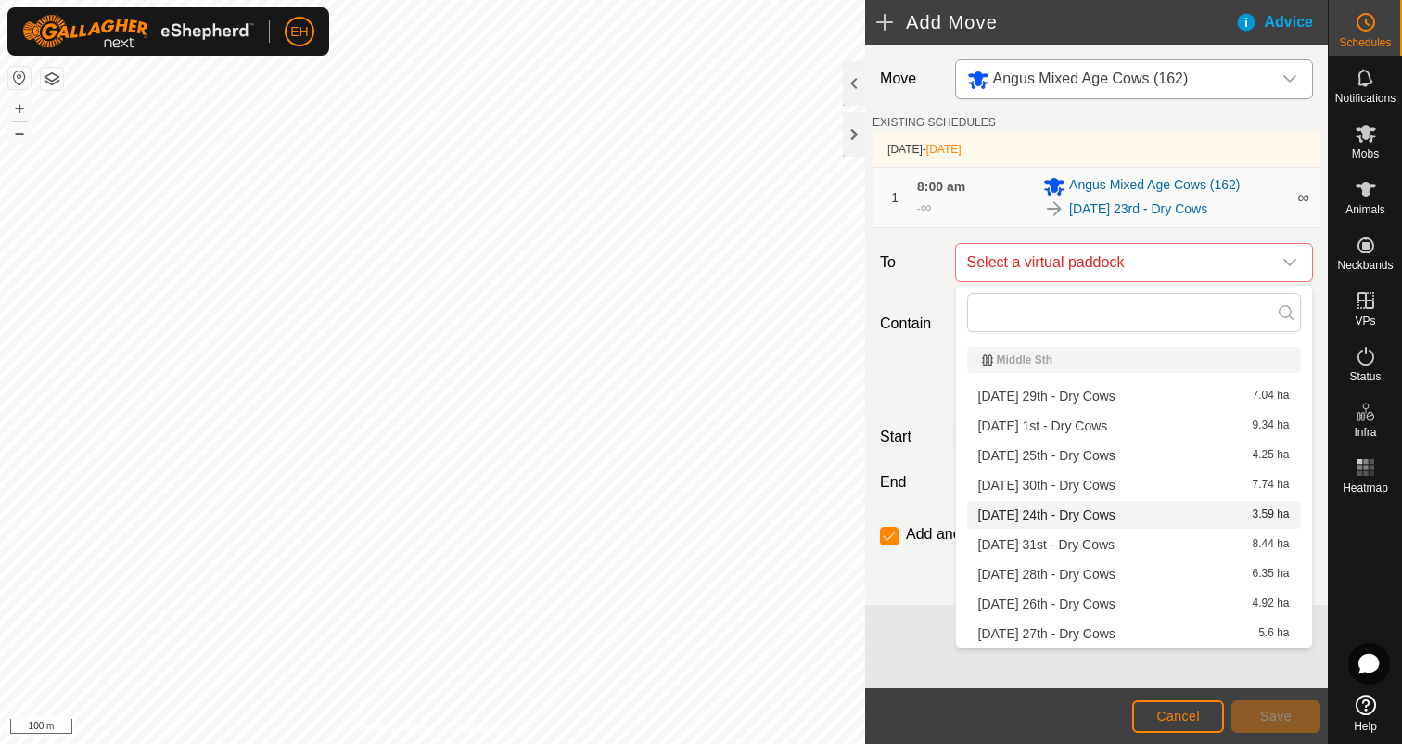
click at [1069, 514] on li "Sunday 24th - Dry Cows 3.59 ha" at bounding box center [1134, 515] width 334 height 28
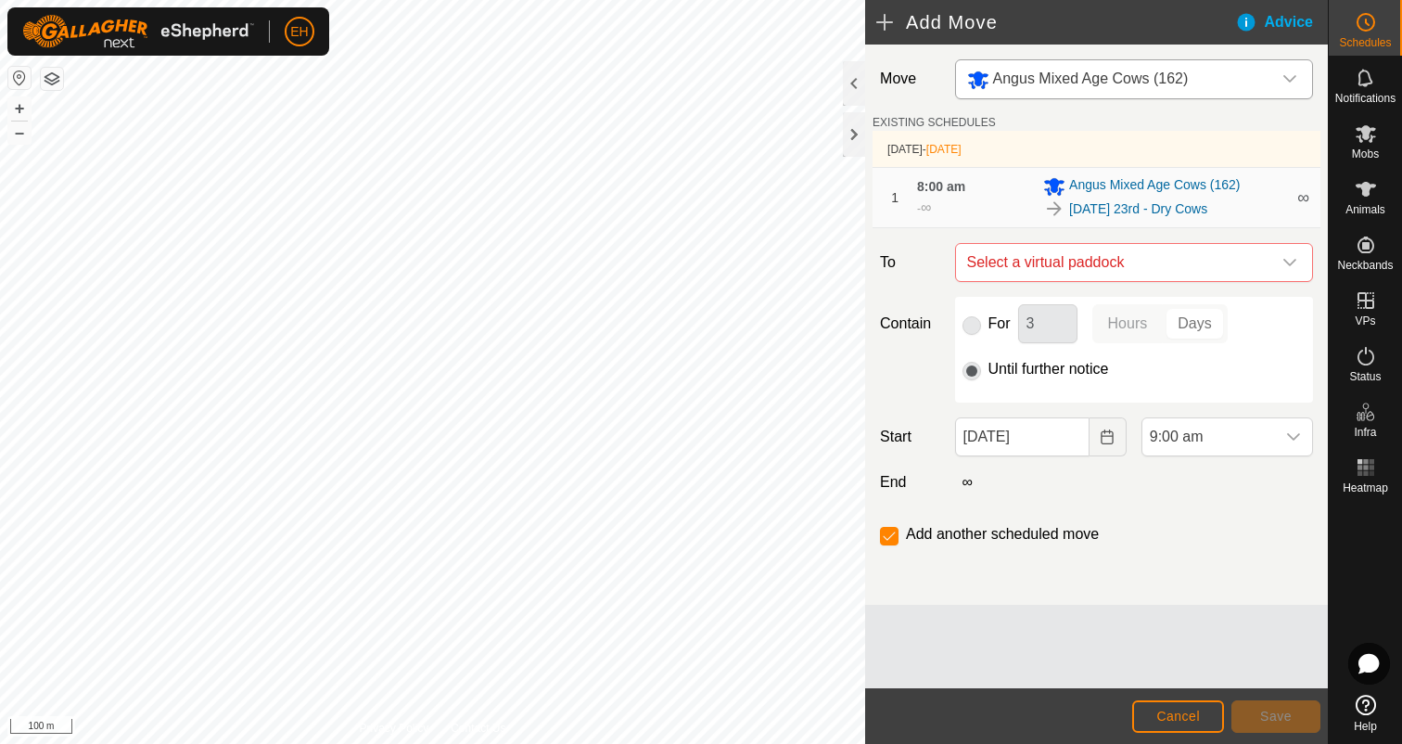
checkbox input "false"
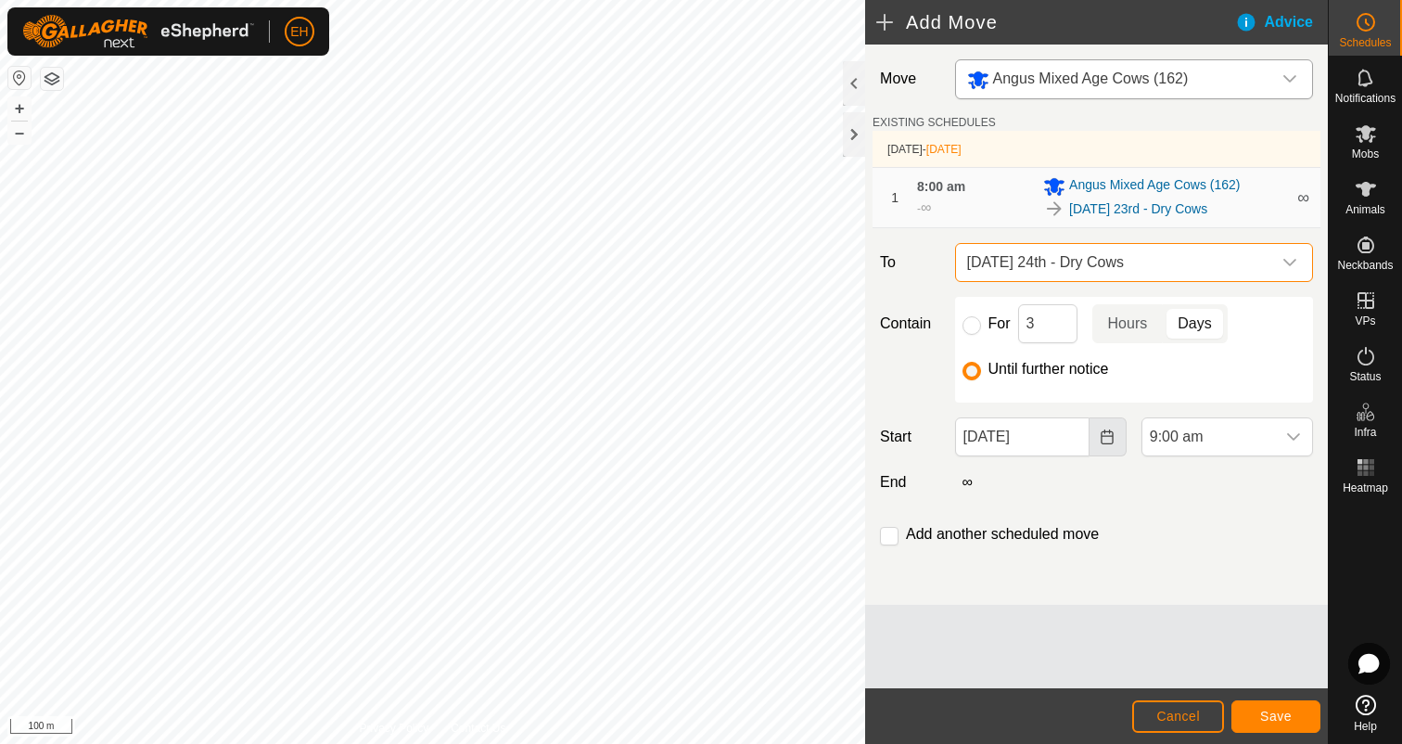
click at [1112, 444] on icon "Choose Date" at bounding box center [1108, 436] width 12 height 15
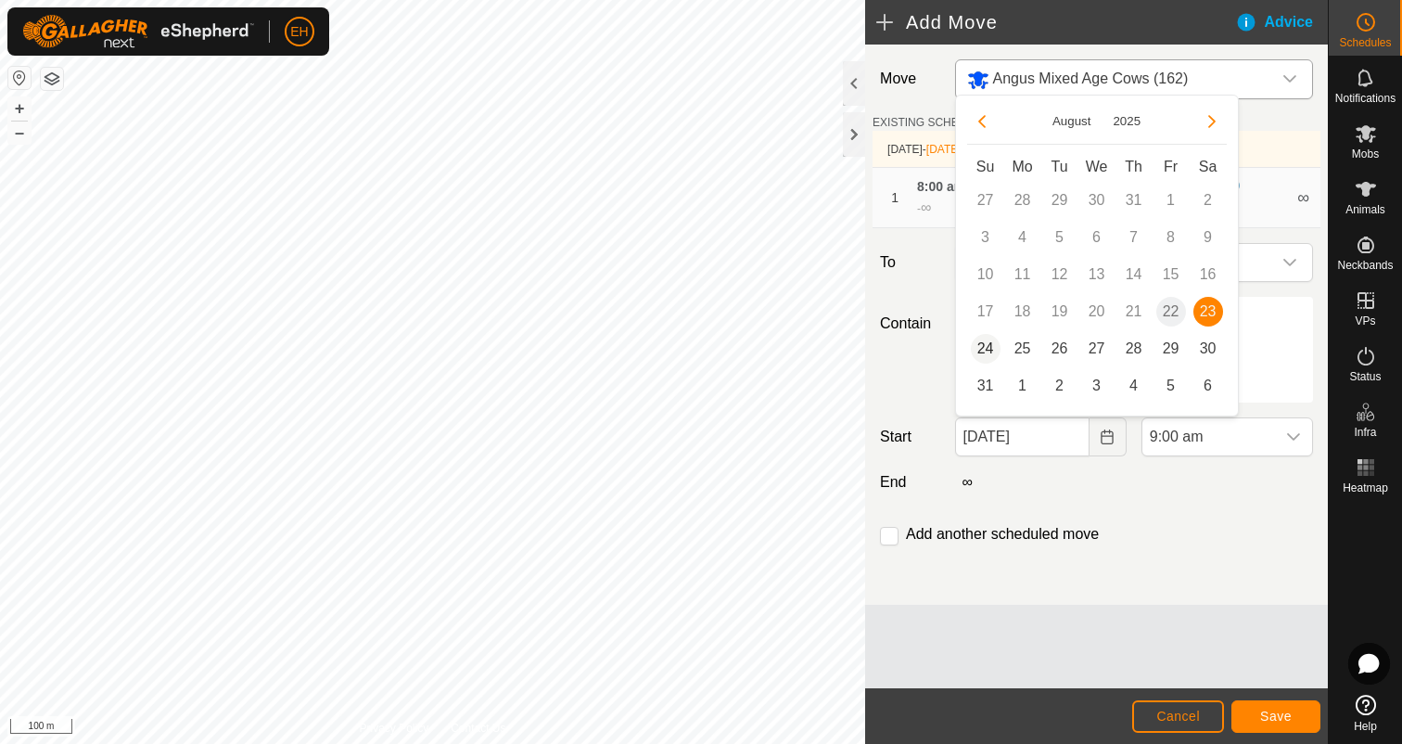
click at [991, 347] on span "24" at bounding box center [986, 349] width 30 height 30
type input "24 Aug, 2025"
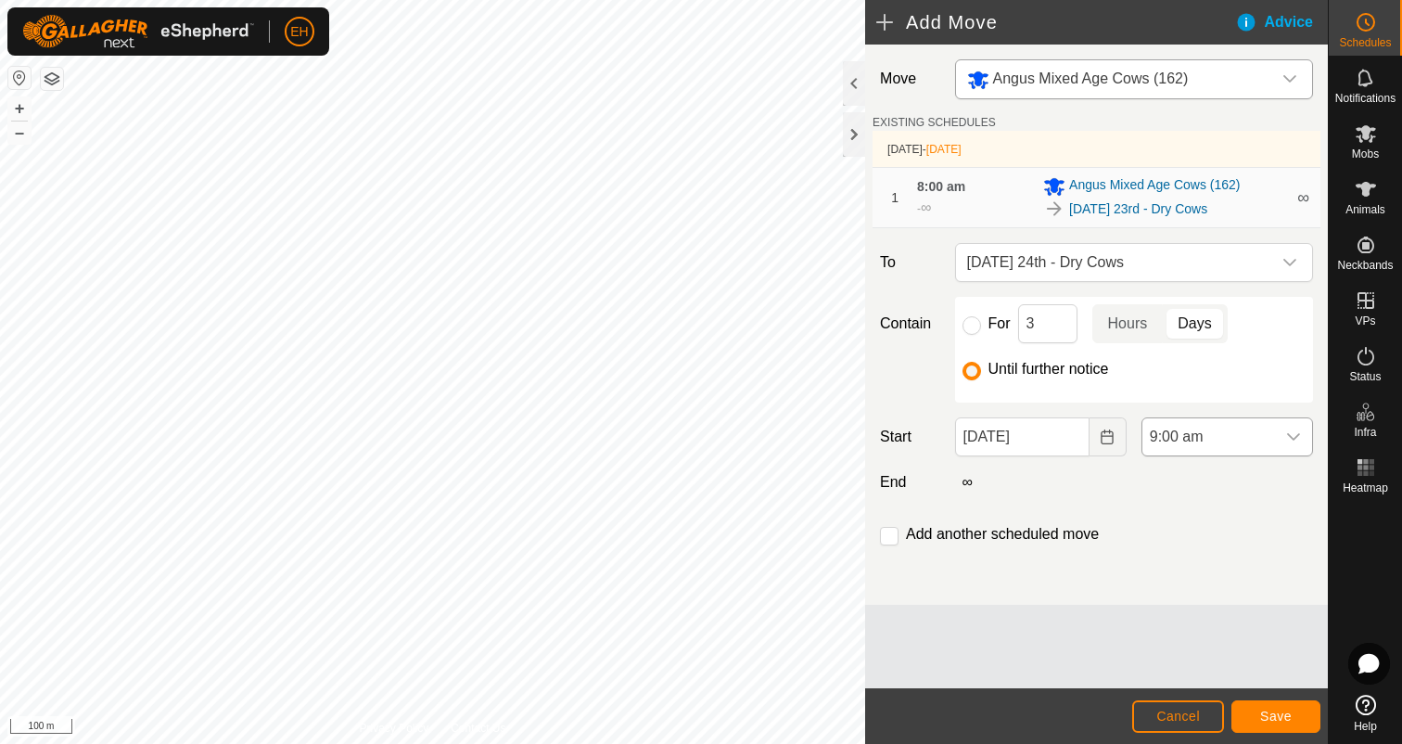
click at [1296, 443] on icon "dropdown trigger" at bounding box center [1293, 436] width 15 height 15
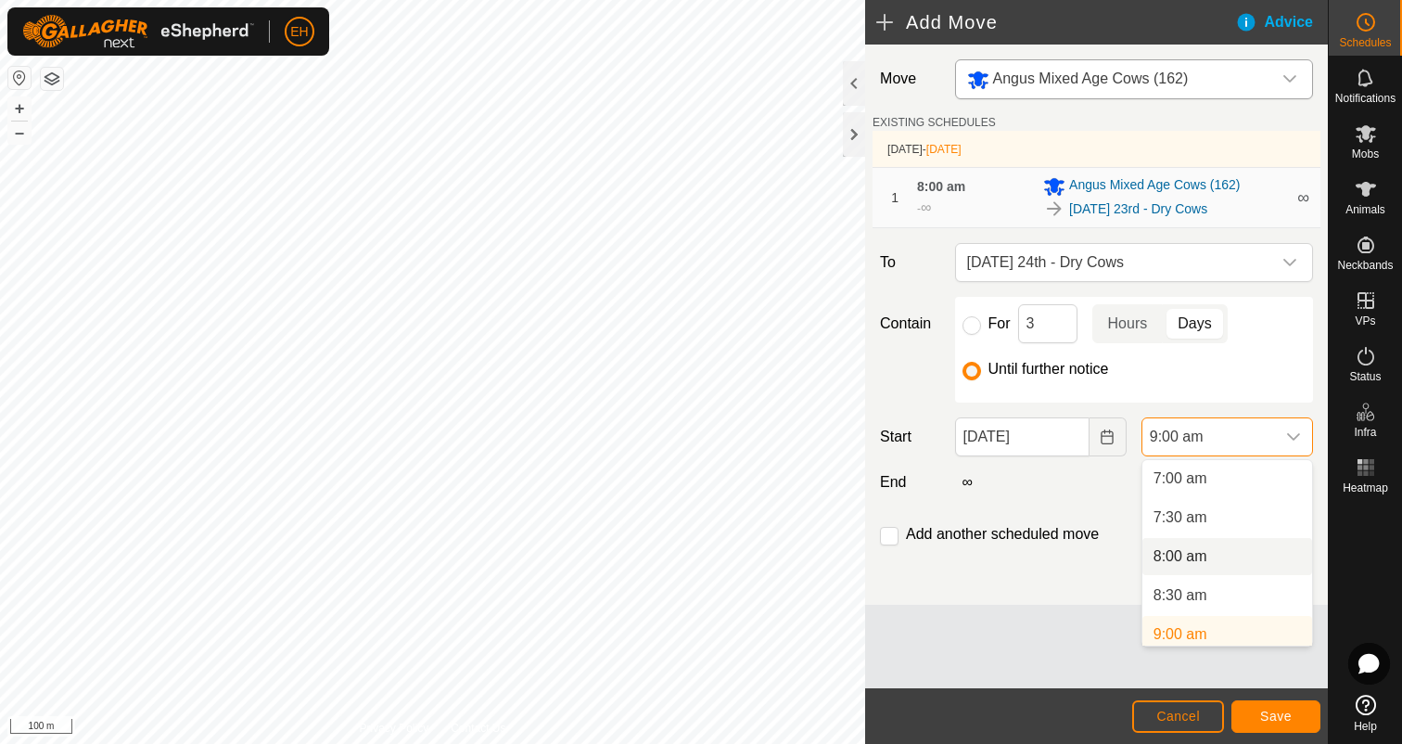
click at [1216, 563] on li "8:00 am" at bounding box center [1227, 556] width 170 height 37
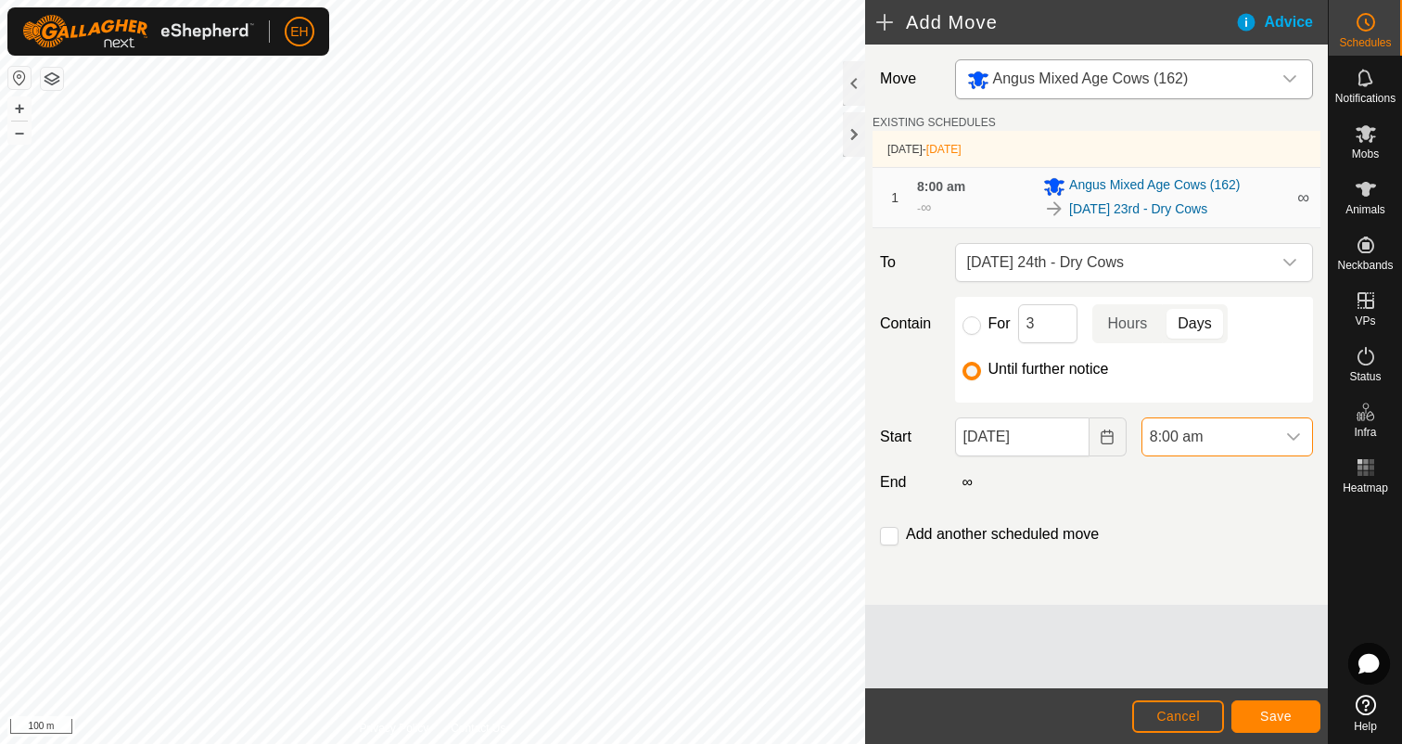
scroll to position [553, 0]
click at [882, 534] on input "checkbox" at bounding box center [889, 536] width 19 height 19
checkbox input "true"
click at [1274, 721] on span "Save" at bounding box center [1276, 715] width 32 height 15
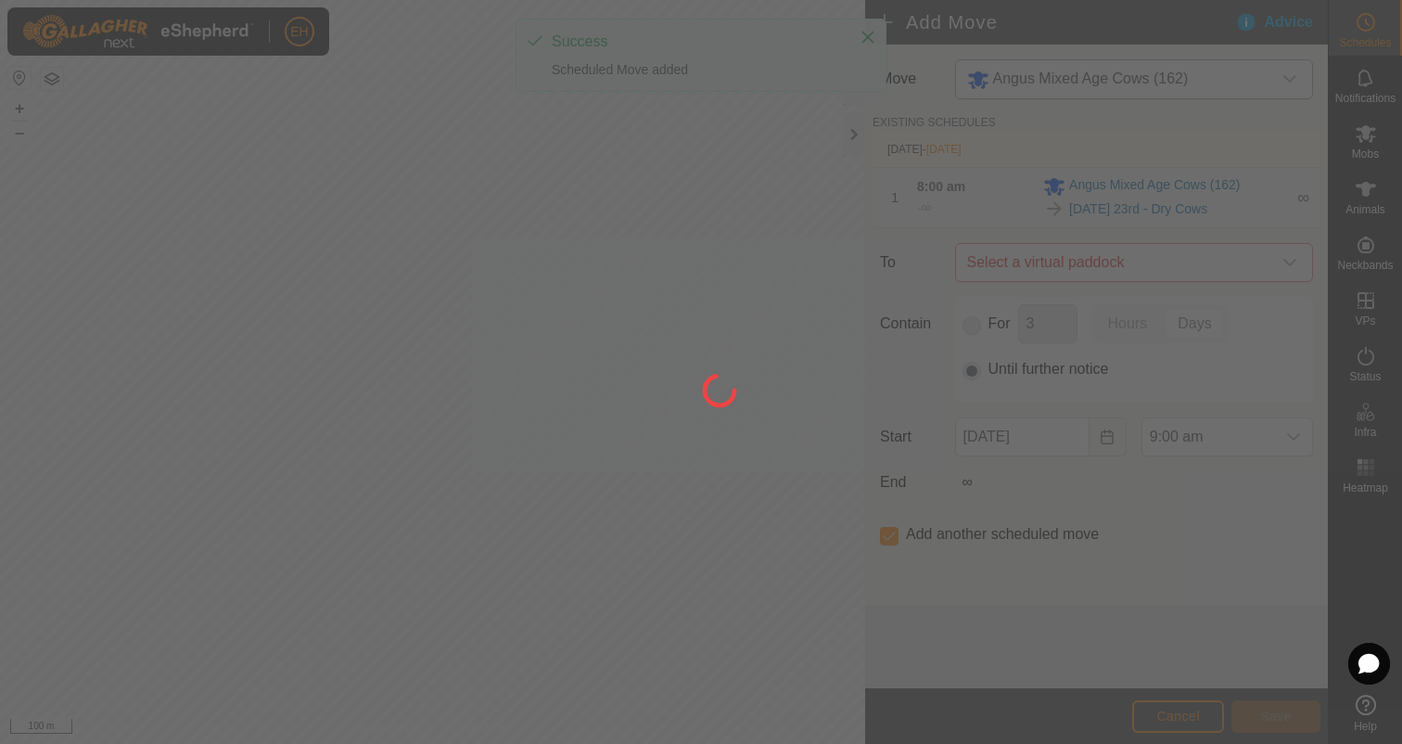
type input "24 Aug, 2025"
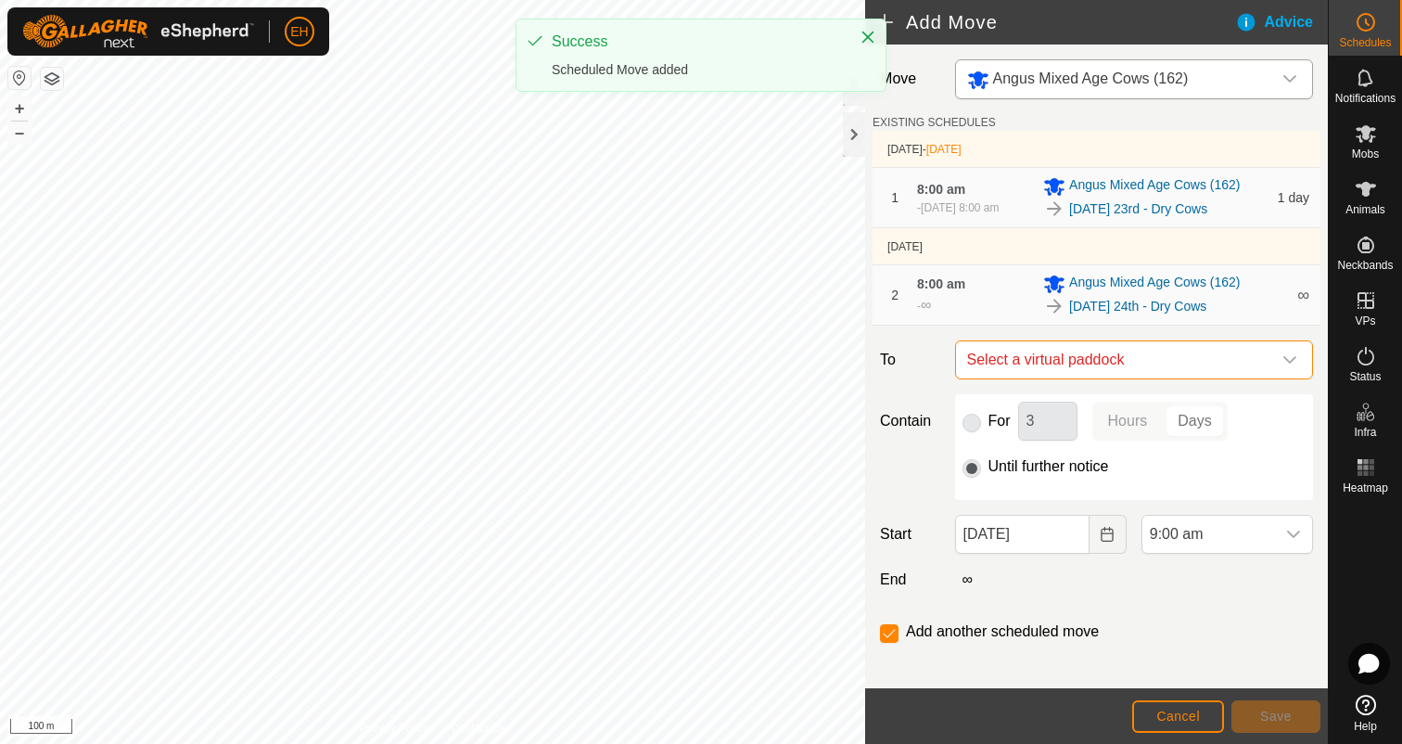
click at [1066, 374] on span "Select a virtual paddock" at bounding box center [1116, 359] width 312 height 37
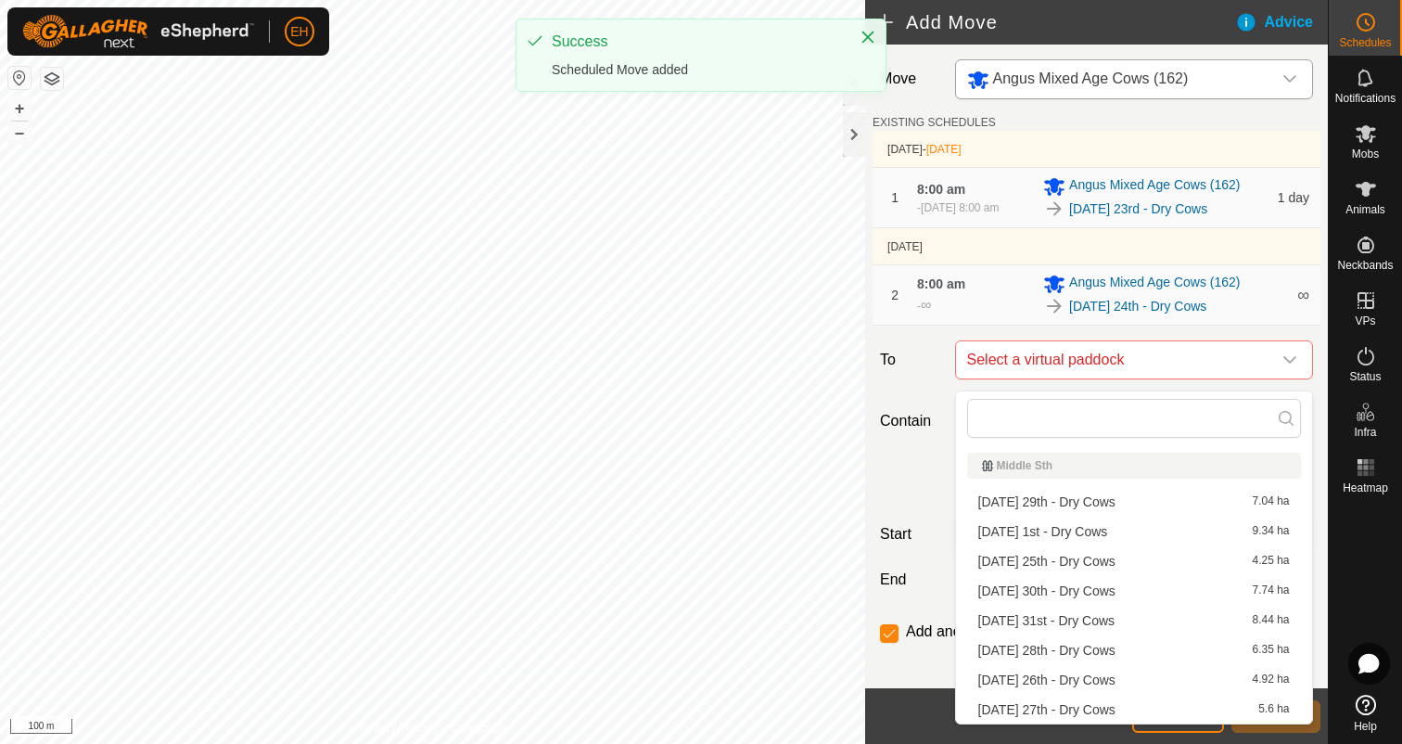
click at [1090, 566] on li "Monday 25th - Dry Cows 4.25 ha" at bounding box center [1134, 561] width 334 height 28
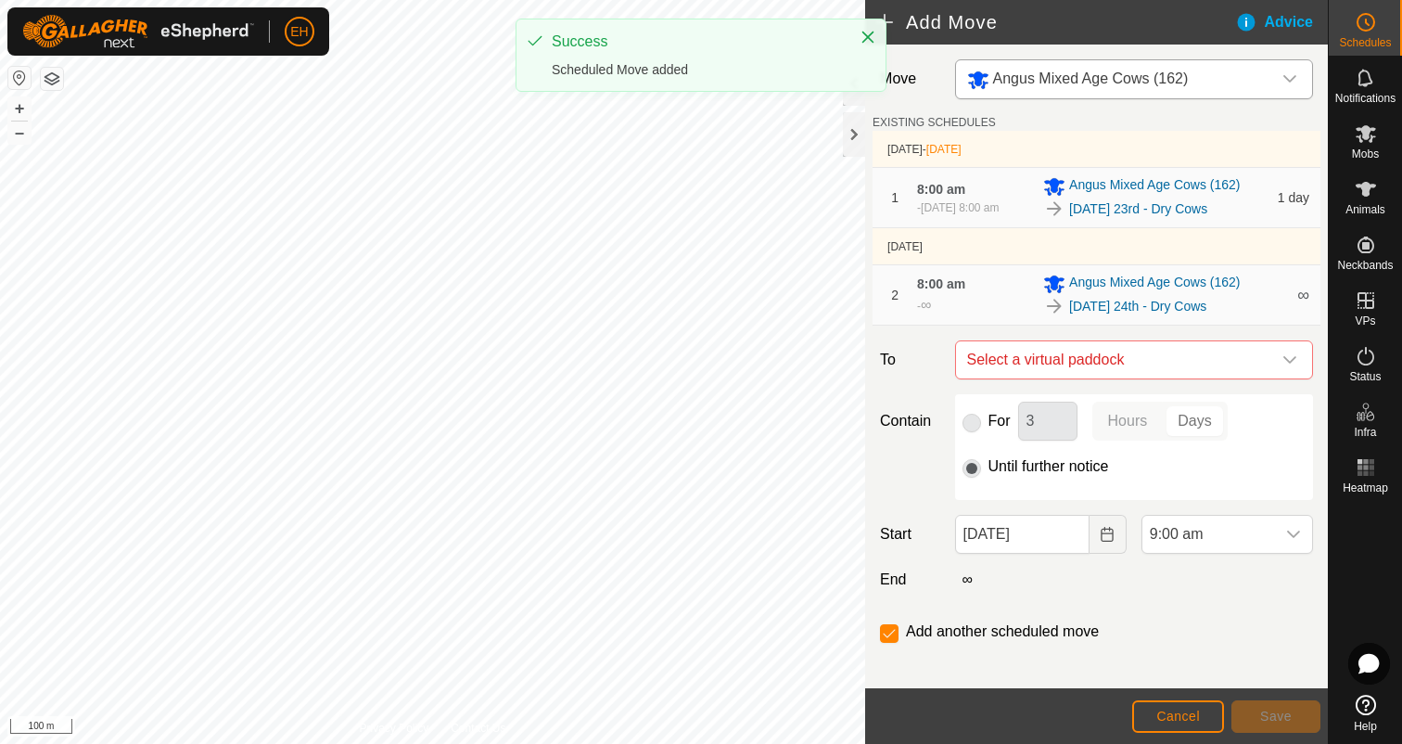
checkbox input "false"
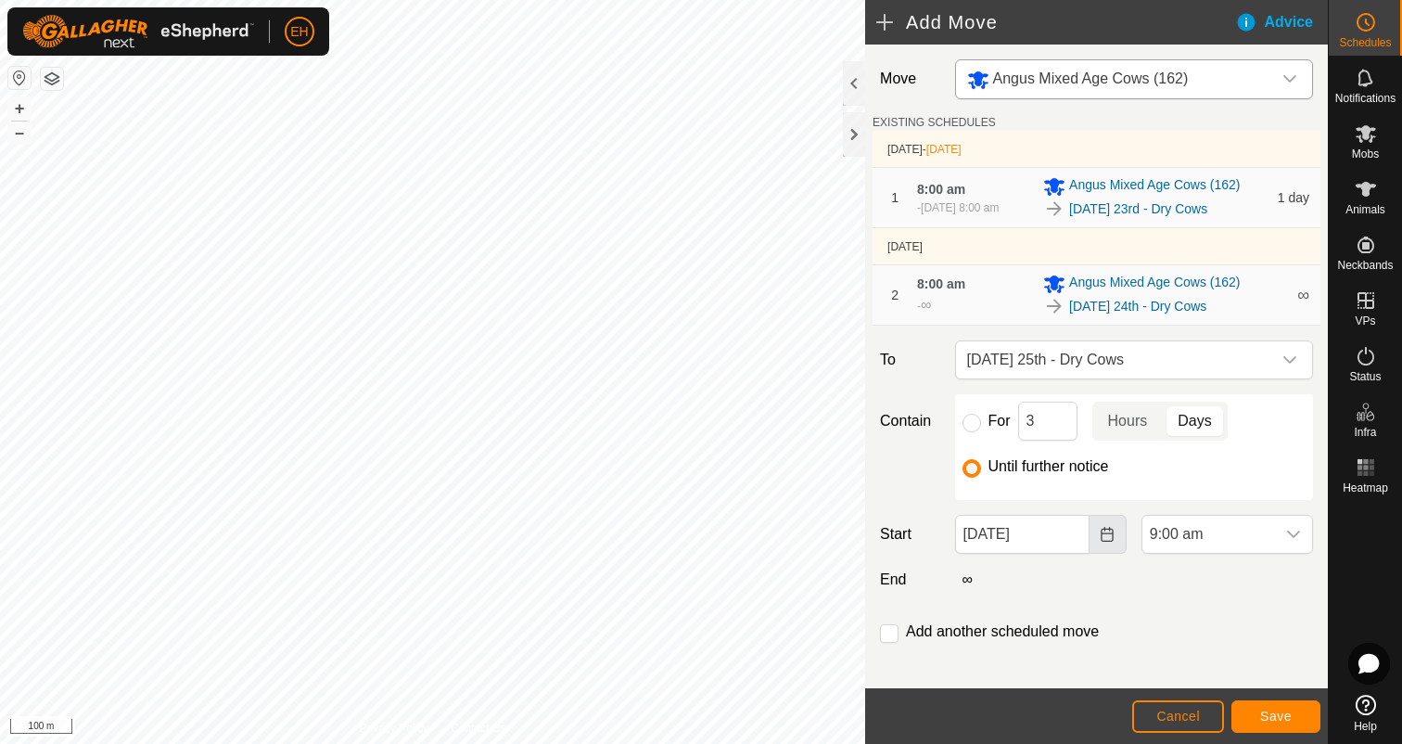
click at [1106, 554] on button "Choose Date" at bounding box center [1108, 534] width 37 height 39
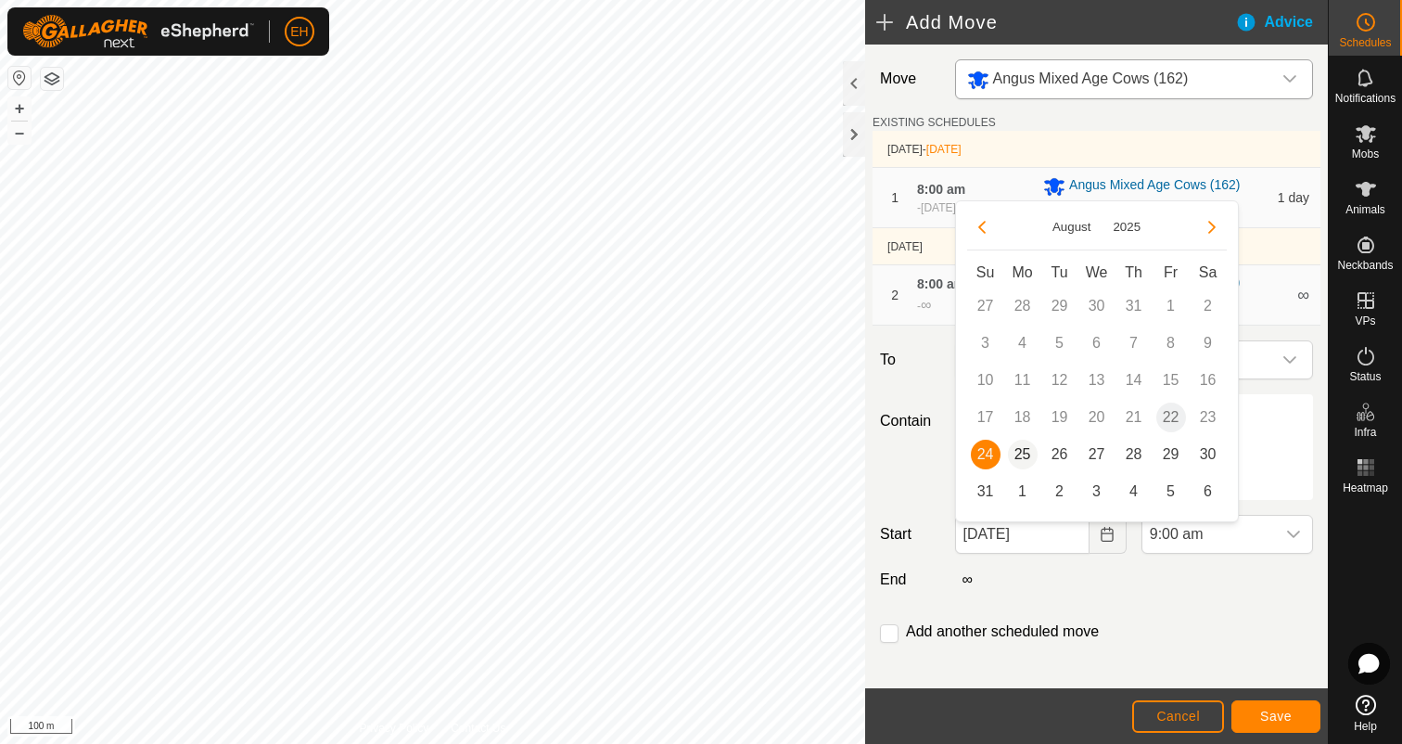
click at [1024, 460] on span "25" at bounding box center [1023, 455] width 30 height 30
type input "25 Aug, 2025"
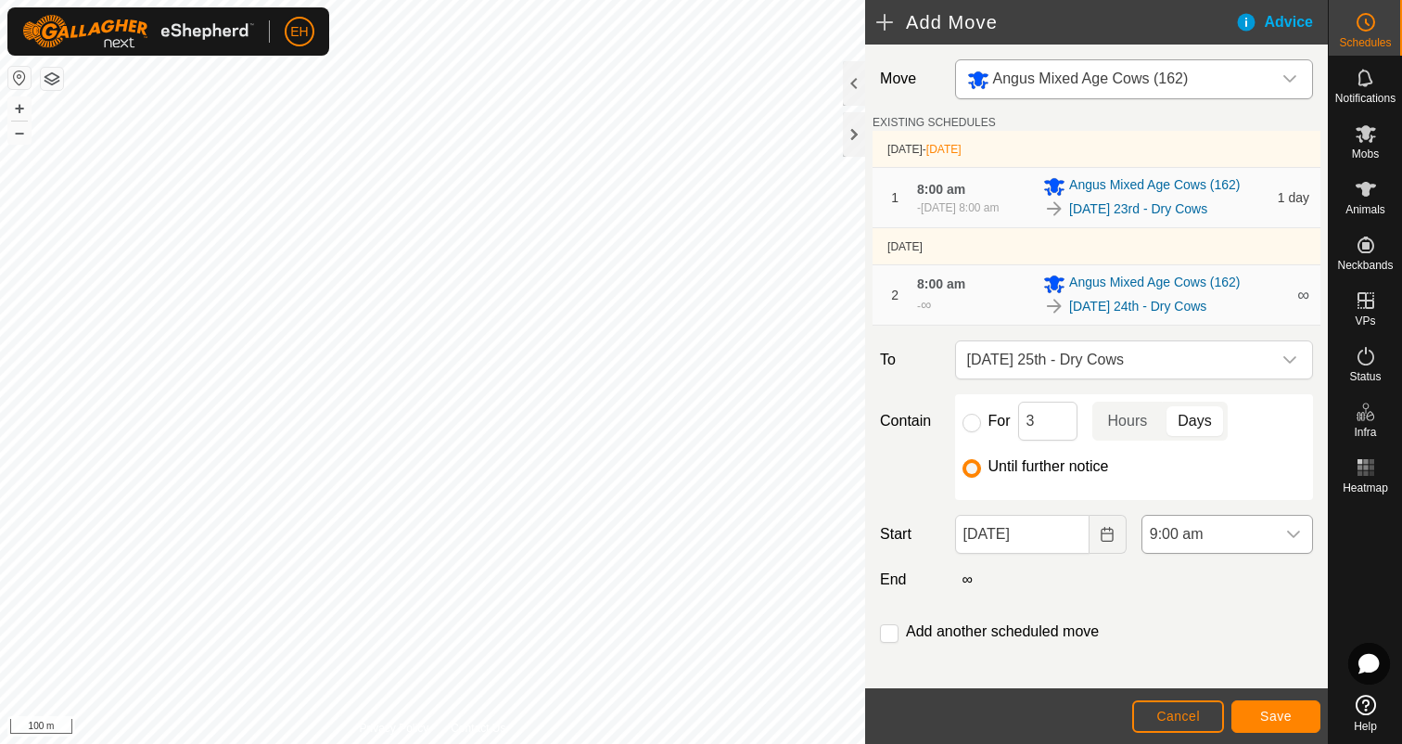
click at [1299, 542] on icon "dropdown trigger" at bounding box center [1293, 534] width 15 height 15
click at [1208, 443] on li "8:00 am" at bounding box center [1227, 428] width 170 height 37
click at [899, 640] on div "Add another scheduled move" at bounding box center [993, 631] width 226 height 22
click at [889, 643] on input "checkbox" at bounding box center [889, 633] width 19 height 19
checkbox input "true"
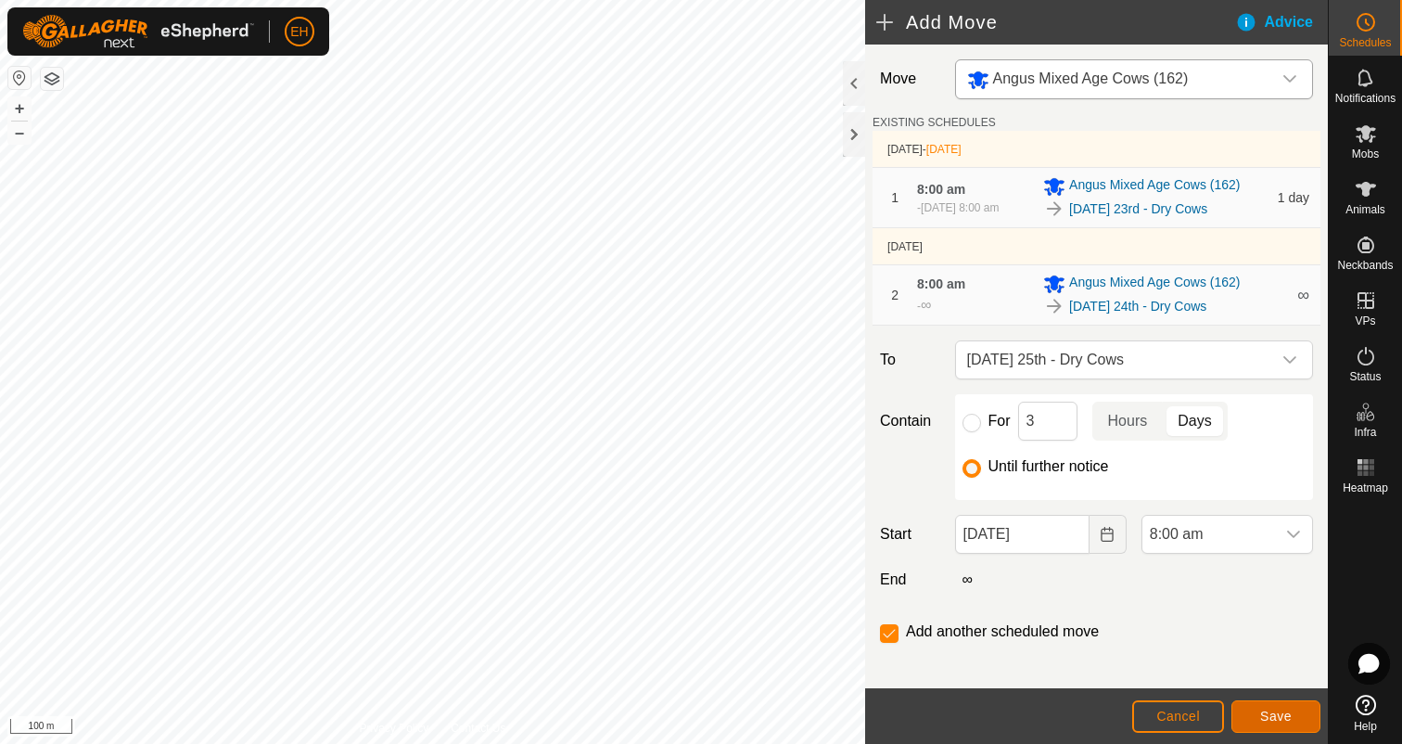
click at [1253, 711] on button "Save" at bounding box center [1275, 716] width 89 height 32
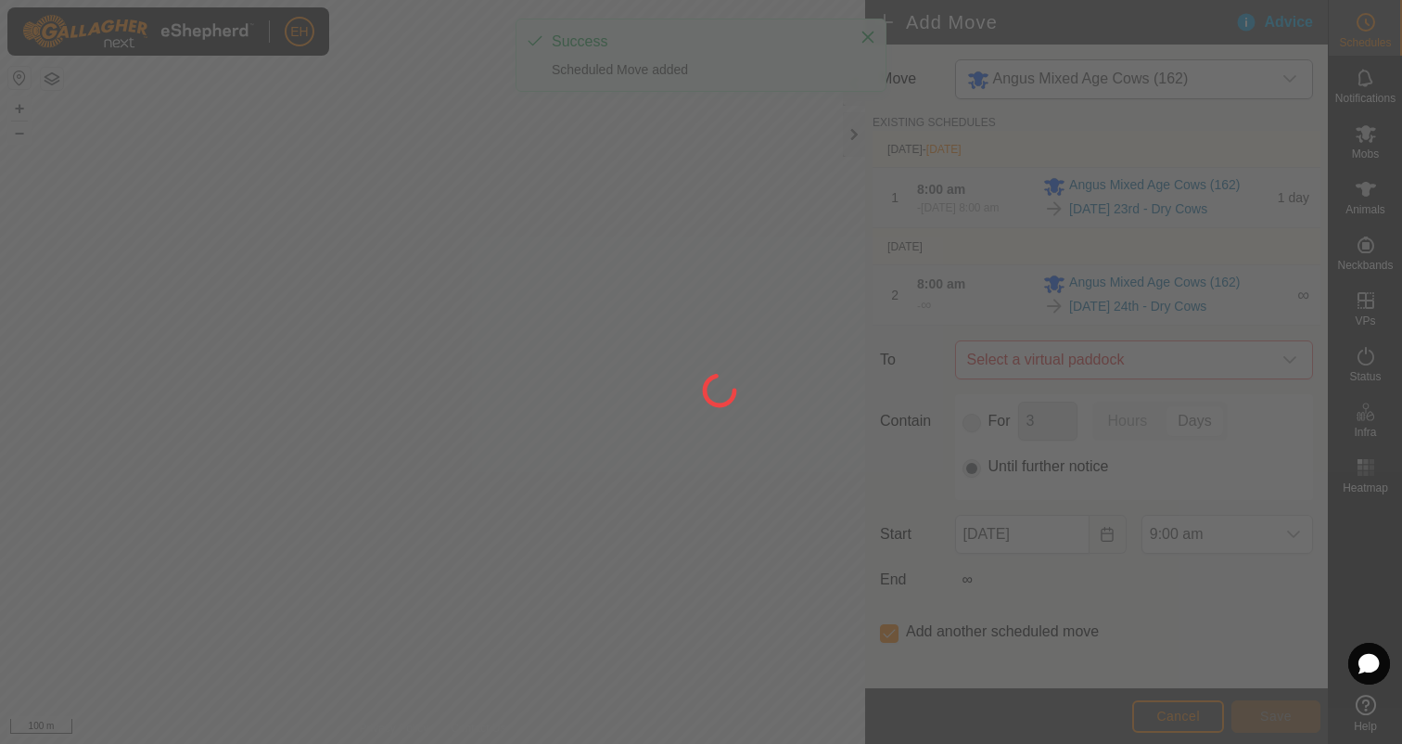
type input "25 Aug, 2025"
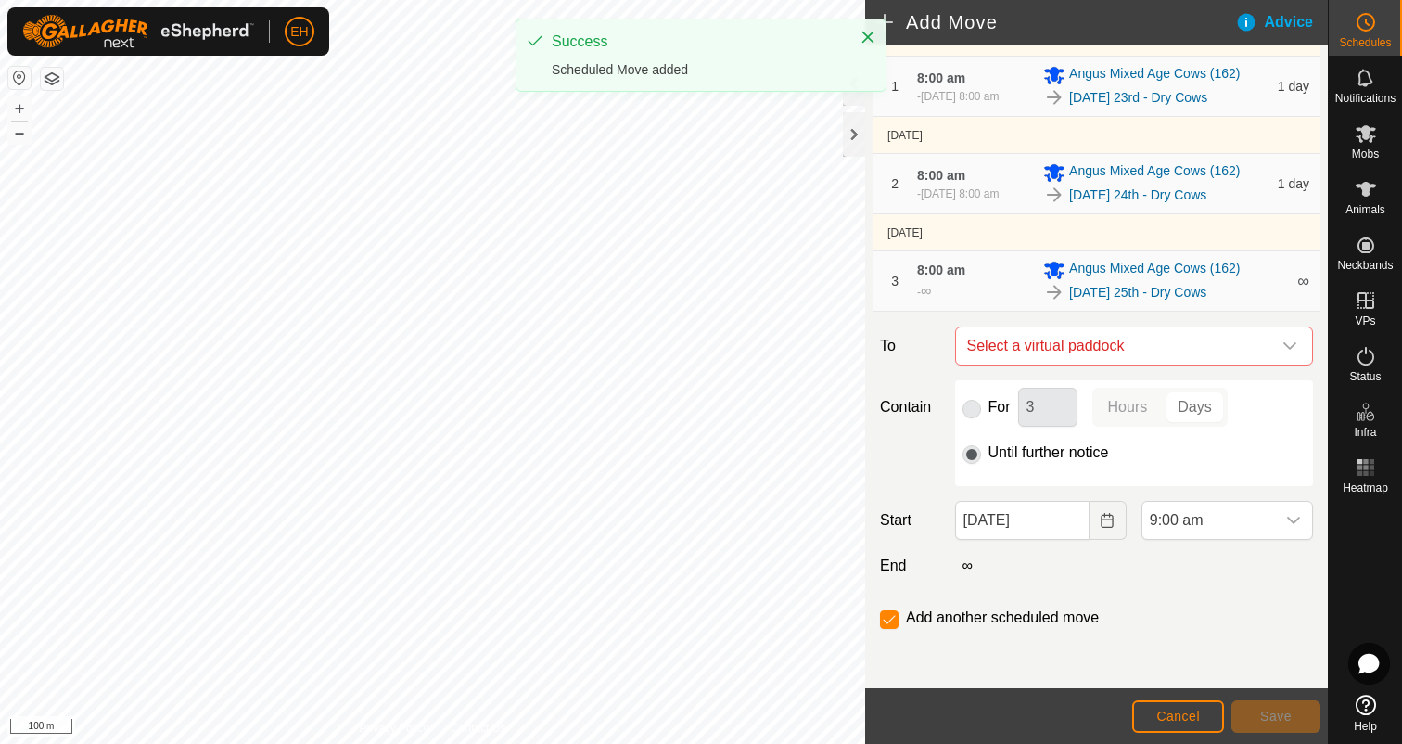
scroll to position [129, 0]
click at [1071, 343] on span "Select a virtual paddock" at bounding box center [1116, 345] width 312 height 37
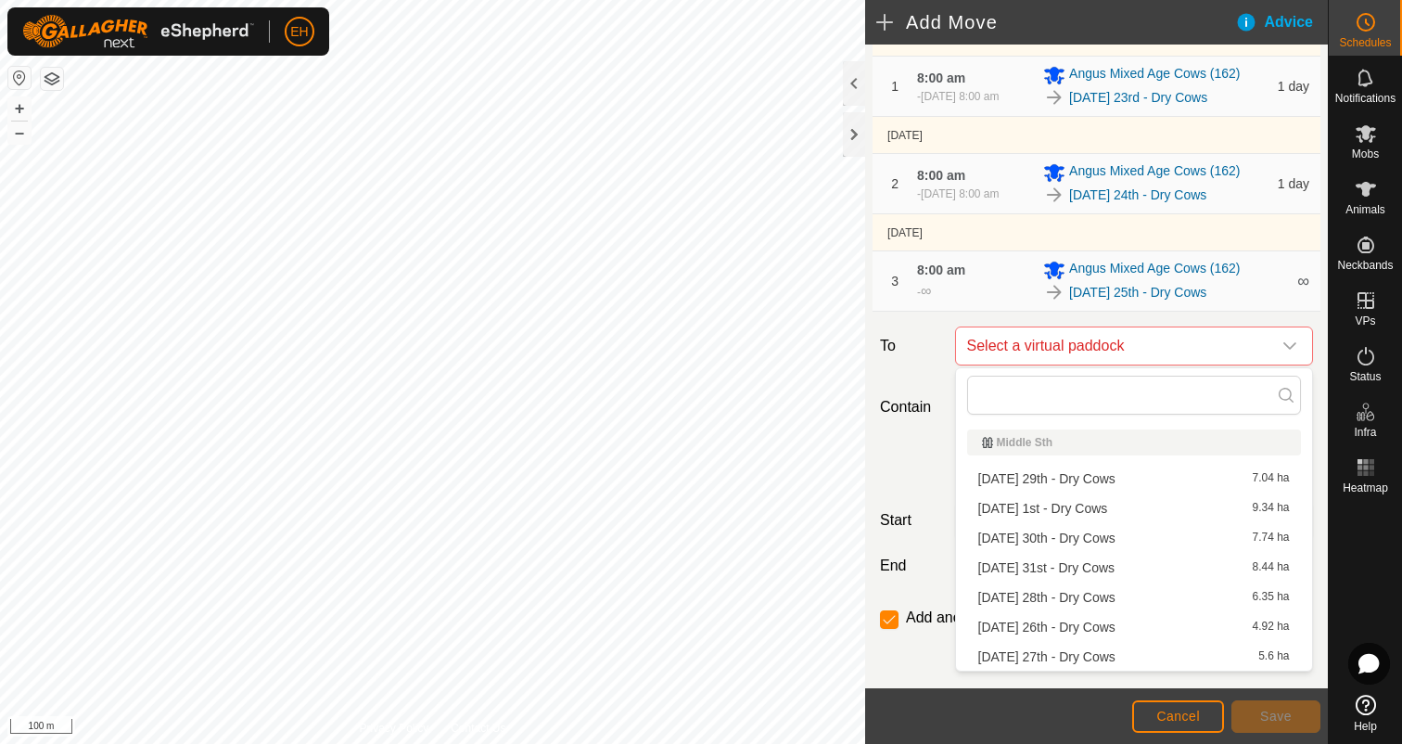
click at [1068, 625] on li "Tuesday 26th - Dry Cows 4.92 ha" at bounding box center [1134, 627] width 334 height 28
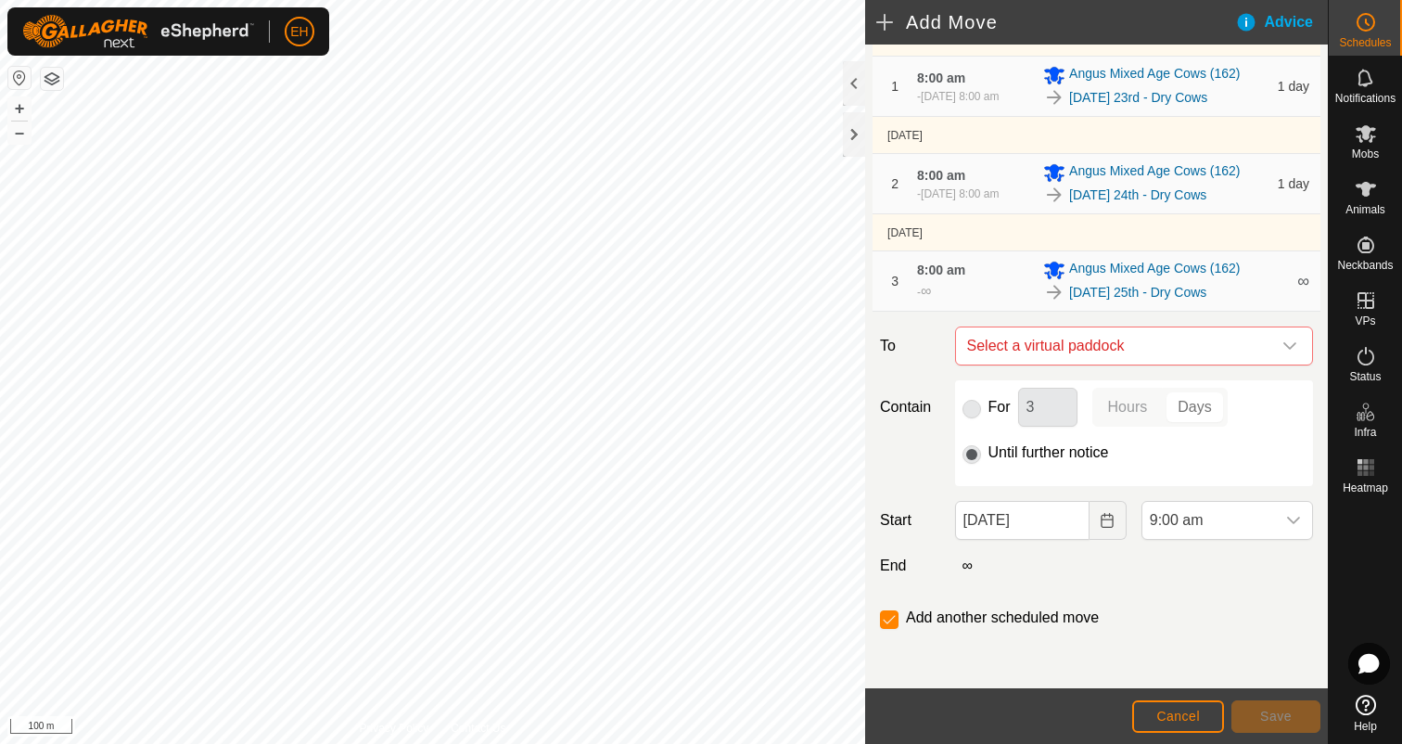
checkbox input "false"
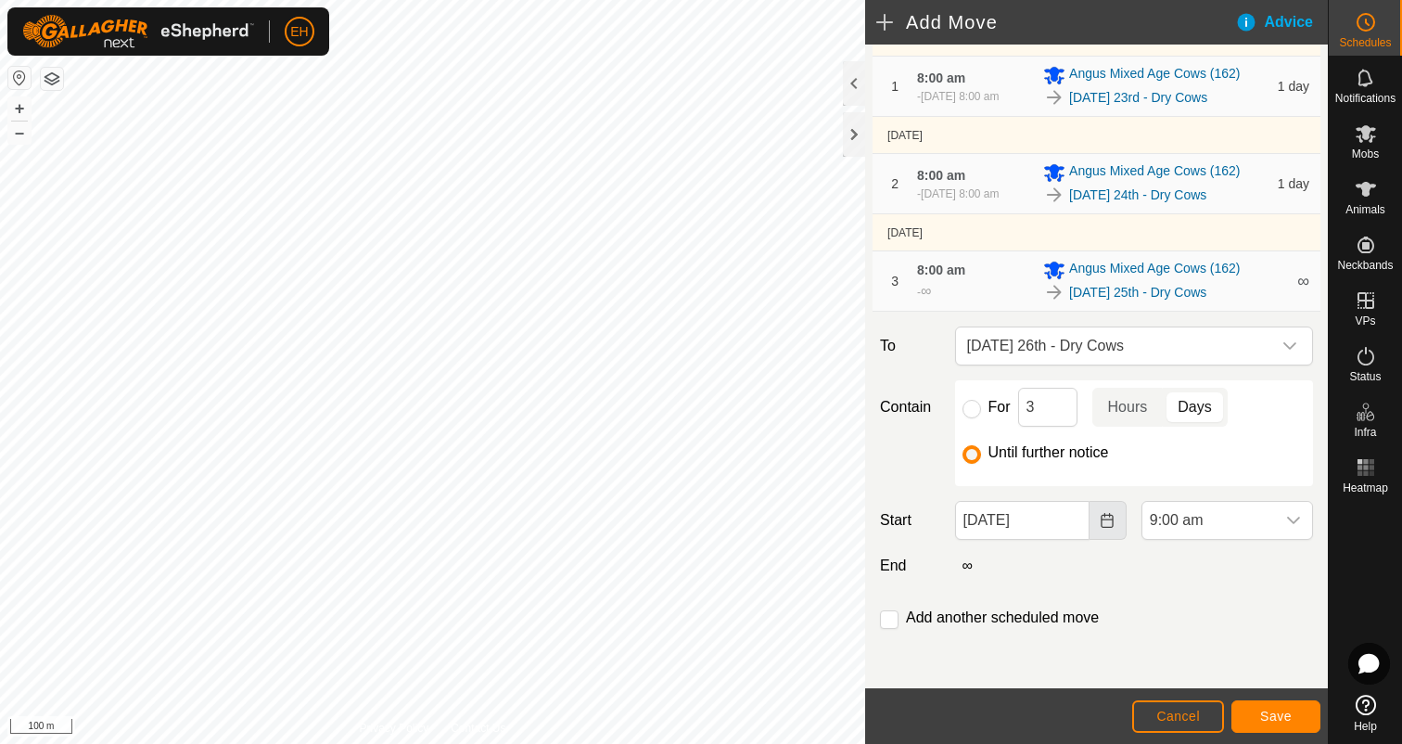
click at [1101, 529] on button "Choose Date" at bounding box center [1108, 520] width 37 height 39
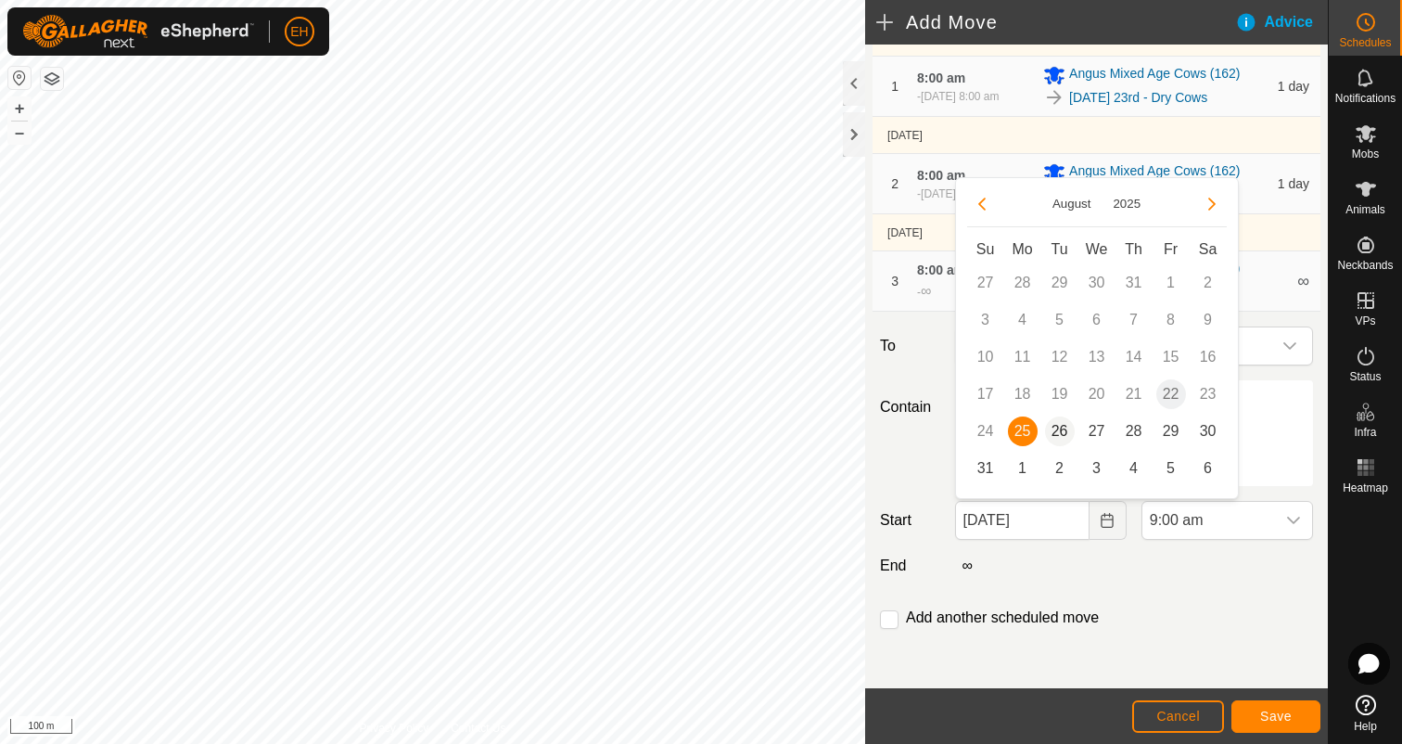
click at [1065, 430] on span "26" at bounding box center [1060, 431] width 30 height 30
type input "26 Aug, 2025"
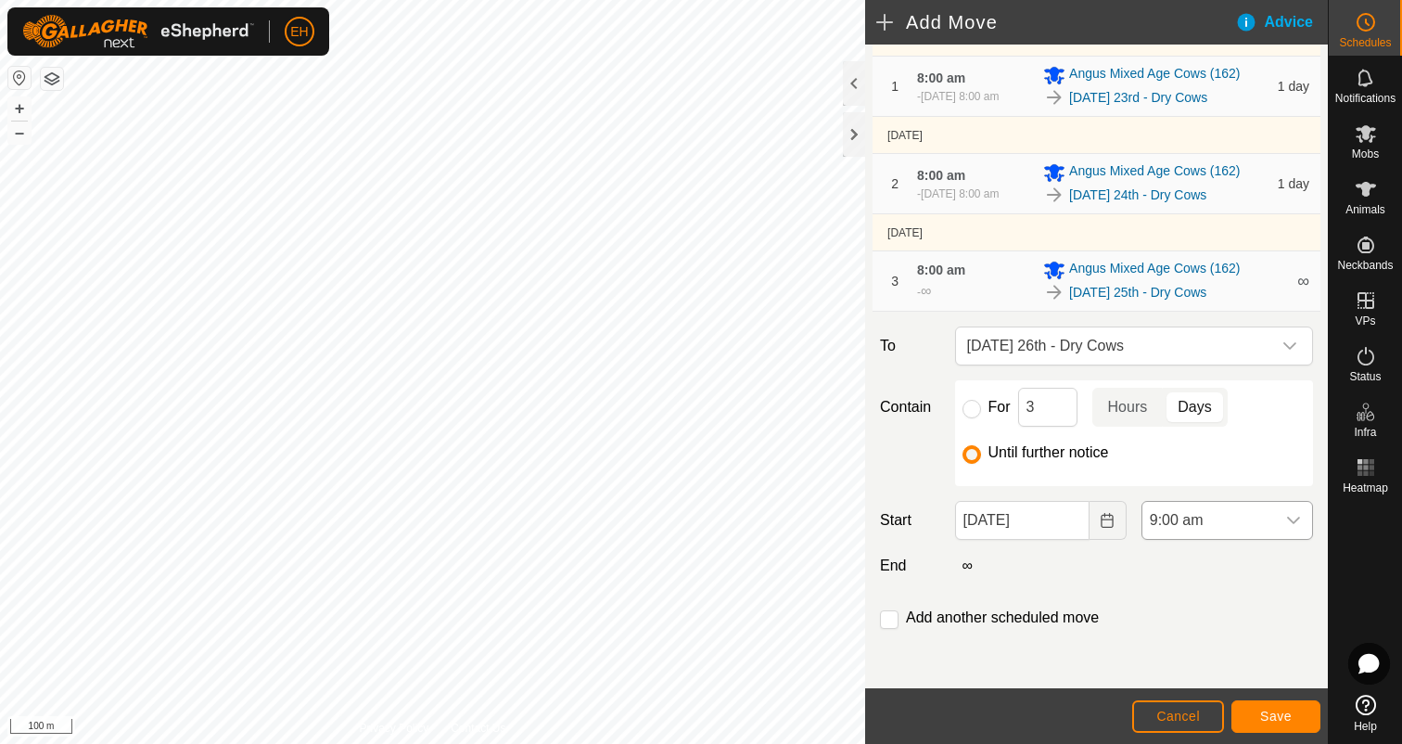
click at [1292, 523] on icon "dropdown trigger" at bounding box center [1293, 520] width 15 height 15
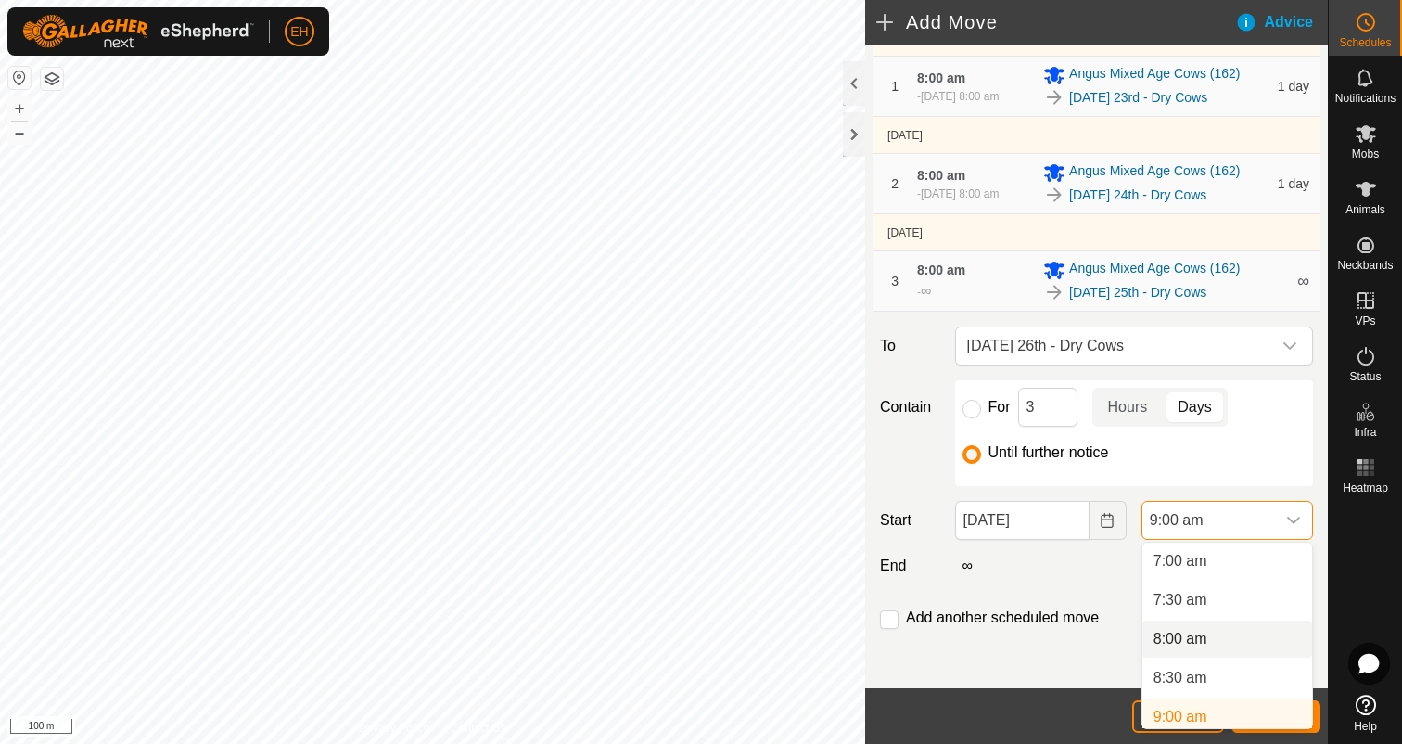
click at [1225, 644] on li "8:00 am" at bounding box center [1227, 638] width 170 height 37
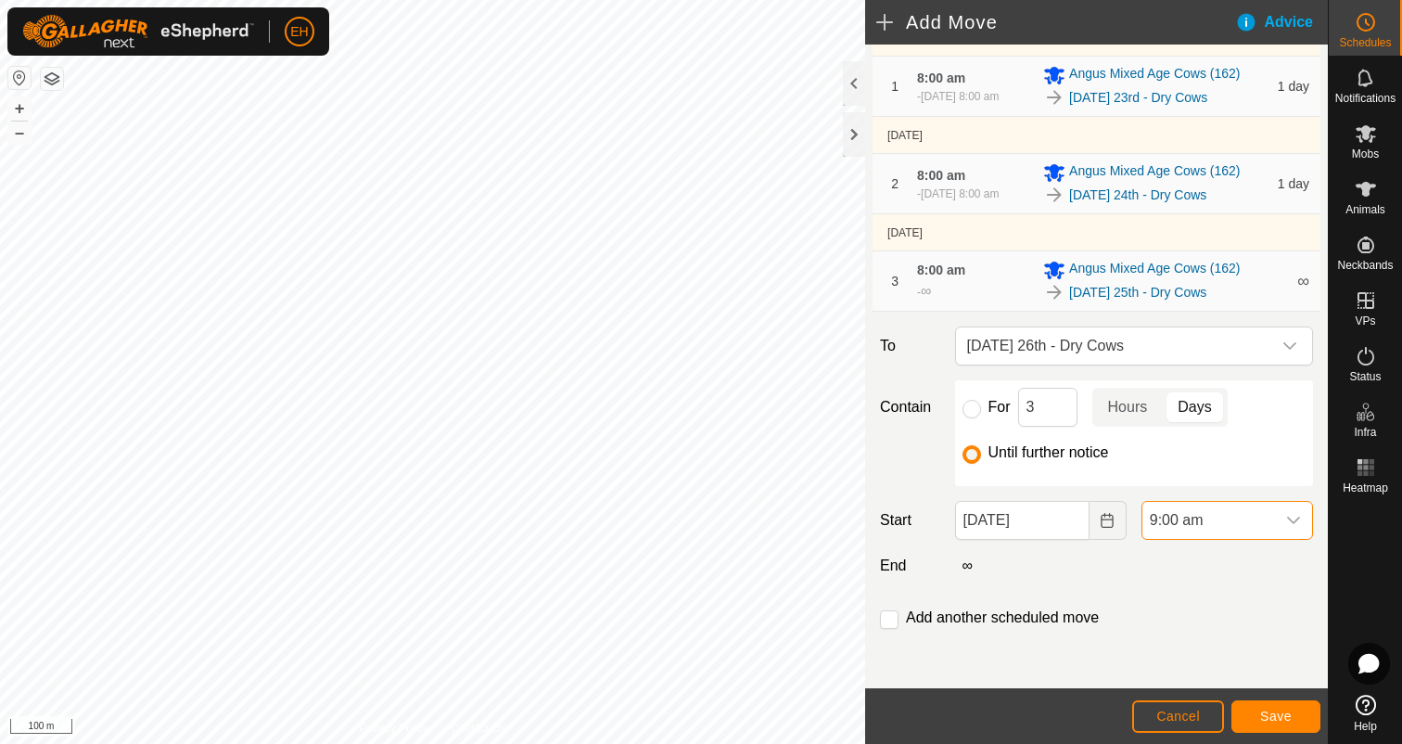
scroll to position [553, 0]
click at [895, 620] on input "checkbox" at bounding box center [889, 619] width 19 height 19
checkbox input "true"
click at [1282, 708] on span "Save" at bounding box center [1276, 715] width 32 height 15
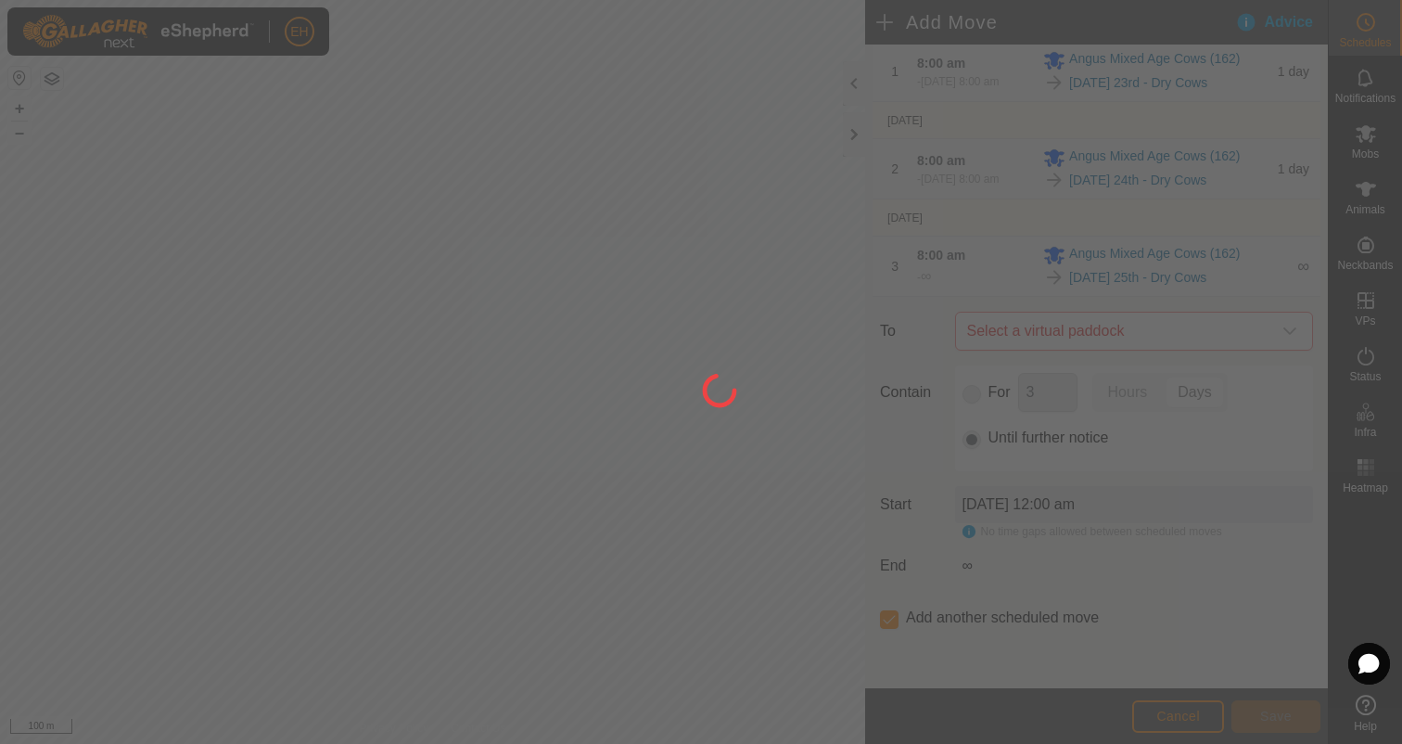
scroll to position [0, 0]
type input "26 Aug, 2025"
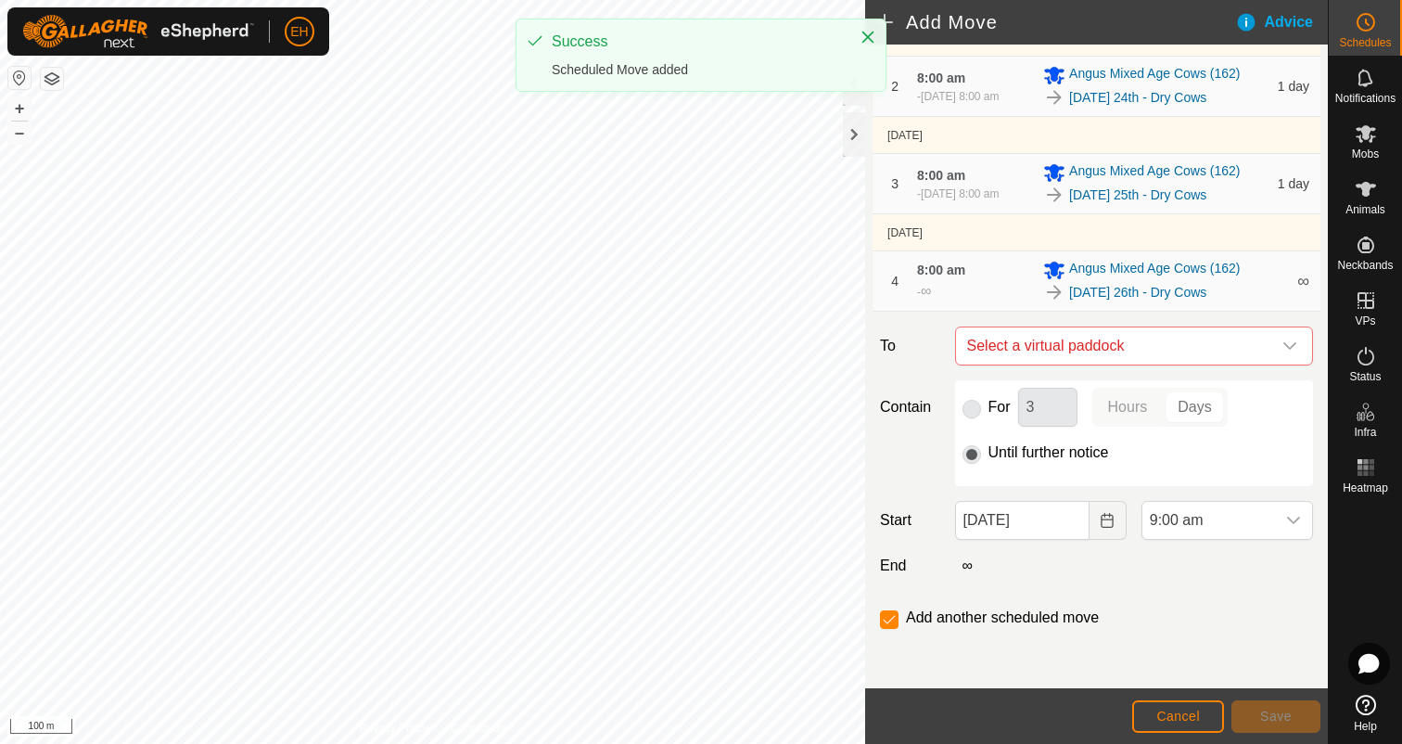
scroll to position [235, 0]
click at [1147, 348] on span "Select a virtual paddock" at bounding box center [1116, 345] width 312 height 37
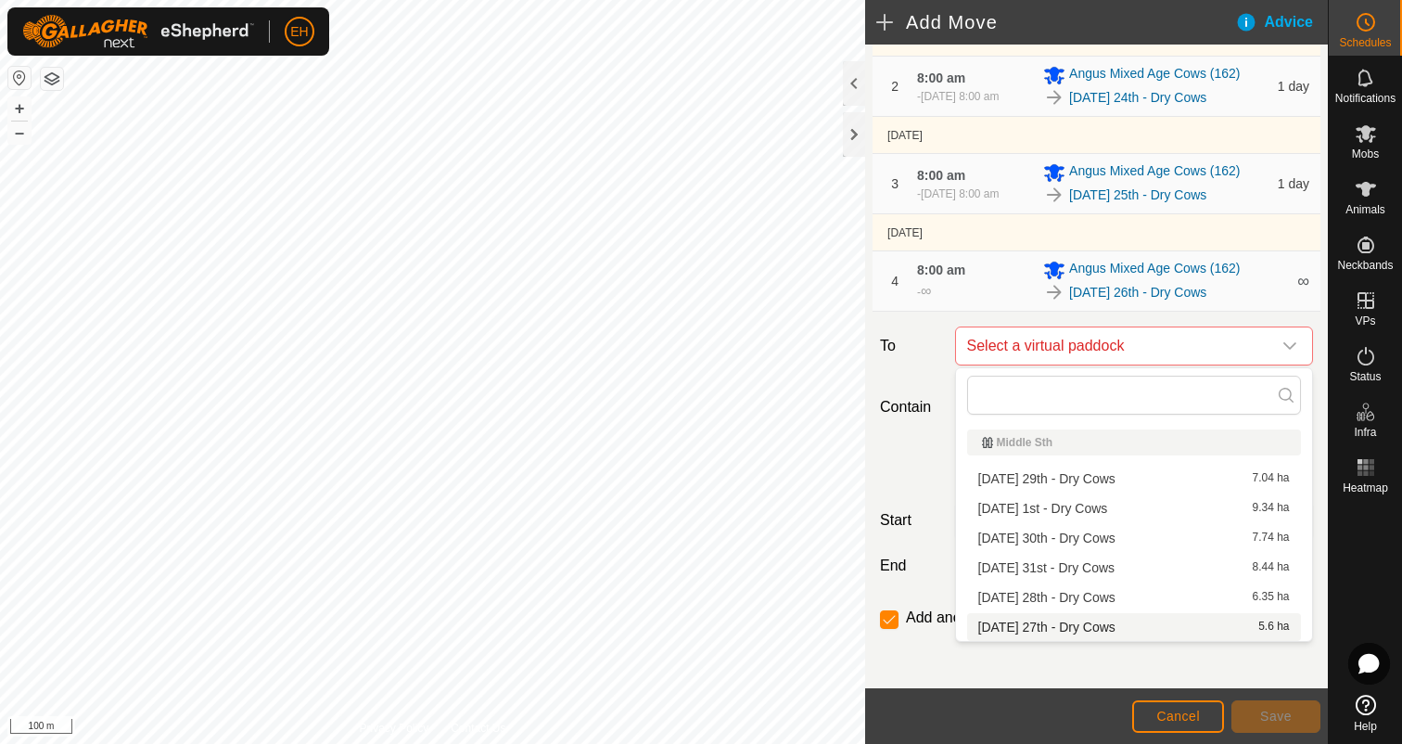
click at [1101, 626] on li "Wednesday 27th - Dry Cows 5.6 ha" at bounding box center [1134, 627] width 334 height 28
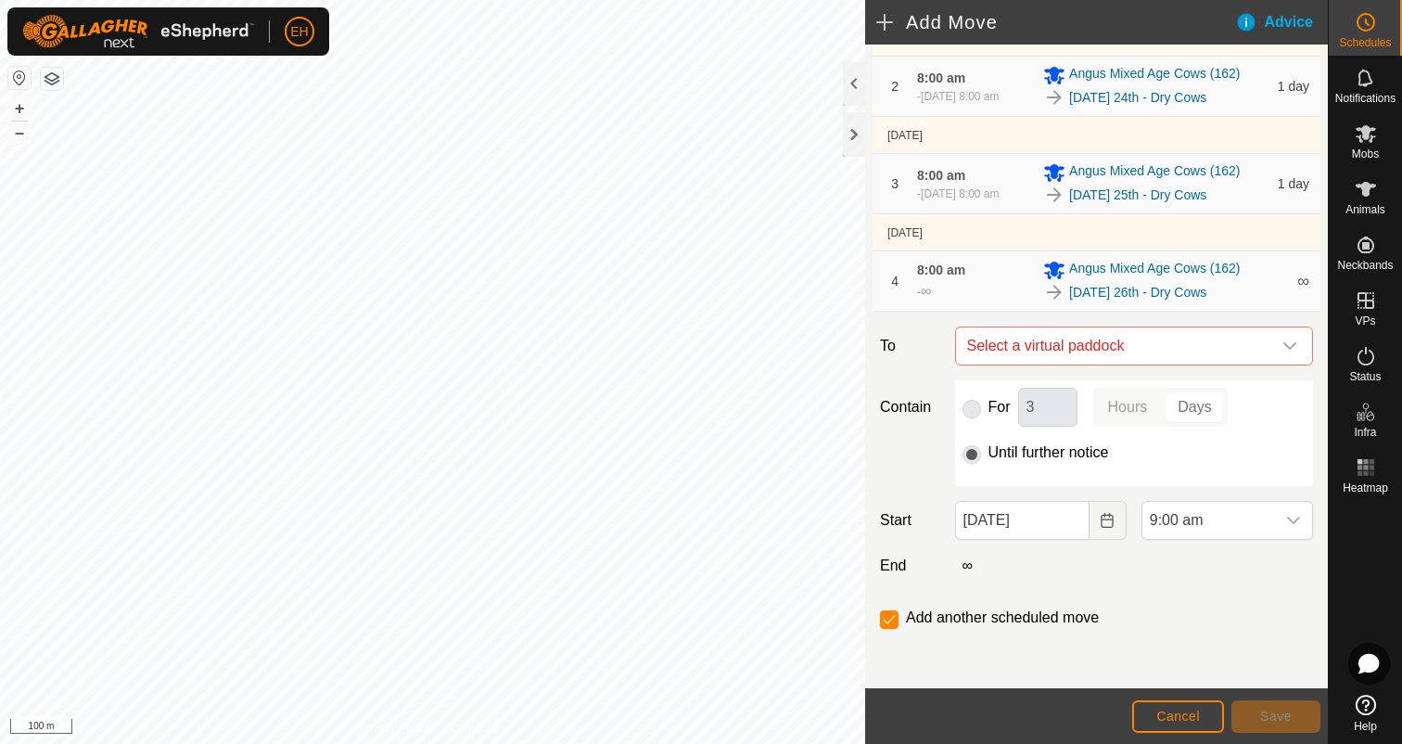
checkbox input "false"
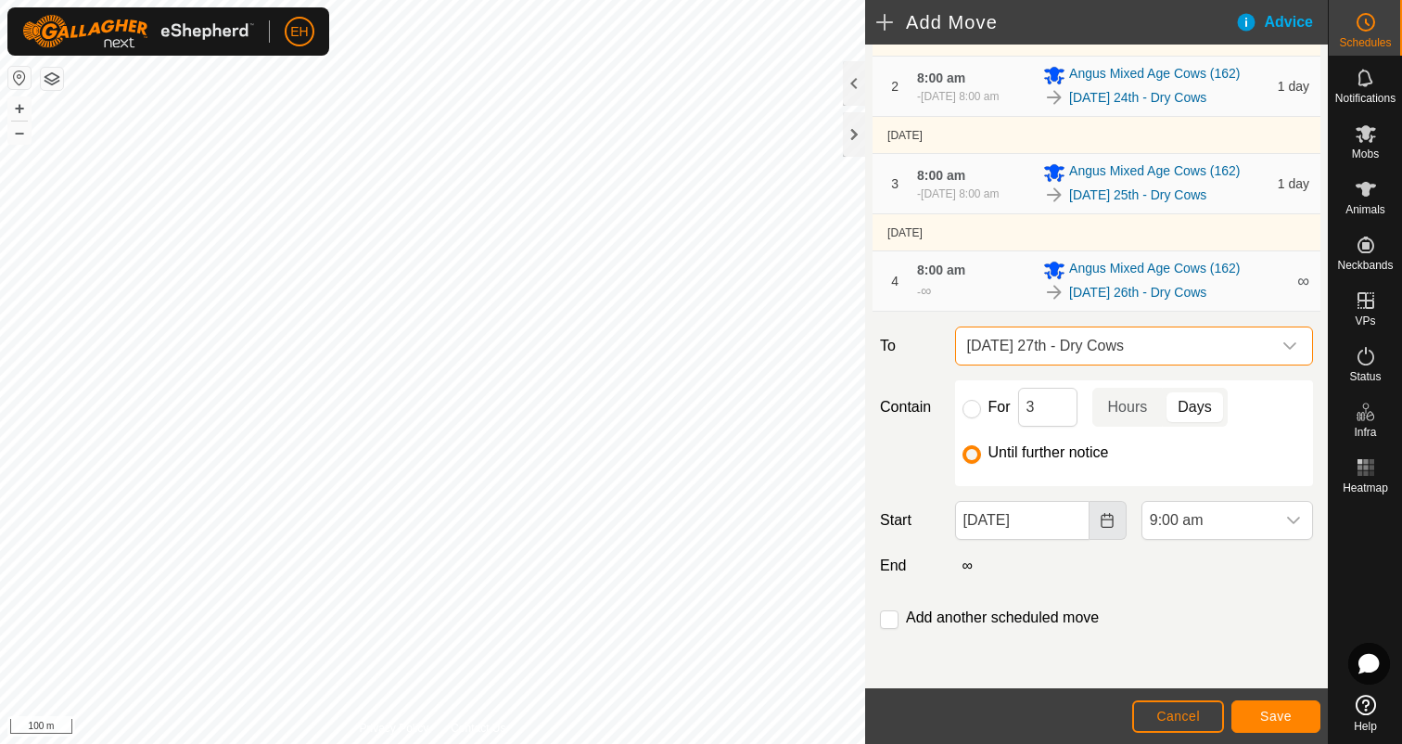
click at [1116, 537] on button "Choose Date" at bounding box center [1108, 520] width 37 height 39
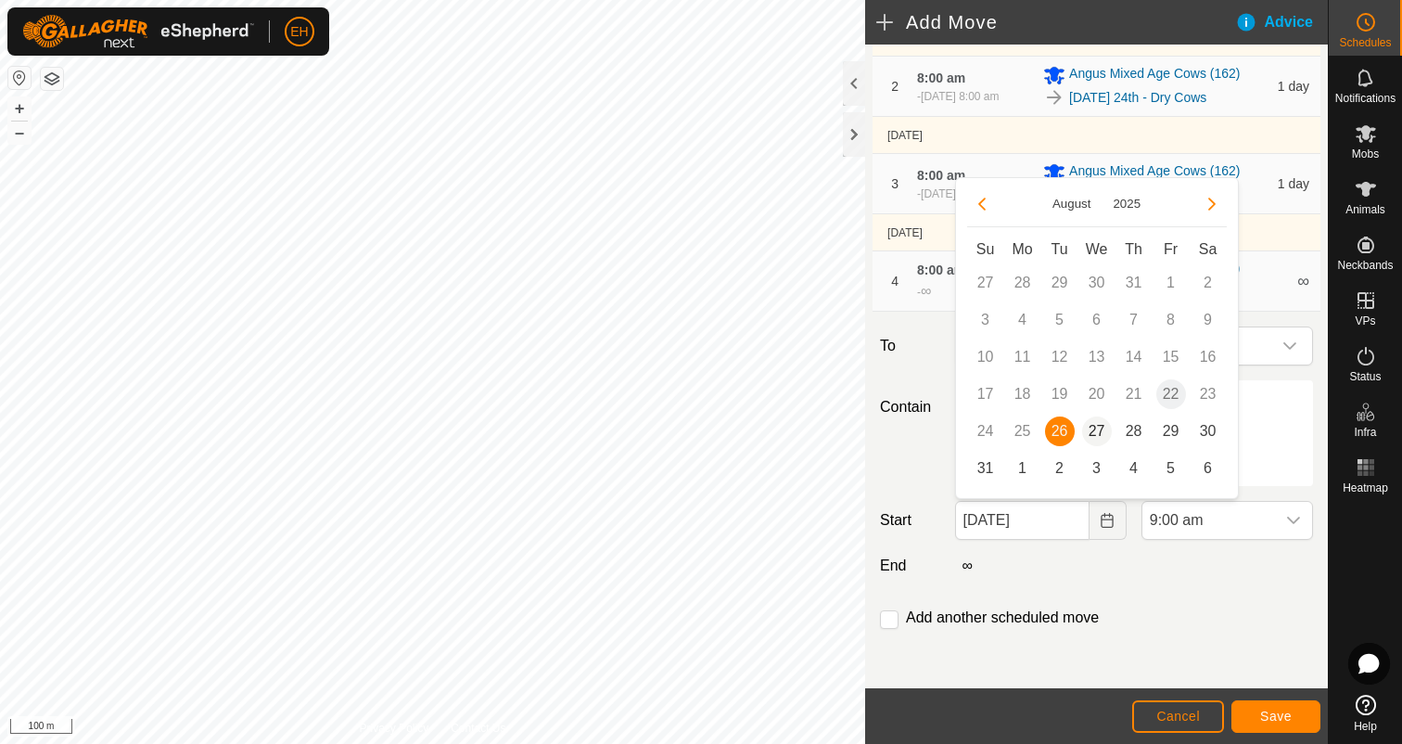
click at [1100, 426] on span "27" at bounding box center [1097, 431] width 30 height 30
type input "27 Aug, 2025"
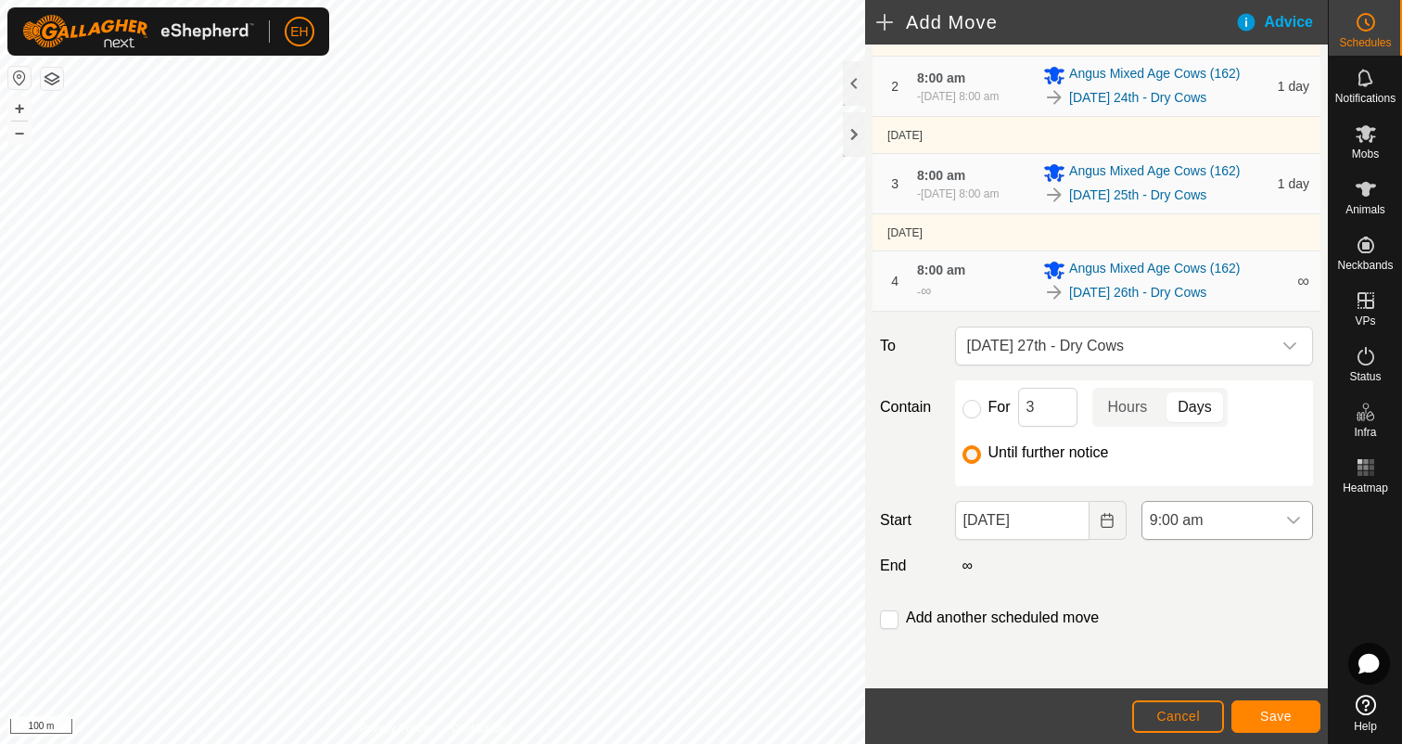
click at [1293, 518] on icon "dropdown trigger" at bounding box center [1293, 520] width 15 height 15
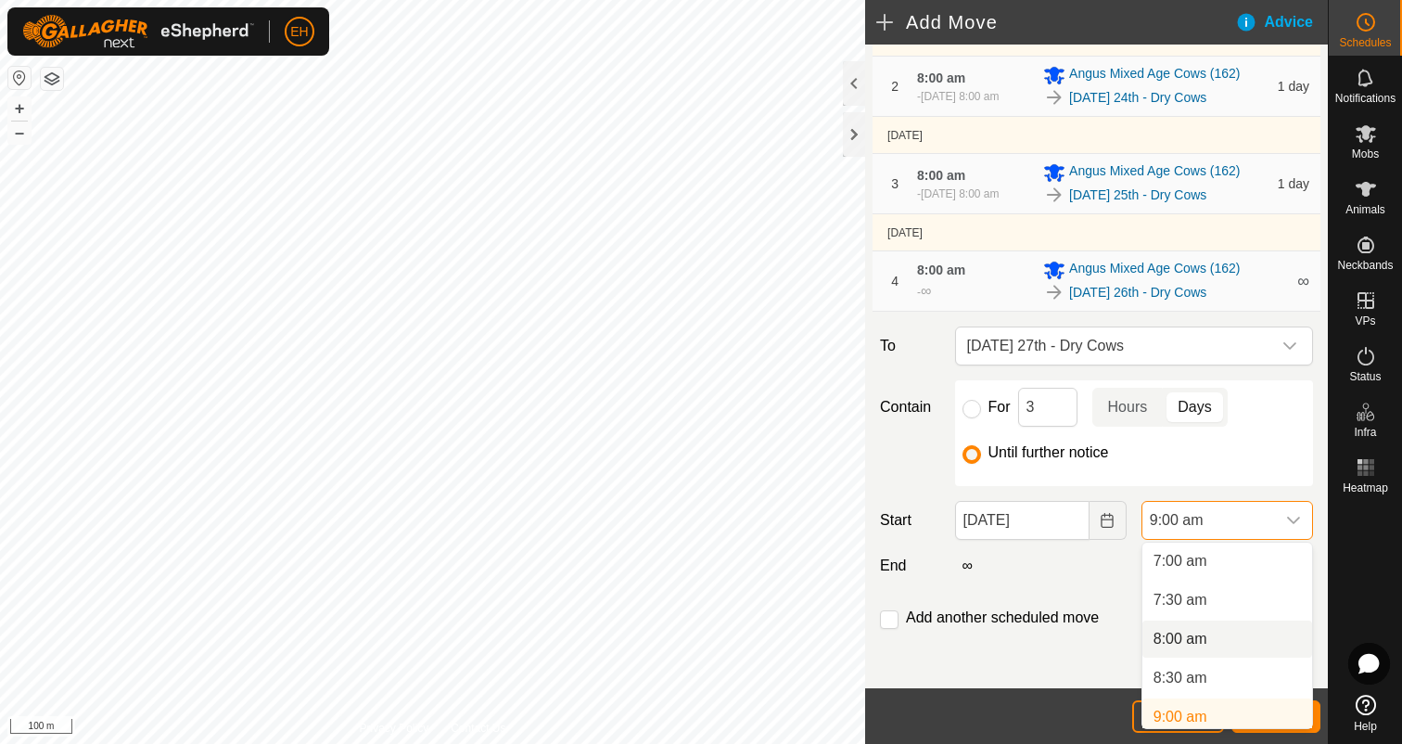
click at [1218, 634] on li "8:00 am" at bounding box center [1227, 638] width 170 height 37
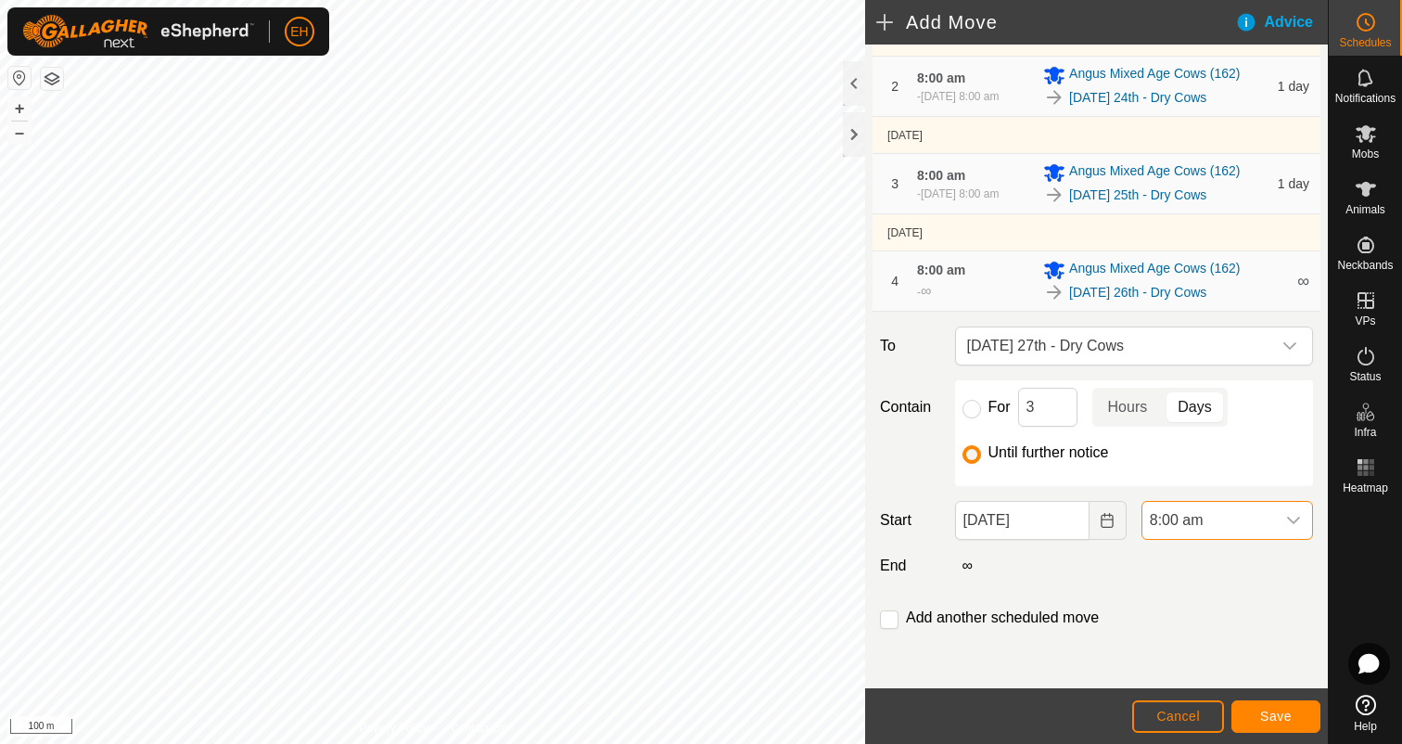
scroll to position [553, 0]
click at [888, 620] on input "checkbox" at bounding box center [889, 619] width 19 height 19
checkbox input "true"
click at [1258, 714] on button "Save" at bounding box center [1275, 716] width 89 height 32
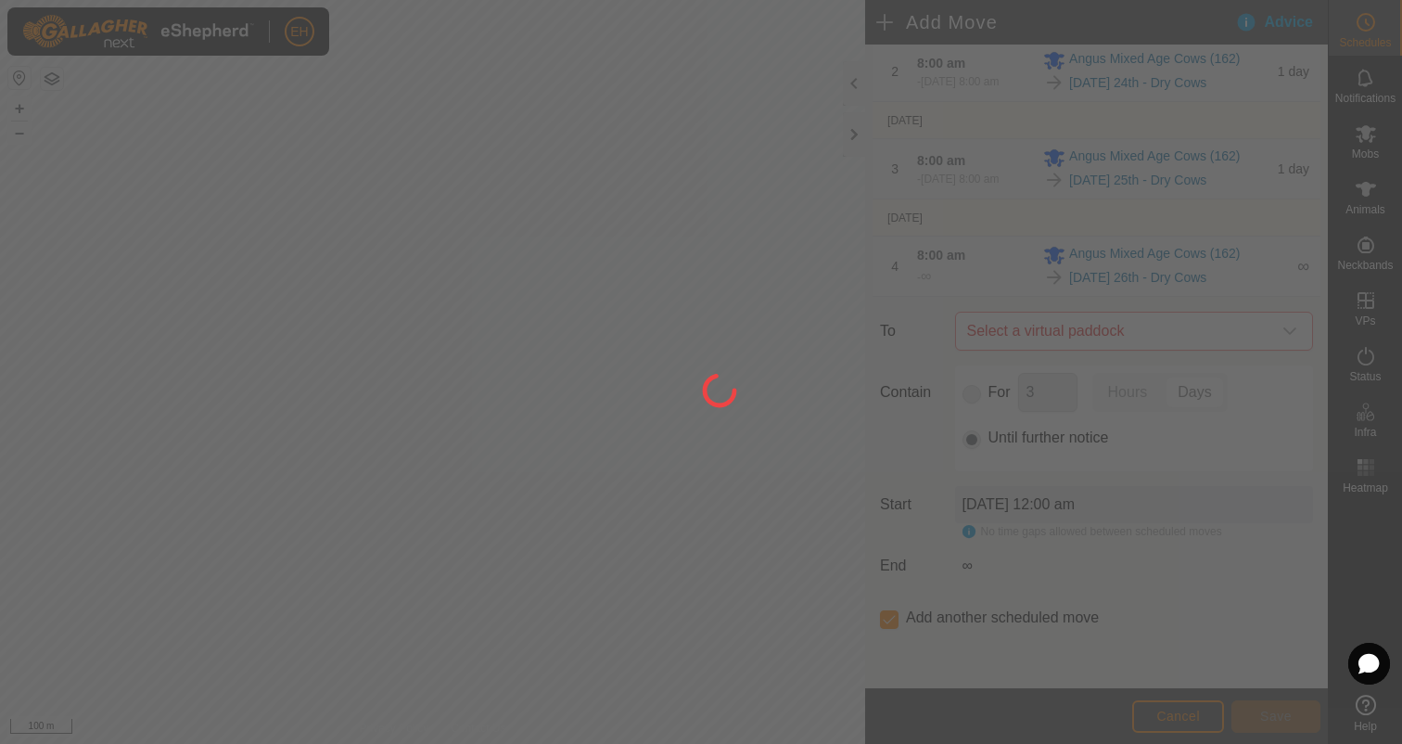
scroll to position [0, 0]
type input "27 Aug, 2025"
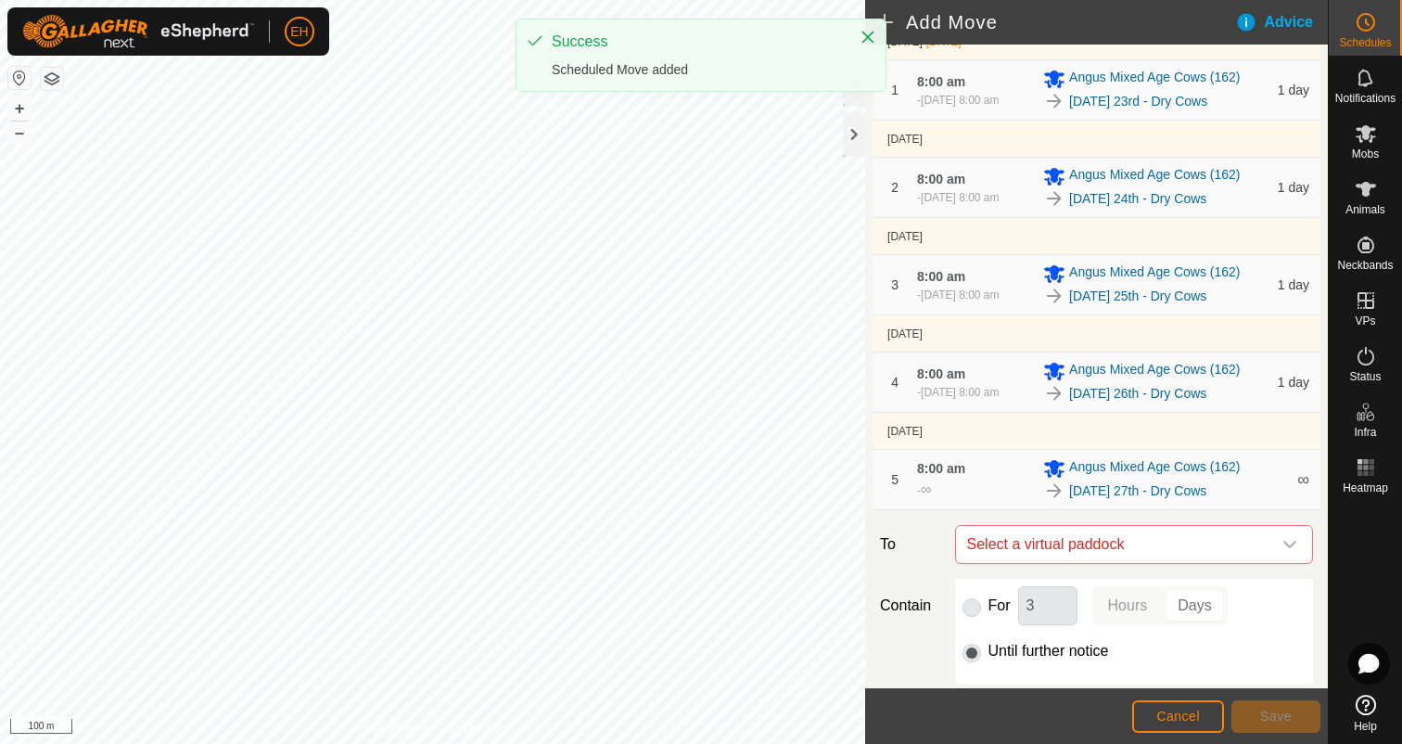
scroll to position [340, 0]
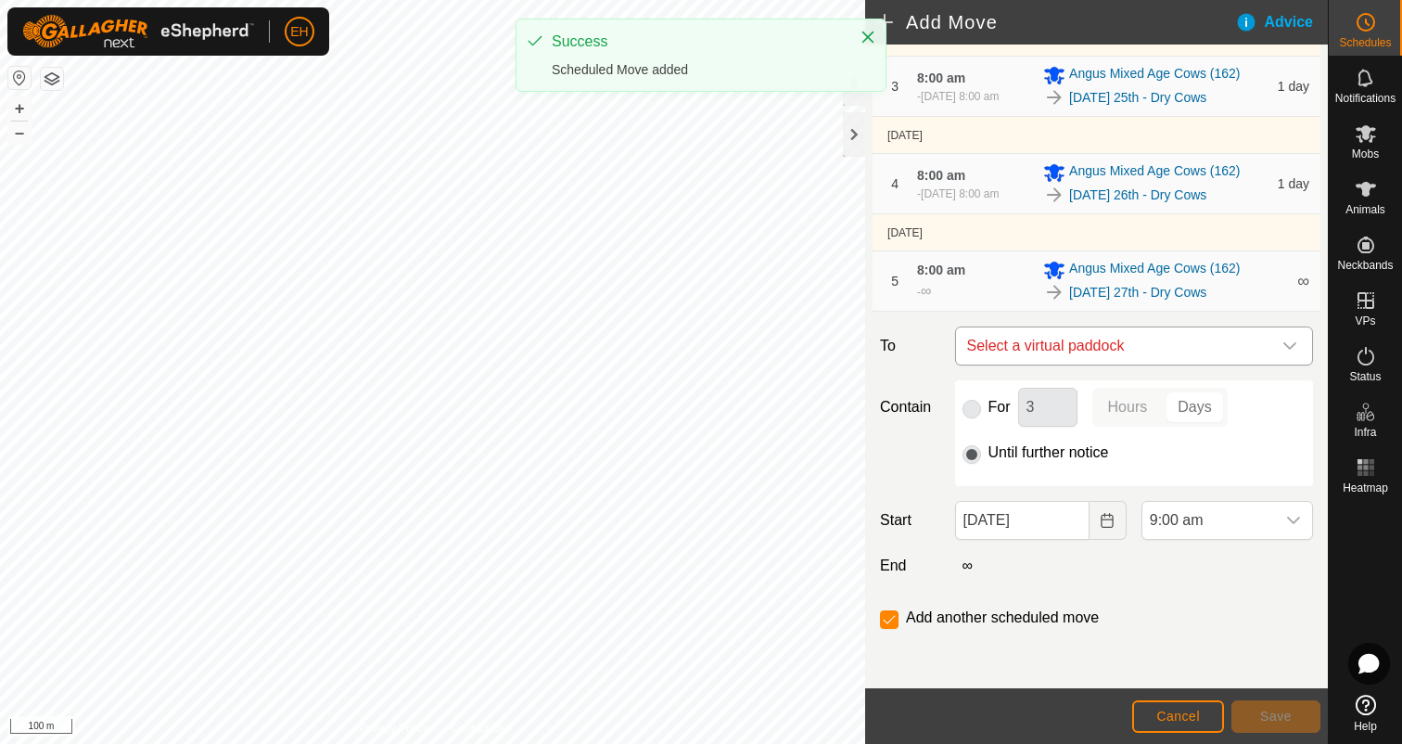
click at [1121, 338] on span "Select a virtual paddock" at bounding box center [1116, 345] width 312 height 37
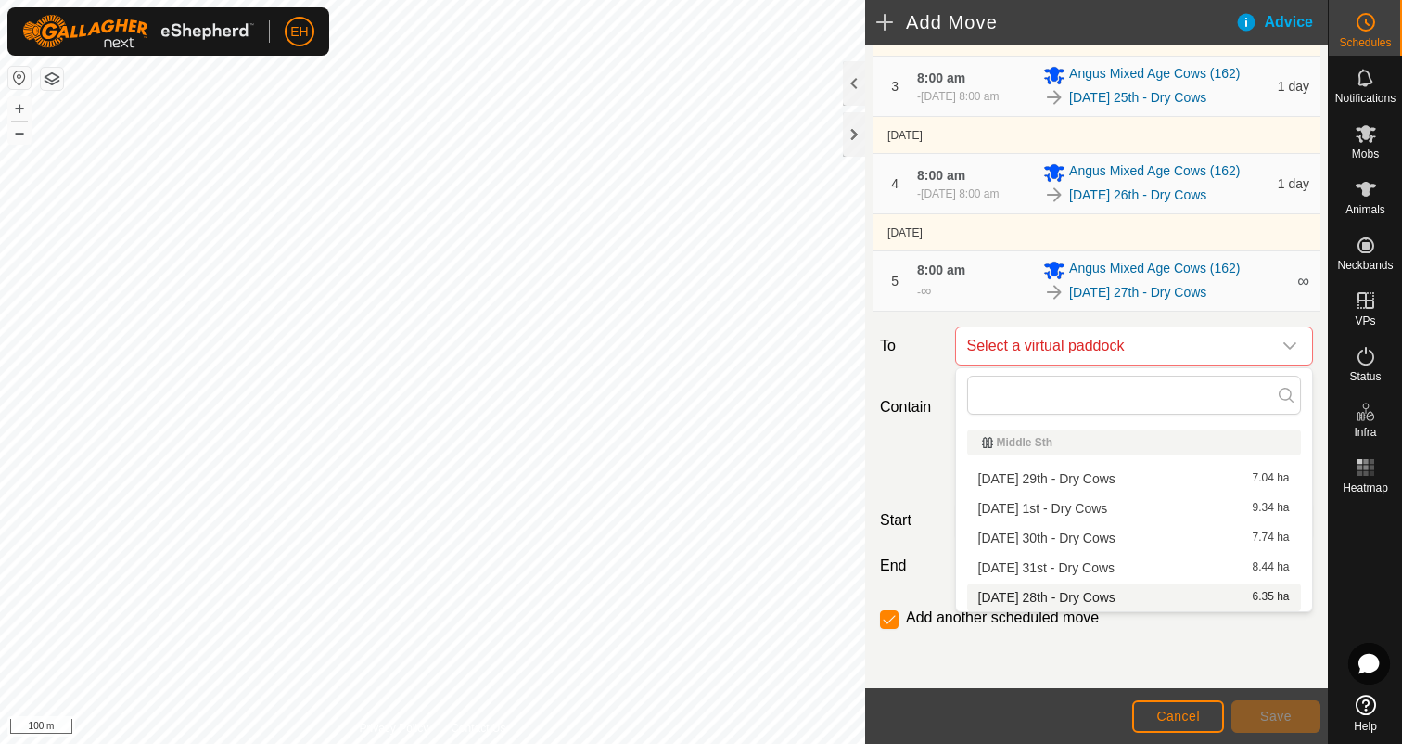
click at [1113, 589] on li "Thursday 28th - Dry Cows 6.35 ha" at bounding box center [1134, 597] width 334 height 28
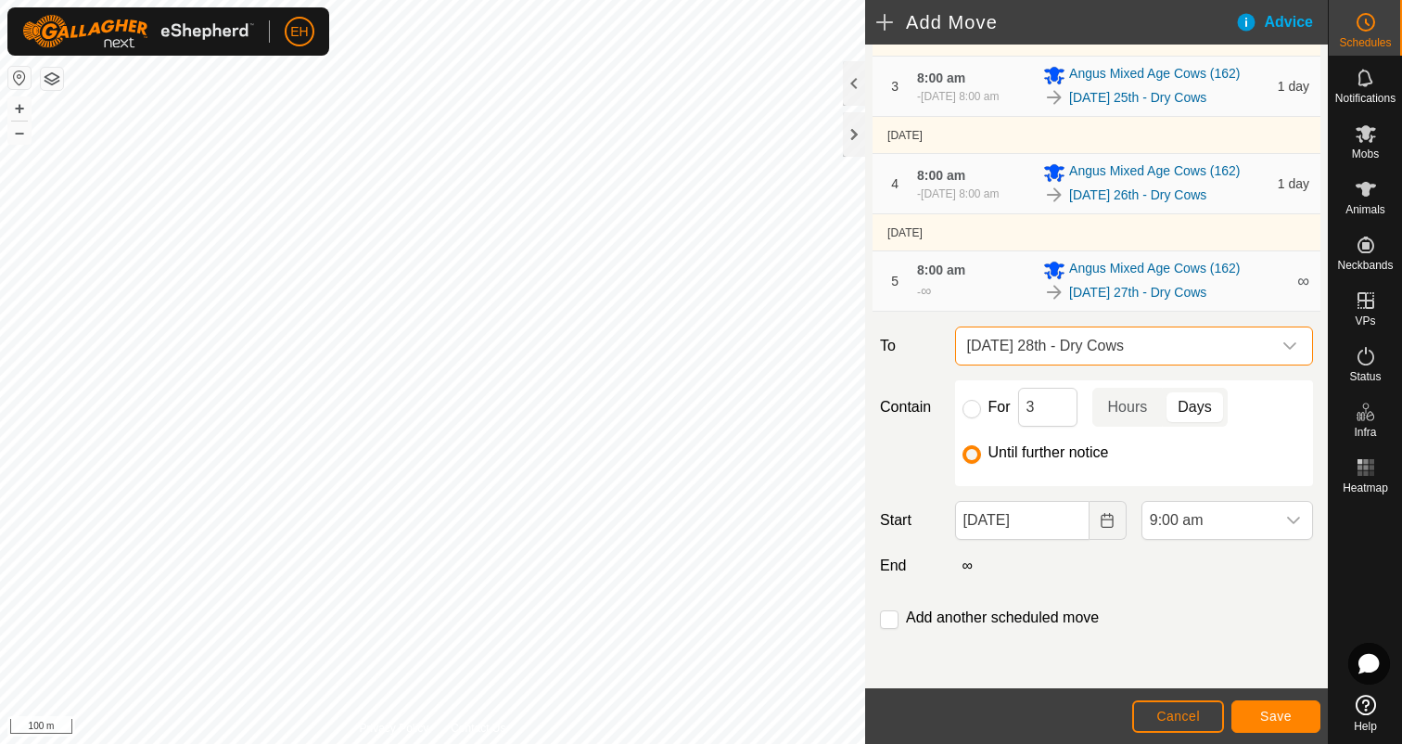
checkbox input "false"
click at [1098, 525] on button "Choose Date" at bounding box center [1108, 520] width 37 height 39
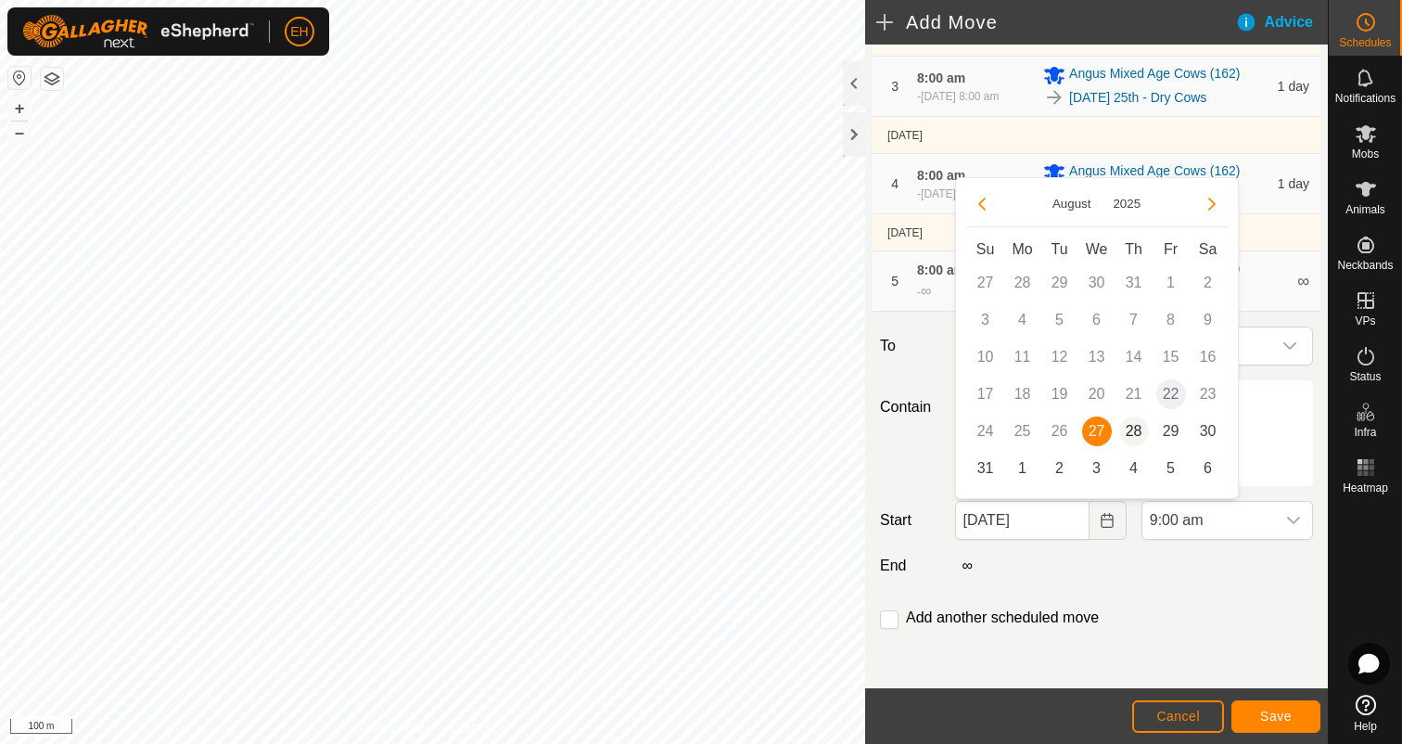
click at [1127, 426] on span "28" at bounding box center [1134, 431] width 30 height 30
type input "28 Aug, 2025"
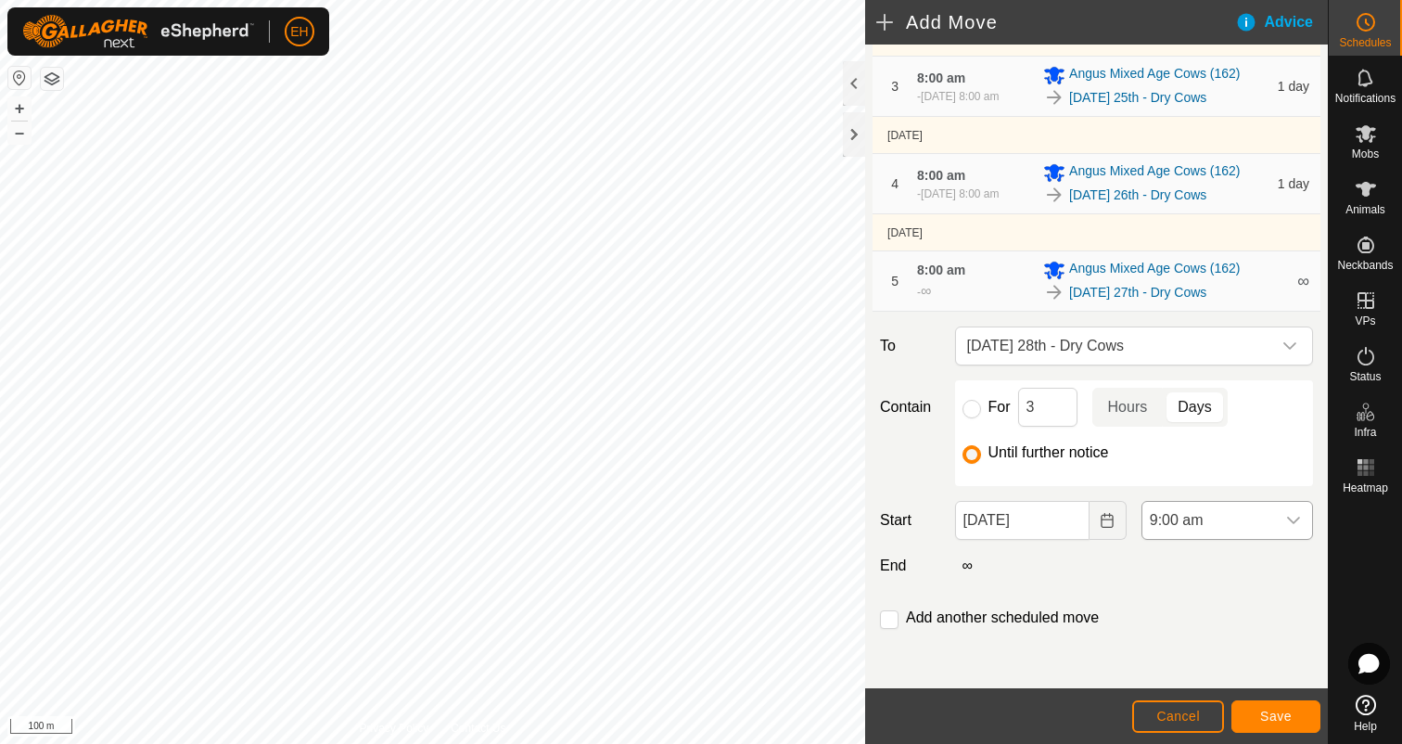
click at [1298, 522] on icon "dropdown trigger" at bounding box center [1293, 520] width 15 height 15
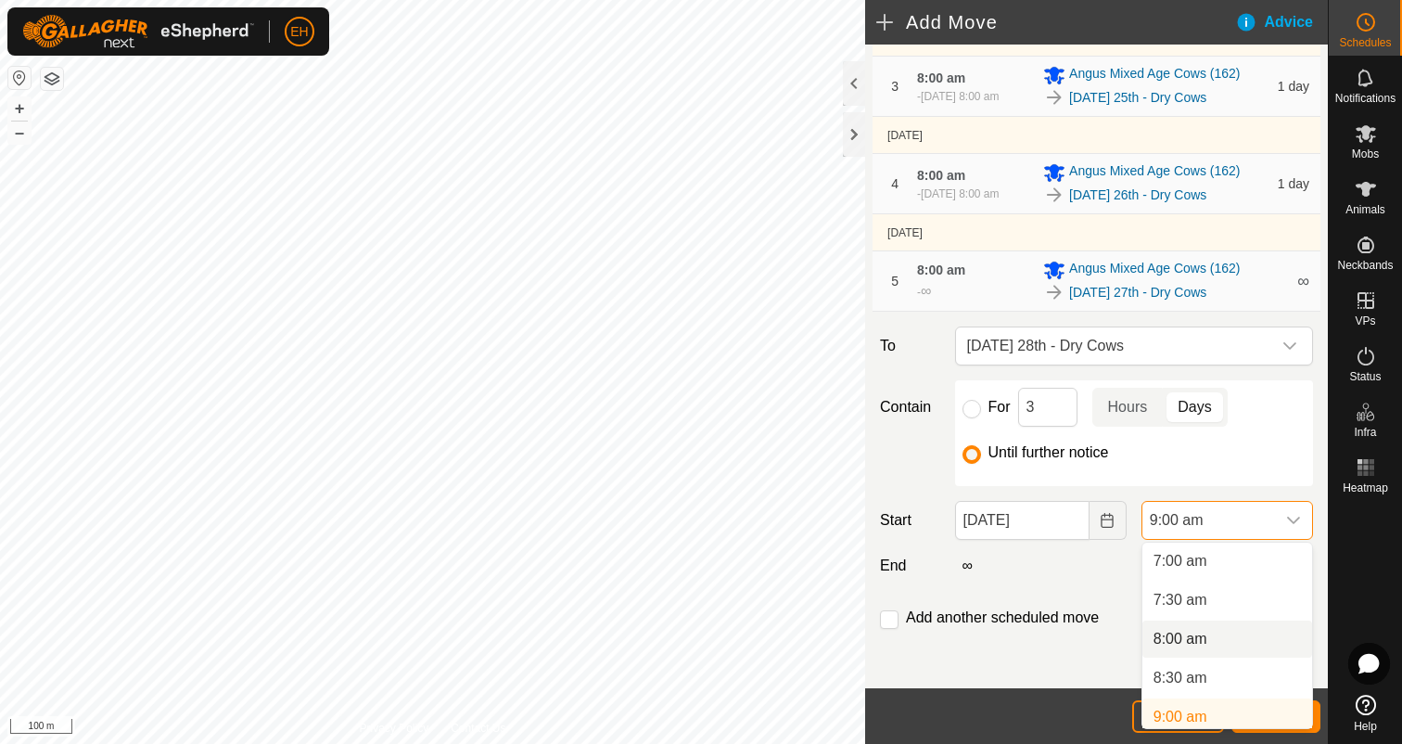
click at [1205, 644] on li "8:00 am" at bounding box center [1227, 638] width 170 height 37
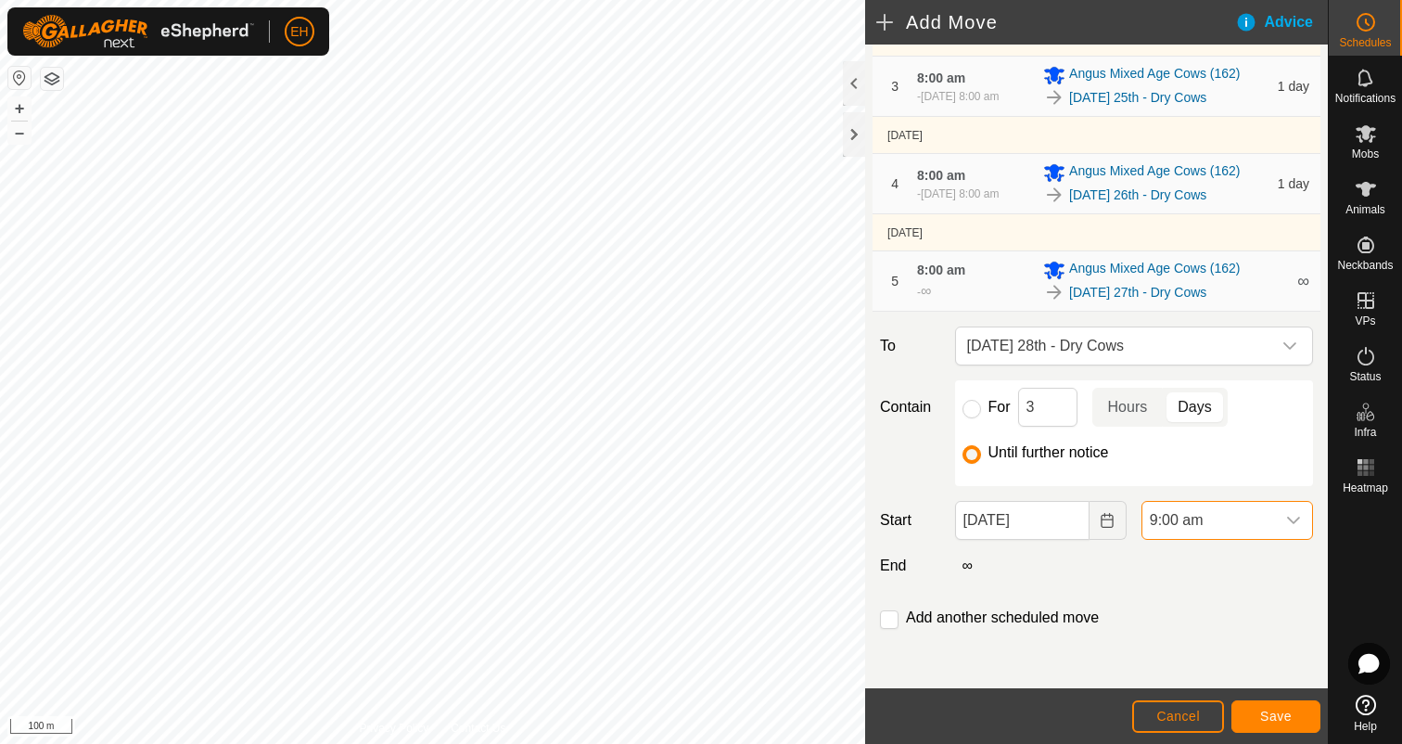
scroll to position [553, 0]
click at [889, 619] on input "checkbox" at bounding box center [889, 619] width 19 height 19
checkbox input "true"
click at [1286, 714] on span "Save" at bounding box center [1276, 715] width 32 height 15
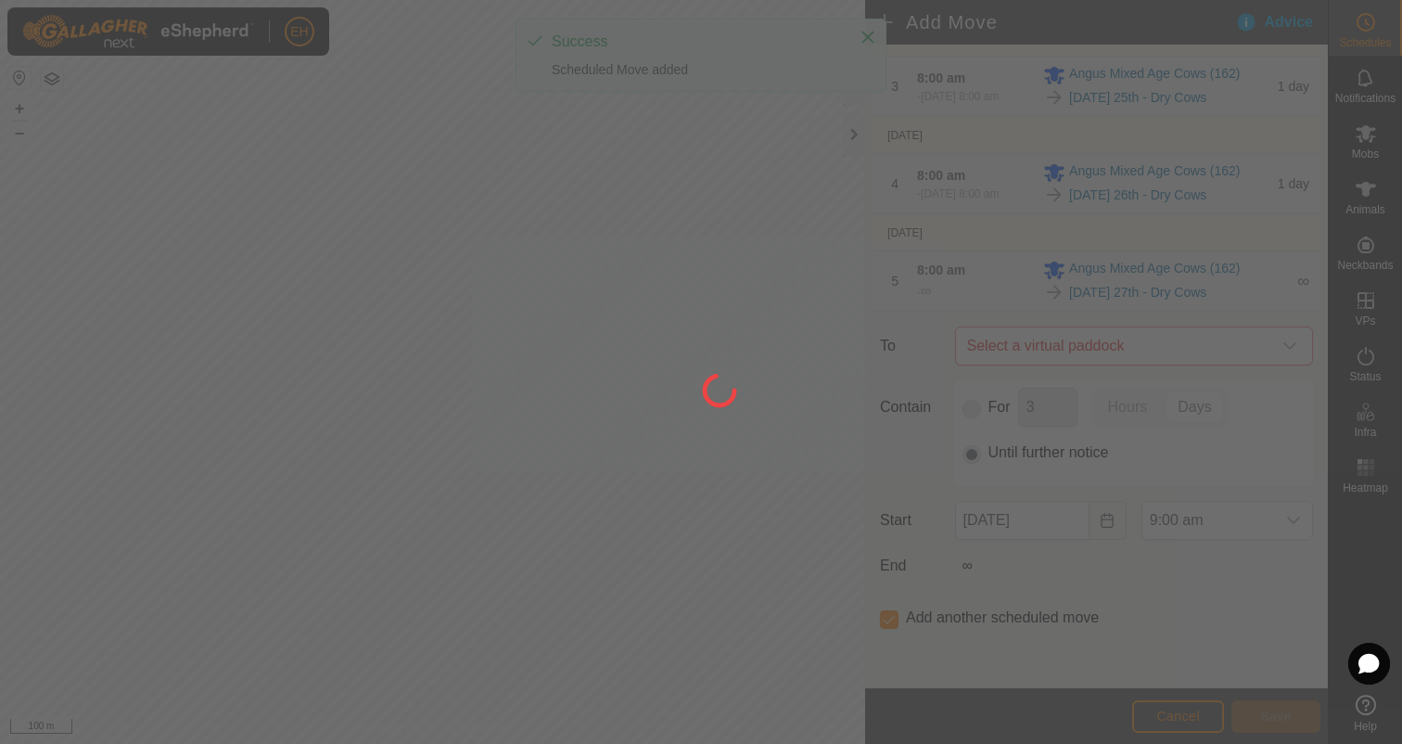
scroll to position [0, 0]
type input "28 Aug, 2025"
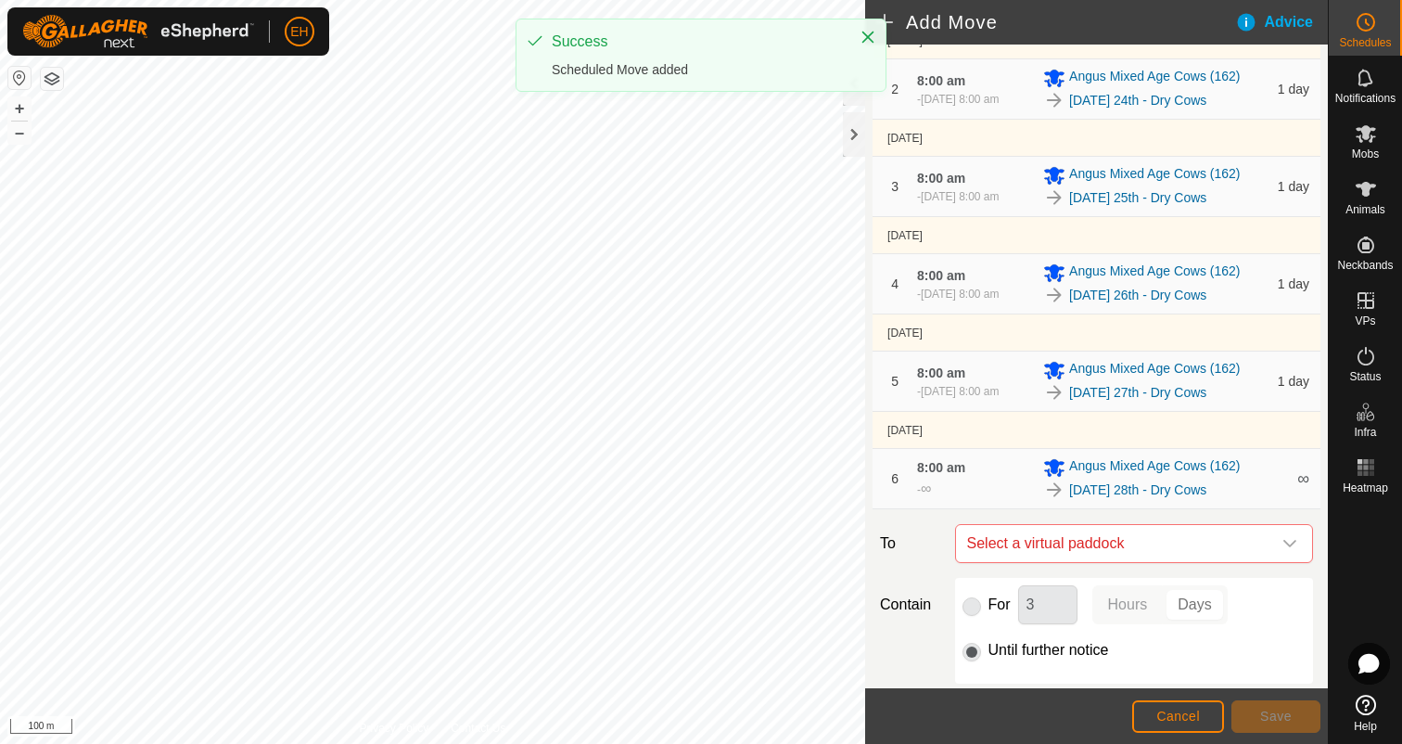
scroll to position [446, 0]
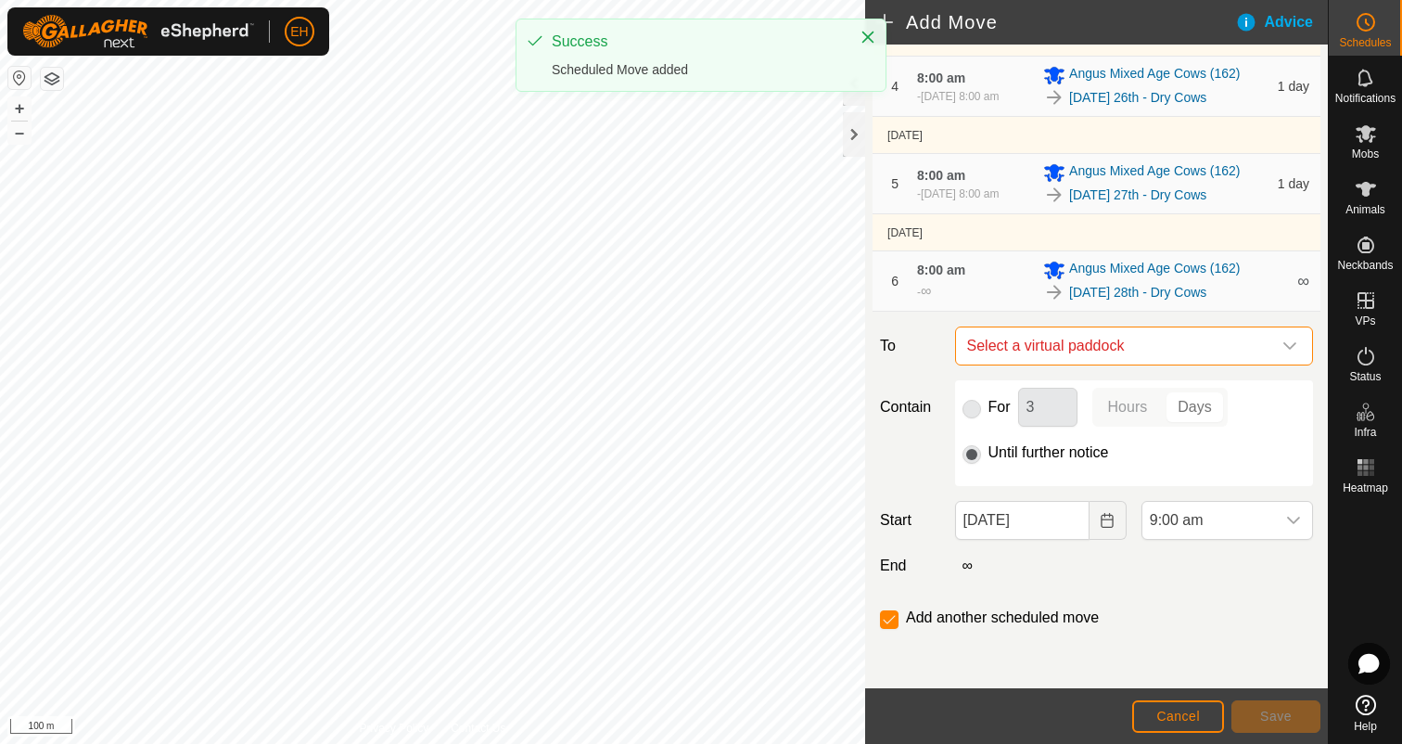
click at [1133, 352] on span "Select a virtual paddock" at bounding box center [1116, 345] width 312 height 37
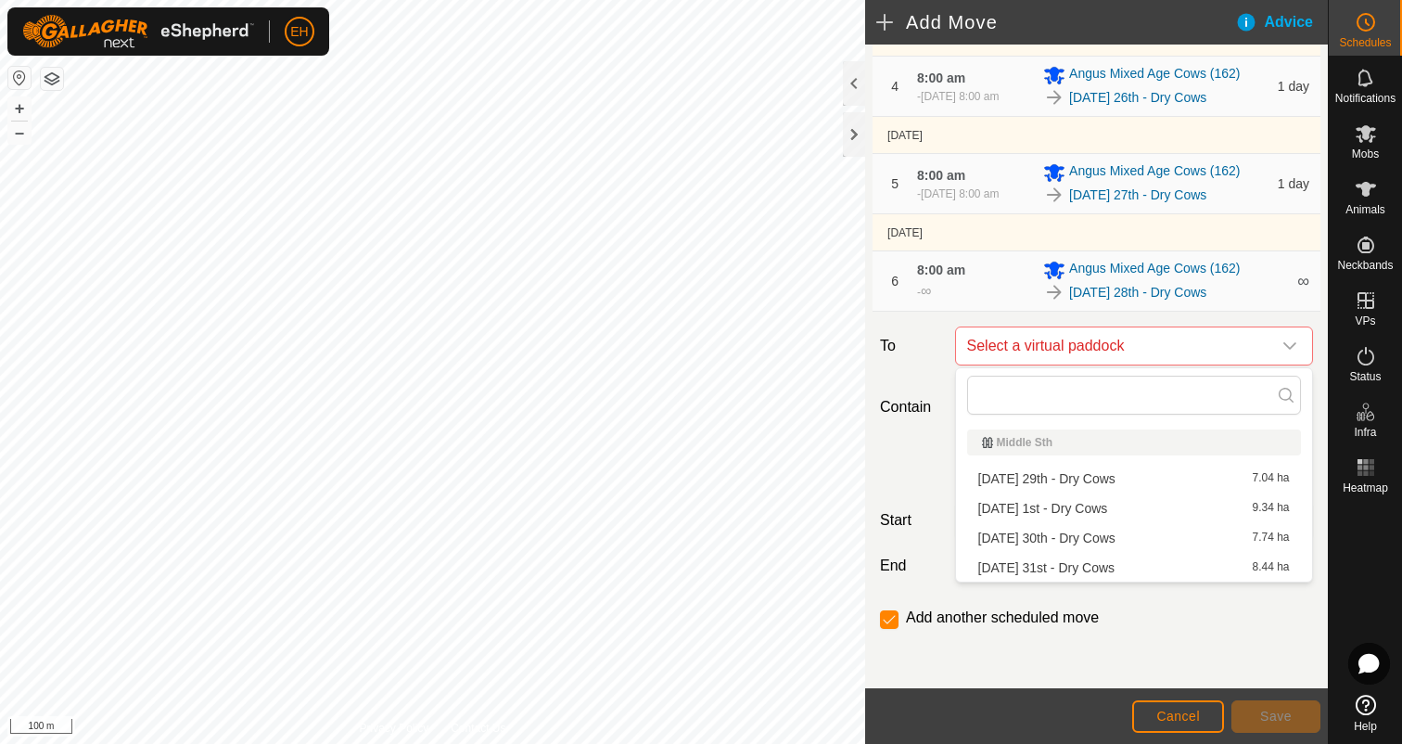
click at [1103, 487] on li "Friday 29th - Dry Cows 7.04 ha" at bounding box center [1134, 479] width 334 height 28
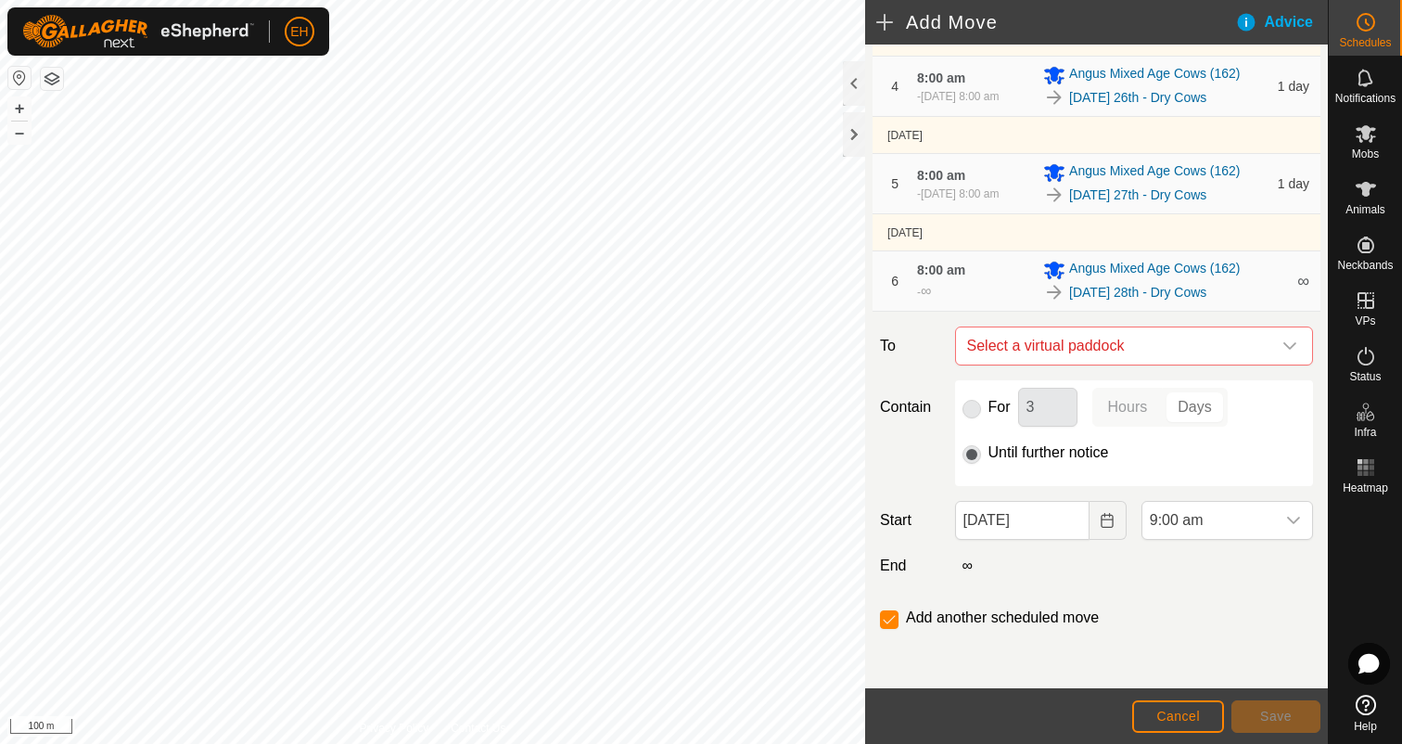
checkbox input "false"
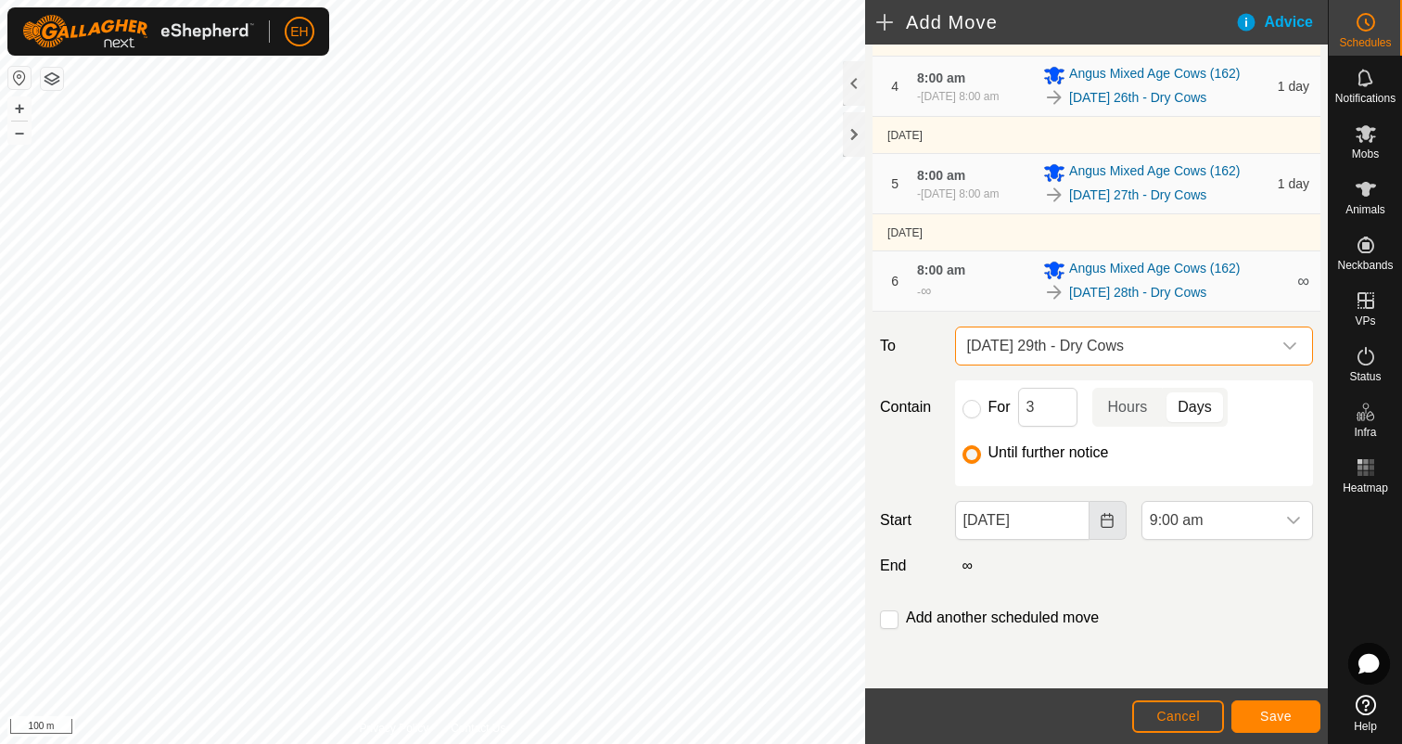
click at [1110, 521] on icon "Choose Date" at bounding box center [1107, 520] width 15 height 15
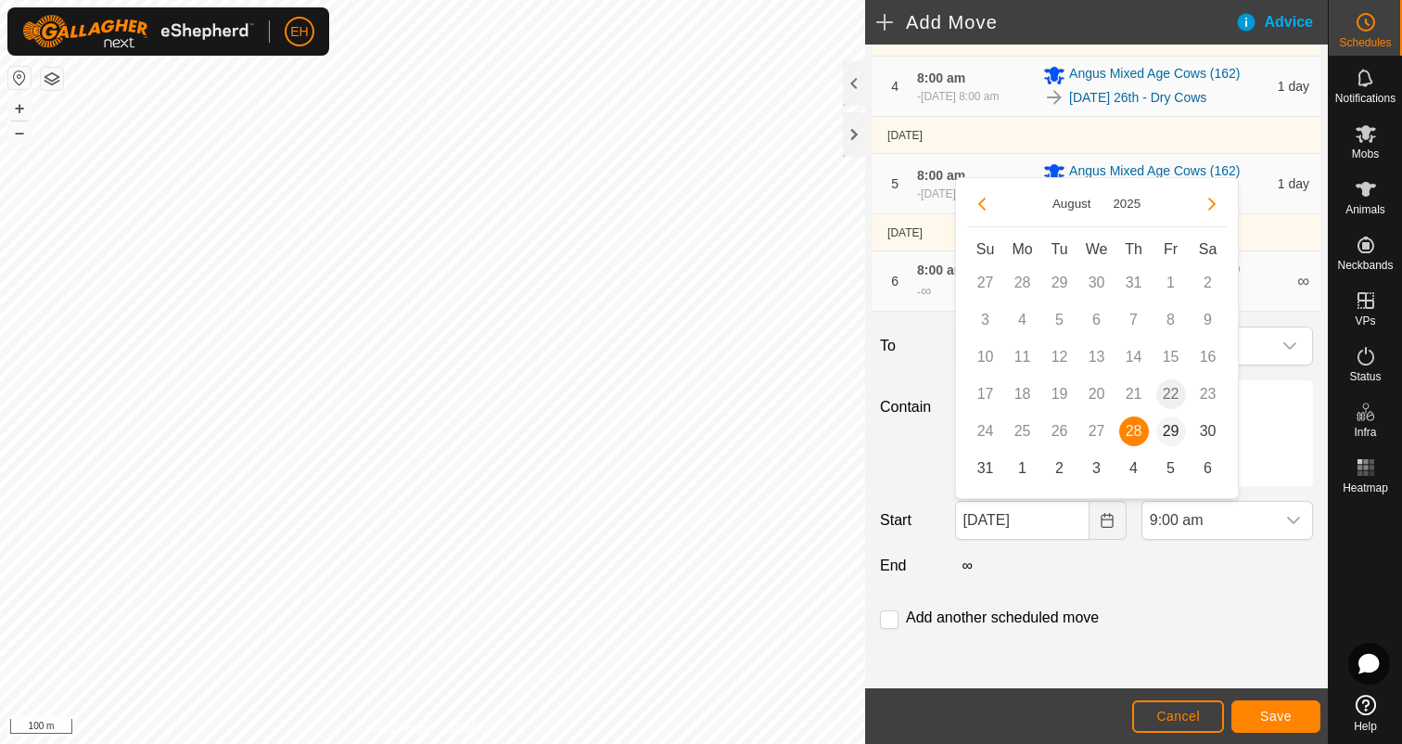
click at [1165, 442] on span "29" at bounding box center [1171, 431] width 30 height 30
type input "29 Aug, 2025"
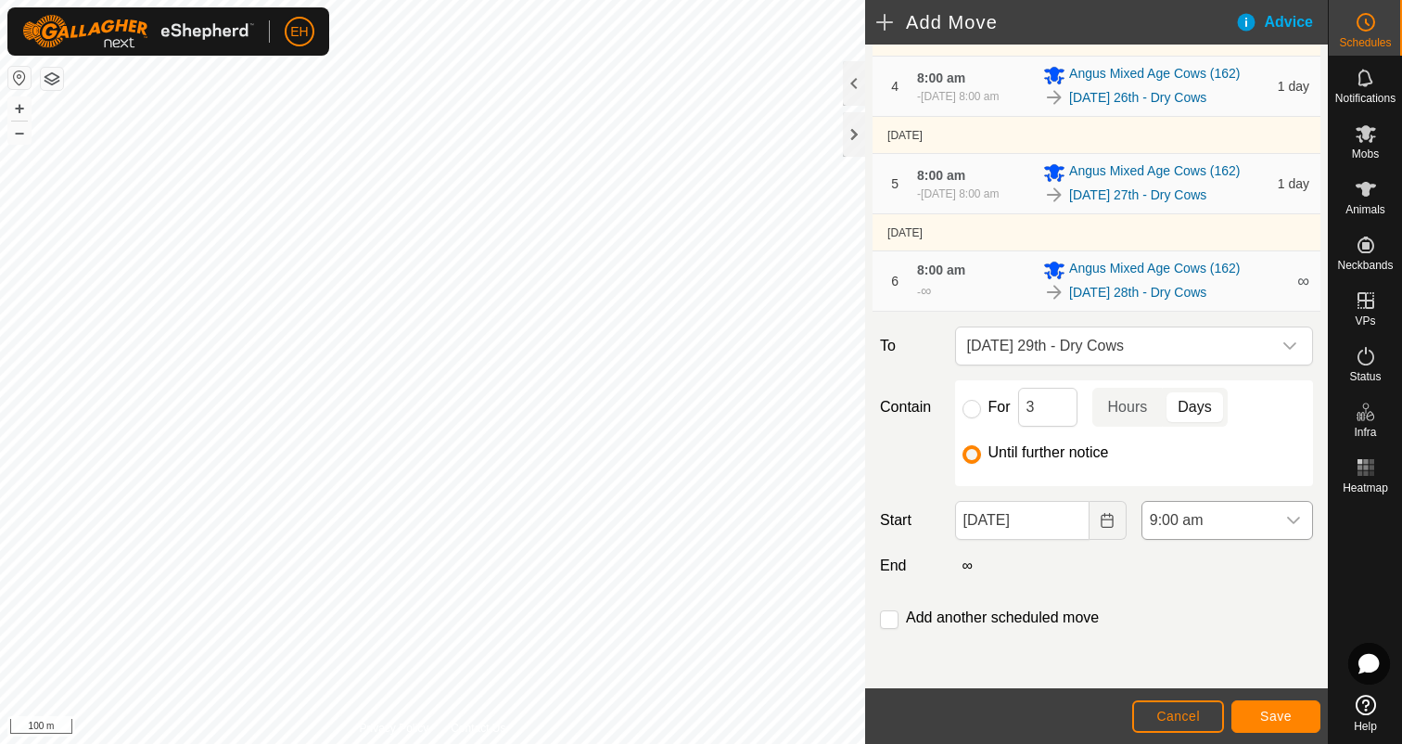
click at [1281, 520] on div "dropdown trigger" at bounding box center [1293, 520] width 37 height 37
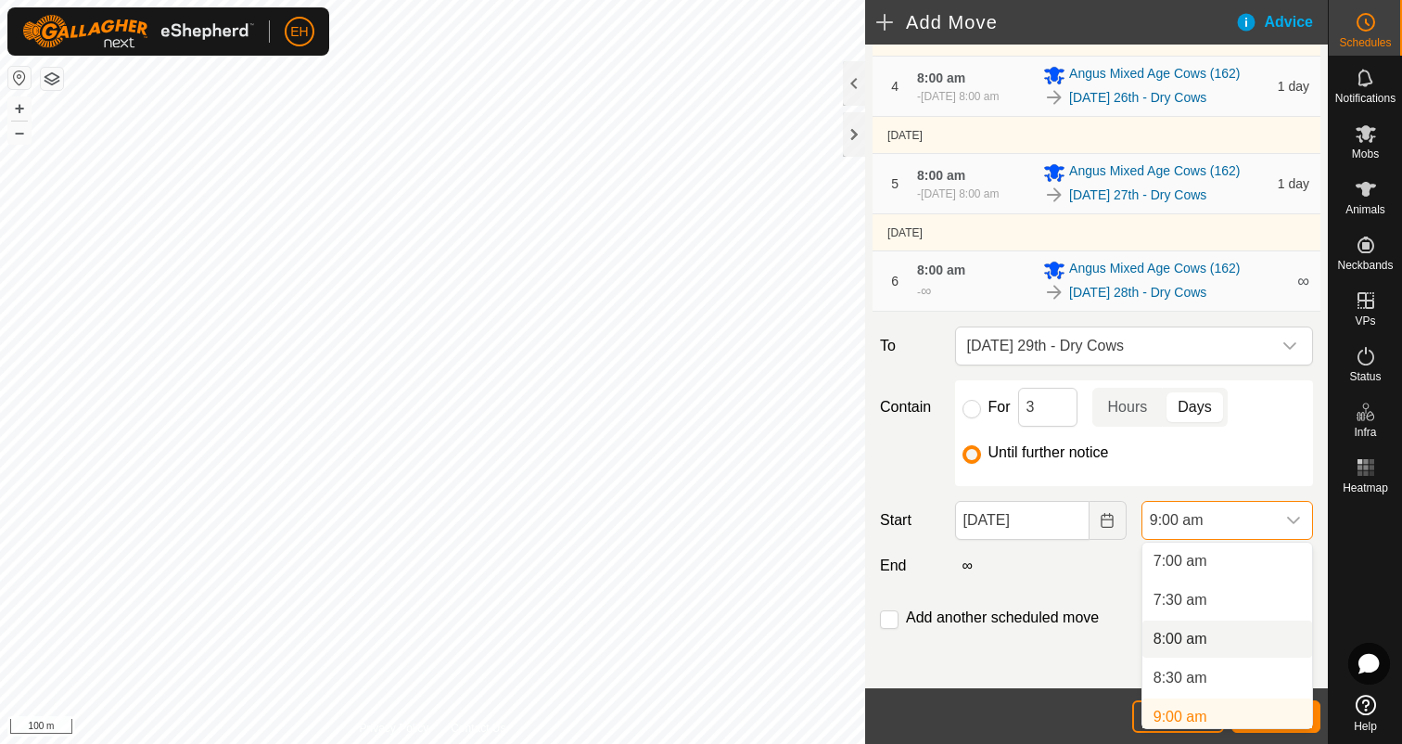
click at [1206, 644] on li "8:00 am" at bounding box center [1227, 638] width 170 height 37
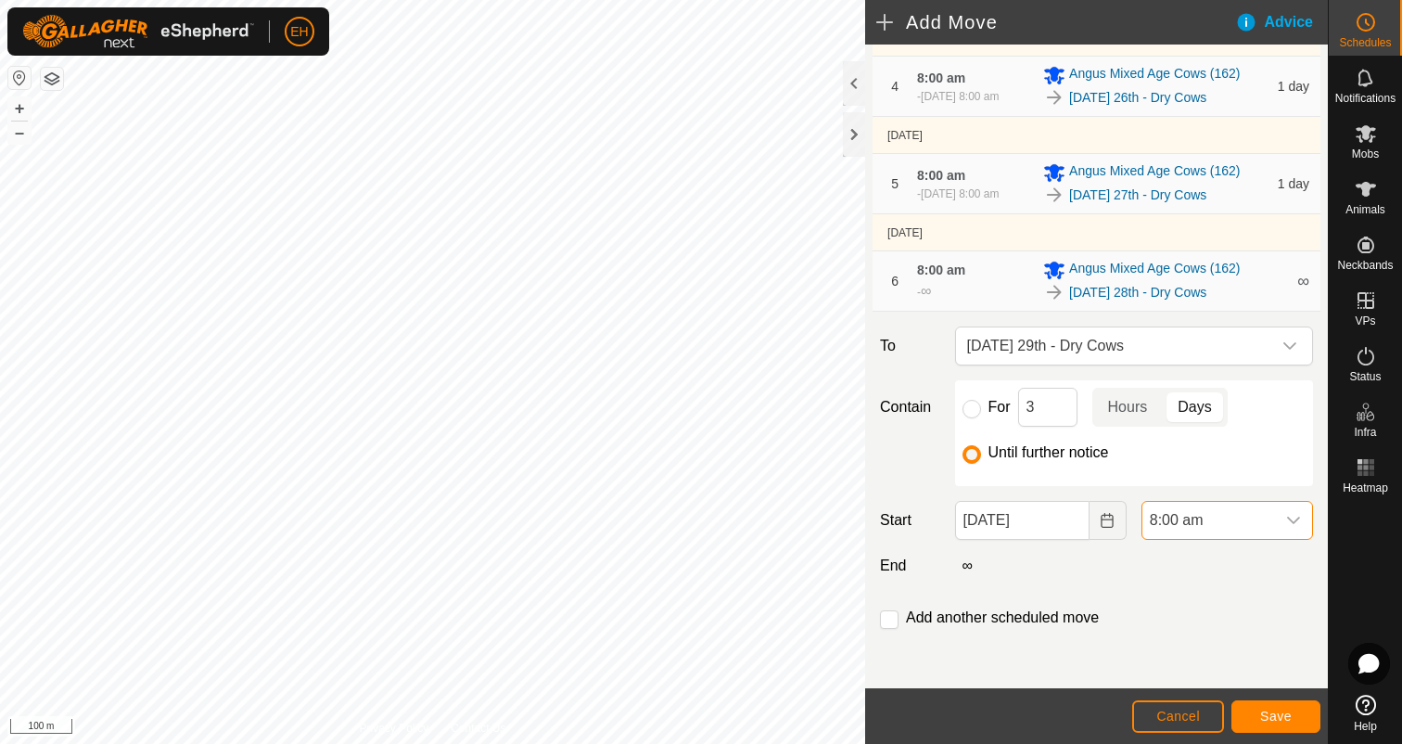
scroll to position [553, 0]
click at [887, 623] on input "checkbox" at bounding box center [889, 619] width 19 height 19
checkbox input "true"
click at [1277, 708] on span "Save" at bounding box center [1276, 715] width 32 height 15
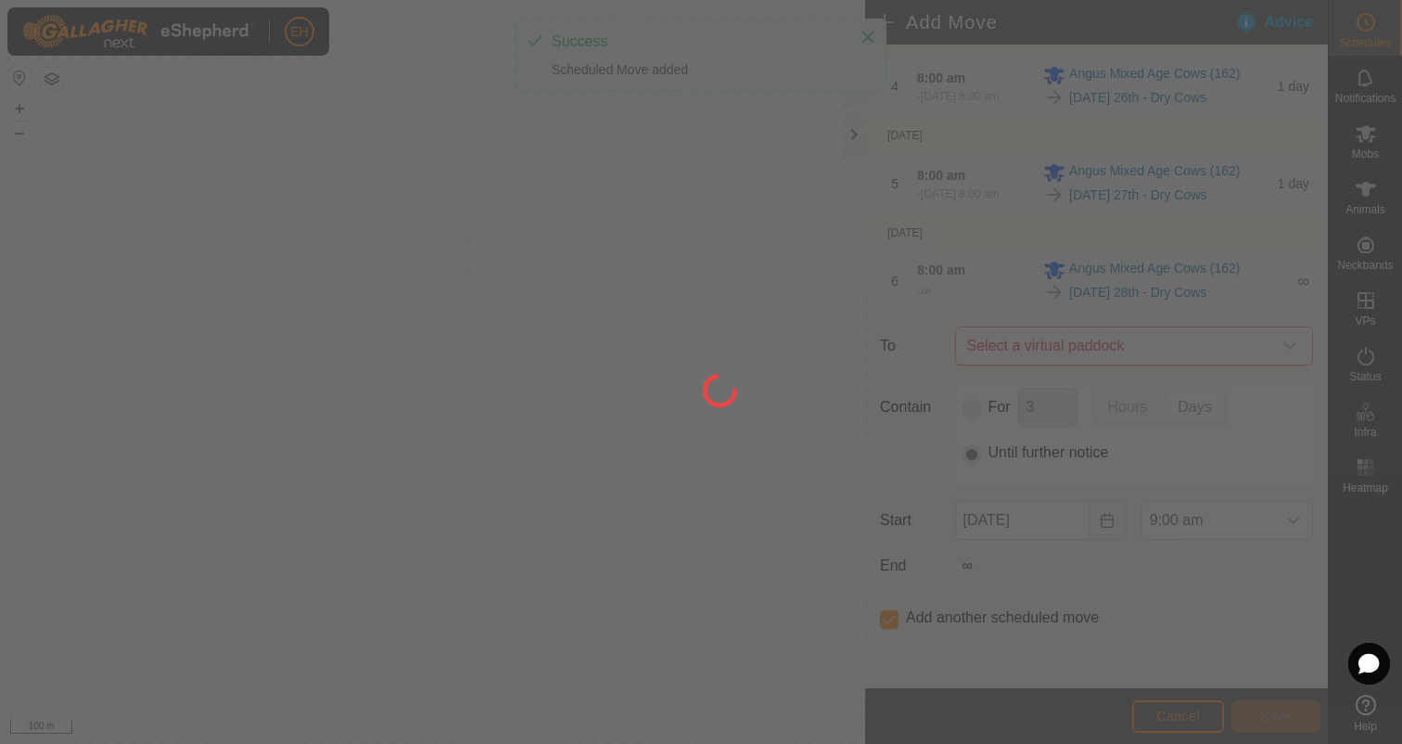
scroll to position [0, 0]
type input "29 Aug, 2025"
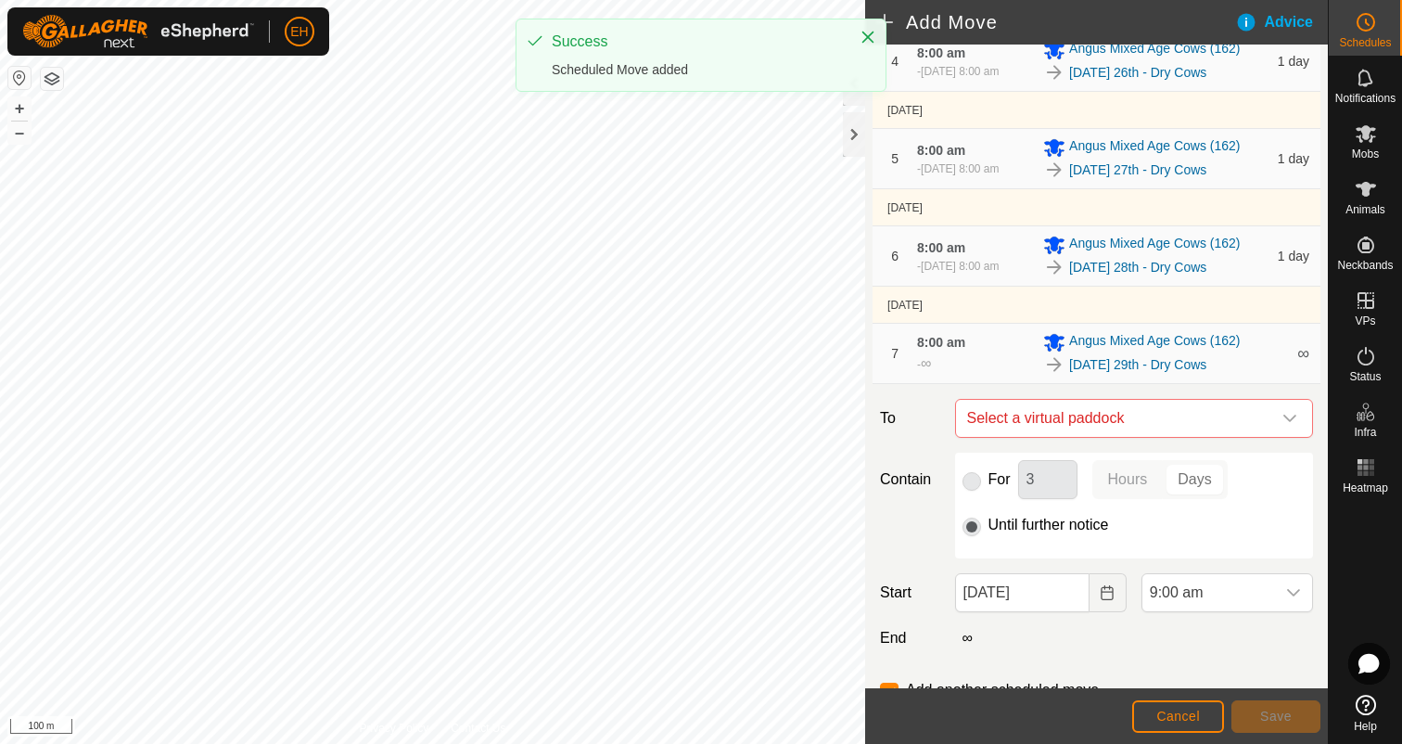
scroll to position [552, 0]
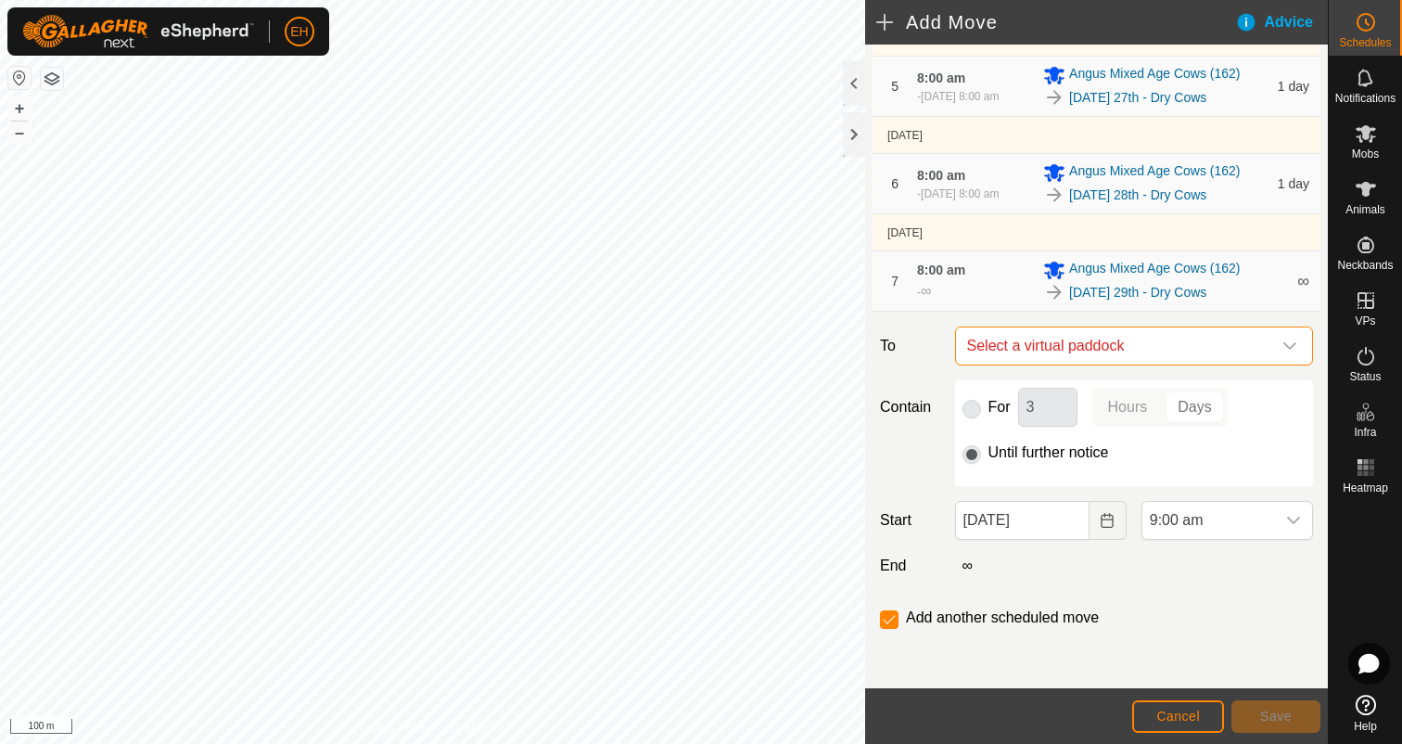
click at [1133, 351] on span "Select a virtual paddock" at bounding box center [1116, 345] width 312 height 37
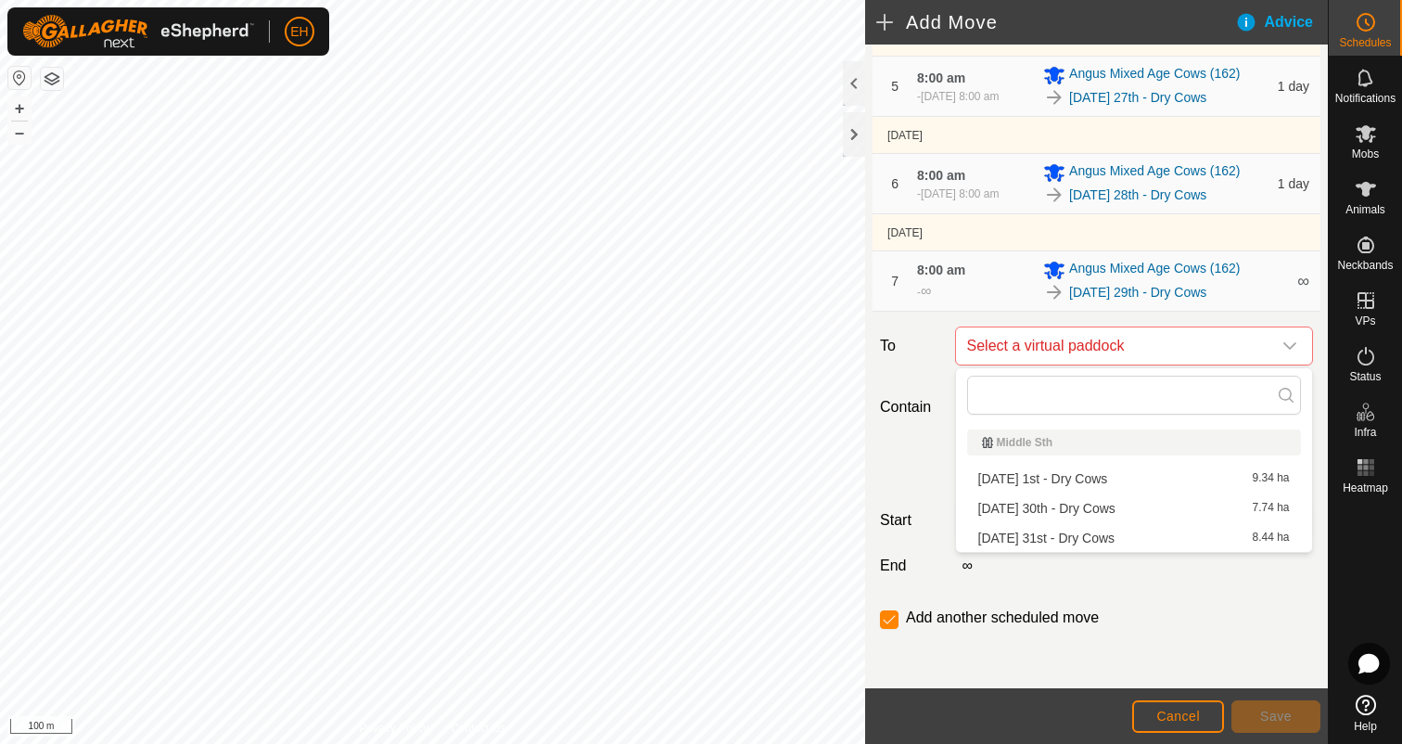
click at [1120, 507] on li "Saturday 30th - Dry Cows 7.74 ha" at bounding box center [1134, 508] width 334 height 28
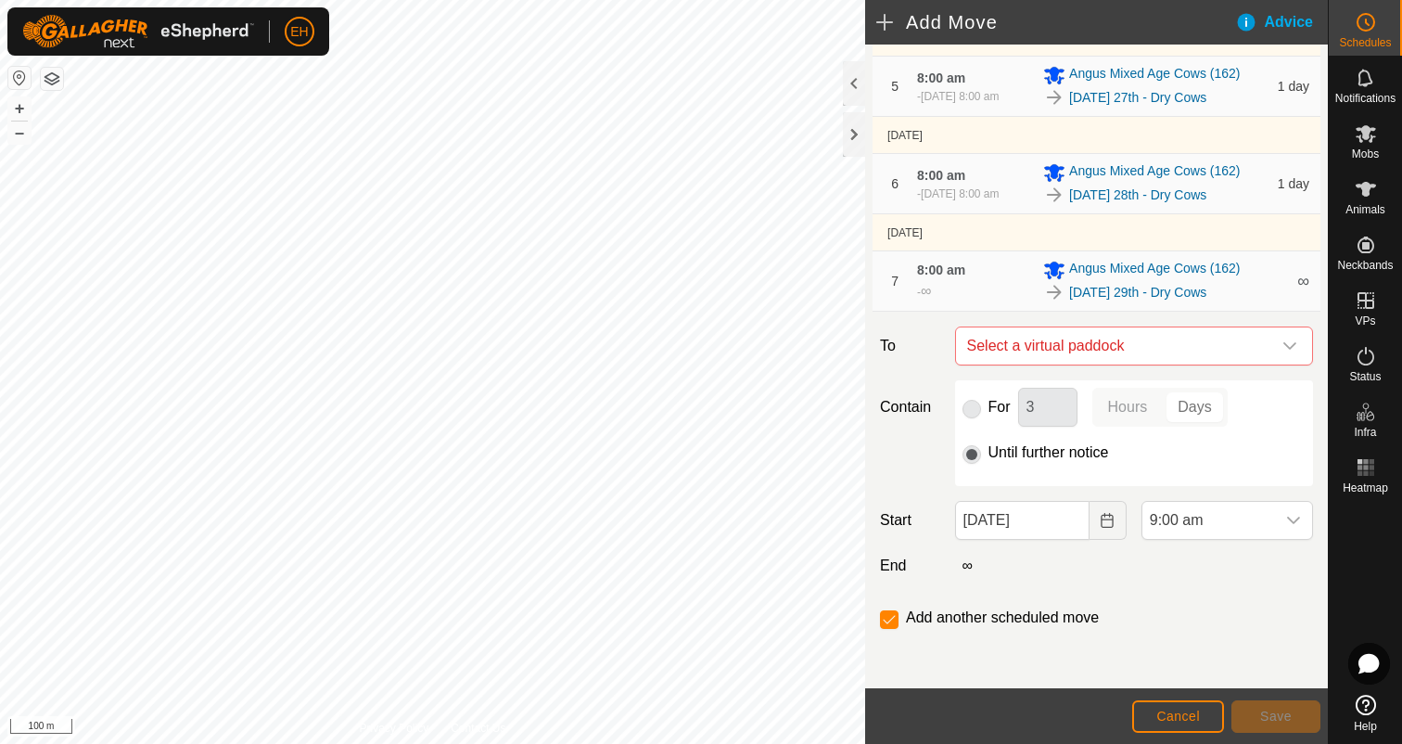
checkbox input "false"
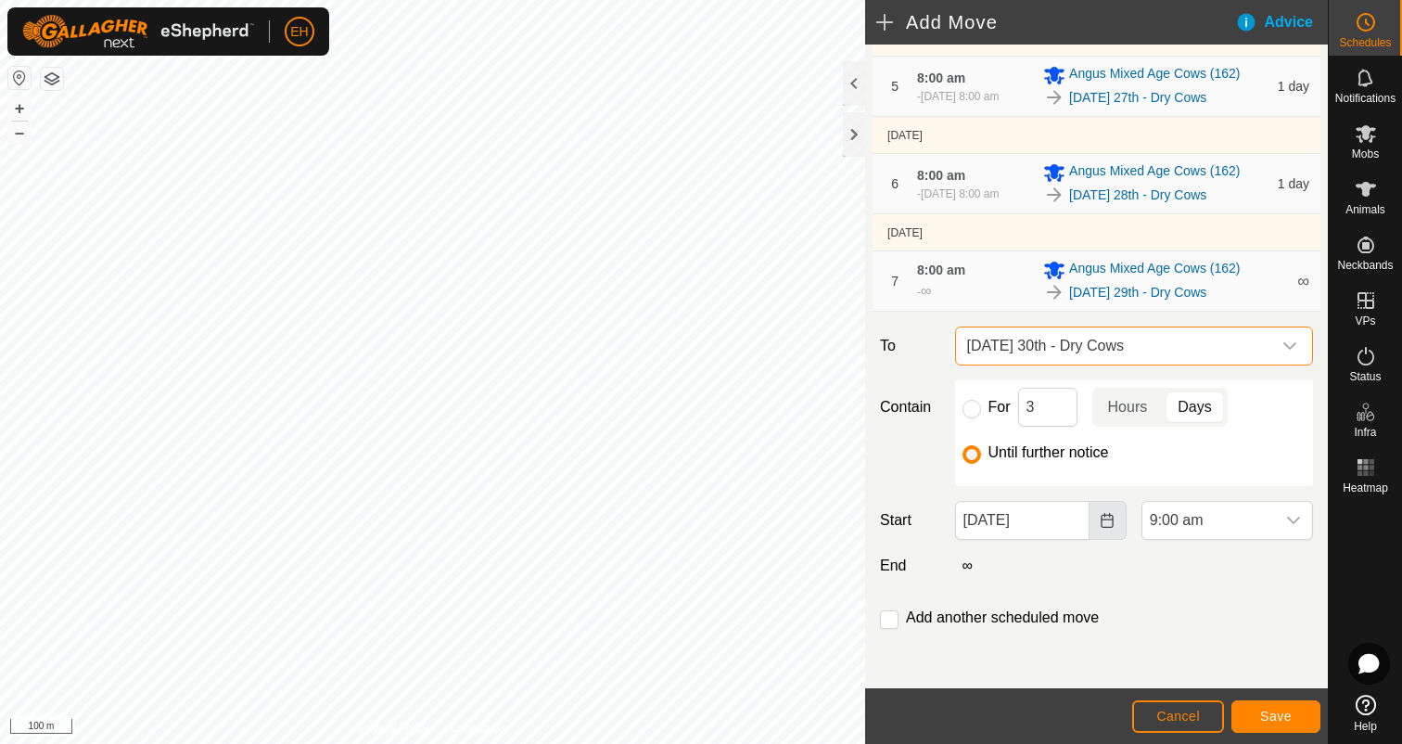
click at [1114, 528] on button "Choose Date" at bounding box center [1108, 520] width 37 height 39
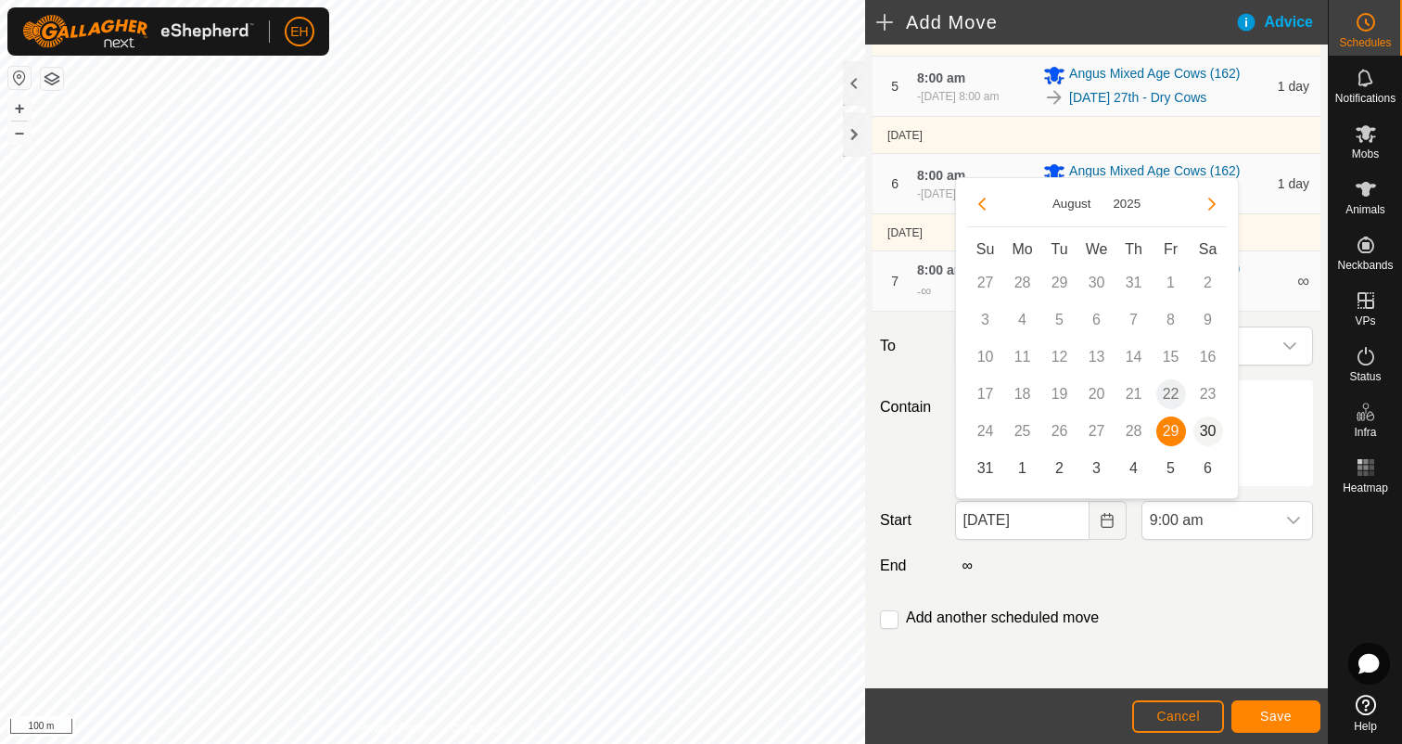
click at [1208, 427] on span "30" at bounding box center [1208, 431] width 30 height 30
type input "30 Aug, 2025"
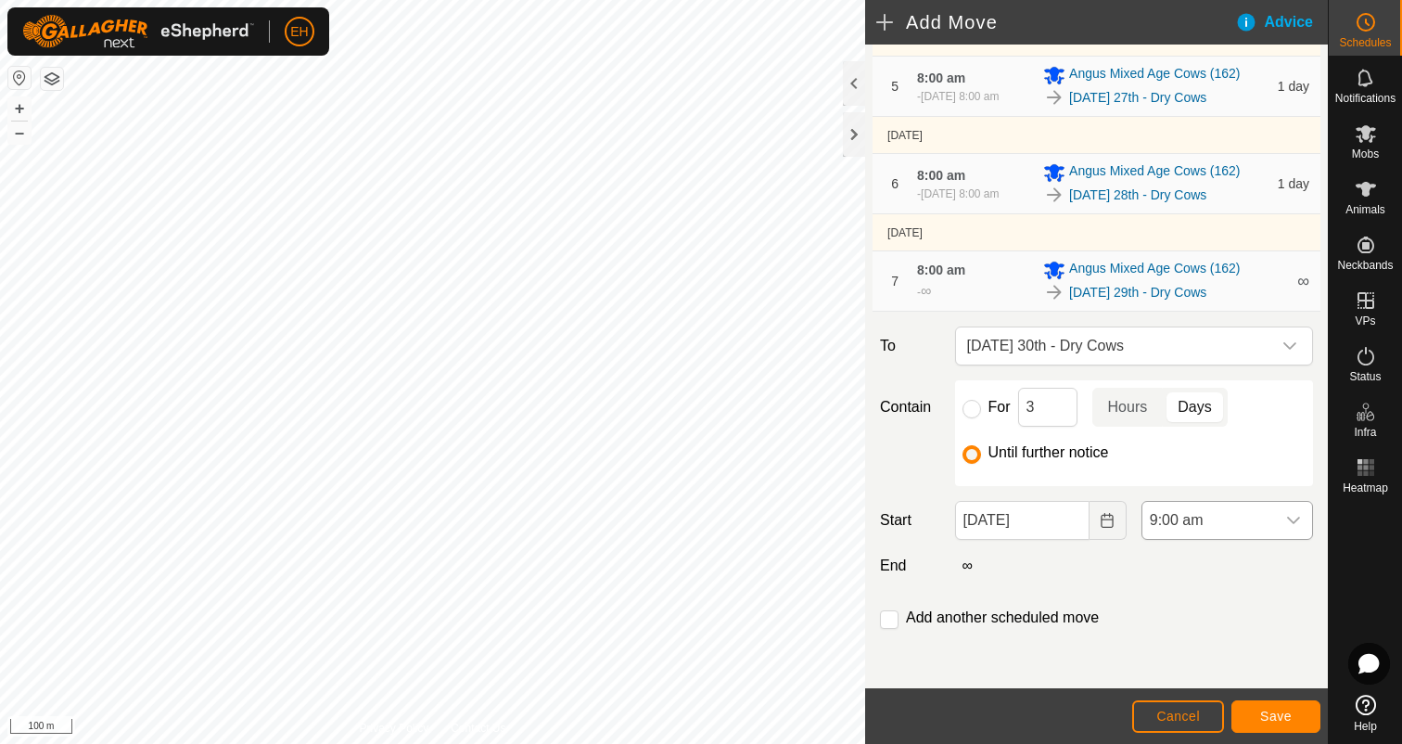
click at [1291, 526] on icon "dropdown trigger" at bounding box center [1293, 520] width 15 height 15
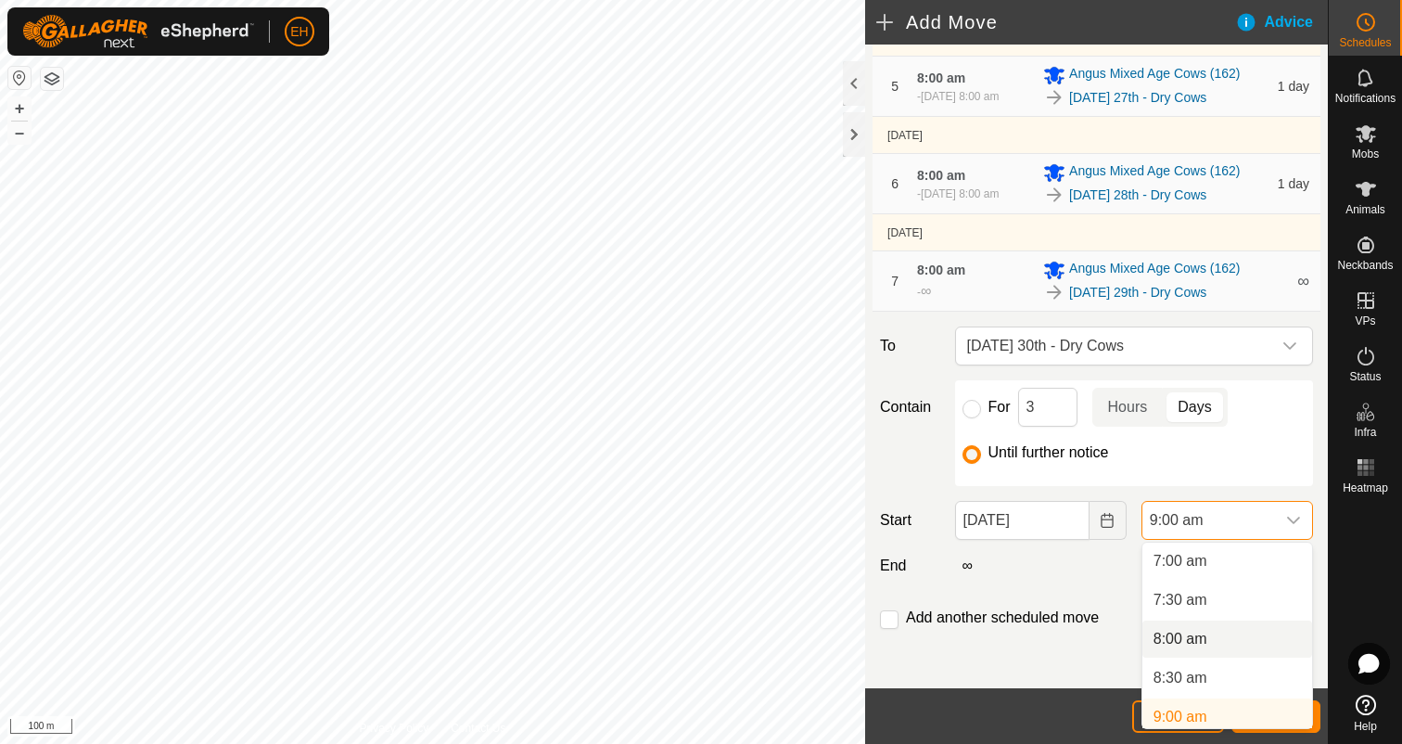
click at [1225, 644] on li "8:00 am" at bounding box center [1227, 638] width 170 height 37
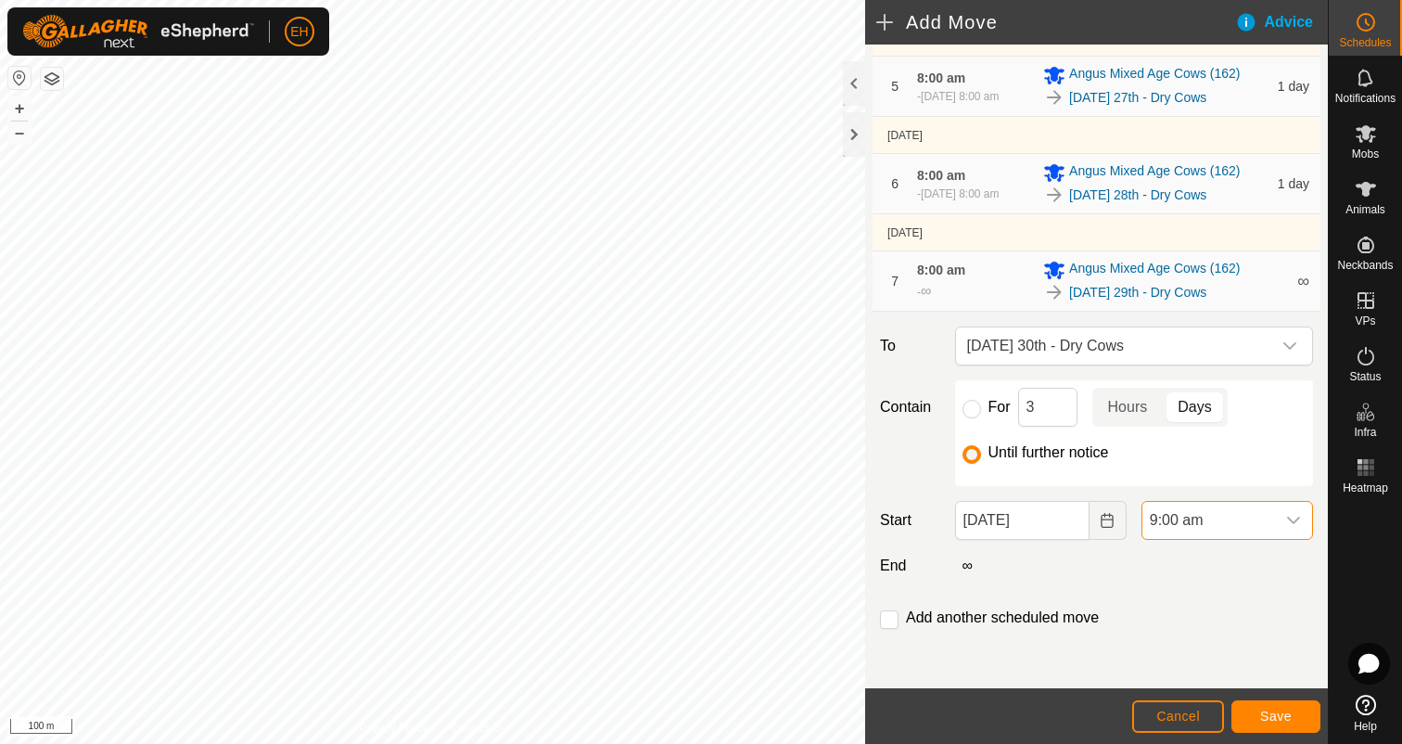
scroll to position [553, 0]
click at [896, 622] on input "checkbox" at bounding box center [889, 619] width 19 height 19
checkbox input "true"
click at [1298, 708] on button "Save" at bounding box center [1275, 716] width 89 height 32
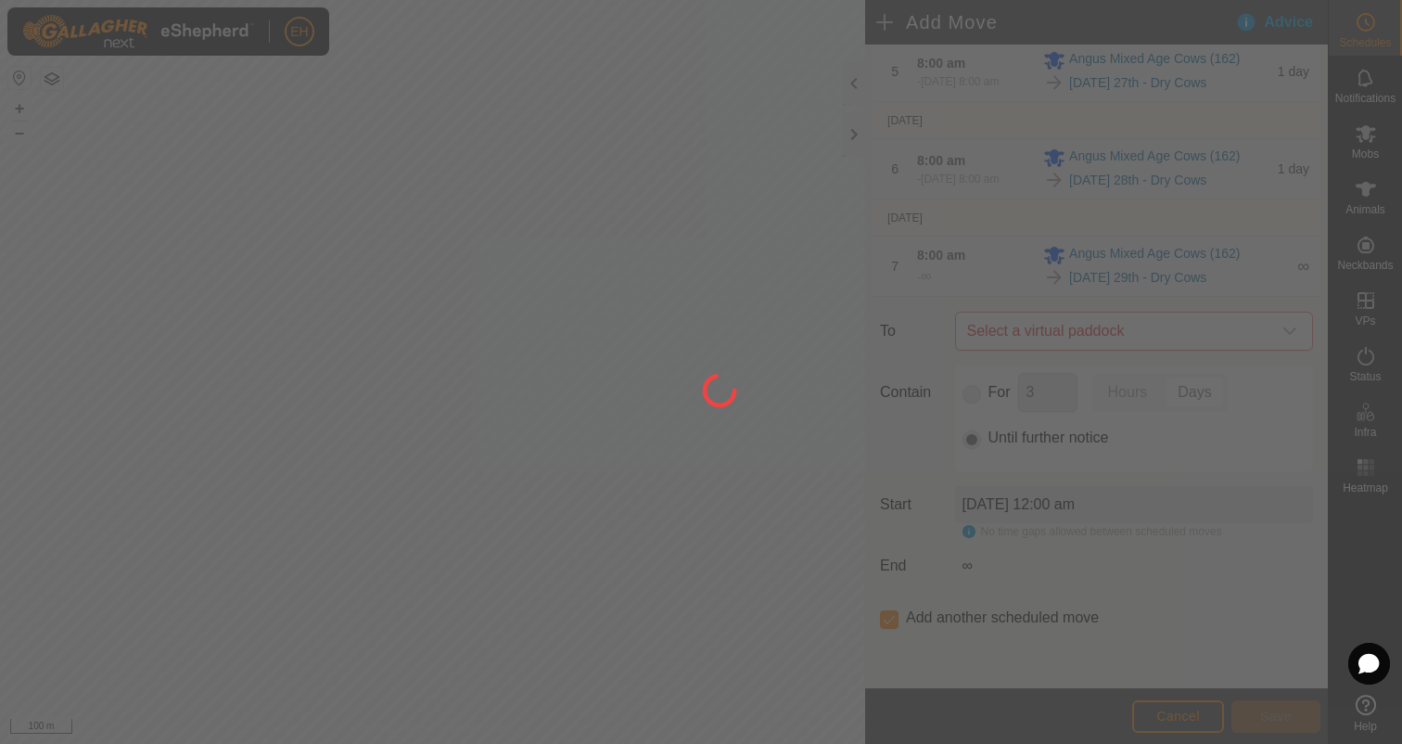
scroll to position [0, 0]
type input "30 Aug, 2025"
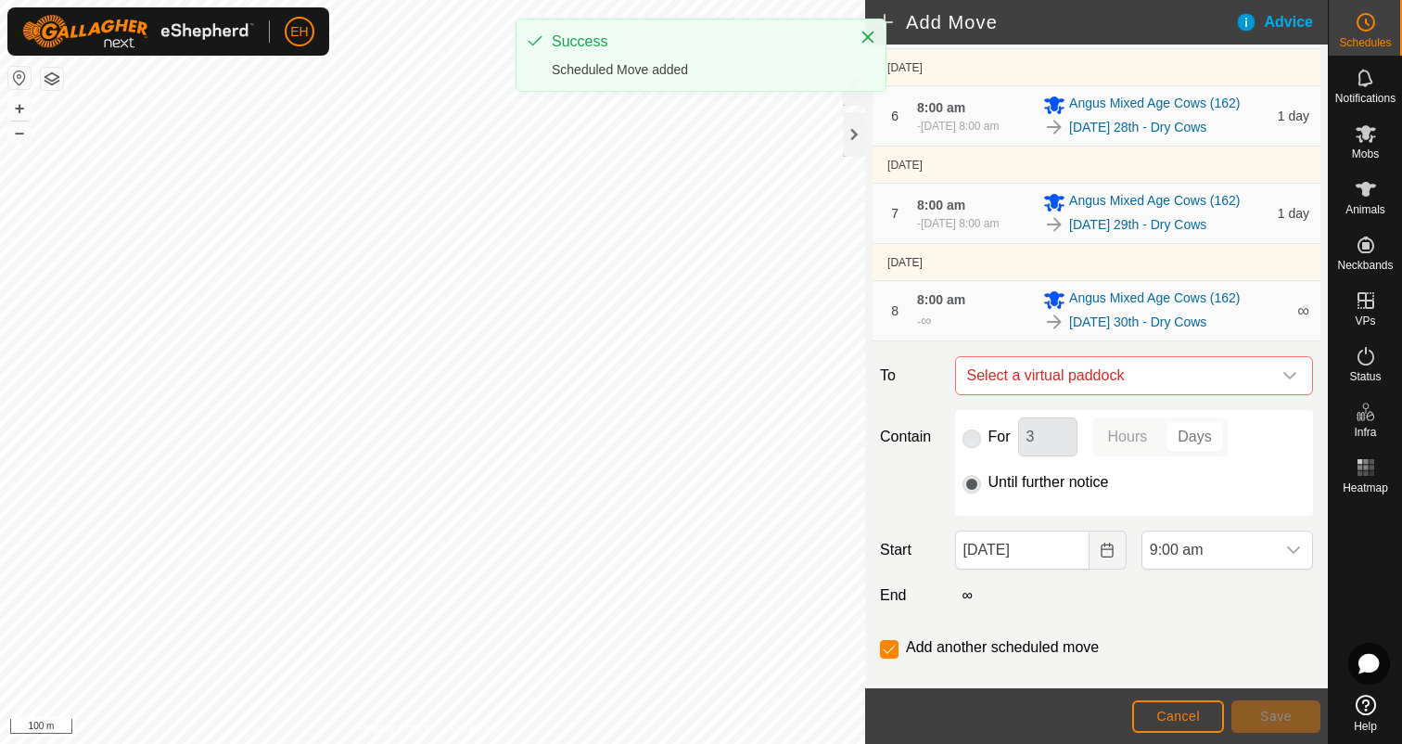
scroll to position [657, 0]
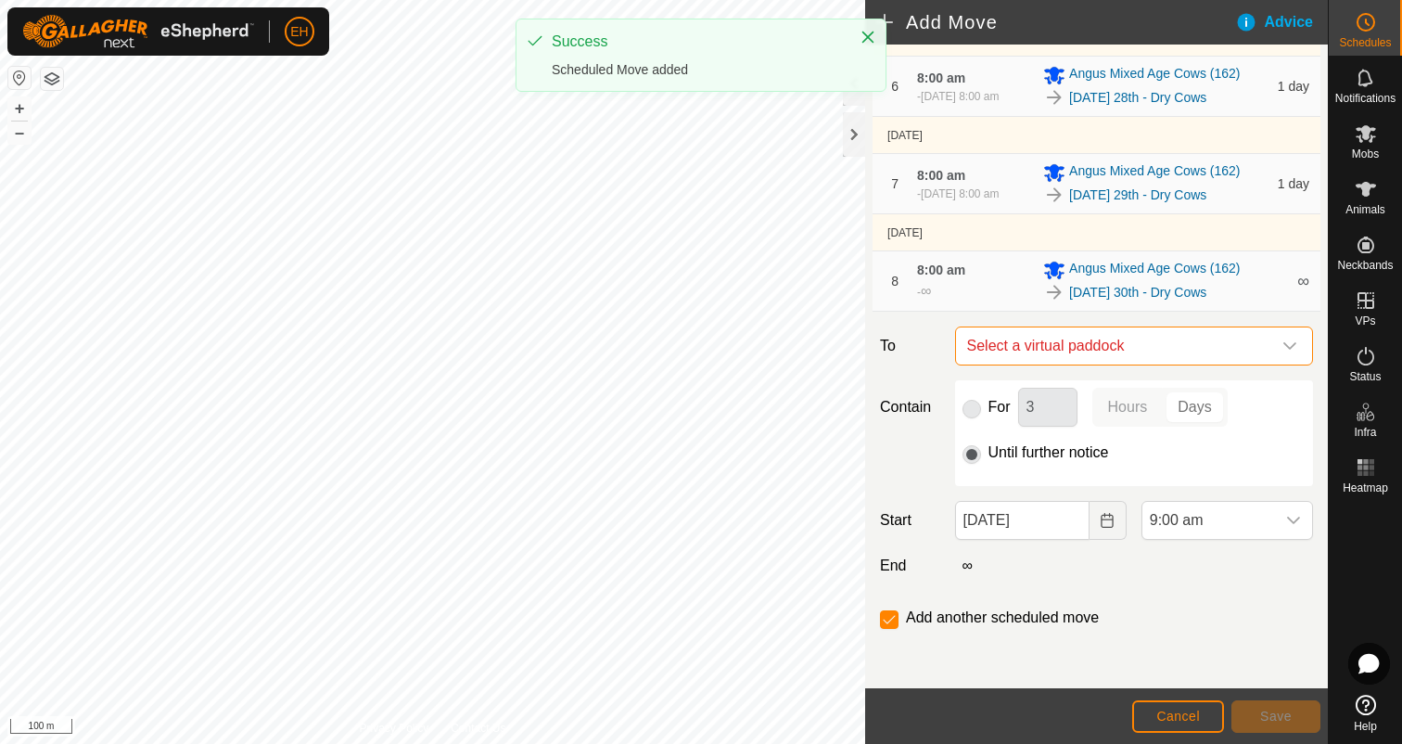
click at [1158, 341] on span "Select a virtual paddock" at bounding box center [1116, 345] width 312 height 37
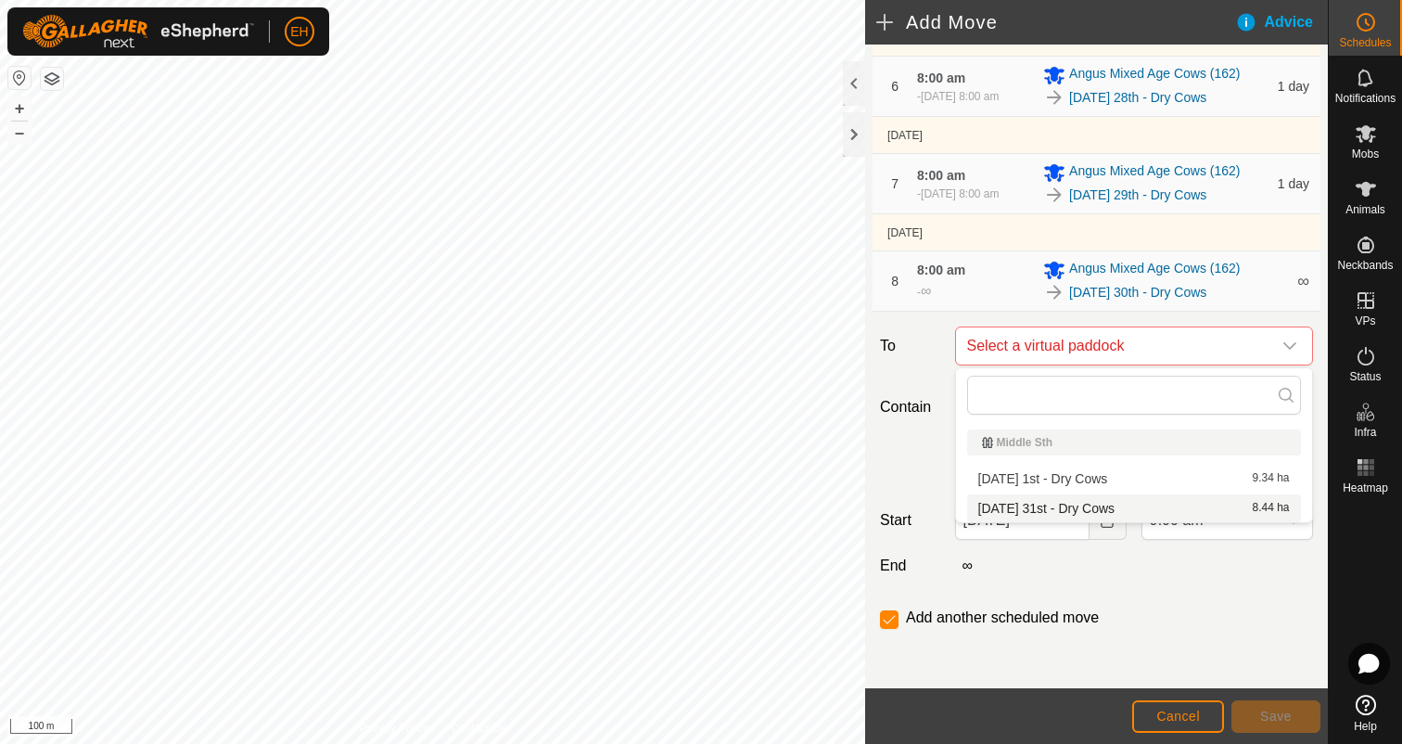
click at [1101, 504] on li "Sunday 31st - Dry Cows 8.44 ha" at bounding box center [1134, 508] width 334 height 28
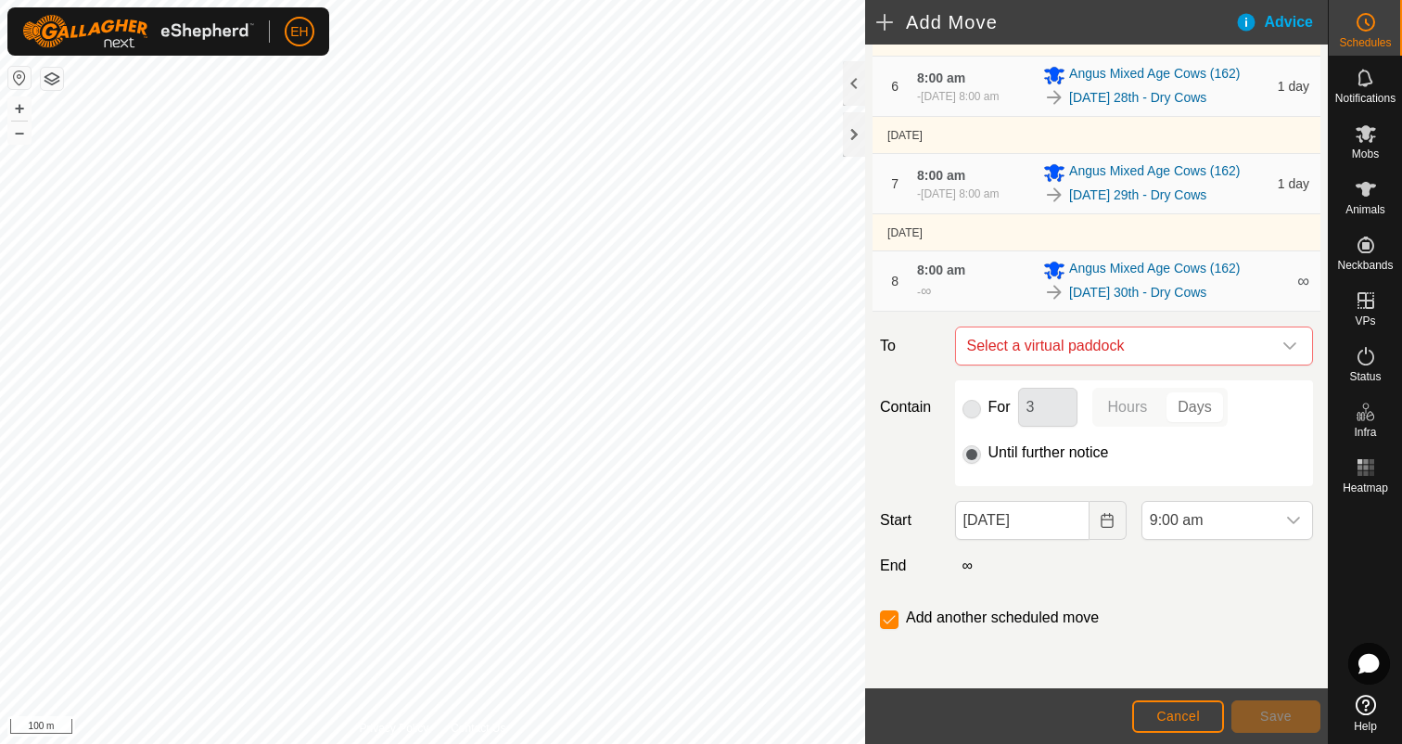
checkbox input "false"
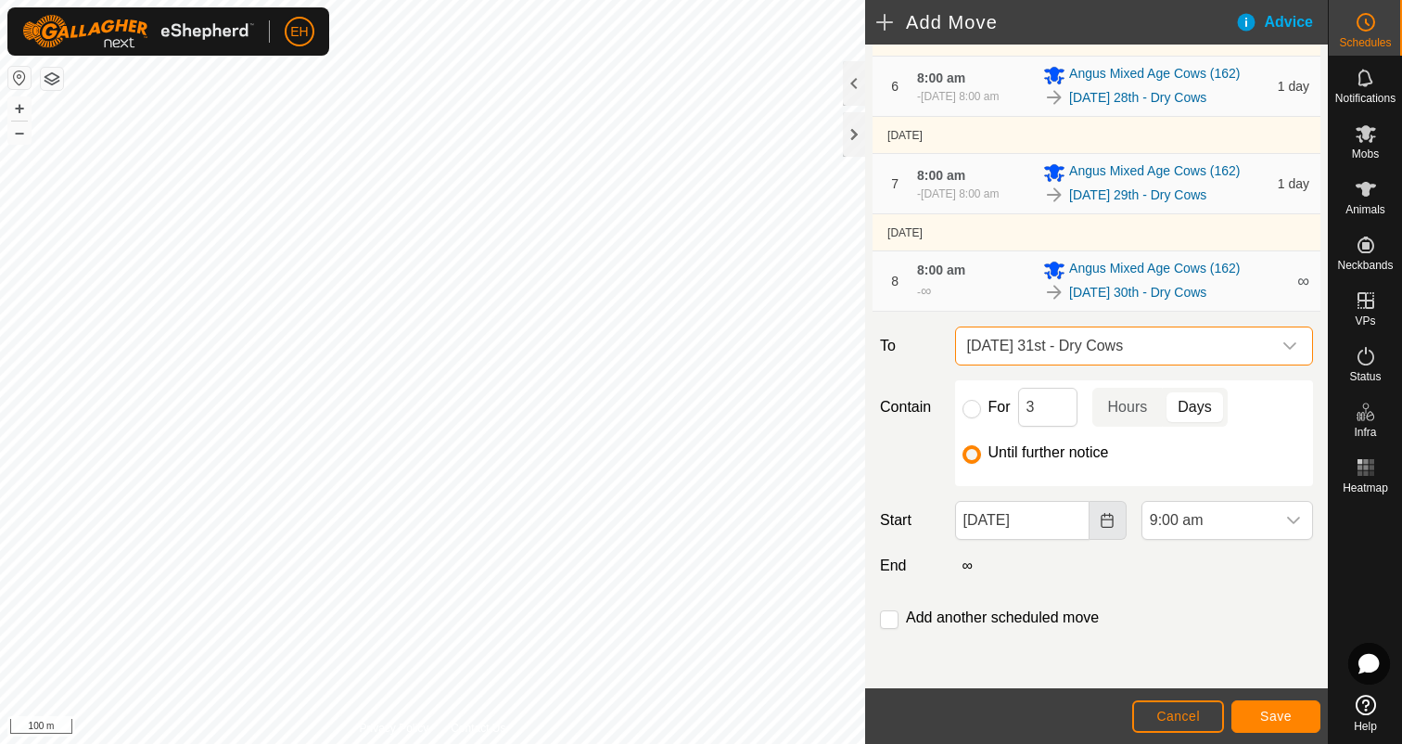
click at [1100, 526] on icon "Choose Date" at bounding box center [1107, 520] width 15 height 15
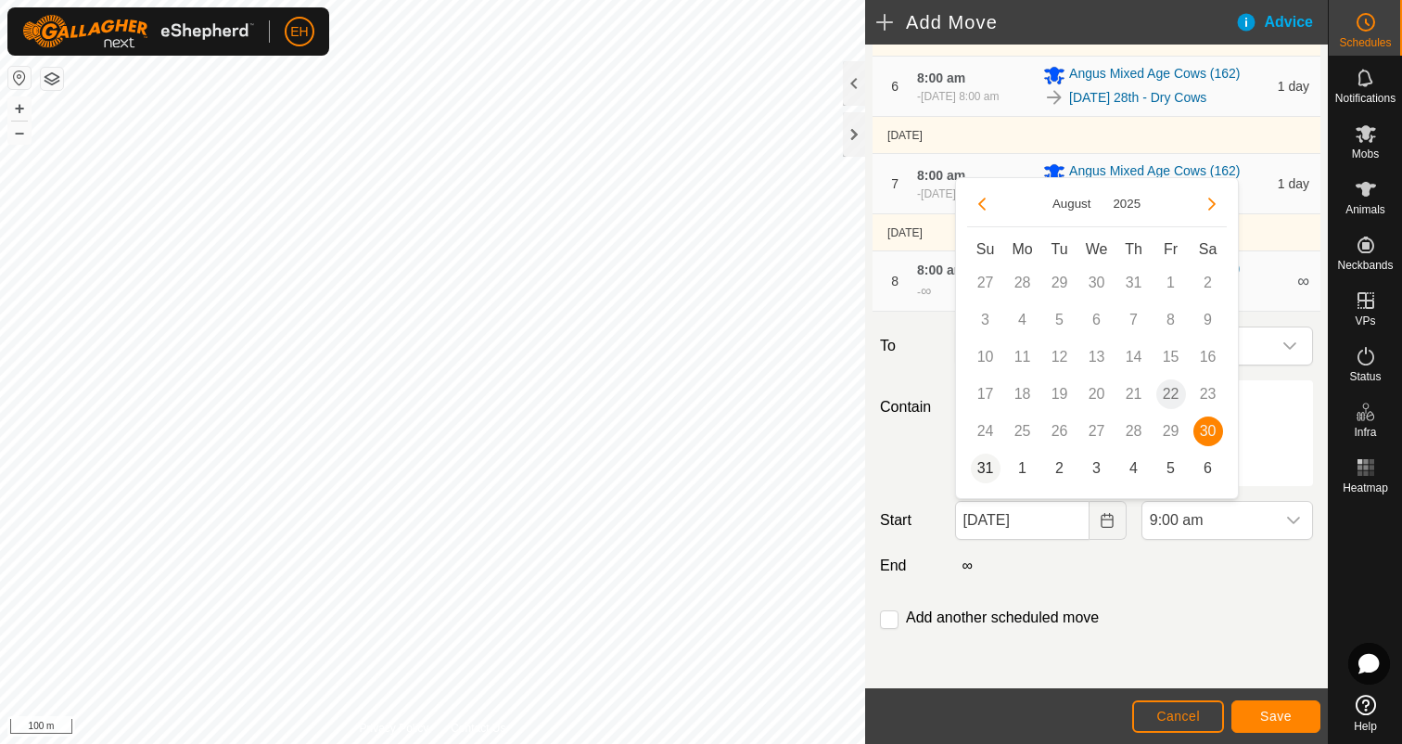
click at [988, 468] on span "31" at bounding box center [986, 468] width 30 height 30
type input "31 Aug, 2025"
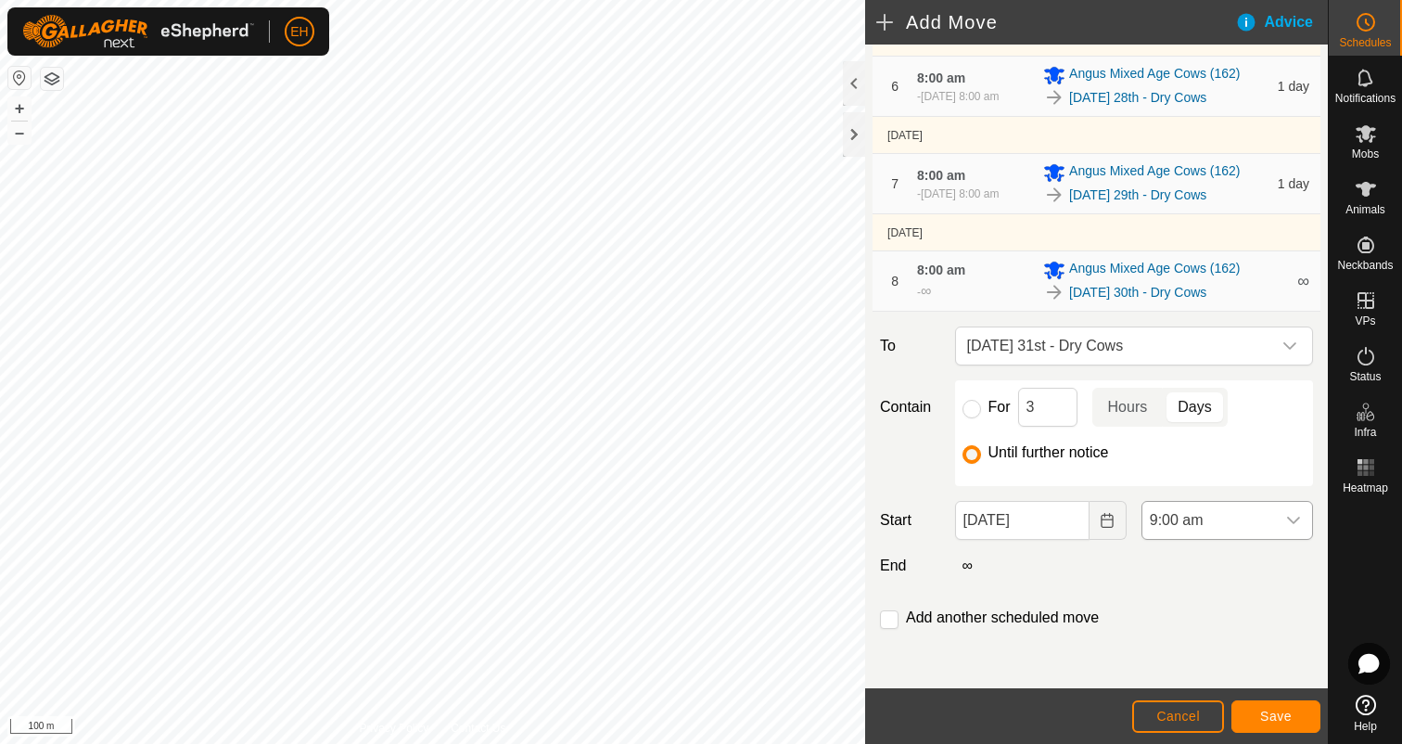
click at [1290, 522] on icon "dropdown trigger" at bounding box center [1293, 520] width 15 height 15
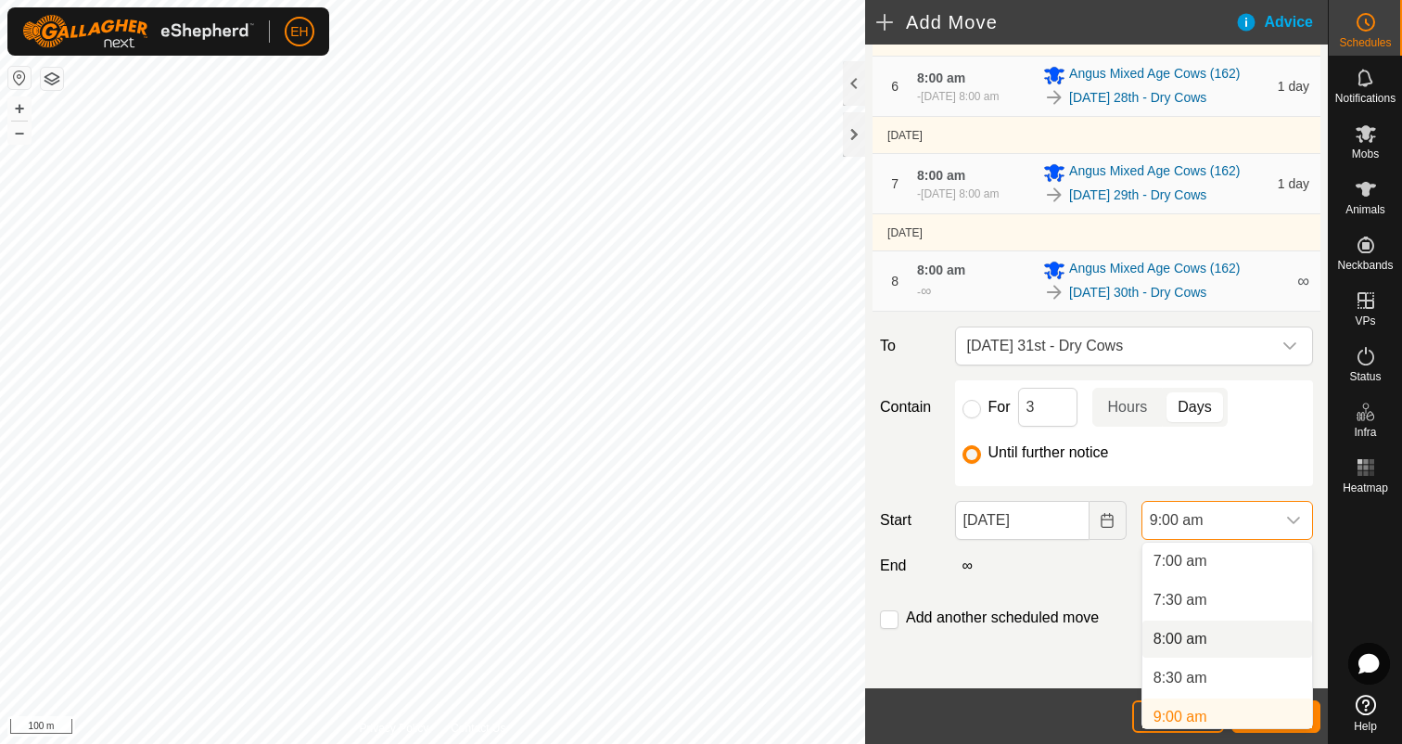
click at [1225, 640] on li "8:00 am" at bounding box center [1227, 638] width 170 height 37
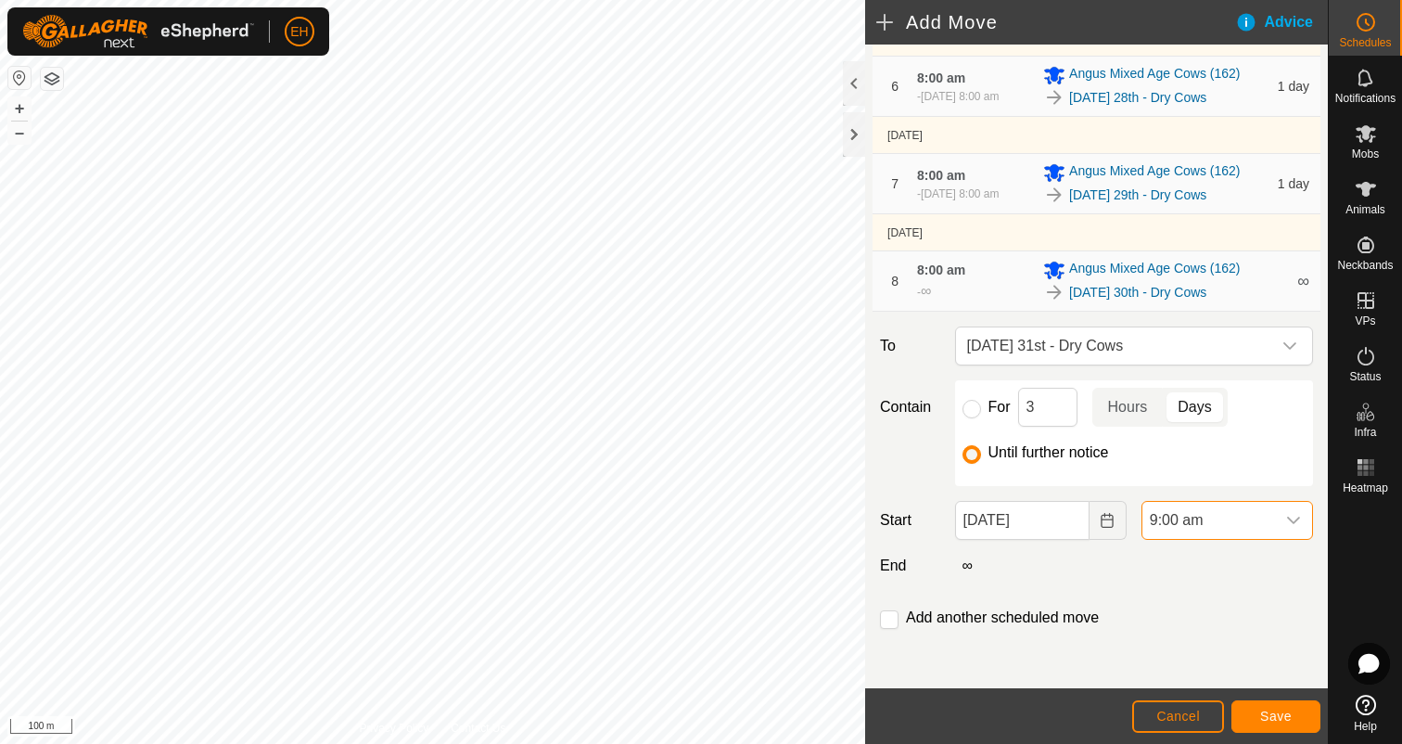
scroll to position [553, 0]
click at [892, 619] on input "checkbox" at bounding box center [889, 619] width 19 height 19
checkbox input "true"
click at [1268, 721] on span "Save" at bounding box center [1276, 715] width 32 height 15
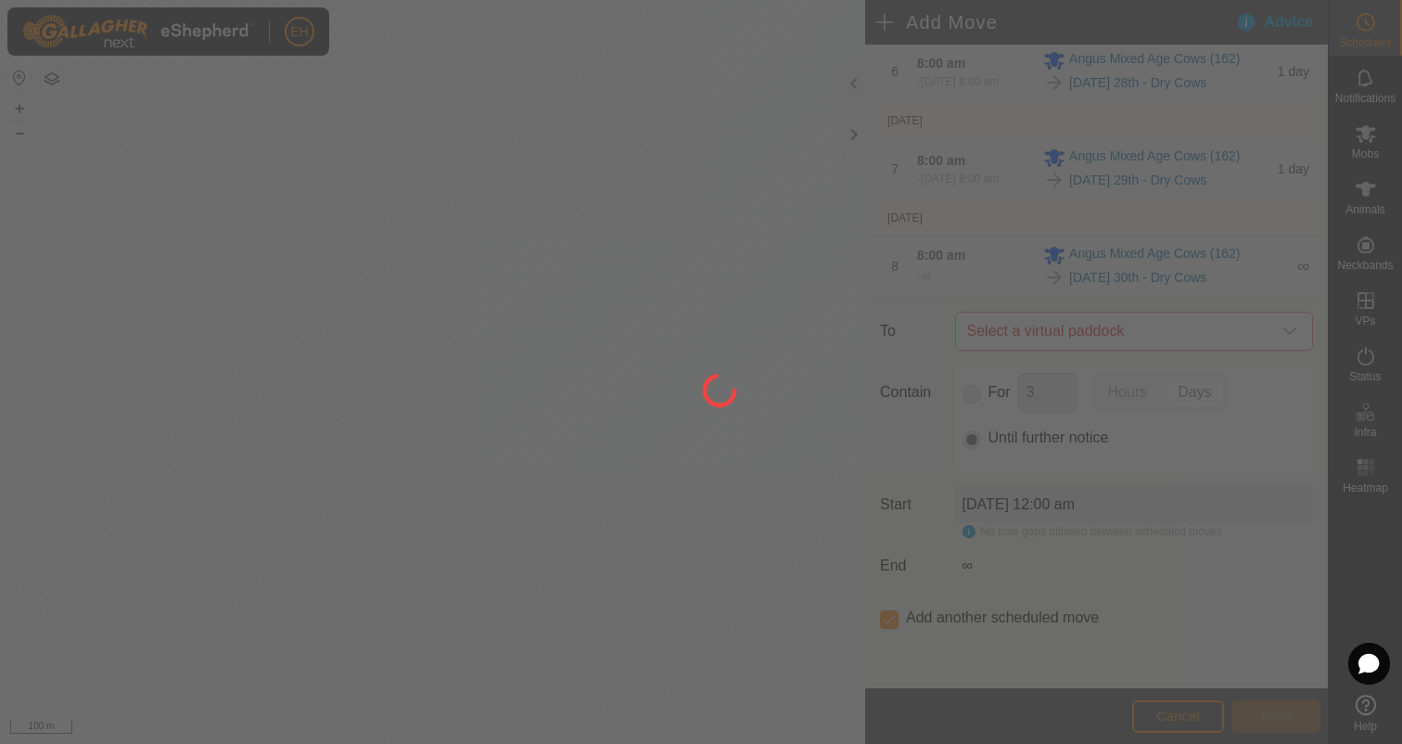
scroll to position [0, 0]
type input "31 Aug, 2025"
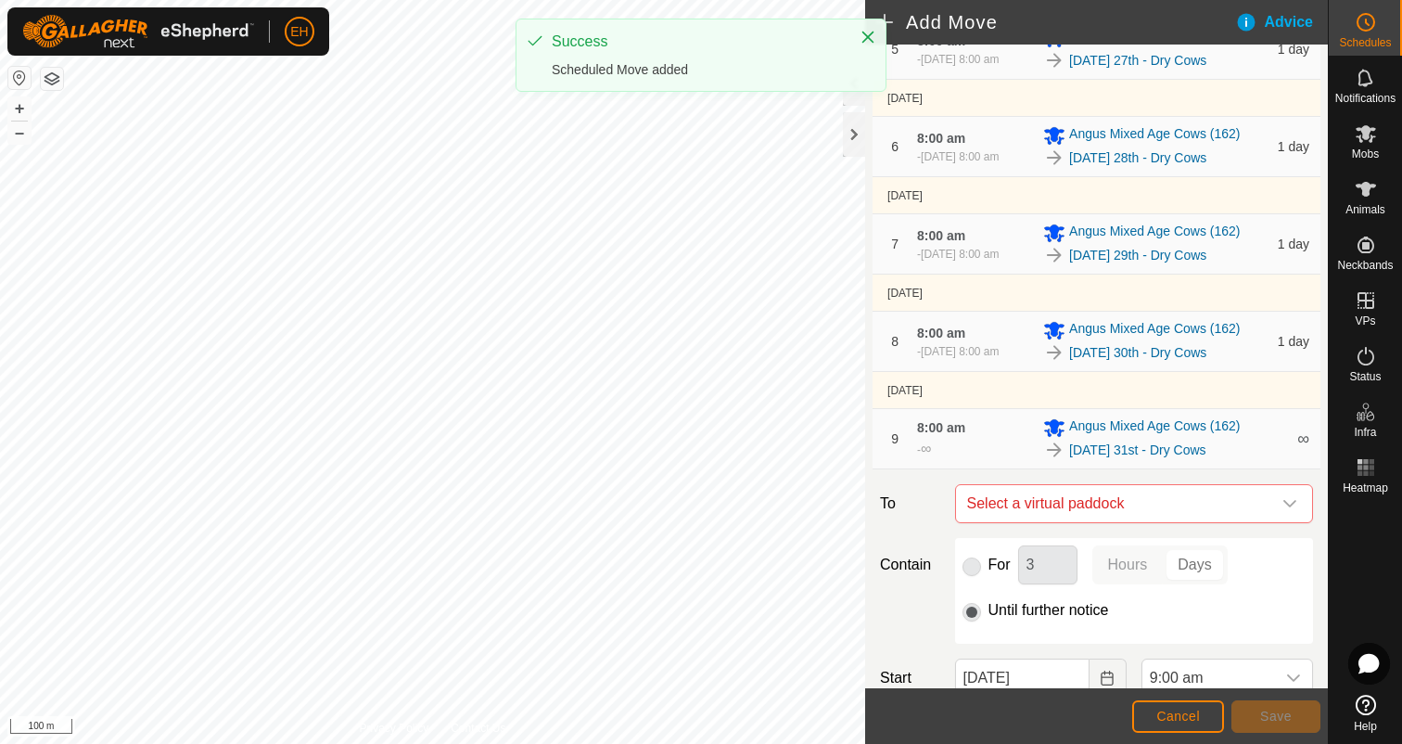
scroll to position [763, 0]
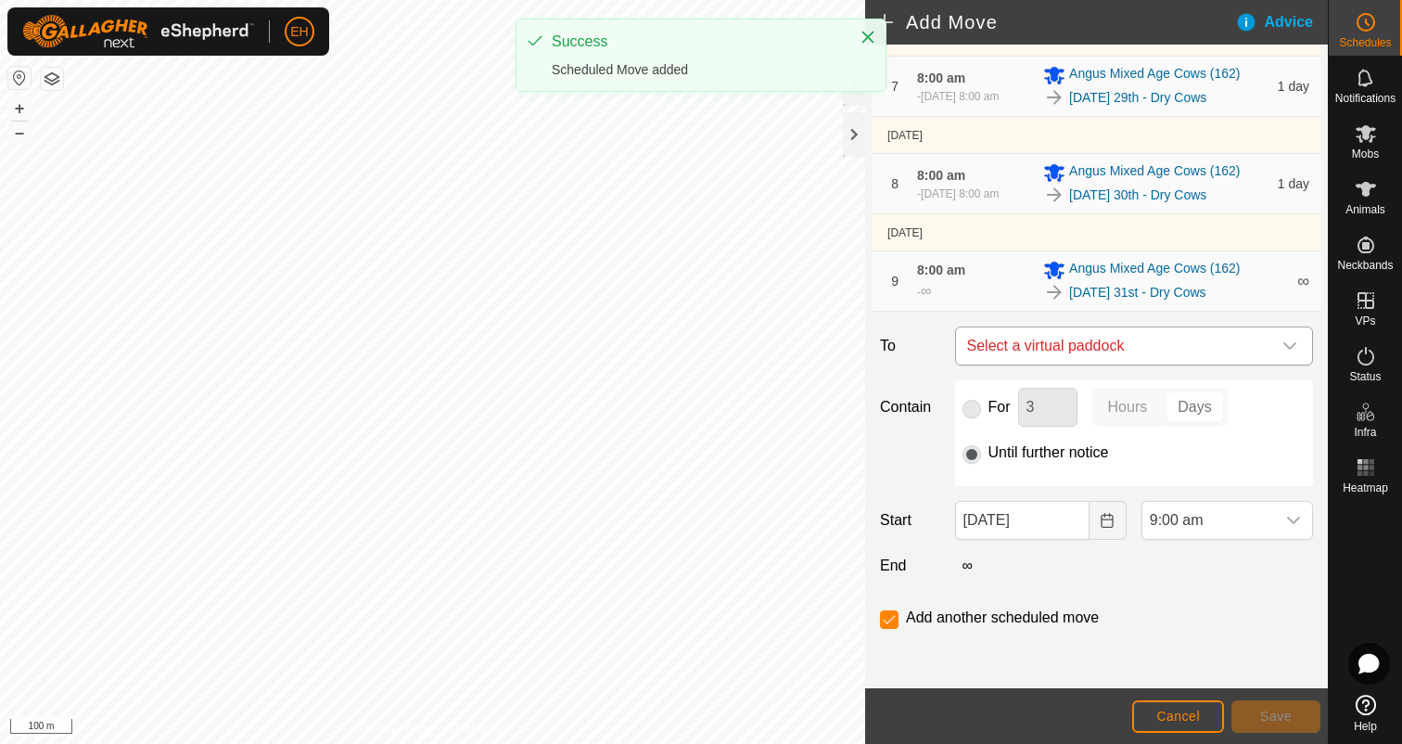
click at [1130, 357] on span "Select a virtual paddock" at bounding box center [1116, 345] width 312 height 37
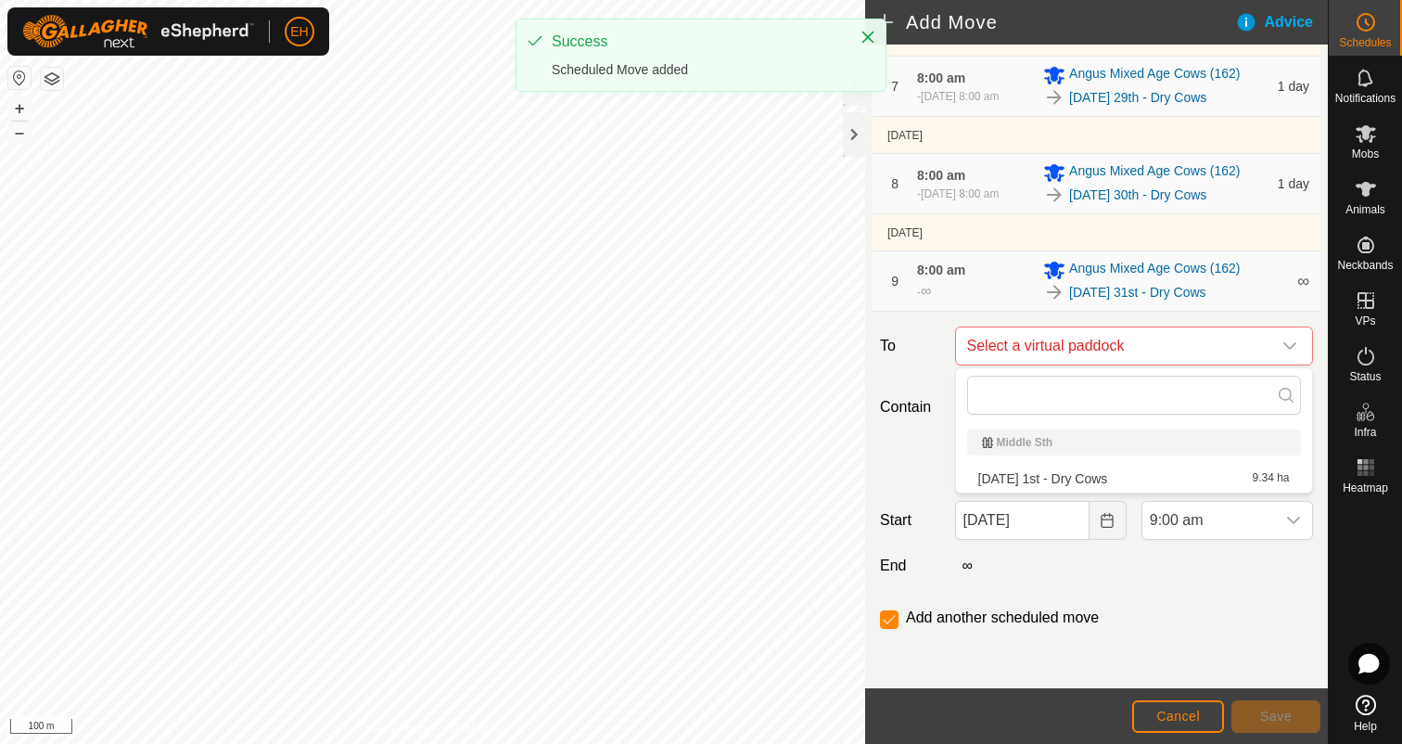
click at [1091, 474] on li "Monday 1st - Dry Cows 9.34 ha" at bounding box center [1134, 479] width 334 height 28
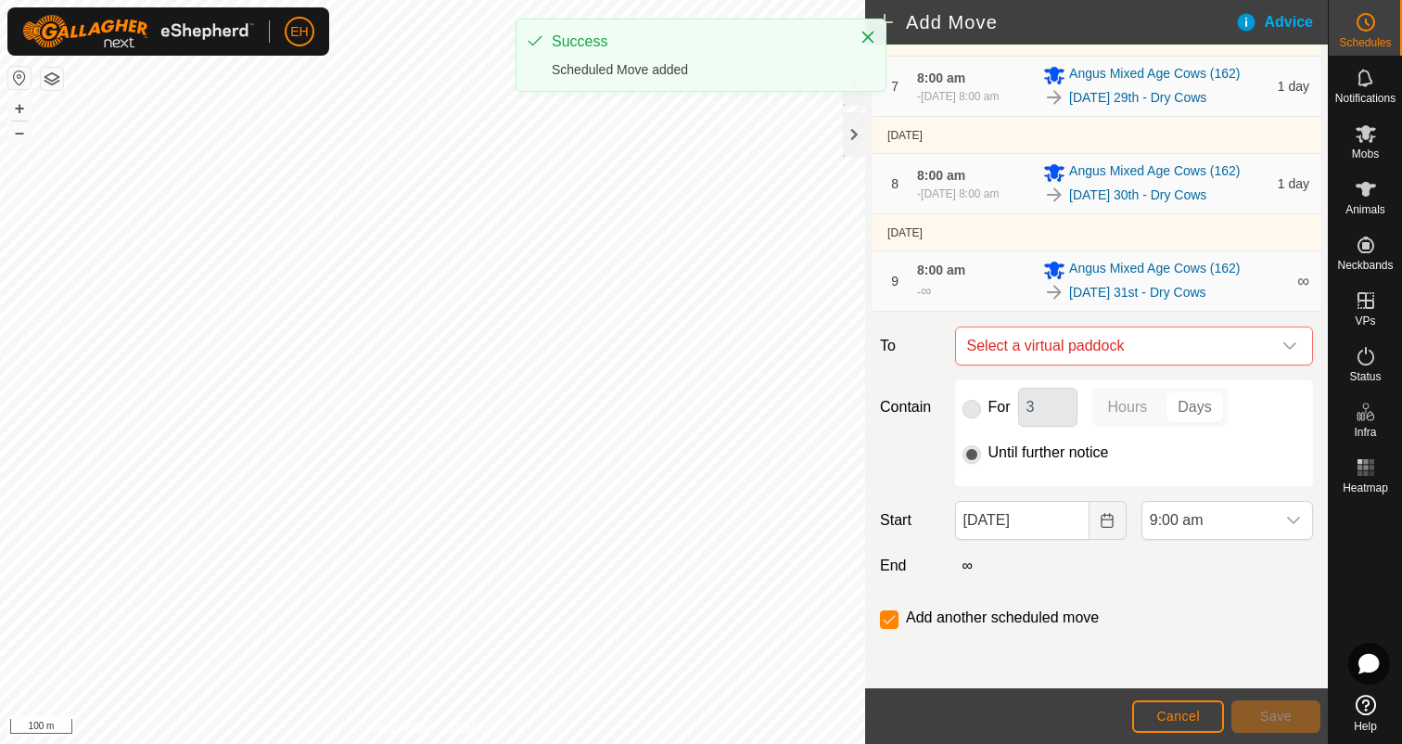
checkbox input "false"
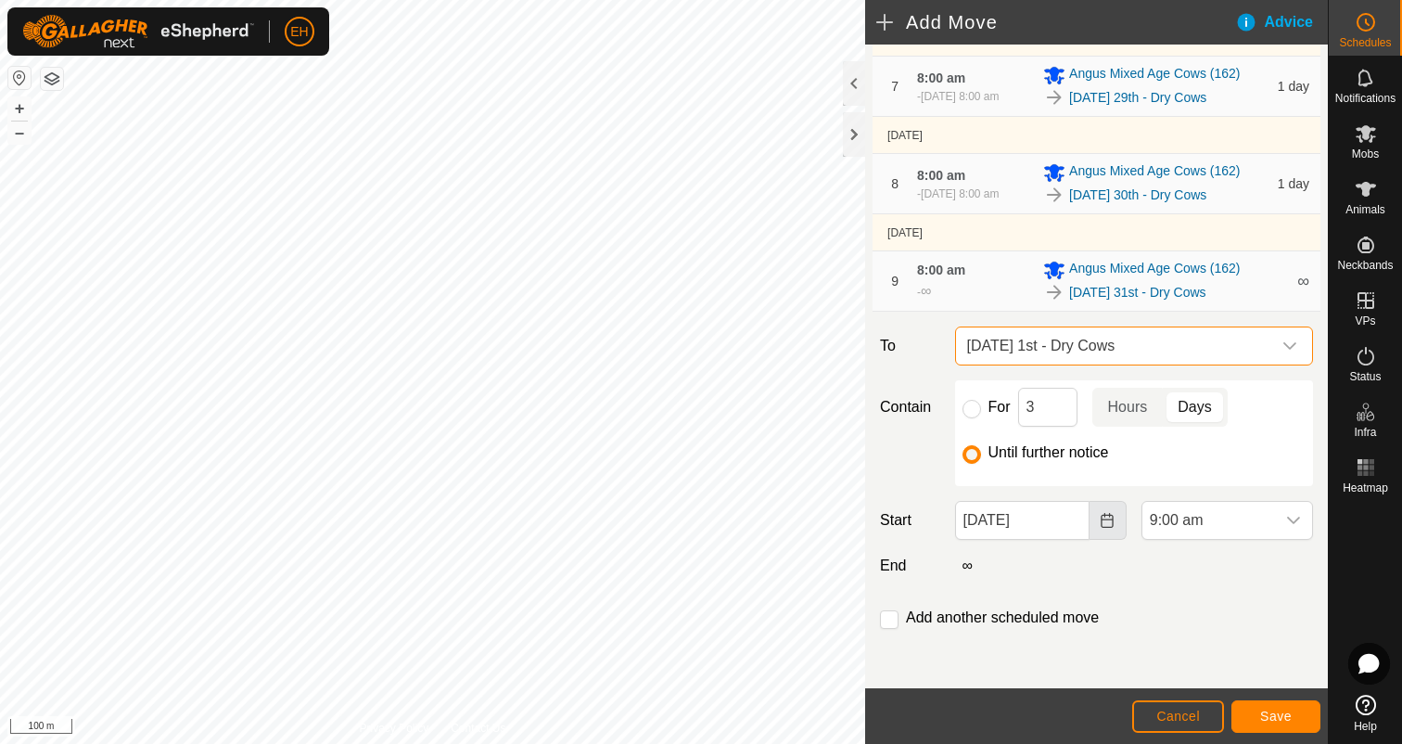
click at [1109, 526] on icon "Choose Date" at bounding box center [1107, 520] width 15 height 15
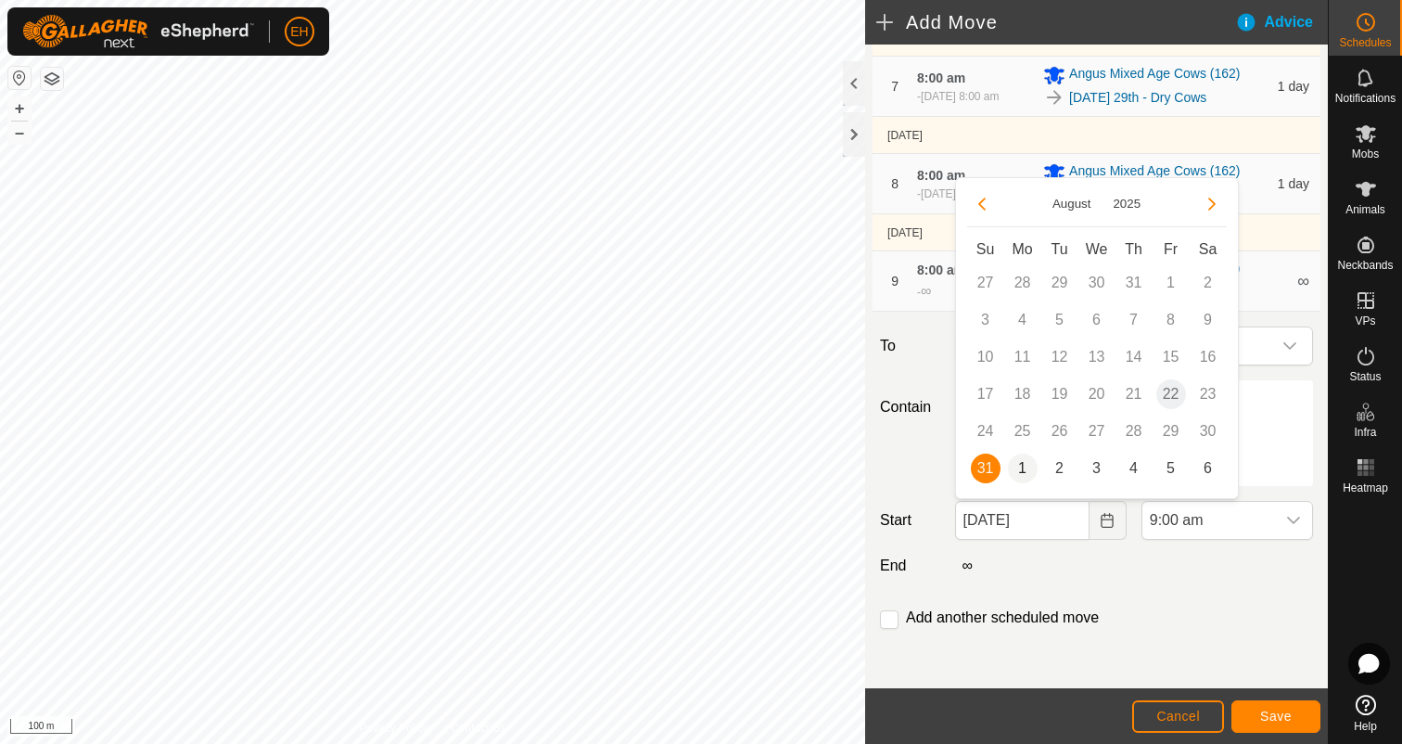
click at [1027, 464] on span "1" at bounding box center [1023, 468] width 30 height 30
type input "01 Sep, 2025"
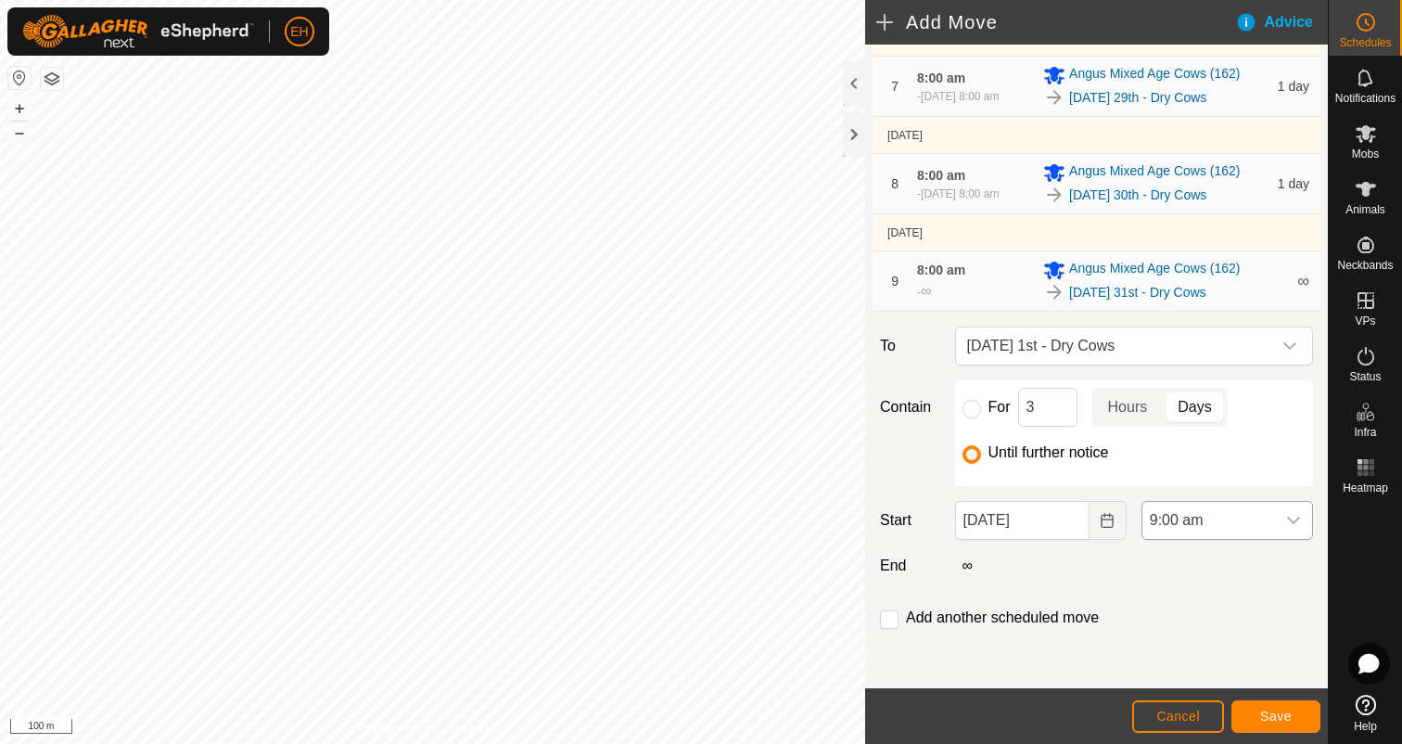
click at [1295, 526] on icon "dropdown trigger" at bounding box center [1293, 520] width 15 height 15
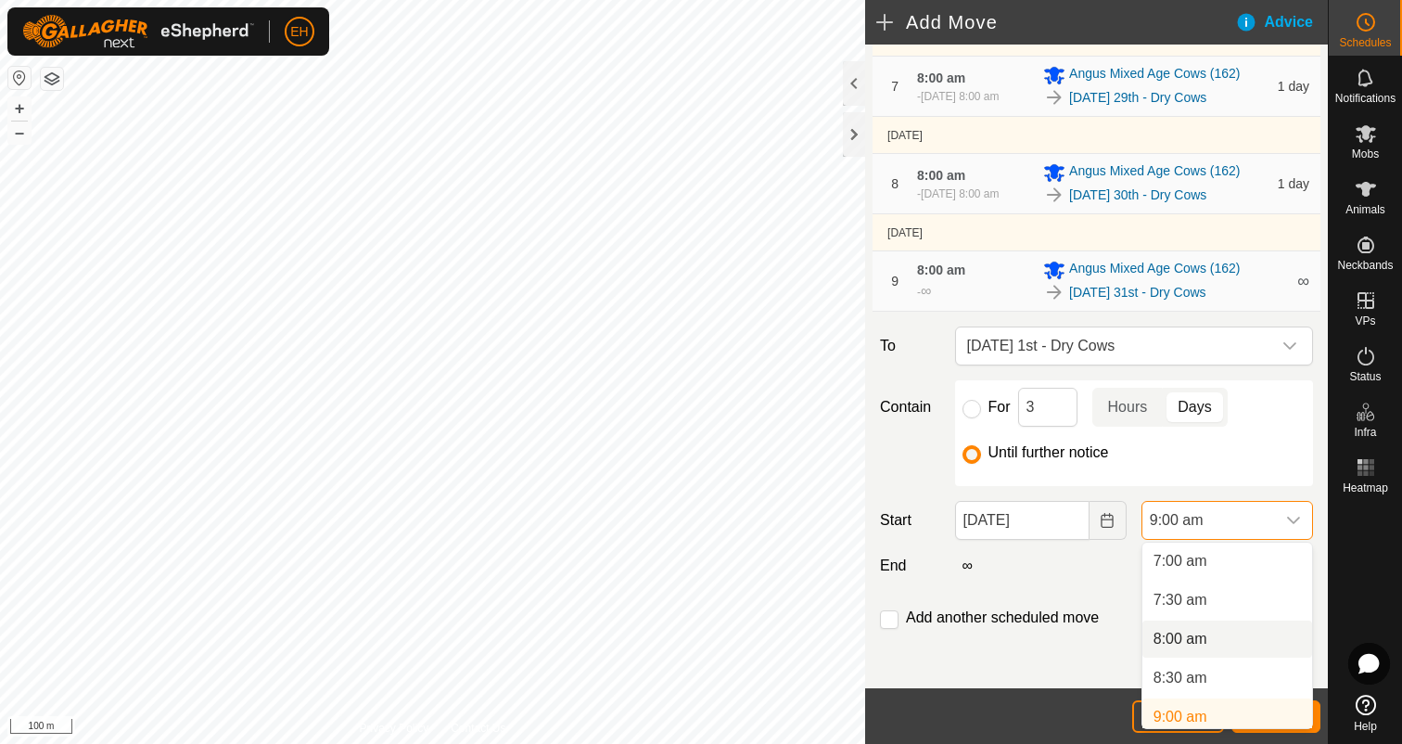
click at [1222, 647] on li "8:00 am" at bounding box center [1227, 638] width 170 height 37
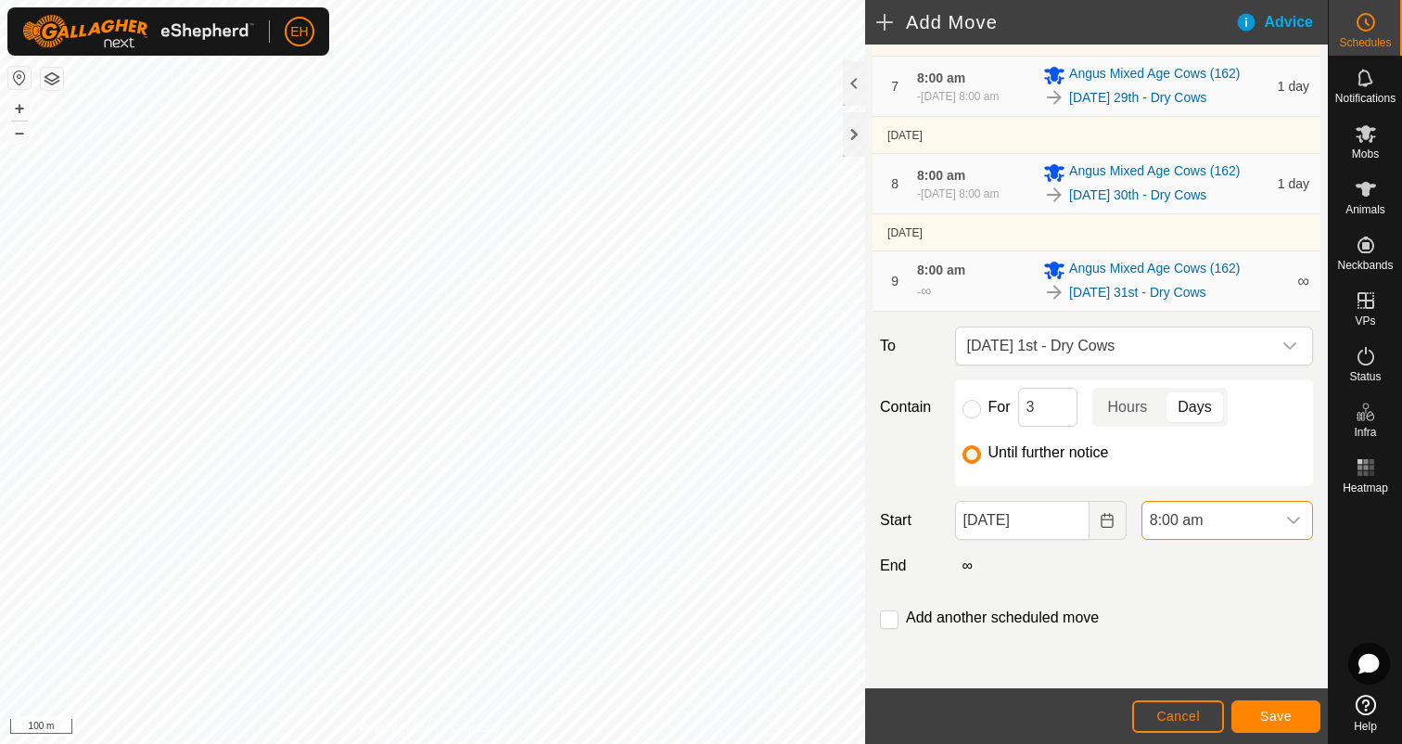
scroll to position [553, 0]
click at [885, 620] on input "checkbox" at bounding box center [889, 619] width 19 height 19
click at [890, 620] on input "checkbox" at bounding box center [889, 619] width 19 height 19
checkbox input "false"
click at [1248, 706] on button "Save" at bounding box center [1275, 716] width 89 height 32
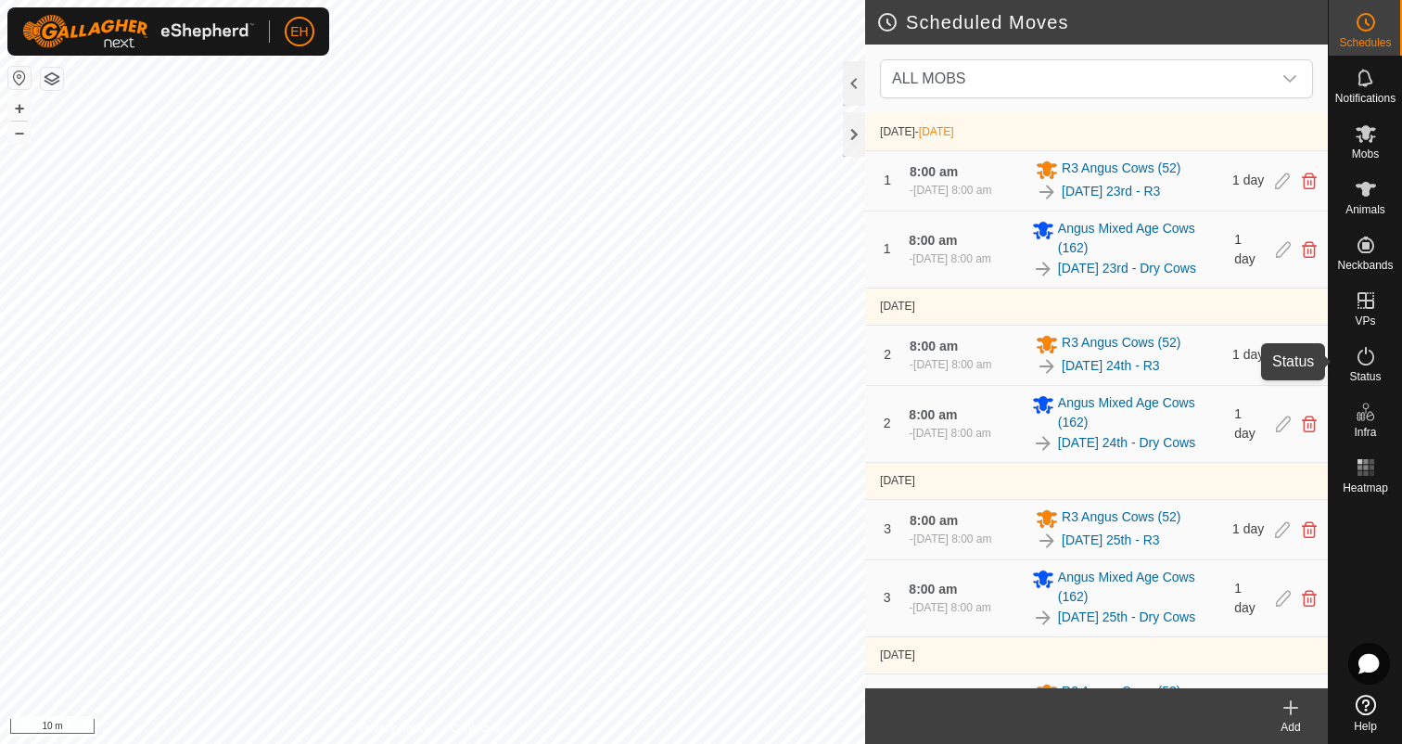
click at [1378, 351] on es-activation-svg-icon at bounding box center [1365, 356] width 33 height 30
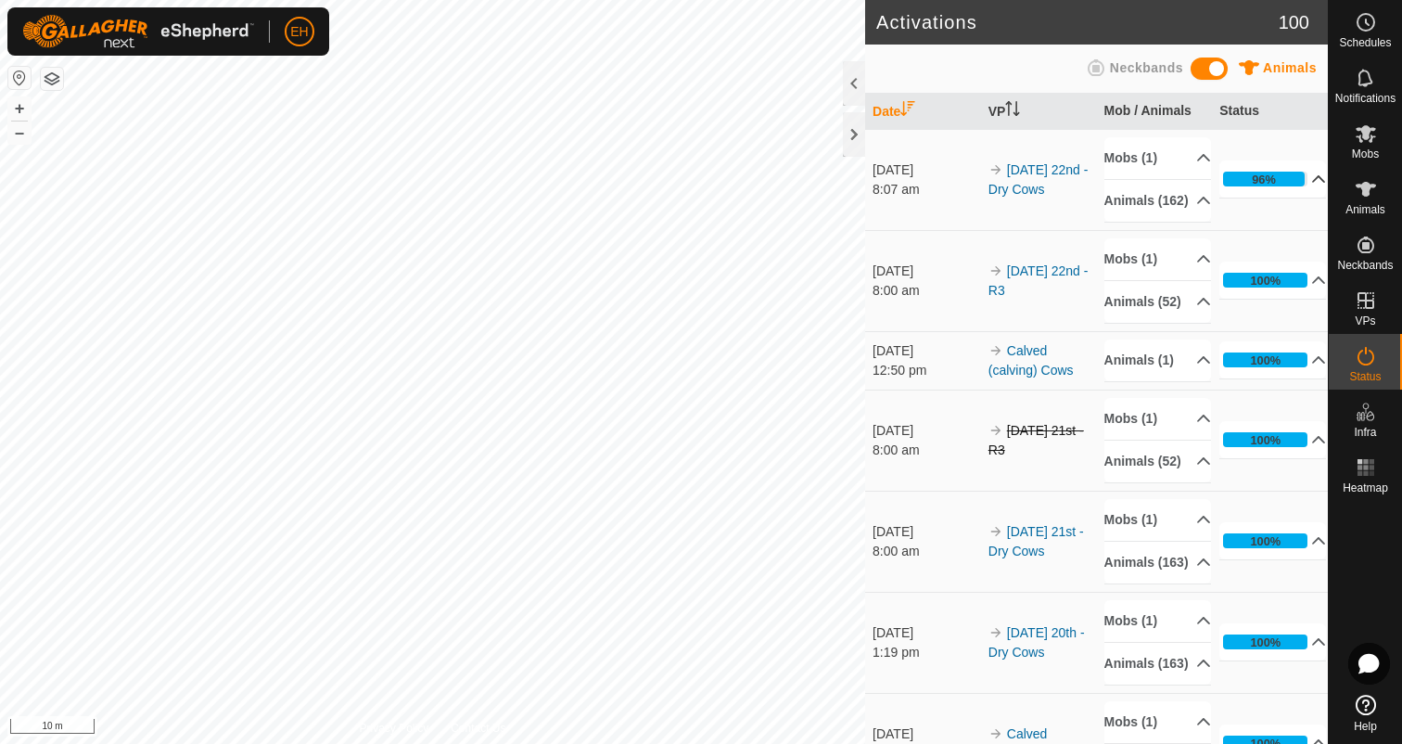
click at [1308, 185] on p-accordion-header "96%" at bounding box center [1272, 178] width 107 height 37
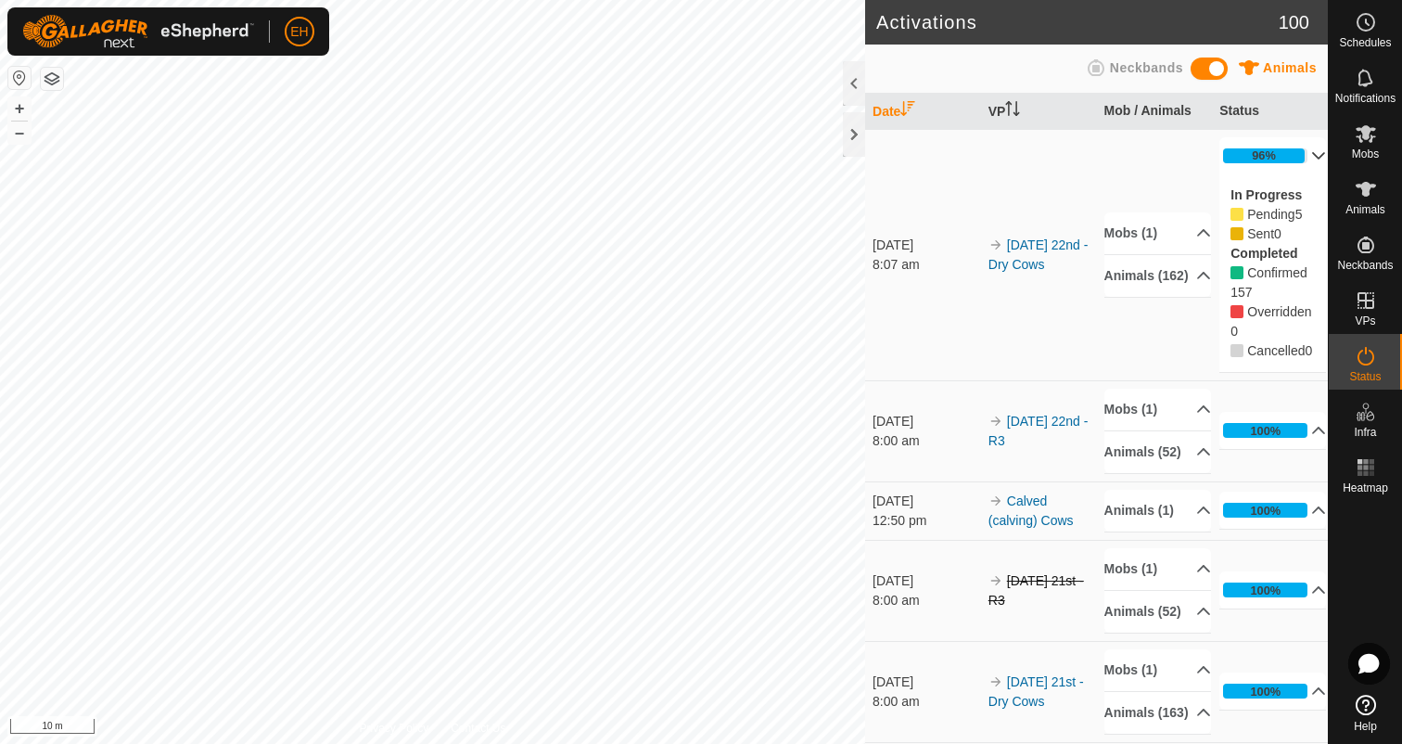
click at [1308, 156] on p-accordion-header "96%" at bounding box center [1272, 155] width 107 height 37
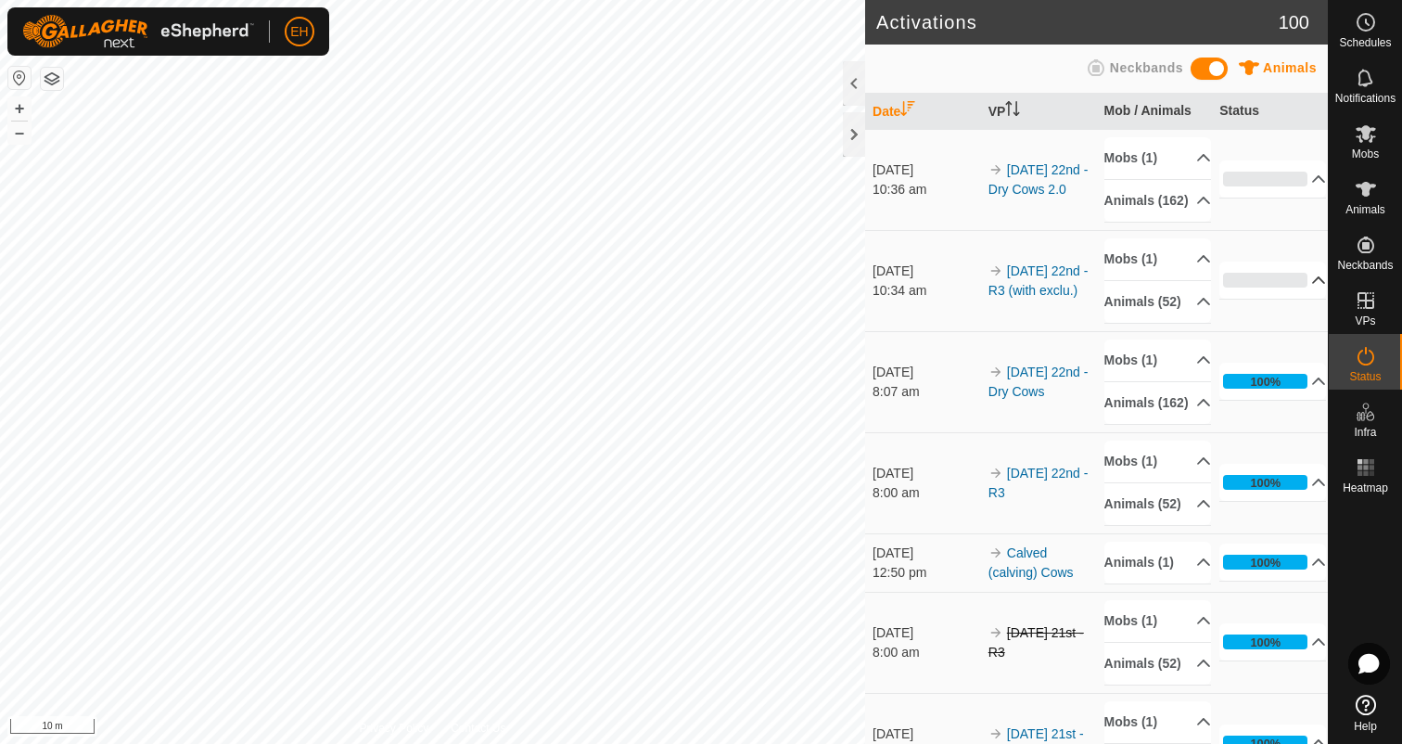
click at [1303, 299] on p-accordion-header "0%" at bounding box center [1272, 279] width 107 height 37
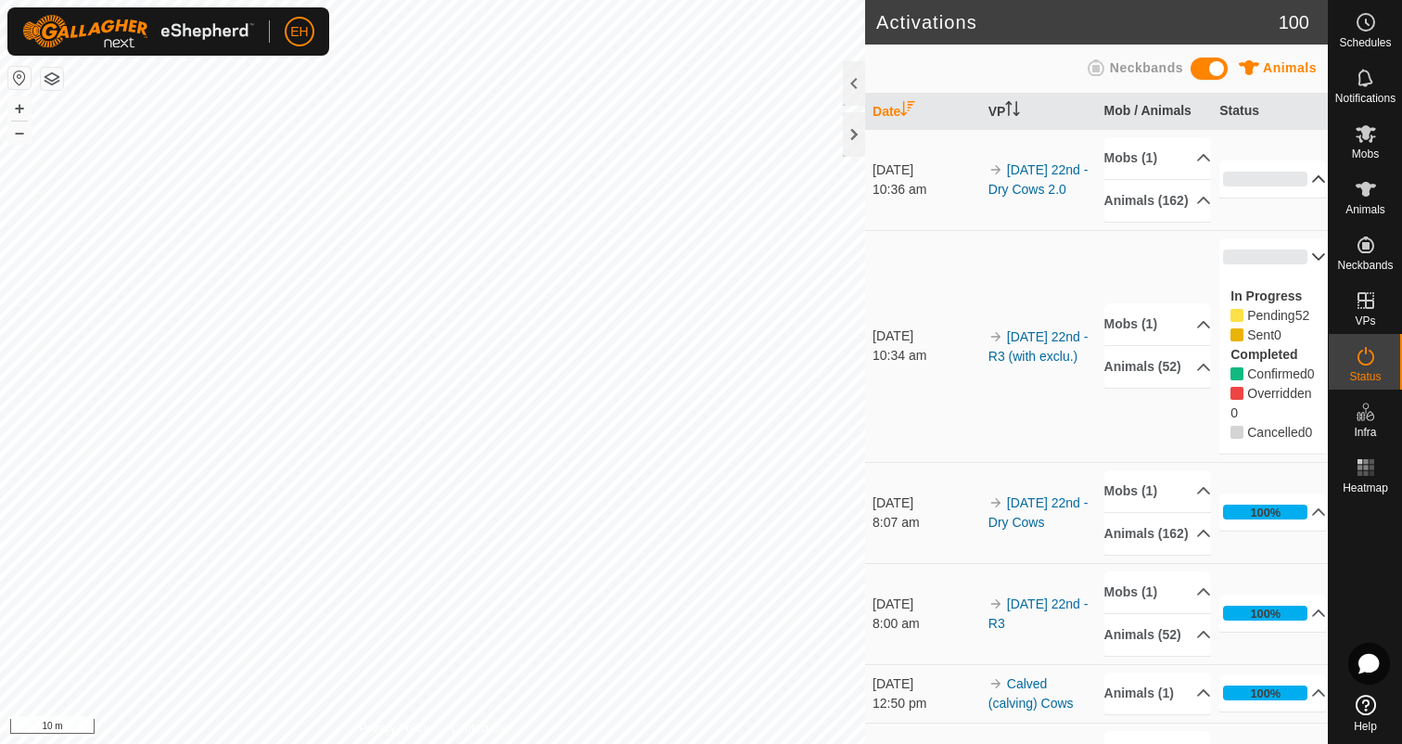
click at [1308, 179] on p-accordion-header "0%" at bounding box center [1272, 178] width 107 height 37
